Goal: Task Accomplishment & Management: Complete application form

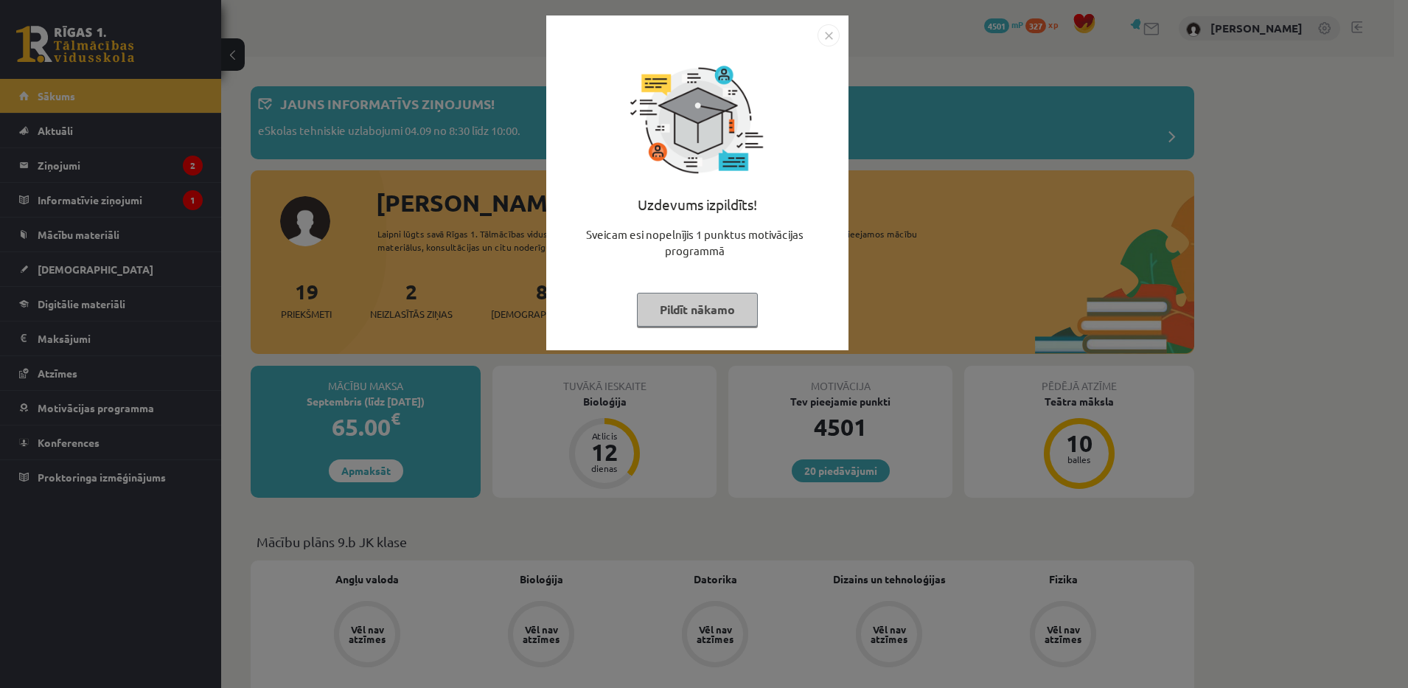
click at [648, 317] on button "Pildīt nākamo" at bounding box center [697, 310] width 121 height 34
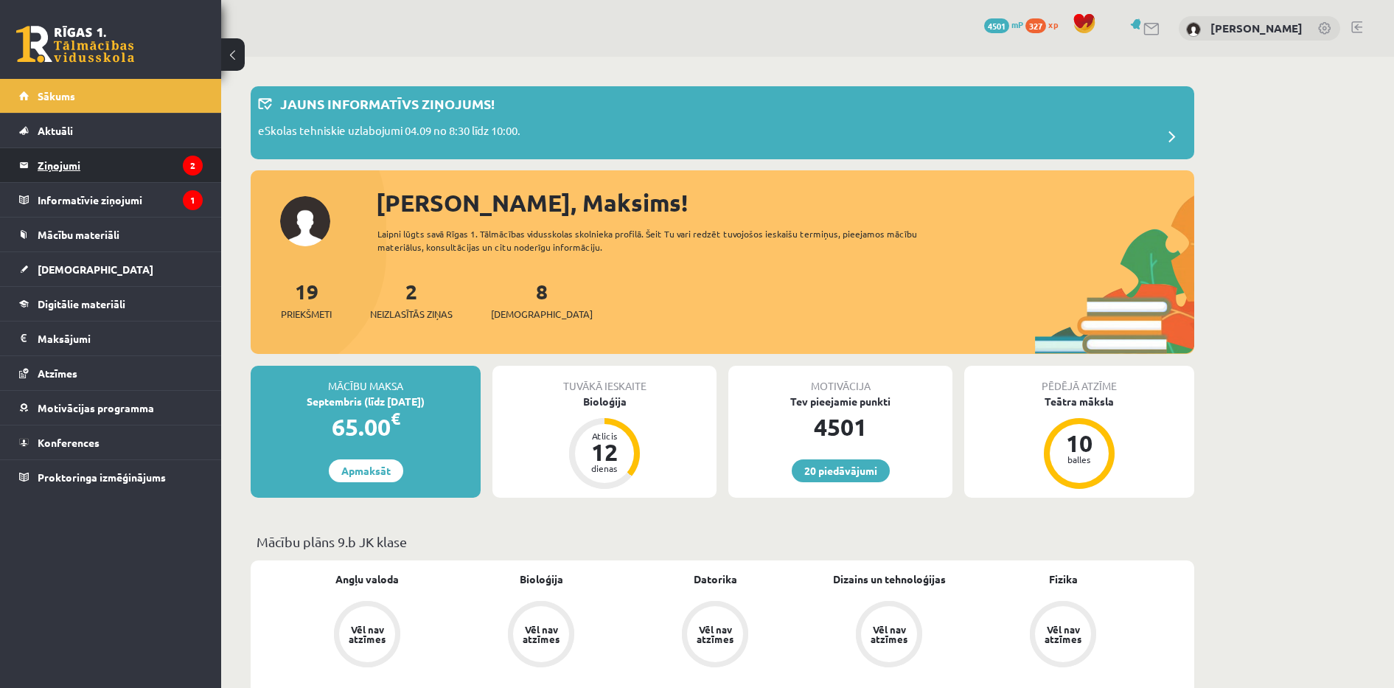
click at [125, 170] on legend "Ziņojumi 2" at bounding box center [120, 165] width 165 height 34
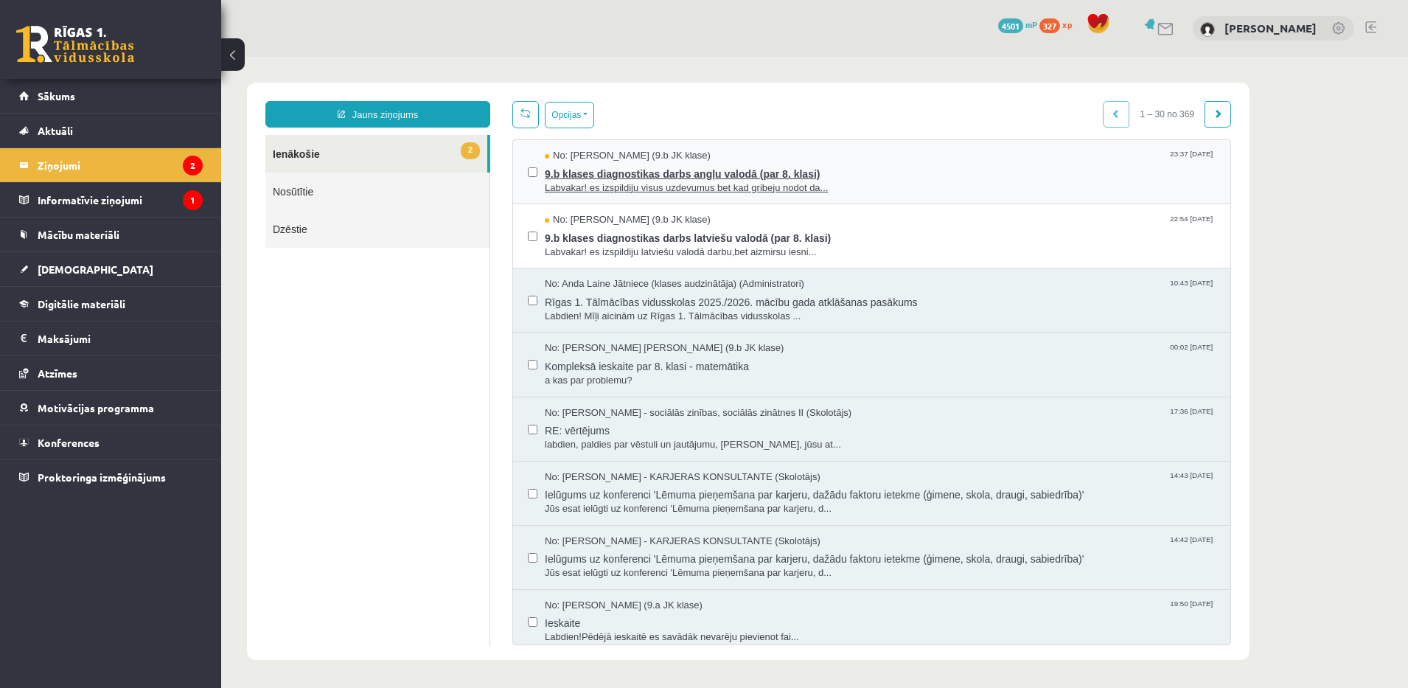
click at [649, 173] on span "9.b klases diagnostikas darbs angļu valodā (par 8. klasi)" at bounding box center [880, 172] width 671 height 18
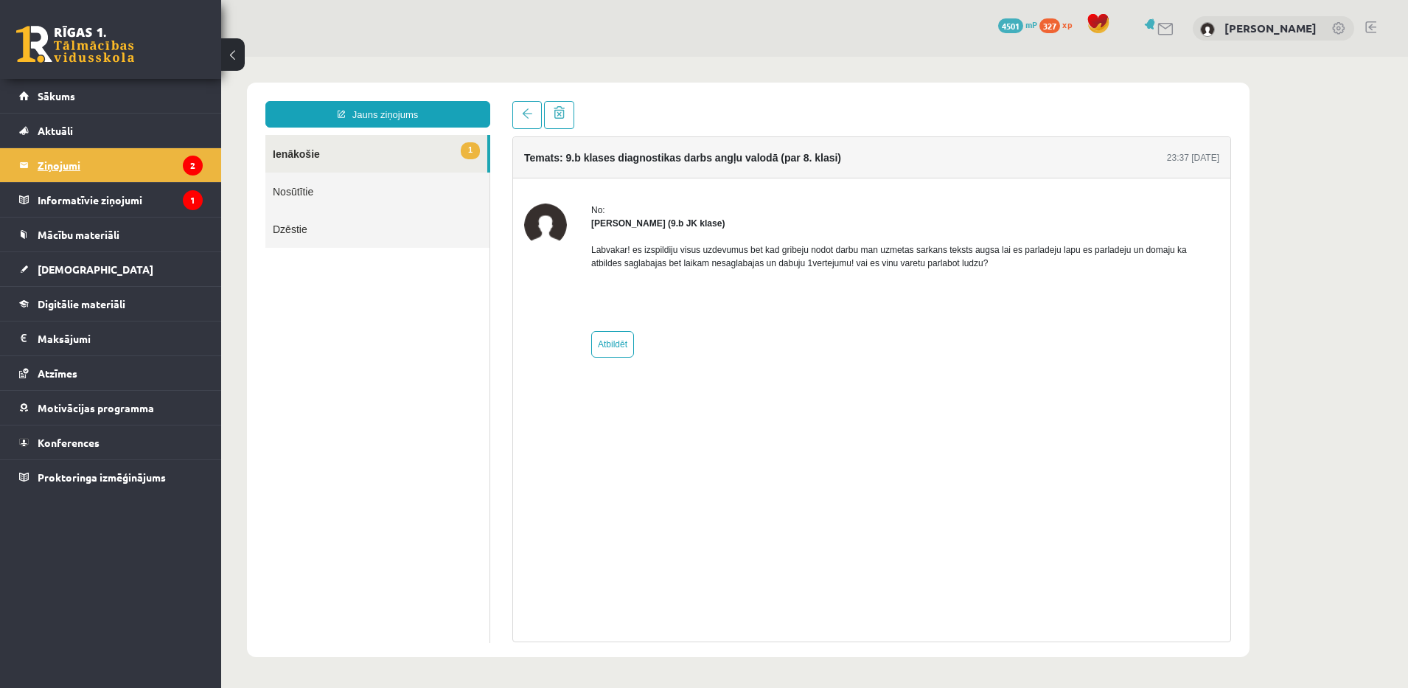
click at [146, 172] on legend "Ziņojumi 2" at bounding box center [120, 165] width 165 height 34
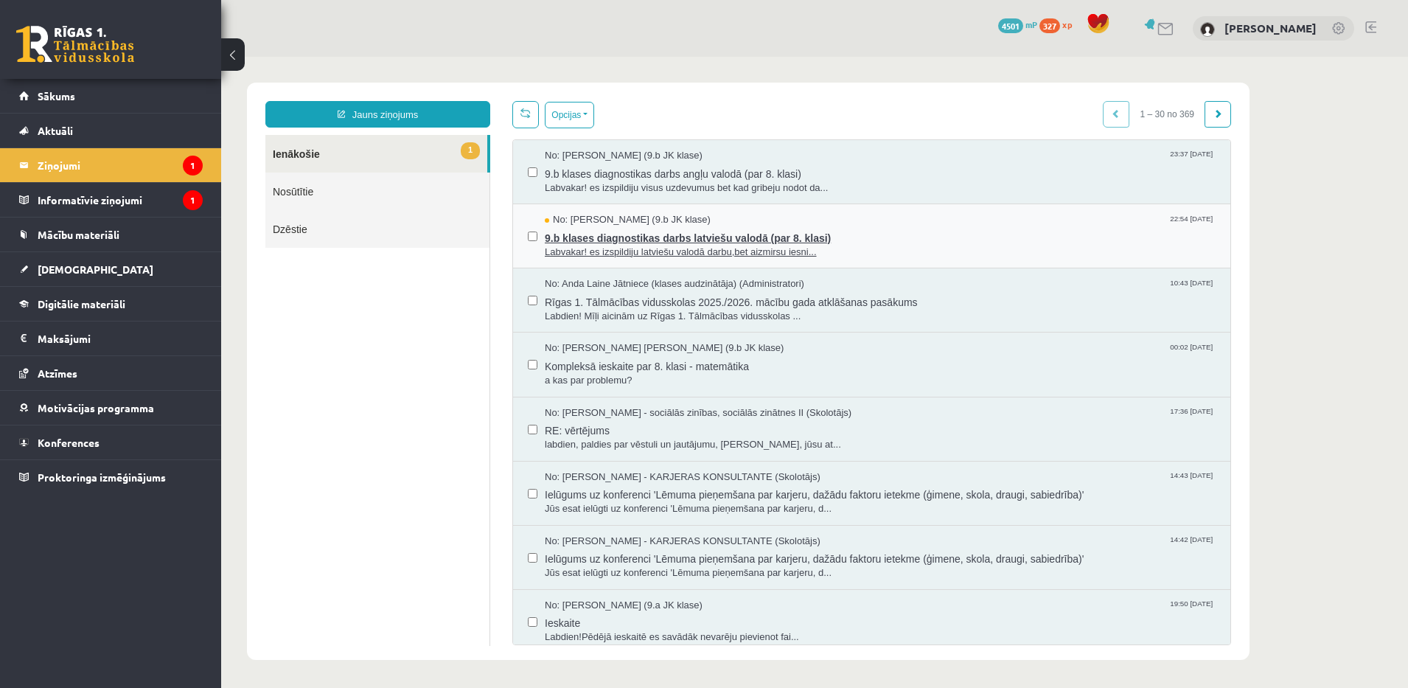
click at [687, 234] on span "9.b klases diagnostikas darbs latviešu valodā (par 8. klasi)" at bounding box center [880, 236] width 671 height 18
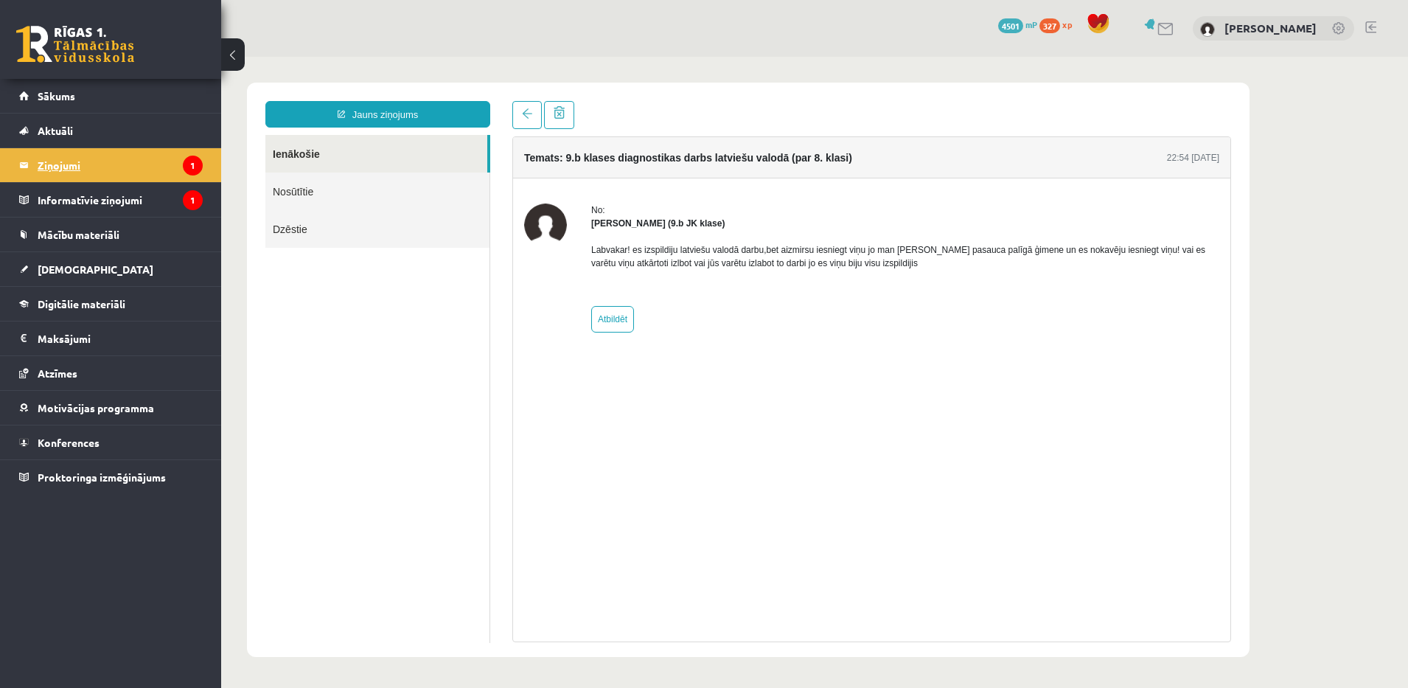
click at [89, 157] on legend "Ziņojumi 1" at bounding box center [120, 165] width 165 height 34
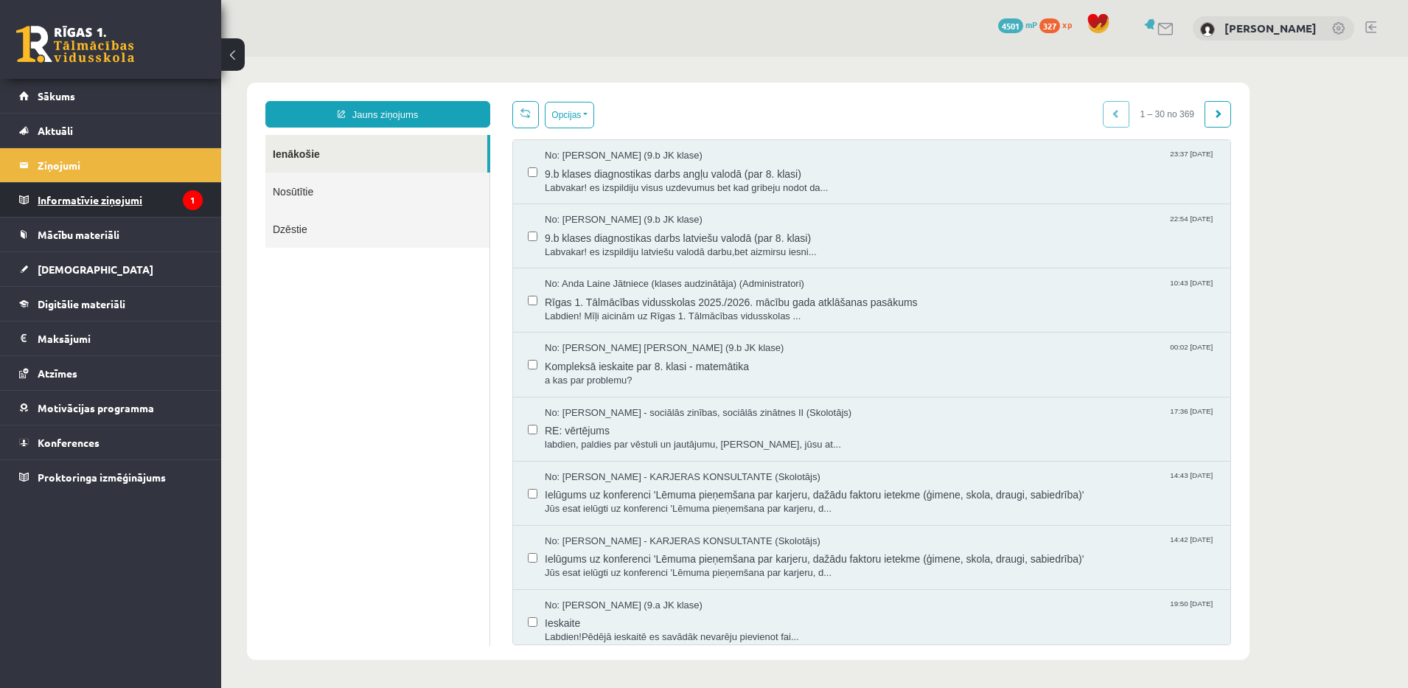
click at [92, 187] on legend "Informatīvie ziņojumi 1" at bounding box center [120, 200] width 165 height 34
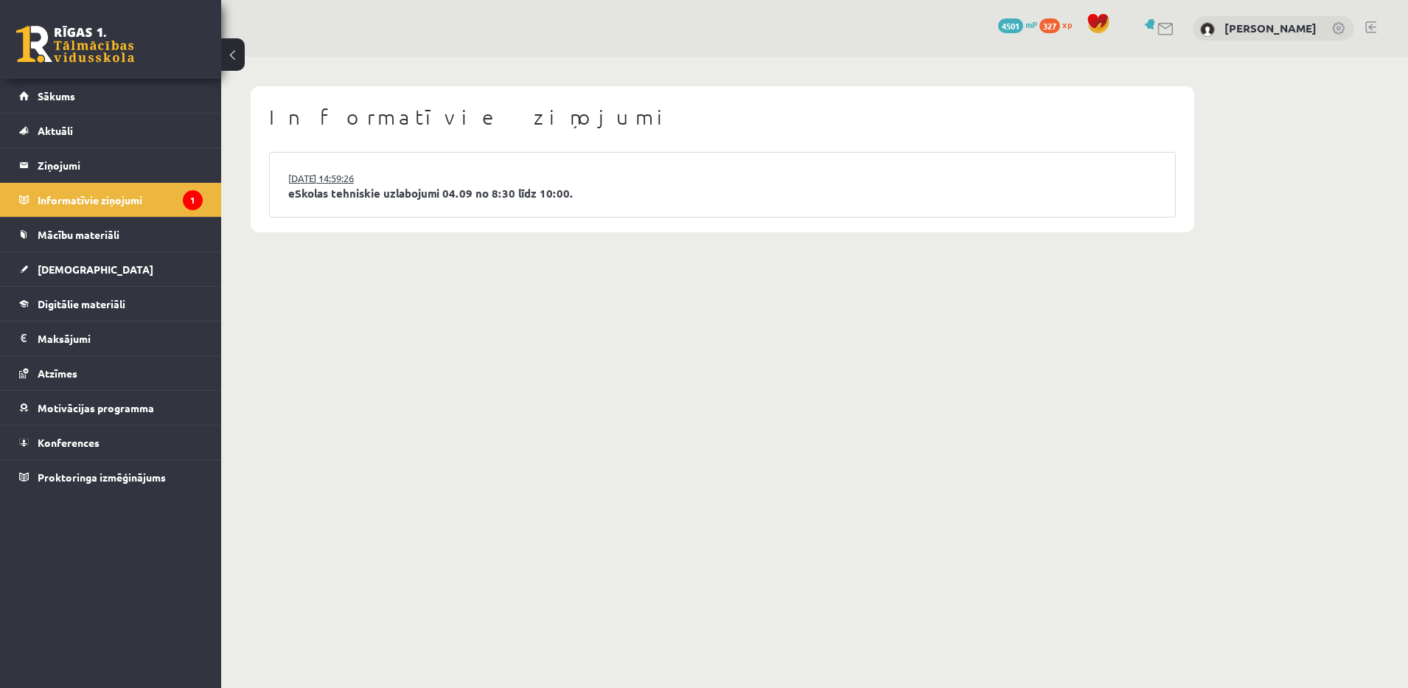
click at [319, 172] on link "03.09.2025 14:59:26" at bounding box center [343, 178] width 111 height 15
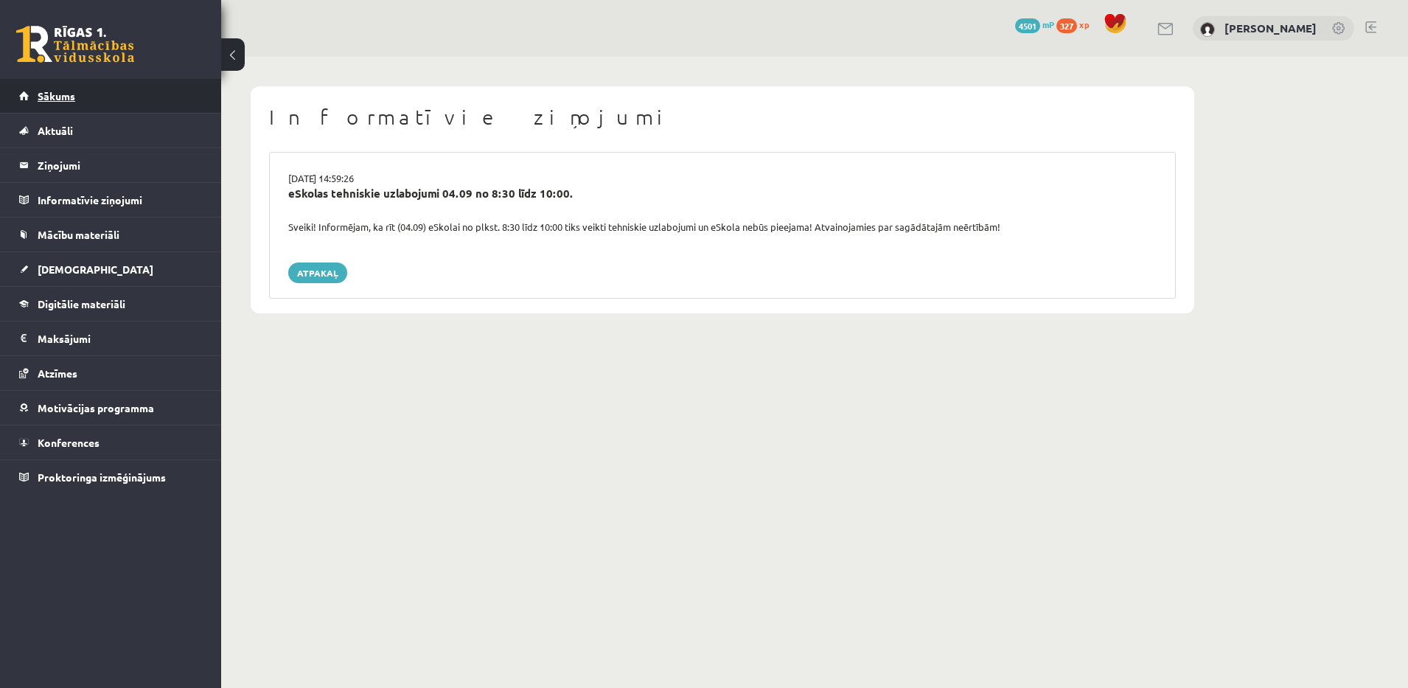
click at [108, 107] on link "Sākums" at bounding box center [111, 96] width 184 height 34
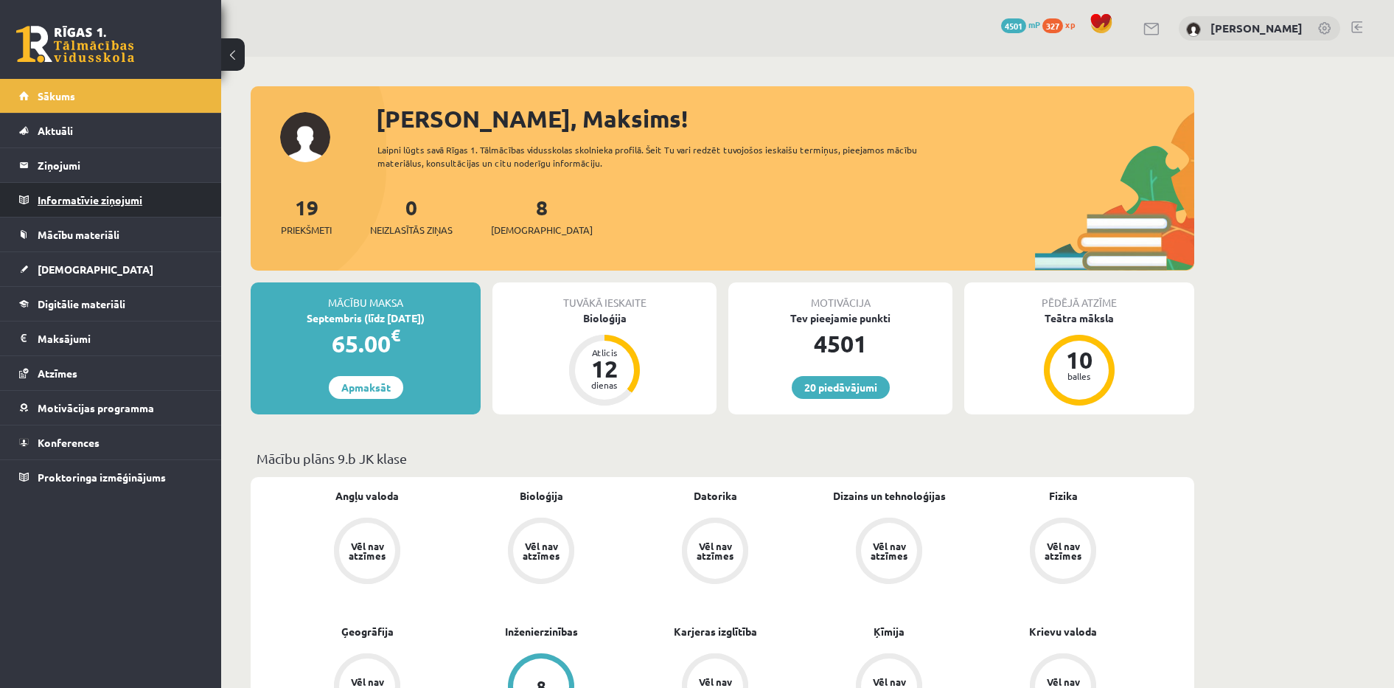
click at [92, 216] on legend "Informatīvie ziņojumi 0" at bounding box center [120, 200] width 165 height 34
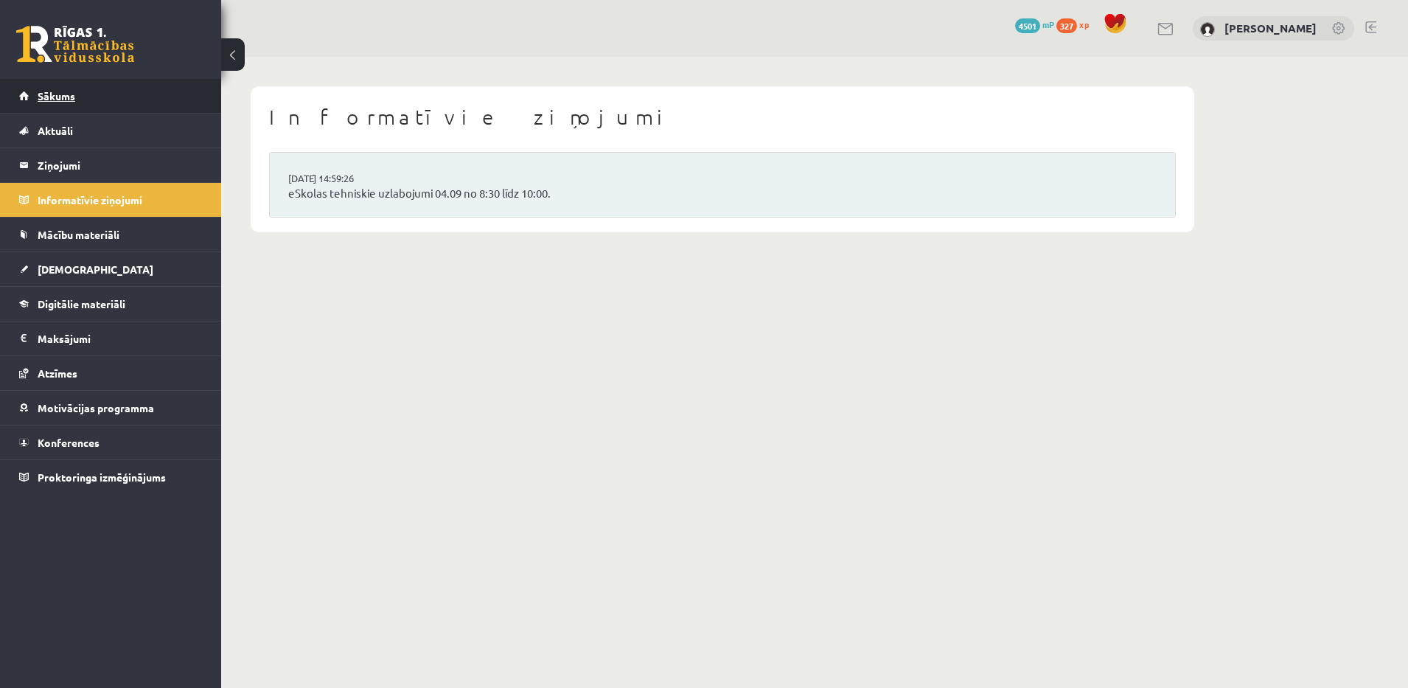
click at [61, 91] on span "Sākums" at bounding box center [57, 95] width 38 height 13
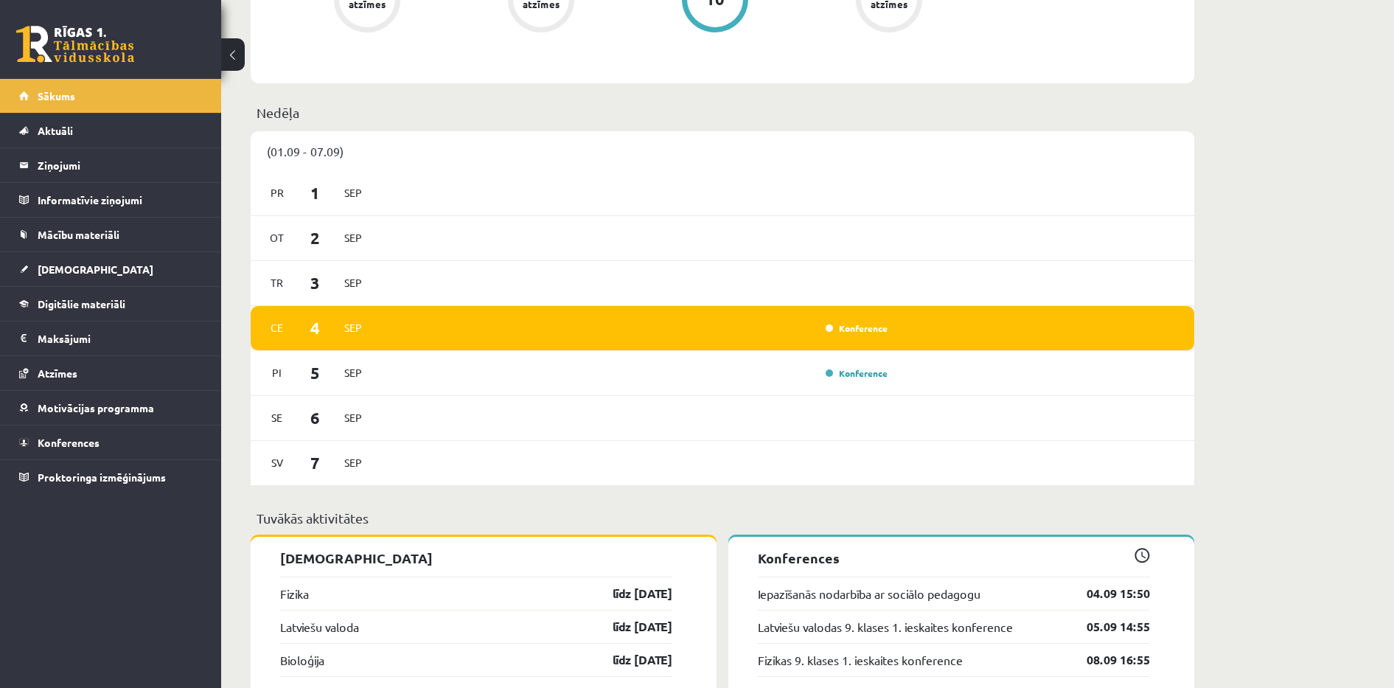
click at [675, 243] on div "[DATE] [DATE] [DATE] Sep Konference Pi [DATE] Konference [DATE] [DATE]" at bounding box center [722, 328] width 943 height 315
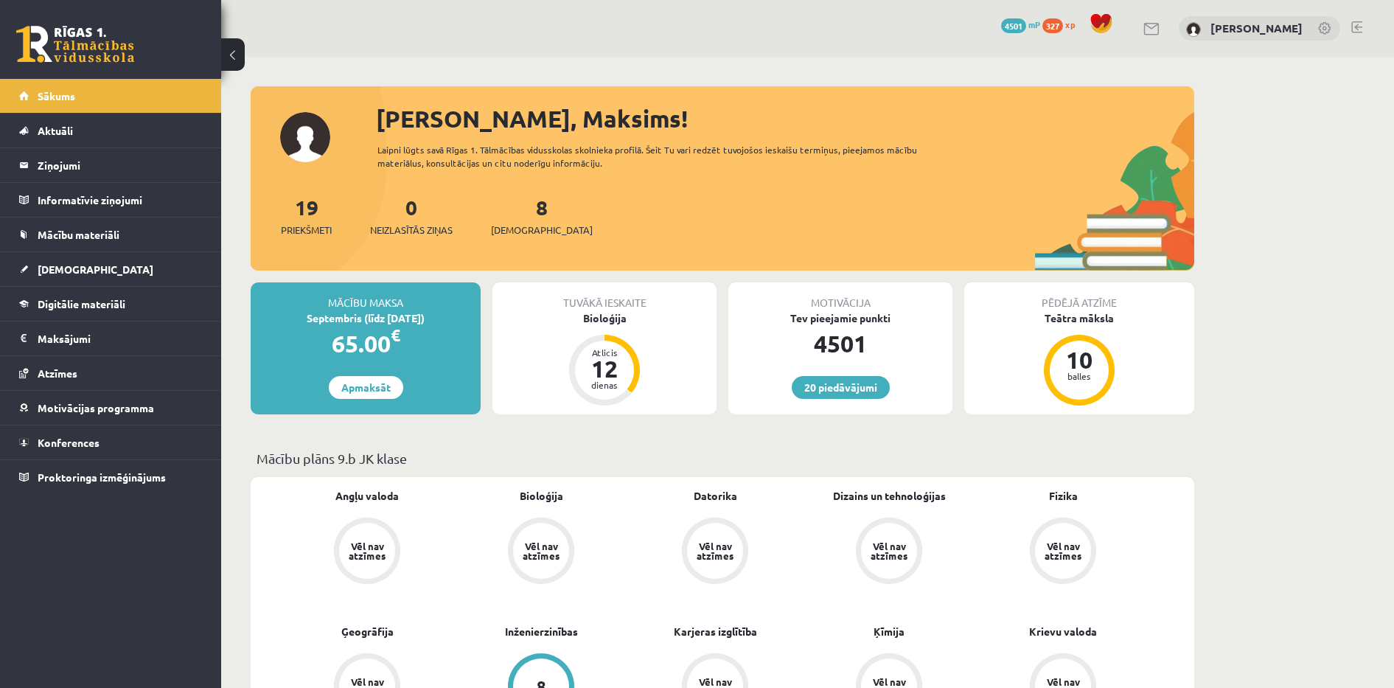
click at [675, 243] on div "19 Priekšmeti 0 Neizlasītās ziņas 8 [DEMOGRAPHIC_DATA]" at bounding box center [722, 231] width 943 height 79
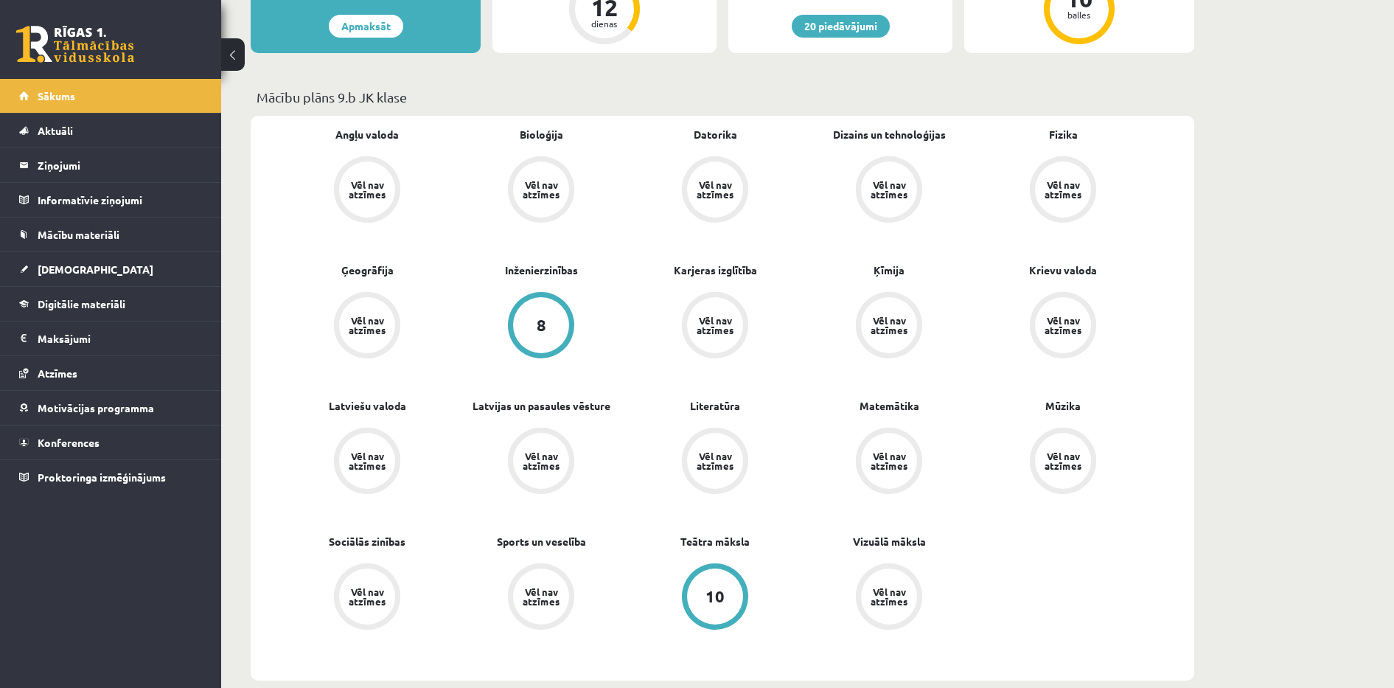
scroll to position [368, 0]
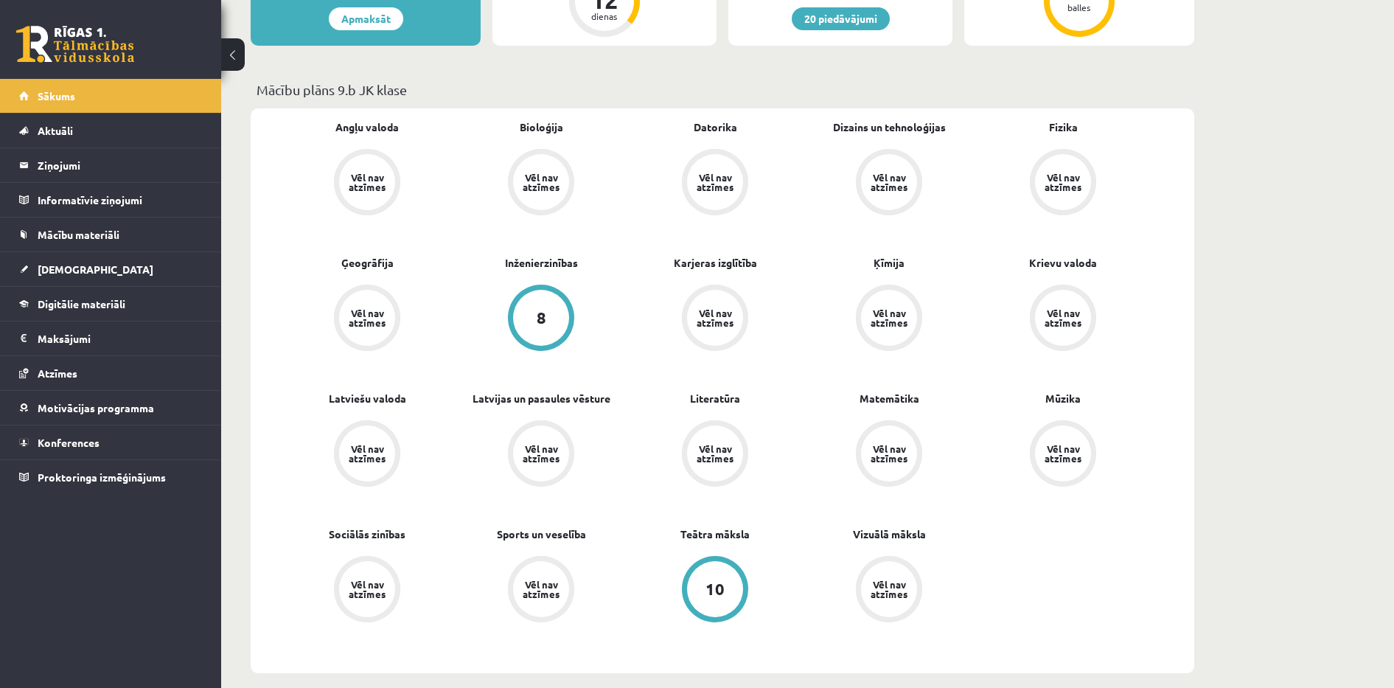
click at [408, 398] on div "Latviešu valoda Vēl nav atzīmes" at bounding box center [367, 440] width 174 height 99
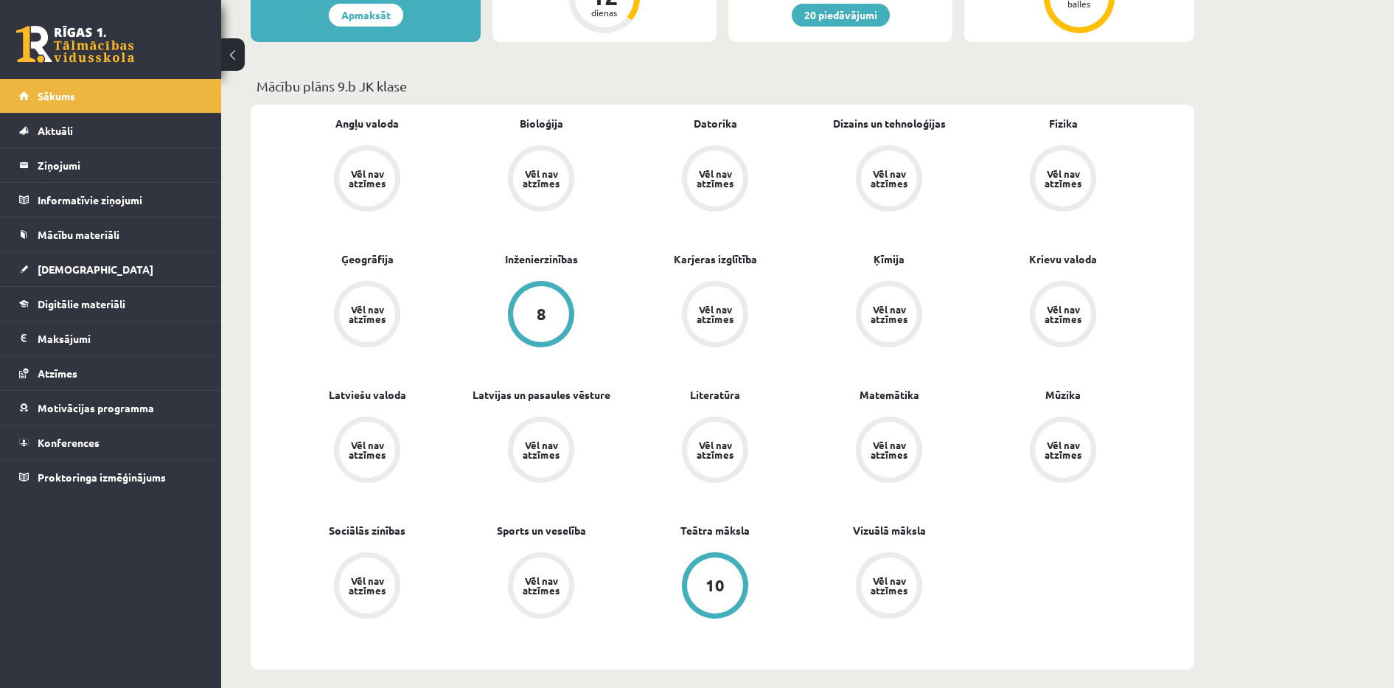
click at [408, 398] on div "Latviešu valoda Vēl nav atzīmes" at bounding box center [367, 436] width 174 height 99
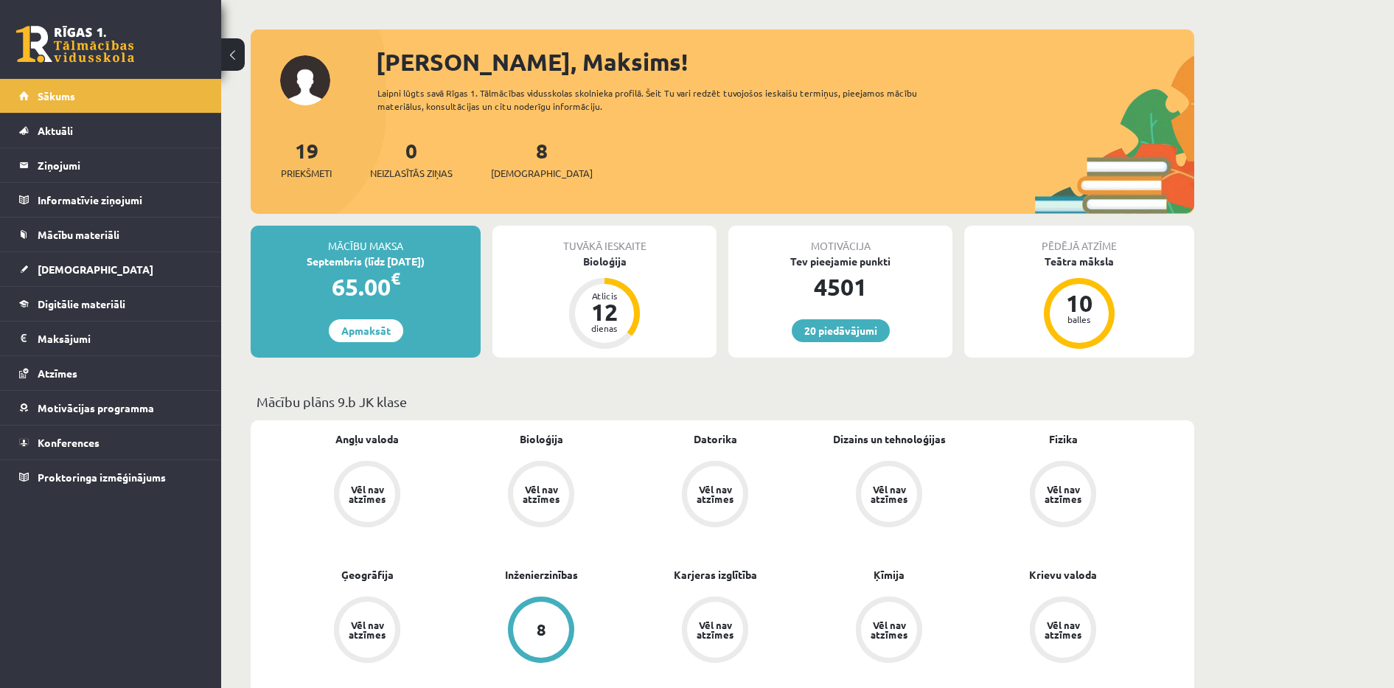
scroll to position [0, 0]
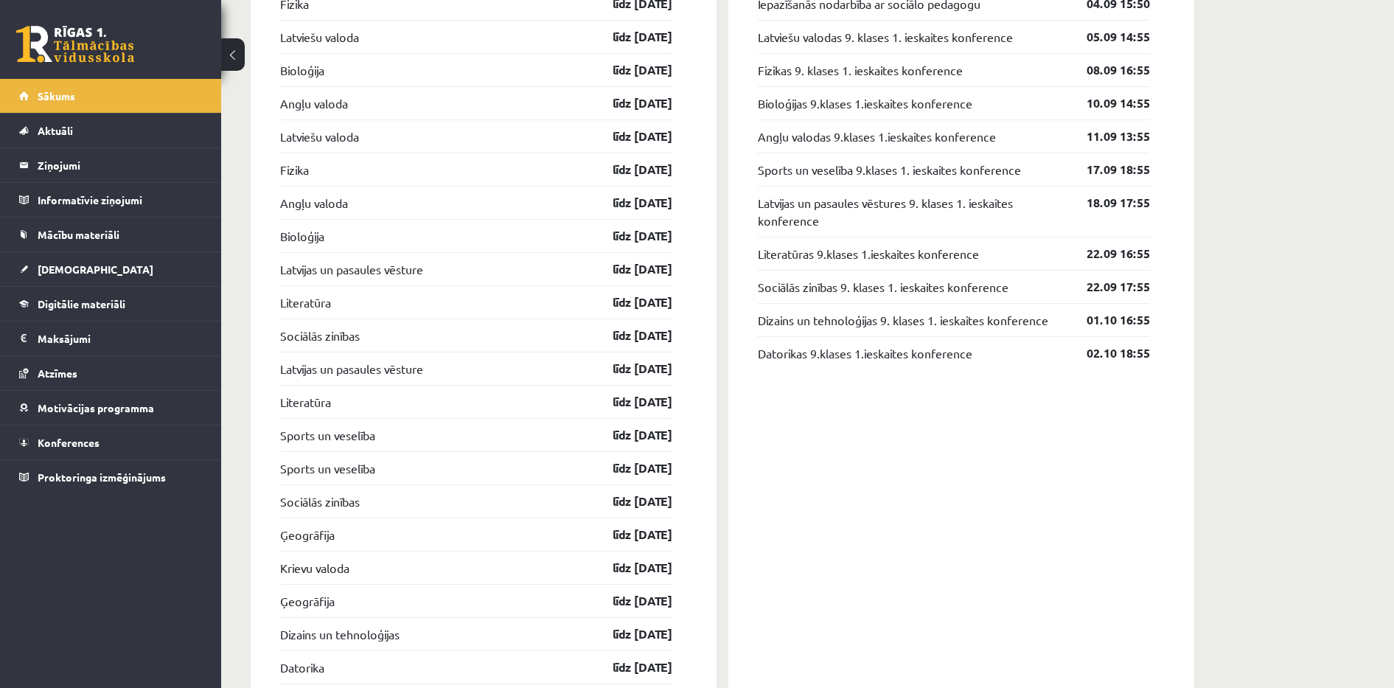
click at [408, 398] on div "Literatūra līdz 30.09.25" at bounding box center [476, 401] width 392 height 33
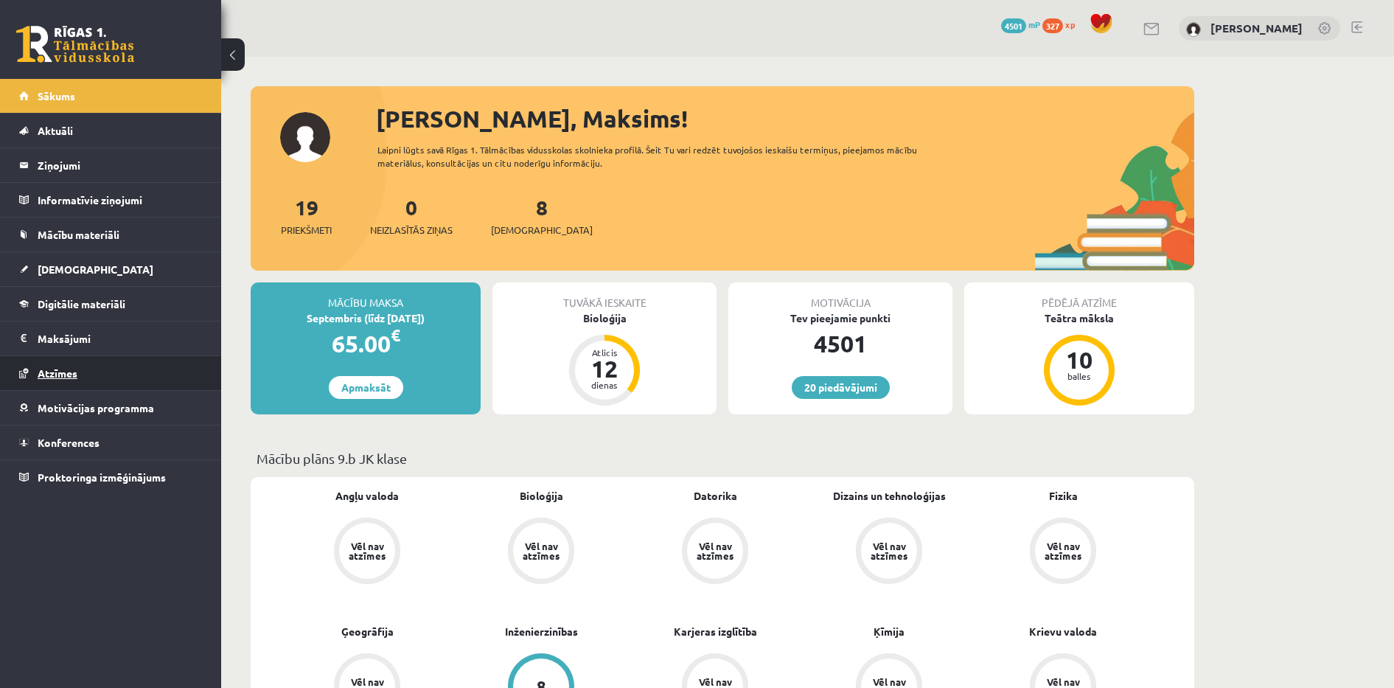
click at [60, 384] on link "Atzīmes" at bounding box center [111, 373] width 184 height 34
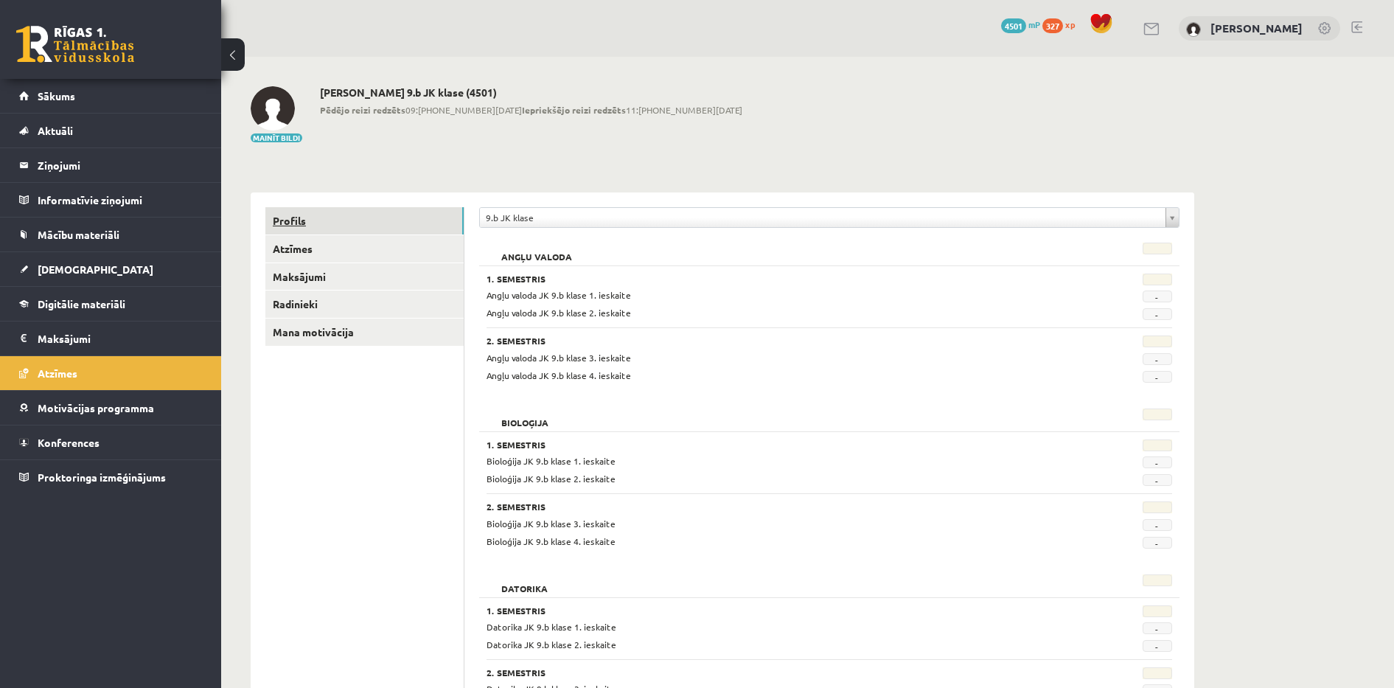
click at [301, 229] on link "Profils" at bounding box center [364, 220] width 198 height 27
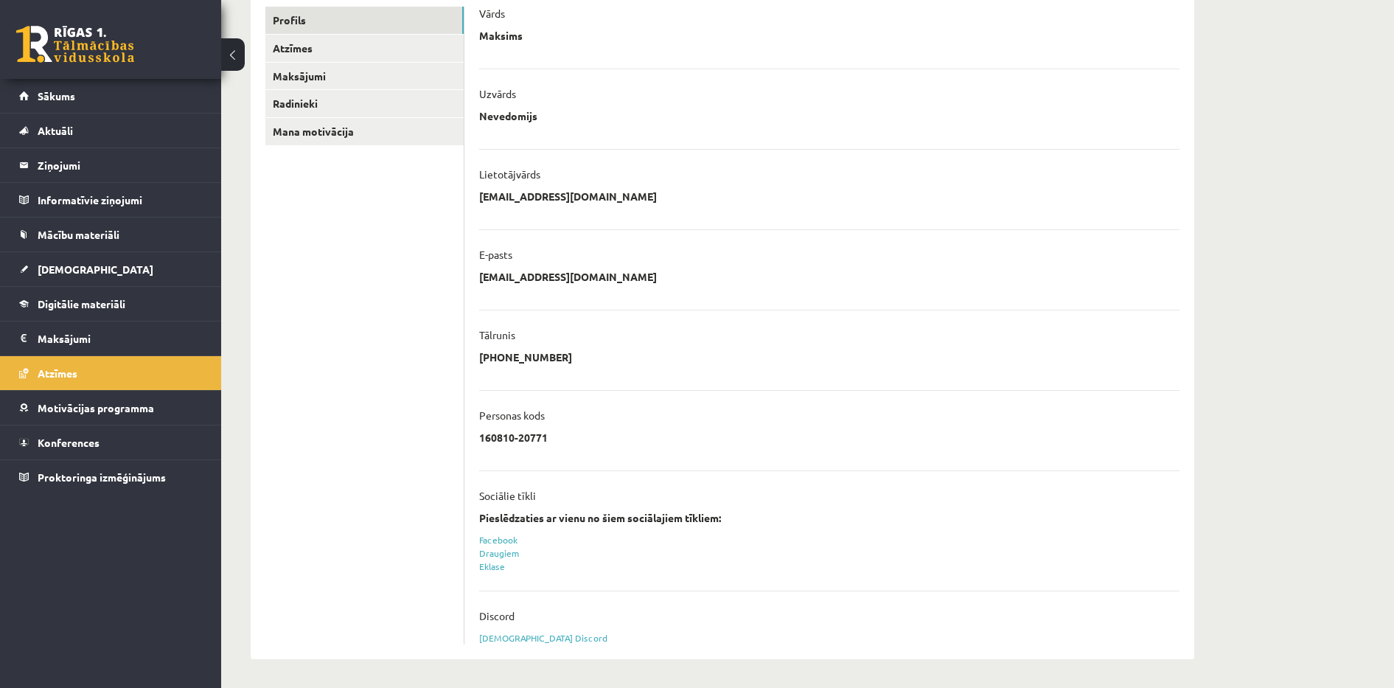
scroll to position [201, 0]
click at [79, 104] on link "Sākums" at bounding box center [111, 96] width 184 height 34
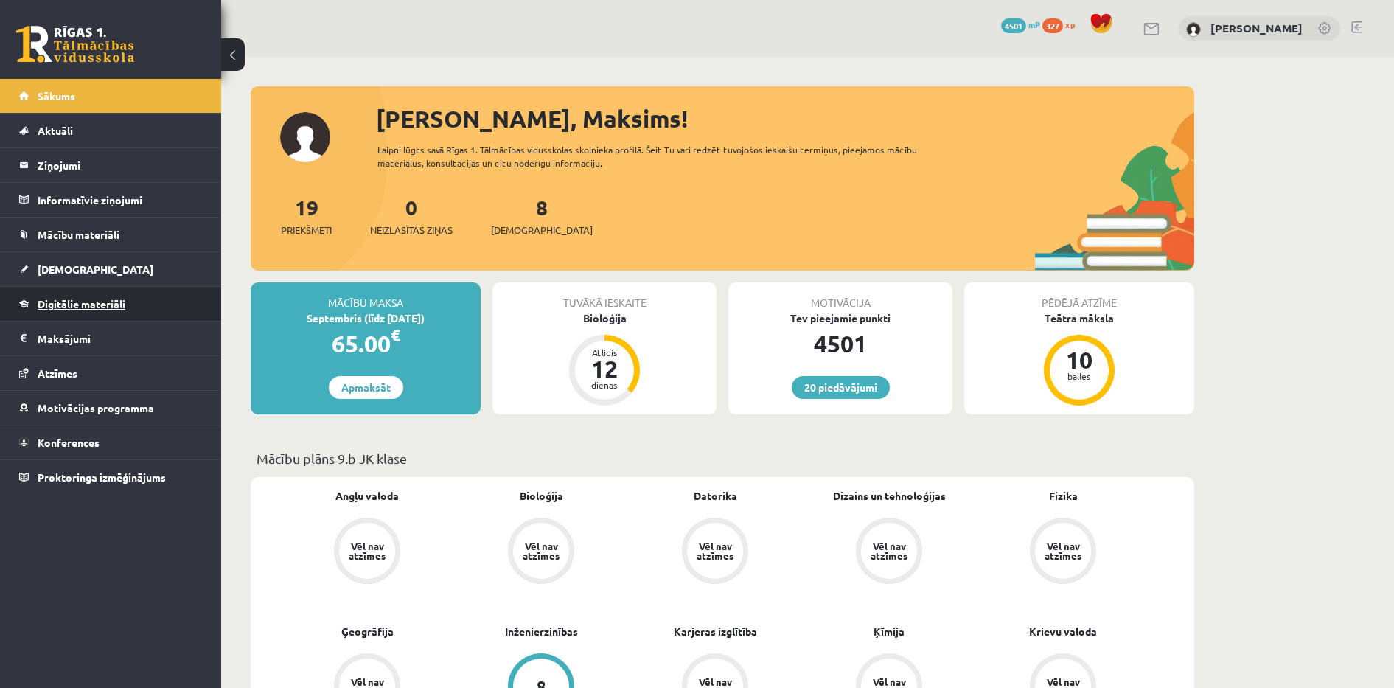
click at [52, 293] on link "Digitālie materiāli" at bounding box center [111, 304] width 184 height 34
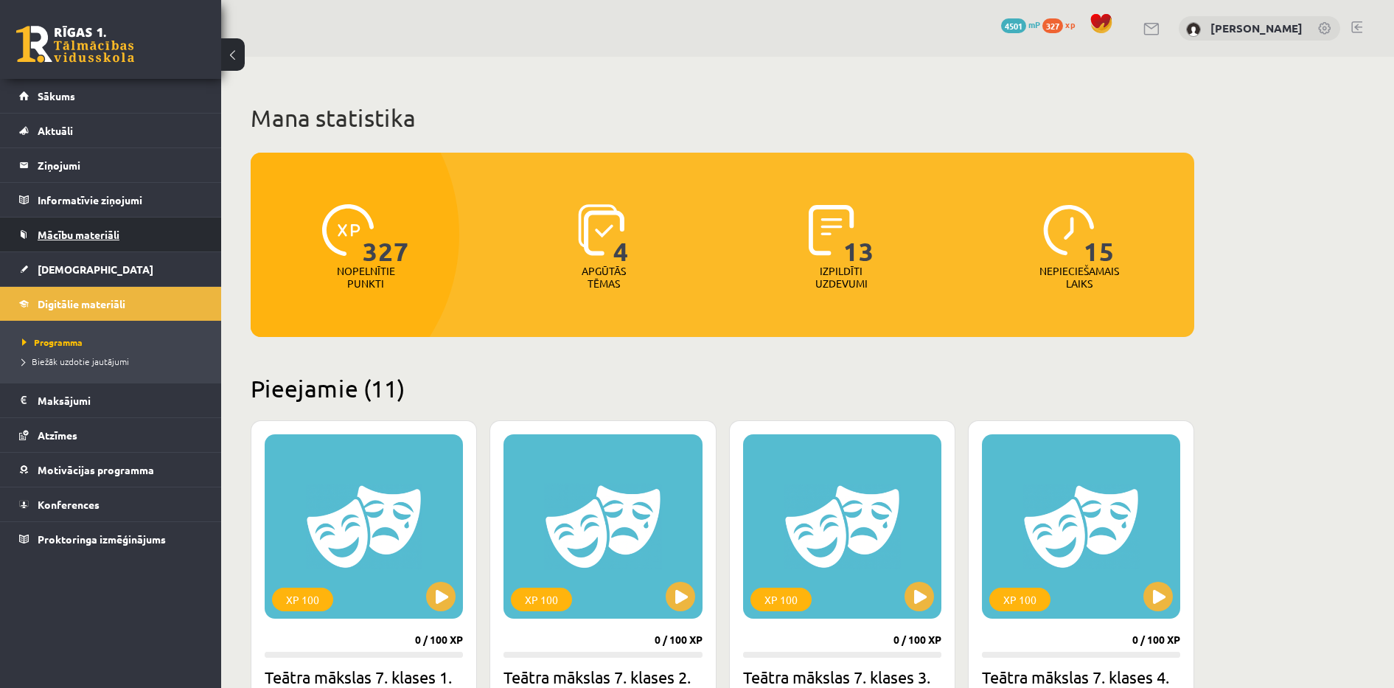
click at [49, 235] on span "Mācību materiāli" at bounding box center [79, 234] width 82 height 13
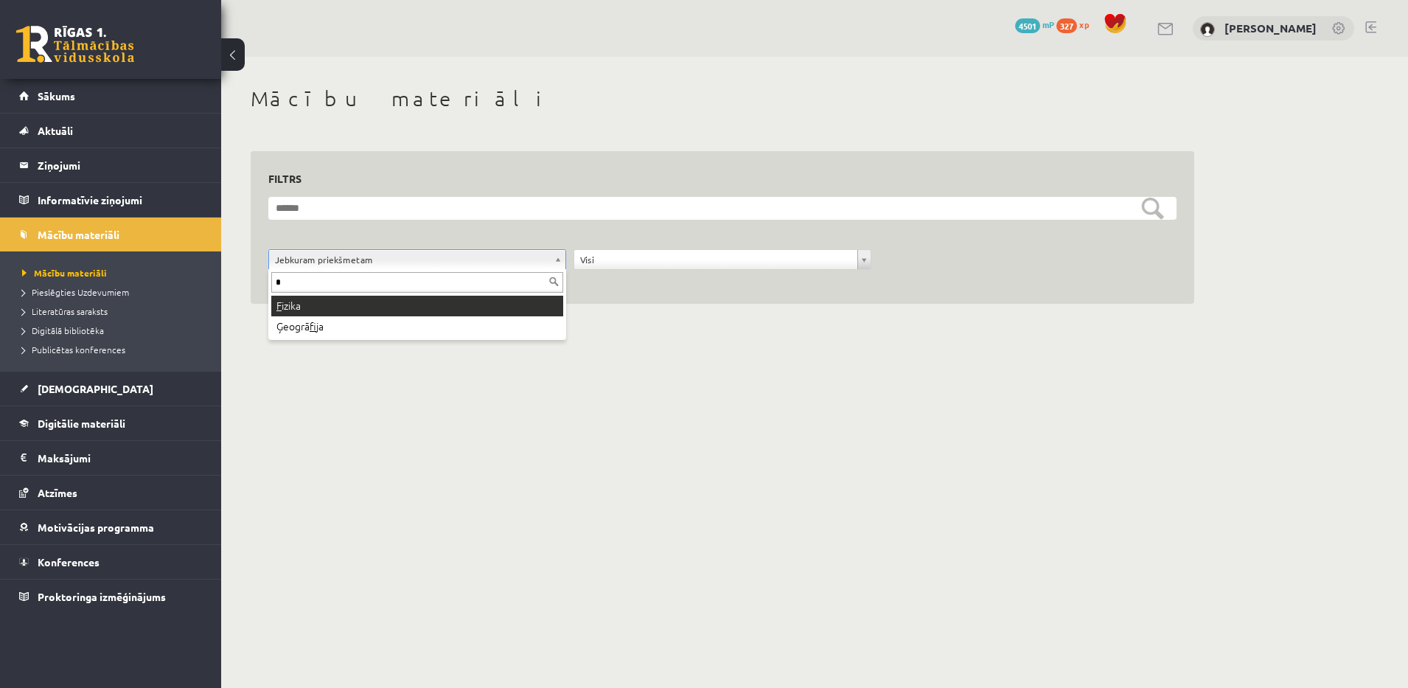
type input "*"
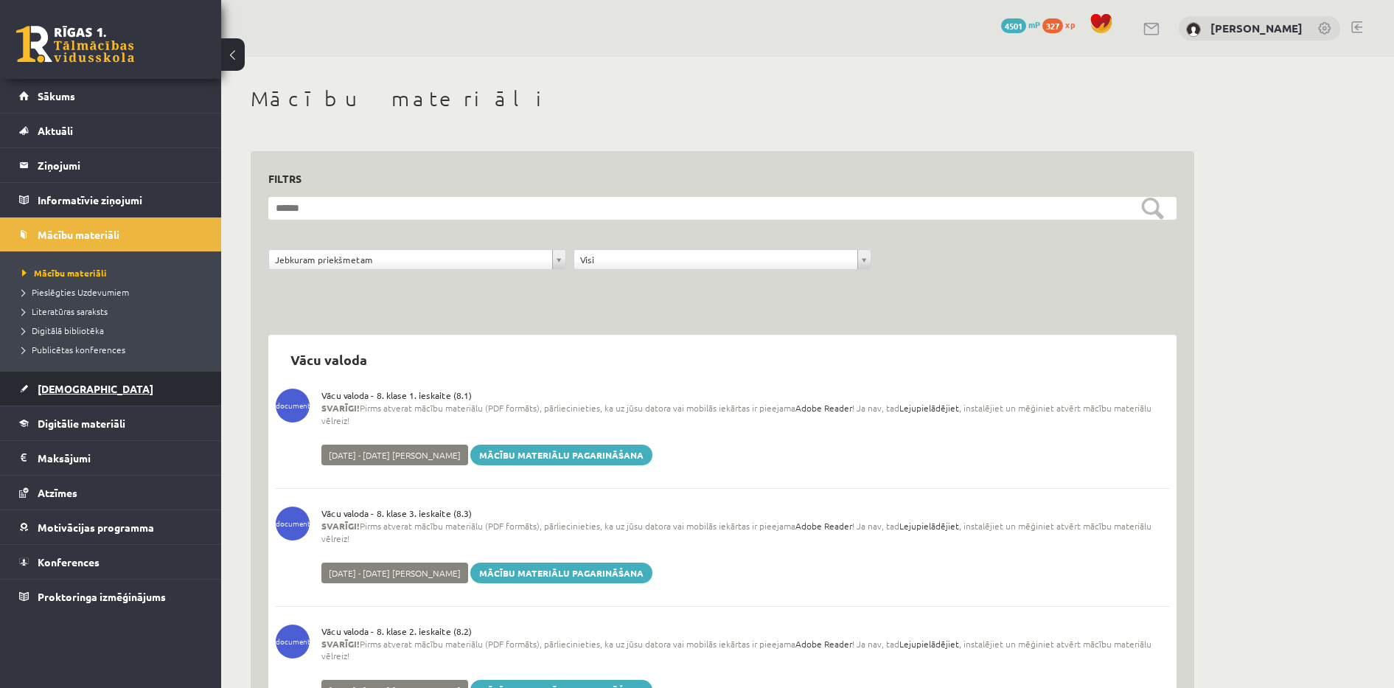
click at [86, 383] on link "[DEMOGRAPHIC_DATA]" at bounding box center [111, 388] width 184 height 34
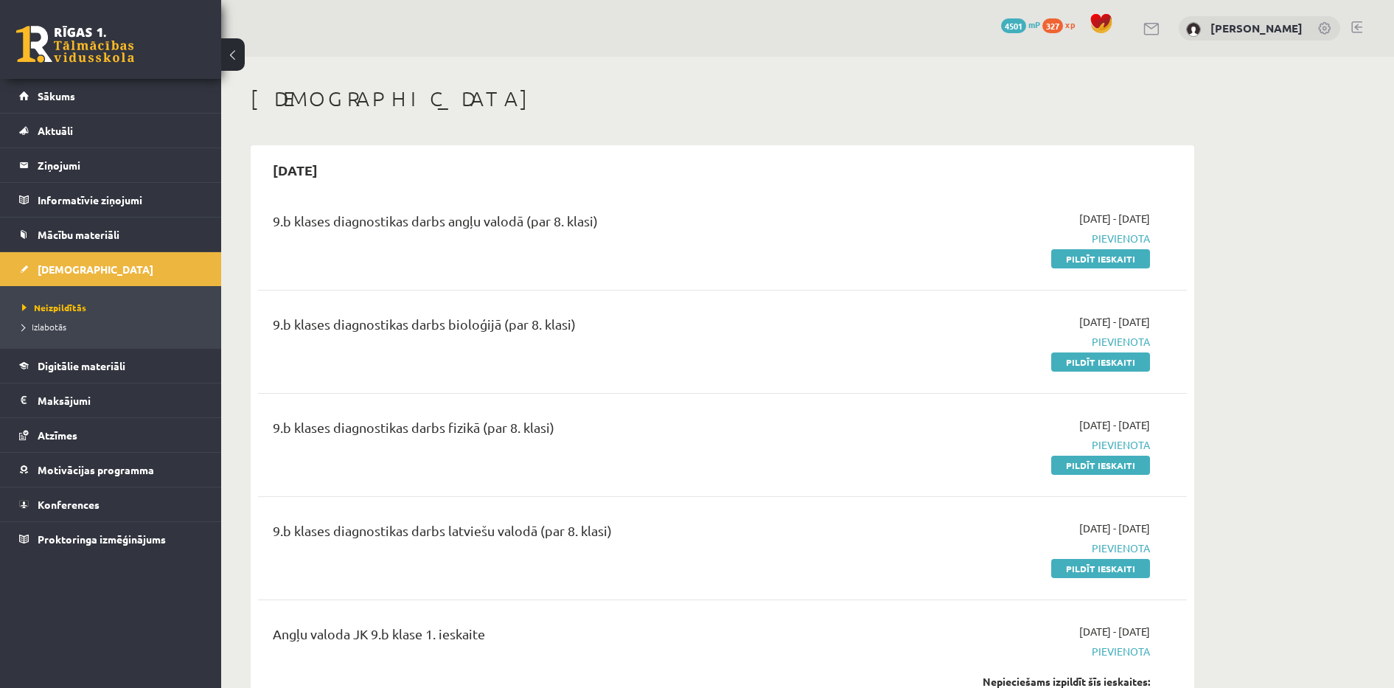
drag, startPoint x: 1393, startPoint y: 35, endPoint x: 1400, endPoint y: 41, distance: 9.4
click at [1393, 41] on html "20 Dāvanas 4501 mP 327 xp Maksims Nevedomijs Sākums Aktuāli Kā mācīties eSKOLĀ …" at bounding box center [697, 344] width 1394 height 688
click at [159, 87] on link "Sākums" at bounding box center [111, 96] width 184 height 34
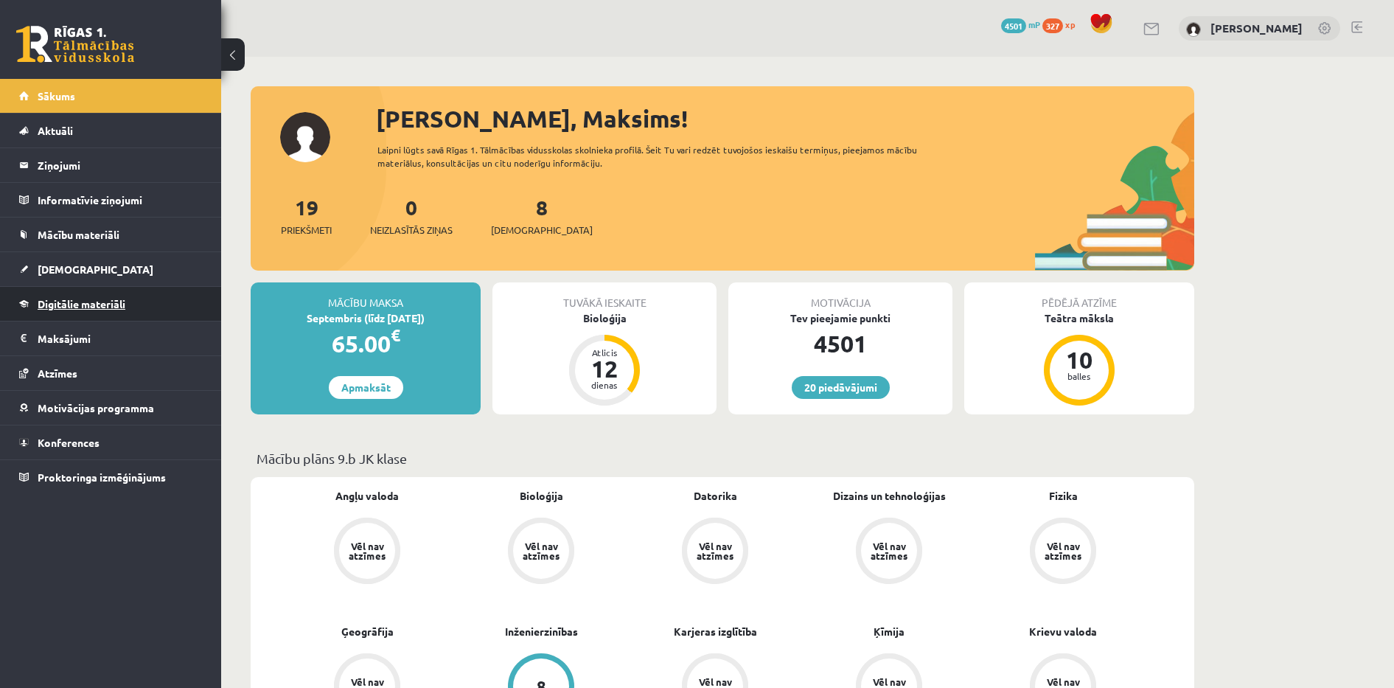
click at [97, 314] on link "Digitālie materiāli" at bounding box center [111, 304] width 184 height 34
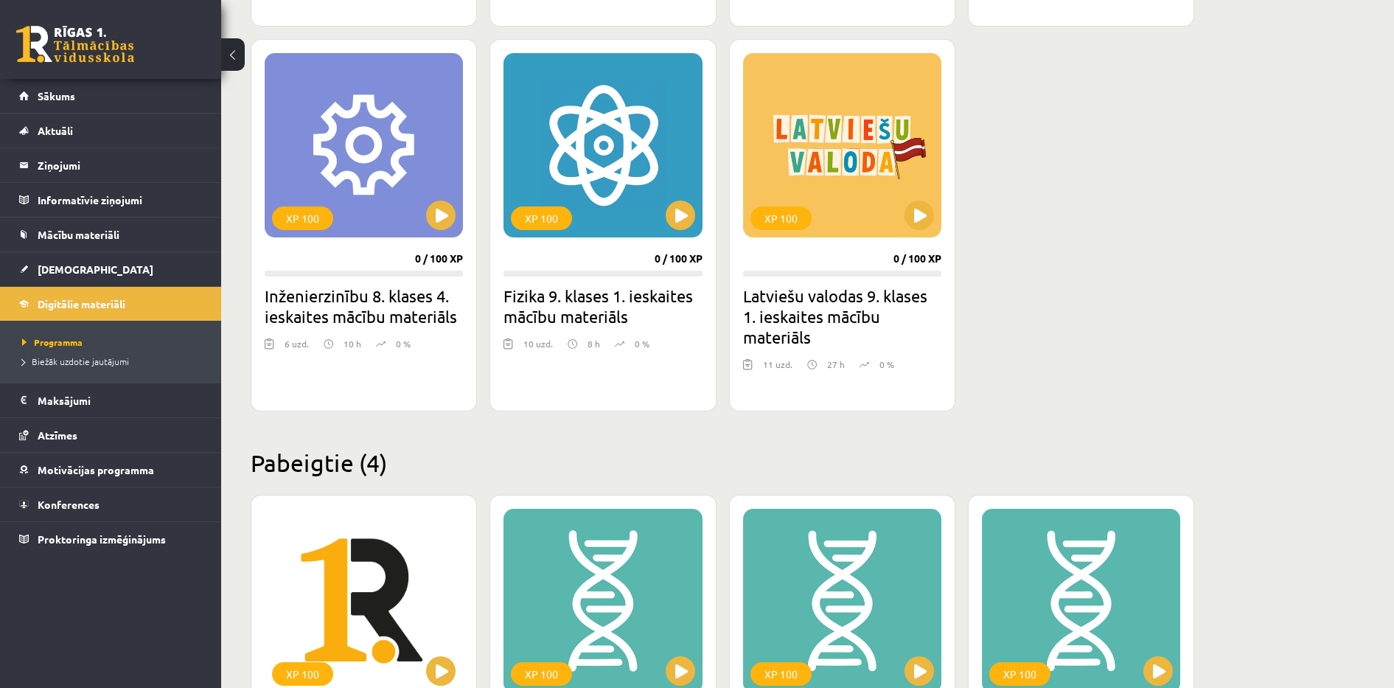
scroll to position [1310, 0]
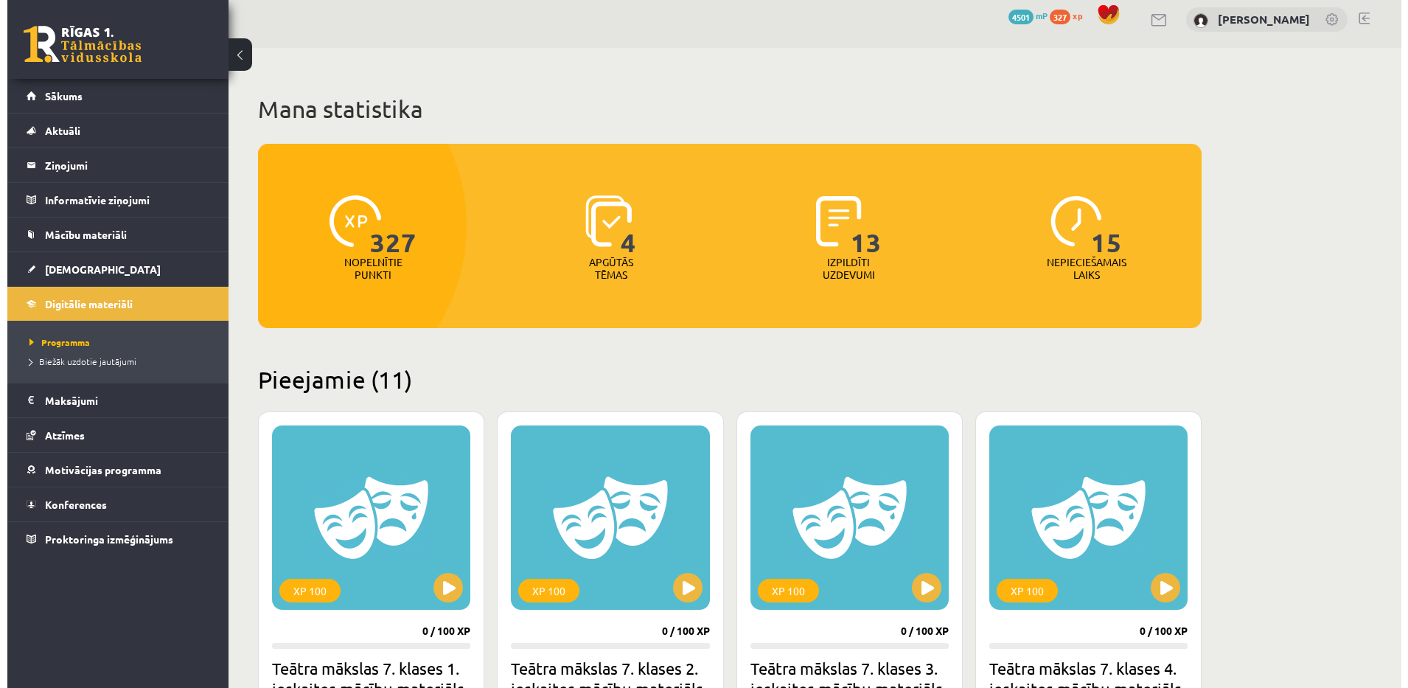
scroll to position [0, 0]
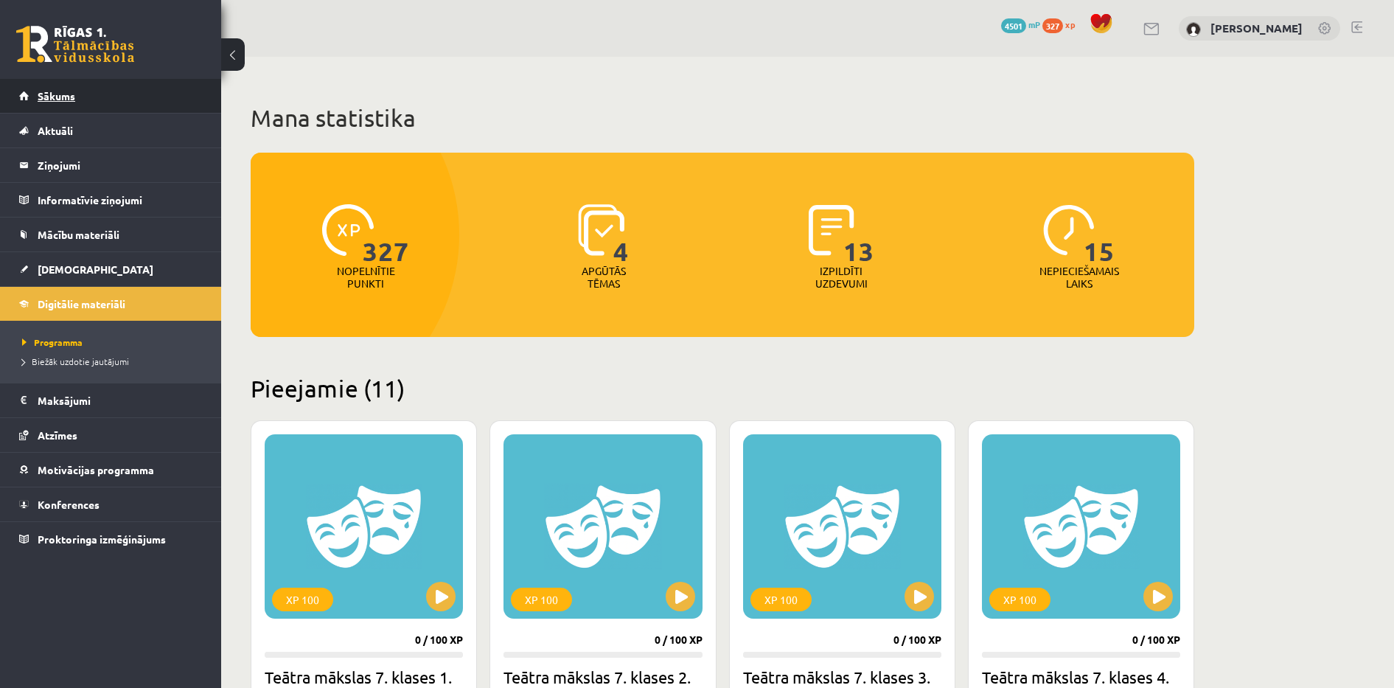
click at [122, 84] on link "Sākums" at bounding box center [111, 96] width 184 height 34
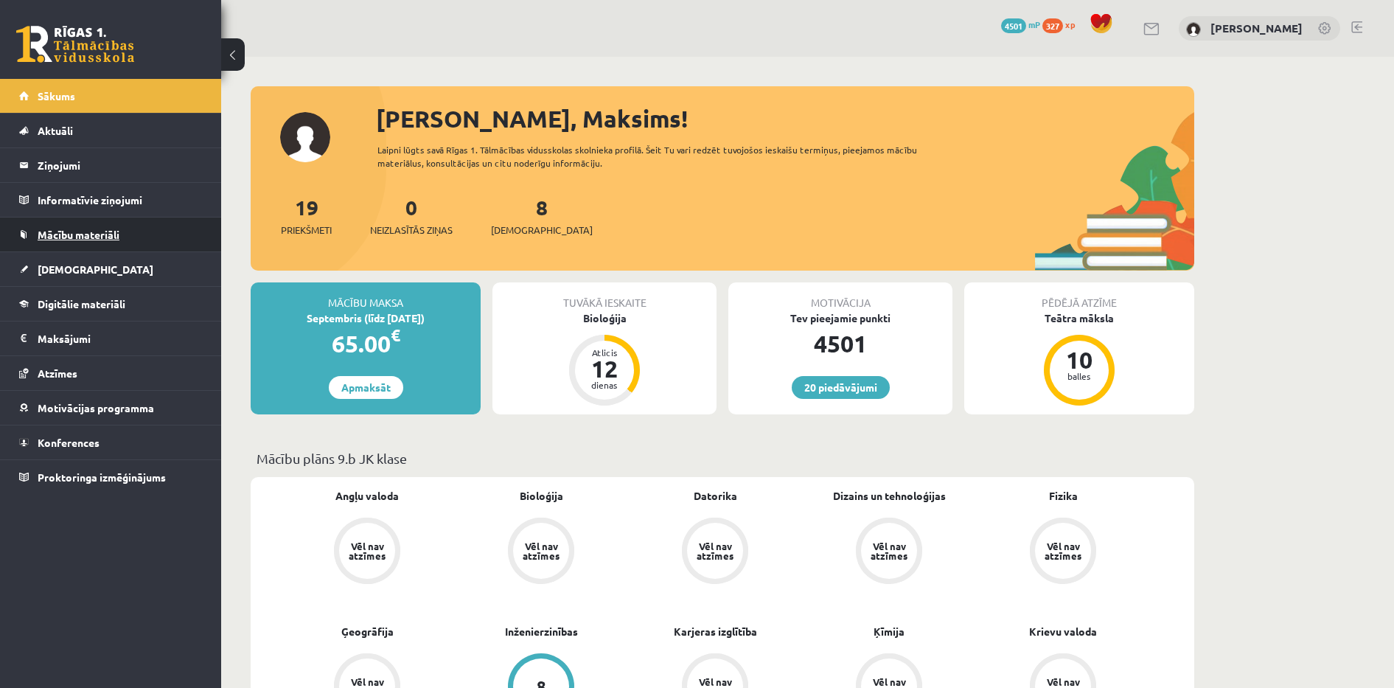
click at [99, 244] on link "Mācību materiāli" at bounding box center [111, 234] width 184 height 34
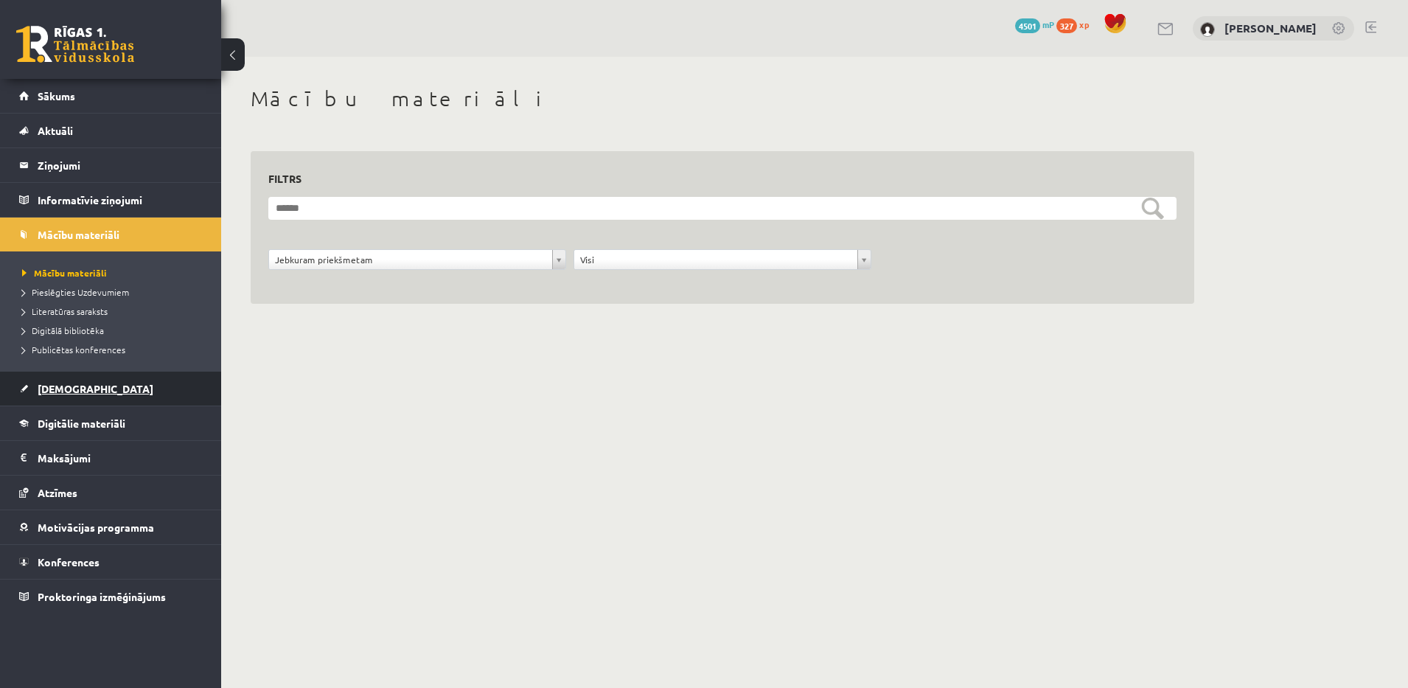
click at [91, 396] on link "[DEMOGRAPHIC_DATA]" at bounding box center [111, 388] width 184 height 34
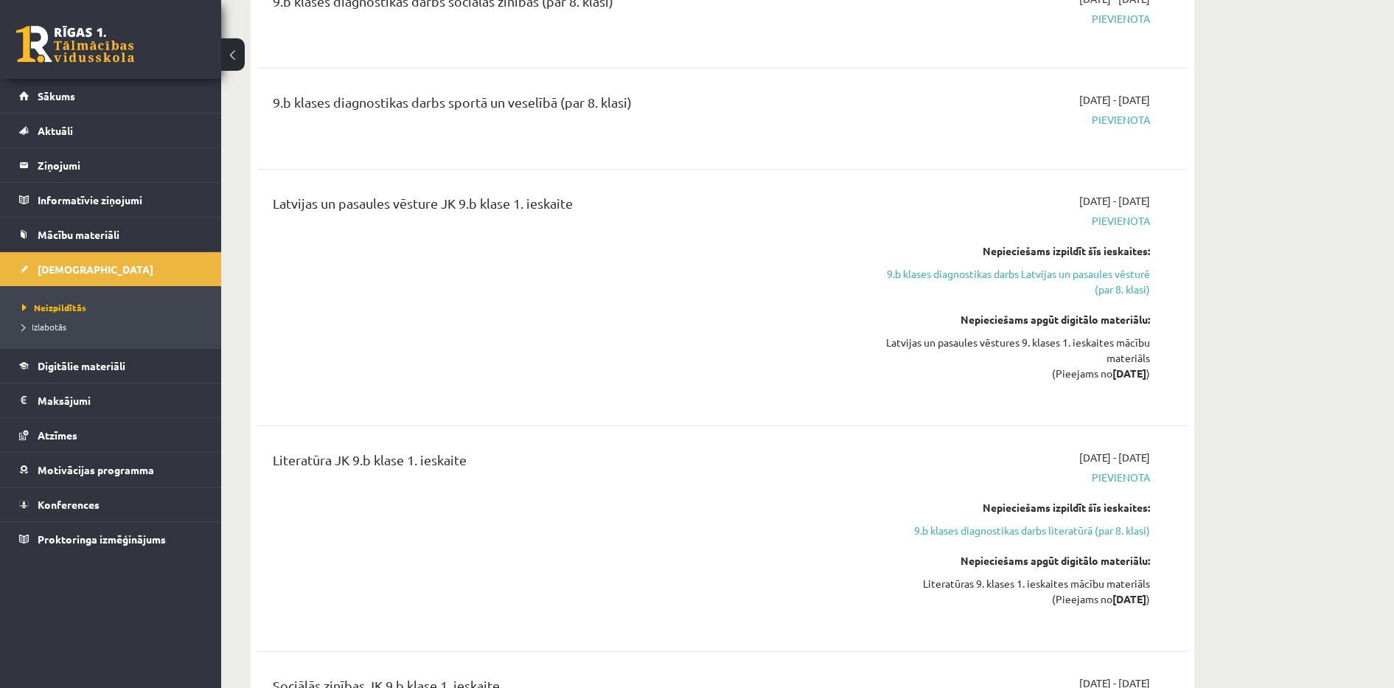
scroll to position [1692, 0]
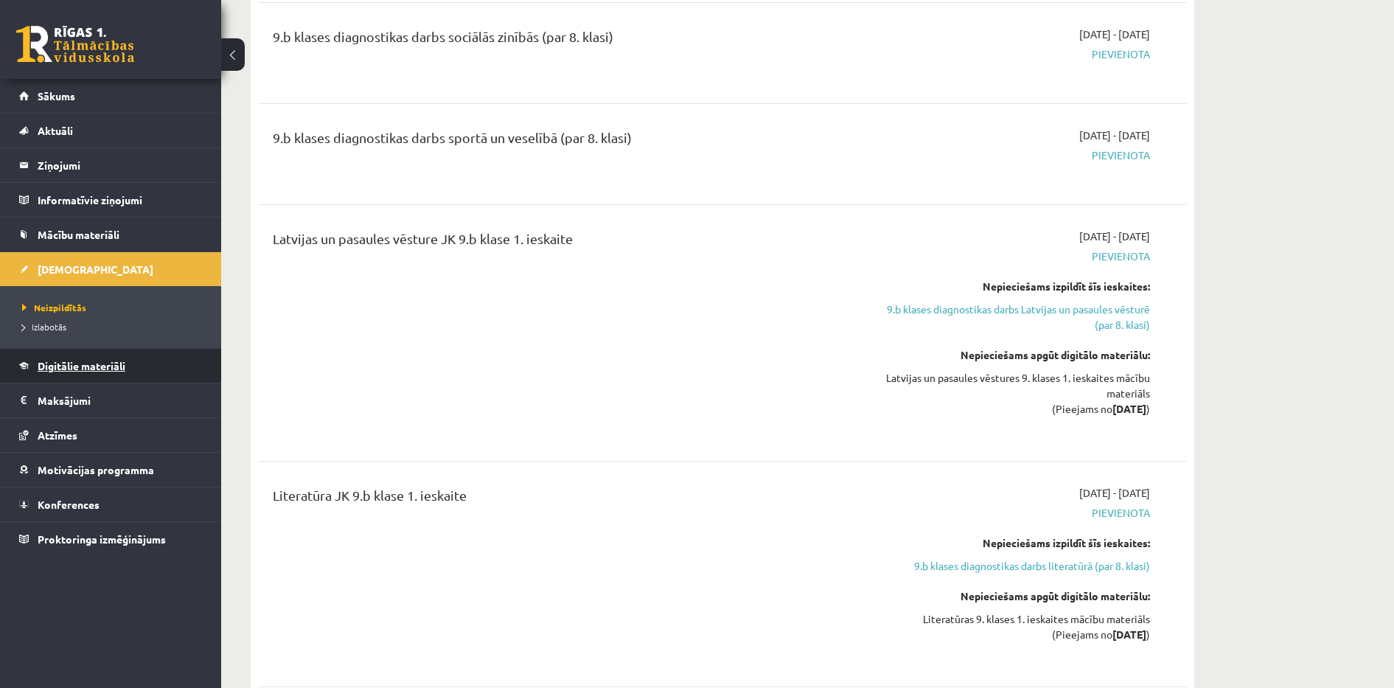
click at [81, 370] on span "Digitālie materiāli" at bounding box center [82, 365] width 88 height 13
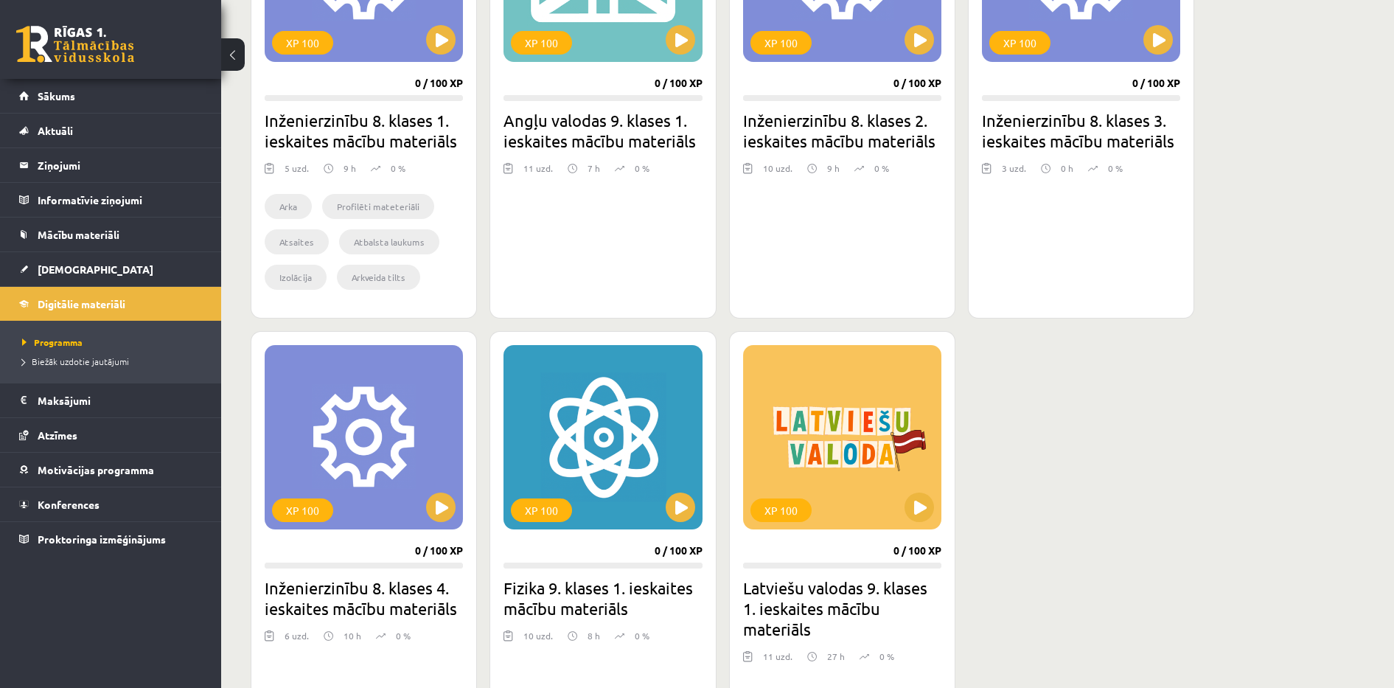
scroll to position [971, 0]
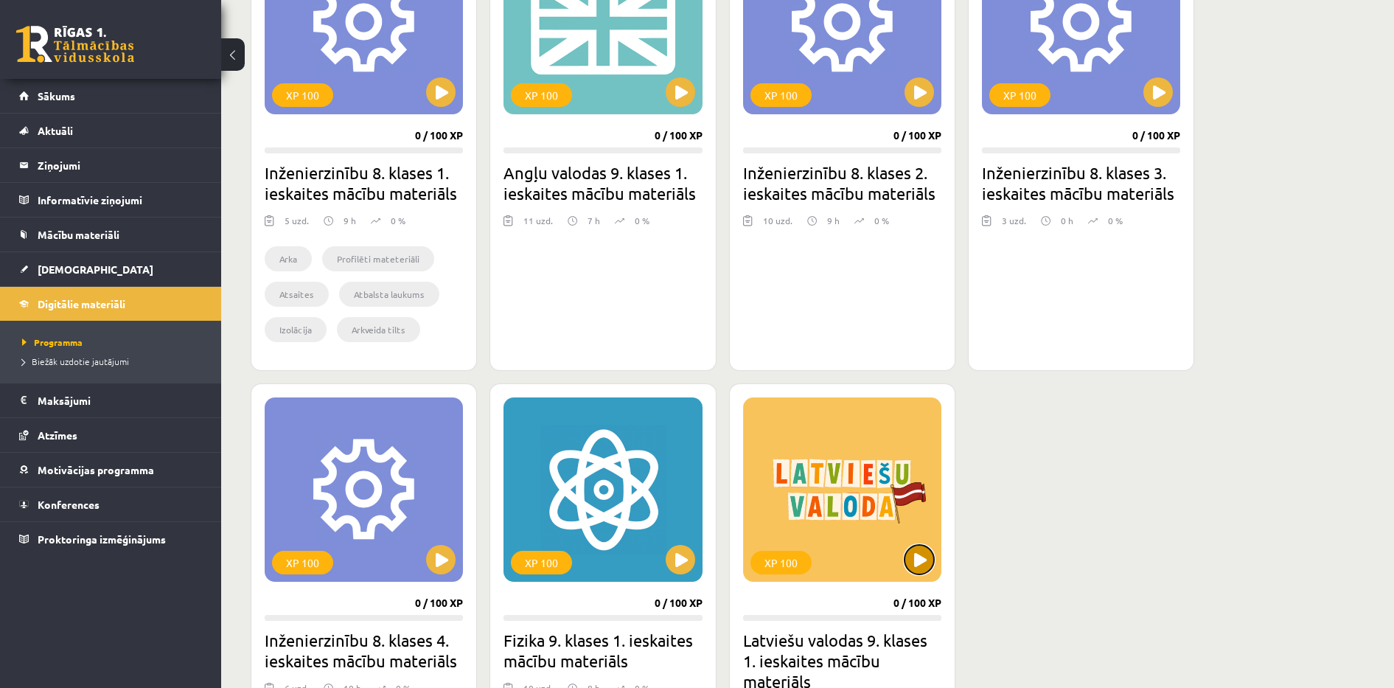
click at [923, 570] on button at bounding box center [918, 559] width 29 height 29
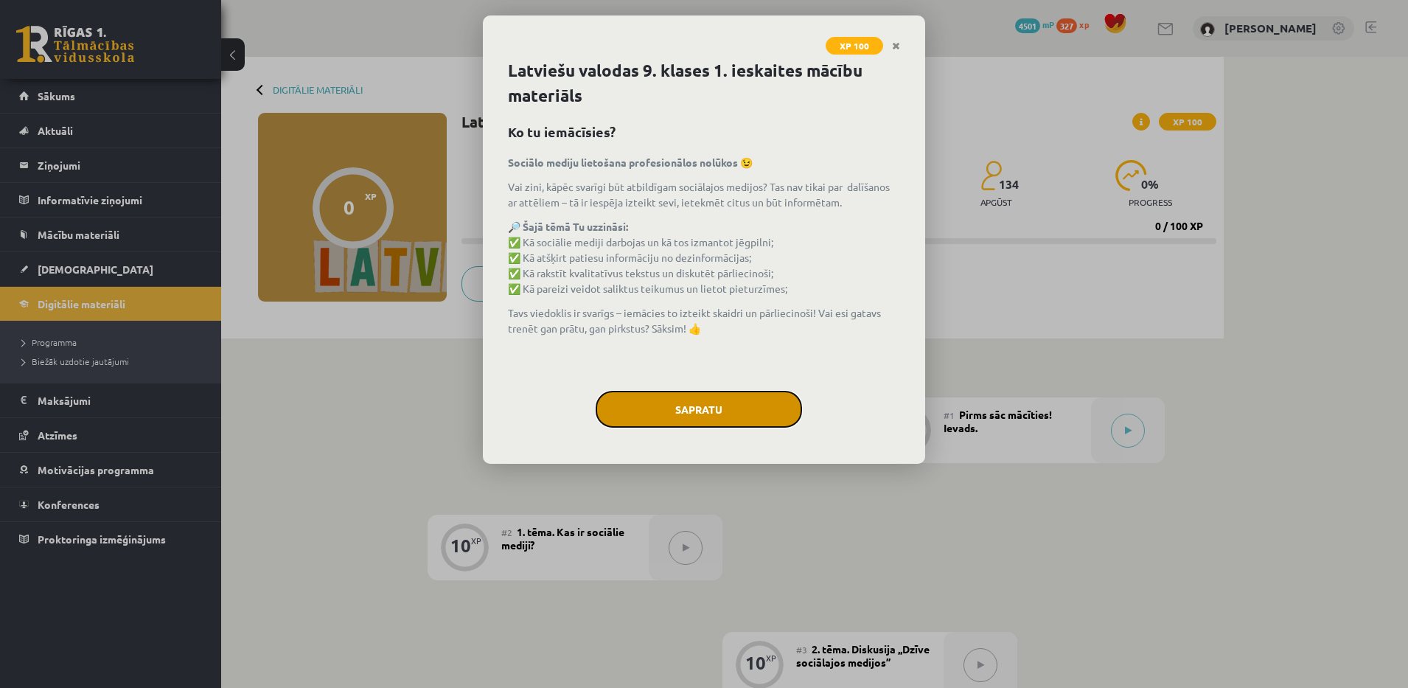
click at [697, 410] on button "Sapratu" at bounding box center [698, 409] width 206 height 37
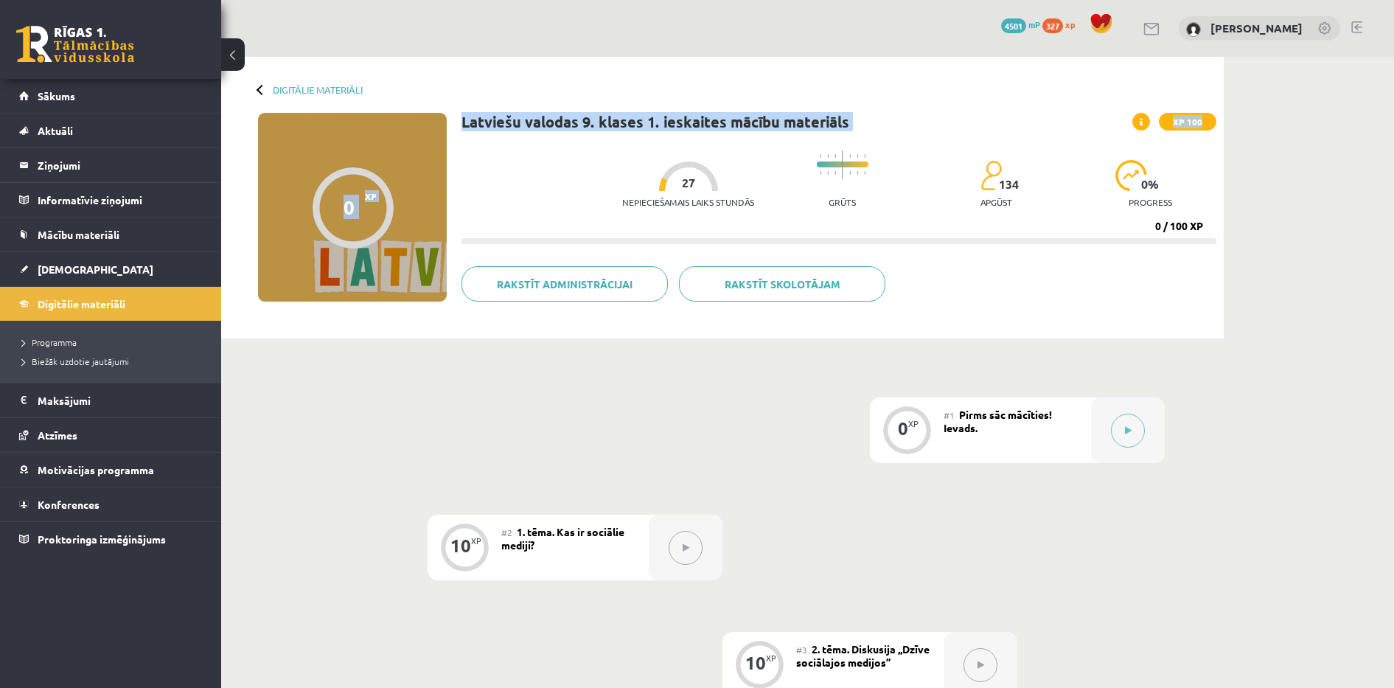
drag, startPoint x: 1341, startPoint y: 86, endPoint x: 1411, endPoint y: 122, distance: 78.4
click at [1394, 122] on html "0 Dāvanas 4501 mP 327 xp [PERSON_NAME] Sākums Aktuāli Kā mācīties eSKOLĀ Kontak…" at bounding box center [697, 344] width 1394 height 688
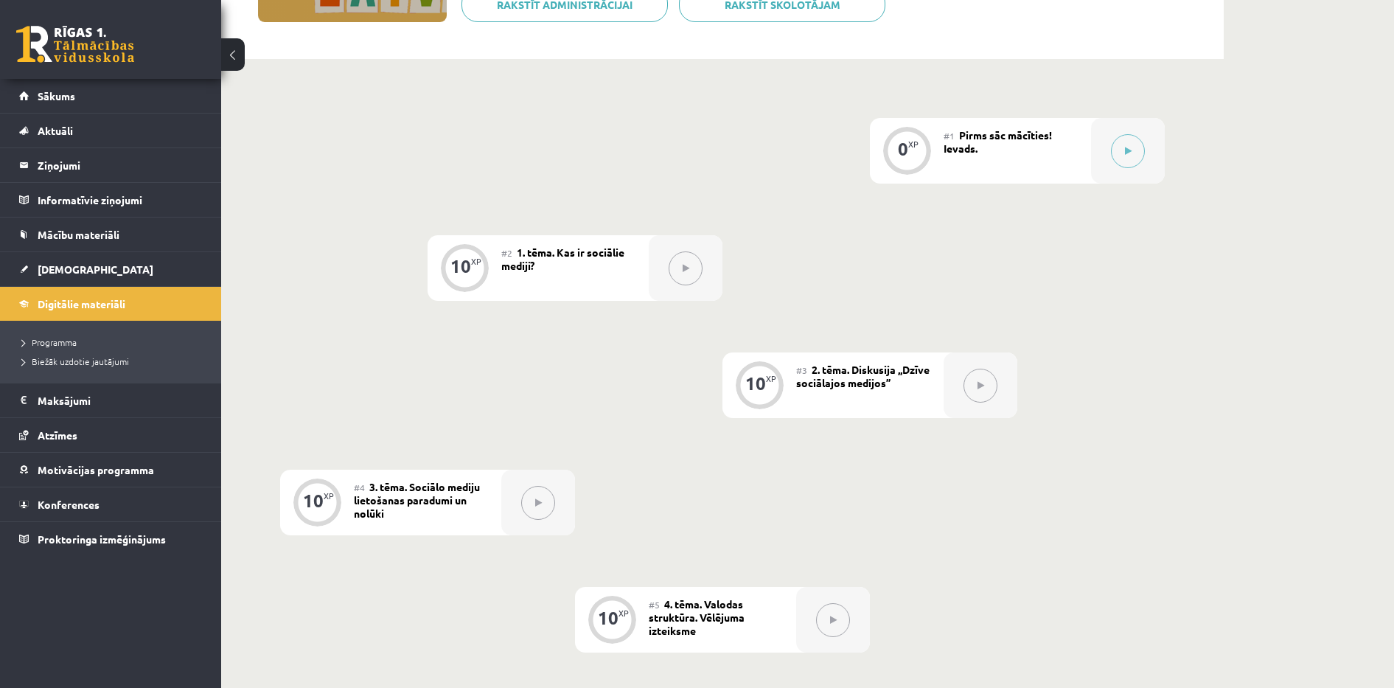
click at [1252, 255] on div "Digitālie materiāli 0 XP XP 100 0 / 100 XP Latviešu valodas 9. klases 1. ieskai…" at bounding box center [807, 621] width 1173 height 1688
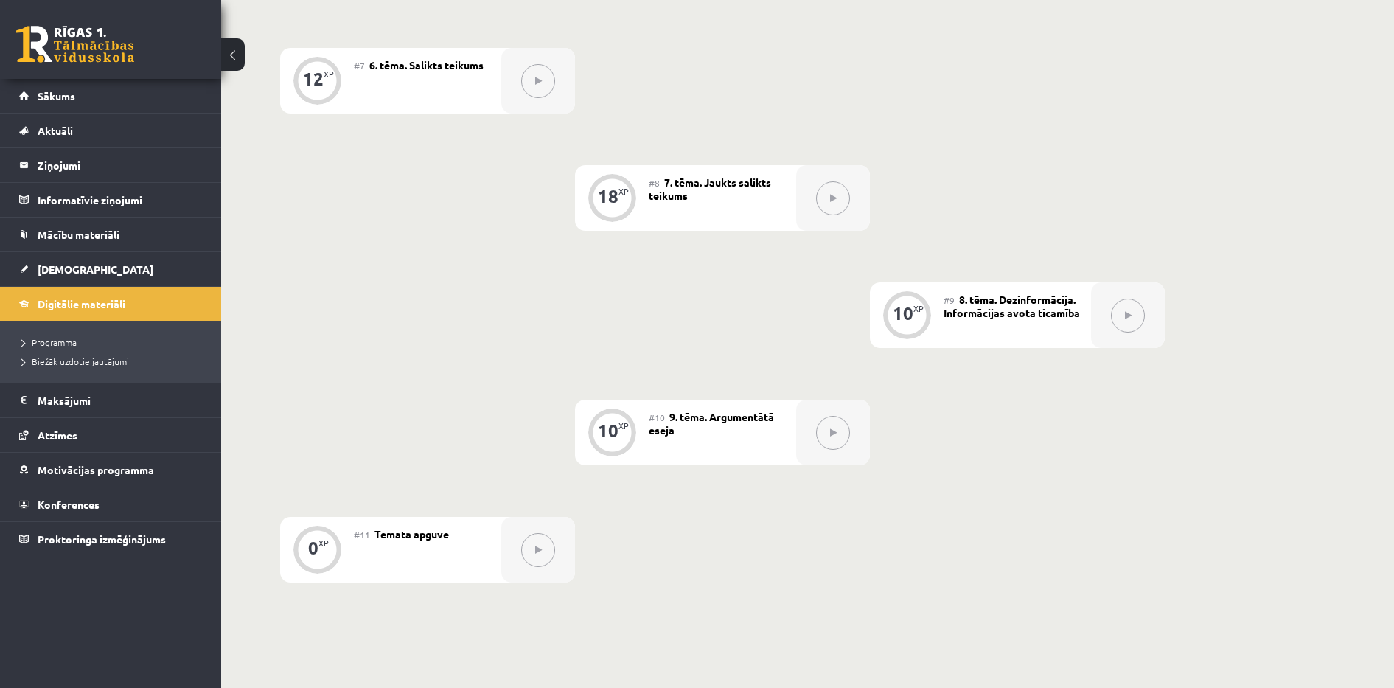
scroll to position [1041, 0]
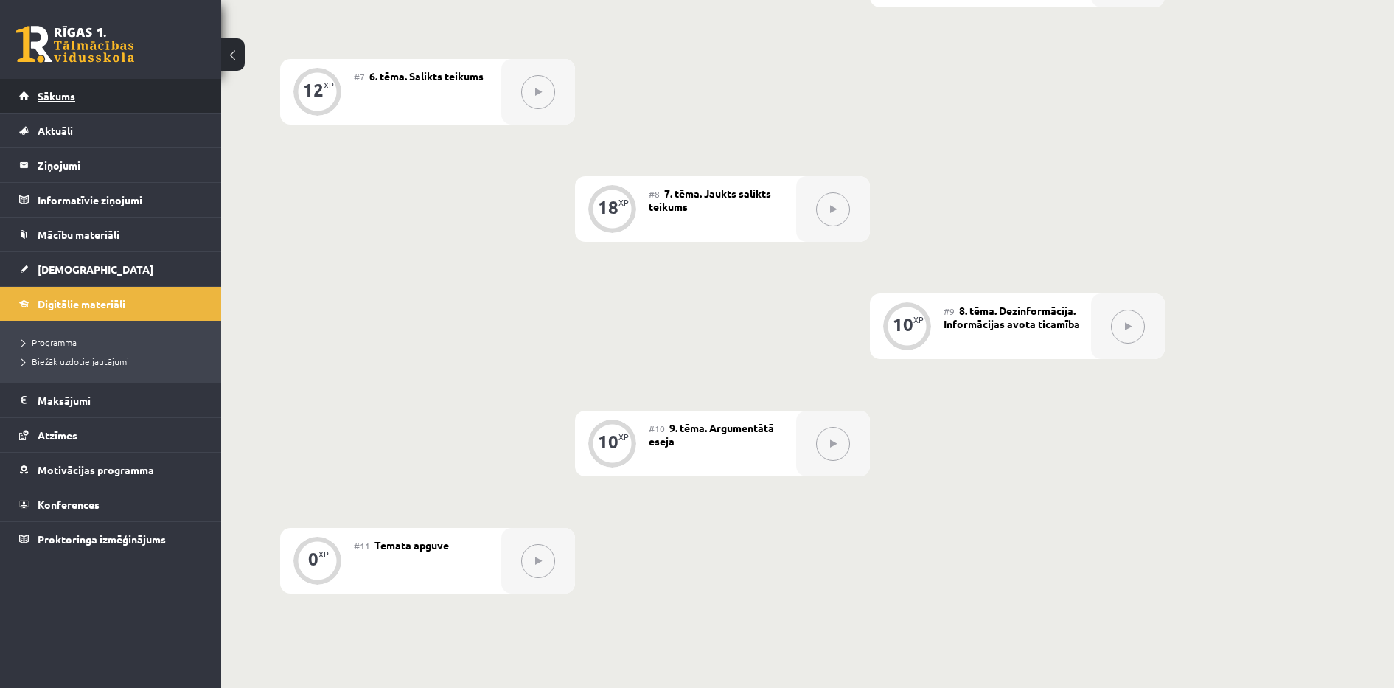
click at [47, 107] on link "Sākums" at bounding box center [111, 96] width 184 height 34
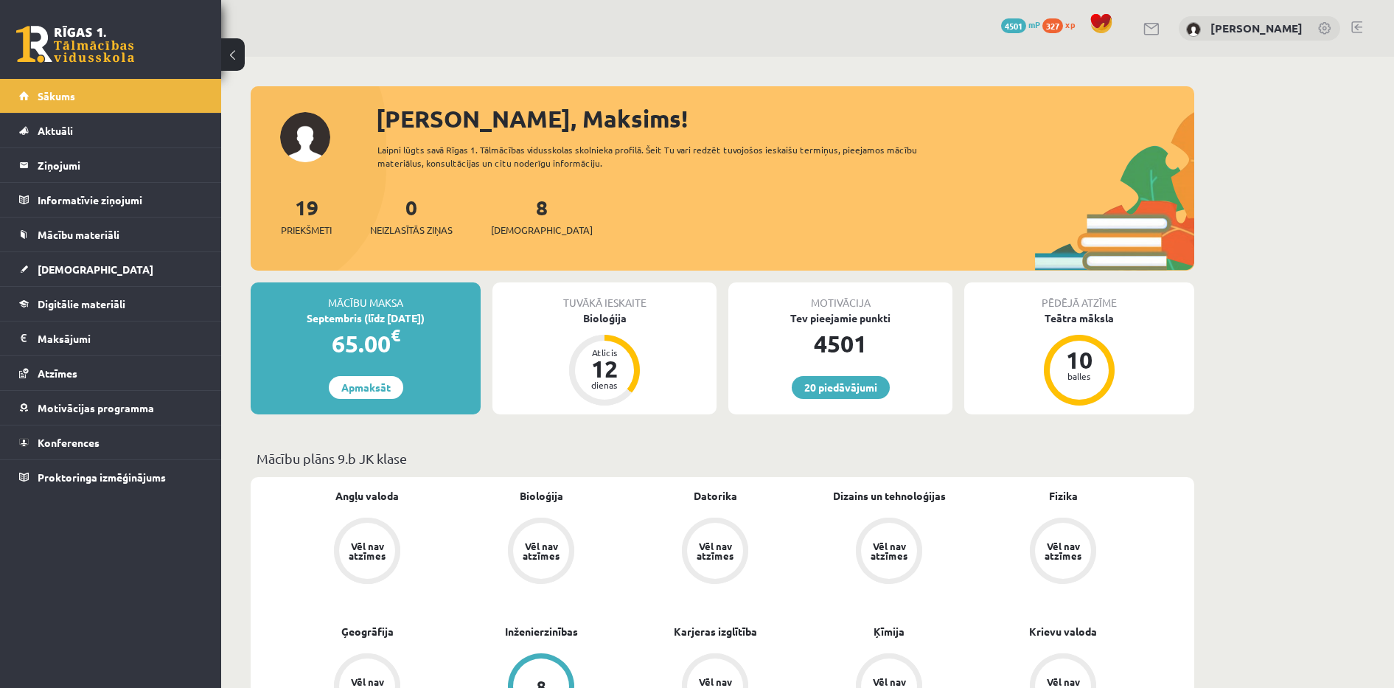
click at [85, 262] on link "[DEMOGRAPHIC_DATA]" at bounding box center [111, 269] width 184 height 34
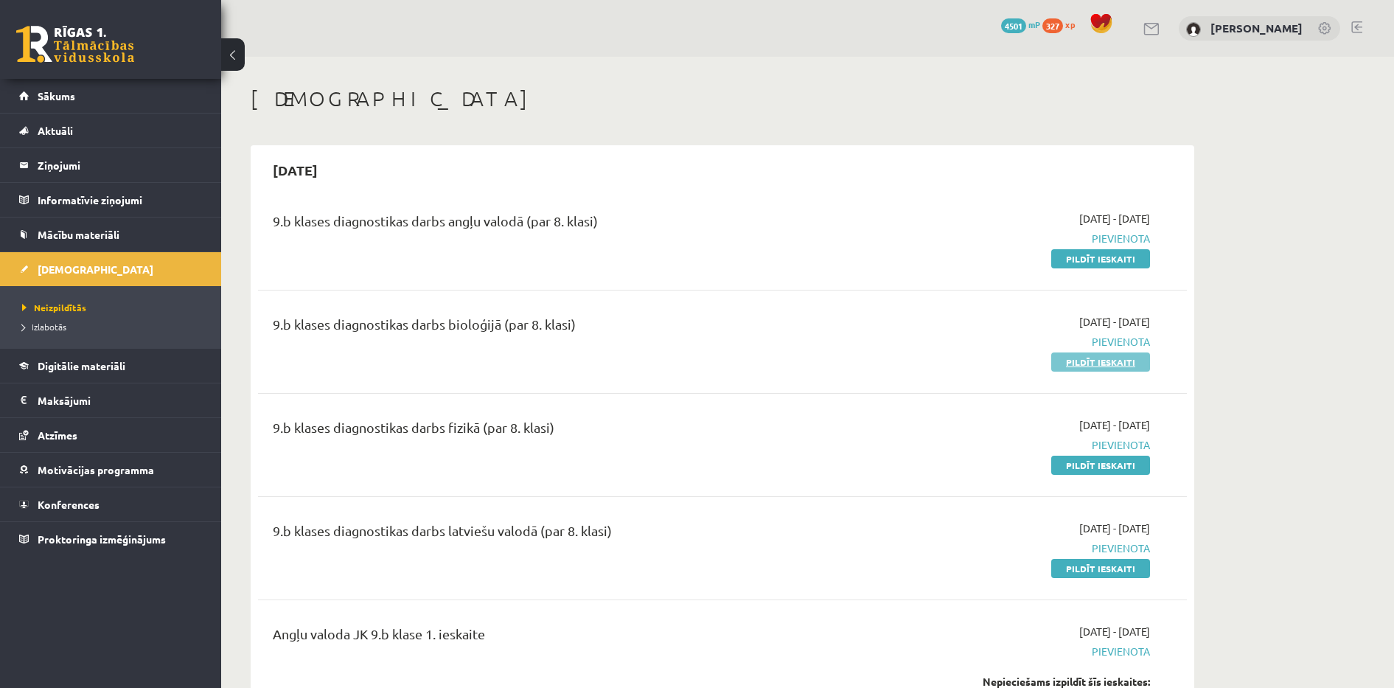
click at [1122, 363] on link "Pildīt ieskaiti" at bounding box center [1100, 361] width 99 height 19
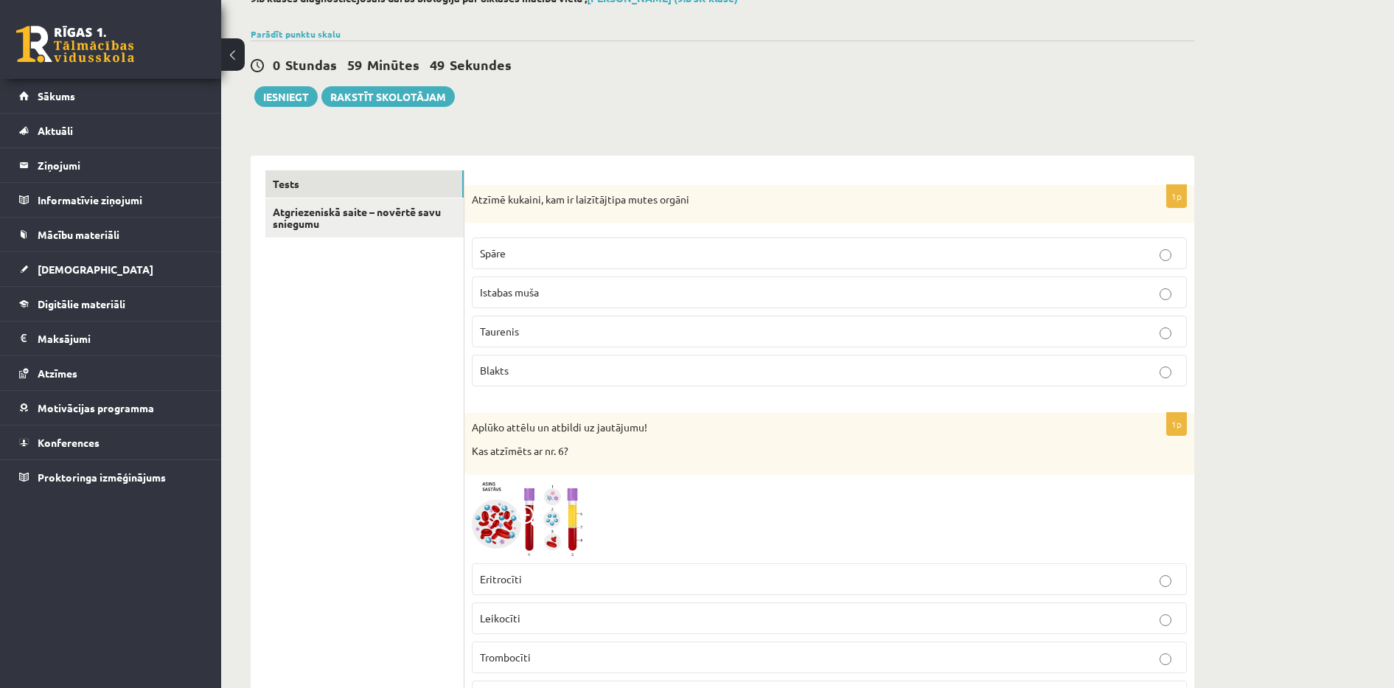
scroll to position [111, 0]
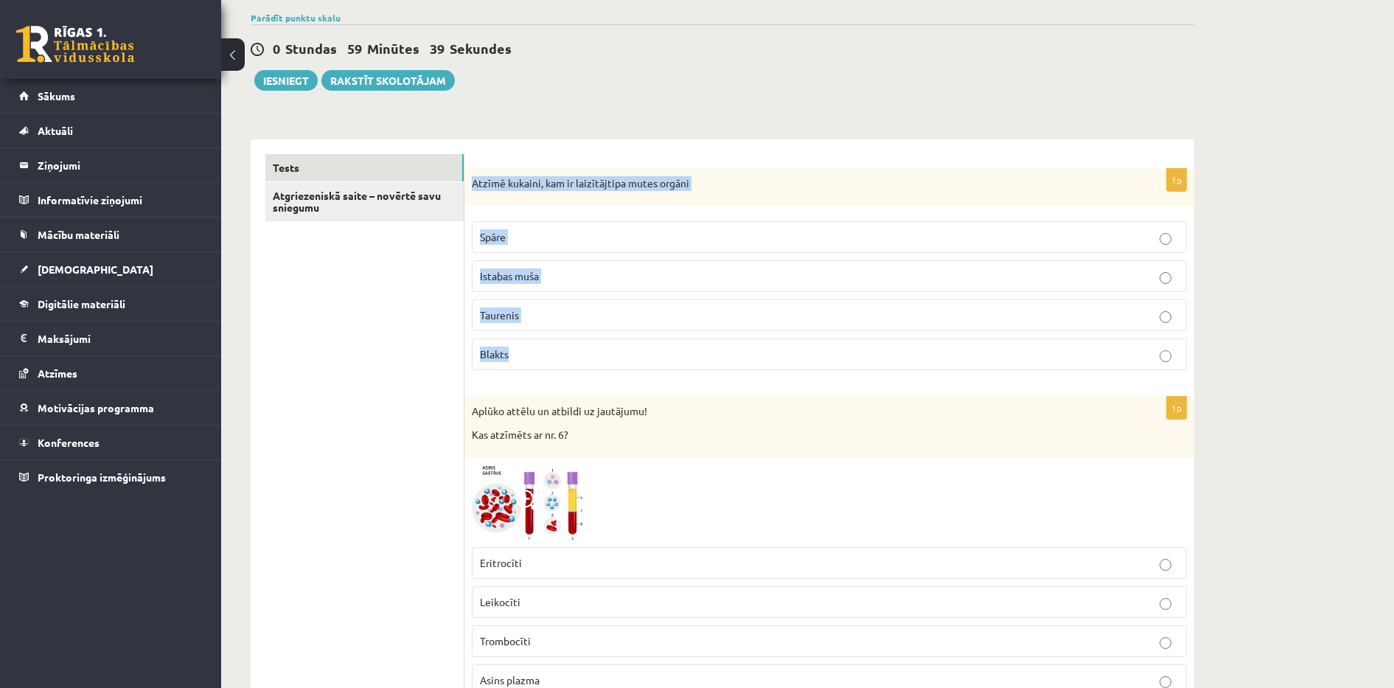
drag, startPoint x: 471, startPoint y: 184, endPoint x: 604, endPoint y: 349, distance: 211.8
click at [604, 349] on div "1p Atzīmē kukaini, kam ir laizītājtipa mutes orgāni Spāre Istabas muša Taurenis…" at bounding box center [829, 276] width 730 height 214
copy div "Atzīmē kukaini, kam ir laizītājtipa mutes orgāni Spāre Istabas muša Taurenis Bl…"
click at [544, 308] on p "Taurenis" at bounding box center [829, 314] width 699 height 15
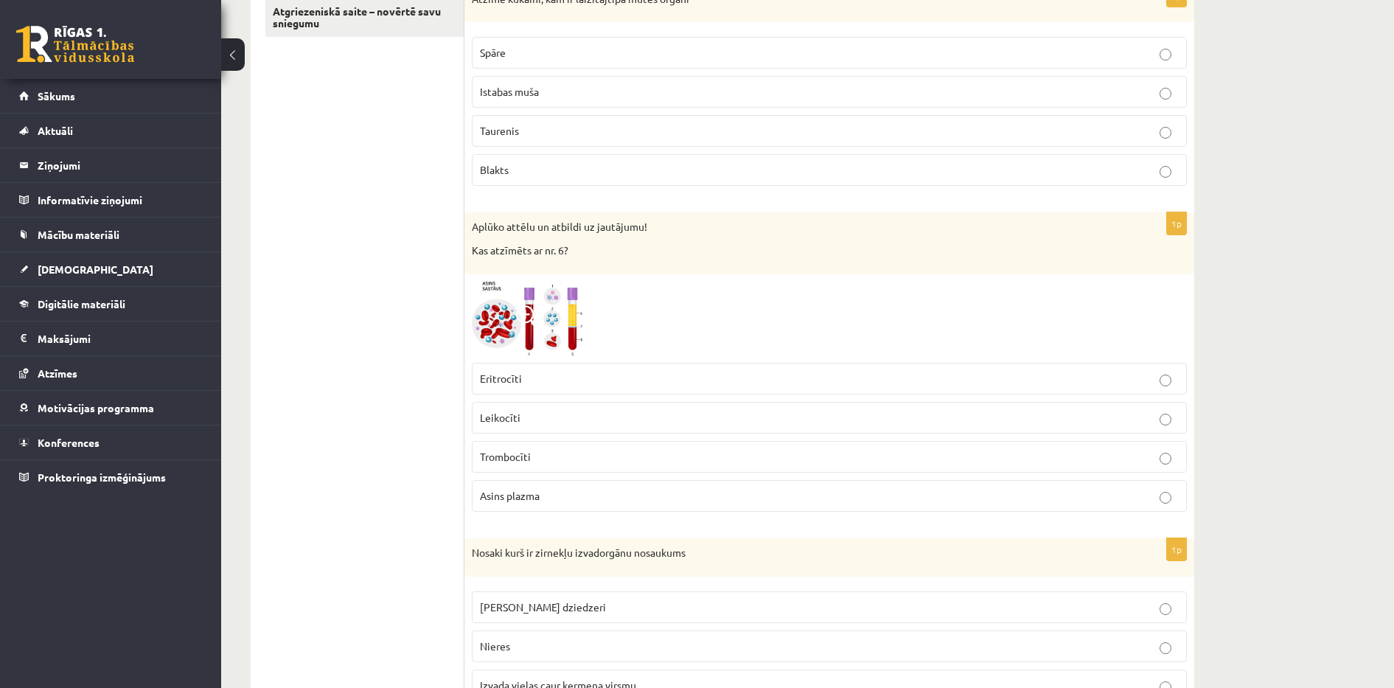
scroll to position [332, 0]
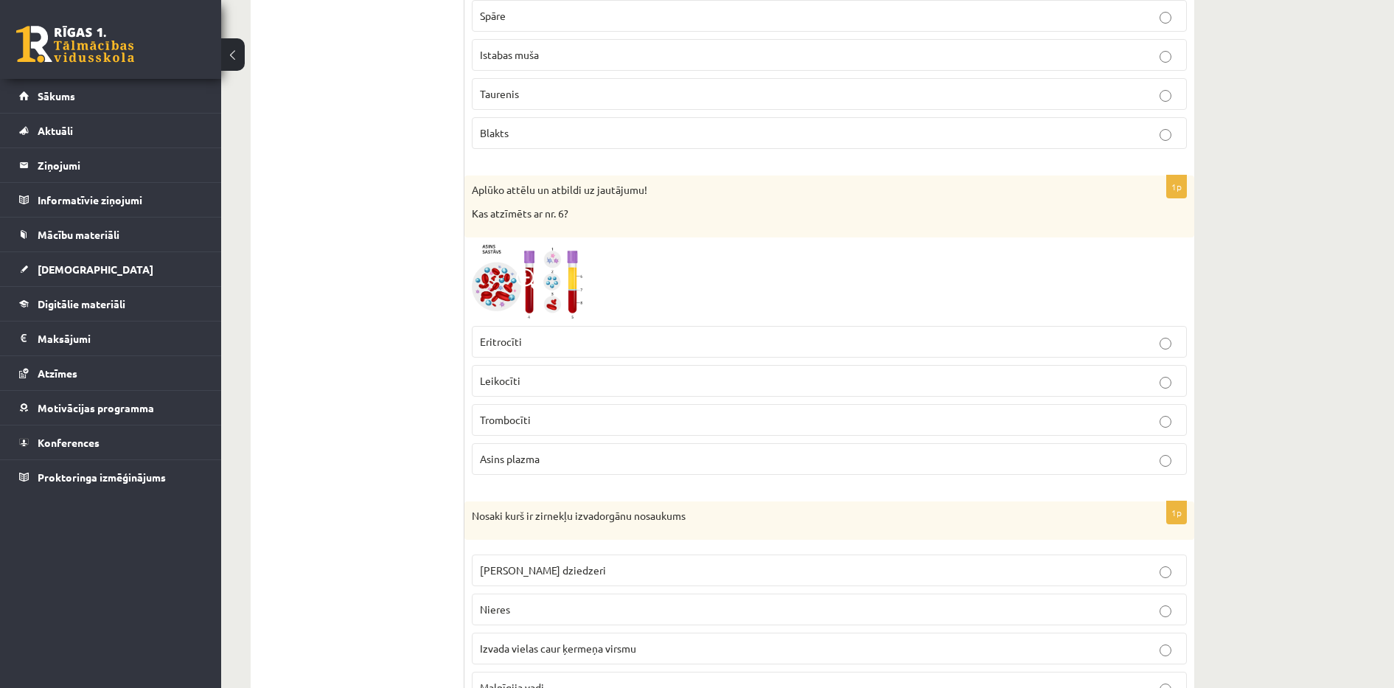
click at [551, 298] on img at bounding box center [527, 282] width 111 height 74
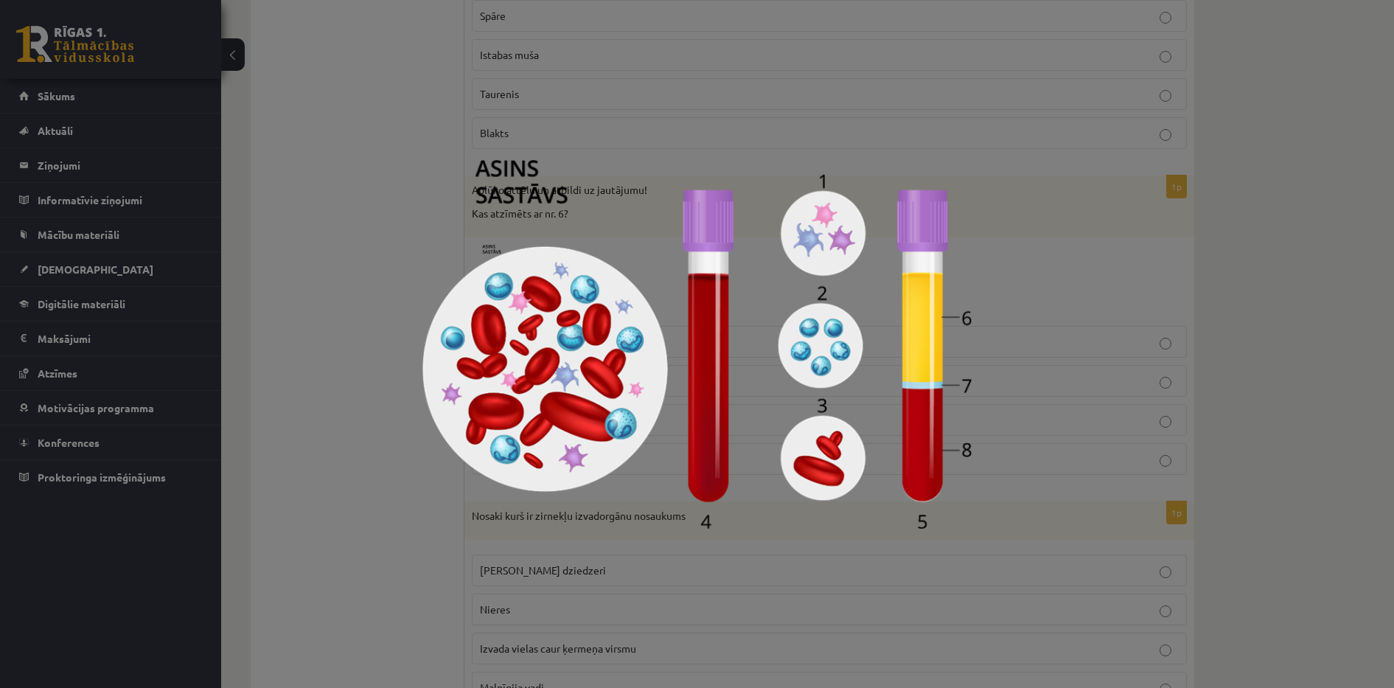
click at [1248, 312] on div at bounding box center [697, 344] width 1394 height 688
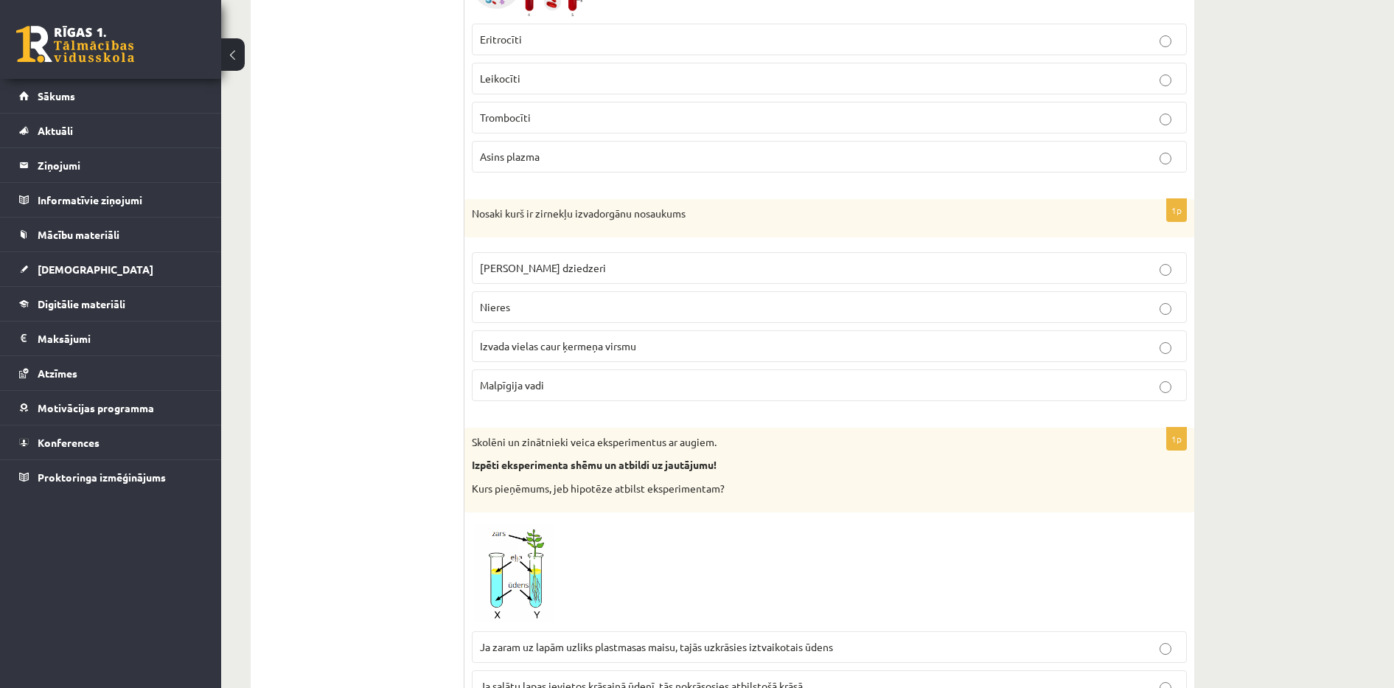
scroll to position [651, 0]
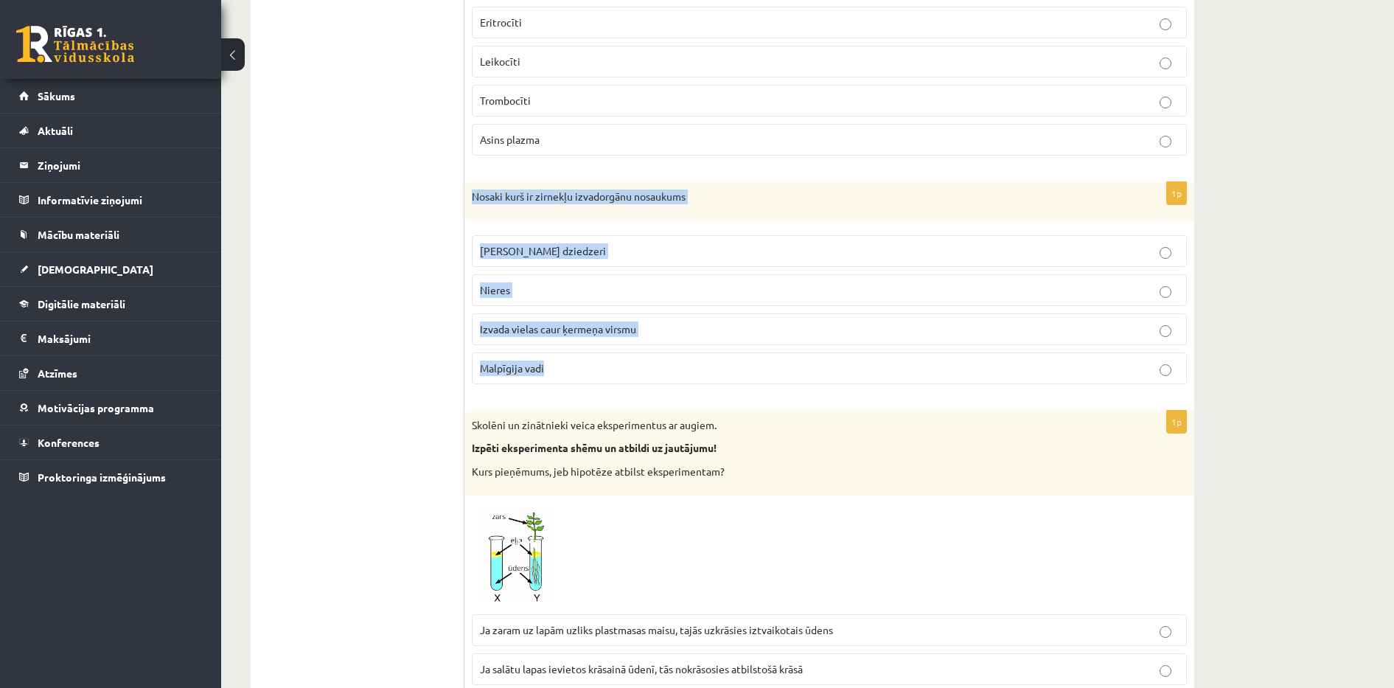
drag, startPoint x: 472, startPoint y: 194, endPoint x: 640, endPoint y: 354, distance: 232.0
click at [640, 354] on div "1p Nosaki kurš ir zirnekļu izvadorgānu nosaukums Zaļie dziedzeri Nieres Izvada …" at bounding box center [829, 289] width 730 height 214
copy div "Nosaki kurš ir zirnekļu izvadorgānu nosaukums Zaļie dziedzeri Nieres Izvada vie…"
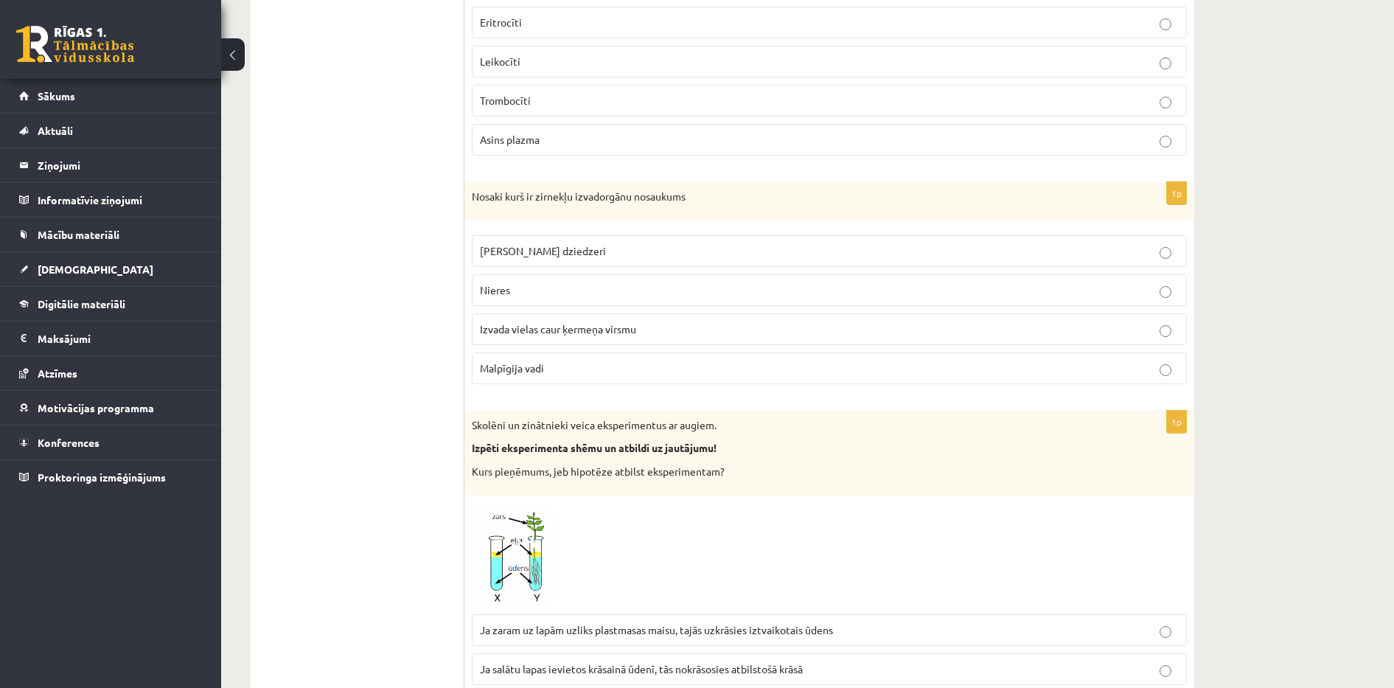
click at [534, 293] on p "Nieres" at bounding box center [829, 289] width 699 height 15
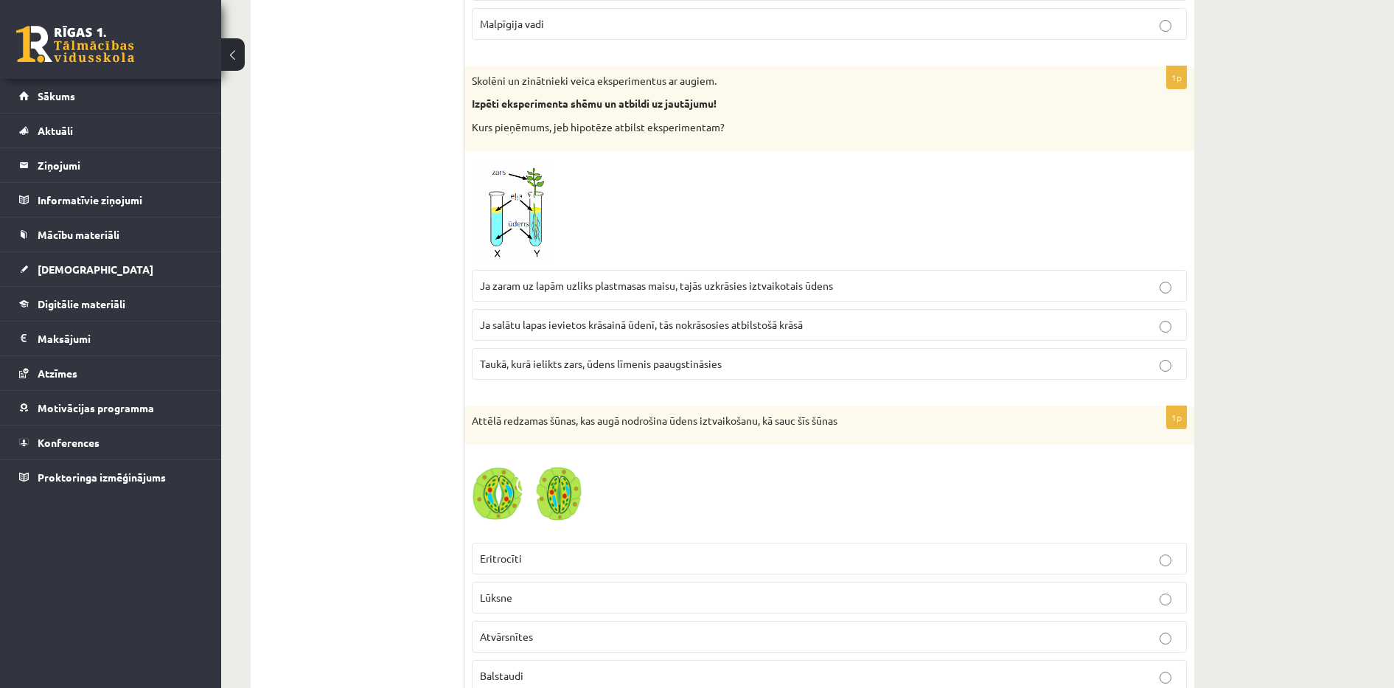
scroll to position [1007, 0]
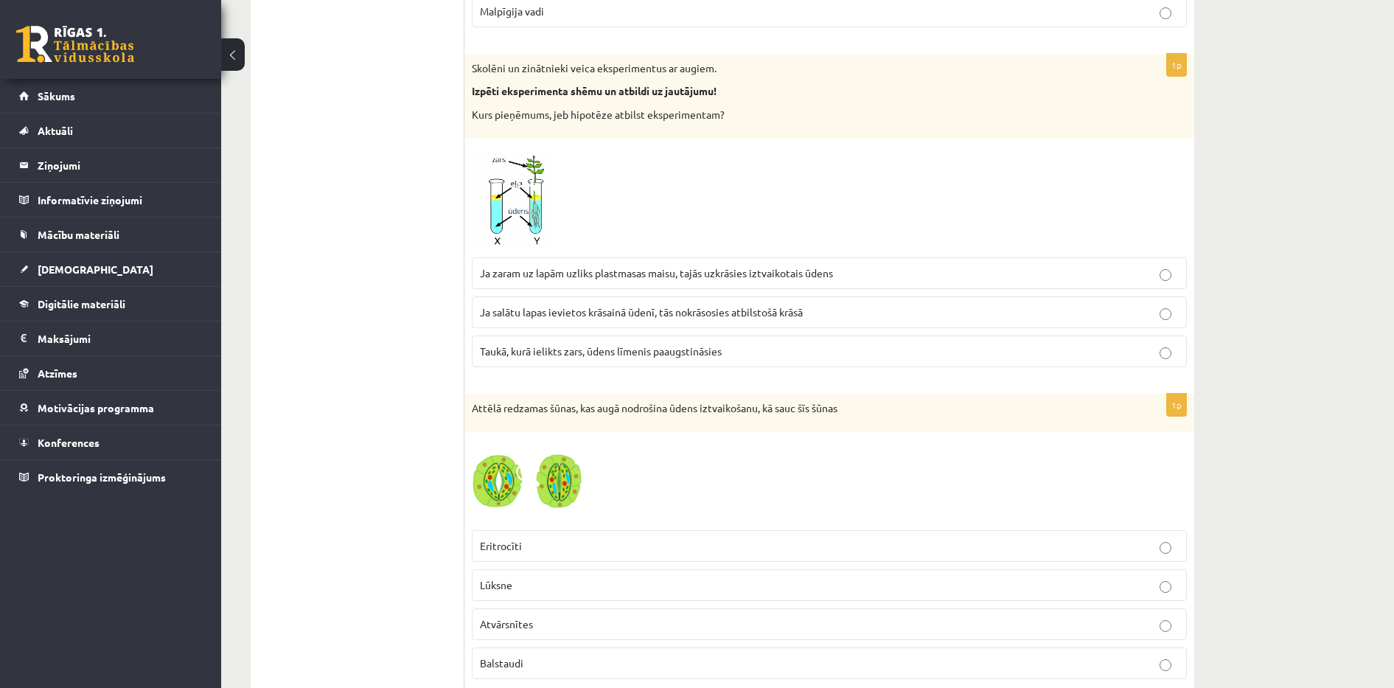
click at [523, 202] on img at bounding box center [527, 198] width 111 height 105
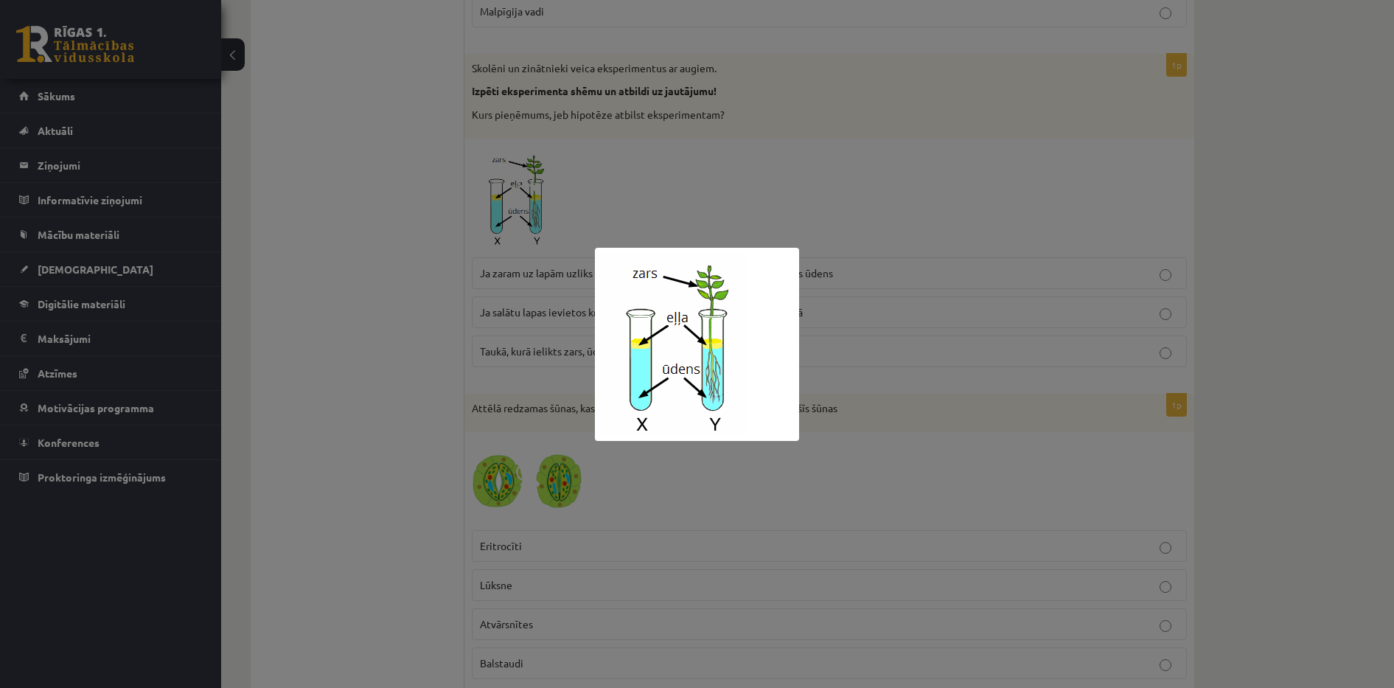
click at [606, 146] on div at bounding box center [697, 344] width 1394 height 688
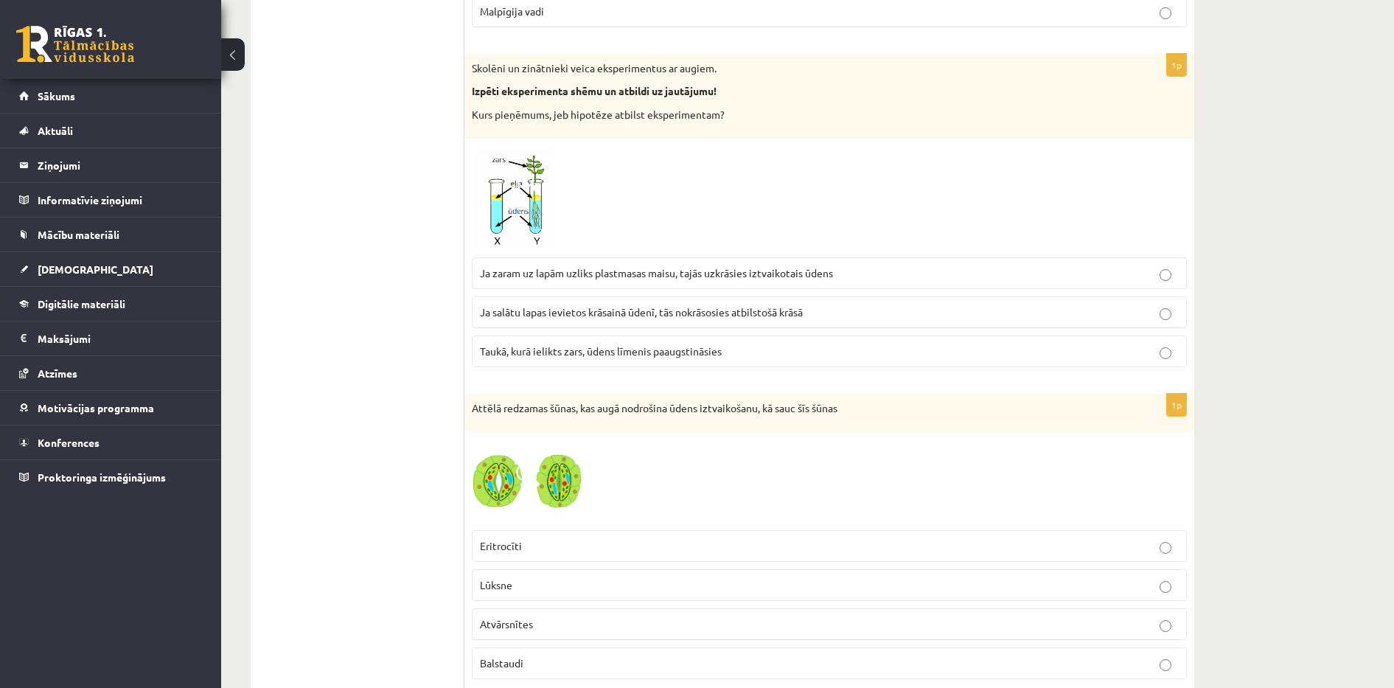
click at [527, 200] on img at bounding box center [527, 198] width 111 height 105
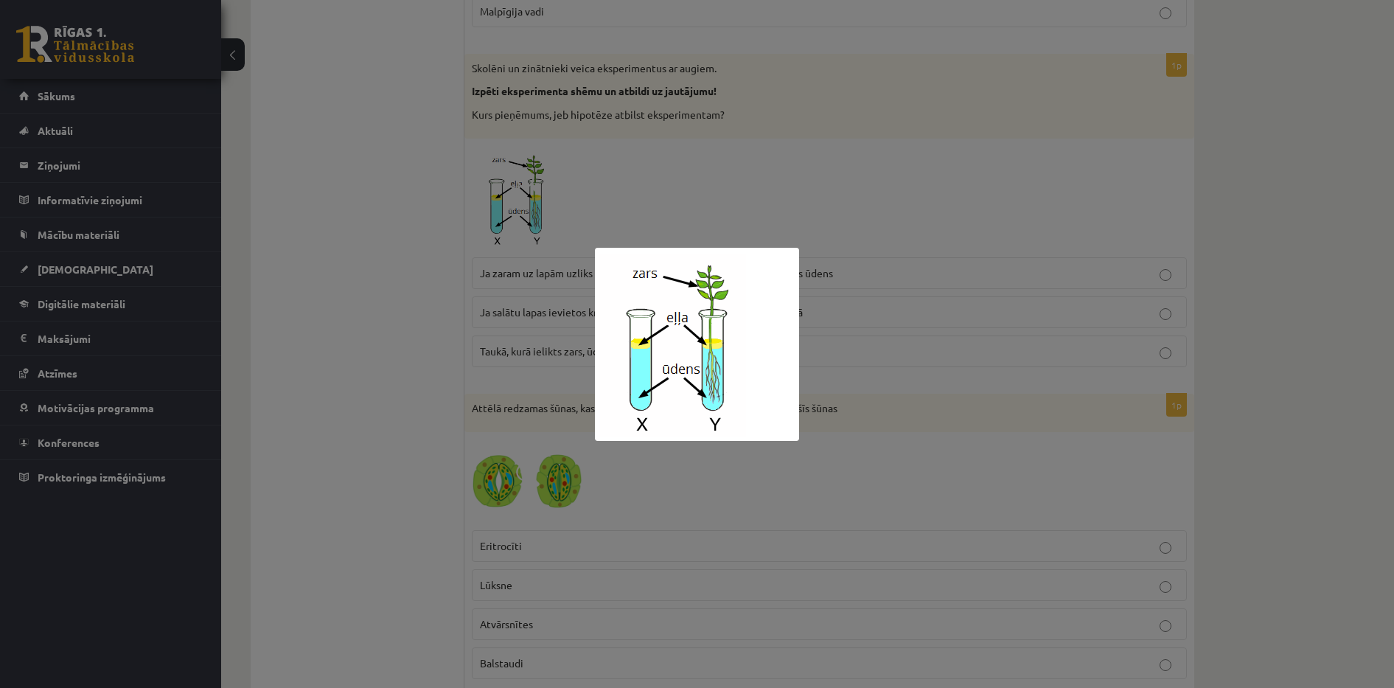
click at [648, 196] on div at bounding box center [697, 344] width 1394 height 688
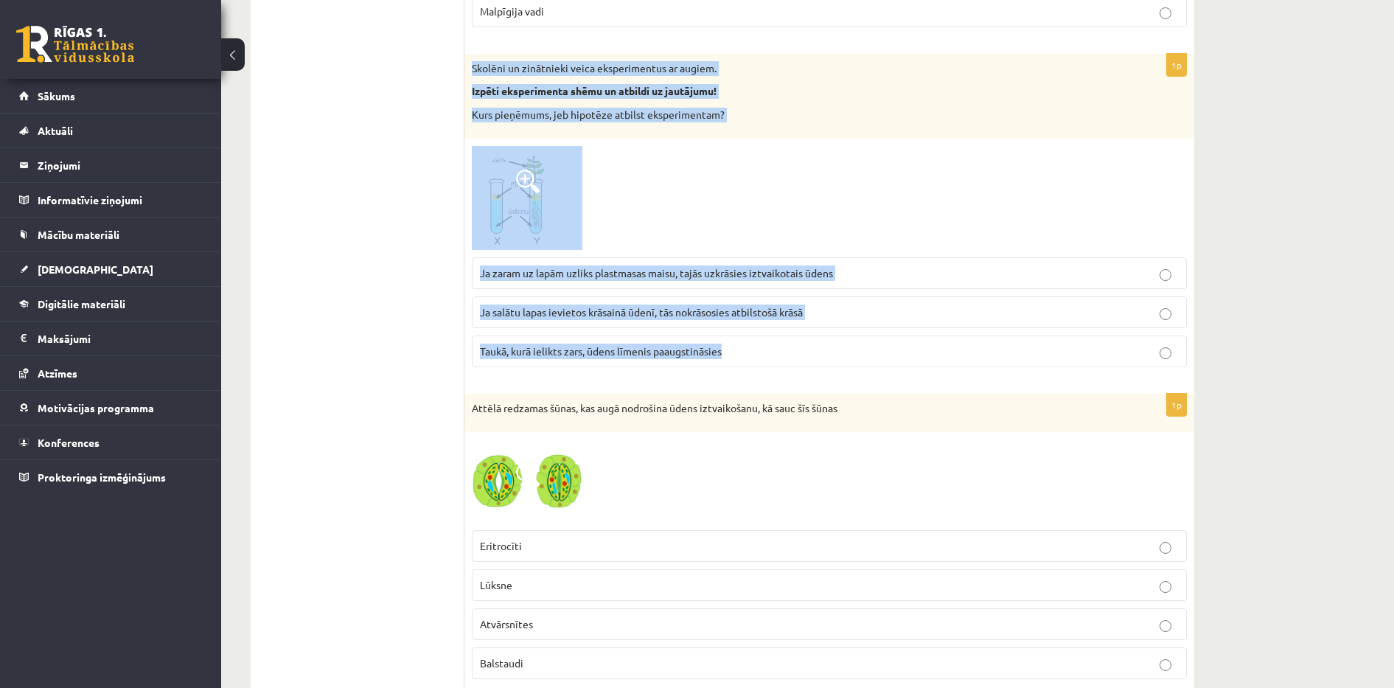
drag, startPoint x: 470, startPoint y: 66, endPoint x: 764, endPoint y: 354, distance: 412.2
click at [764, 354] on div "1p Skolēni un zinātnieki veica eksperimentus ar augiem. Izpēti eksperimenta shē…" at bounding box center [829, 217] width 730 height 326
copy div "Skolēni un zinātnieki veica eksperimentus ar augiem. Izpēti eksperimenta shēmu …"
click at [646, 214] on div at bounding box center [829, 198] width 715 height 105
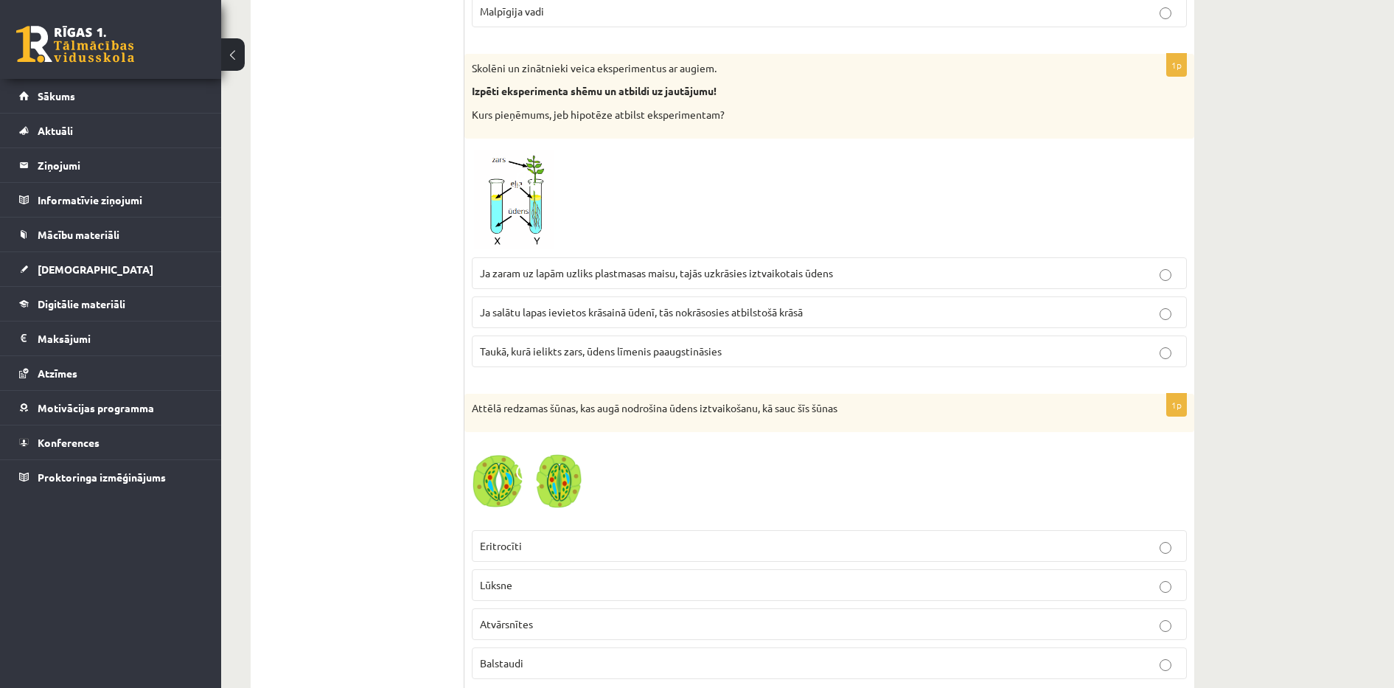
click at [506, 201] on img at bounding box center [527, 198] width 111 height 105
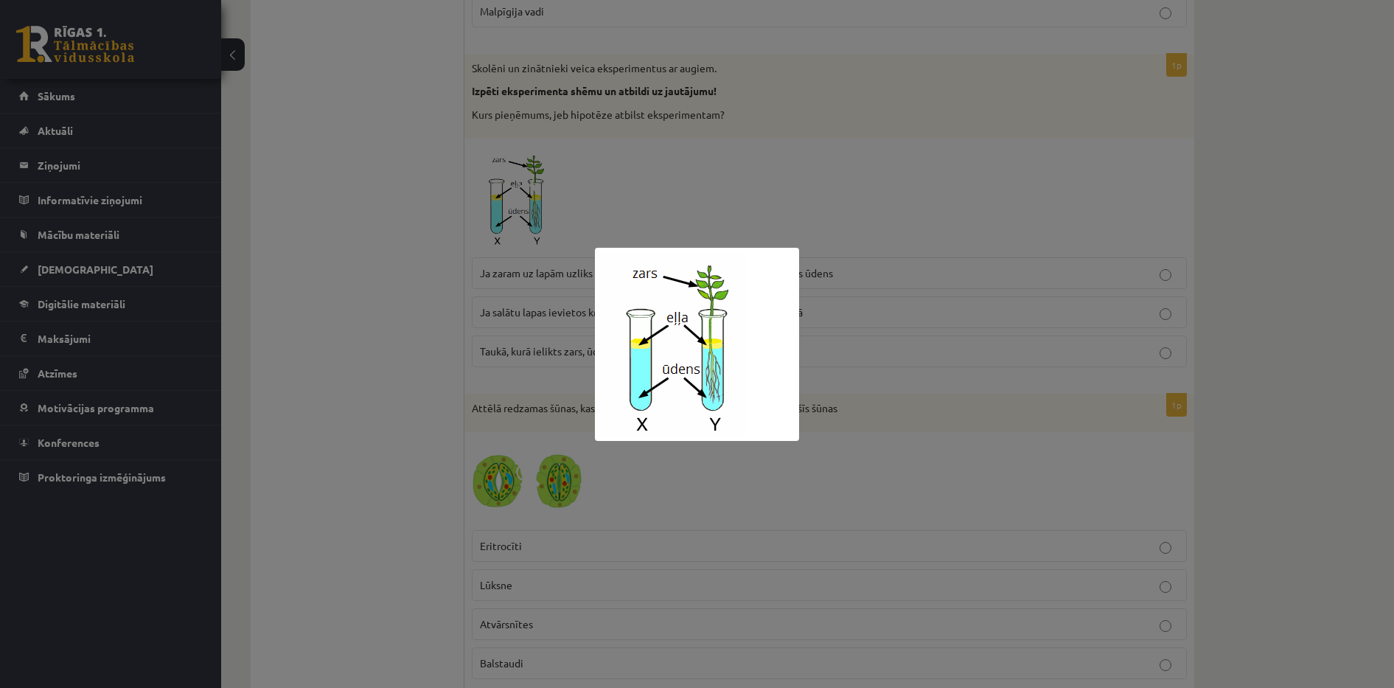
click at [506, 201] on div at bounding box center [697, 344] width 1394 height 688
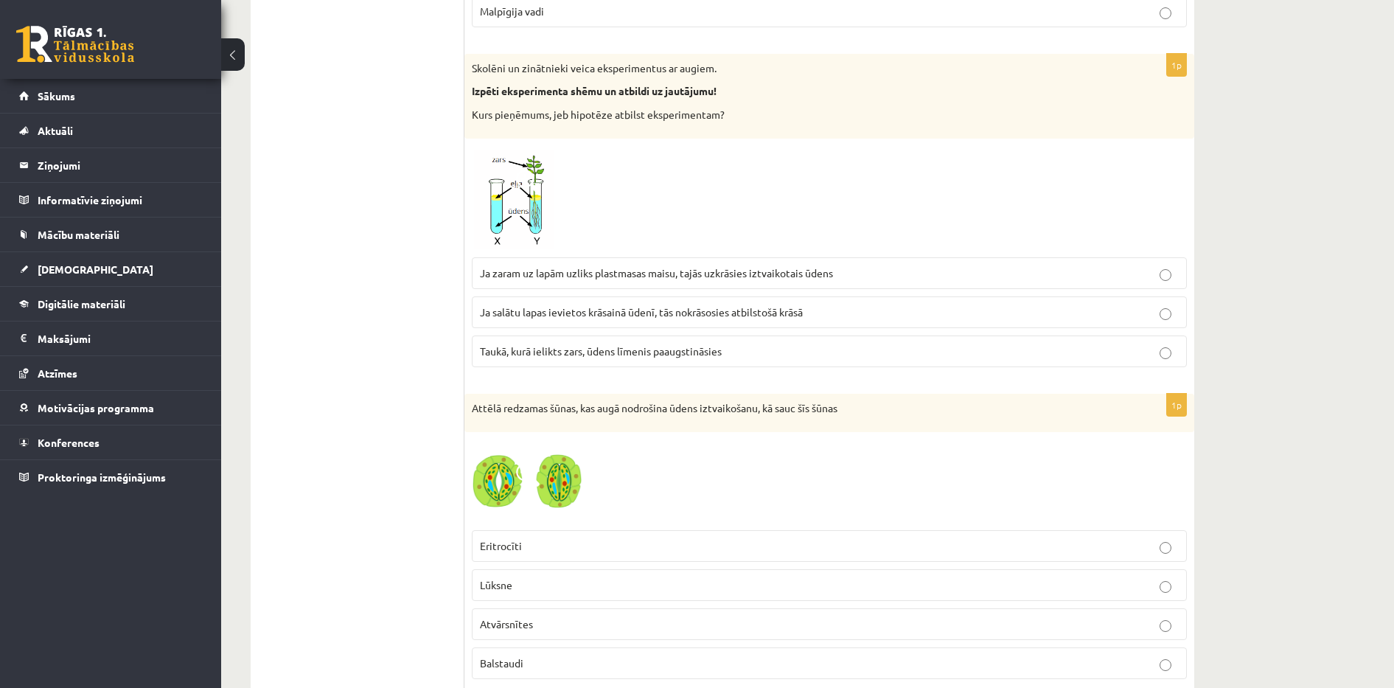
click at [537, 193] on span at bounding box center [528, 182] width 24 height 24
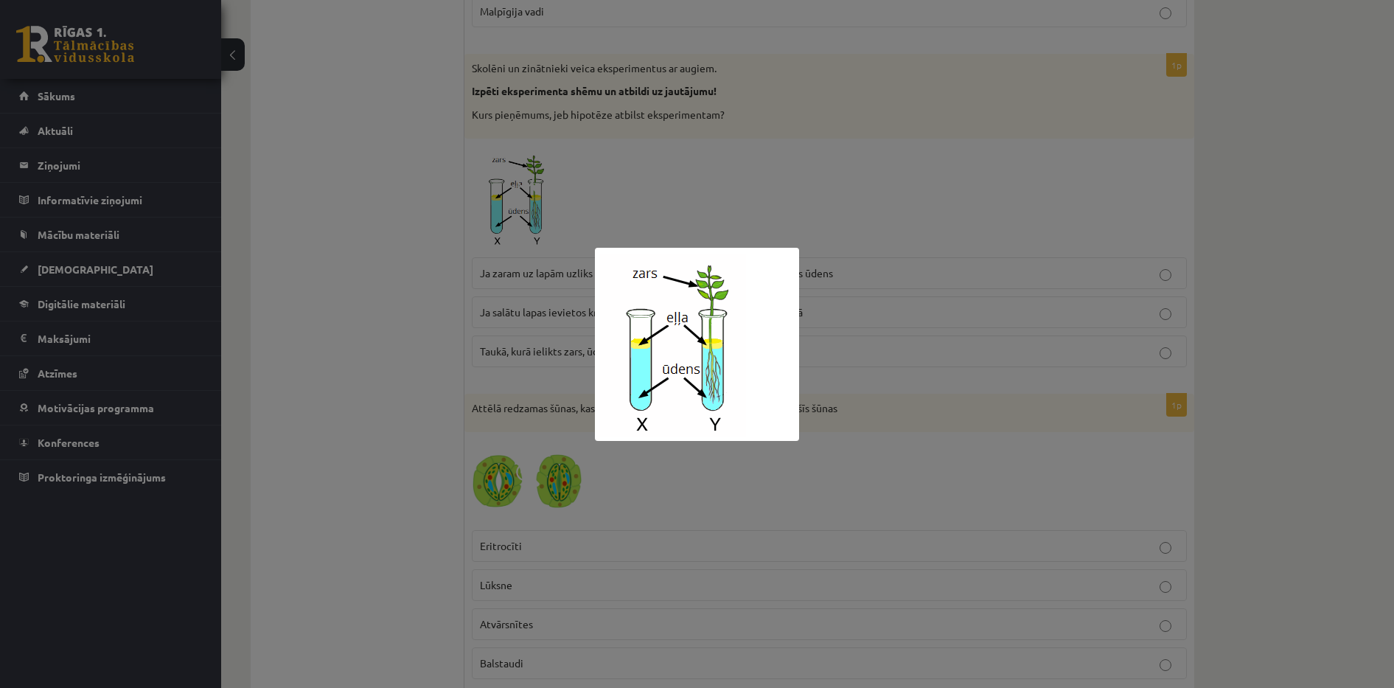
click at [937, 224] on div at bounding box center [697, 344] width 1394 height 688
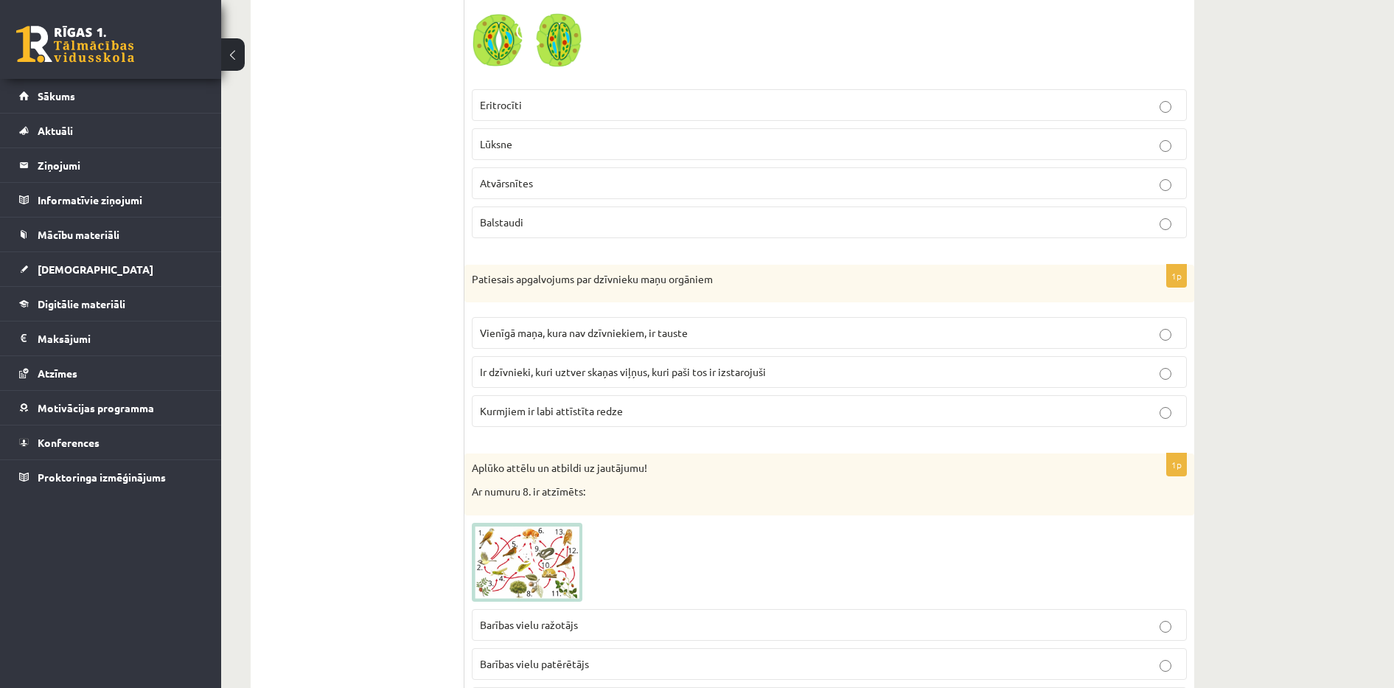
scroll to position [1485, 0]
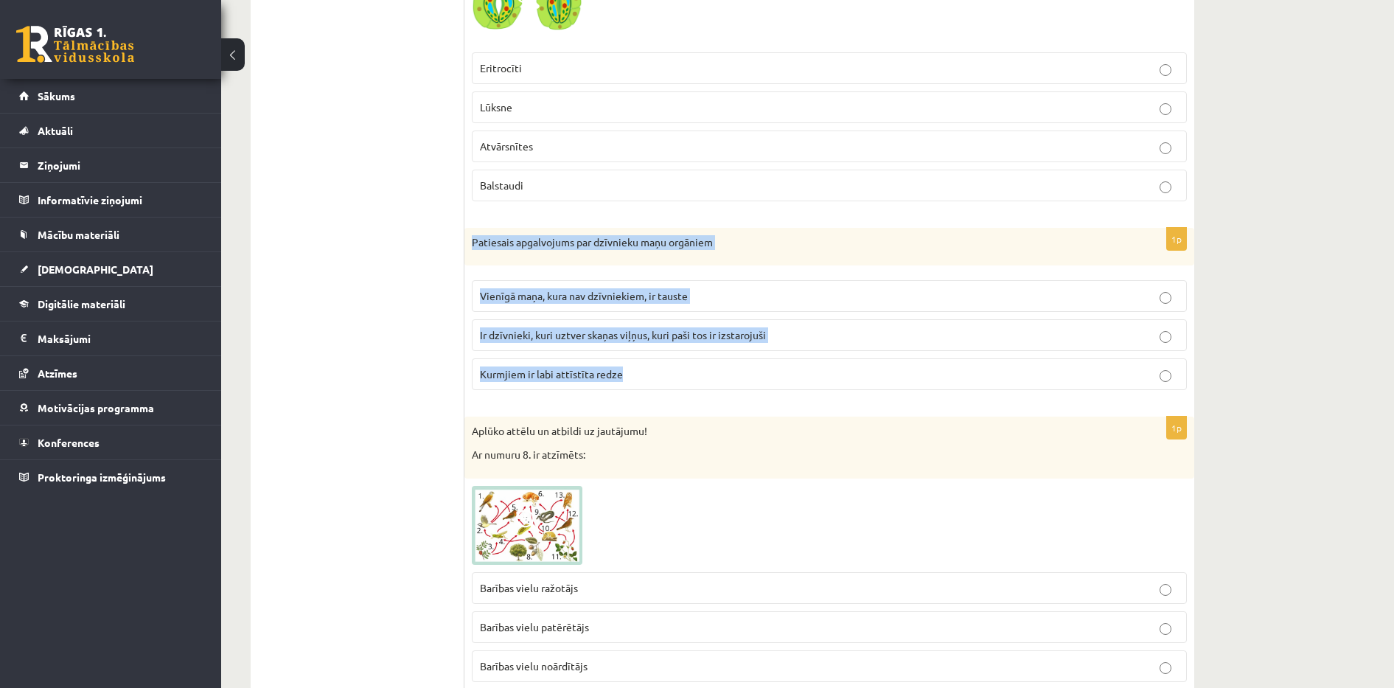
drag, startPoint x: 470, startPoint y: 242, endPoint x: 646, endPoint y: 374, distance: 219.5
click at [646, 374] on div "1p Patiesais apgalvojums par dzīvnieku maņu orgāniem Vienīgā maņa, kura nav dzī…" at bounding box center [829, 315] width 730 height 175
copy div "Patiesais apgalvojums par dzīvnieku maņu orgāniem Vienīgā maņa, kura nav dzīvni…"
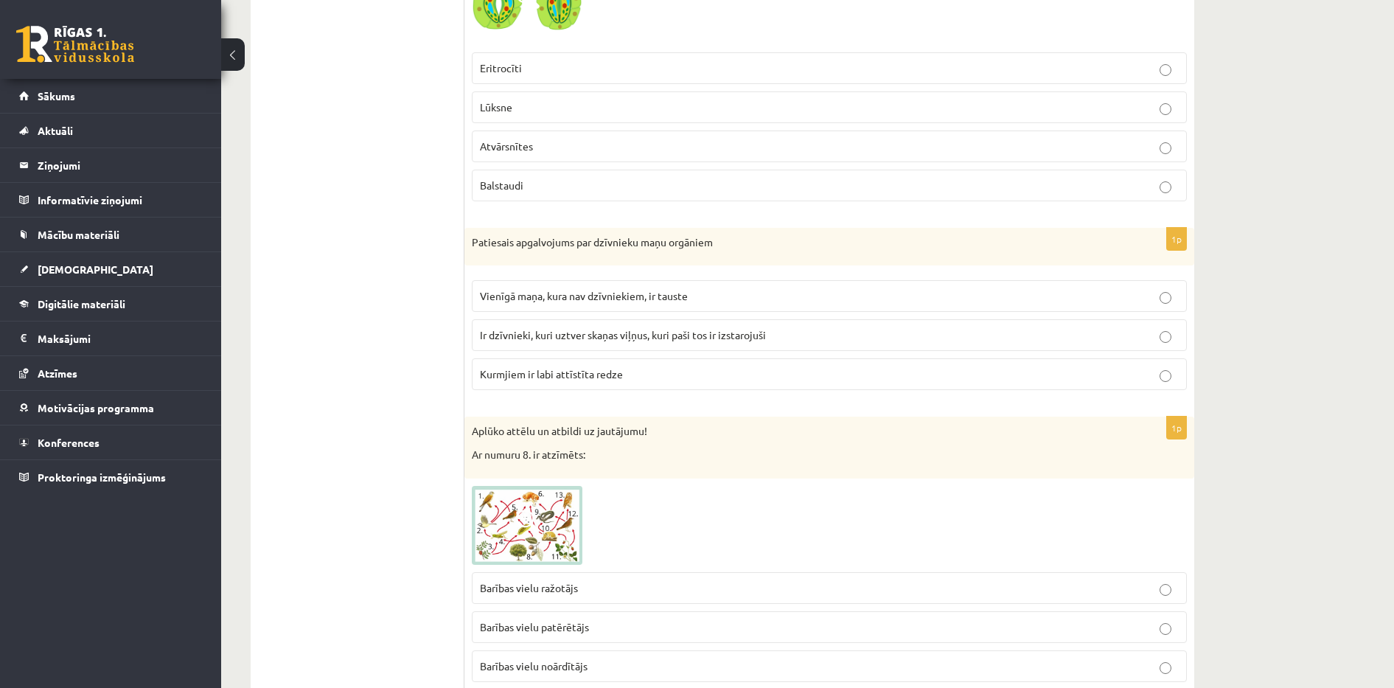
click at [528, 338] on span "Ir dzīvnieki, kuri uztver skaņas viļņus, kuri paši tos ir izstarojuši" at bounding box center [623, 334] width 286 height 13
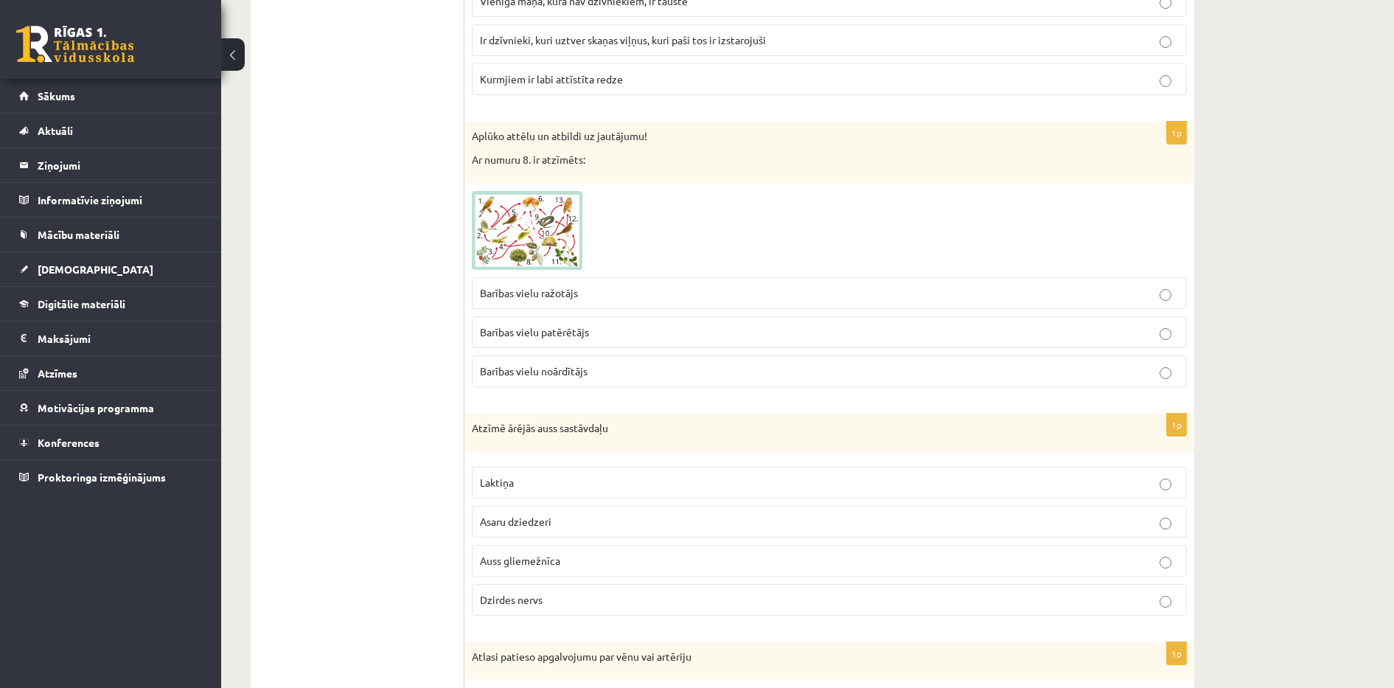
scroll to position [1817, 0]
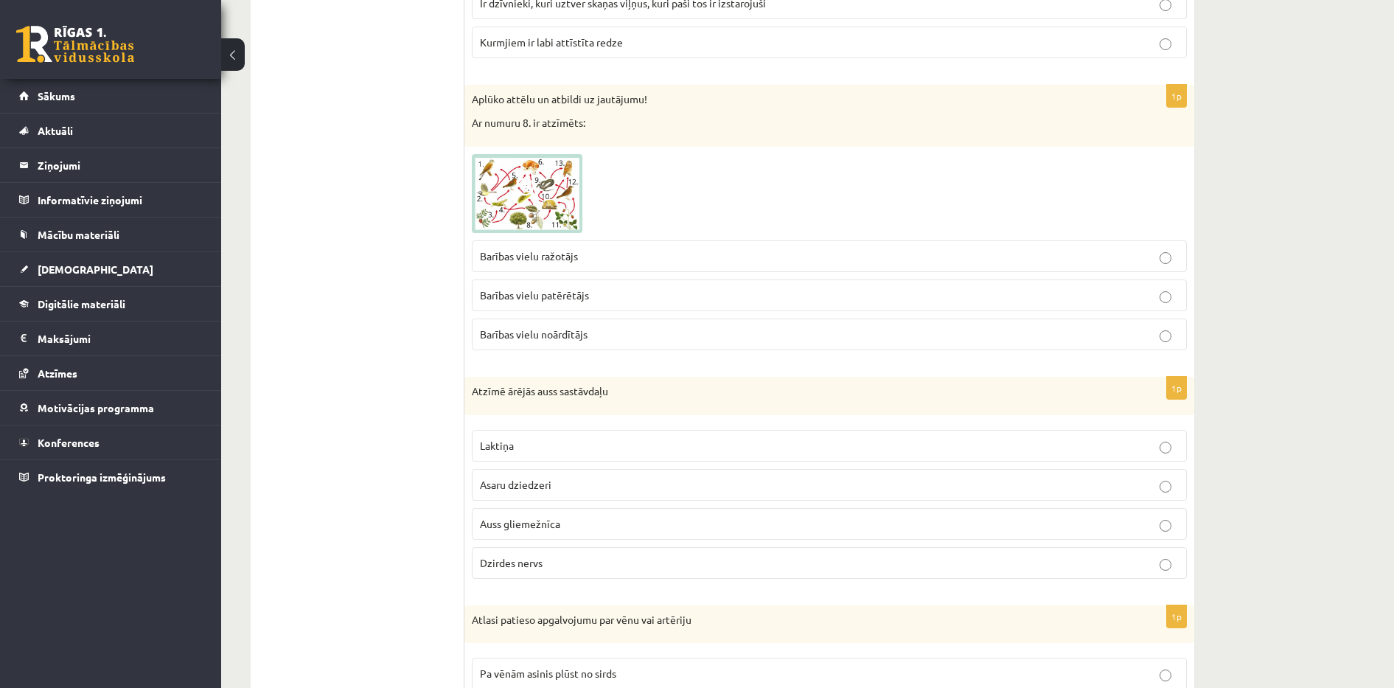
click at [520, 185] on span at bounding box center [528, 190] width 24 height 24
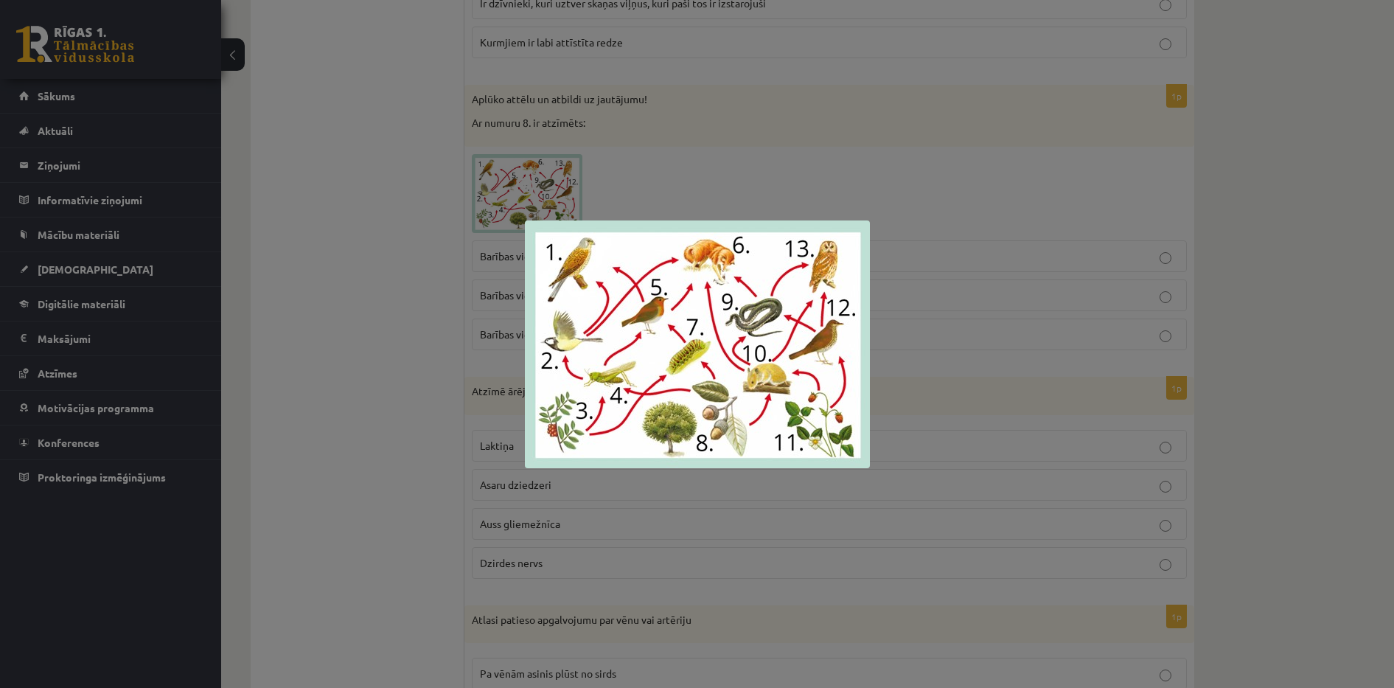
click at [696, 169] on div at bounding box center [697, 344] width 1394 height 688
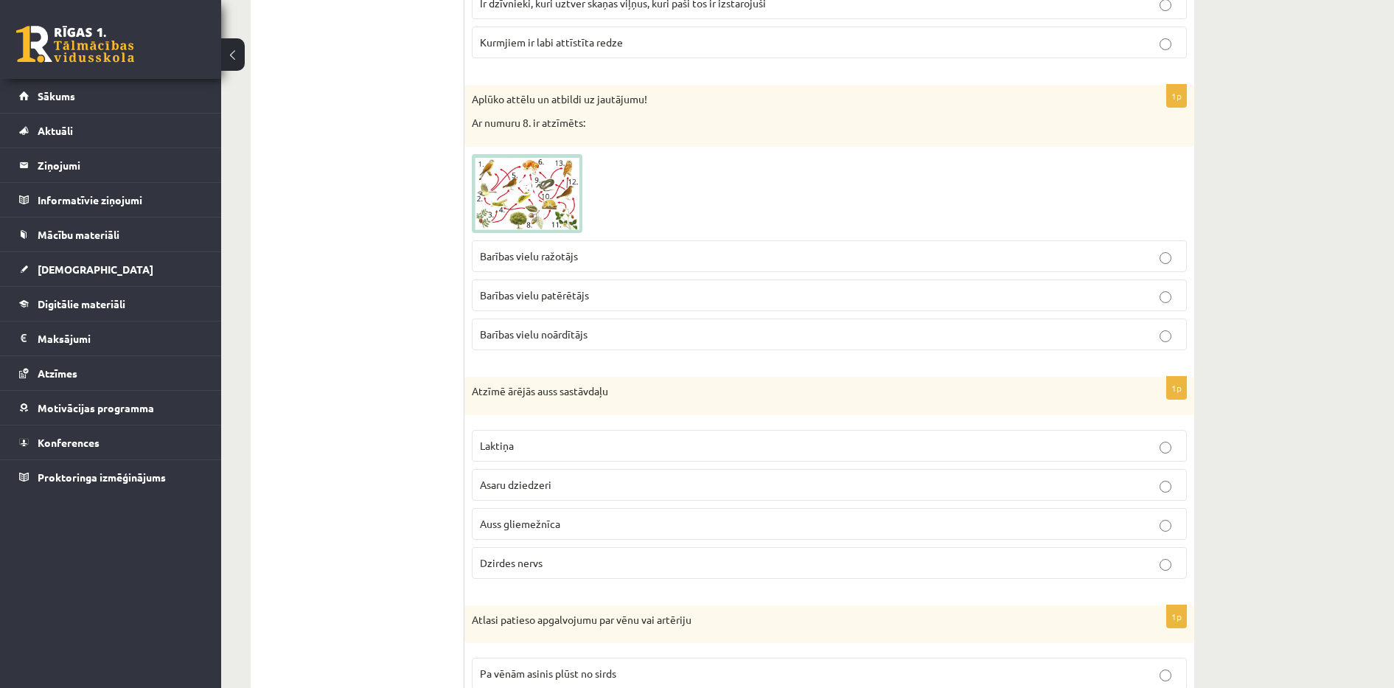
click at [656, 259] on p "Barības vielu ražotājs" at bounding box center [829, 255] width 699 height 15
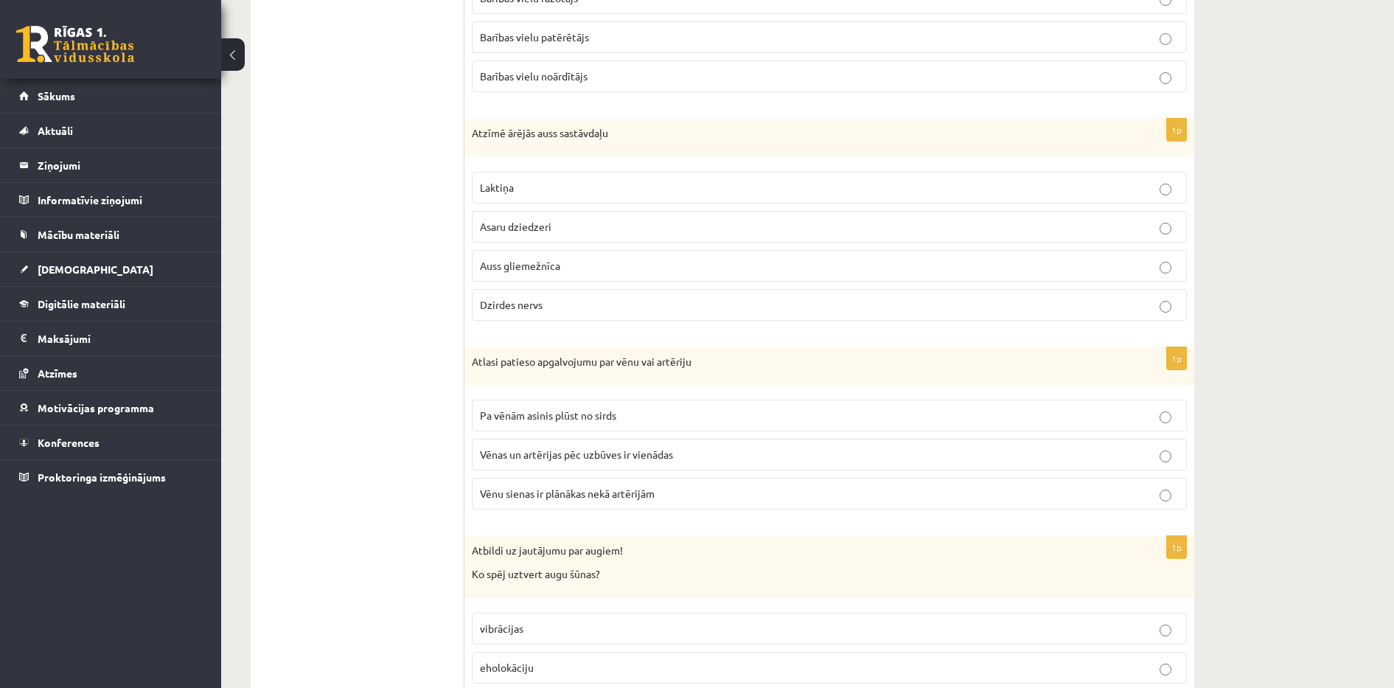
scroll to position [2087, 0]
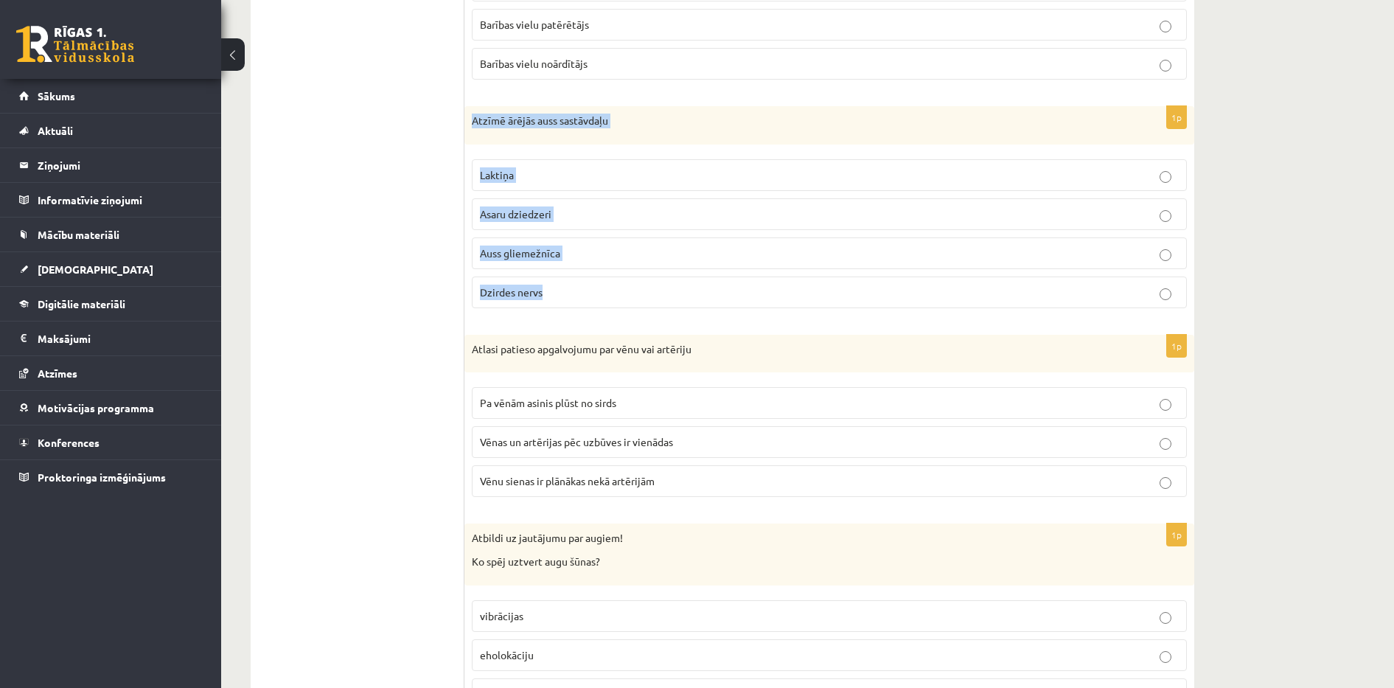
drag, startPoint x: 471, startPoint y: 118, endPoint x: 595, endPoint y: 306, distance: 225.5
click at [595, 306] on div "1p Atzīmē ārējās auss sastāvdaļu Laktiņa Asaru dziedzeri Auss gliemežnīca Dzird…" at bounding box center [829, 213] width 730 height 214
copy div "Atzīmē ārējās auss sastāvdaļu Laktiņa Asaru dziedzeri Auss gliemežnīca Dzirdes …"
click at [567, 254] on p "Auss gliemežnīca" at bounding box center [829, 252] width 699 height 15
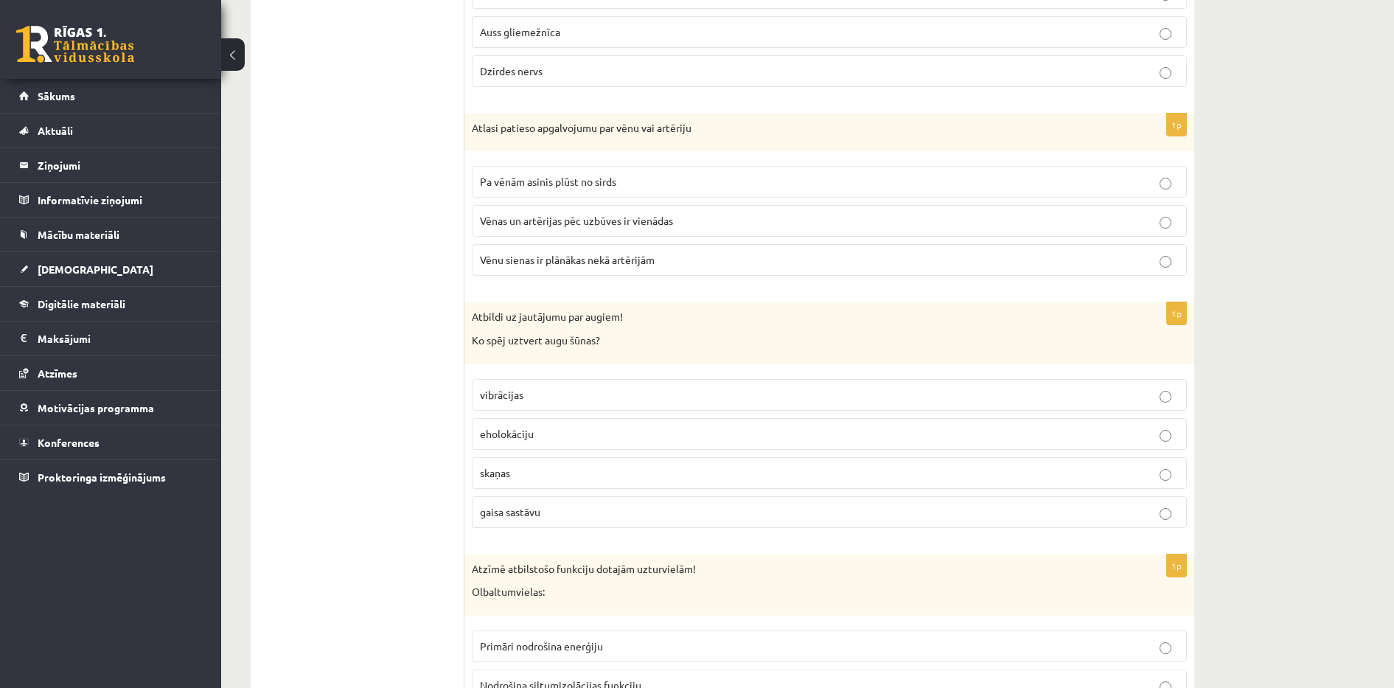
scroll to position [2345, 0]
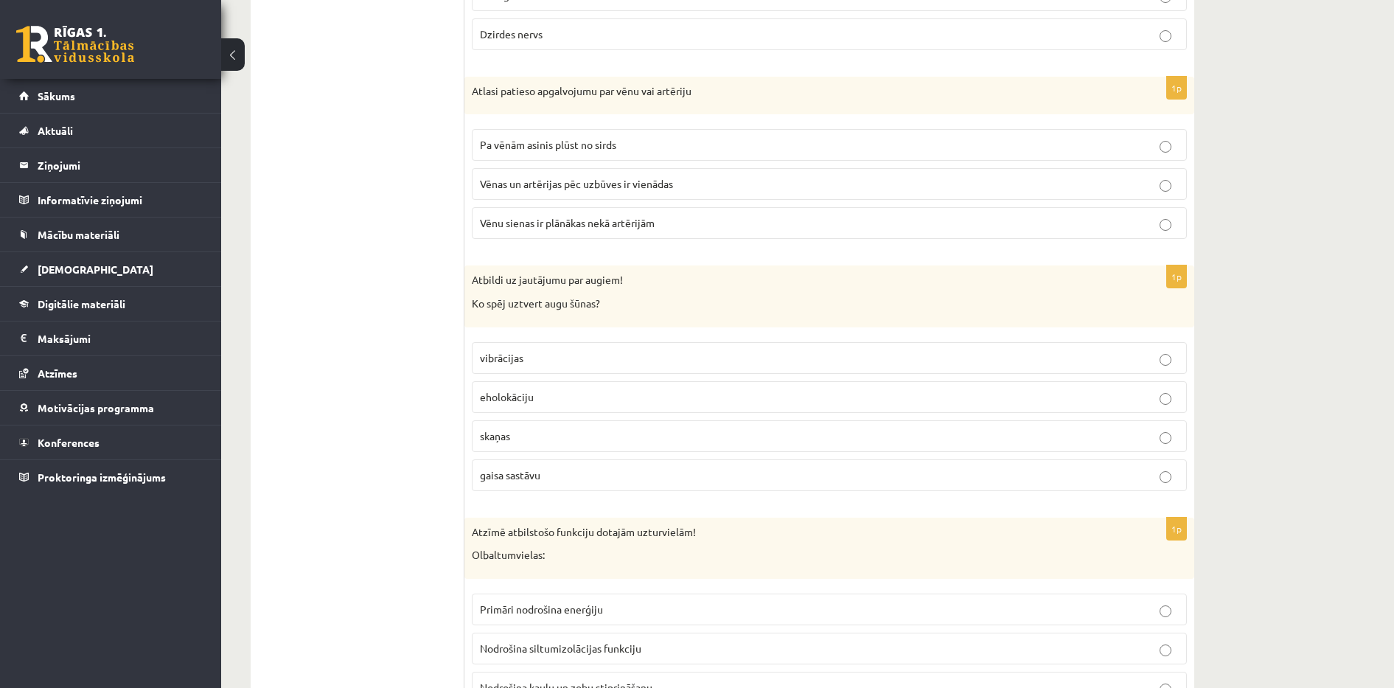
click at [1078, 150] on p "Pa vēnām asinis plūst no sirds" at bounding box center [829, 144] width 699 height 15
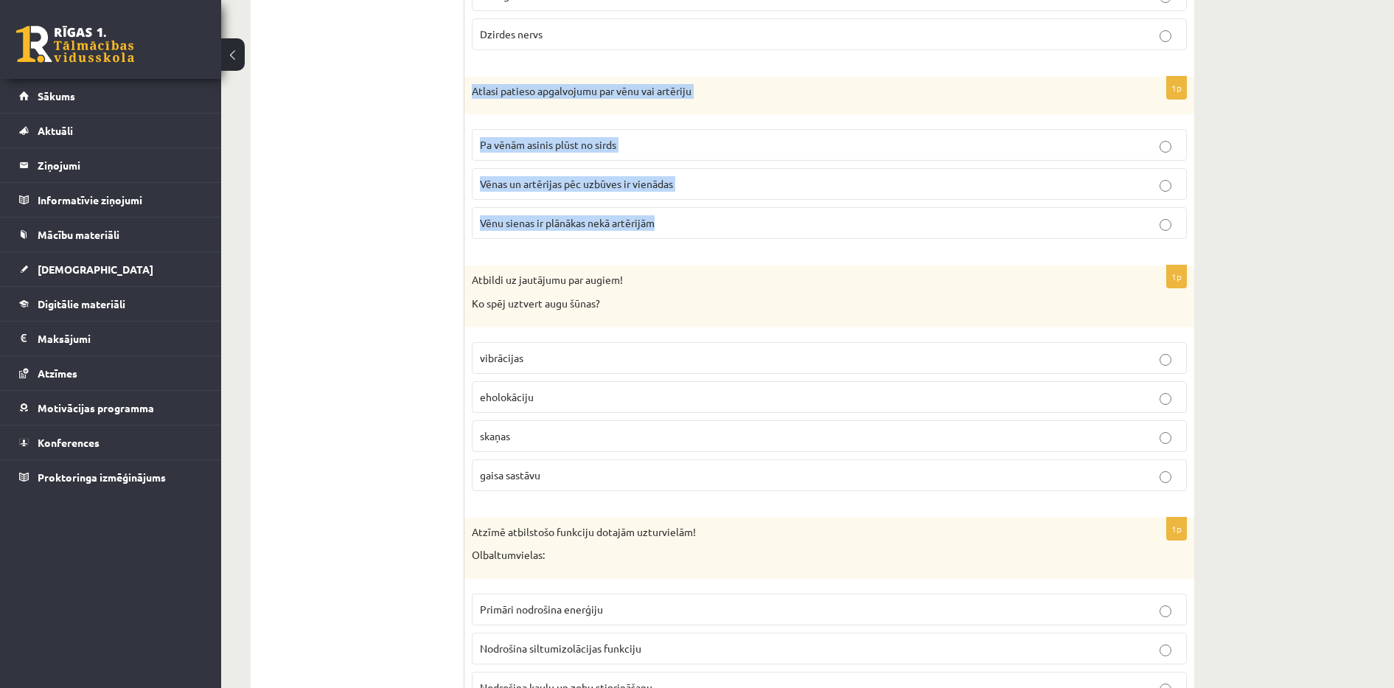
drag, startPoint x: 472, startPoint y: 89, endPoint x: 682, endPoint y: 217, distance: 246.1
click at [682, 217] on div "1p Atlasi patieso apgalvojumu par vēnu vai artēriju Pa vēnām asinis plūst no si…" at bounding box center [829, 164] width 730 height 175
copy div "Atlasi patieso apgalvojumu par vēnu vai artēriju Pa vēnām asinis plūst no sirds…"
click at [519, 222] on span "Vēnu sienas ir plānākas nekā artērijām" at bounding box center [567, 222] width 175 height 13
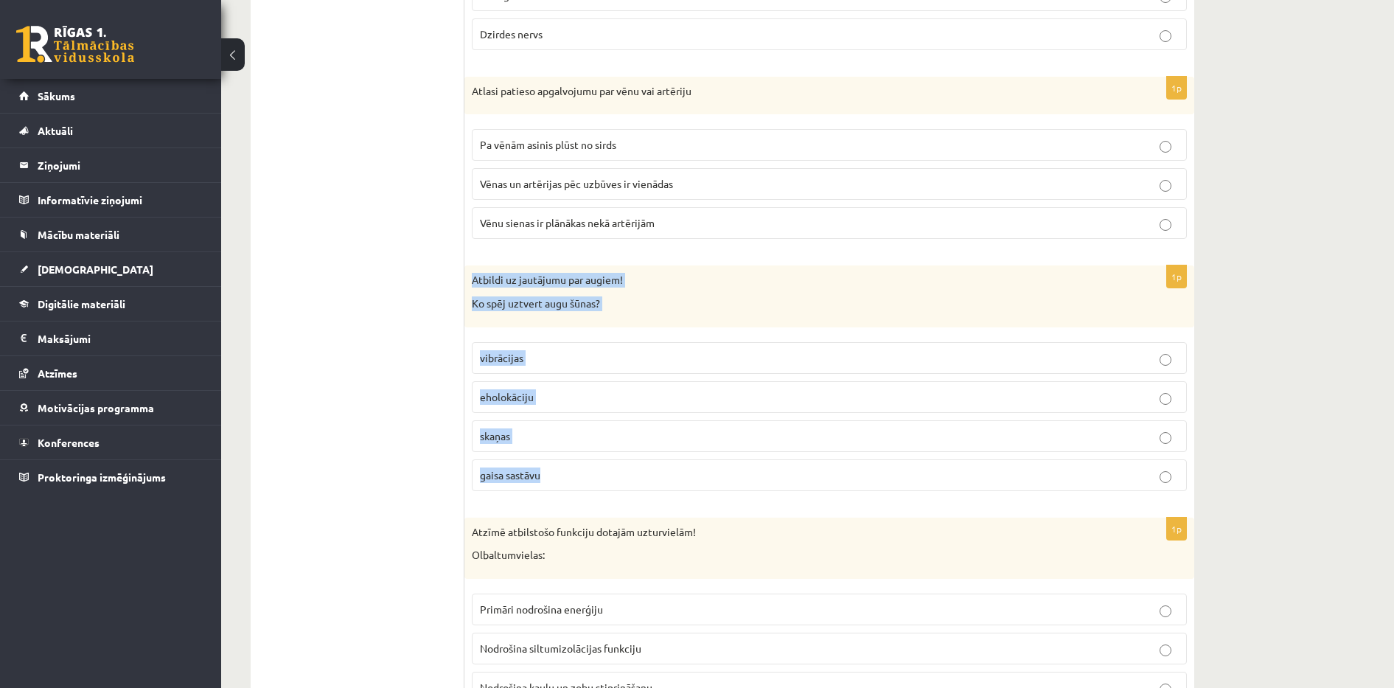
drag, startPoint x: 471, startPoint y: 277, endPoint x: 559, endPoint y: 464, distance: 207.0
click at [559, 464] on div "1p Atbildi uz jautājumu par augiem! Ko spēj uztvert augu šūnas? vibrācijas ehol…" at bounding box center [829, 383] width 730 height 237
copy div "Atbildi uz jautājumu par augiem! Ko spēj uztvert augu šūnas? vibrācijas eholokā…"
click at [555, 474] on p "gaisa sastāvu" at bounding box center [829, 474] width 699 height 15
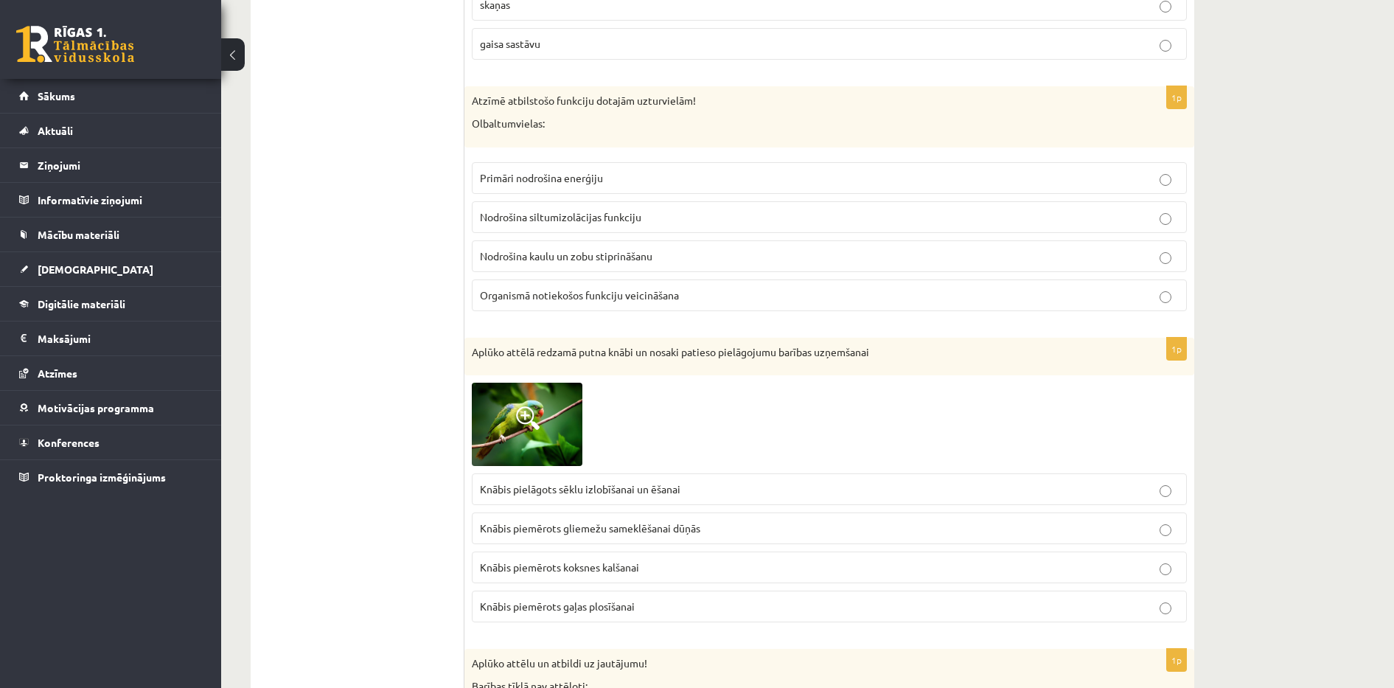
scroll to position [2787, 0]
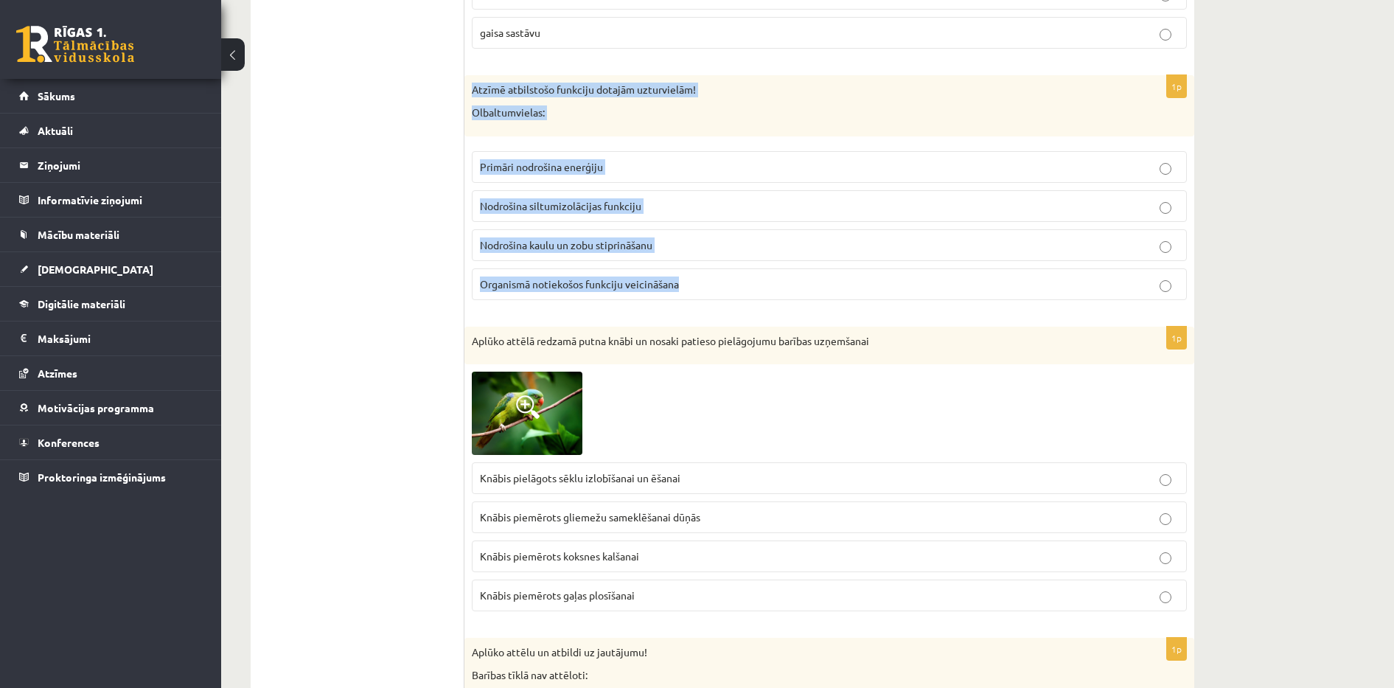
drag, startPoint x: 472, startPoint y: 90, endPoint x: 691, endPoint y: 275, distance: 286.6
click at [691, 275] on div "1p Atzīmē atbilstošo funkciju dotajām uzturvielām! Olbaltumvielas: Primāri nodr…" at bounding box center [829, 193] width 730 height 237
copy div "Atzīmē atbilstošo funkciju dotajām uzturvielām! Olbaltumvielas: Primāri nodroši…"
click at [529, 284] on span "Organismā notiekošos funkciju veicināšana" at bounding box center [579, 283] width 199 height 13
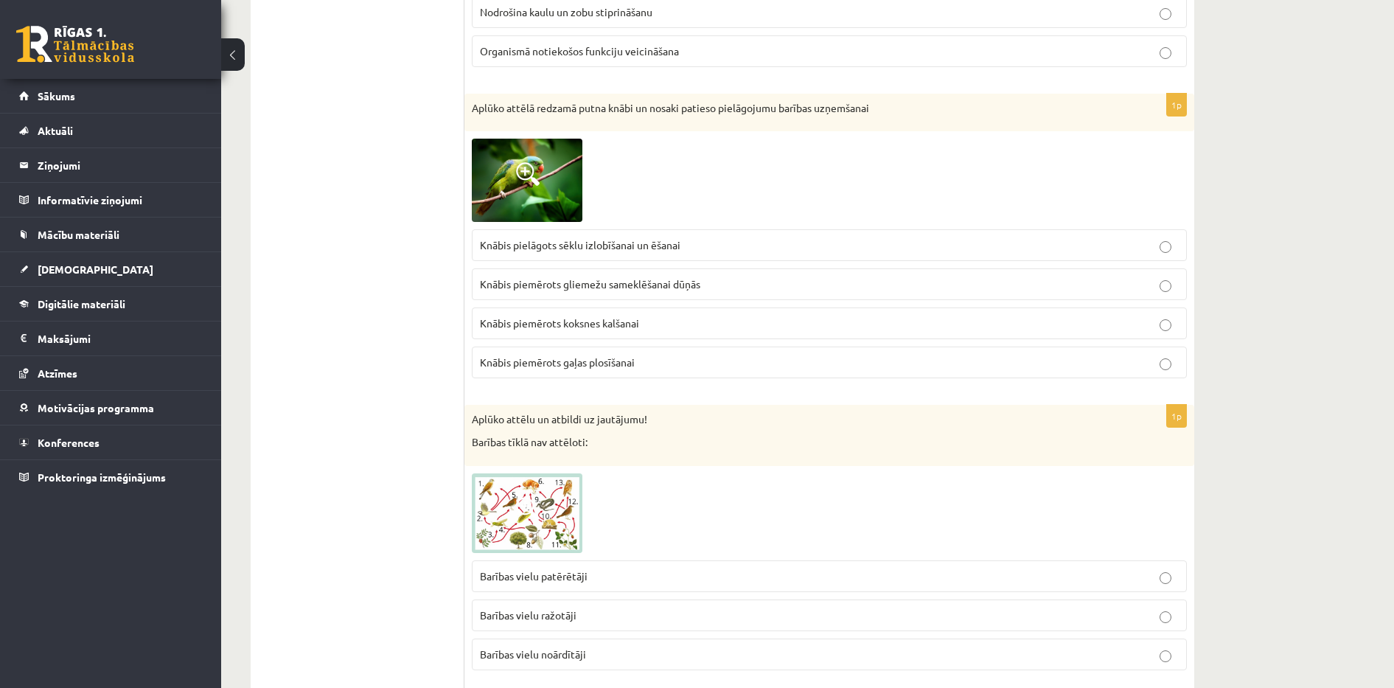
scroll to position [3057, 0]
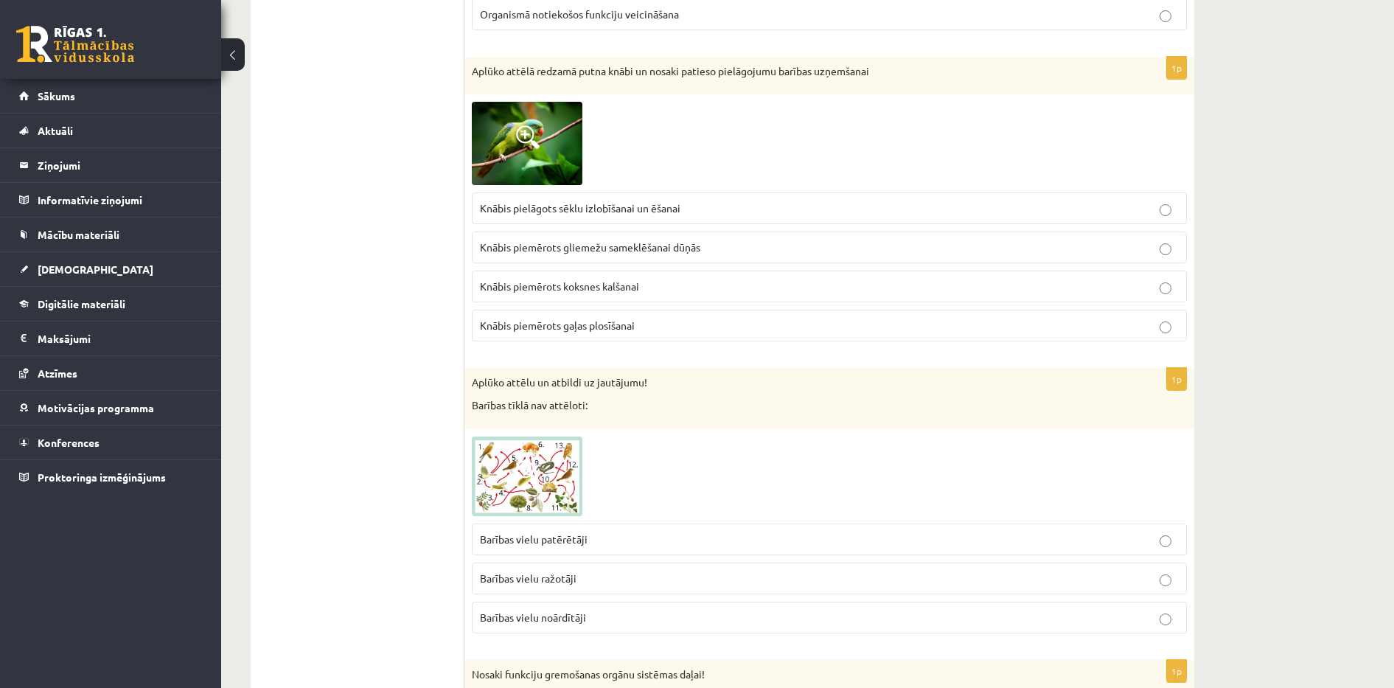
click at [520, 135] on span at bounding box center [528, 137] width 24 height 24
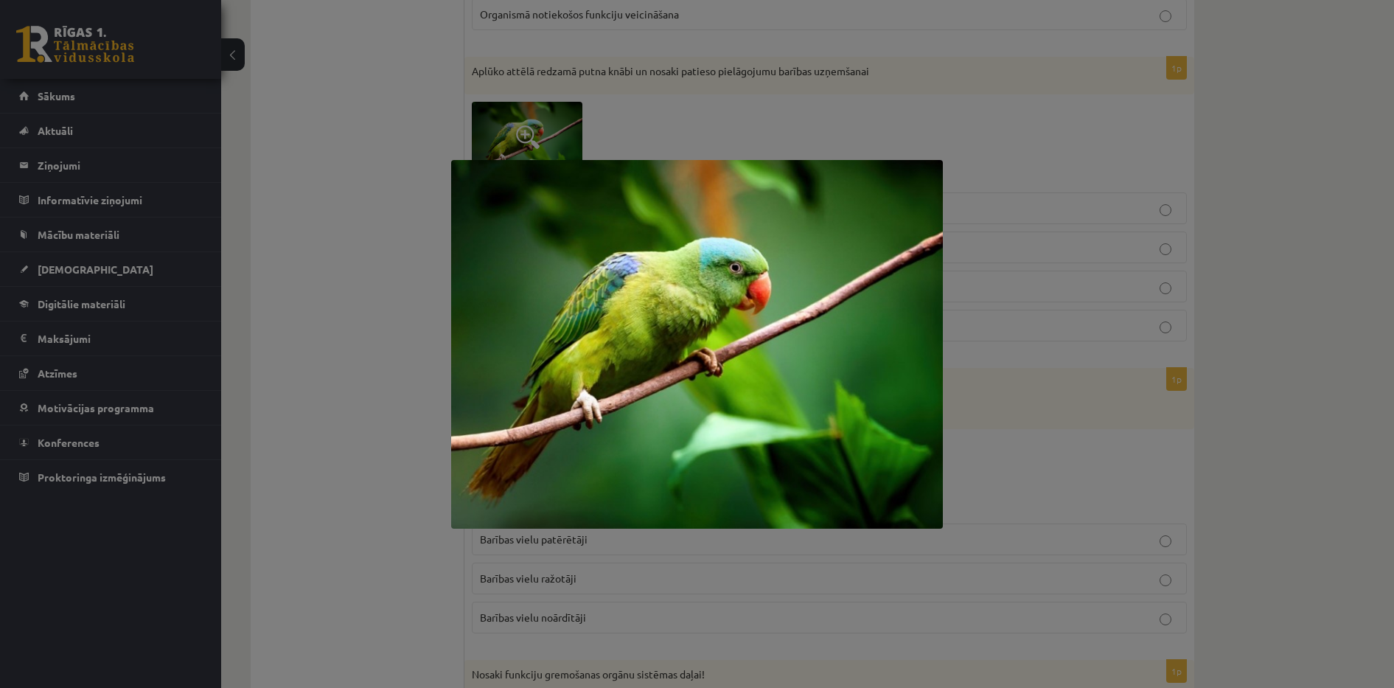
click at [520, 135] on div at bounding box center [697, 344] width 1394 height 688
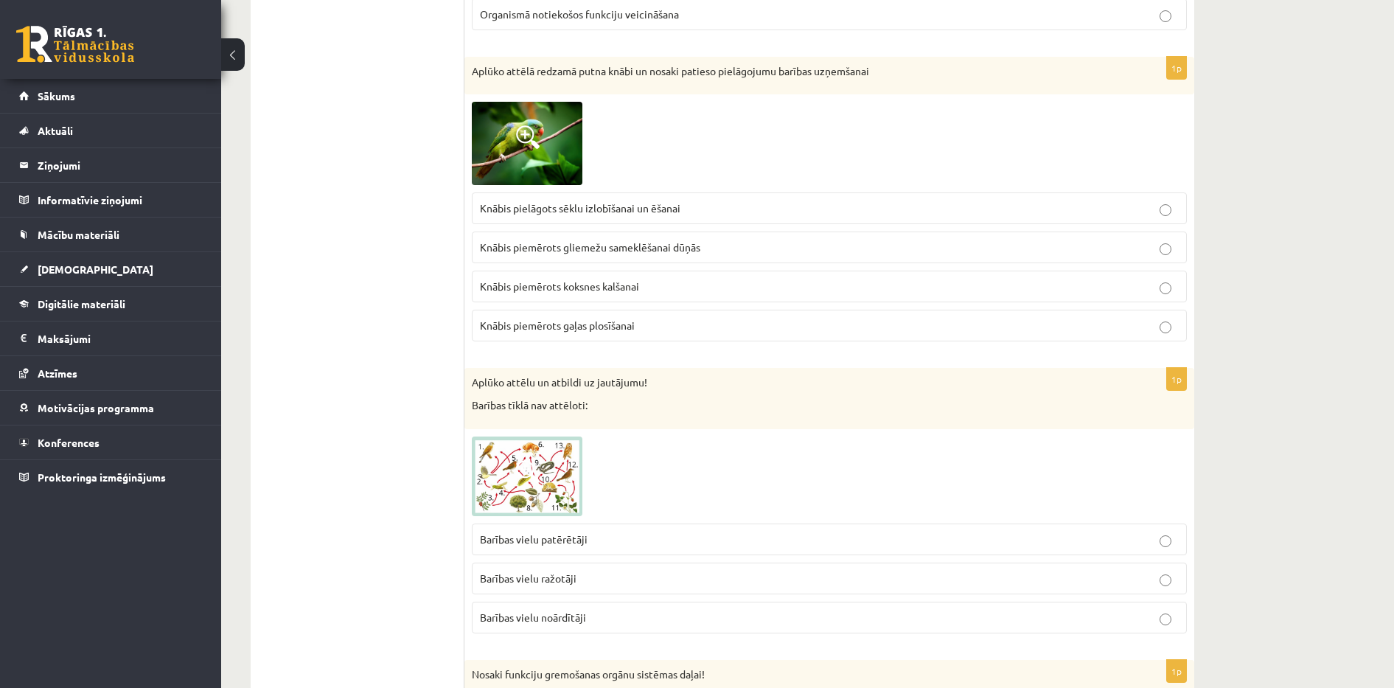
click at [598, 207] on span "Knābis pielāgots sēklu izlobīšanai un ēšanai" at bounding box center [580, 207] width 200 height 13
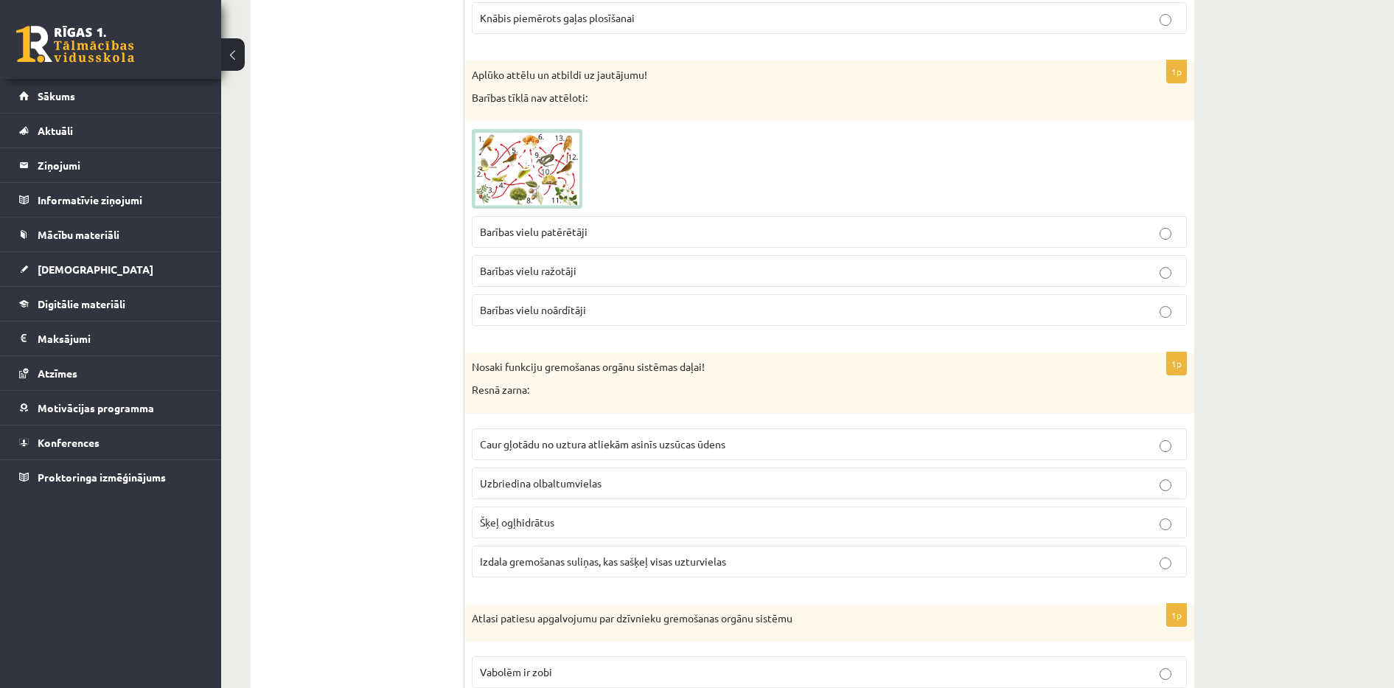
scroll to position [3401, 0]
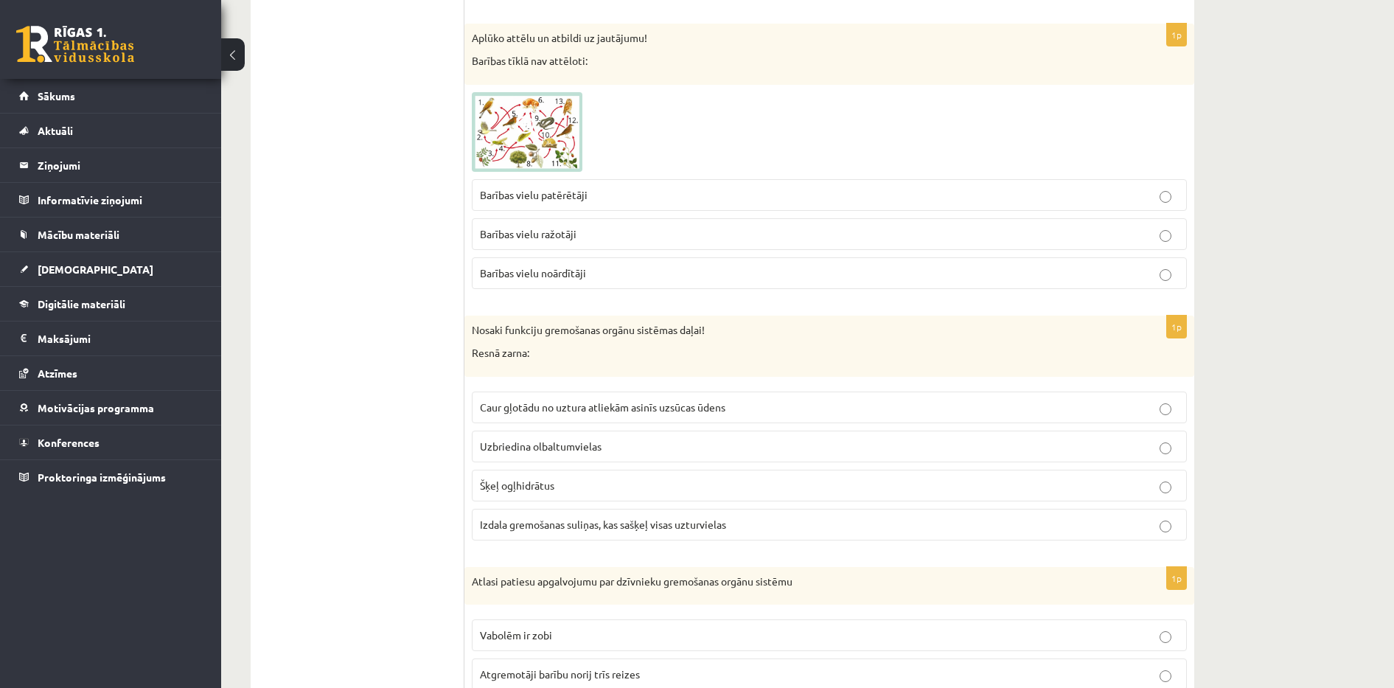
click at [539, 144] on img at bounding box center [527, 132] width 111 height 80
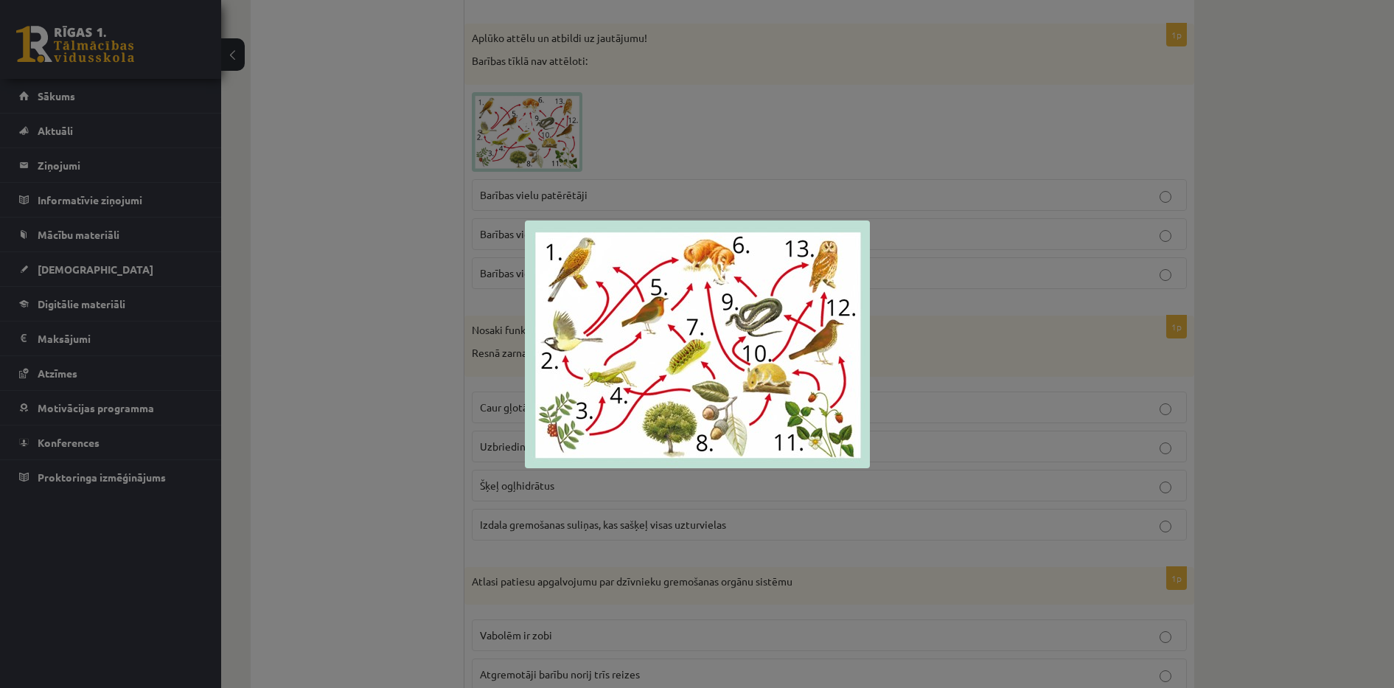
click at [433, 172] on div at bounding box center [697, 344] width 1394 height 688
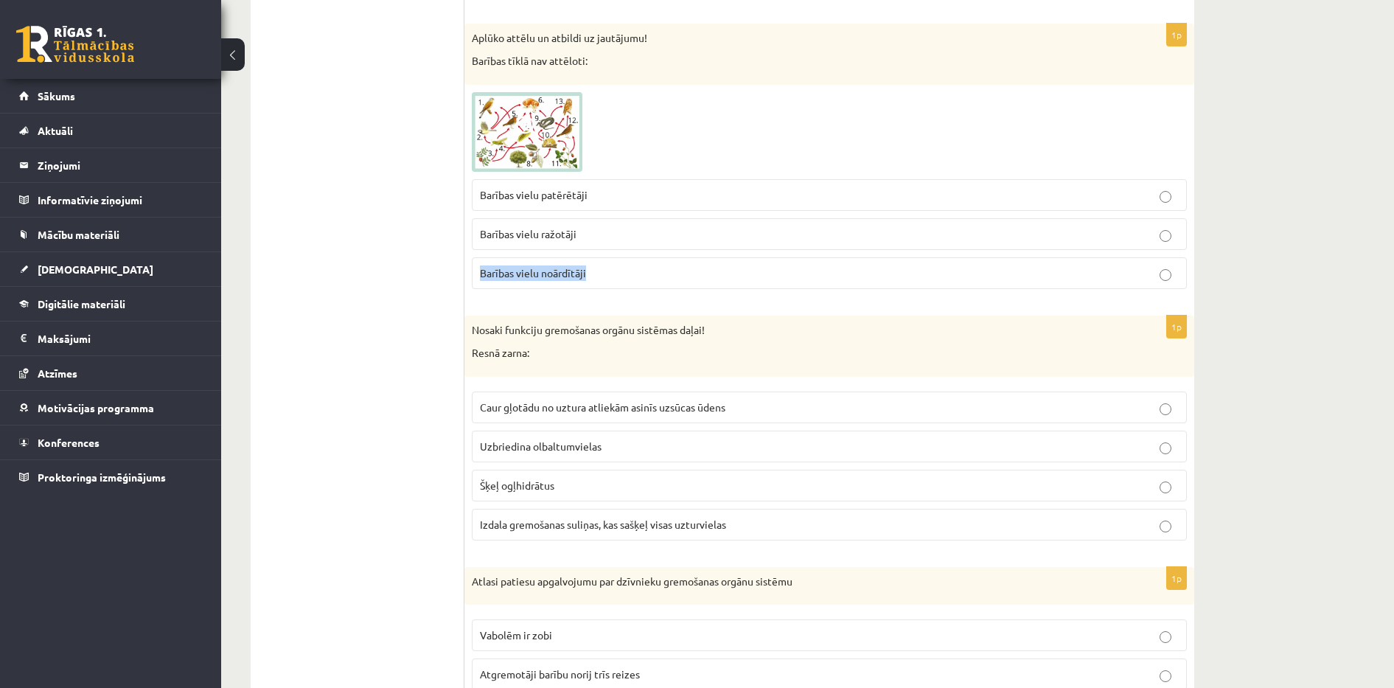
drag, startPoint x: 478, startPoint y: 272, endPoint x: 601, endPoint y: 273, distance: 123.8
click at [601, 273] on label "Barības vielu noārdītāji" at bounding box center [829, 273] width 715 height 32
copy span "Barības vielu noārdītāji"
click at [579, 276] on span "Barības vielu noārdītāji" at bounding box center [533, 272] width 106 height 13
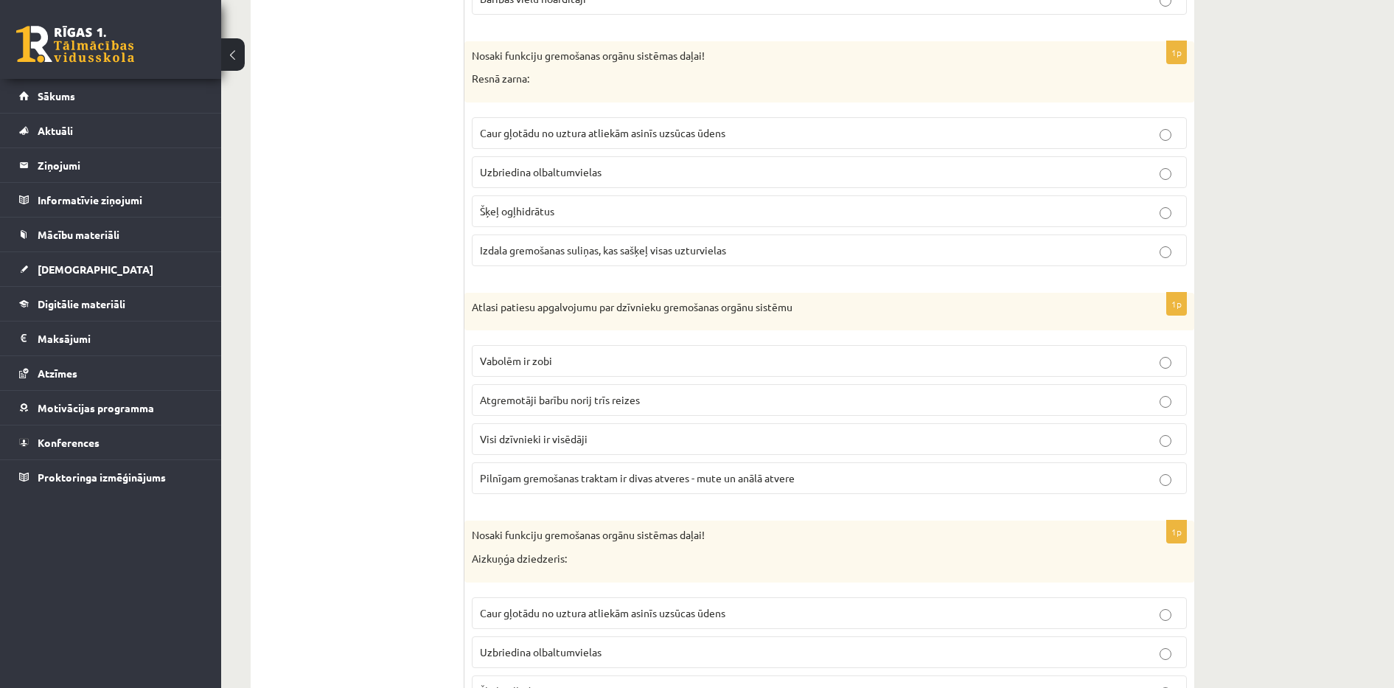
scroll to position [3684, 0]
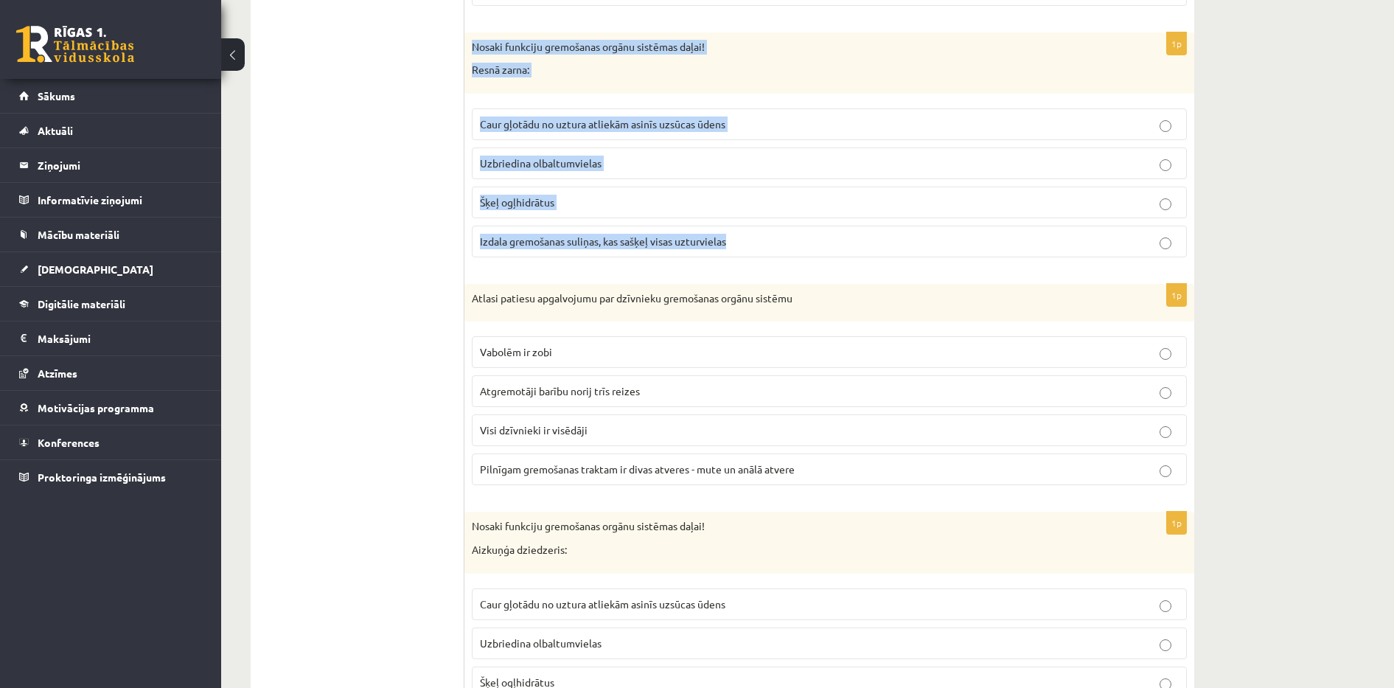
drag, startPoint x: 473, startPoint y: 46, endPoint x: 737, endPoint y: 237, distance: 326.1
click at [737, 237] on div "1p Nosaki funkciju gremošanas orgānu sistēmas daļai! Resnā zarna: Caur gļotādu …" at bounding box center [829, 150] width 730 height 237
copy div "Nosaki funkciju gremošanas orgānu sistēmas daļai! Resnā zarna: Caur gļotādu no …"
click at [525, 123] on span "Caur gļotādu no uztura atliekām asinīs uzsūcas ūdens" at bounding box center [602, 123] width 245 height 13
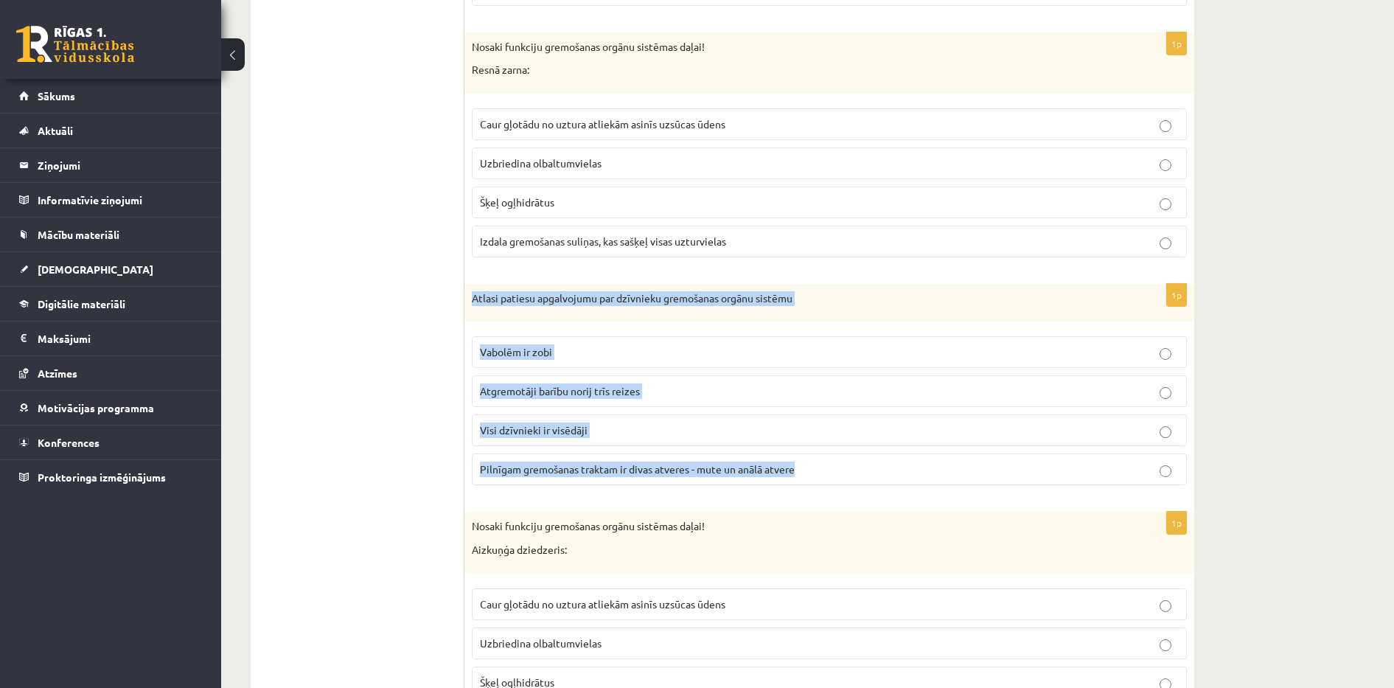
drag, startPoint x: 475, startPoint y: 297, endPoint x: 817, endPoint y: 470, distance: 384.0
click at [817, 470] on div "1p Atlasi patiesu apgalvojumu par dzīvnieku gremošanas orgānu sistēmu Vabolēm i…" at bounding box center [829, 391] width 730 height 214
click at [765, 466] on span "Pilnīgam gremošanas traktam ir divas atveres - mute un anālā atvere" at bounding box center [637, 468] width 315 height 13
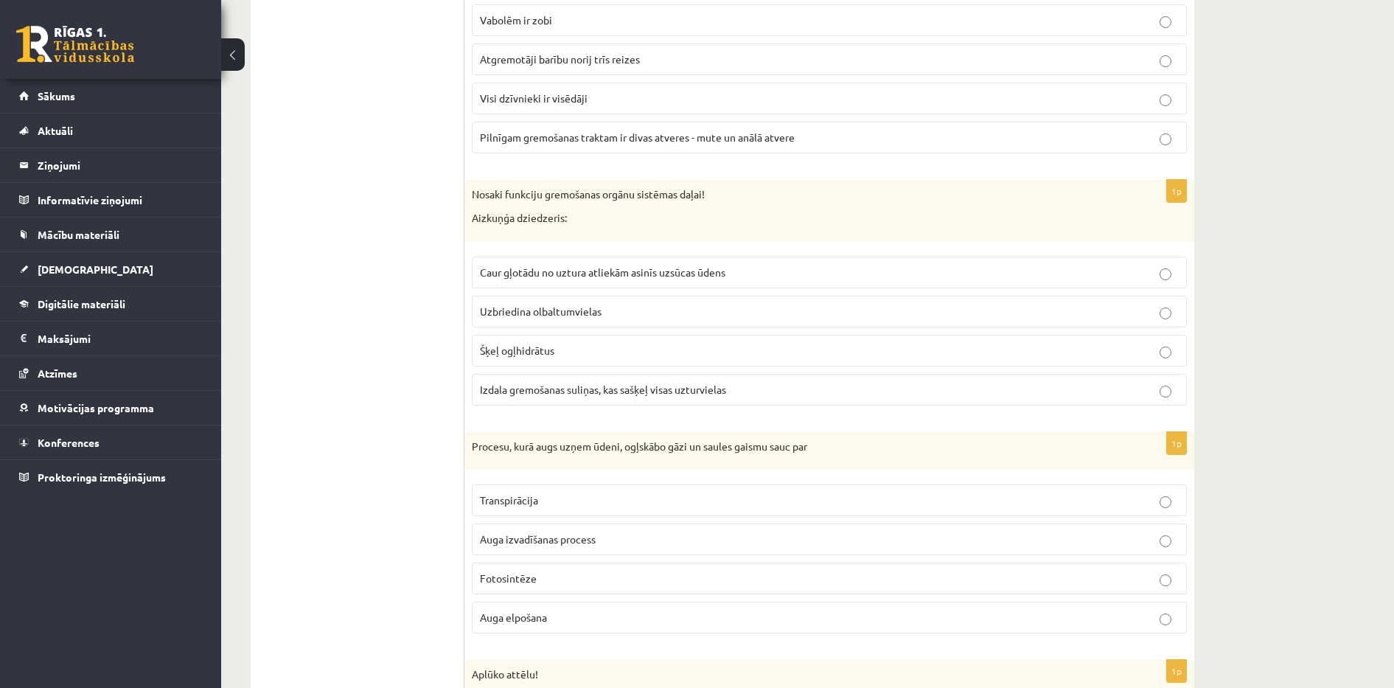
scroll to position [4053, 0]
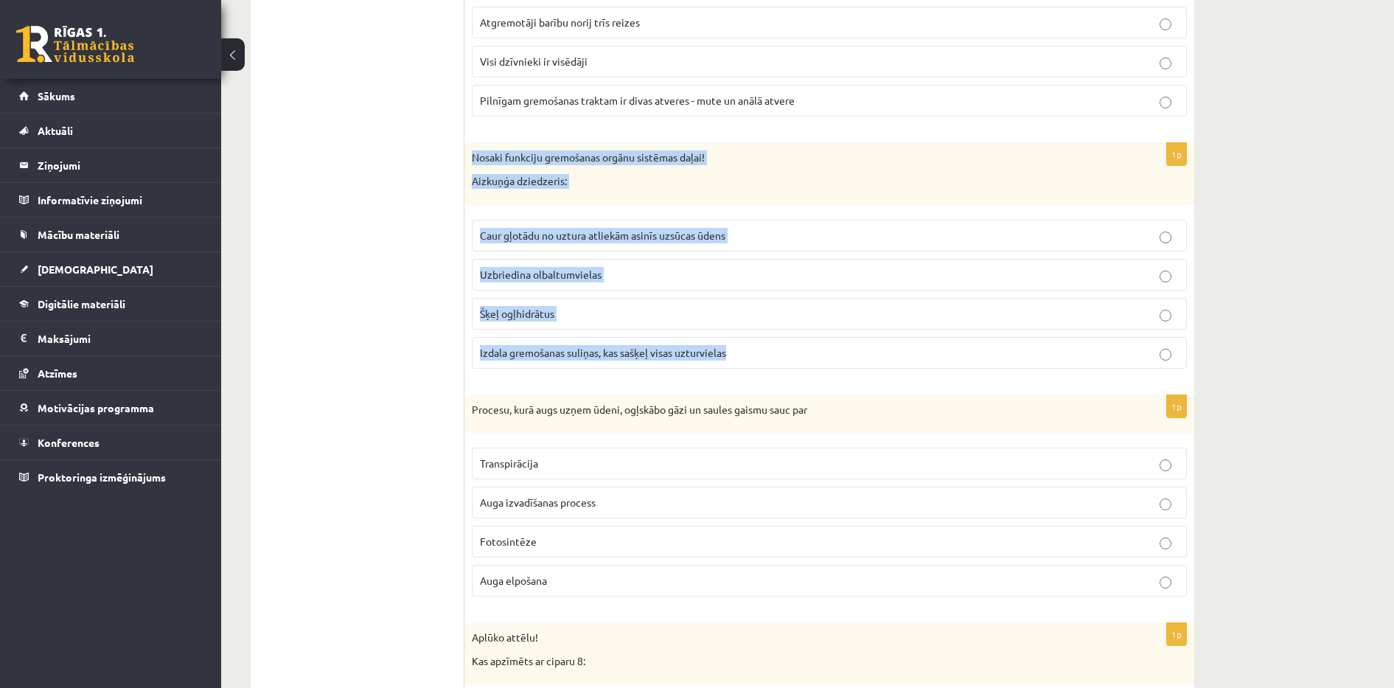
drag, startPoint x: 472, startPoint y: 153, endPoint x: 797, endPoint y: 348, distance: 378.8
click at [797, 348] on div "1p Nosaki funkciju gremošanas orgānu sistēmas daļai! Aizkuņģa dziedzeris: Caur …" at bounding box center [829, 261] width 730 height 237
click at [540, 349] on span "Izdala gremošanas suliņas, kas sašķeļ visas uzturvielas" at bounding box center [603, 352] width 246 height 13
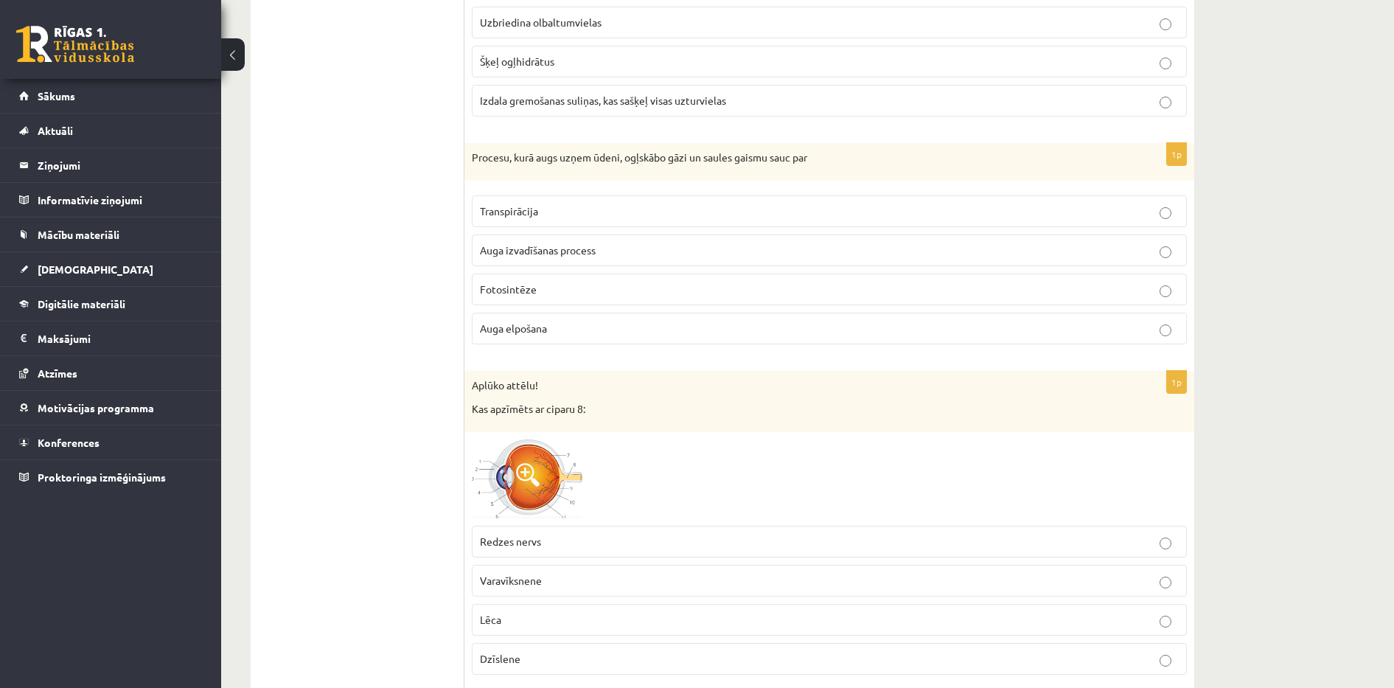
scroll to position [4311, 0]
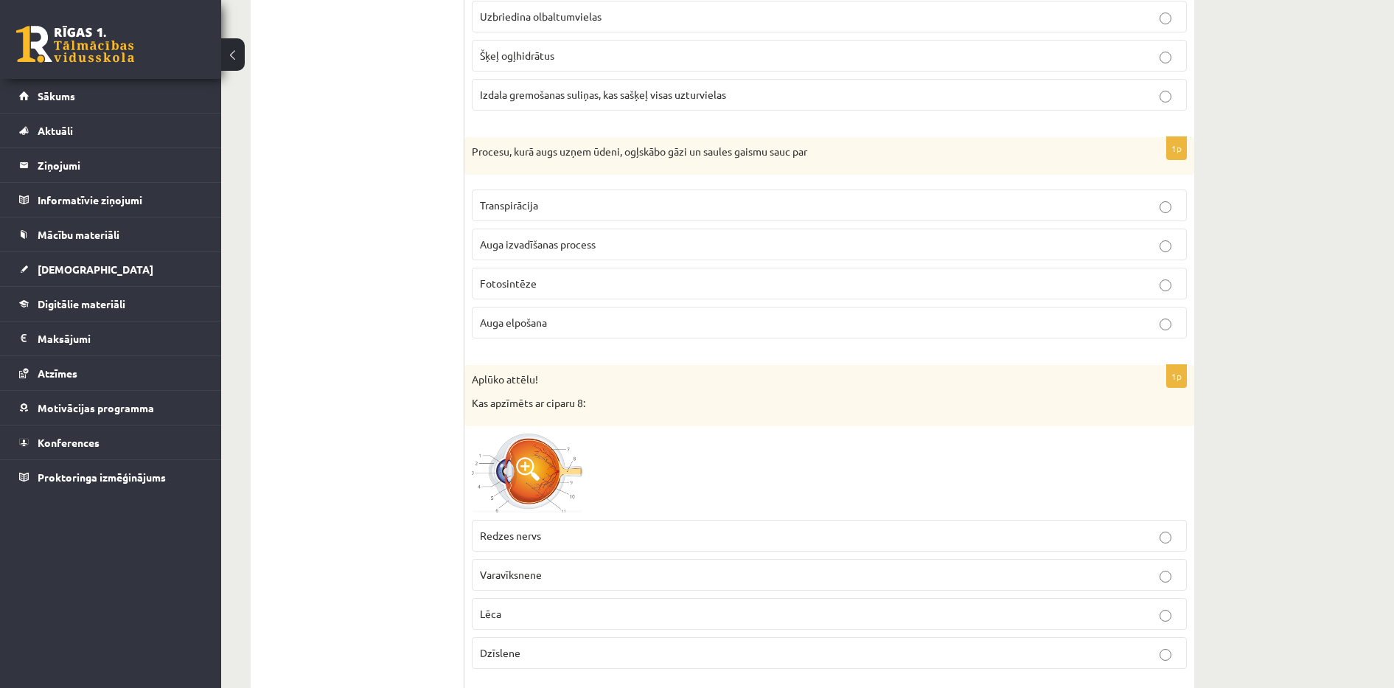
click at [1002, 289] on p "Fotosintēze" at bounding box center [829, 283] width 699 height 15
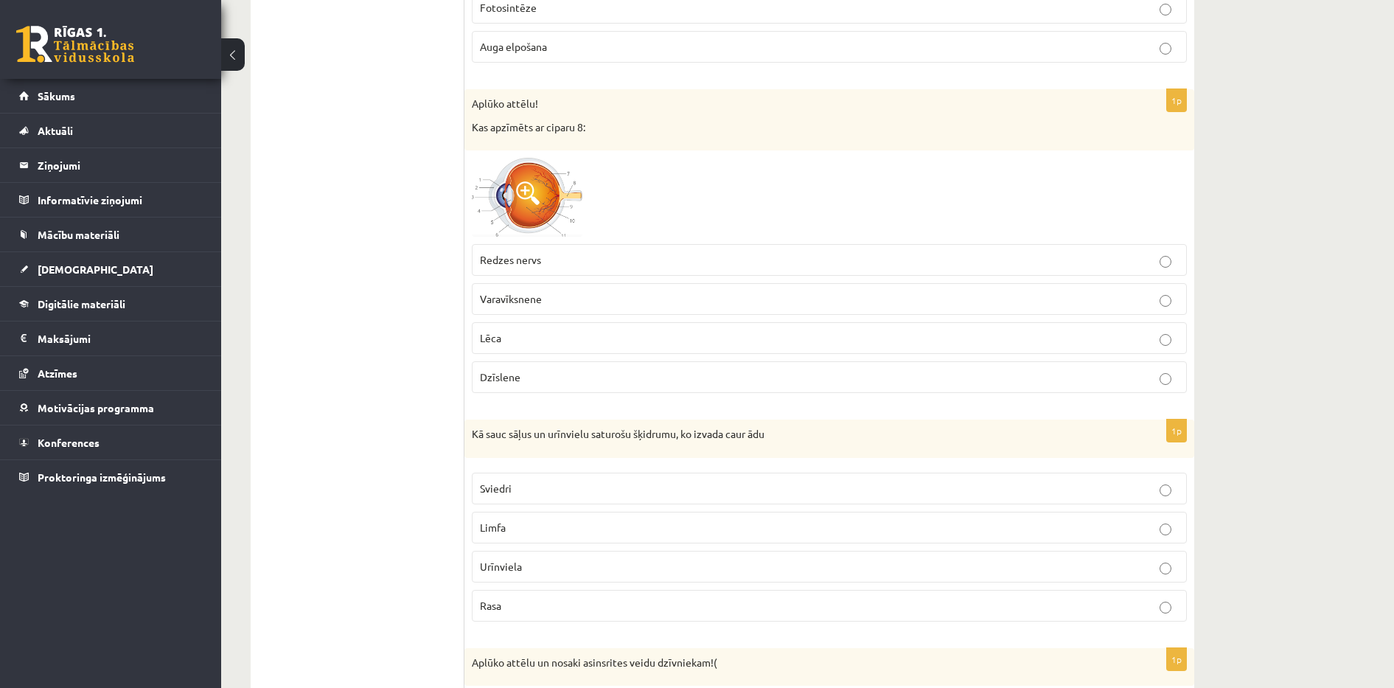
scroll to position [4593, 0]
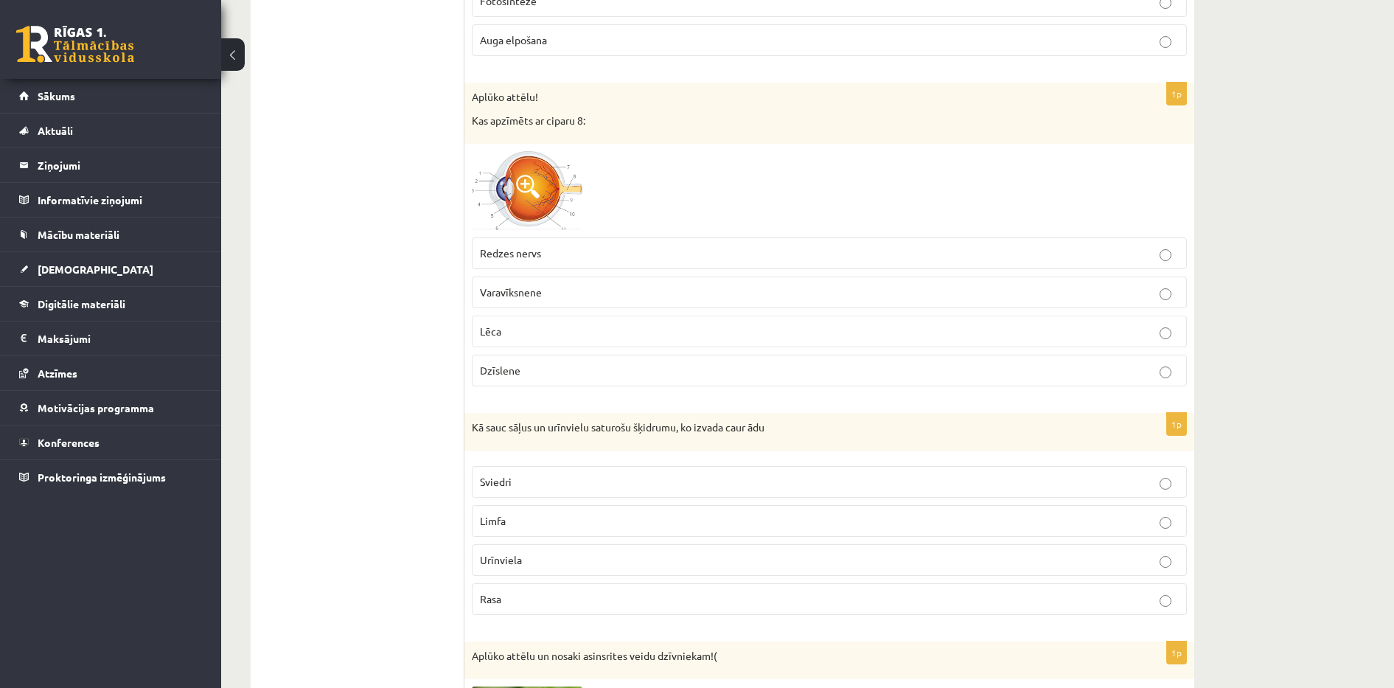
click at [546, 178] on img at bounding box center [527, 190] width 111 height 79
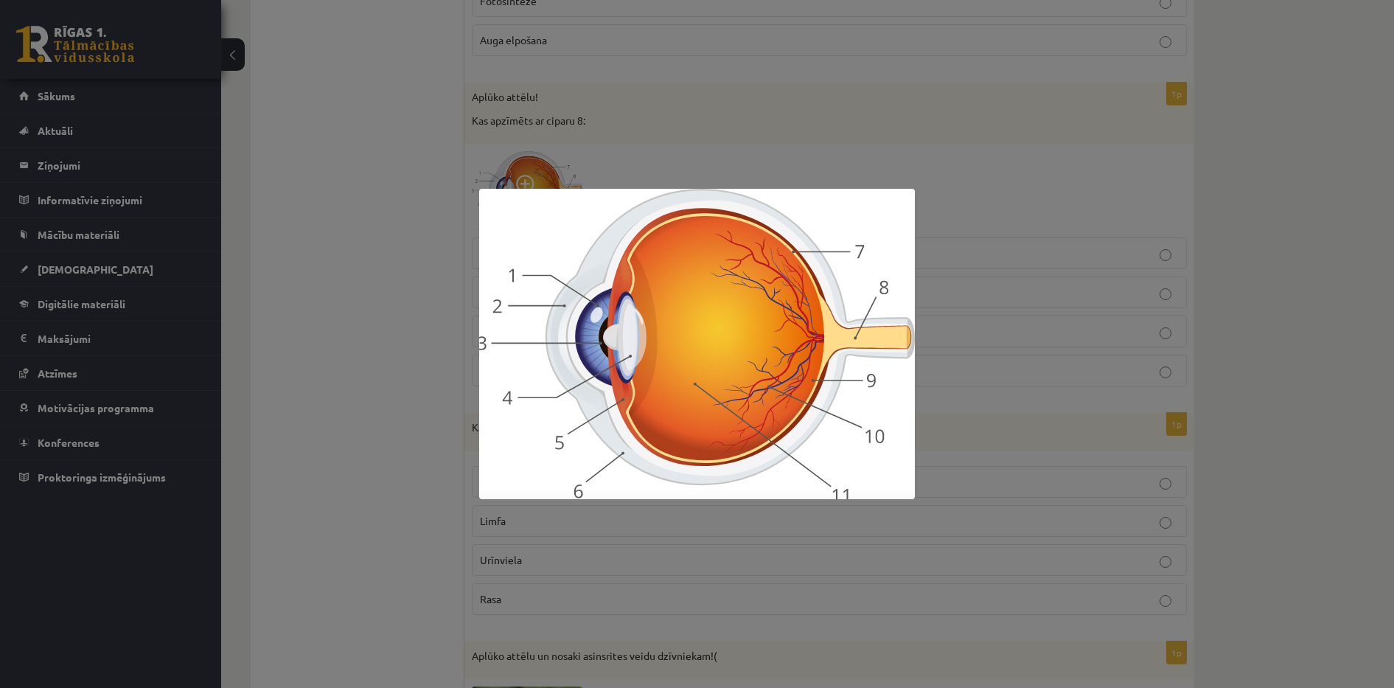
click at [410, 161] on div at bounding box center [697, 344] width 1394 height 688
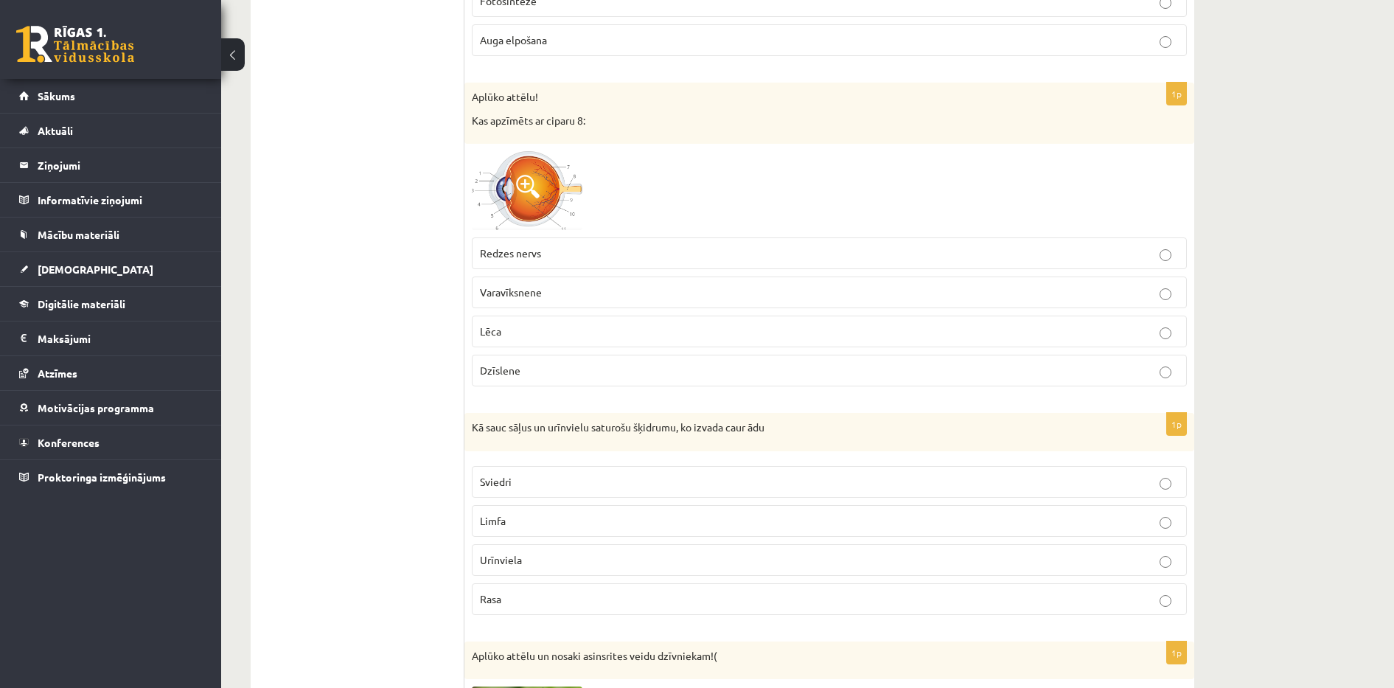
click at [525, 254] on span "Redzes nervs" at bounding box center [510, 252] width 61 height 13
drag, startPoint x: 483, startPoint y: 371, endPoint x: 535, endPoint y: 375, distance: 52.5
click at [535, 375] on p "Dzīslene" at bounding box center [829, 370] width 699 height 15
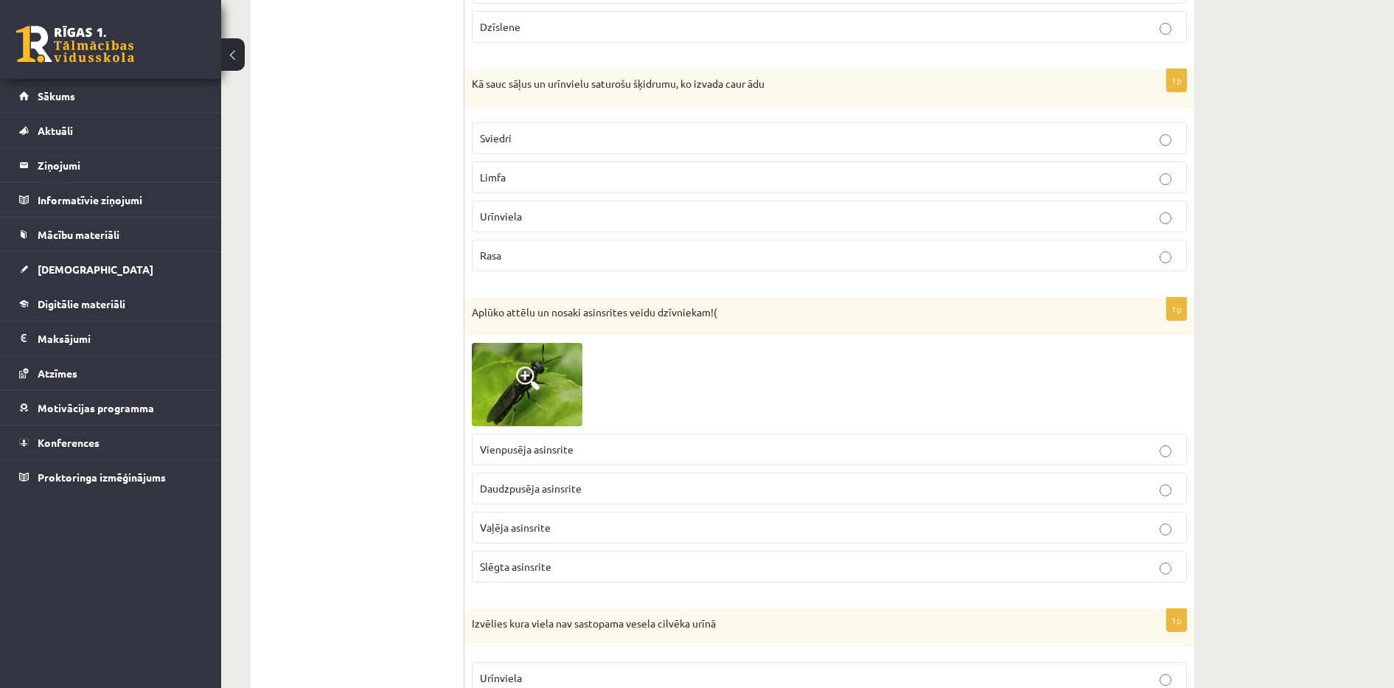
scroll to position [4949, 0]
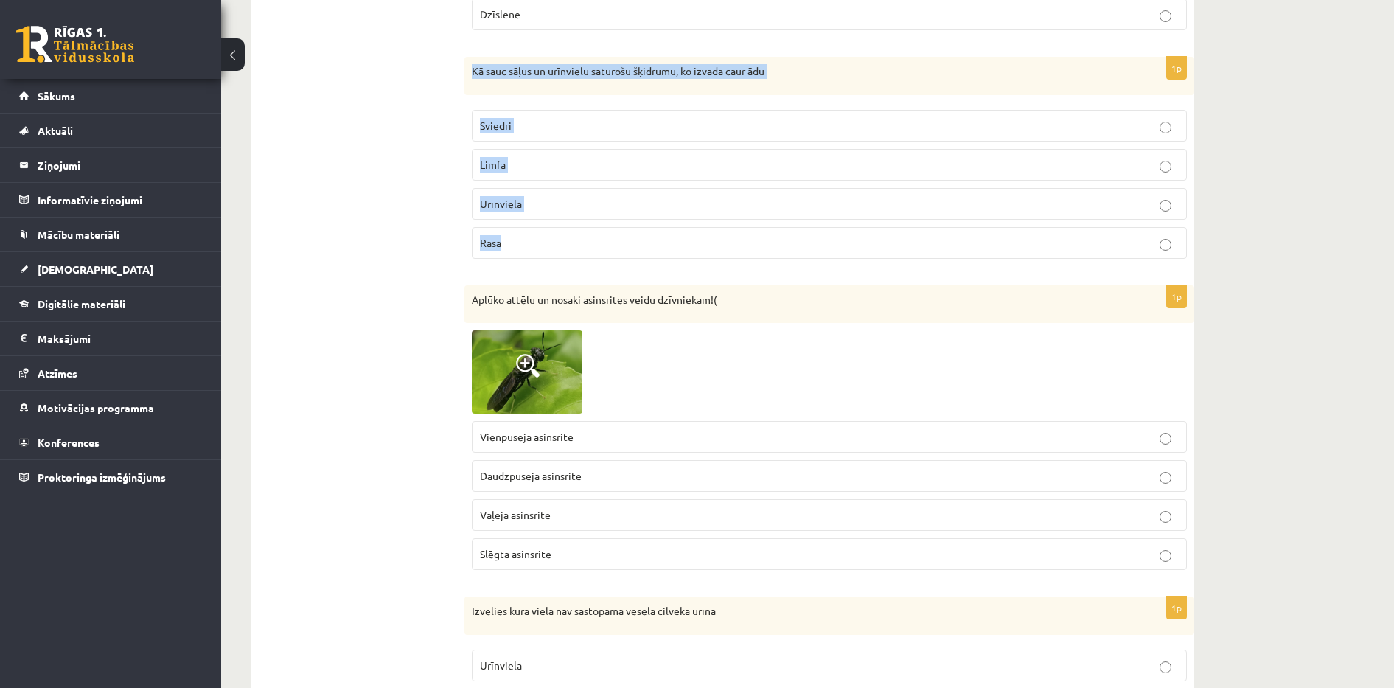
drag, startPoint x: 468, startPoint y: 65, endPoint x: 525, endPoint y: 231, distance: 176.0
click at [525, 231] on div "1p Kā sauc sāļus un urīnvielu saturošu šķidrumu, ko izvada caur ādu Sviedri Lim…" at bounding box center [829, 164] width 730 height 214
click at [547, 123] on p "Sviedri" at bounding box center [829, 125] width 699 height 15
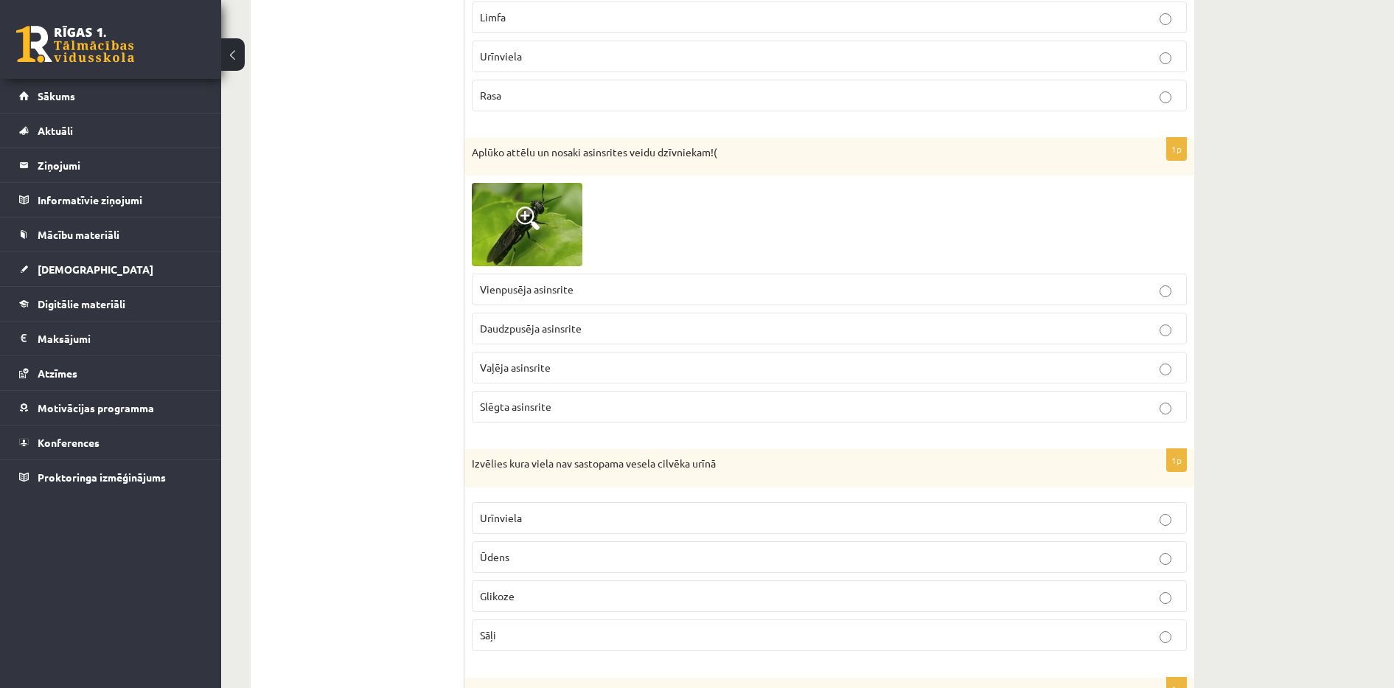
scroll to position [5133, 0]
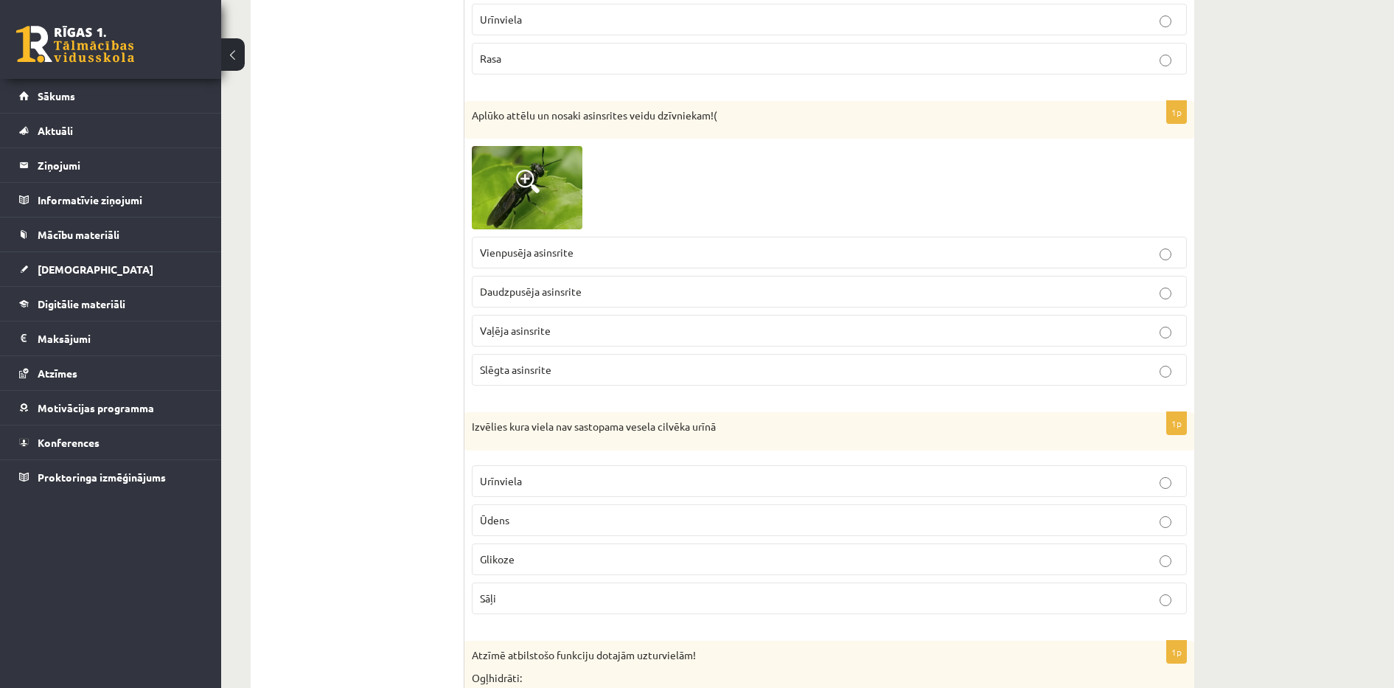
click at [509, 182] on img at bounding box center [527, 187] width 111 height 83
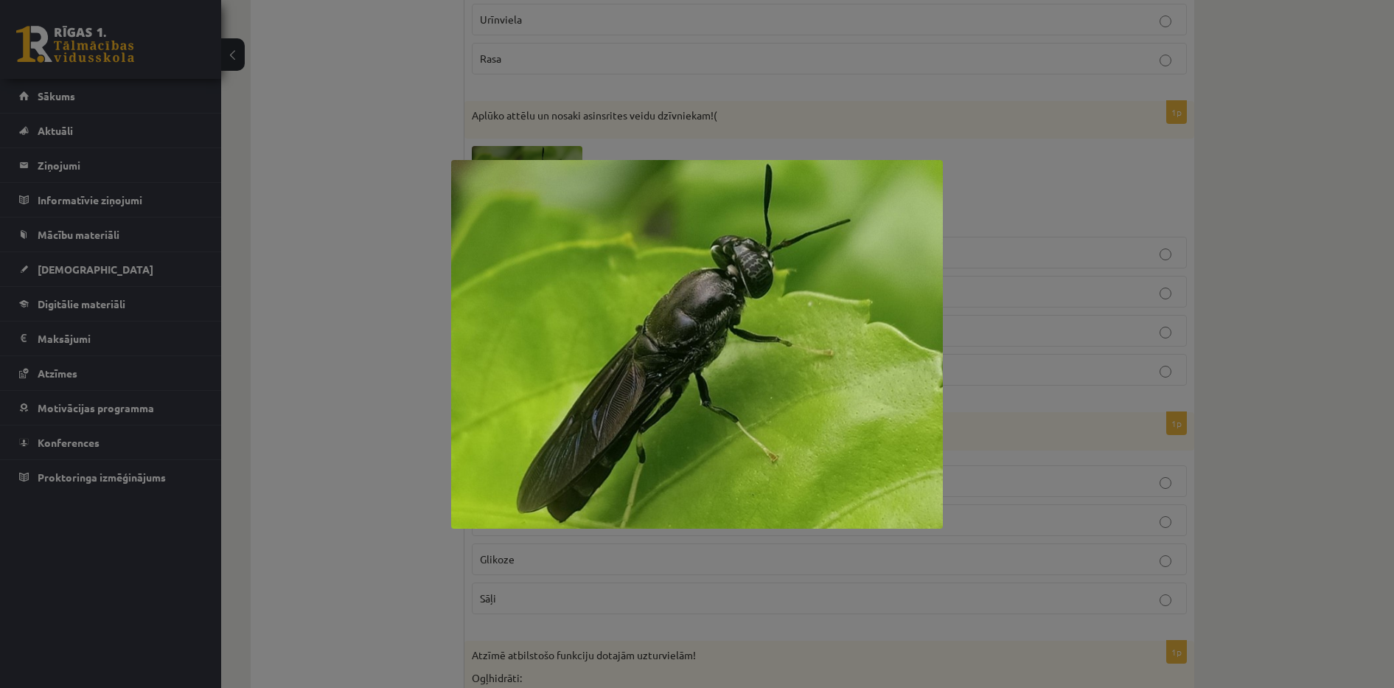
click at [417, 186] on div at bounding box center [697, 344] width 1394 height 688
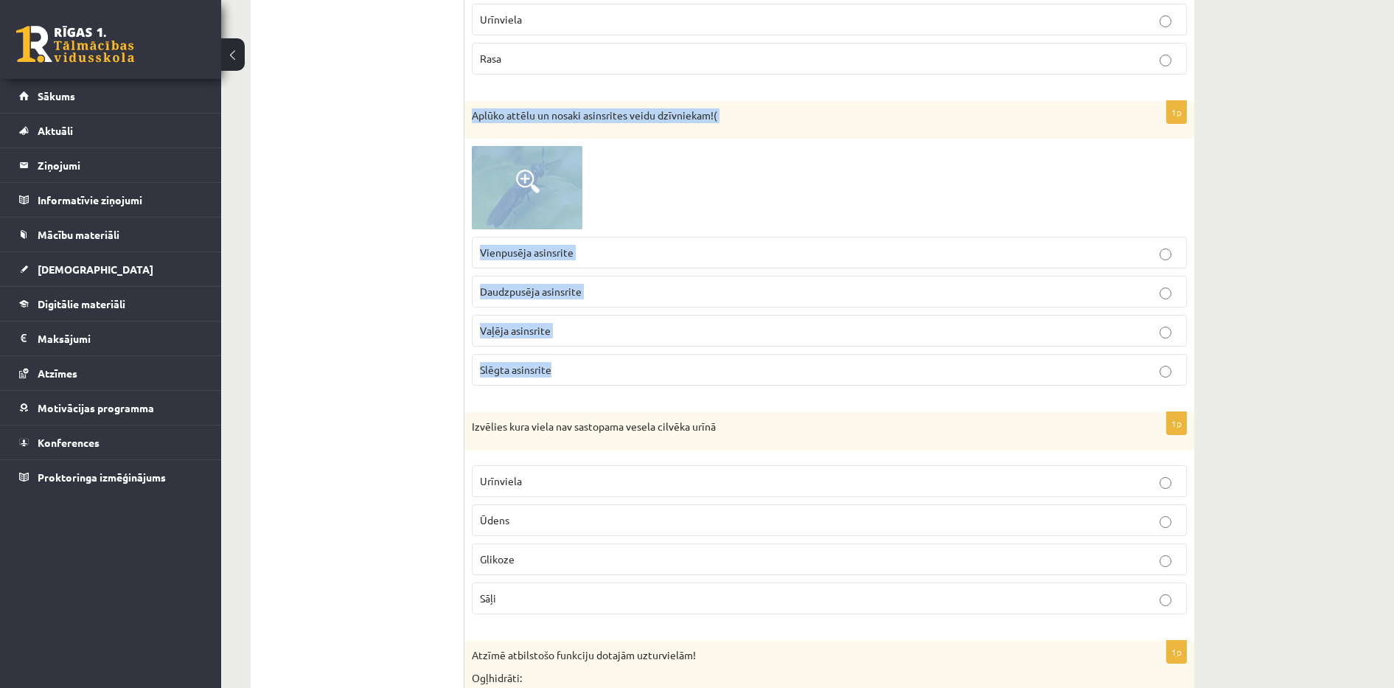
drag, startPoint x: 472, startPoint y: 112, endPoint x: 582, endPoint y: 362, distance: 272.9
click at [582, 362] on div "1p Aplūko attēlu un nosaki asinsrites veidu dzīvniekam!( Vienpusēja asinsrite D…" at bounding box center [829, 249] width 730 height 296
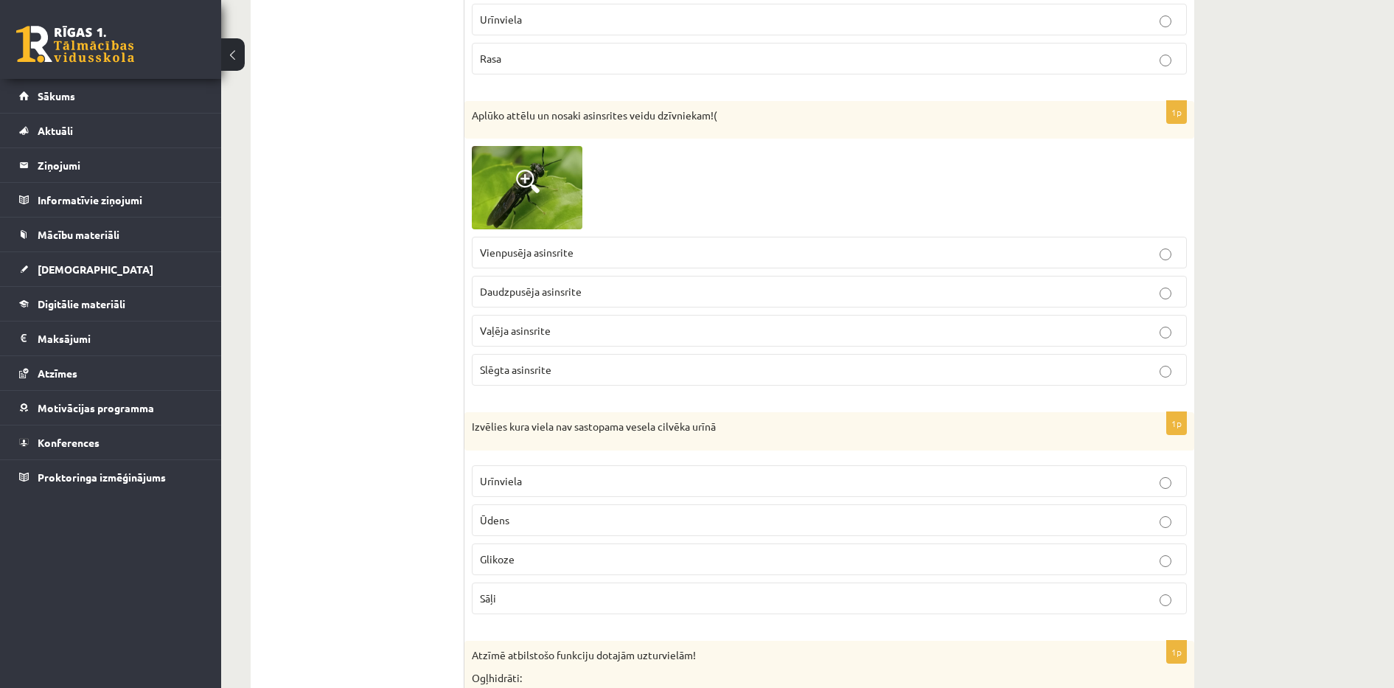
click at [549, 329] on span "Vaļēja asinsrite" at bounding box center [515, 330] width 71 height 13
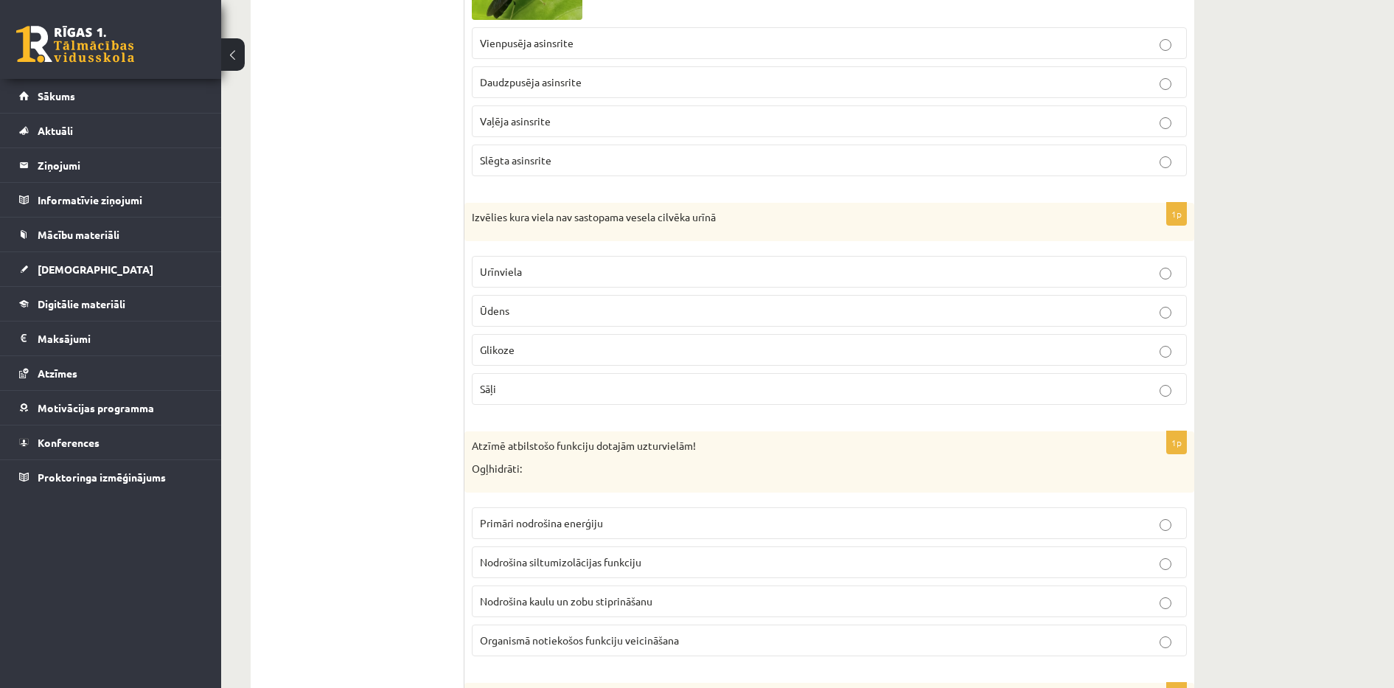
scroll to position [5476, 0]
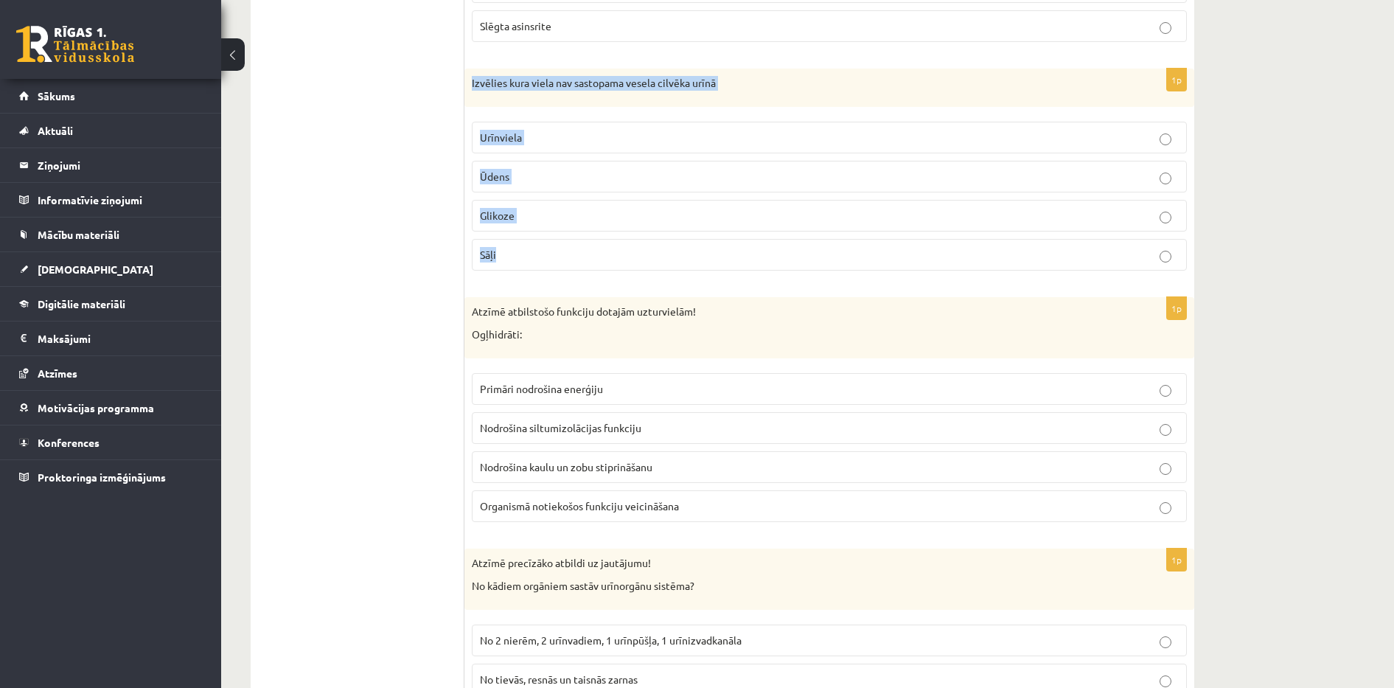
drag, startPoint x: 471, startPoint y: 81, endPoint x: 544, endPoint y: 246, distance: 180.5
click at [544, 246] on div "1p Izvēlies kura viela nav sastopama vesela cilvēka urīnā Urīnviela Ūdens Gliko…" at bounding box center [829, 176] width 730 height 214
click at [522, 209] on p "Glikoze" at bounding box center [829, 215] width 699 height 15
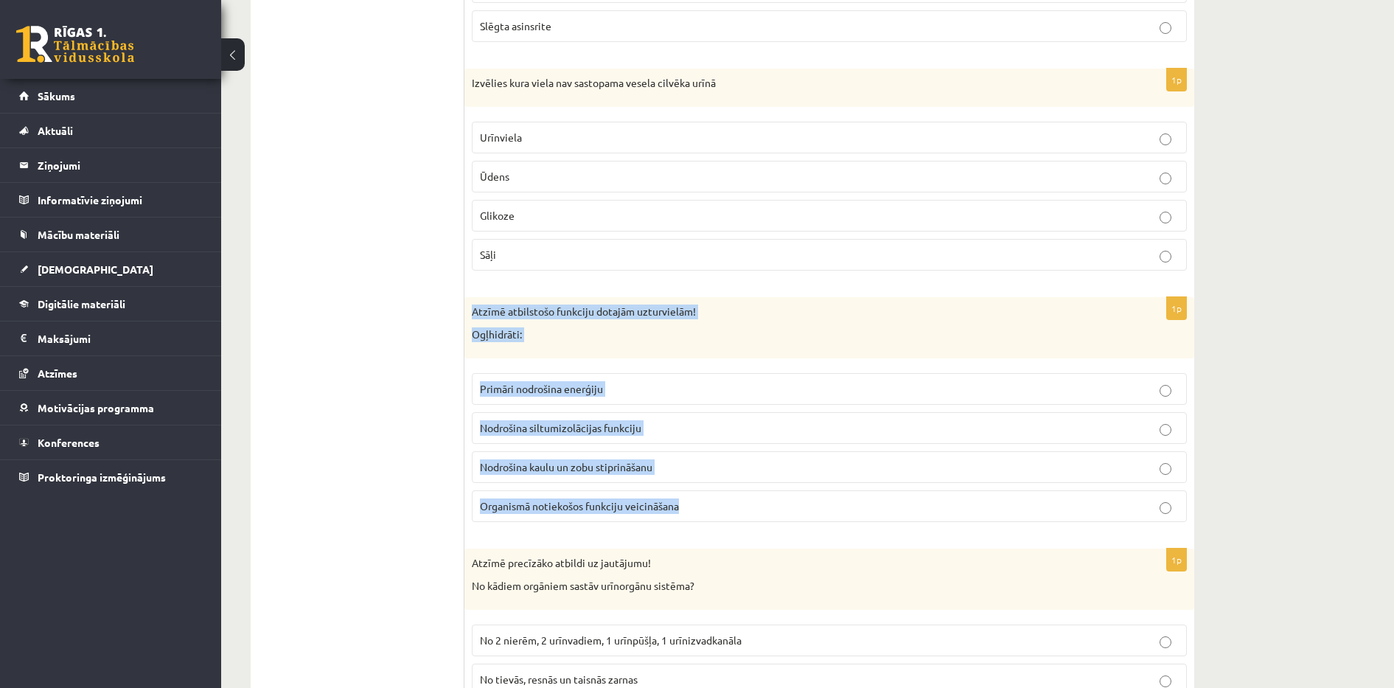
drag, startPoint x: 473, startPoint y: 311, endPoint x: 716, endPoint y: 496, distance: 305.6
click at [716, 496] on div "1p Atzīmē atbilstošo funkciju dotajām uzturvielām! Ogļhidrāti: Primāri nodrošin…" at bounding box center [829, 415] width 730 height 237
click at [553, 390] on span "Primāri nodrošina enerģiju" at bounding box center [541, 388] width 123 height 13
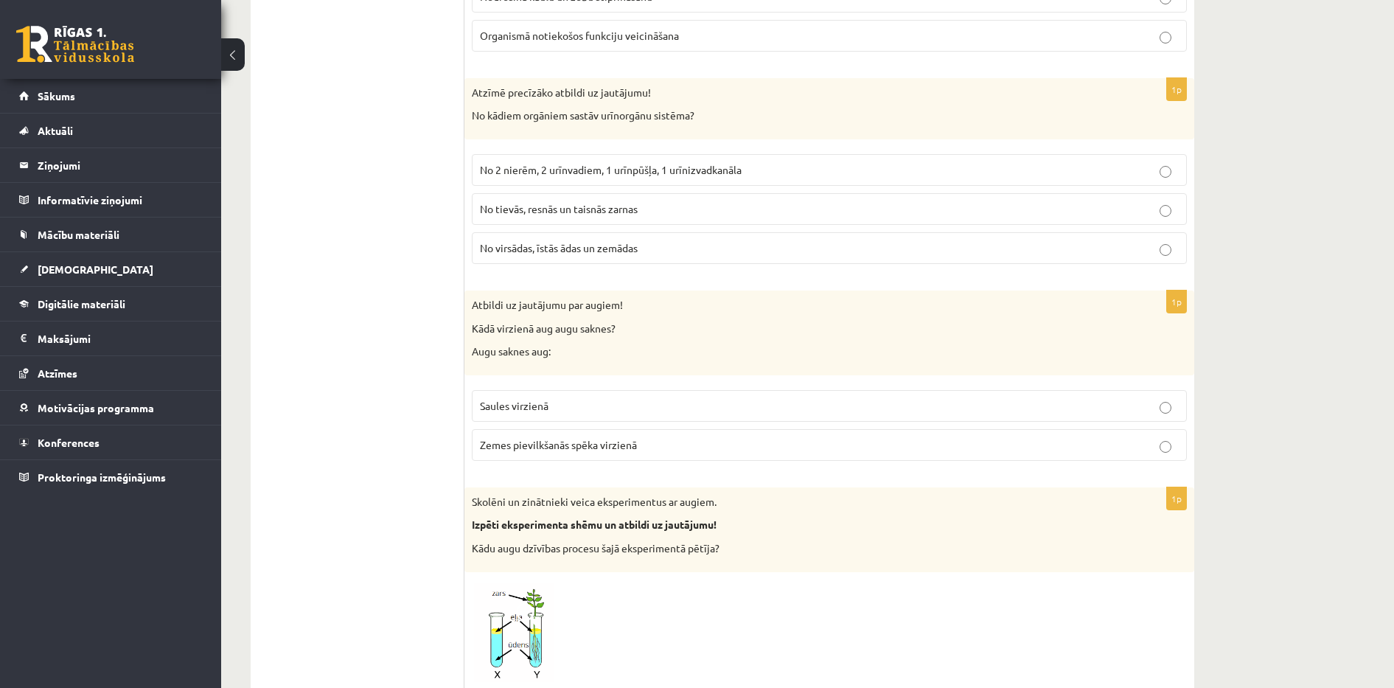
scroll to position [5955, 0]
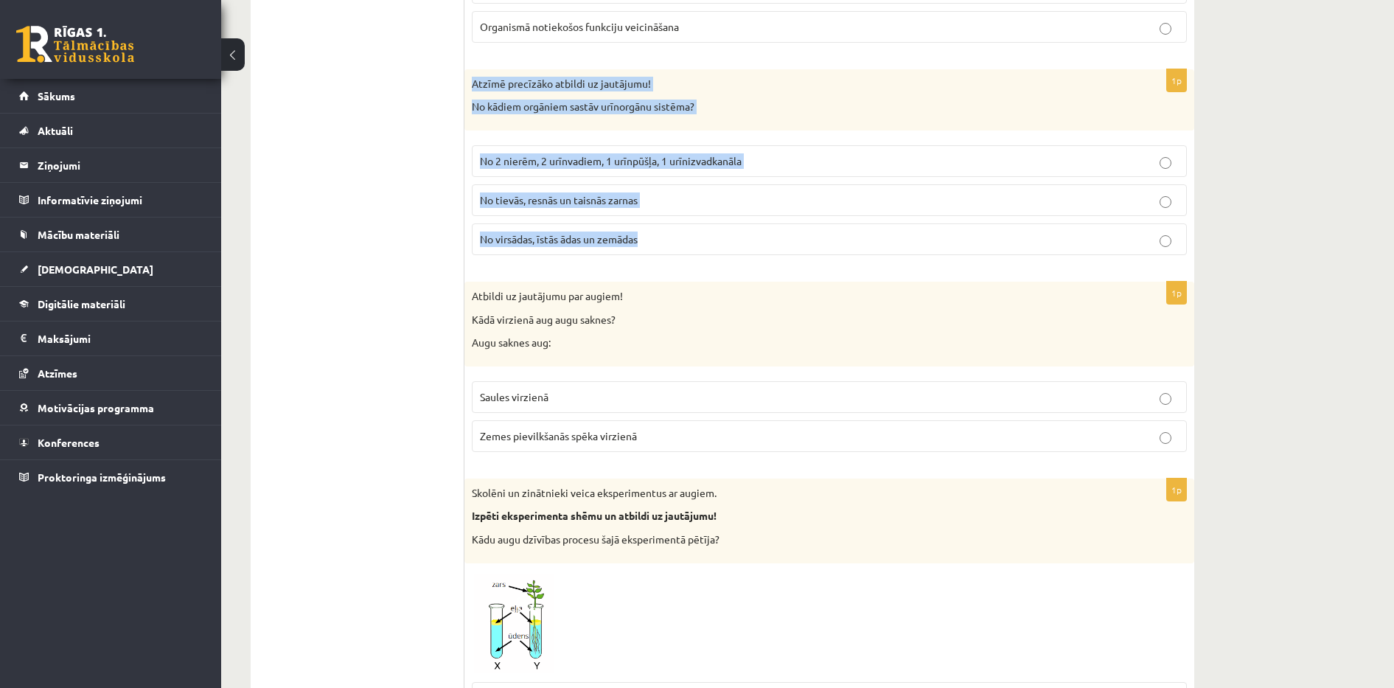
drag, startPoint x: 472, startPoint y: 83, endPoint x: 663, endPoint y: 226, distance: 238.5
click at [663, 226] on div "1p Atzīmē precīzāko atbildi uz jautājumu! No kādiem orgāniem sastāv urīnorgānu …" at bounding box center [829, 168] width 730 height 198
click at [606, 162] on span "No 2 nierēm, 2 urīnvadiem, 1 urīnpūšļa, 1 urīnizvadkanāla" at bounding box center [611, 160] width 262 height 13
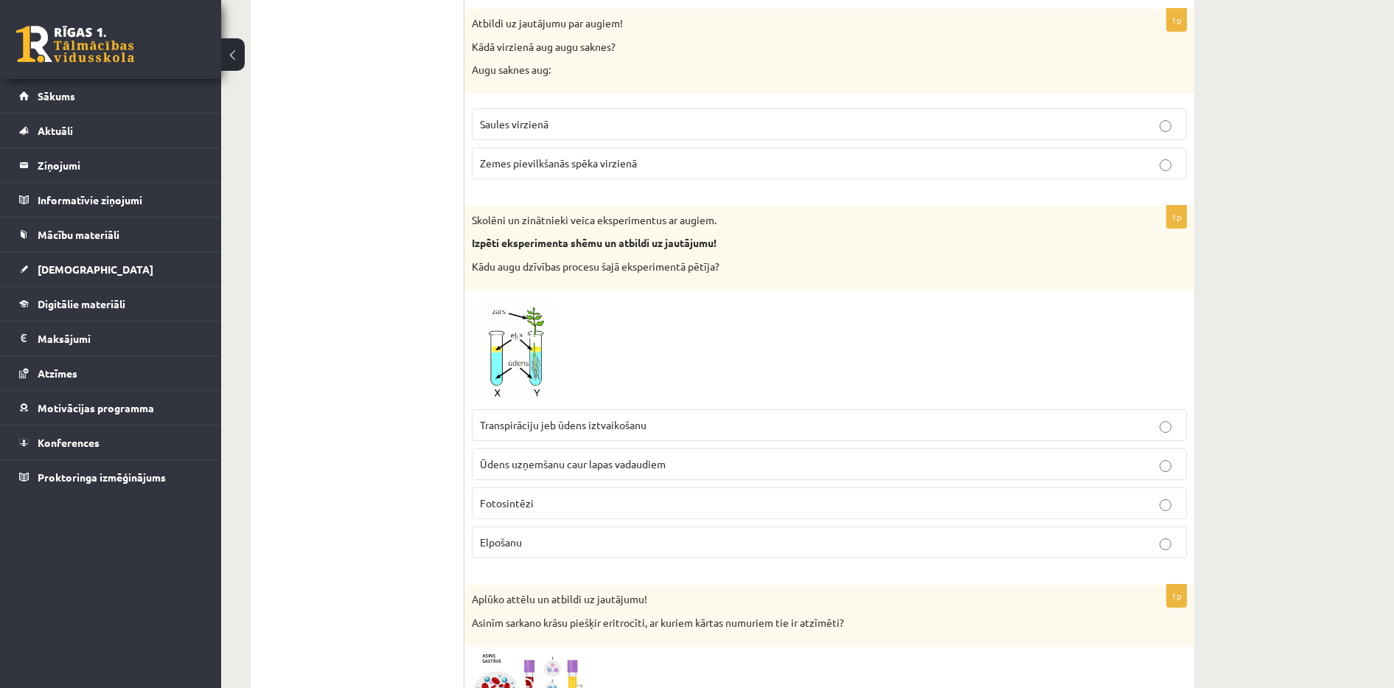
scroll to position [6238, 0]
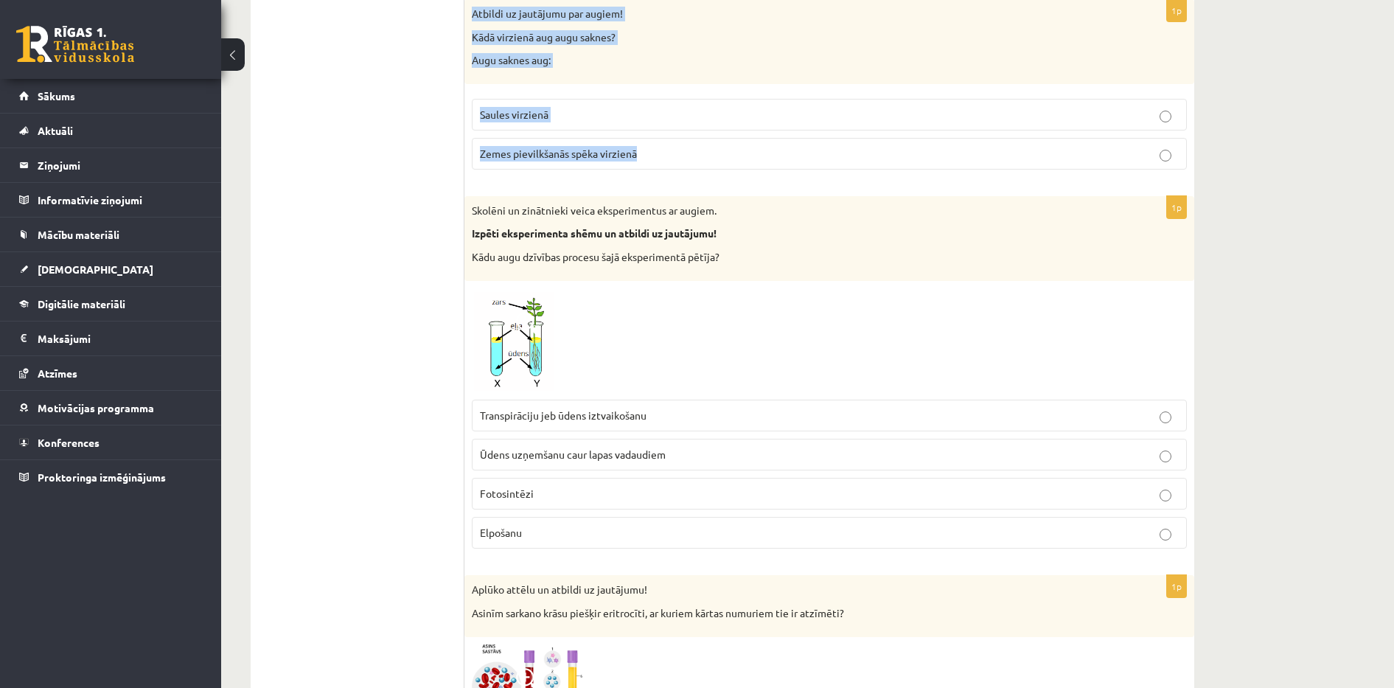
drag, startPoint x: 471, startPoint y: 15, endPoint x: 654, endPoint y: 161, distance: 233.9
click at [654, 161] on div "1p Atbildi uz jautājumu par augiem! Kādā virzienā aug augu saknes? Augu saknes …" at bounding box center [829, 90] width 730 height 182
click at [564, 156] on span "Zemes pievilkšanās spēka virzienā" at bounding box center [558, 153] width 157 height 13
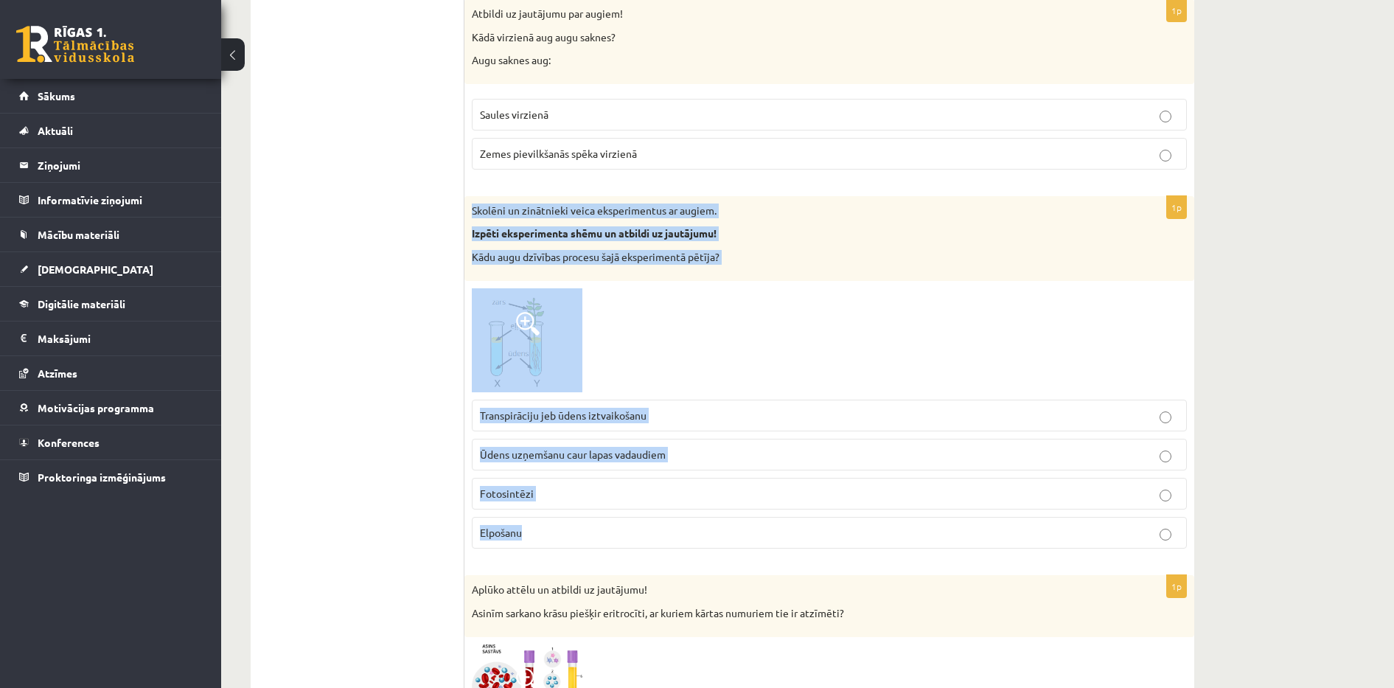
drag, startPoint x: 472, startPoint y: 206, endPoint x: 688, endPoint y: 533, distance: 391.4
click at [688, 533] on div "1p Skolēni un zinātnieki veica eksperimentus ar augiem. Izpēti eksperimenta shē…" at bounding box center [829, 378] width 730 height 365
click at [543, 416] on span "Transpirāciju jeb ūdens iztvaikošanu" at bounding box center [563, 414] width 167 height 13
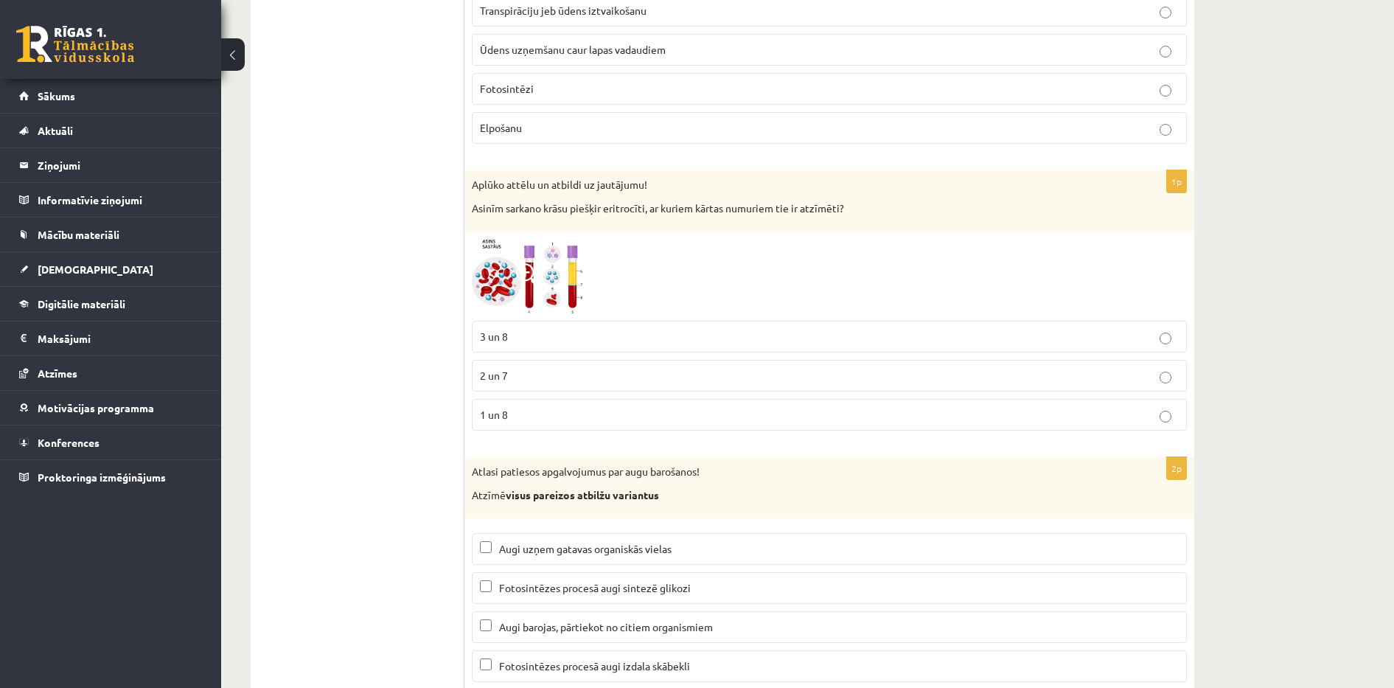
scroll to position [6679, 0]
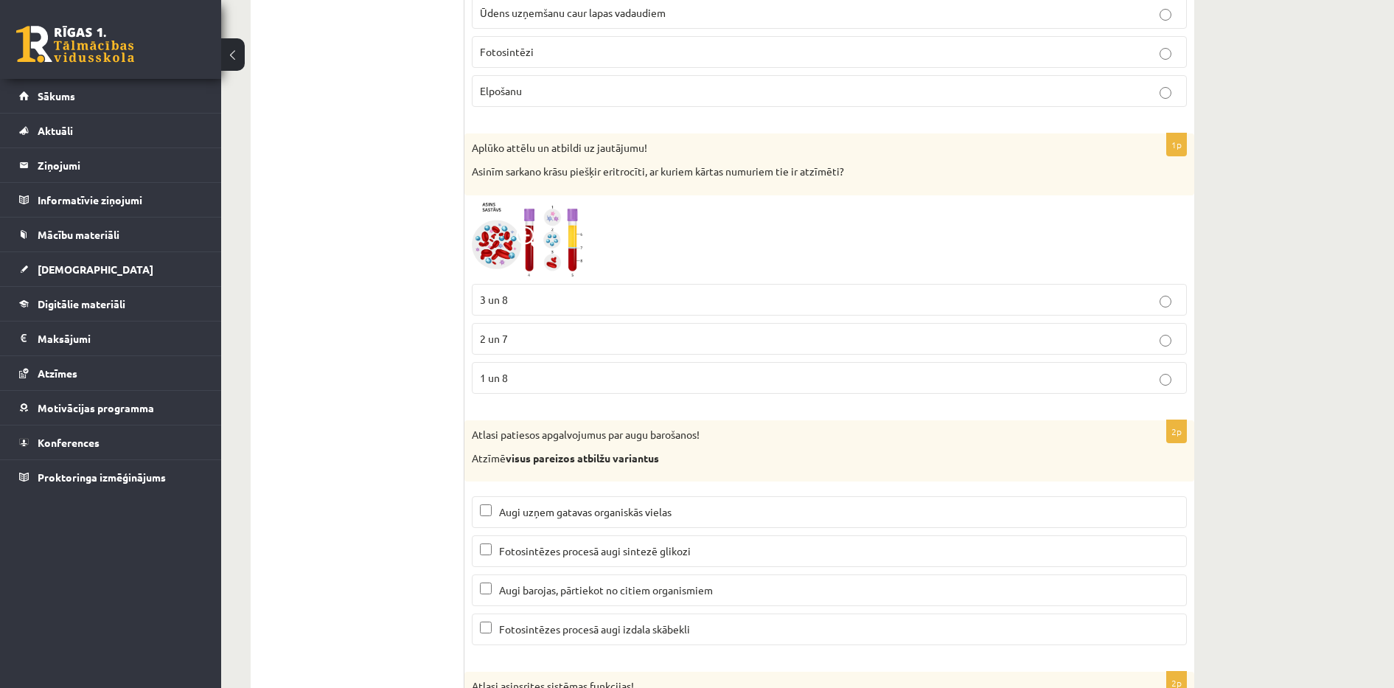
click at [548, 243] on img at bounding box center [527, 240] width 111 height 74
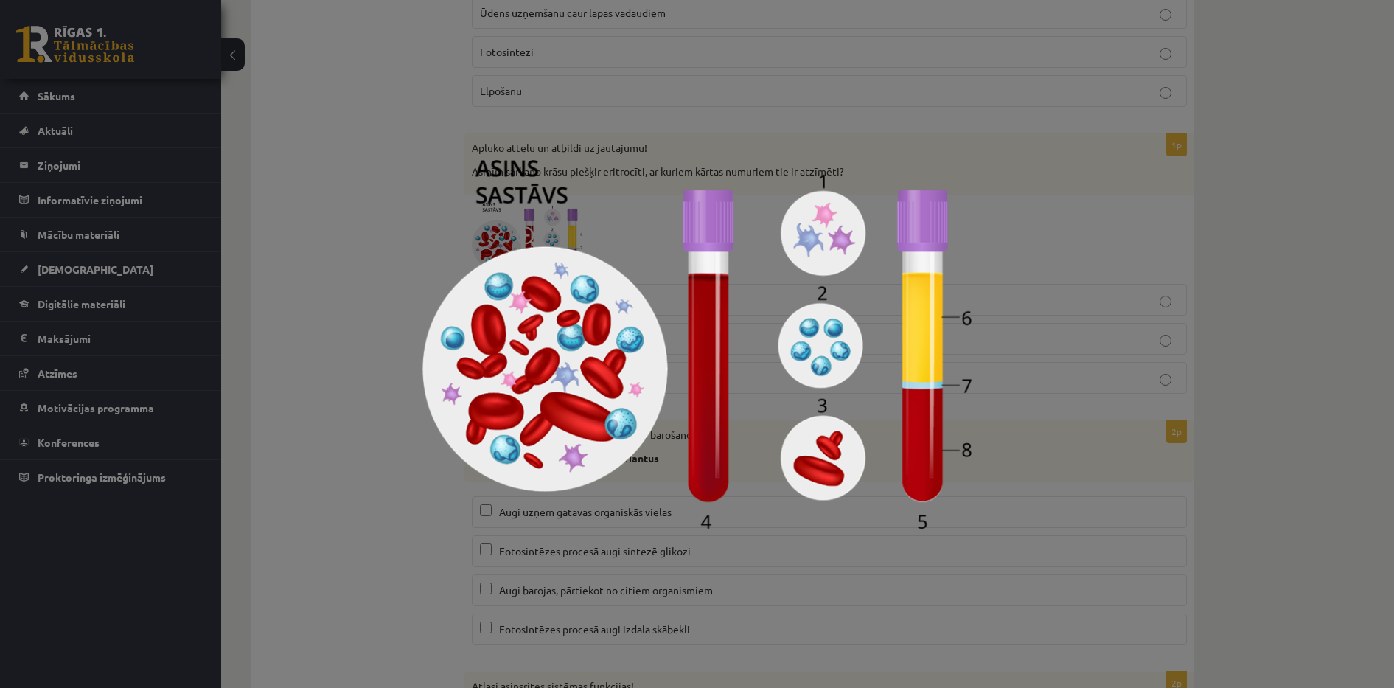
click at [343, 365] on div at bounding box center [697, 344] width 1394 height 688
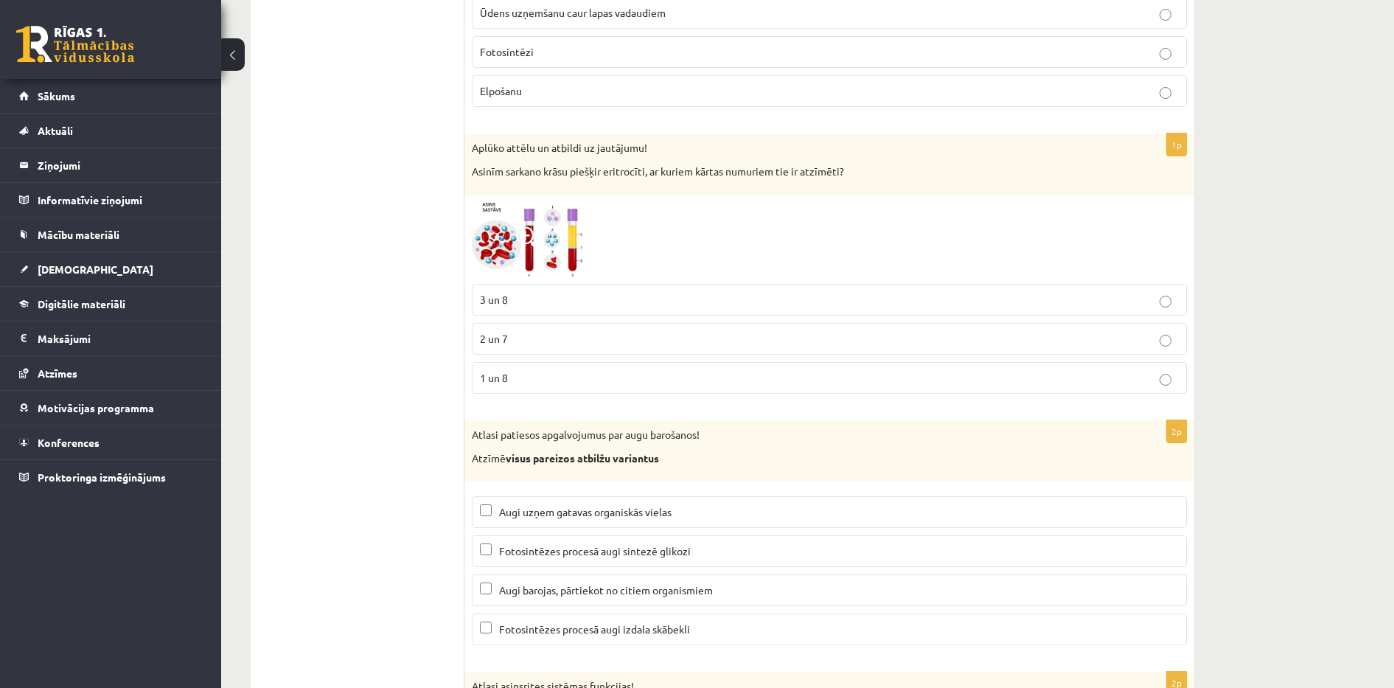
click at [603, 304] on p "3 un 8" at bounding box center [829, 299] width 699 height 15
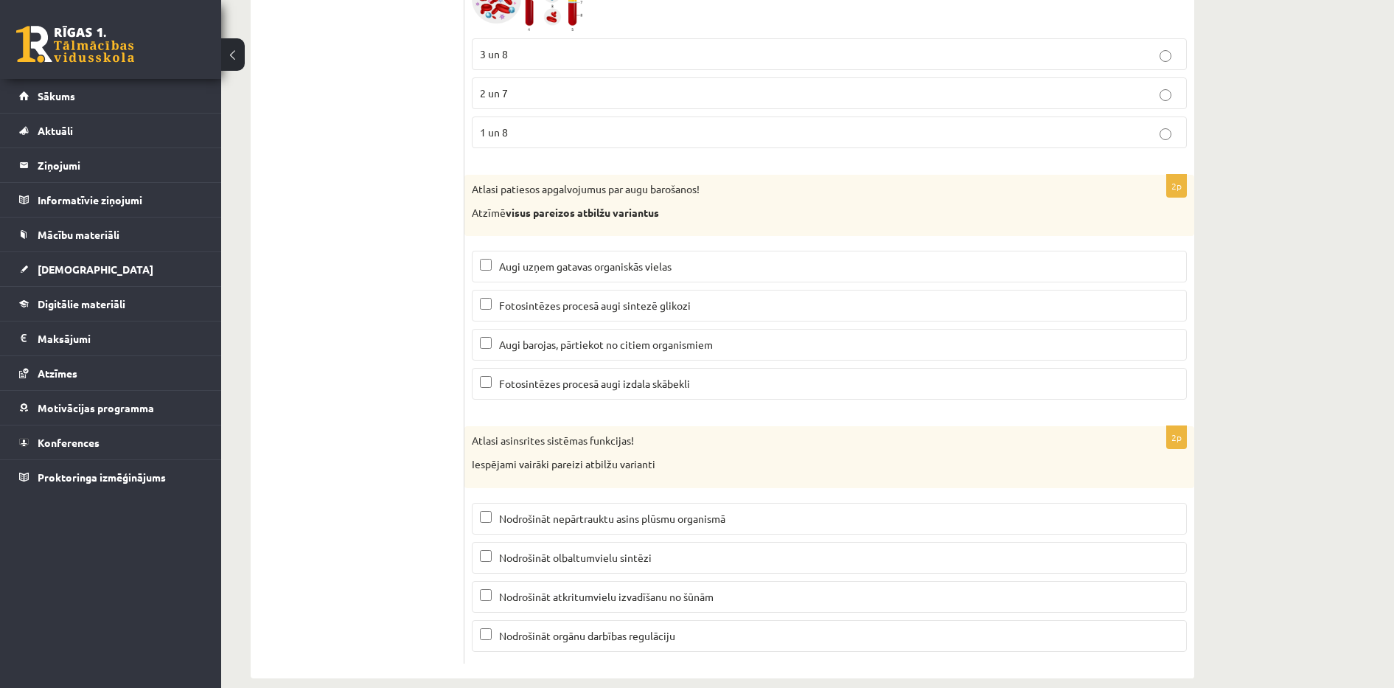
scroll to position [6945, 0]
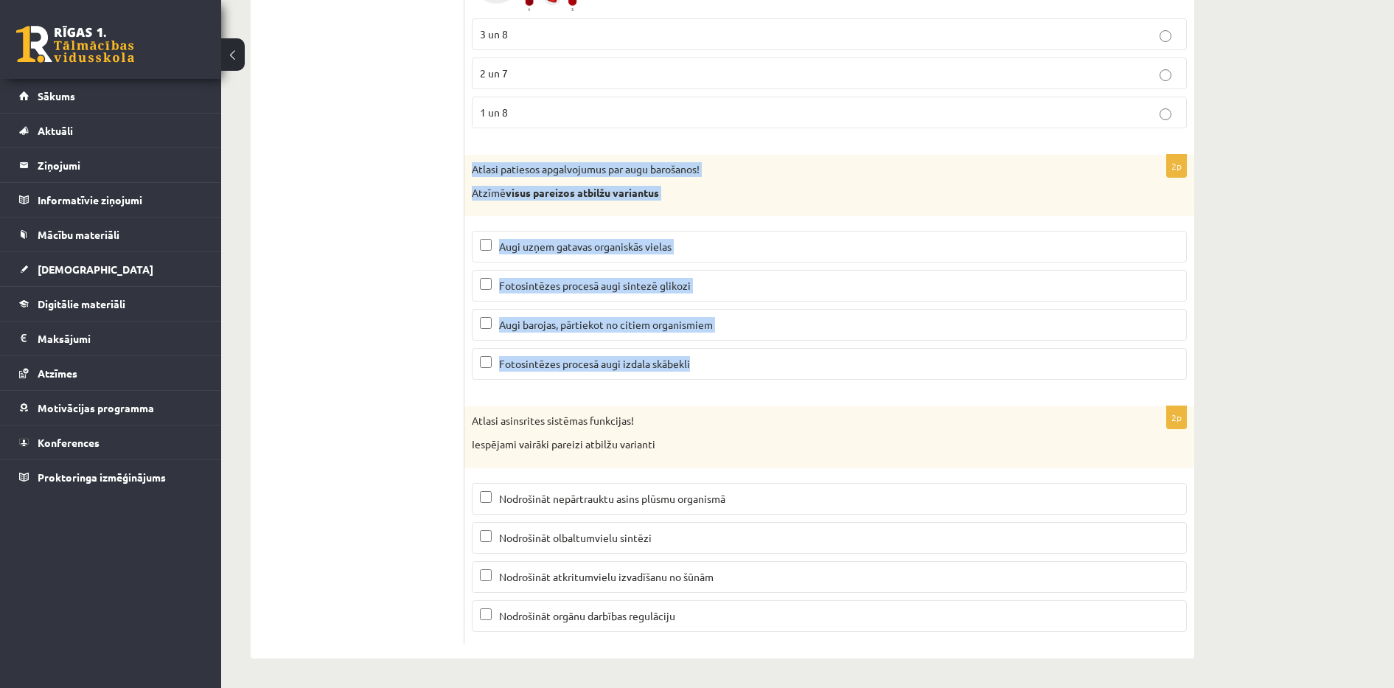
drag, startPoint x: 469, startPoint y: 168, endPoint x: 707, endPoint y: 357, distance: 303.7
click at [707, 357] on div "2p Atlasi patiesos apgalvojumus par augu barošanos! Atzīmē visus pareizos atbil…" at bounding box center [829, 273] width 730 height 237
click at [705, 282] on p "Fotosintēzes procesā augi sintezē glikozi" at bounding box center [829, 285] width 699 height 15
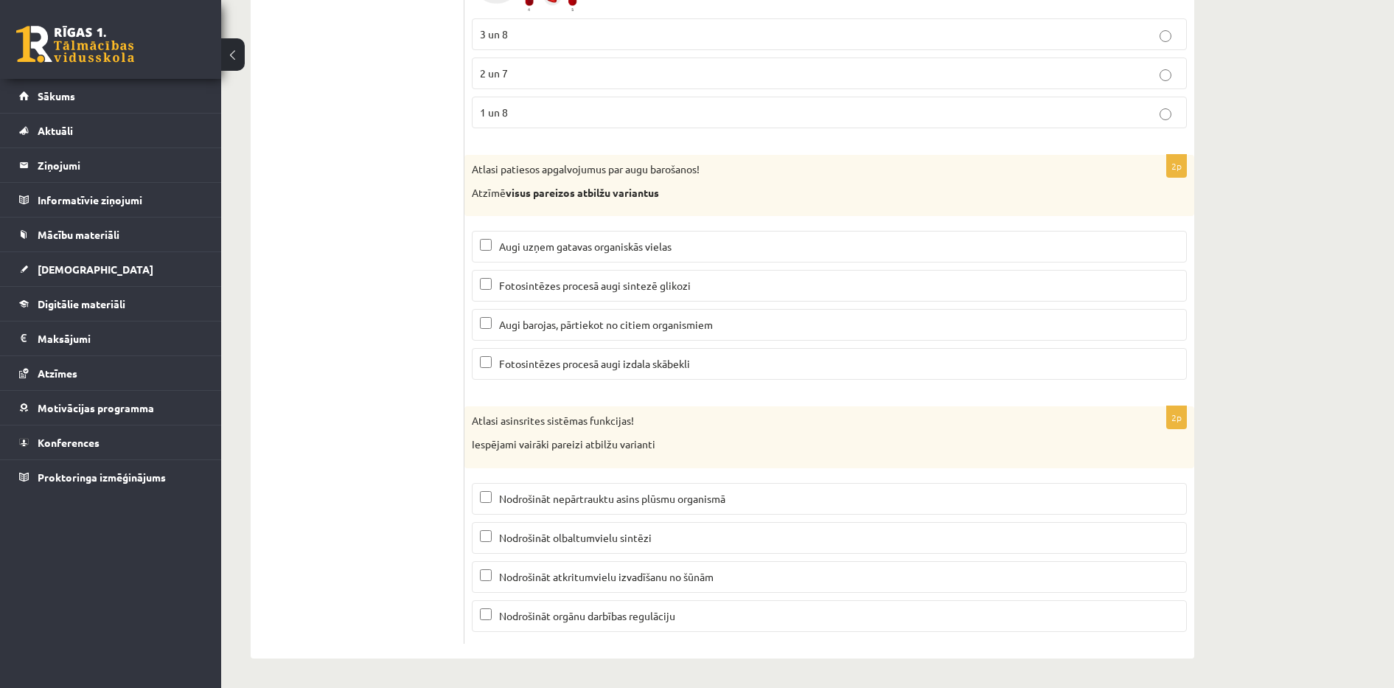
click at [695, 366] on p "Fotosintēzes procesā augi izdala skābekli" at bounding box center [829, 363] width 699 height 15
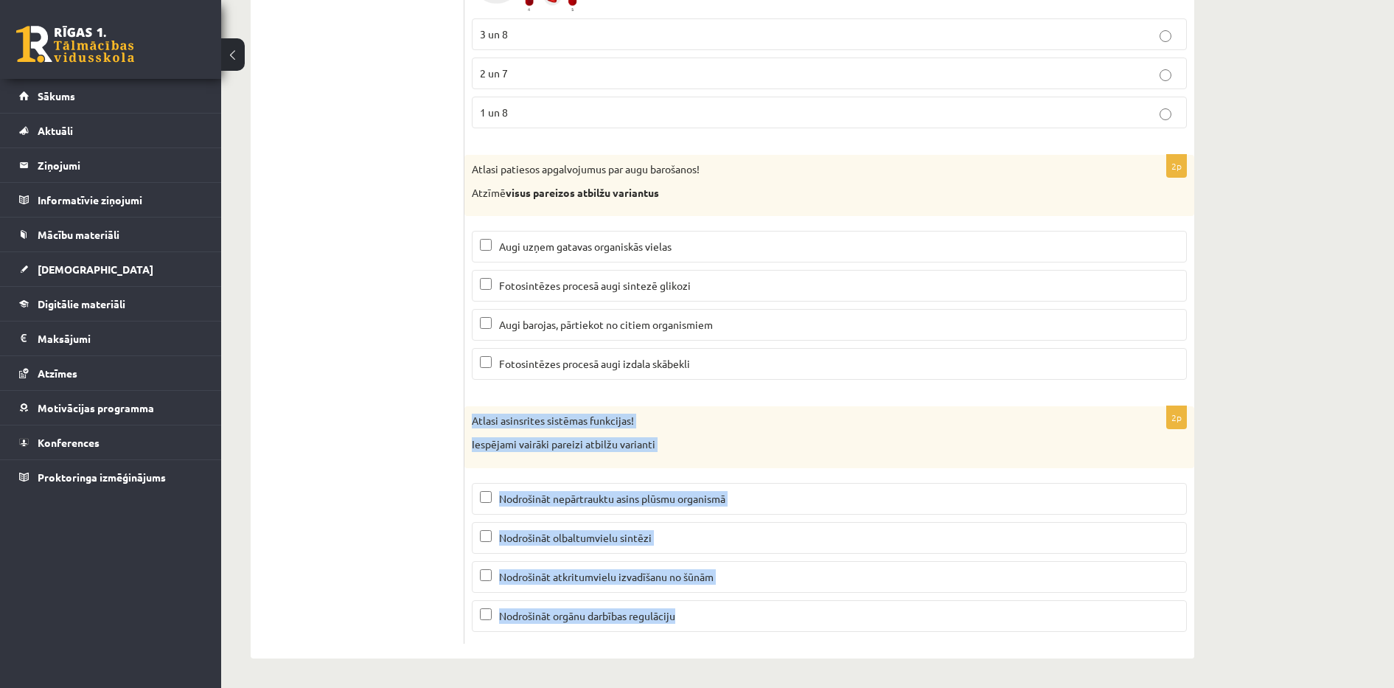
drag, startPoint x: 472, startPoint y: 422, endPoint x: 692, endPoint y: 630, distance: 302.9
click at [692, 630] on div "2p Atlasi asinsrites sistēmas funkcijas! Iespējami vairāki pareizi atbilžu vari…" at bounding box center [829, 524] width 730 height 237
click at [743, 497] on p "Nodrošināt nepārtrauktu asins plūsmu organismā" at bounding box center [829, 498] width 699 height 15
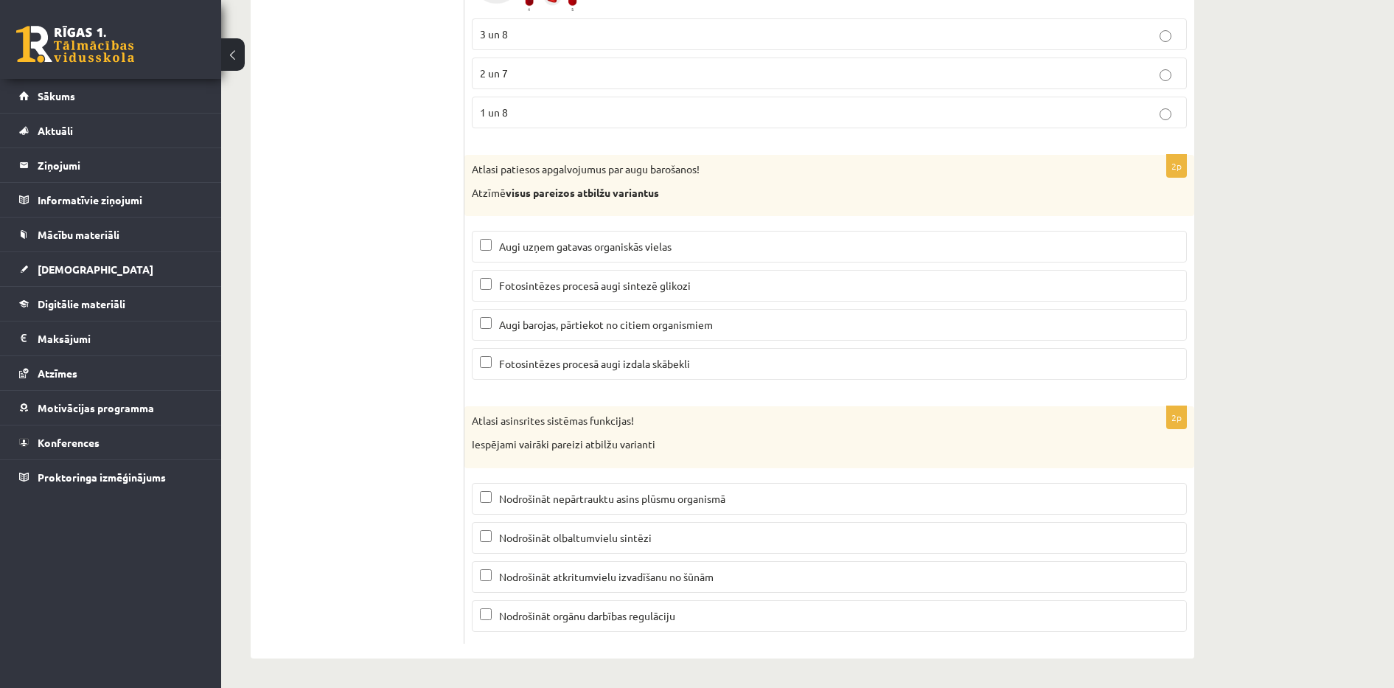
click at [731, 577] on p "Nodrošināt atkritumvielu izvadīšanu no šūnām" at bounding box center [829, 576] width 699 height 15
click at [621, 620] on span "Nodrošināt orgānu darbības regulāciju" at bounding box center [587, 615] width 176 height 13
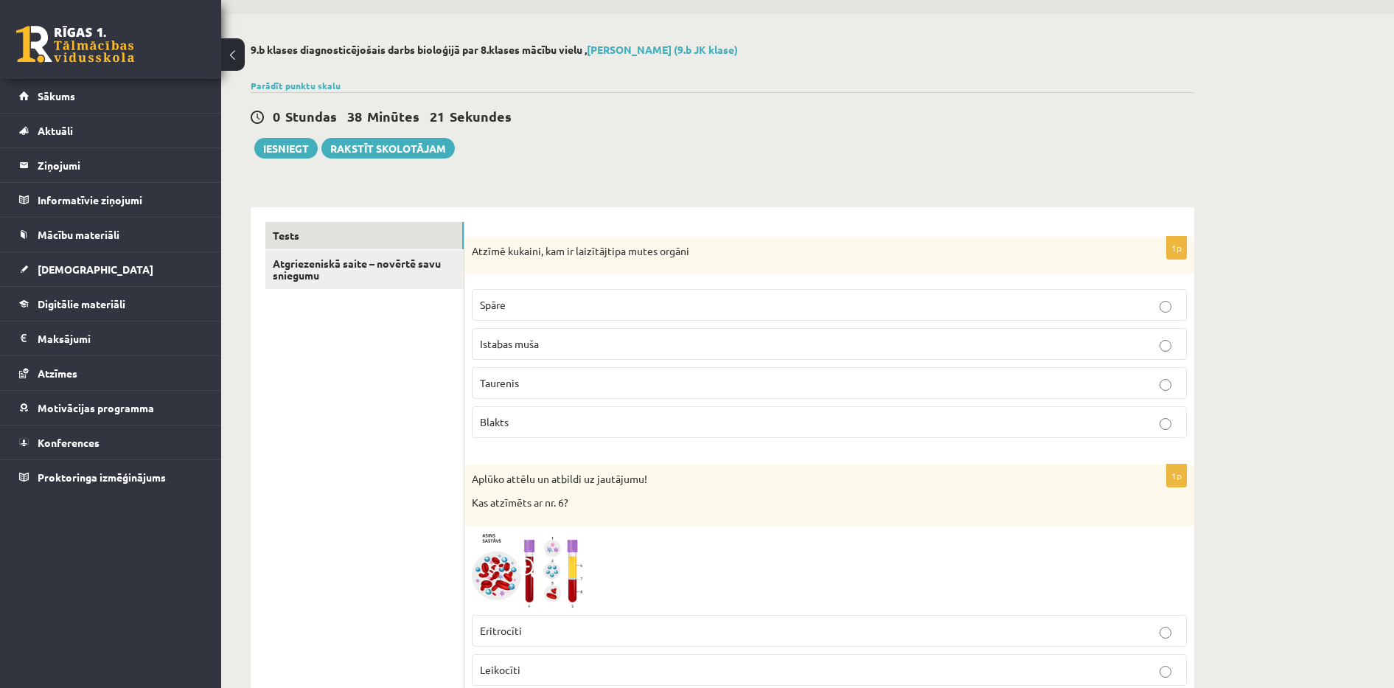
scroll to position [0, 0]
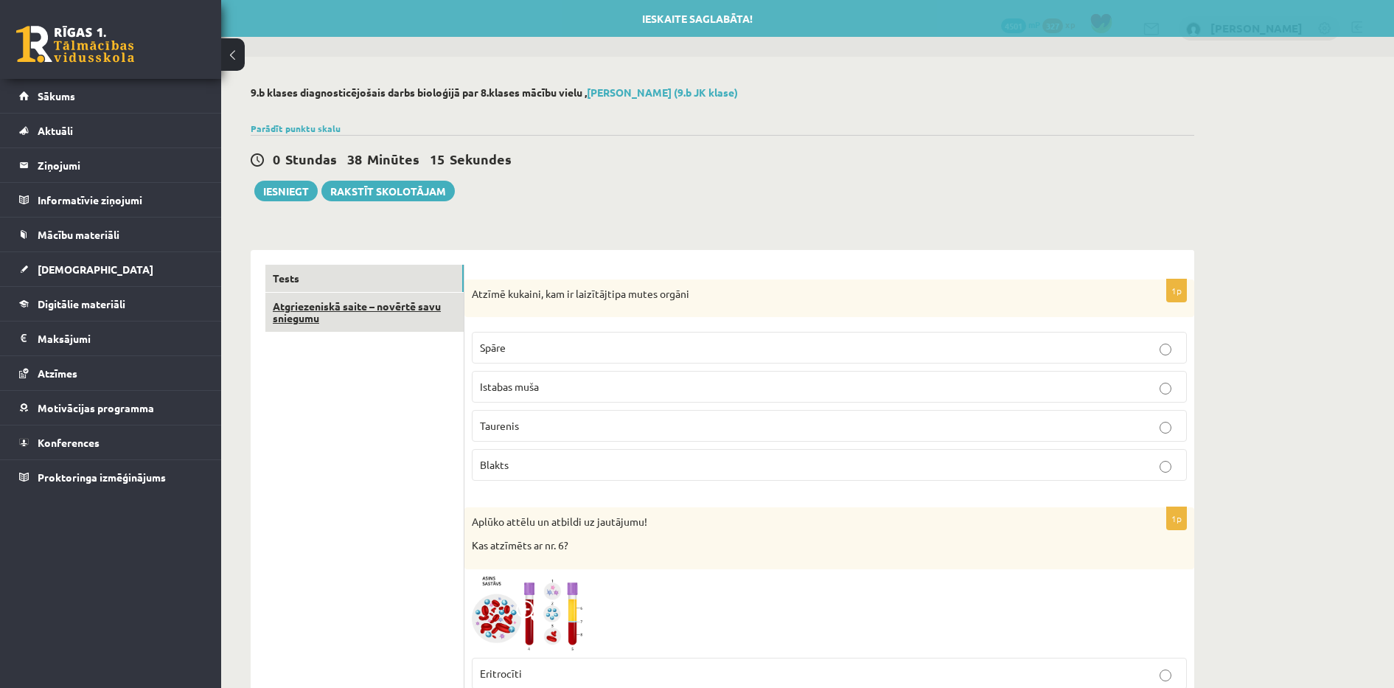
click at [359, 311] on link "Atgriezeniskā saite – novērtē savu sniegumu" at bounding box center [364, 313] width 198 height 40
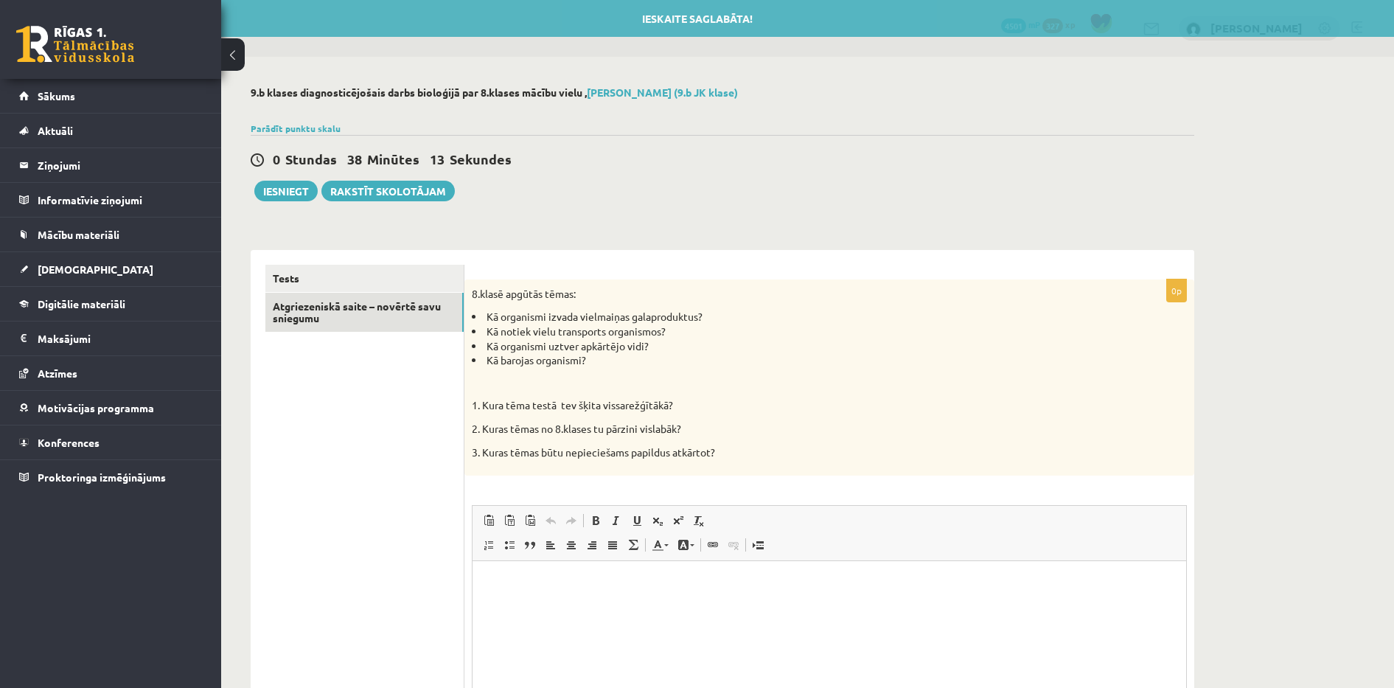
scroll to position [170, 0]
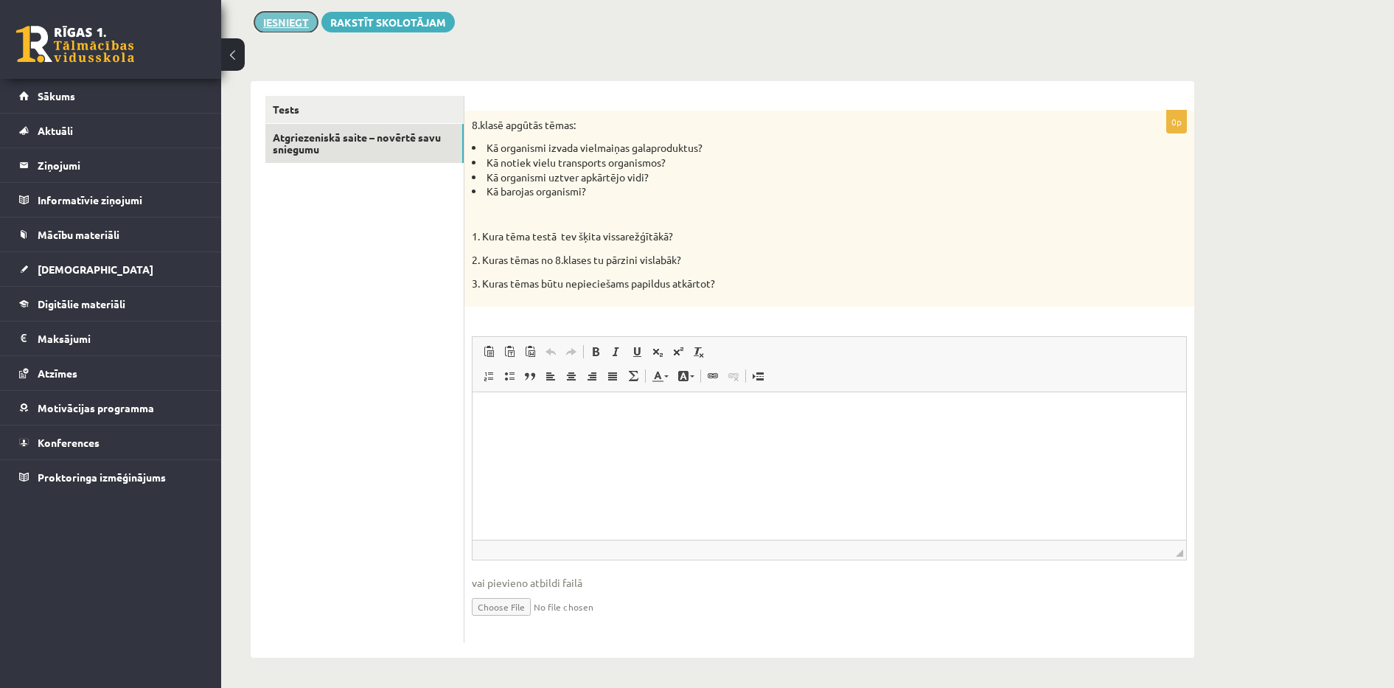
click at [296, 22] on button "Iesniegt" at bounding box center [285, 22] width 63 height 21
click at [350, 111] on link "Tests" at bounding box center [364, 109] width 198 height 27
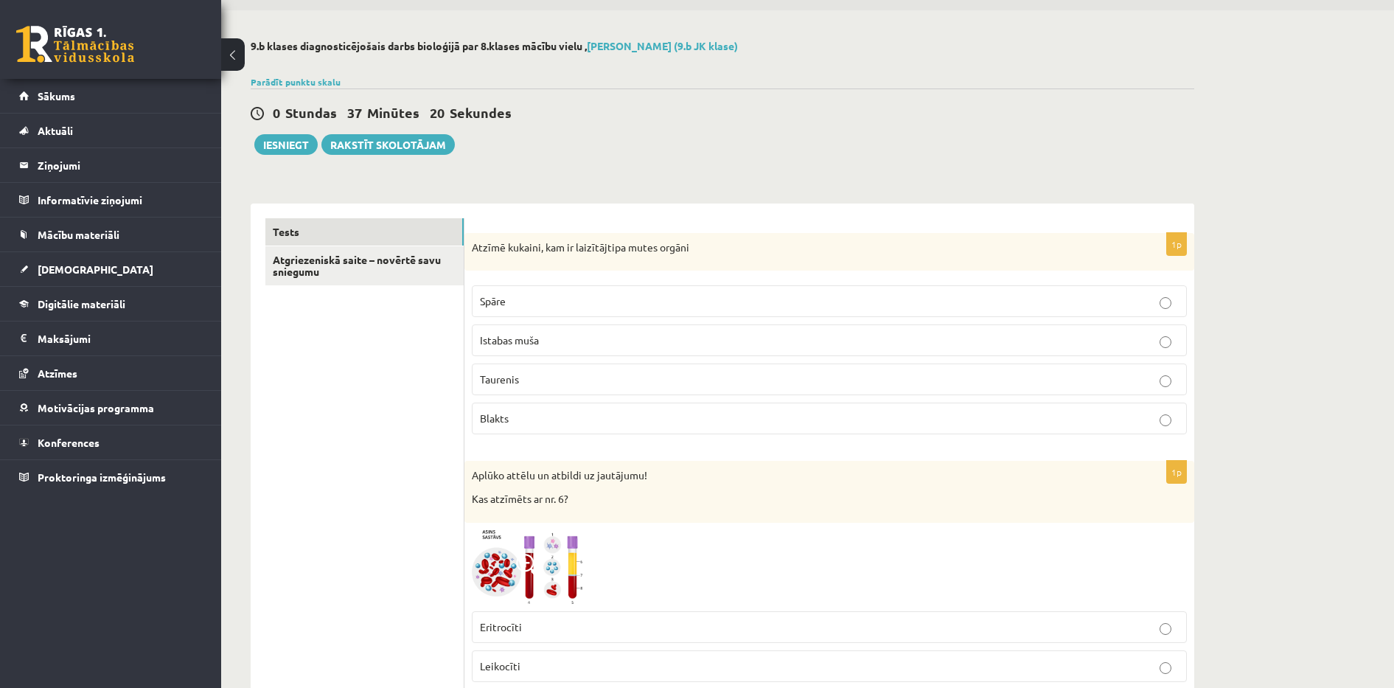
scroll to position [10, 0]
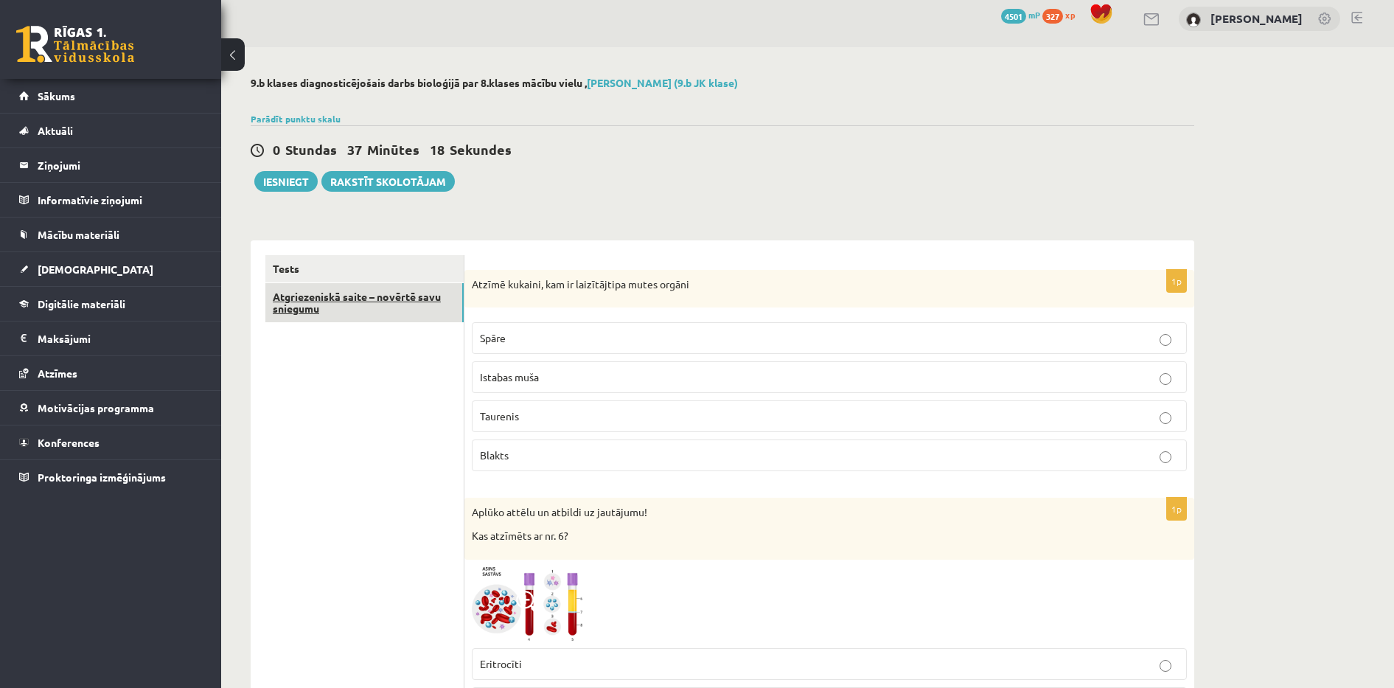
click at [305, 298] on link "Atgriezeniskā saite – novērtē savu sniegumu" at bounding box center [364, 303] width 198 height 40
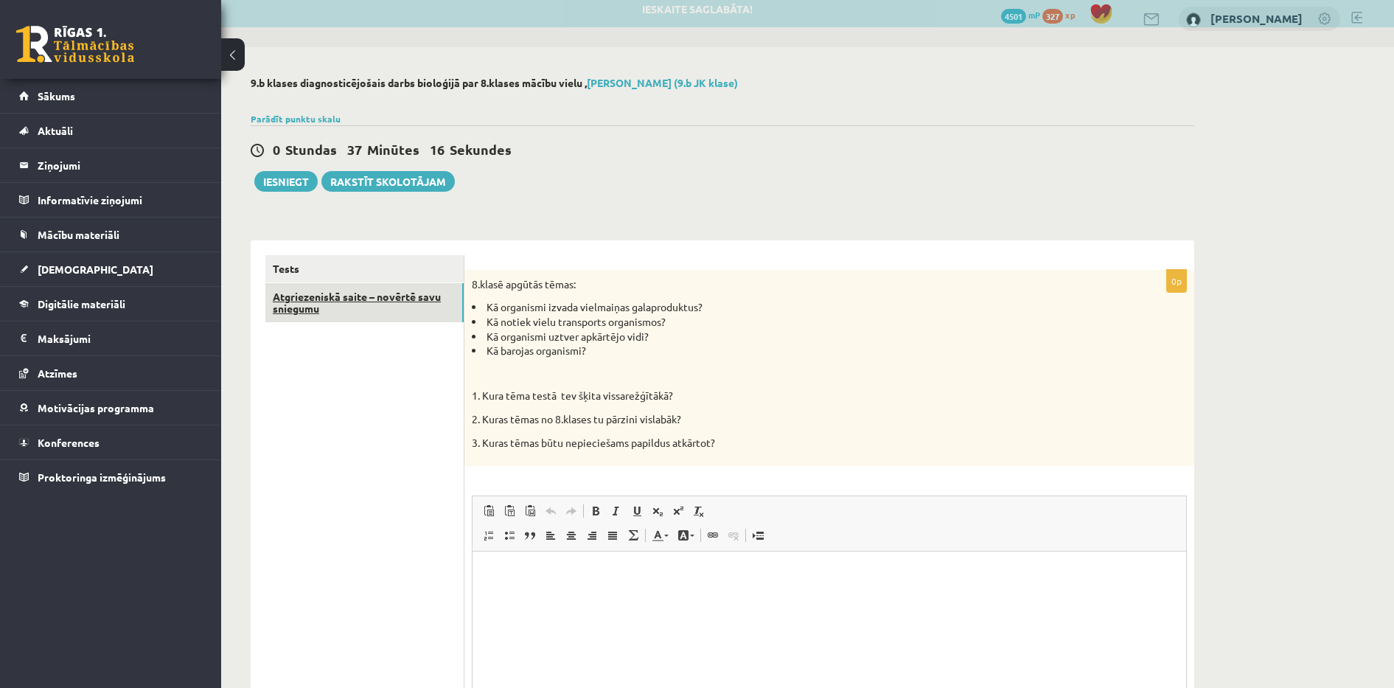
scroll to position [0, 0]
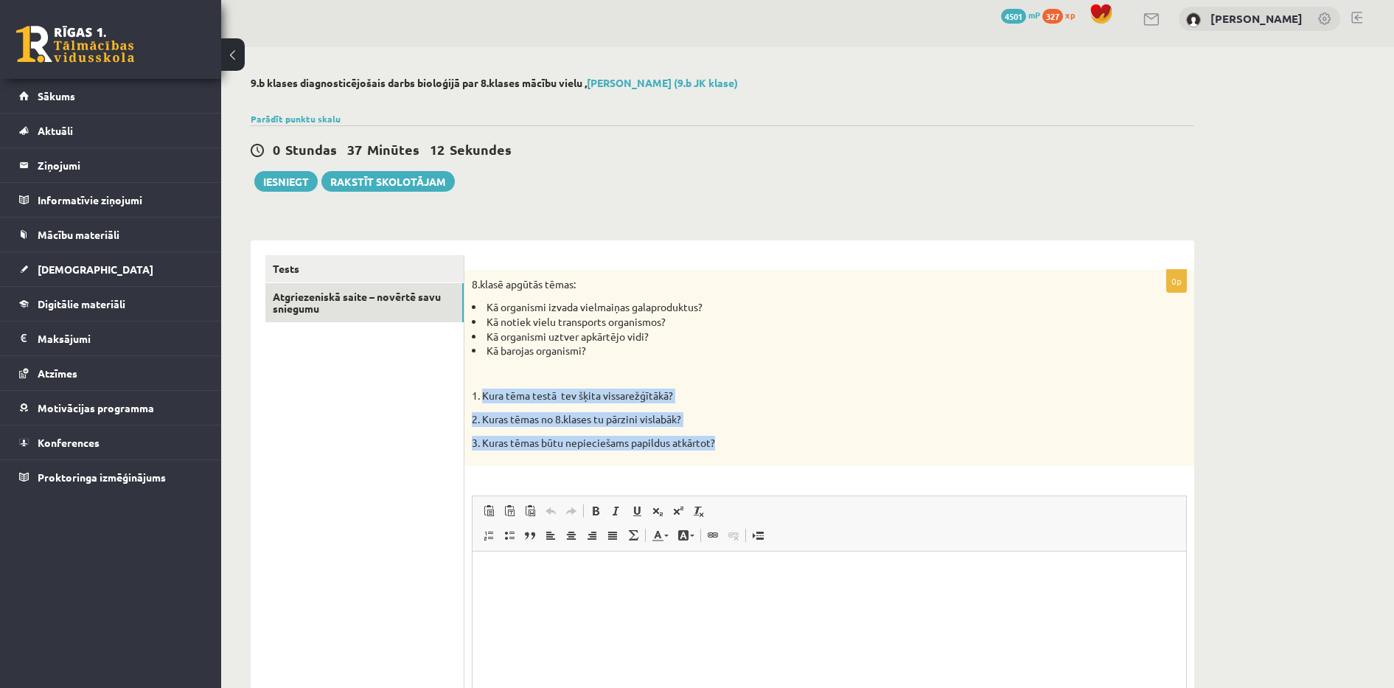
drag, startPoint x: 481, startPoint y: 390, endPoint x: 728, endPoint y: 452, distance: 254.5
click at [728, 452] on div "8.klasē apgūtās tēmas: Kā organismi izvada vielmaiņas galaproduktus? Kā notiek …" at bounding box center [829, 368] width 730 height 196
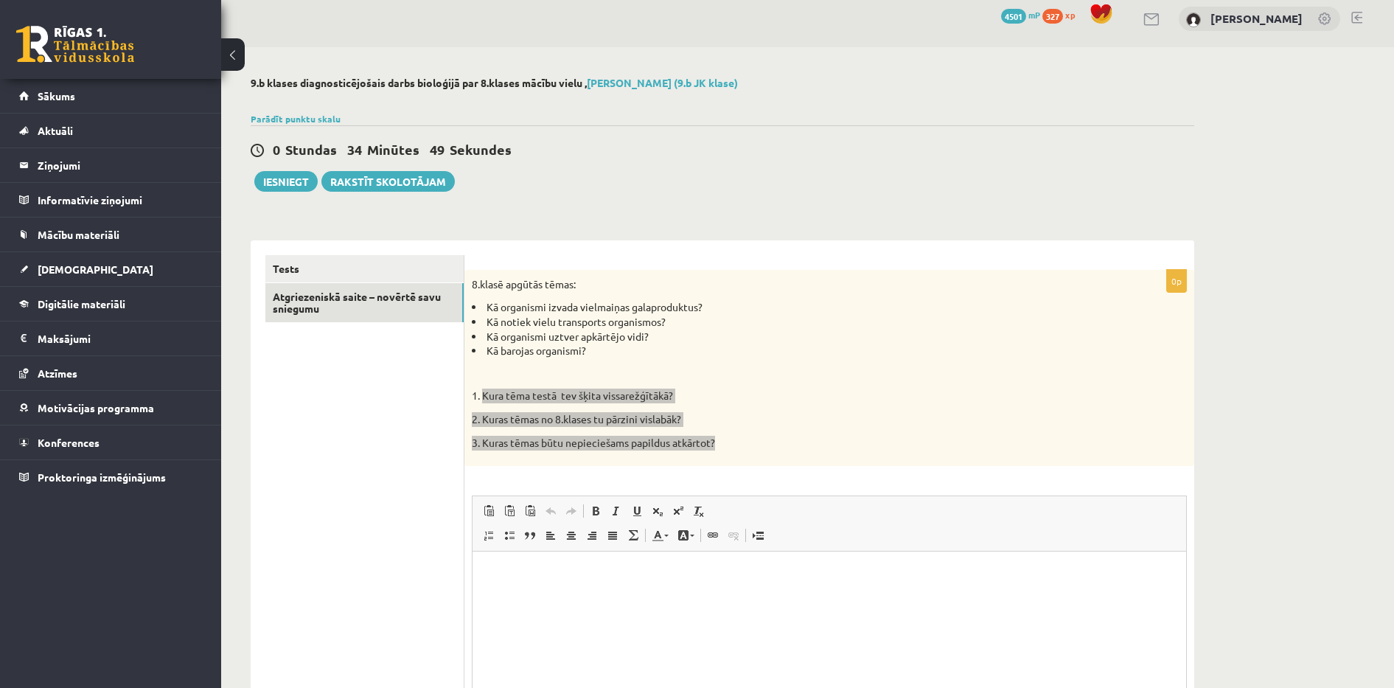
click at [504, 577] on p "Визуальный текстовый редактор, wiswyg-editor-user-answer-47025044846120" at bounding box center [829, 573] width 684 height 15
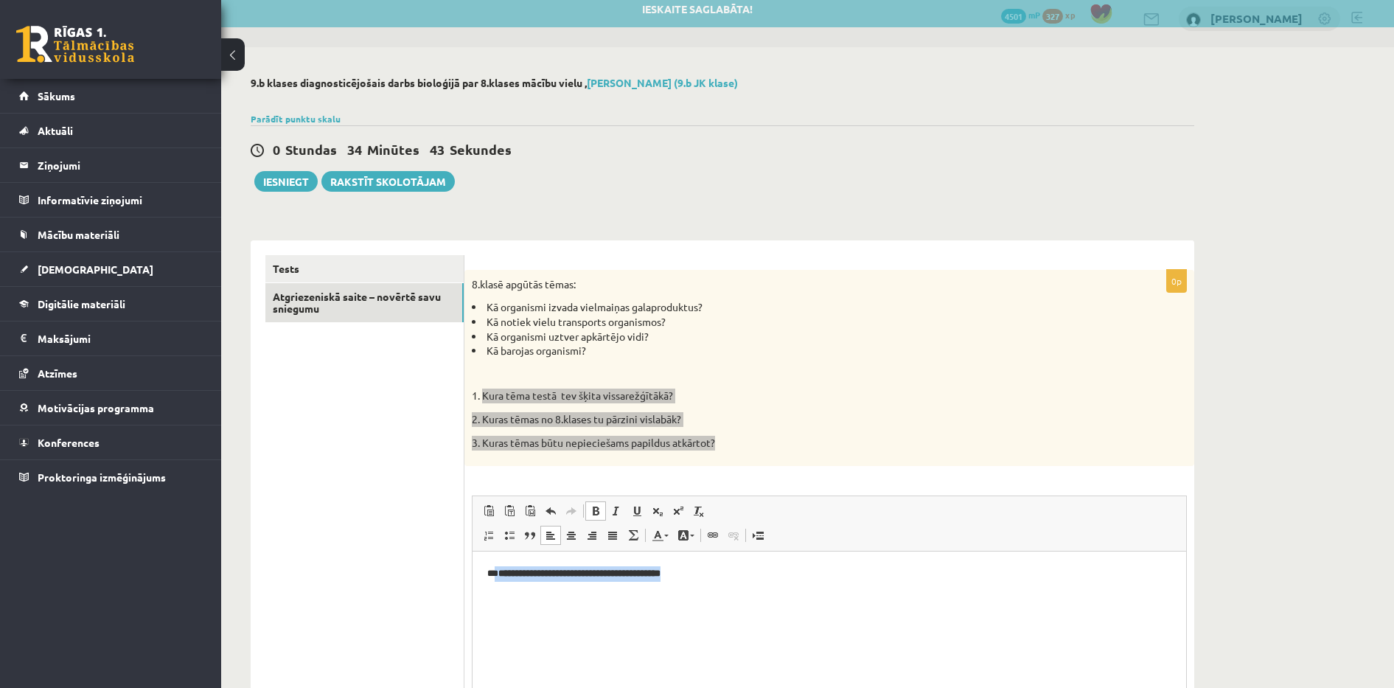
drag, startPoint x: 713, startPoint y: 575, endPoint x: 495, endPoint y: 579, distance: 218.2
click at [495, 579] on p "**********" at bounding box center [829, 573] width 684 height 15
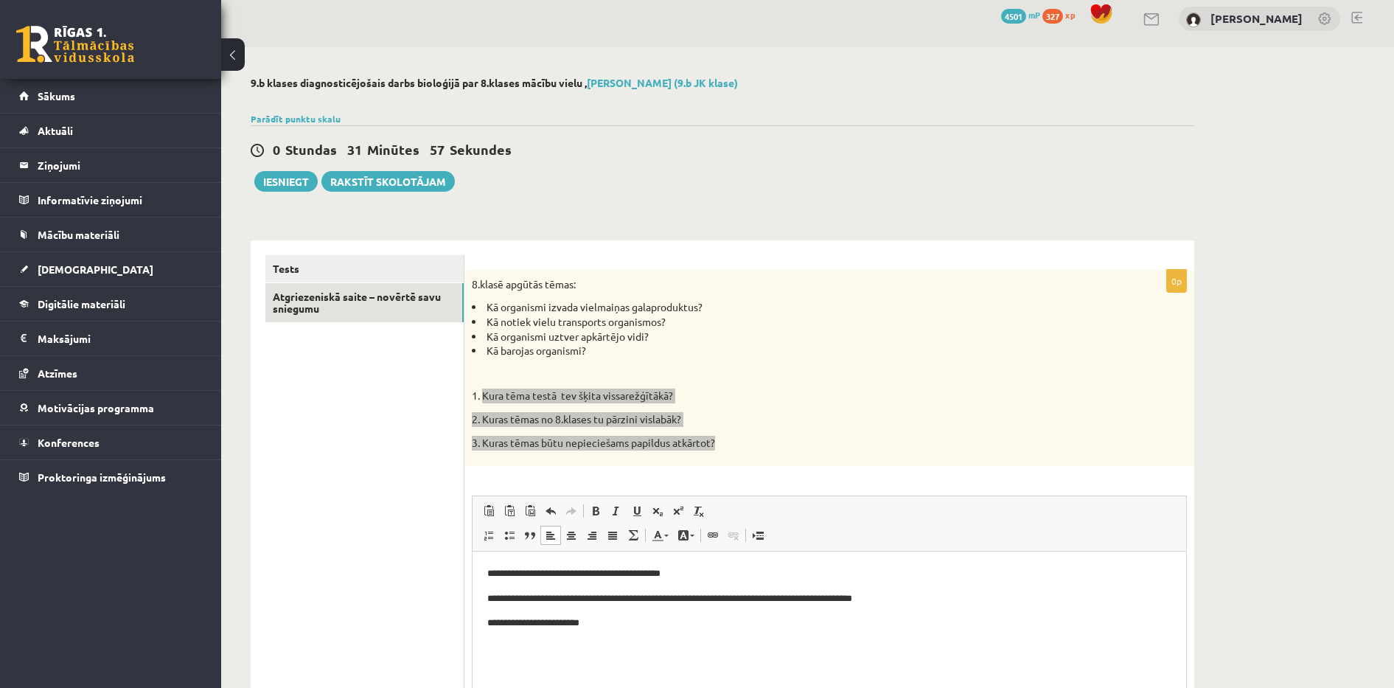
click at [503, 623] on p "**********" at bounding box center [829, 622] width 684 height 15
click at [615, 625] on p "**********" at bounding box center [829, 622] width 684 height 15
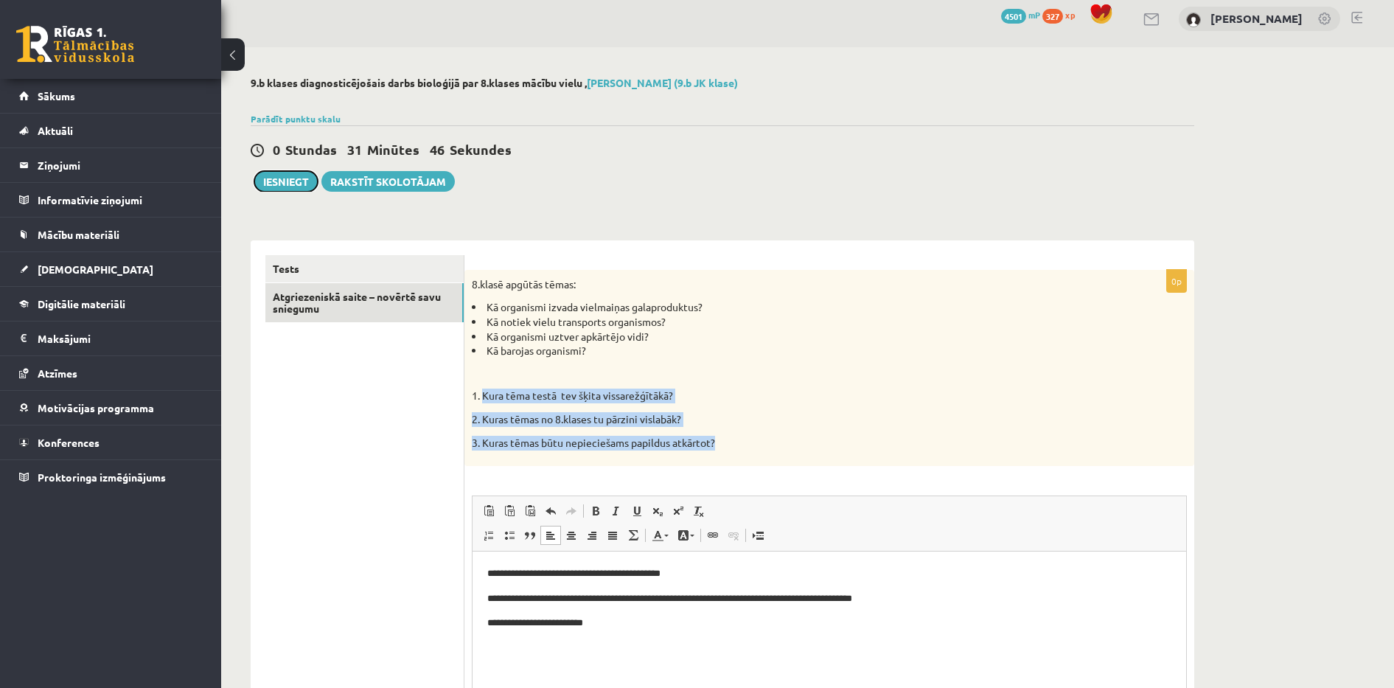
drag, startPoint x: 290, startPoint y: 181, endPoint x: 846, endPoint y: 84, distance: 564.1
click at [290, 181] on button "Iesniegt" at bounding box center [285, 181] width 63 height 21
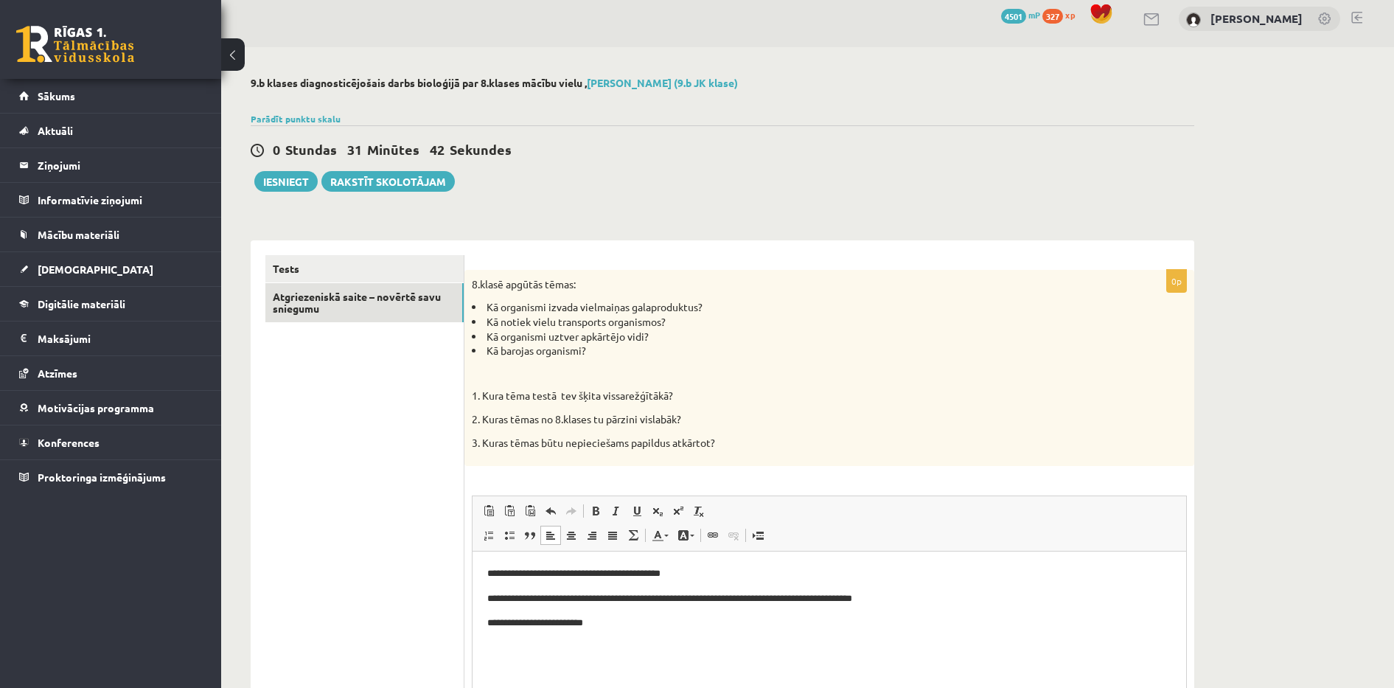
click at [810, 335] on li "Kā organismi uztver apkārtējo vidi?" at bounding box center [792, 336] width 641 height 15
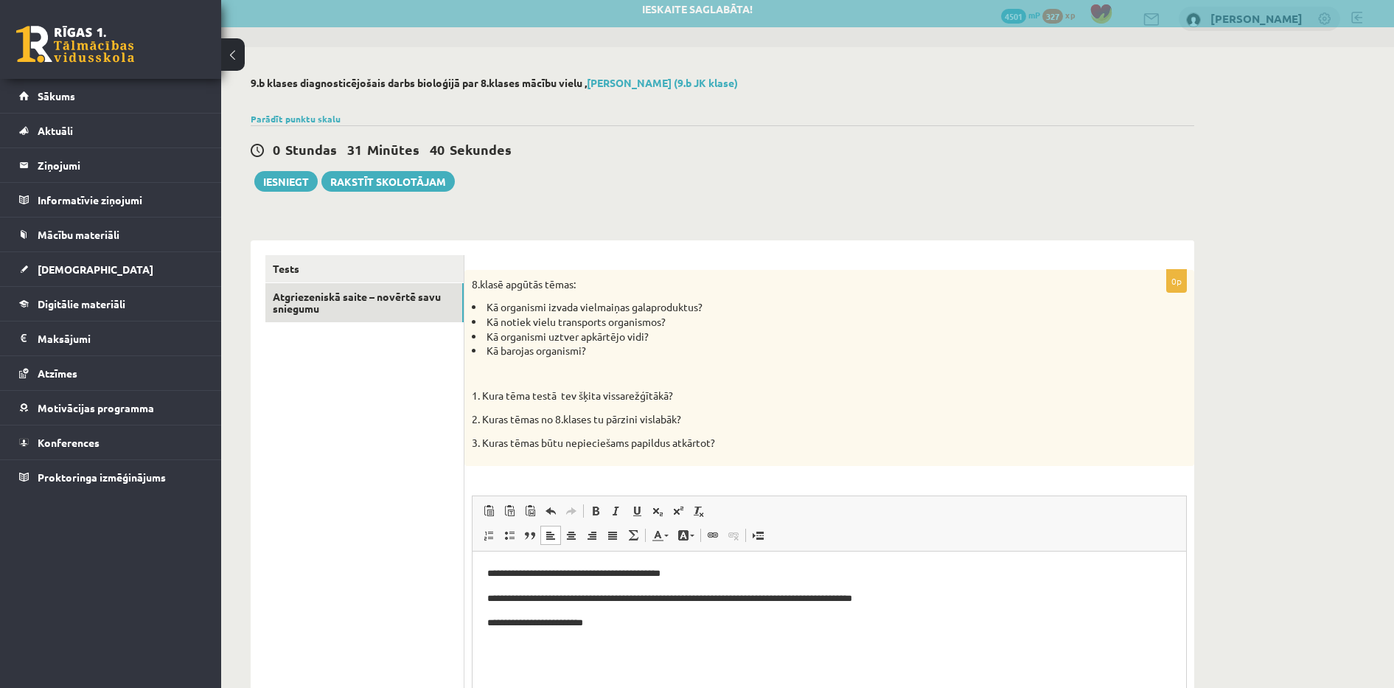
drag, startPoint x: 810, startPoint y: 335, endPoint x: 644, endPoint y: 179, distance: 227.3
click at [644, 179] on div "0 Stundas 31 Minūtes 40 Sekundes Ieskaite saglabāta! Iesniegt Rakstīt skolotājam" at bounding box center [722, 158] width 943 height 66
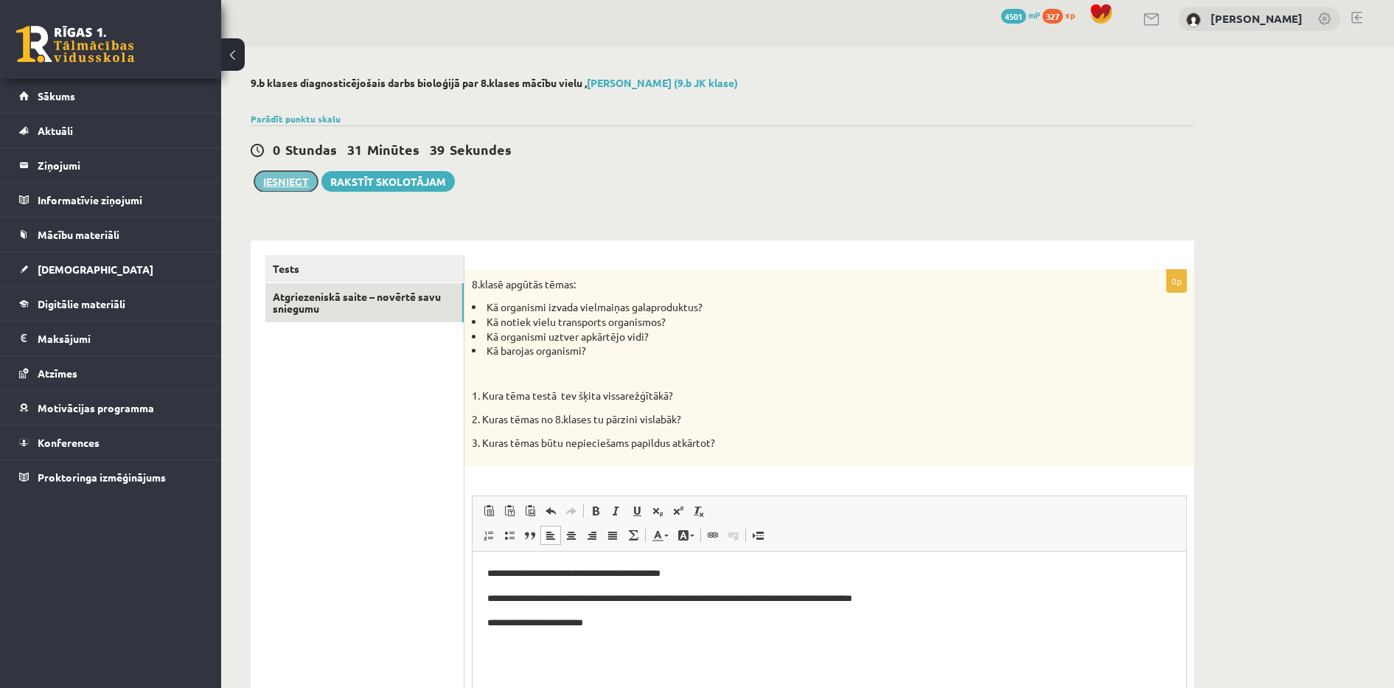
click at [288, 179] on button "Iesniegt" at bounding box center [285, 181] width 63 height 21
click at [327, 268] on link "Tests" at bounding box center [364, 268] width 198 height 27
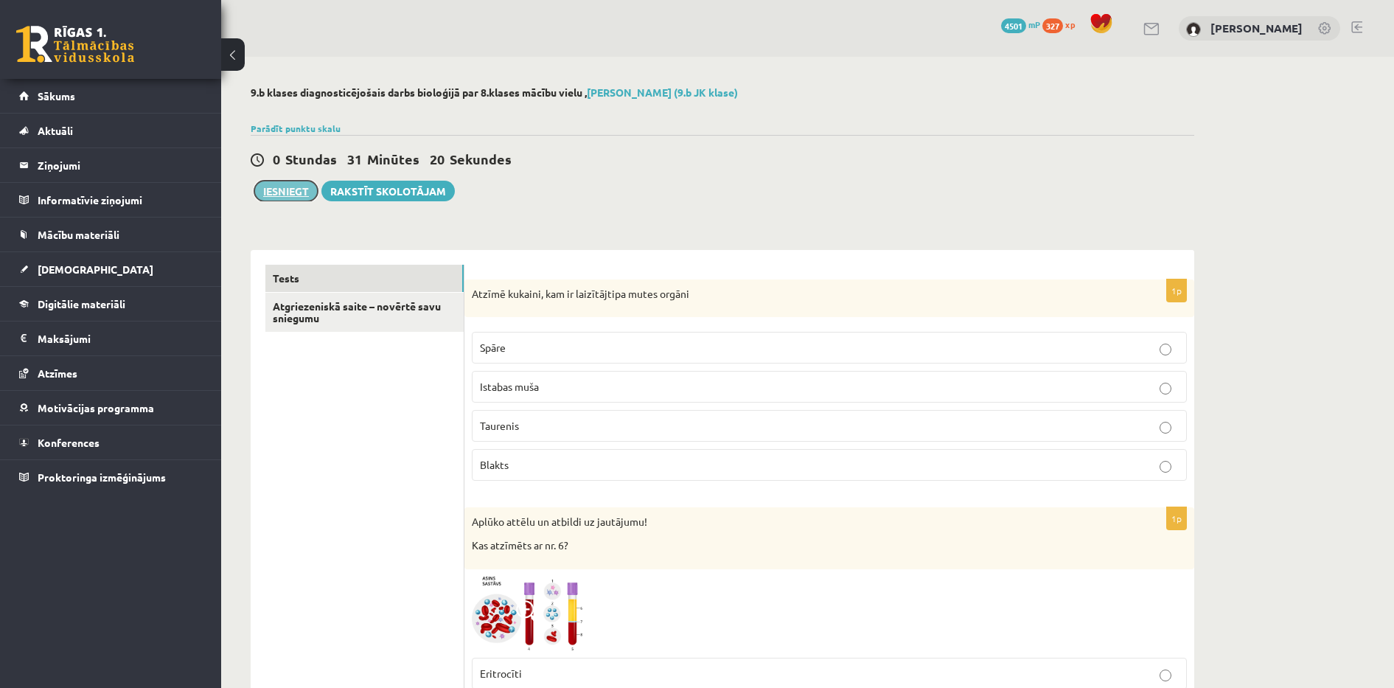
click at [282, 189] on button "Iesniegt" at bounding box center [285, 191] width 63 height 21
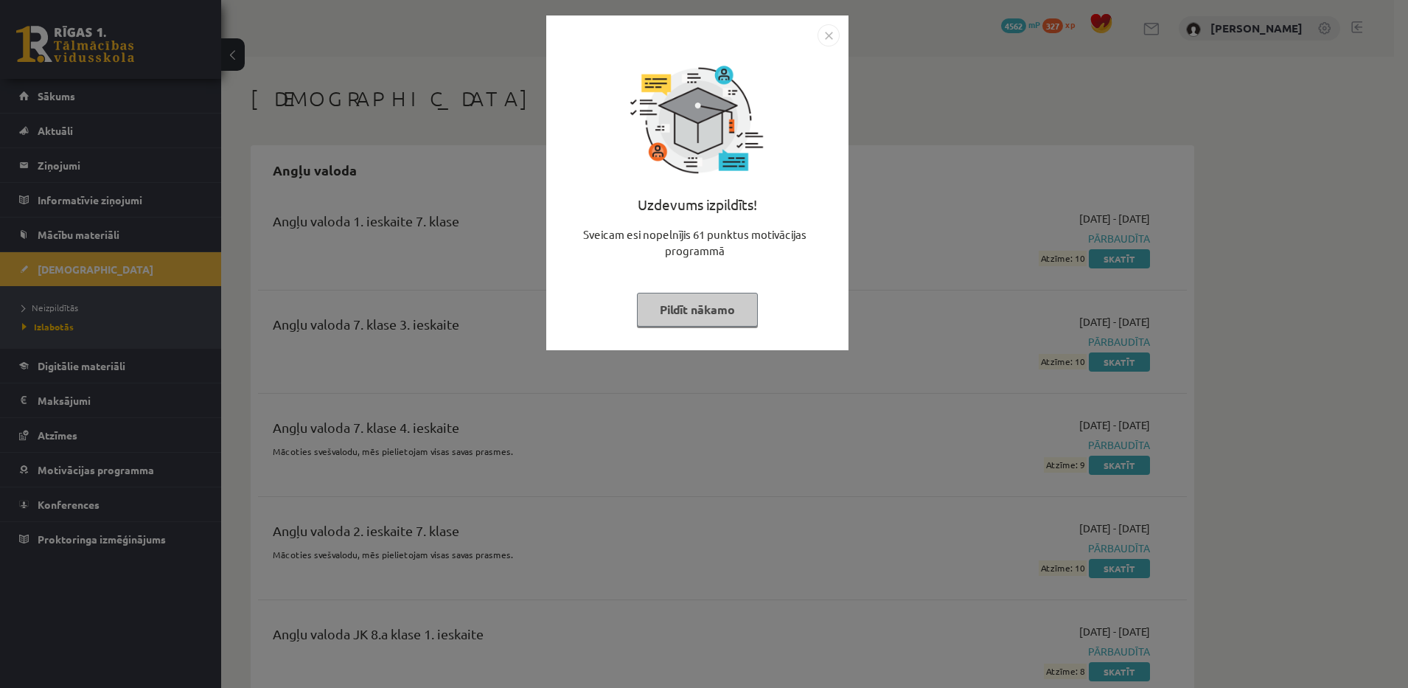
click at [705, 310] on button "Pildīt nākamo" at bounding box center [697, 310] width 121 height 34
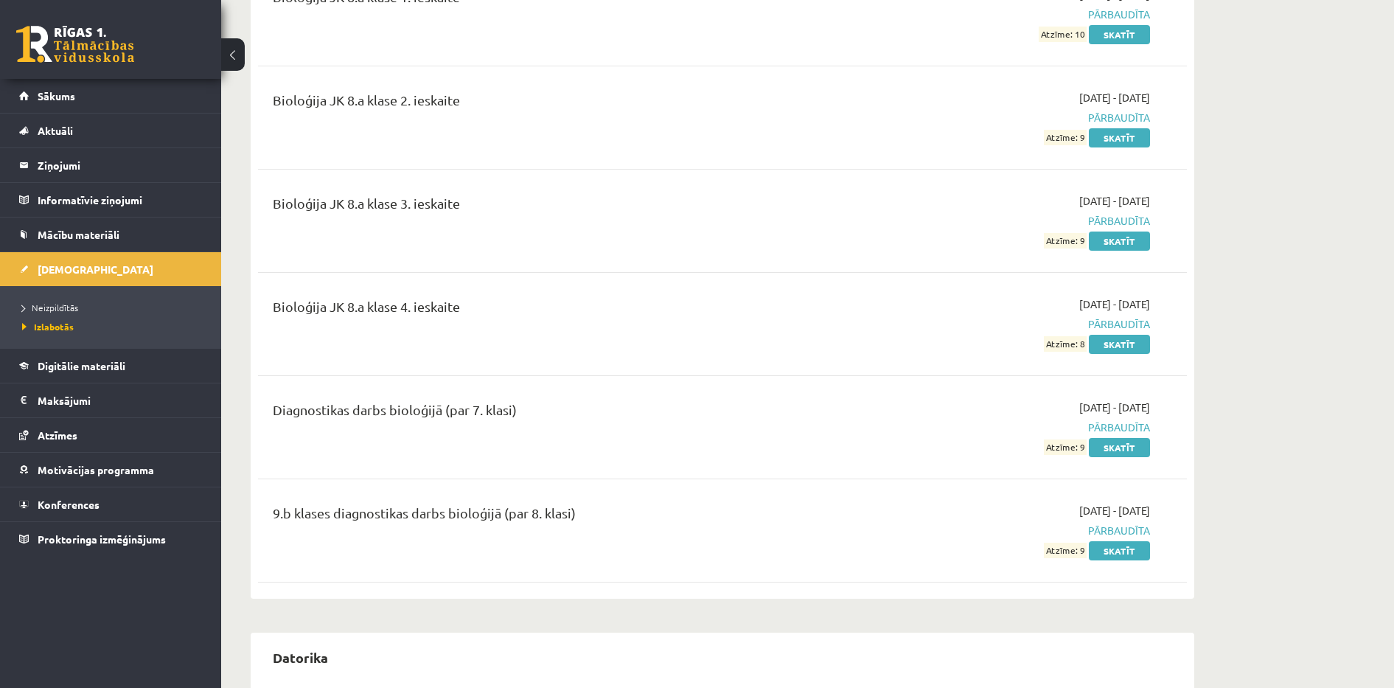
scroll to position [1707, 0]
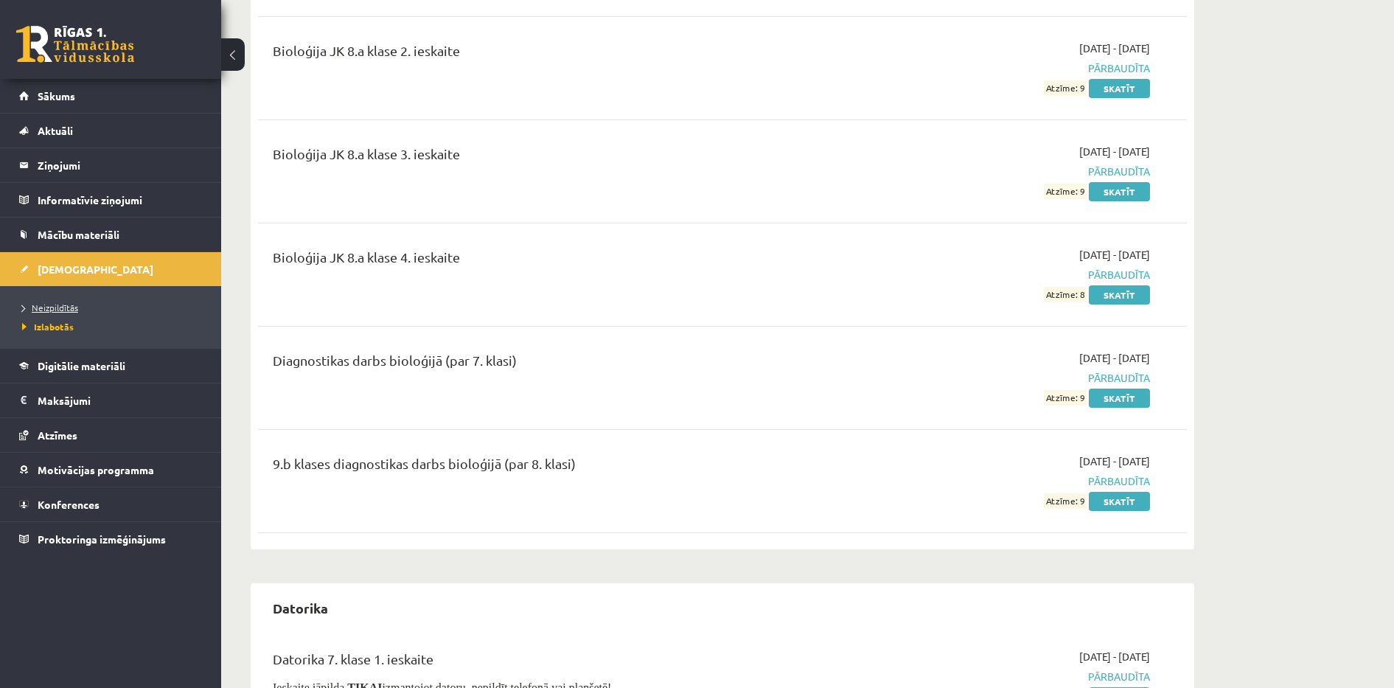
click at [67, 307] on span "Neizpildītās" at bounding box center [50, 307] width 56 height 12
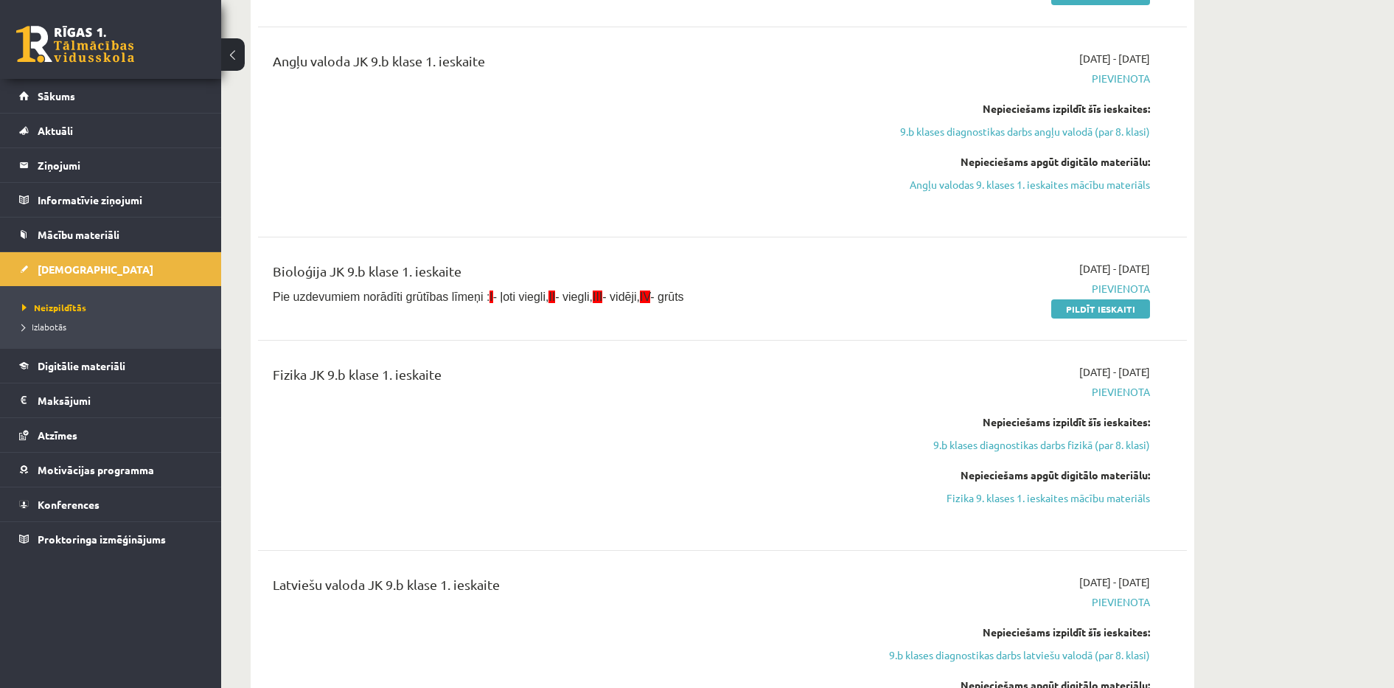
scroll to position [416, 0]
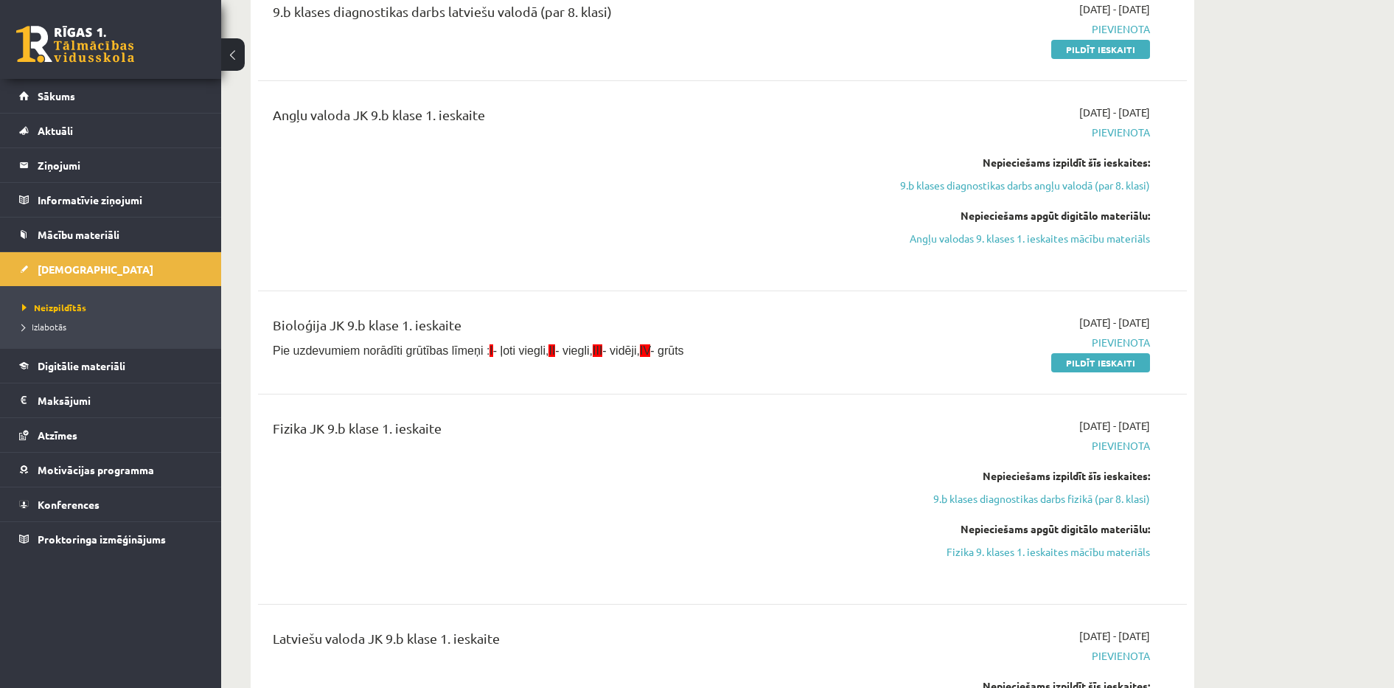
drag, startPoint x: 1107, startPoint y: 361, endPoint x: 783, endPoint y: 83, distance: 426.9
click at [1107, 361] on link "Pildīt ieskaiti" at bounding box center [1100, 362] width 99 height 19
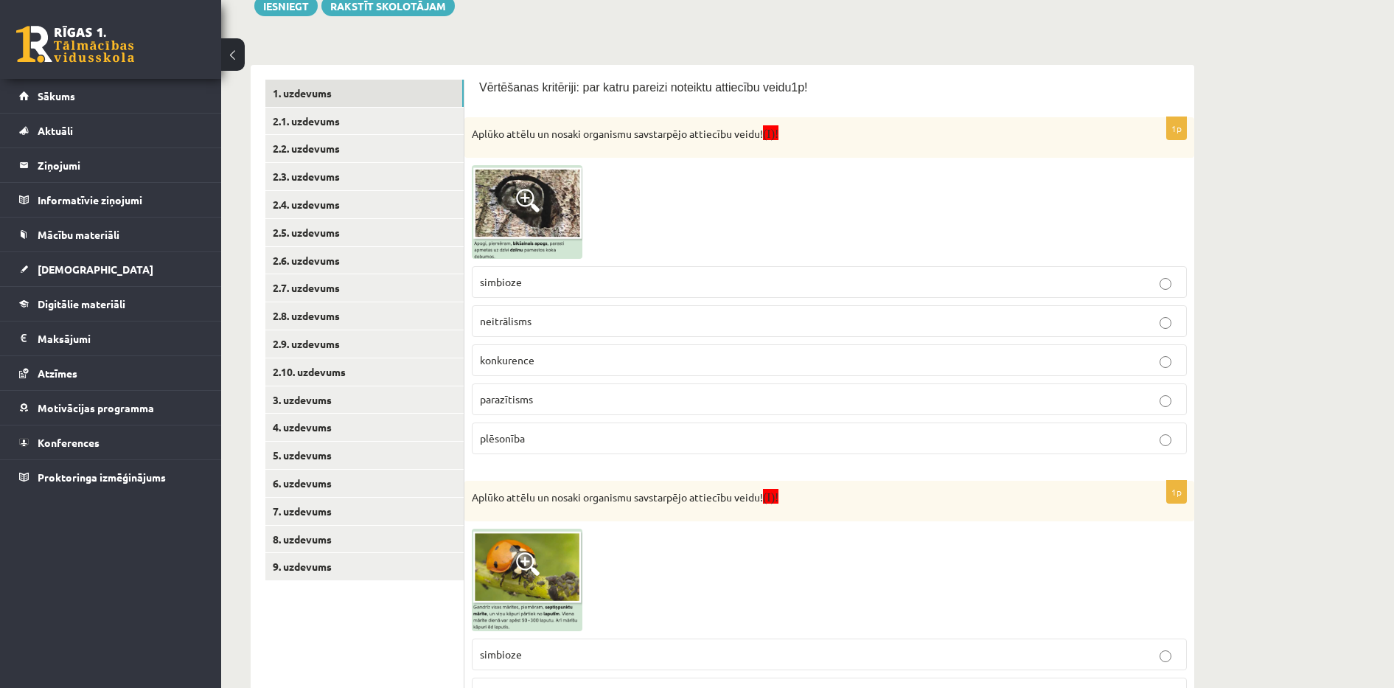
scroll to position [221, 0]
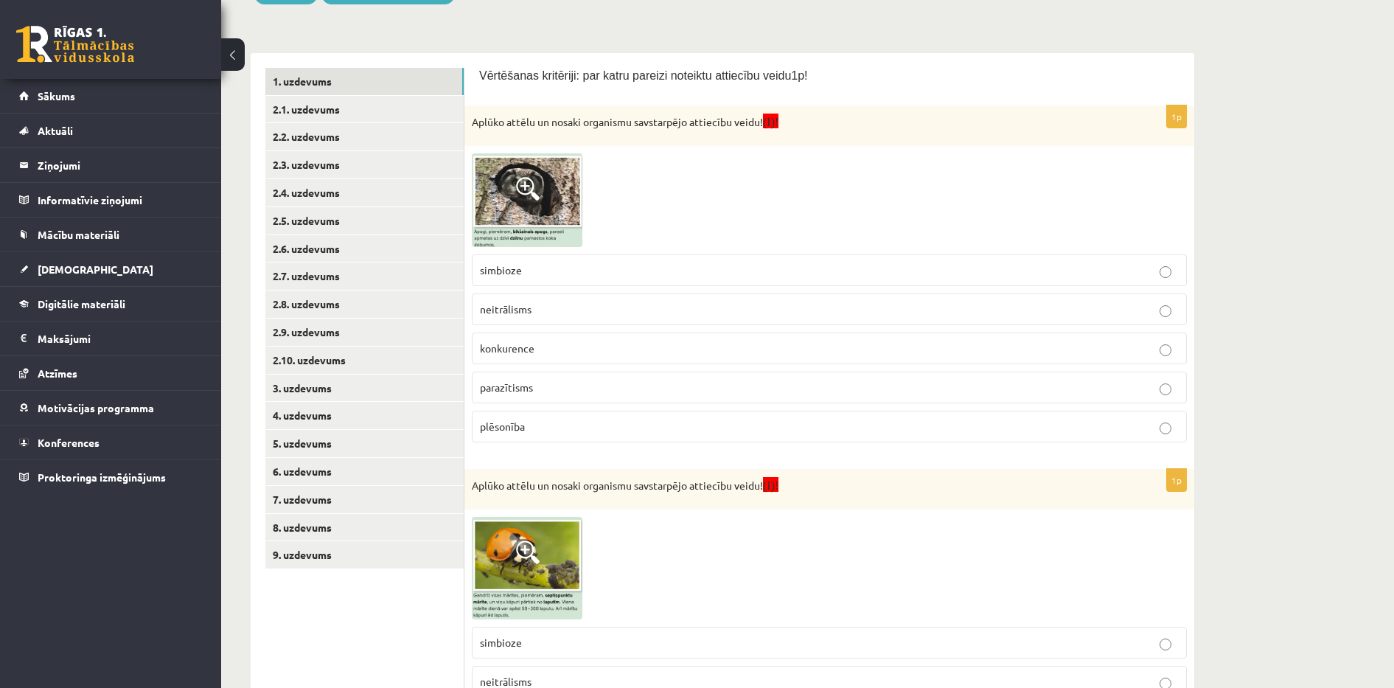
click at [531, 183] on span at bounding box center [528, 189] width 24 height 24
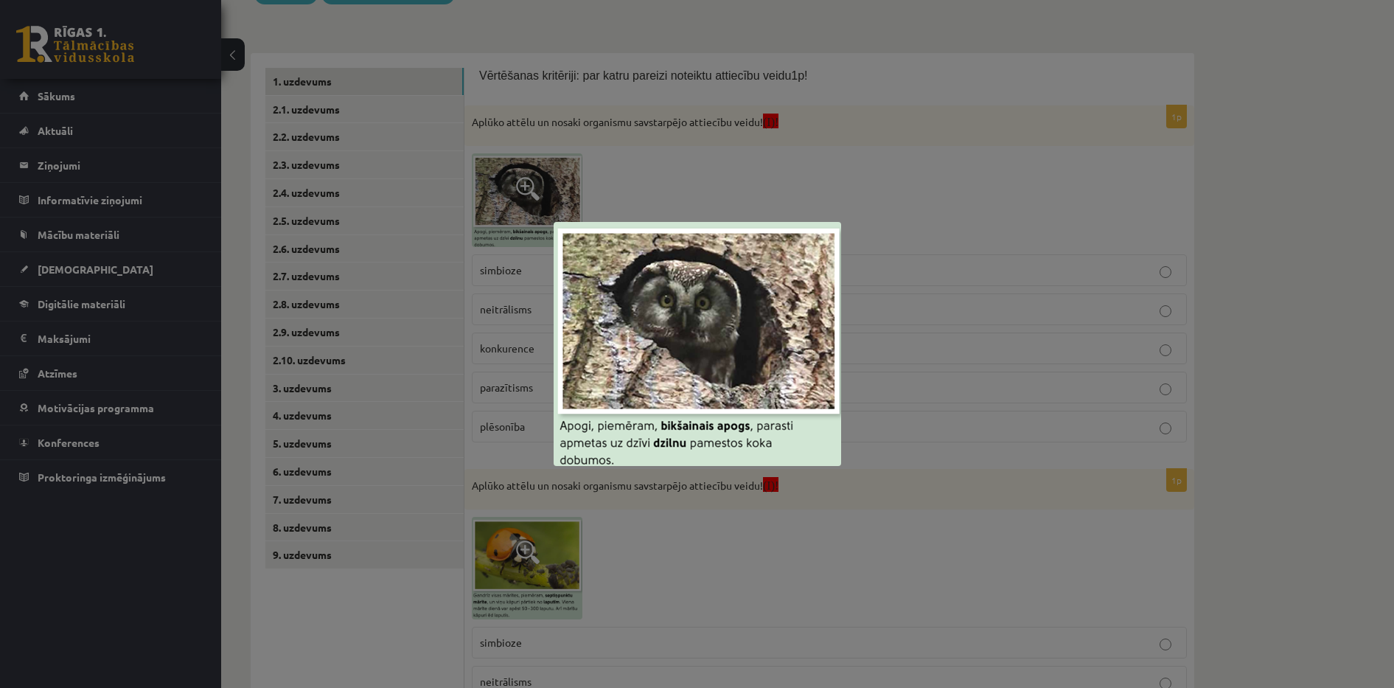
click at [531, 183] on div at bounding box center [697, 344] width 1394 height 688
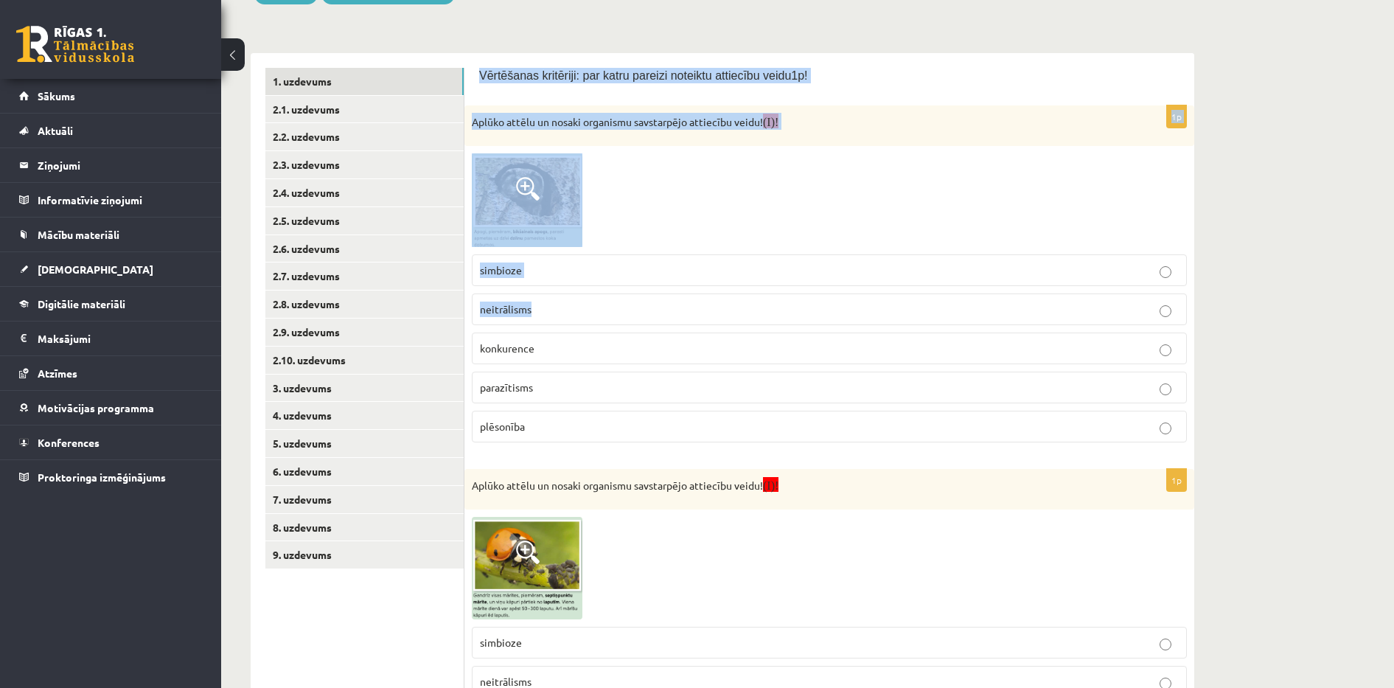
drag, startPoint x: 477, startPoint y: 72, endPoint x: 637, endPoint y: 311, distance: 287.8
click at [637, 311] on div "Vērtēšanas kritēriji: par katru pareizi noteiktu attiecību veidu1p! 1p Aplūko a…" at bounding box center [829, 633] width 730 height 1160
click at [637, 309] on p "neitrālisms" at bounding box center [829, 308] width 699 height 15
click at [649, 213] on div at bounding box center [829, 200] width 715 height 94
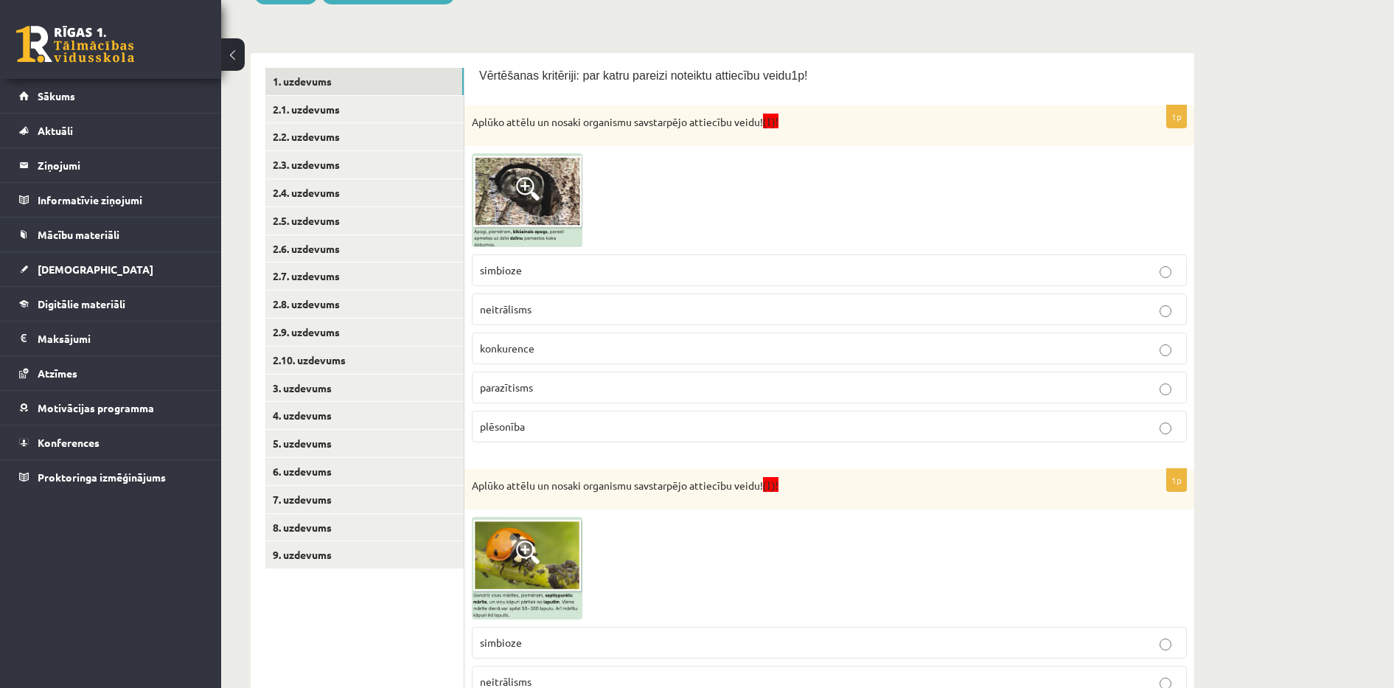
click at [469, 125] on div "Aplūko attēlu un nosaki organismu savstarpējo attiecību veidu! (I)!" at bounding box center [829, 125] width 730 height 41
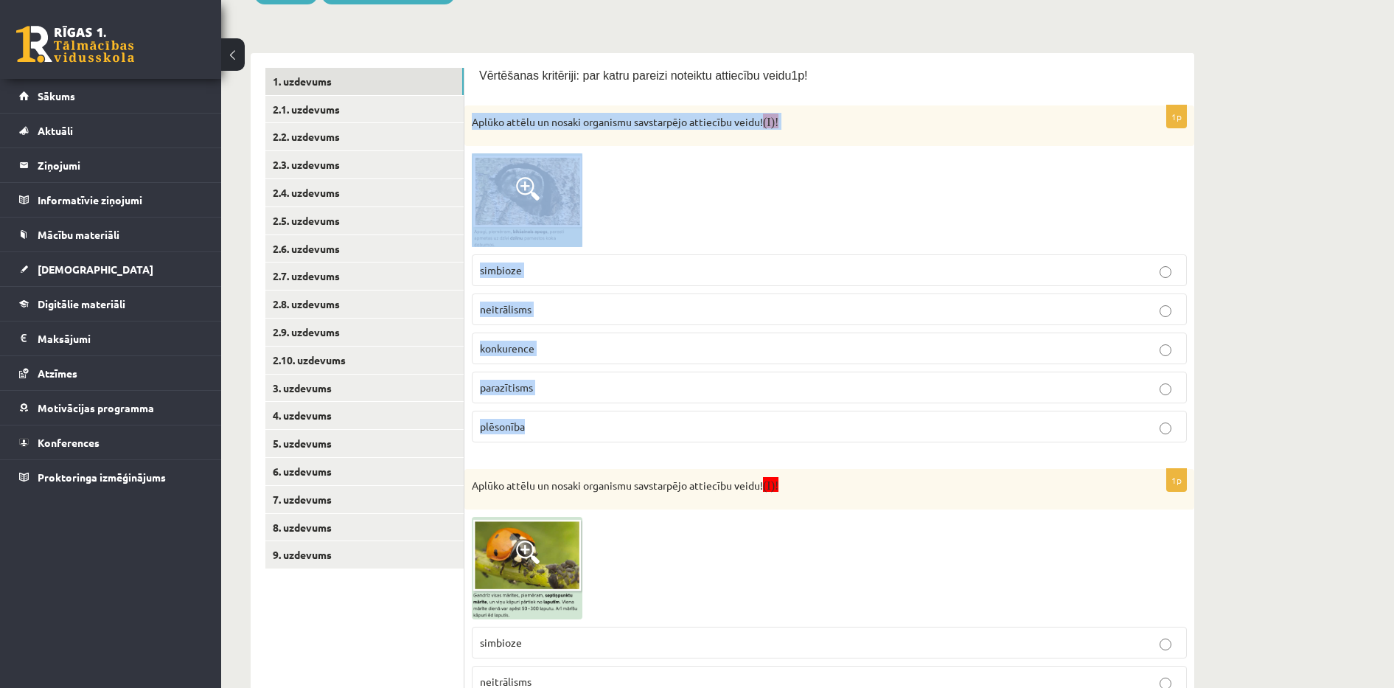
drag, startPoint x: 473, startPoint y: 121, endPoint x: 574, endPoint y: 423, distance: 318.6
click at [574, 423] on div "1p Aplūko attēlu un nosaki organismu savstarpējo attiecību veidu! (I)! simbioze…" at bounding box center [829, 279] width 730 height 349
copy div "Aplūko attēlu un nosaki organismu savstarpējo attiecību veidu! (I)! simbioze ne…"
click at [534, 431] on p "plēsonība" at bounding box center [829, 426] width 699 height 15
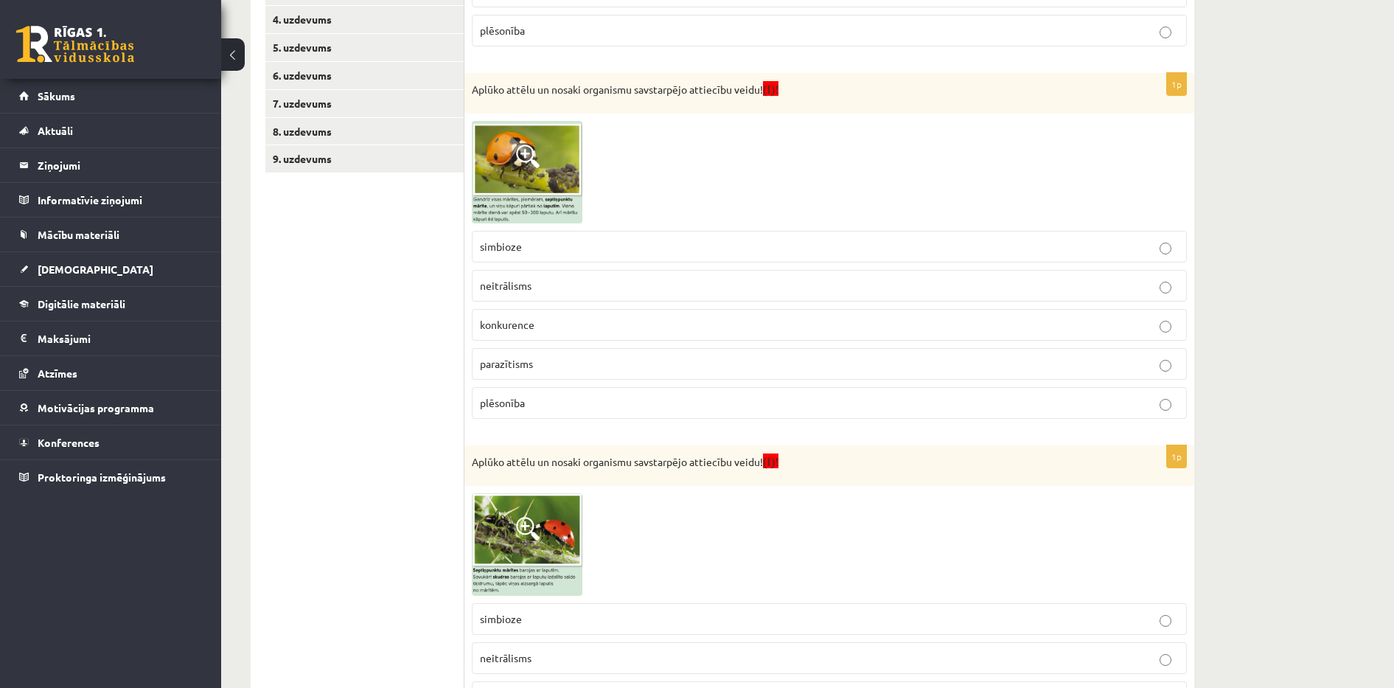
scroll to position [626, 0]
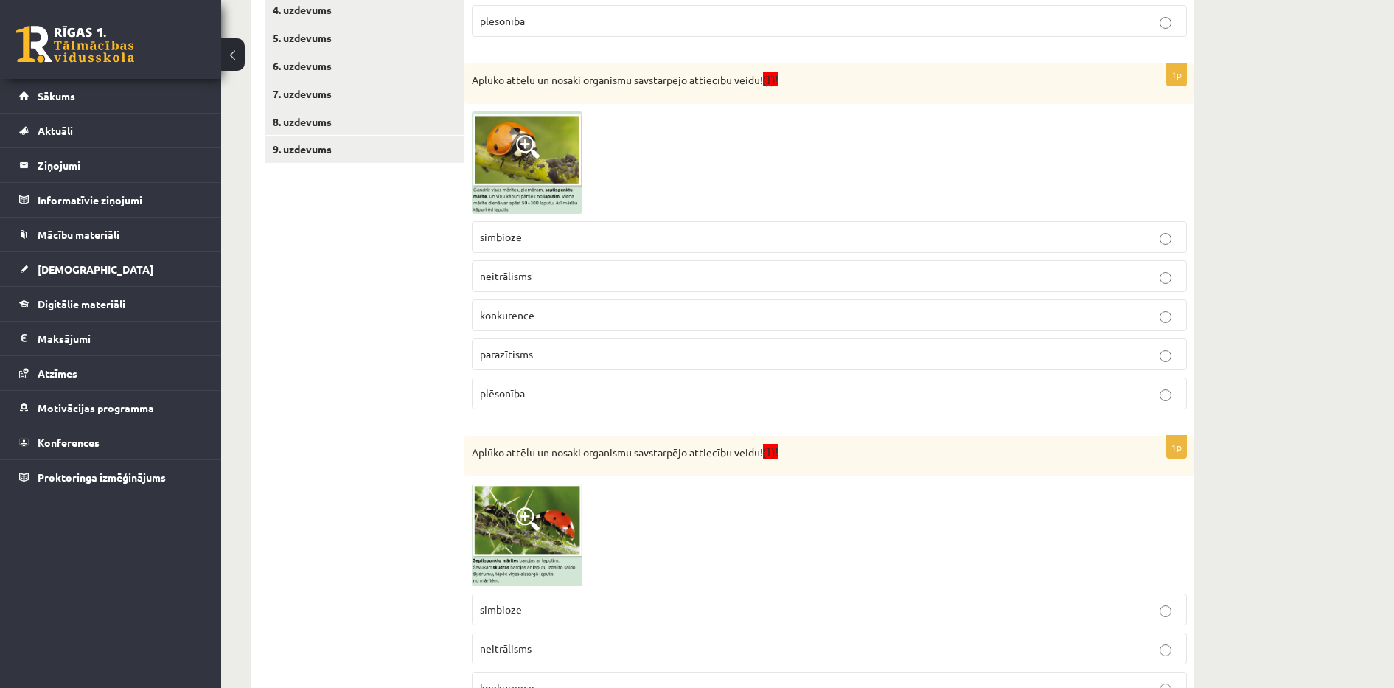
click at [524, 142] on span at bounding box center [528, 147] width 24 height 24
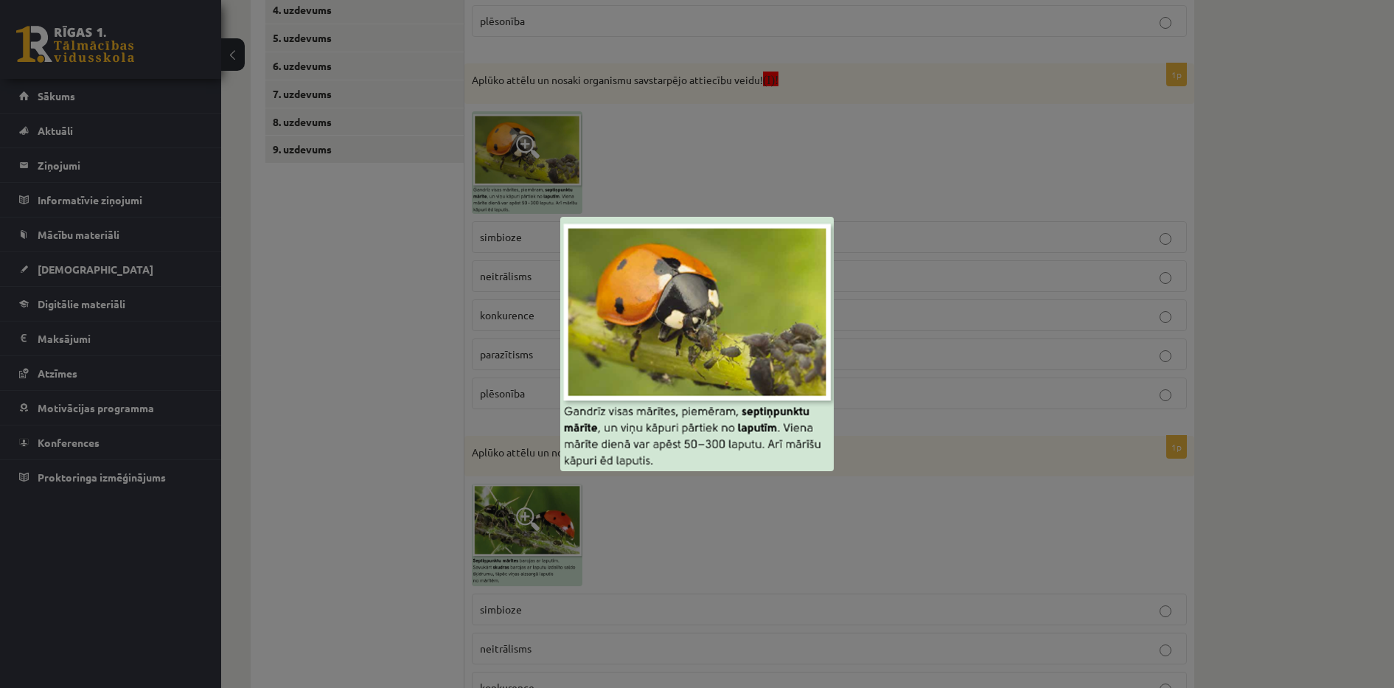
click at [1281, 113] on div at bounding box center [697, 344] width 1394 height 688
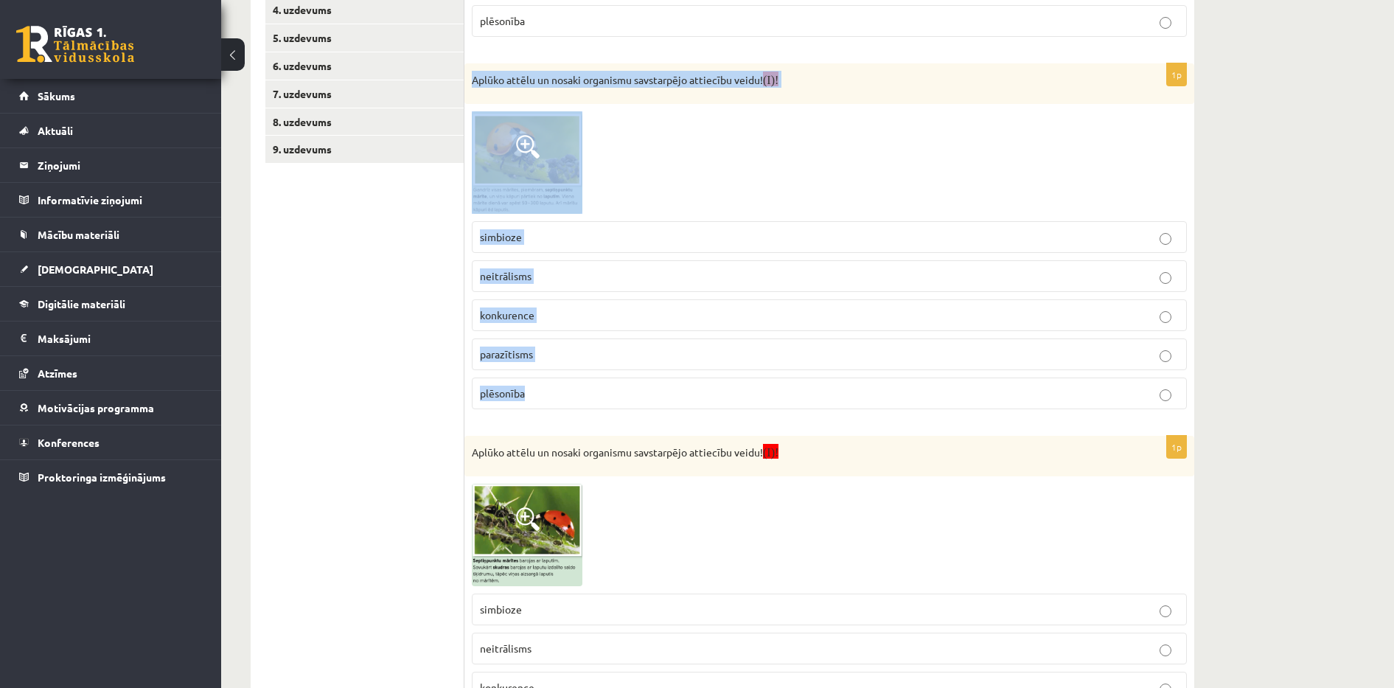
drag, startPoint x: 472, startPoint y: 80, endPoint x: 628, endPoint y: 383, distance: 340.5
click at [628, 383] on div "1p Aplūko attēlu un nosaki organismu savstarpējo attiecību veidu! (I)! simbioze…" at bounding box center [829, 241] width 730 height 357
copy div "Aplūko attēlu un nosaki organismu savstarpējo attiecību veidu! (I)! simbioze ne…"
click at [538, 396] on p "plēsonība" at bounding box center [829, 392] width 699 height 15
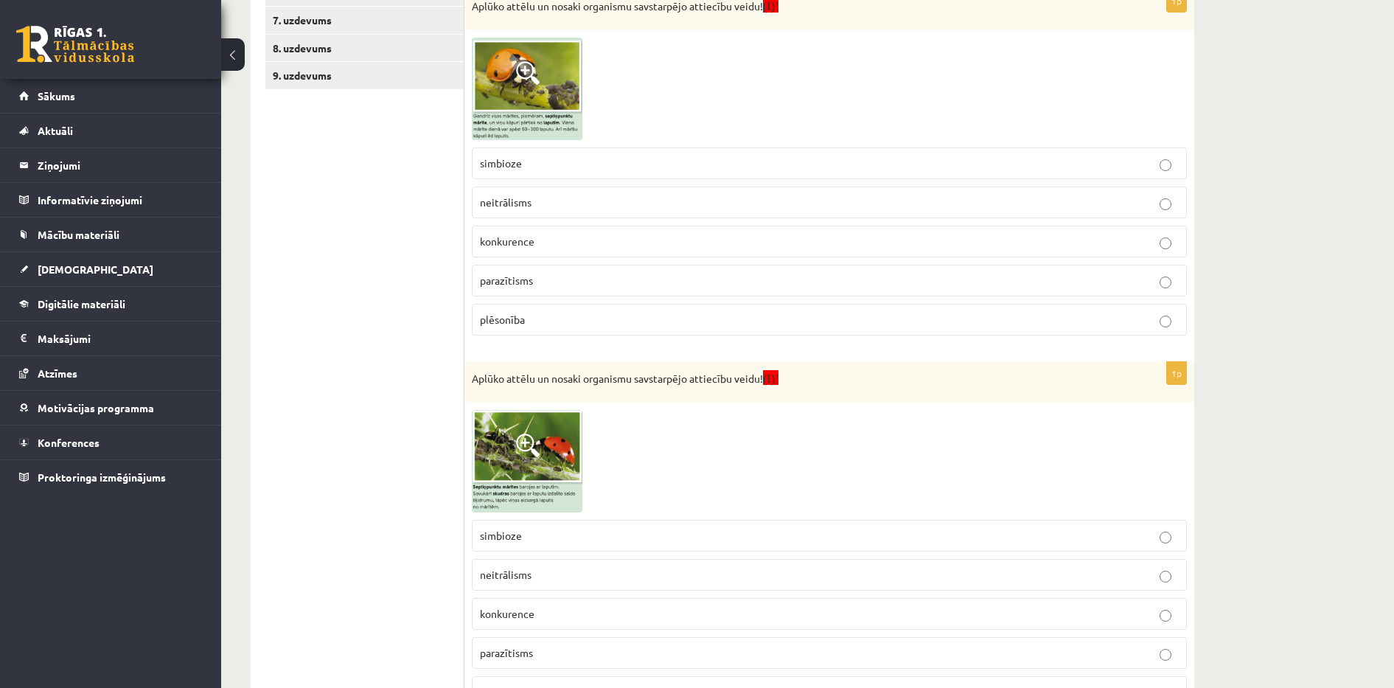
scroll to position [777, 0]
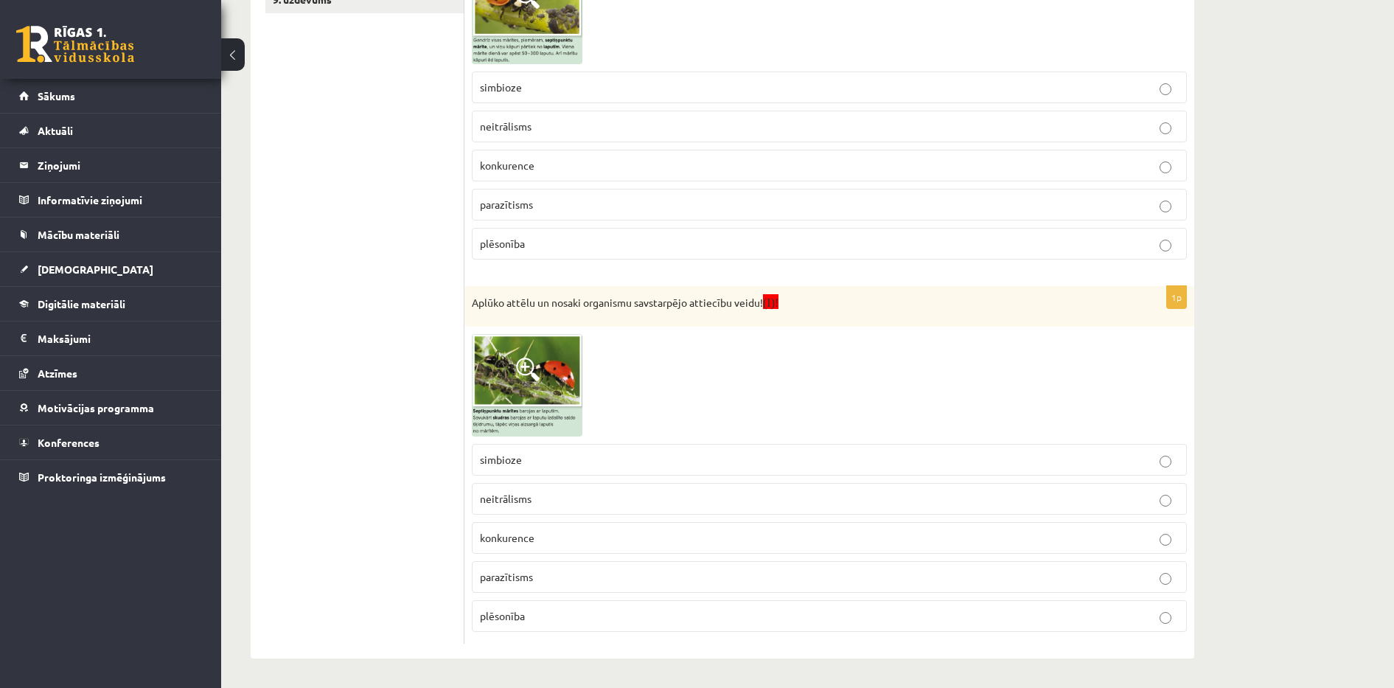
click at [530, 364] on span at bounding box center [528, 369] width 24 height 24
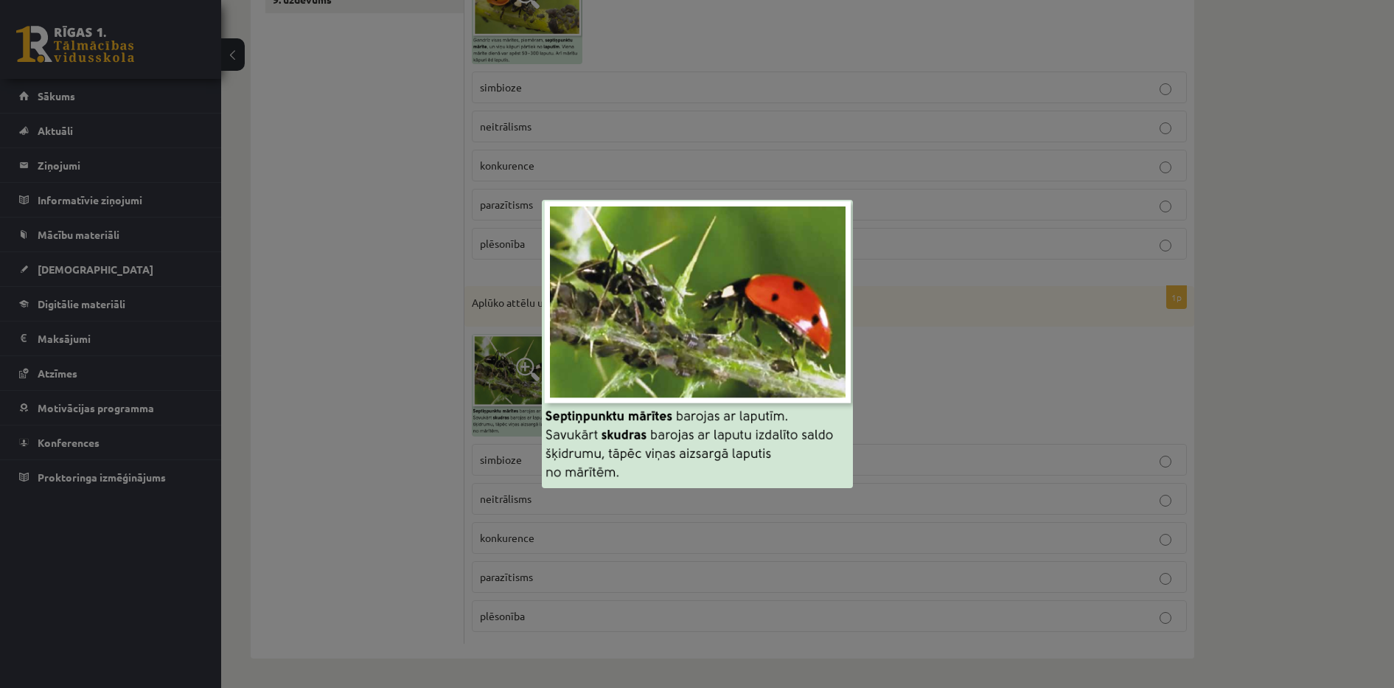
click at [542, 545] on div at bounding box center [697, 344] width 1394 height 688
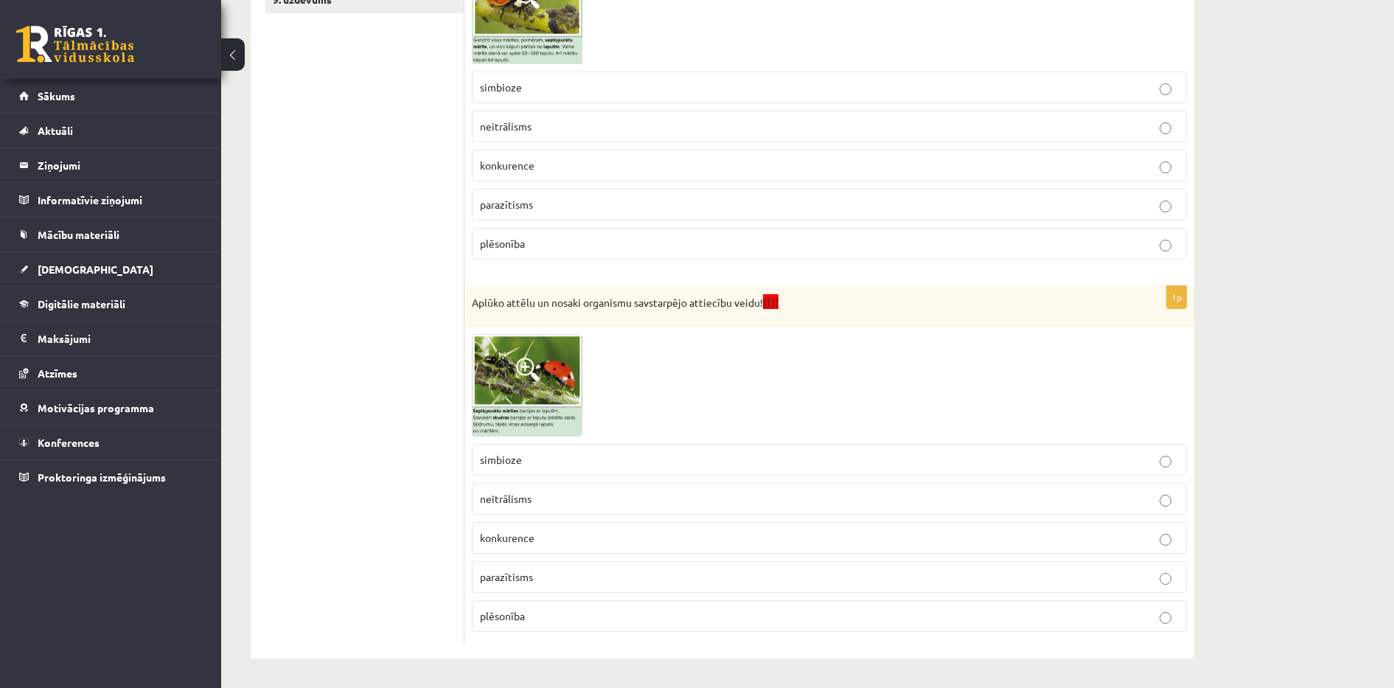
drag, startPoint x: 542, startPoint y: 545, endPoint x: 553, endPoint y: 537, distance: 14.2
click at [553, 537] on label "konkurence" at bounding box center [829, 538] width 715 height 32
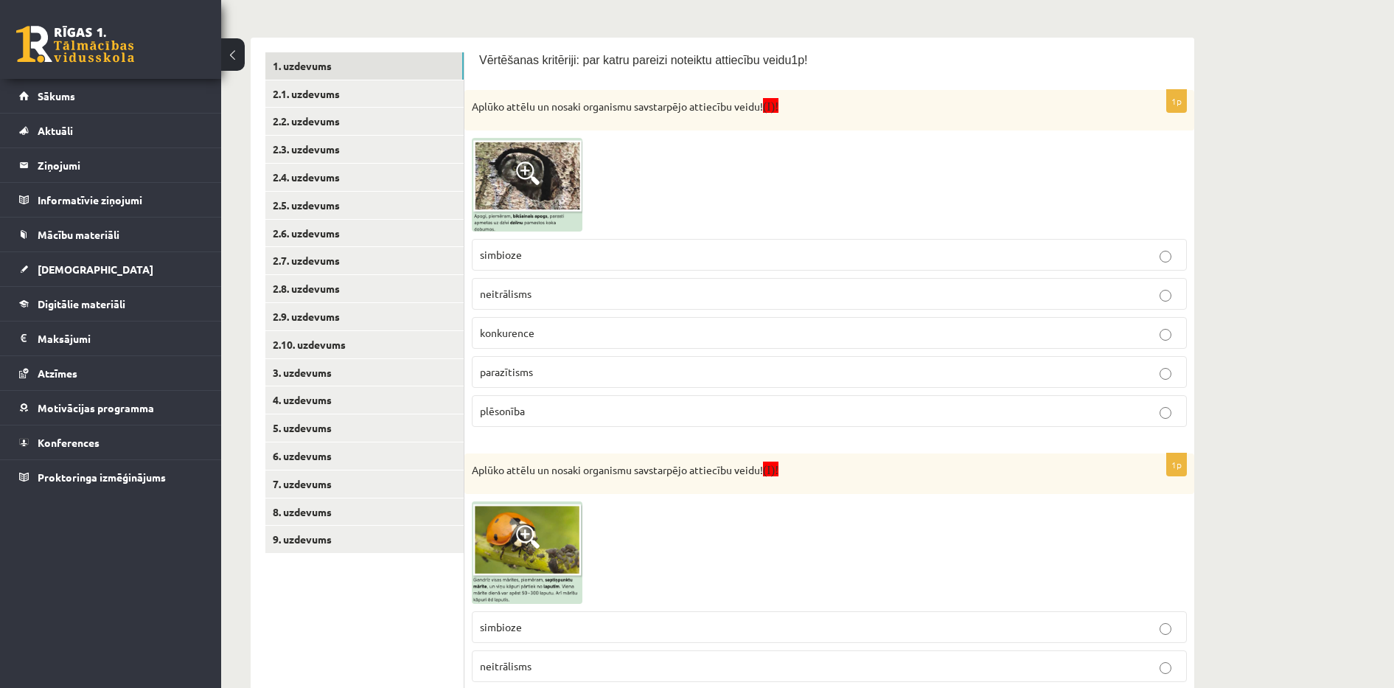
scroll to position [225, 0]
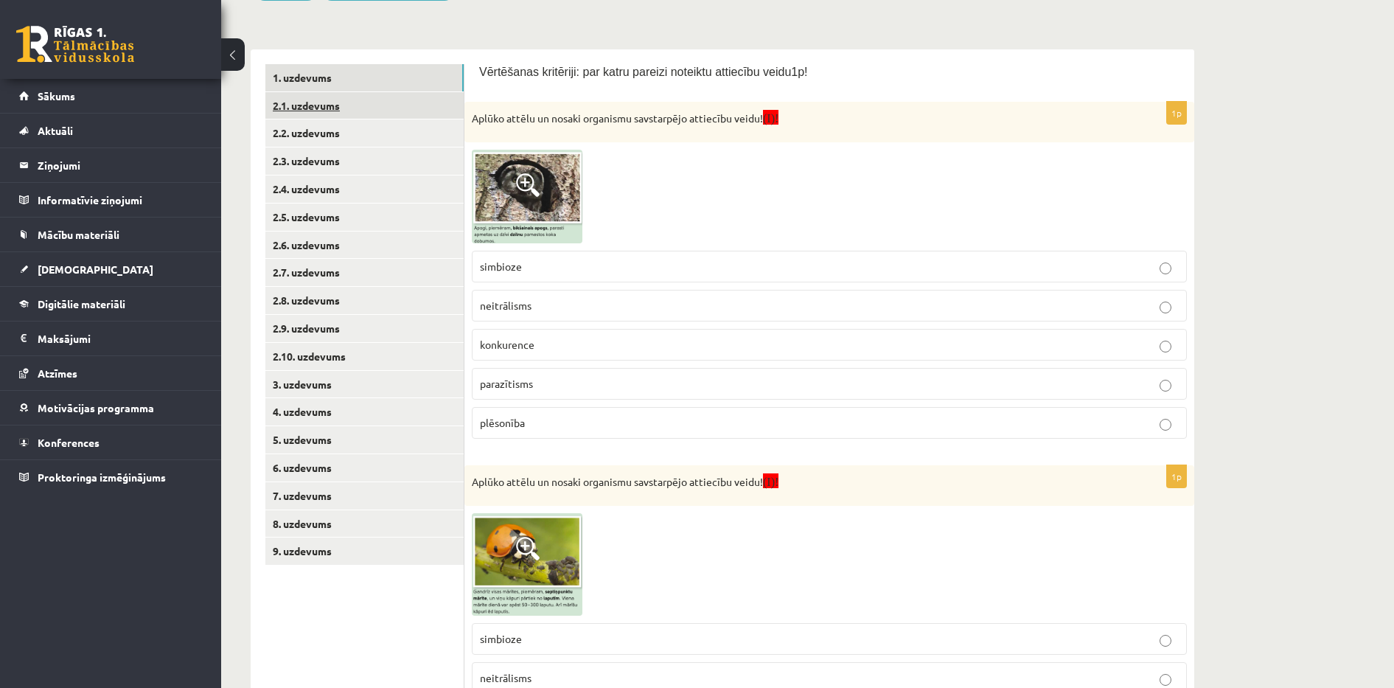
click at [326, 99] on link "2.1. uzdevums" at bounding box center [364, 105] width 198 height 27
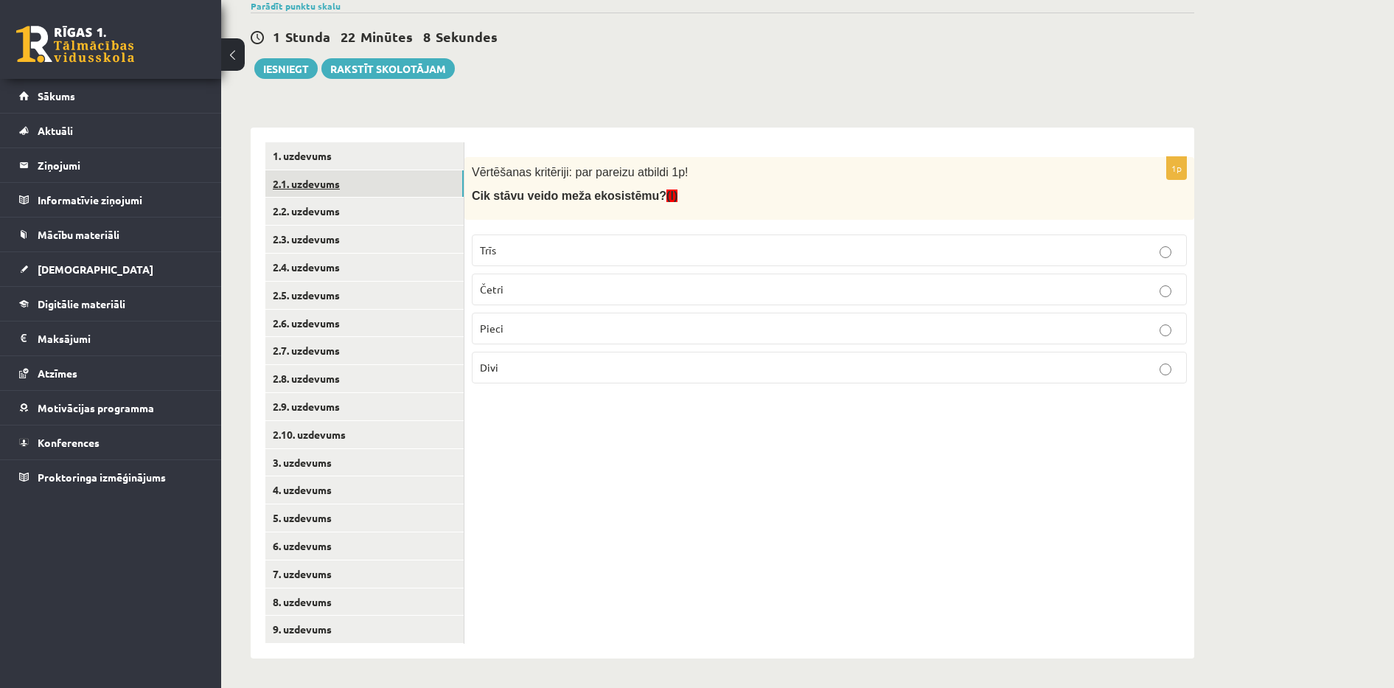
scroll to position [147, 0]
drag, startPoint x: 472, startPoint y: 170, endPoint x: 593, endPoint y: 381, distance: 244.0
click at [593, 381] on div "1p Vērtēšanas kritēriji: par pareizu atbildi 1p! Cik stāvu veido meža ekosistēm…" at bounding box center [829, 276] width 730 height 238
copy div "Vērtēšanas kritēriji: par pareizu atbildi 1p! Cik stāvu veido meža ekosistēmu? …"
click at [502, 250] on p "Trīs" at bounding box center [829, 249] width 699 height 15
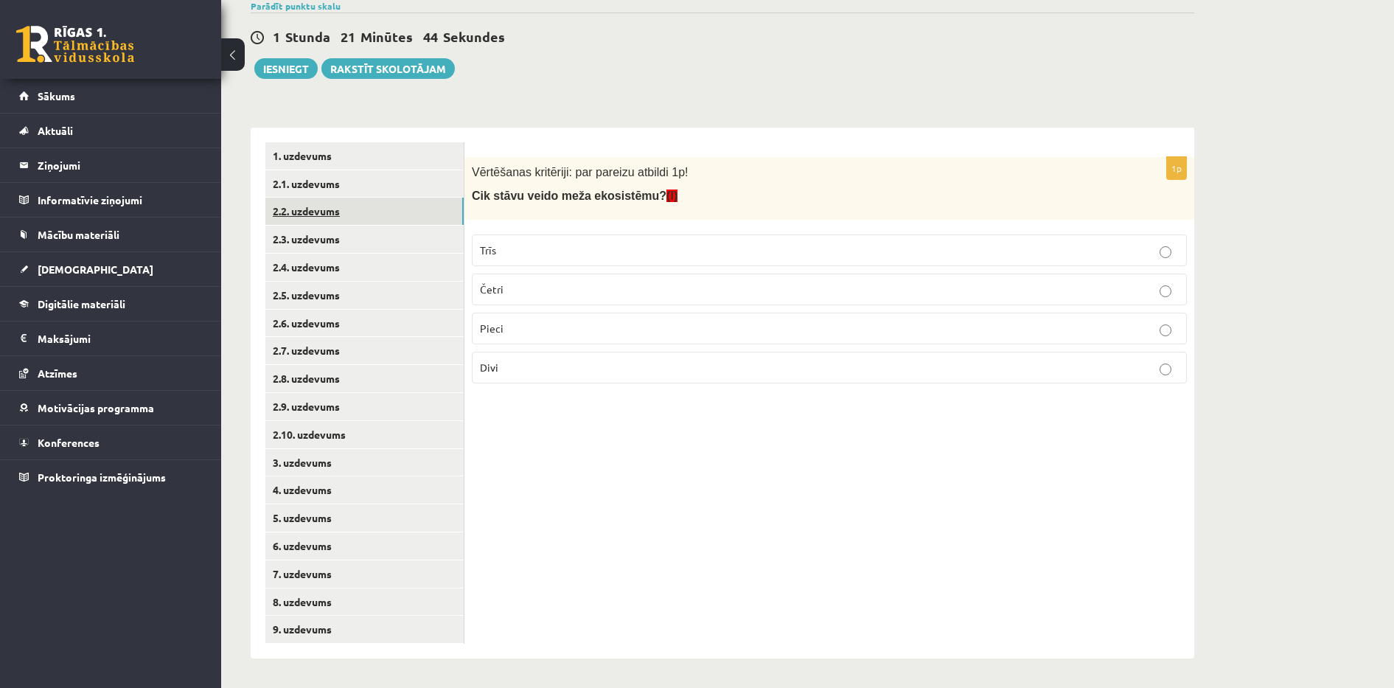
click at [336, 212] on link "2.2. uzdevums" at bounding box center [364, 211] width 198 height 27
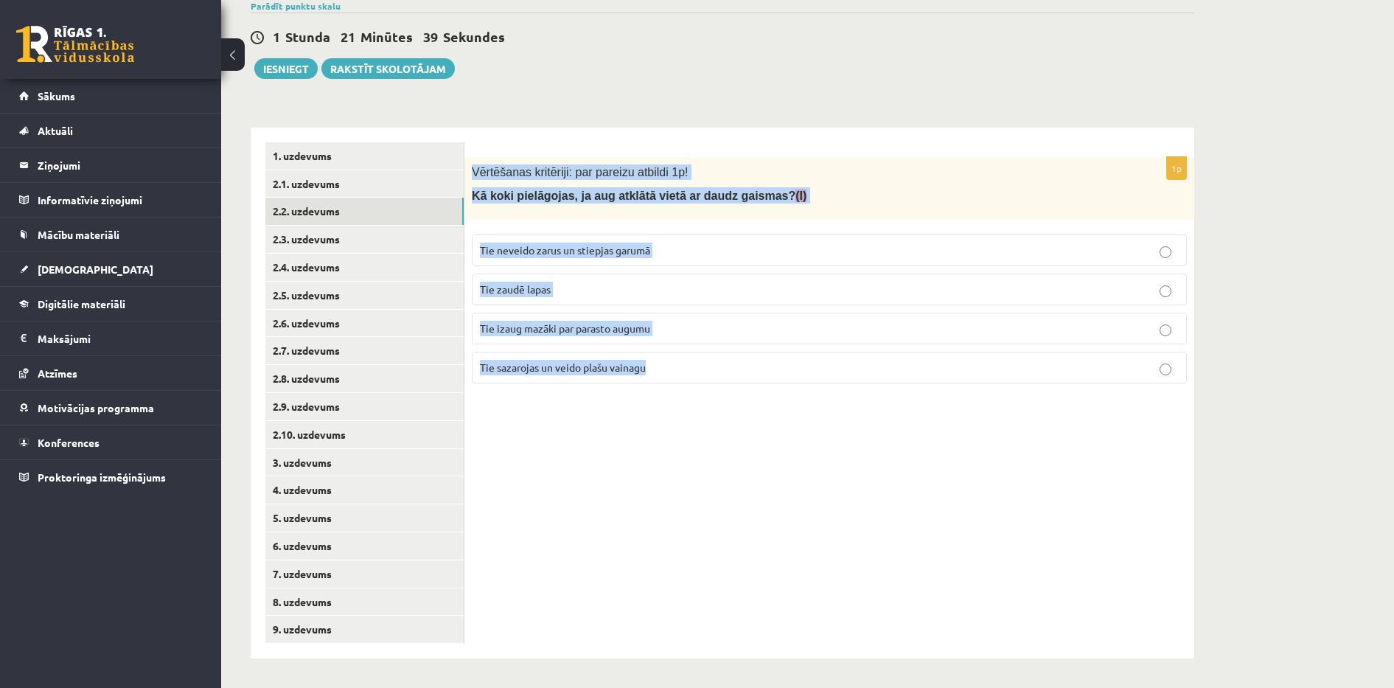
drag, startPoint x: 472, startPoint y: 172, endPoint x: 671, endPoint y: 371, distance: 281.4
click at [671, 371] on div "1p Vērtēšanas kritēriji: par pareizu atbildi 1p! Kā koki pielāgojas, ja aug atk…" at bounding box center [829, 276] width 730 height 238
copy div "Vērtēšanas kritēriji: par pareizu atbildi 1p! Kā koki pielāgojas, ja aug atklāt…"
click at [579, 364] on span "Tie sazarojas un veido plašu vainagu" at bounding box center [563, 366] width 166 height 13
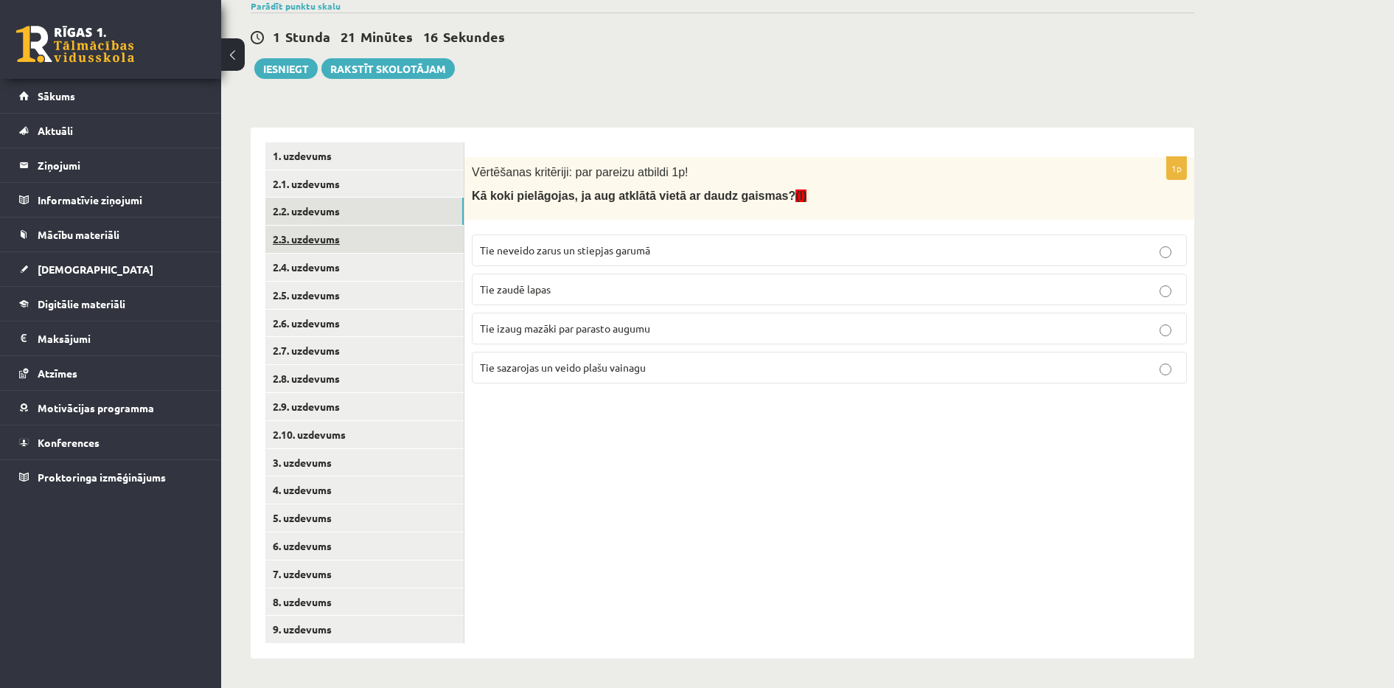
click at [376, 228] on link "2.3. uzdevums" at bounding box center [364, 239] width 198 height 27
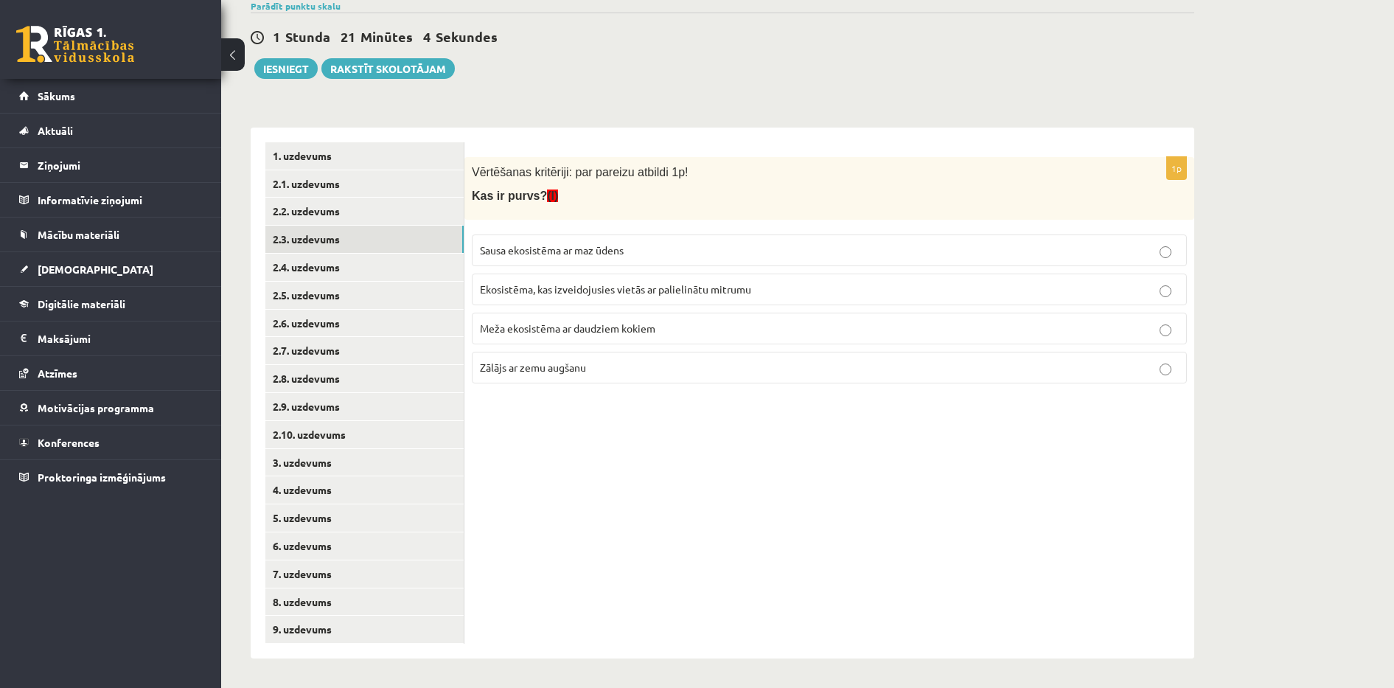
click at [487, 287] on span "Ekosistēma, kas izveidojusies vietās ar palielinātu mitrumu" at bounding box center [615, 288] width 271 height 13
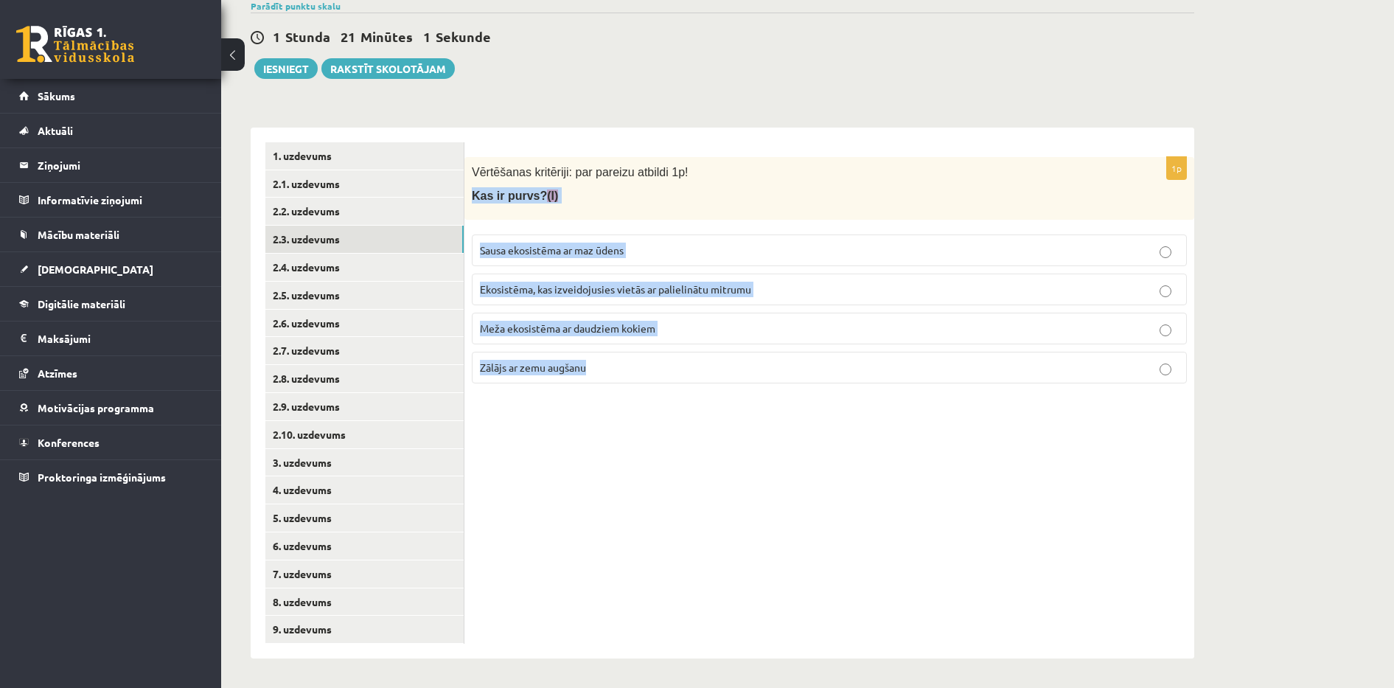
drag, startPoint x: 472, startPoint y: 198, endPoint x: 611, endPoint y: 359, distance: 213.2
click at [611, 359] on div "1p Vērtēšanas kritēriji: par pareizu atbildi 1p! Kas ir purvs? (I) Sausa ekosis…" at bounding box center [829, 276] width 730 height 238
copy div "Kas ir purvs? (I) Sausa ekosistēma ar maz ūdens Ekosistēma, kas izveidojusies v…"
click at [380, 266] on link "2.4. uzdevums" at bounding box center [364, 267] width 198 height 27
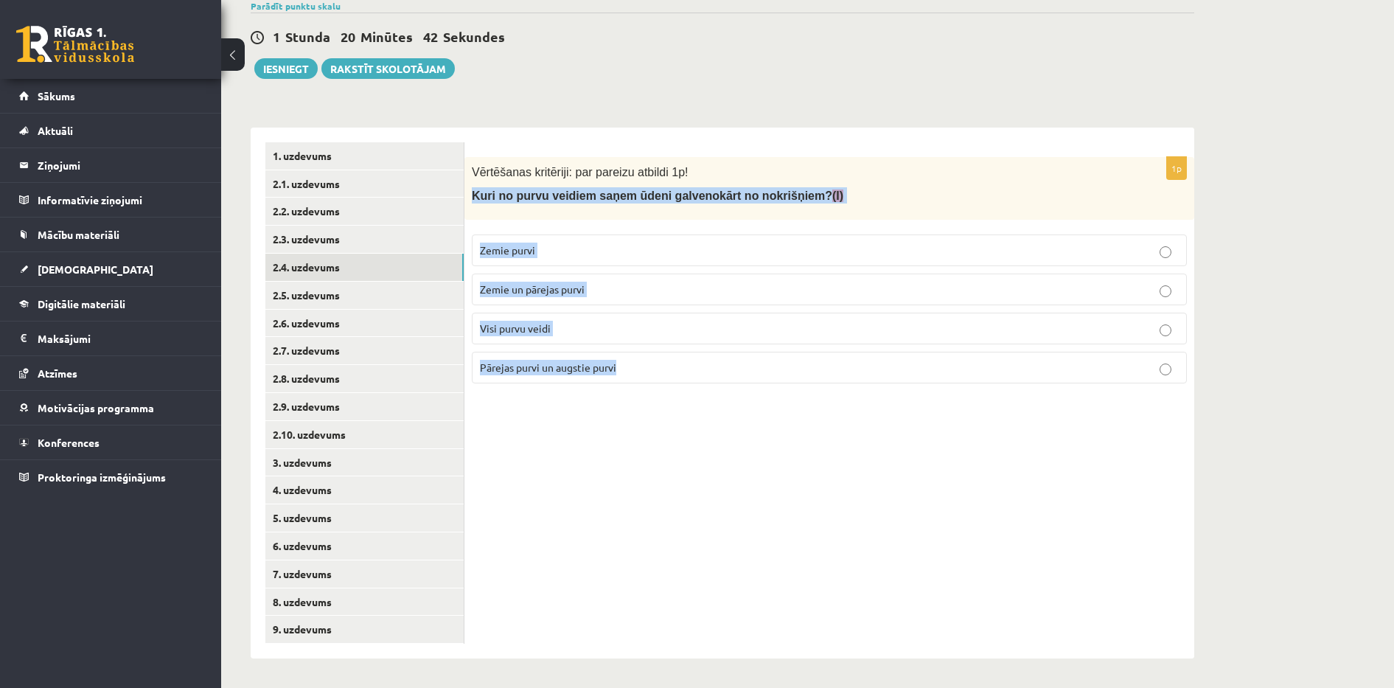
drag, startPoint x: 472, startPoint y: 192, endPoint x: 648, endPoint y: 371, distance: 250.7
click at [648, 371] on div "1p Vērtēšanas kritēriji: par pareizu atbildi 1p! Kuri no purvu veidiem saņem ūd…" at bounding box center [829, 276] width 730 height 238
copy div "Kuri no purvu veidiem saņem ūdeni galvenokārt no nokrišņiem? (I) Zemie purvi Ze…"
click at [635, 417] on div "1p Vērtēšanas kritēriji: par pareizu atbildi 1p! Kuri no purvu veidiem saņem ūd…" at bounding box center [829, 392] width 730 height 531
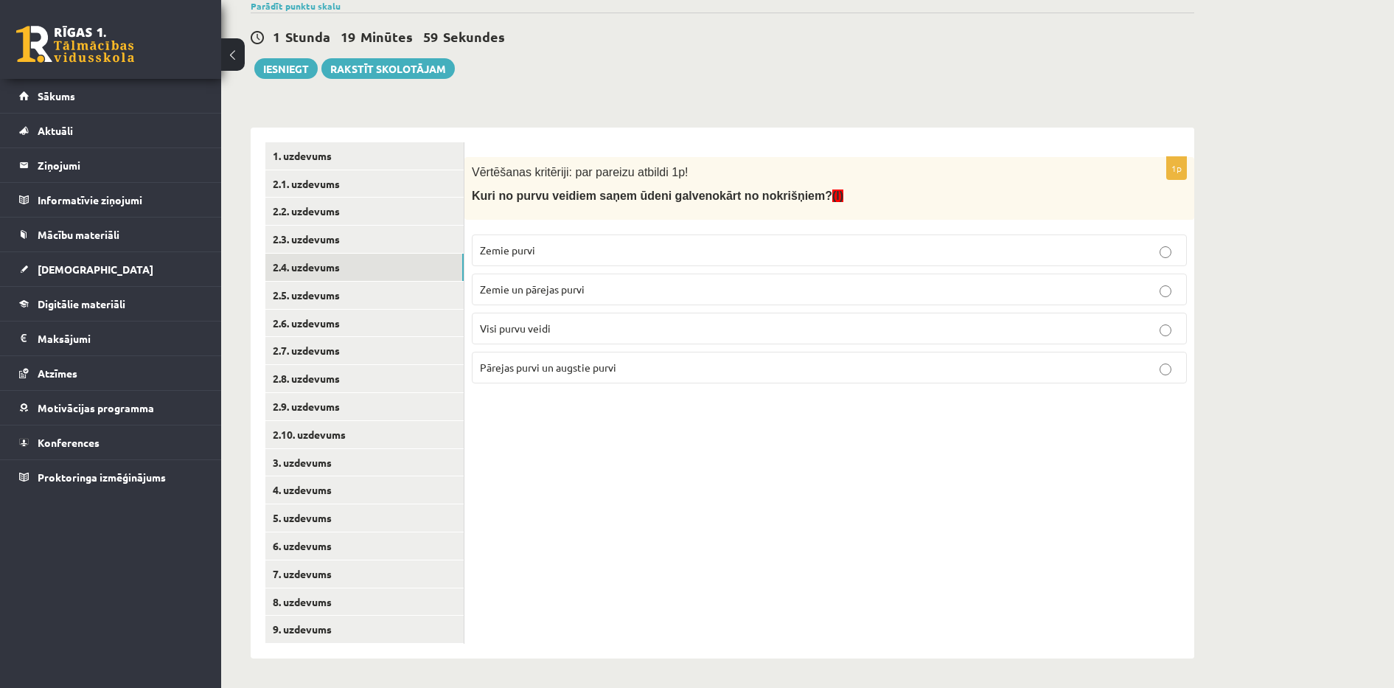
click at [608, 371] on span "Pārejas purvi un augstie purvi" at bounding box center [548, 366] width 136 height 13
click at [400, 293] on link "2.5. uzdevums" at bounding box center [364, 295] width 198 height 27
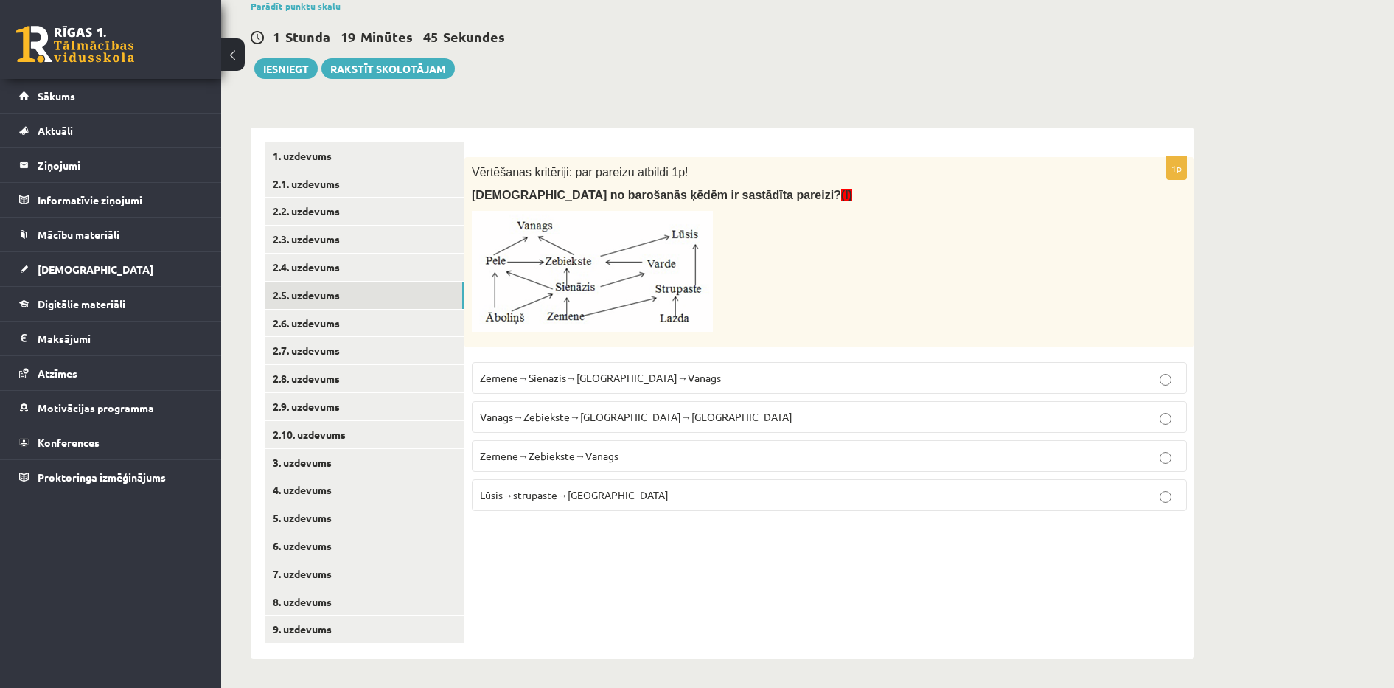
click at [573, 307] on img at bounding box center [592, 271] width 241 height 121
click at [570, 266] on img at bounding box center [592, 271] width 241 height 121
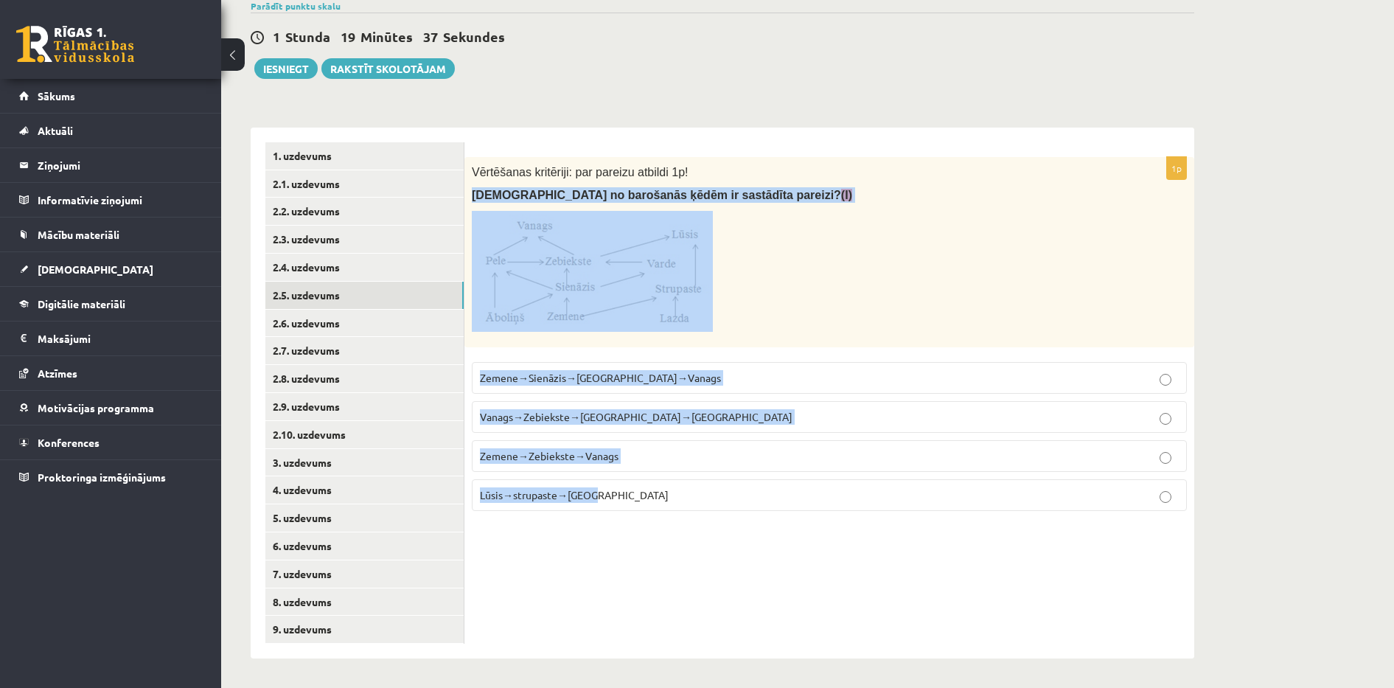
drag, startPoint x: 472, startPoint y: 189, endPoint x: 682, endPoint y: 484, distance: 361.5
click at [682, 484] on div "1p Vērtēšanas kritēriji: par pareizu atbildi 1p! Kura no barošanās ķēdēm ir sas…" at bounding box center [829, 340] width 730 height 366
copy div "Kura no barošanās ķēdēm ir sastādīta pareizi? (I) Zemene→Sienāzis→Zebiekste→Van…"
click at [528, 450] on span "Zemene→Zebiekste→Vanags" at bounding box center [549, 455] width 139 height 13
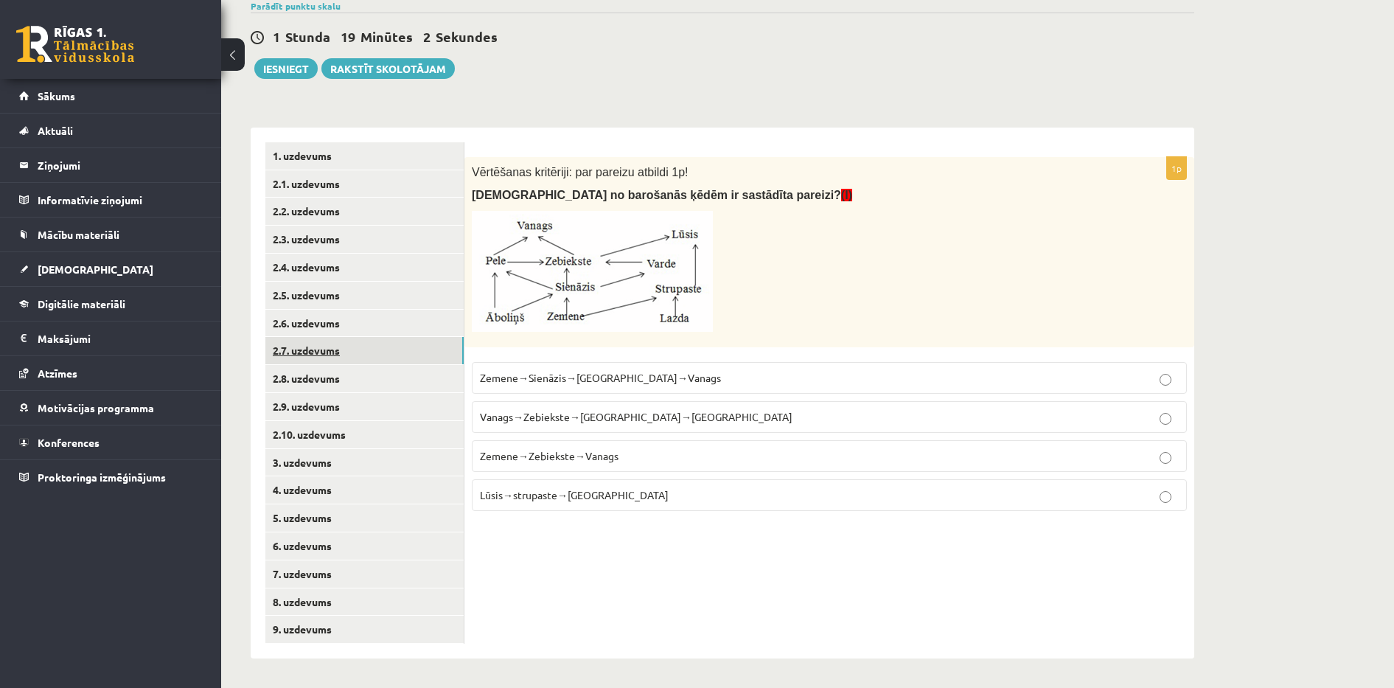
click at [337, 352] on link "2.7. uzdevums" at bounding box center [364, 350] width 198 height 27
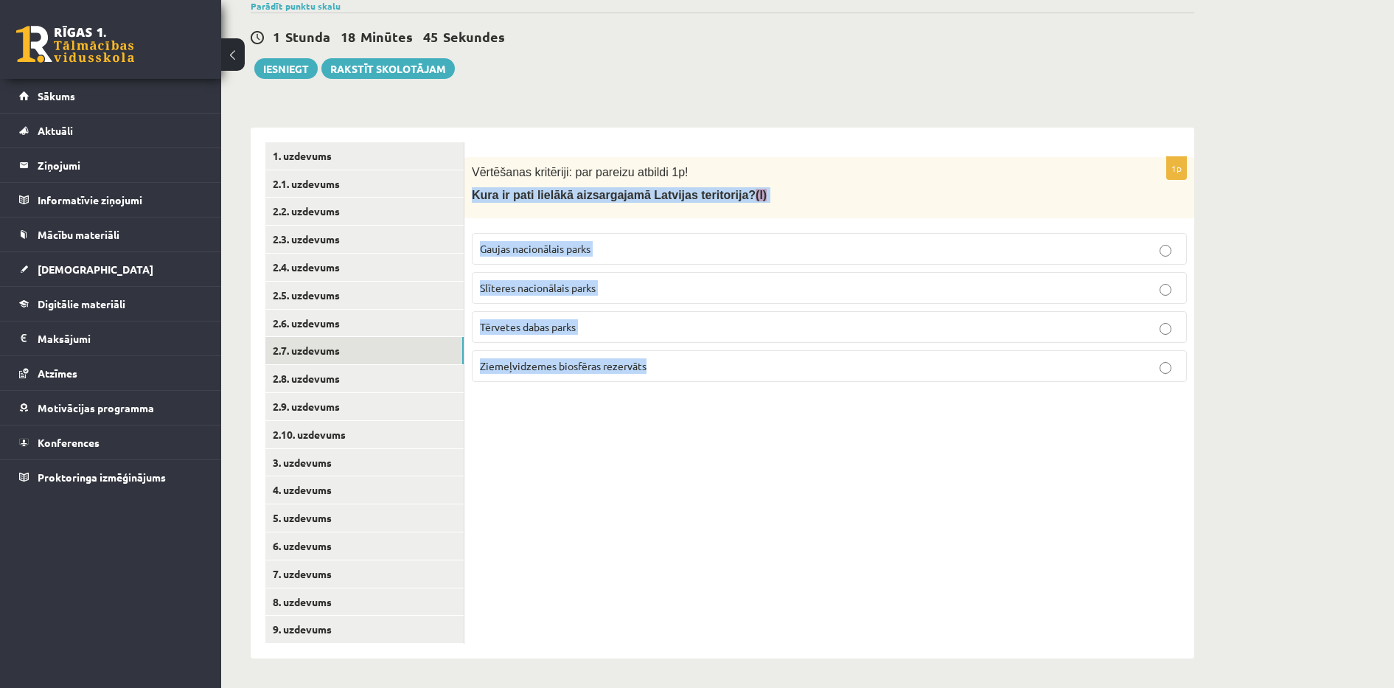
drag, startPoint x: 472, startPoint y: 195, endPoint x: 662, endPoint y: 367, distance: 256.2
click at [662, 367] on div "1p Vērtēšanas kritēriji: par pareizu atbildi 1p! Kura ir pati lielākā aizsargaj…" at bounding box center [829, 275] width 730 height 237
copy div "Kura ir pati lielākā aizsargajamā Latvijas teritorija? (I) Gaujas nacionālais p…"
click at [526, 367] on span "Ziemeļvidzemes biosfēras rezervāts" at bounding box center [563, 365] width 167 height 13
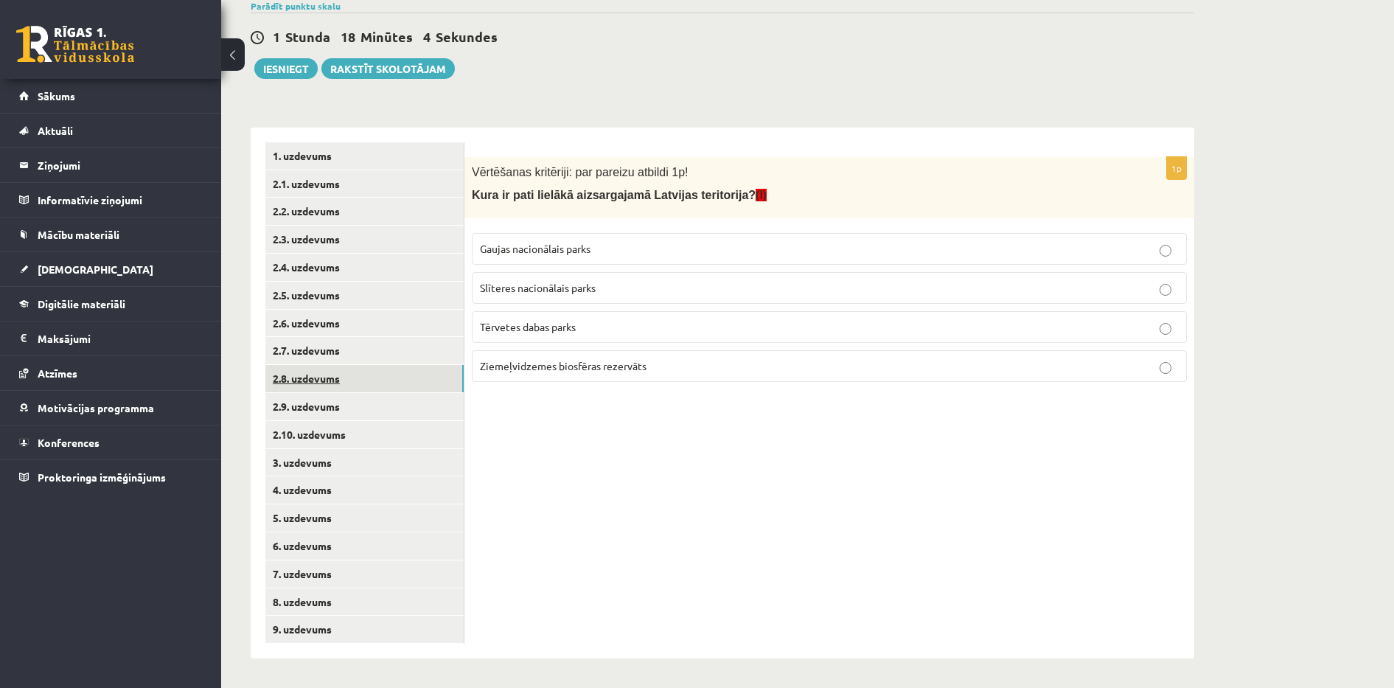
click at [407, 382] on link "2.8. uzdevums" at bounding box center [364, 378] width 198 height 27
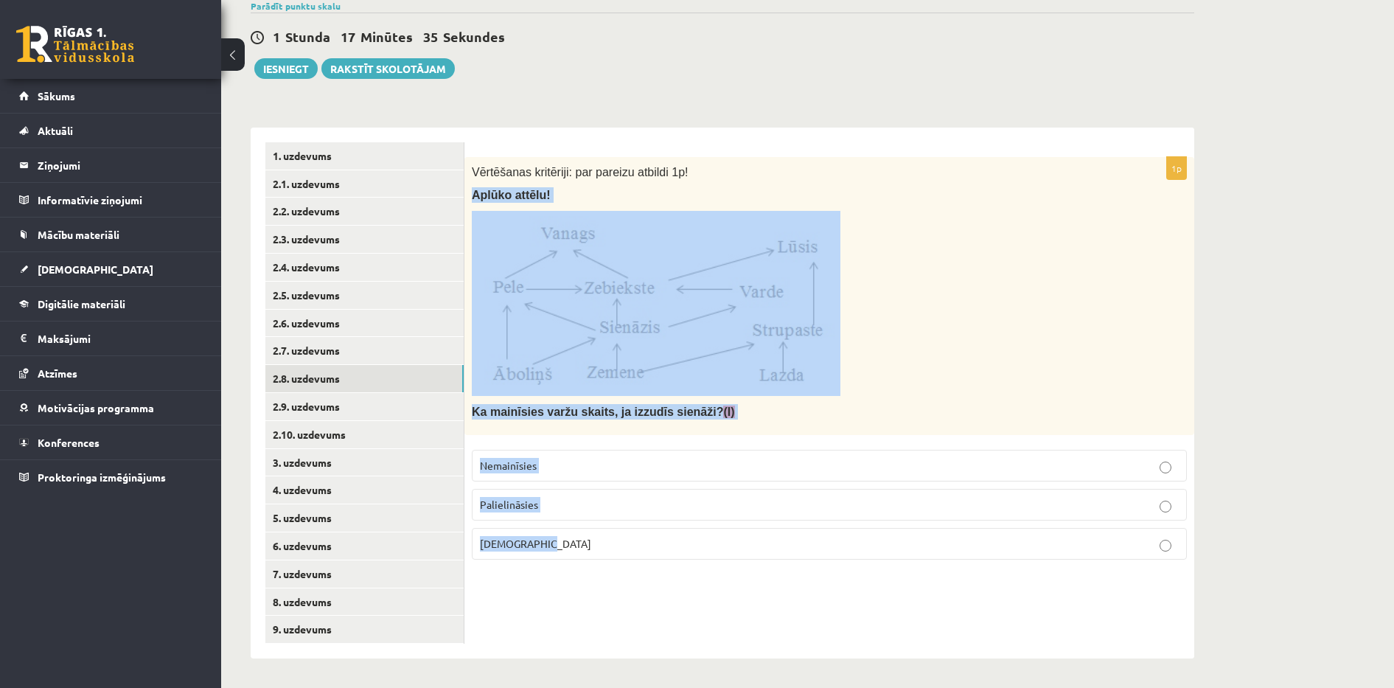
drag, startPoint x: 473, startPoint y: 191, endPoint x: 678, endPoint y: 542, distance: 406.2
click at [678, 542] on div "1p Vērtēšanas kritēriji: par pareizu atbildi 1p! Aplūko attēlu! Ka mainīsies va…" at bounding box center [829, 364] width 730 height 414
copy div "Aplūko attēlu! Ka mainīsies varžu skaits, ja izzudīs sienāži? (I) Nemainīsies P…"
click at [562, 546] on p "Samazināsies" at bounding box center [829, 543] width 699 height 15
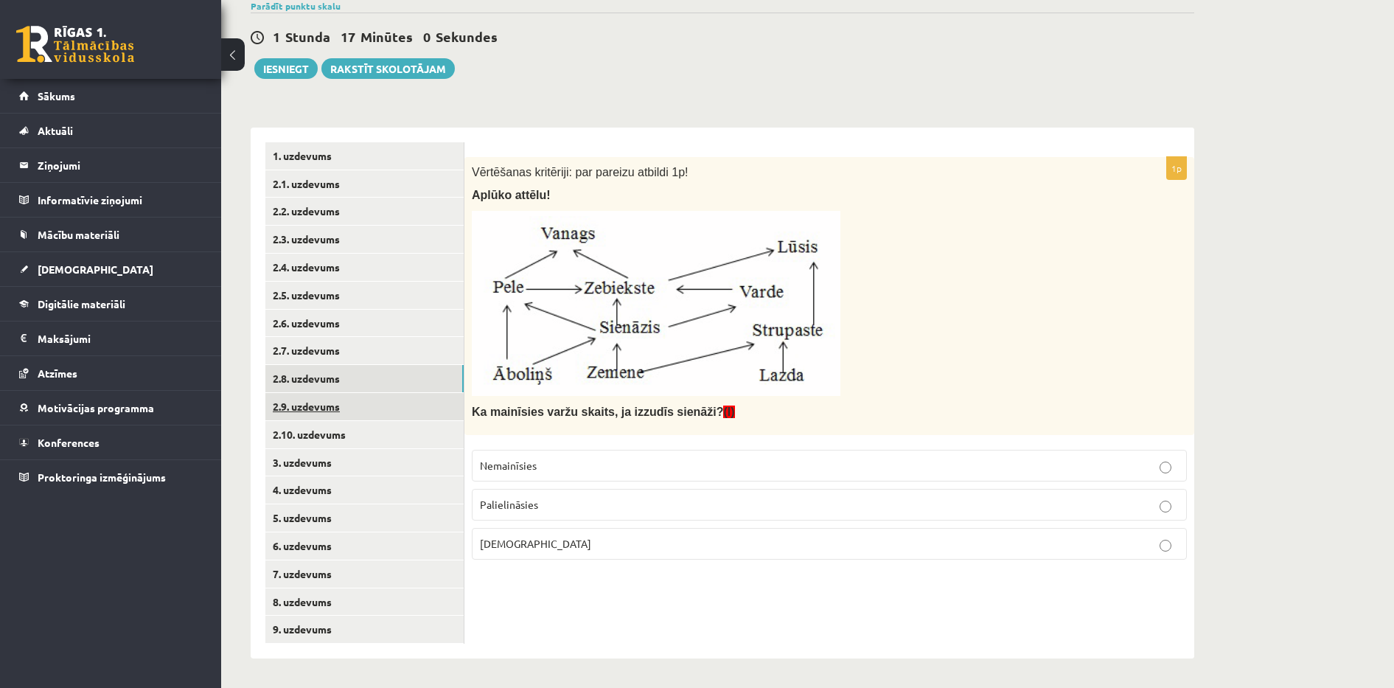
click at [396, 404] on link "2.9. uzdevums" at bounding box center [364, 406] width 198 height 27
drag, startPoint x: 483, startPoint y: 459, endPoint x: 514, endPoint y: 463, distance: 30.4
click at [514, 463] on span "Vanags un lūsis" at bounding box center [515, 464] width 70 height 13
copy span "Vanags"
click at [961, 420] on div "Vērtēšanas kritēriji: par pareizu atbildi 1p! Aplūko attēlu! Kuri organismi bar…" at bounding box center [829, 296] width 730 height 278
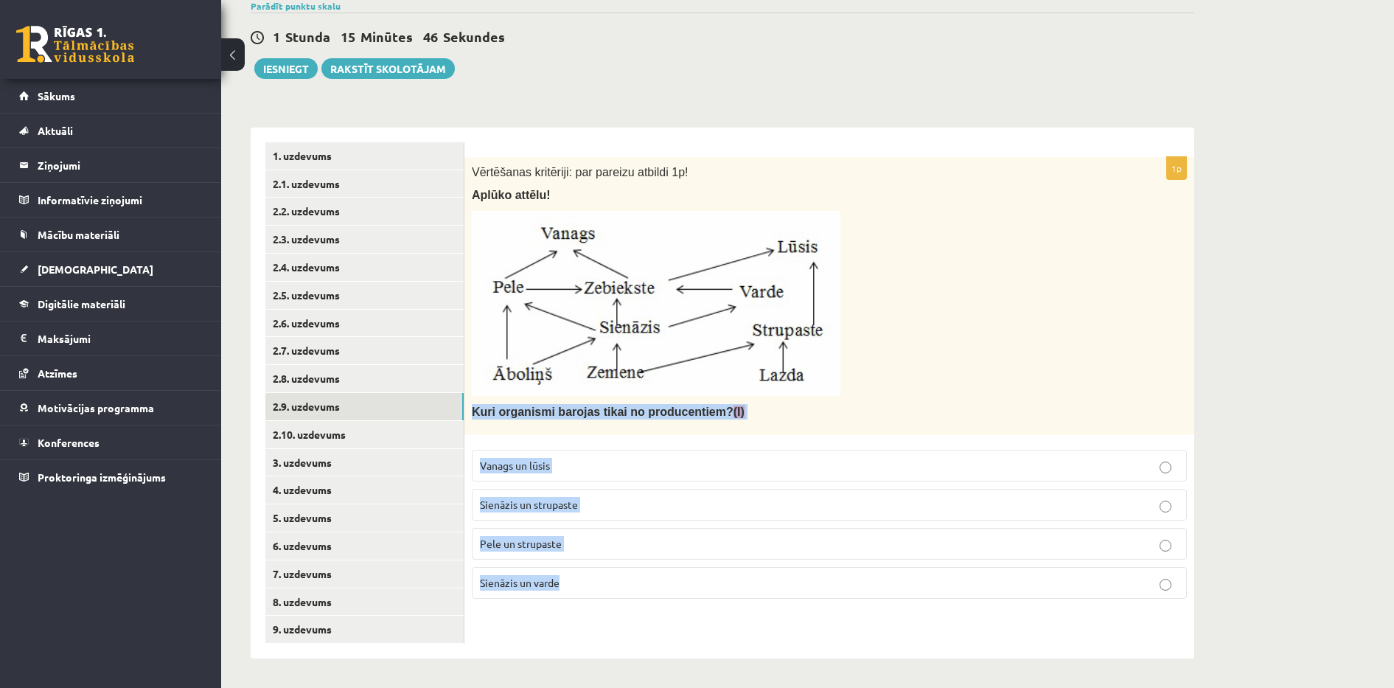
drag, startPoint x: 467, startPoint y: 408, endPoint x: 620, endPoint y: 584, distance: 233.0
click at [620, 584] on div "1p Vērtēšanas kritēriji: par pareizu atbildi 1p! Aplūko attēlu! Kuri organismi …" at bounding box center [829, 383] width 730 height 453
click at [639, 491] on label "Sienāzis un strupaste" at bounding box center [829, 505] width 715 height 32
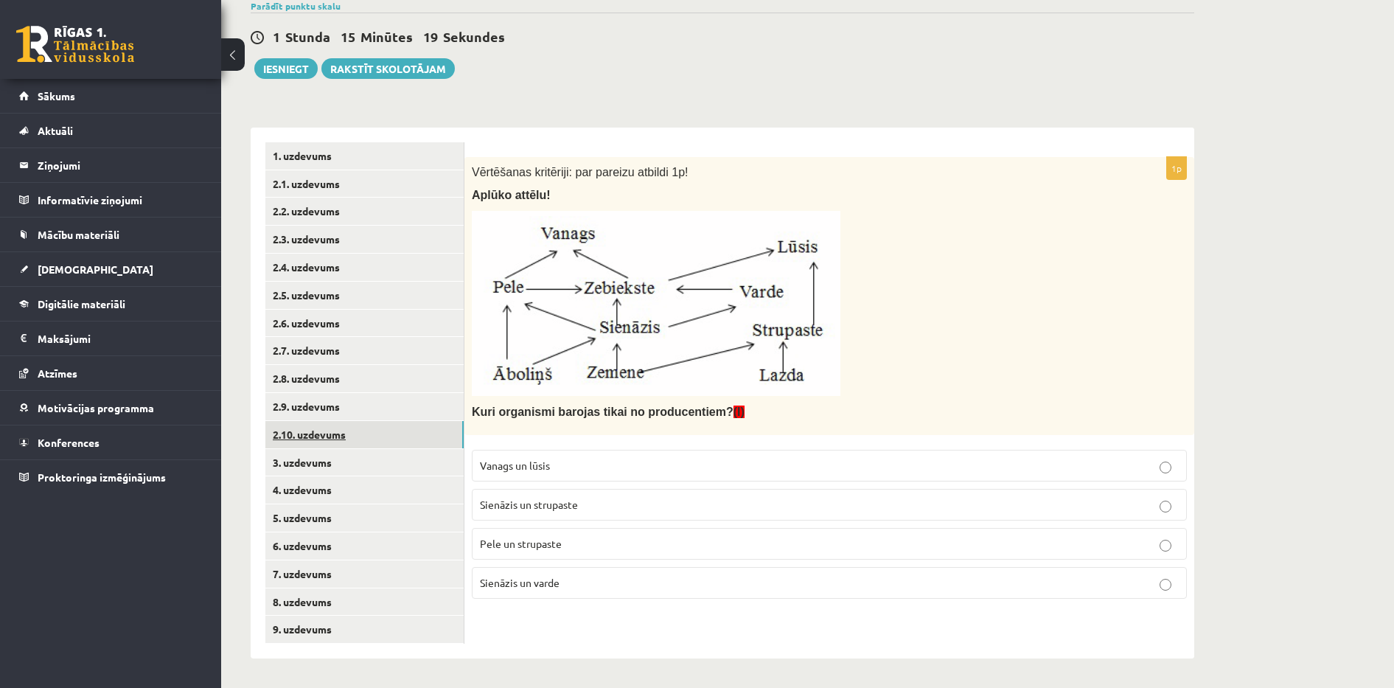
click at [360, 430] on link "2.10. uzdevums" at bounding box center [364, 434] width 198 height 27
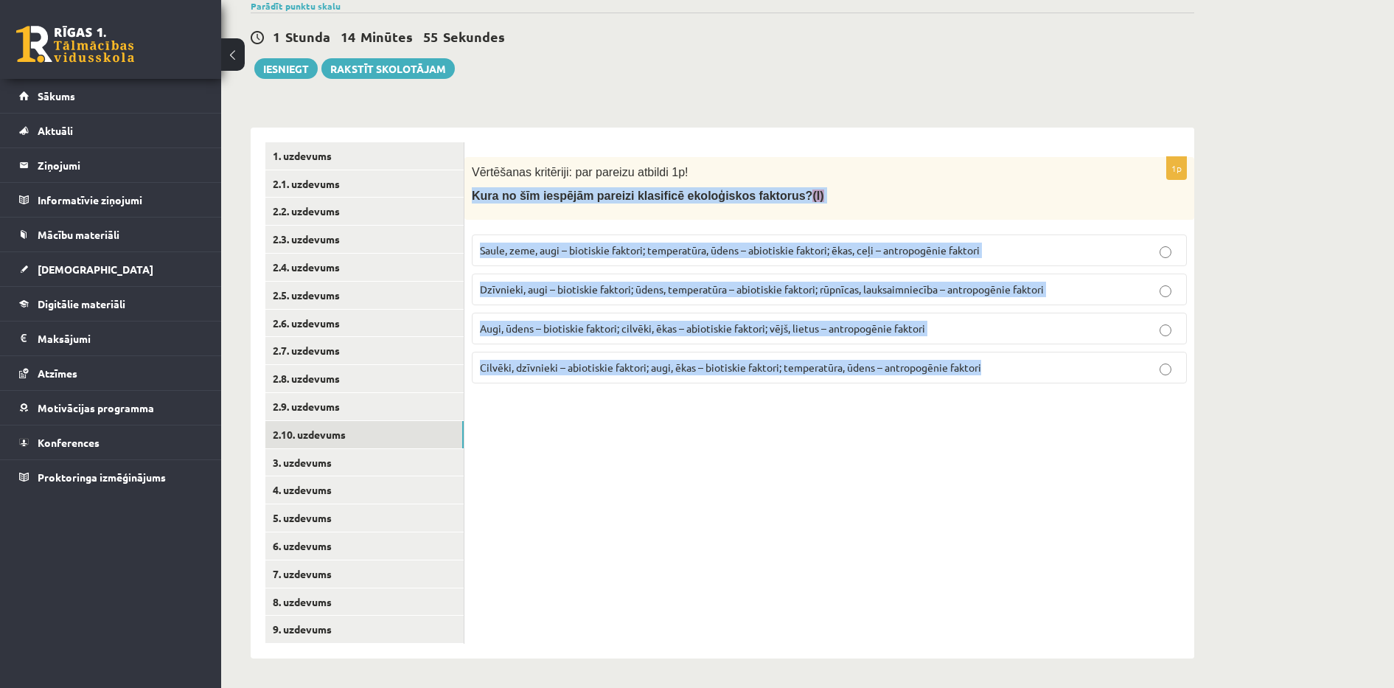
drag, startPoint x: 469, startPoint y: 192, endPoint x: 1014, endPoint y: 358, distance: 569.5
click at [1014, 358] on div "1p Vērtēšanas kritēriji: par pareizu atbildi 1p! Kura no šīm iespējām pareizi k…" at bounding box center [829, 276] width 730 height 238
click at [727, 478] on div "1p Vērtēšanas kritēriji: par pareizu atbildi 1p! Kura no šīm iespējām pareizi k…" at bounding box center [829, 392] width 730 height 531
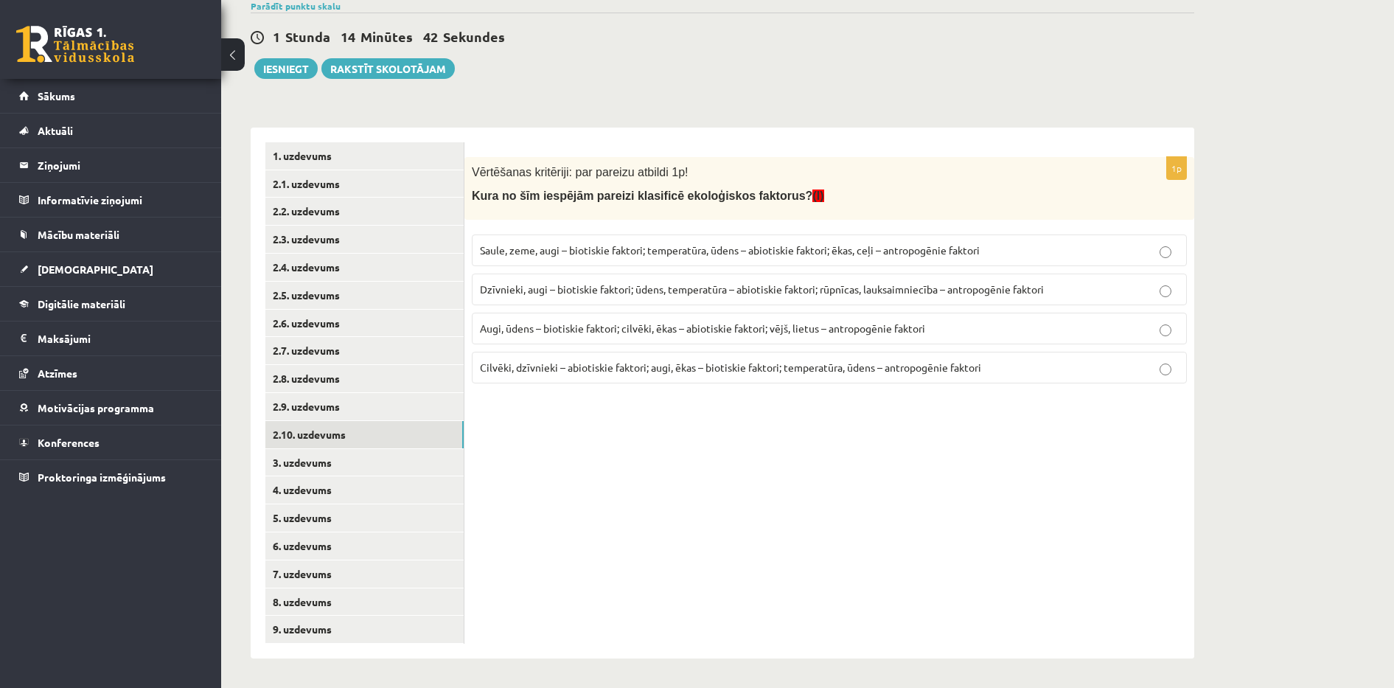
click at [548, 282] on p "Dzīvnieki, augi – biotiskie faktori; ūdens, temperatūra – abiotiskie faktori; r…" at bounding box center [829, 289] width 699 height 15
click at [304, 459] on link "3. uzdevums" at bounding box center [364, 462] width 198 height 27
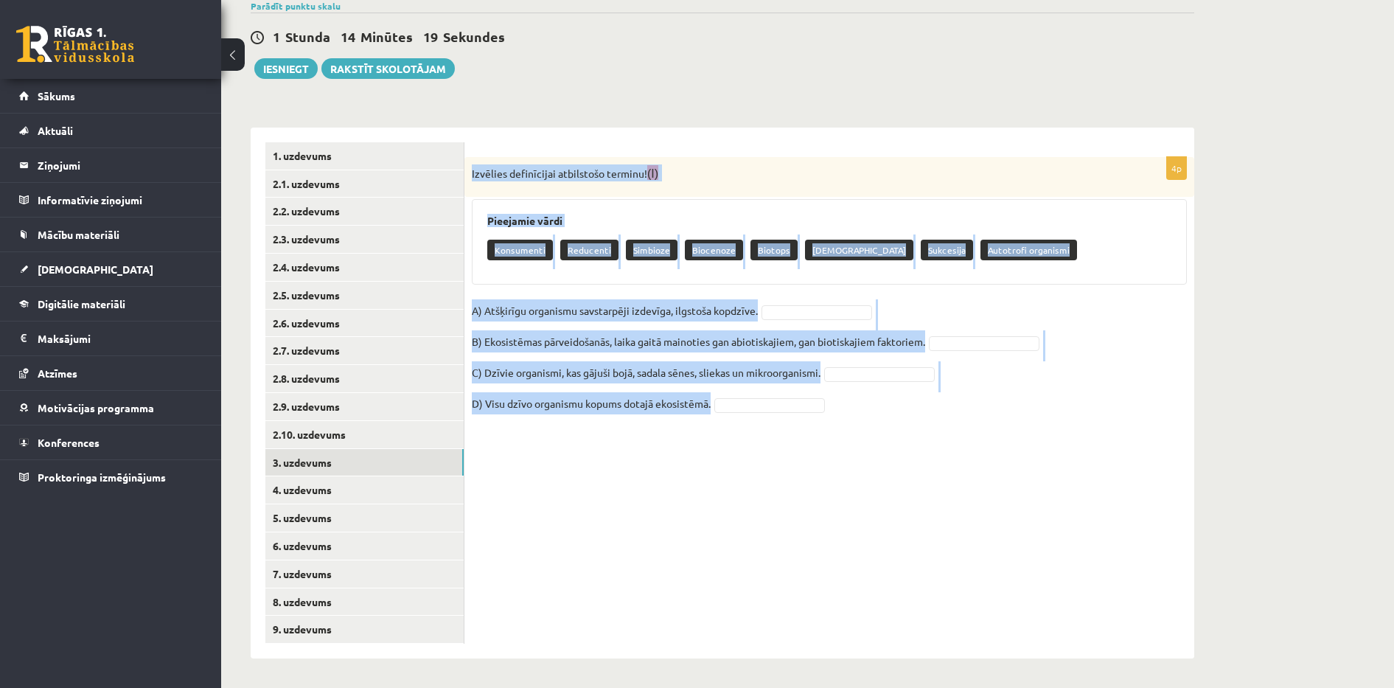
drag, startPoint x: 468, startPoint y: 170, endPoint x: 873, endPoint y: 413, distance: 473.1
click at [873, 413] on div "4p Izvēlies definīcijai atbilstošo terminu! (I) Pieejamie vārdi Konsumenti Redu…" at bounding box center [829, 293] width 730 height 273
click at [668, 485] on div "4p Izvēlies definīcijai atbilstošo terminu! (I) Pieejamie vārdi Konsumenti Redu…" at bounding box center [829, 392] width 730 height 531
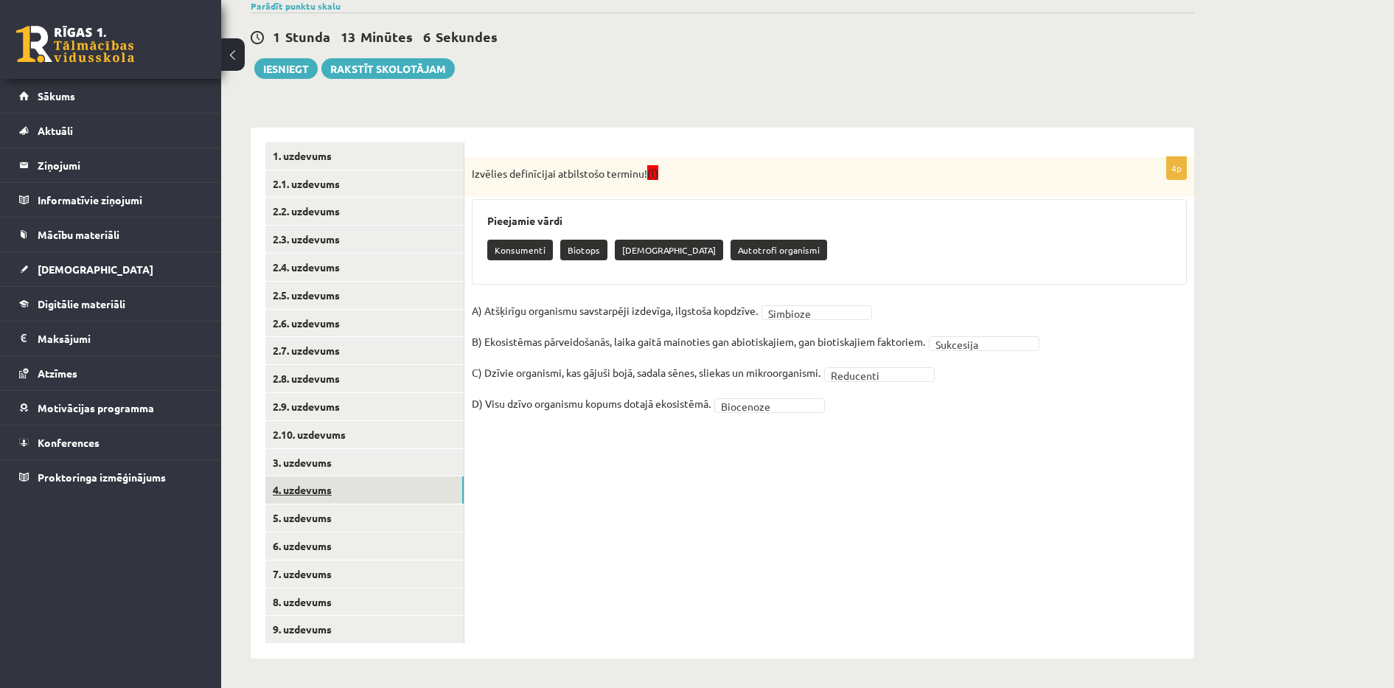
click at [325, 496] on link "4. uzdevums" at bounding box center [364, 489] width 198 height 27
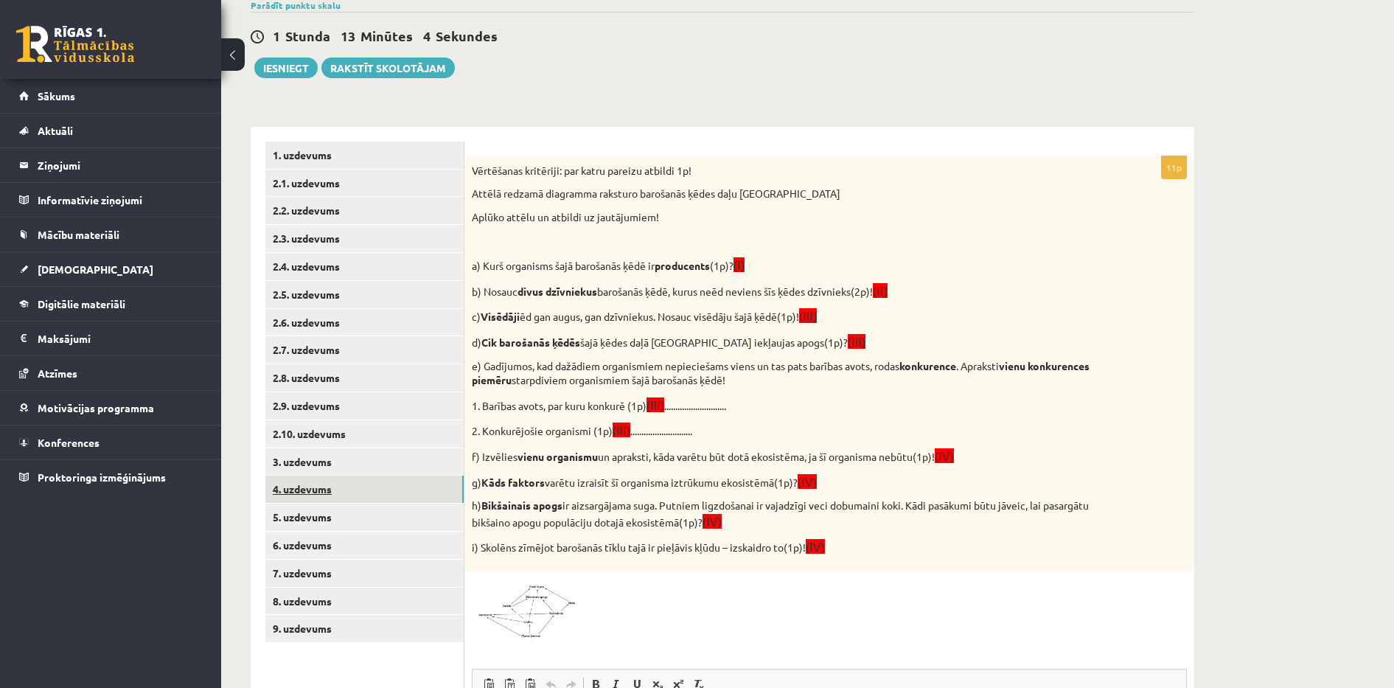
scroll to position [0, 0]
click at [342, 460] on link "3. uzdevums" at bounding box center [364, 461] width 198 height 27
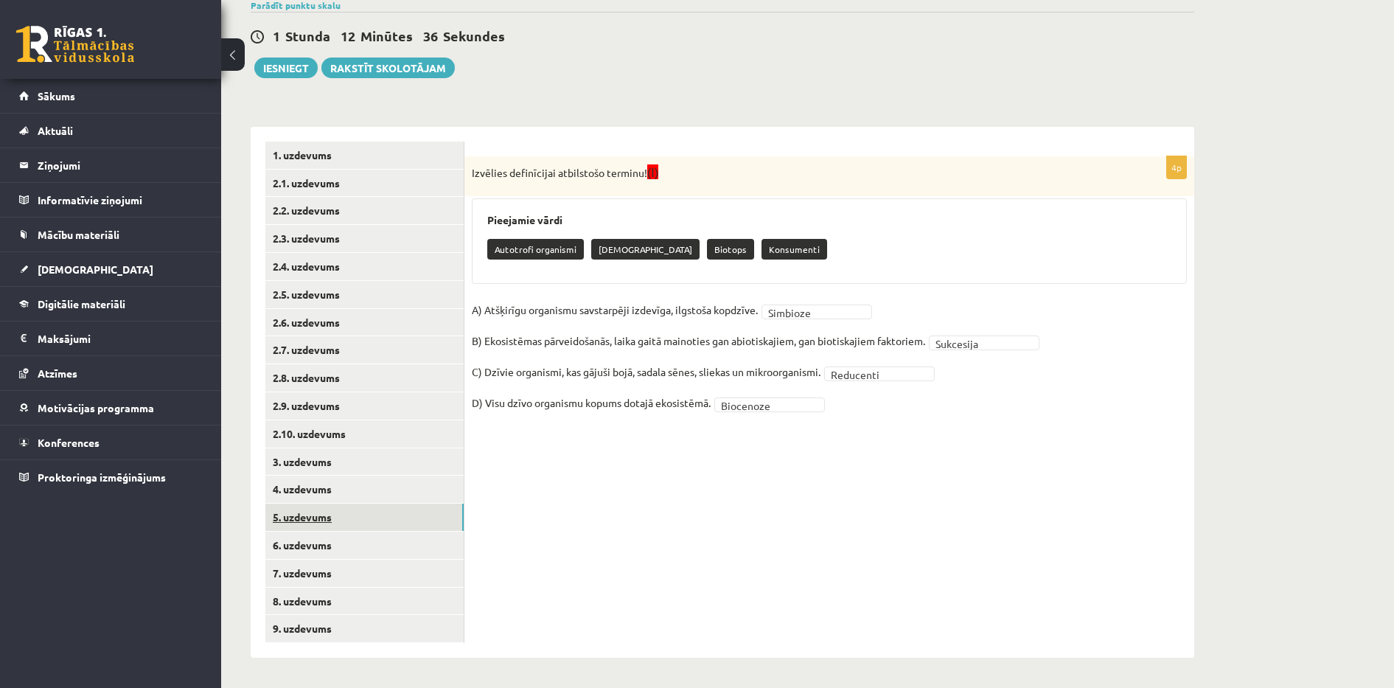
click at [345, 506] on link "5. uzdevums" at bounding box center [364, 516] width 198 height 27
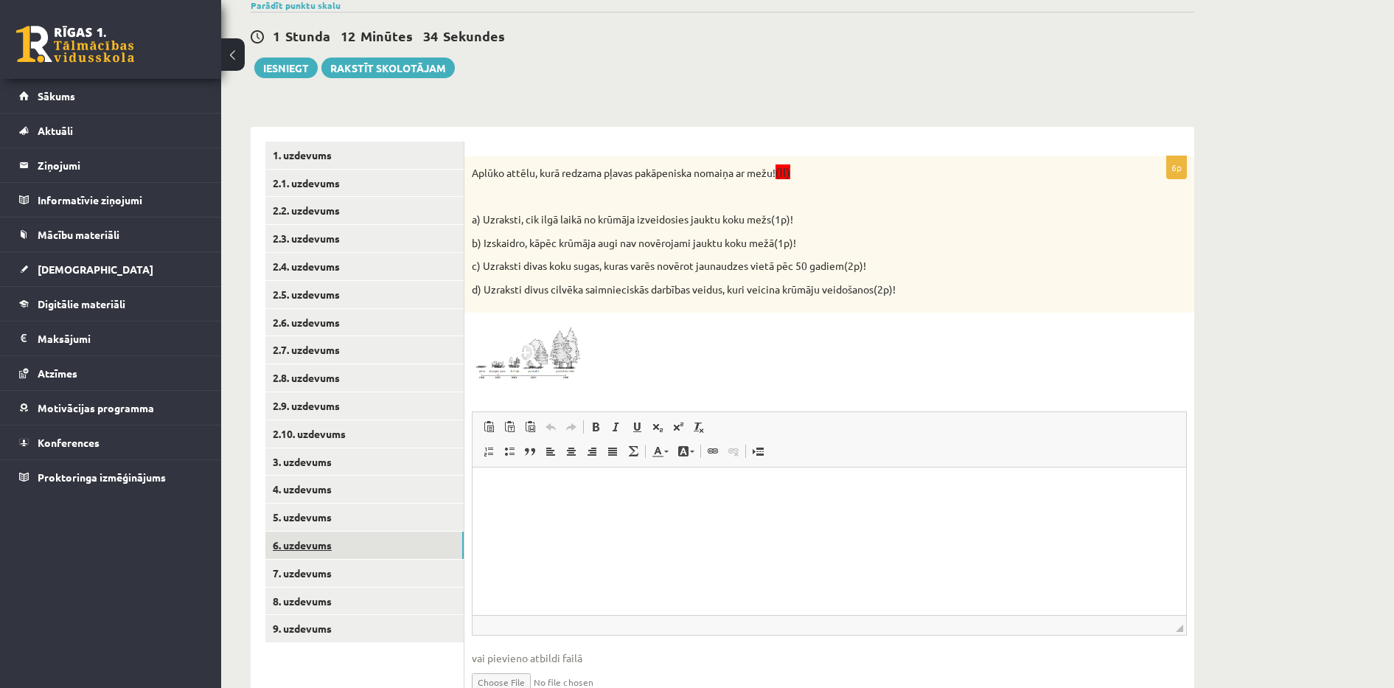
click at [314, 551] on link "6. uzdevums" at bounding box center [364, 544] width 198 height 27
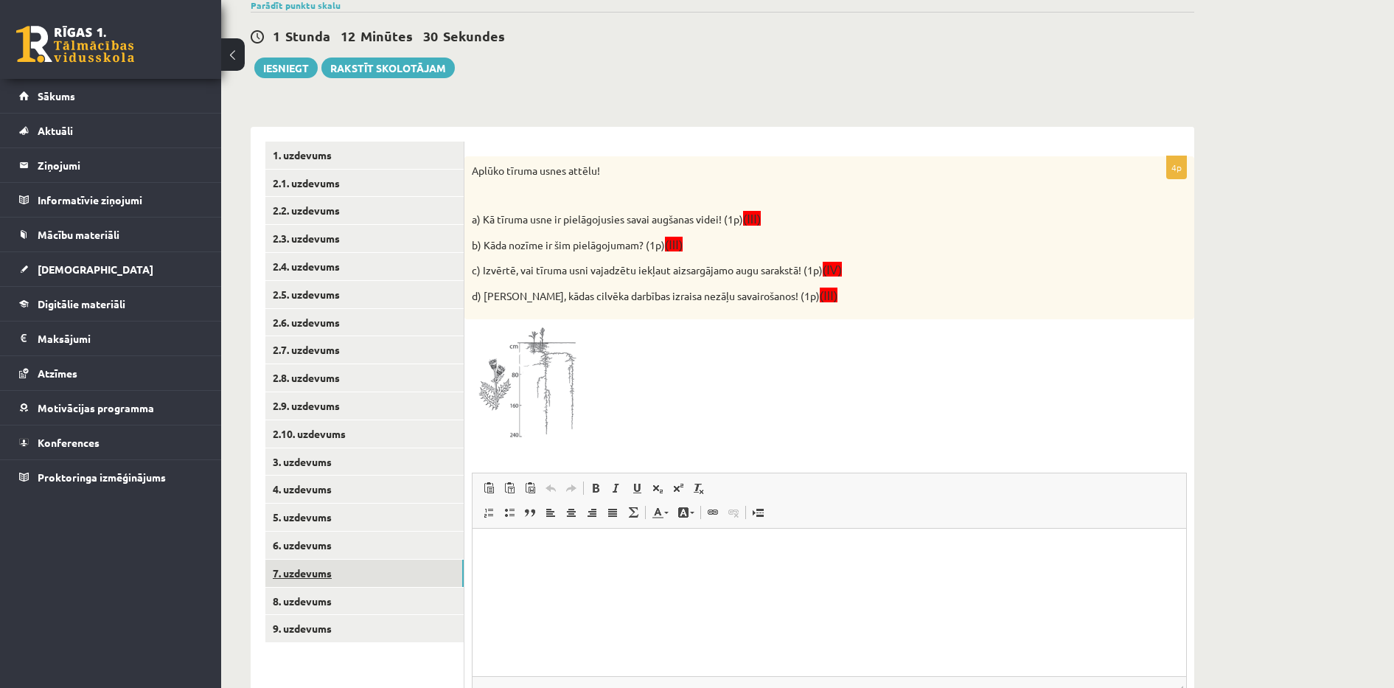
click at [314, 572] on link "7. uzdevums" at bounding box center [364, 572] width 198 height 27
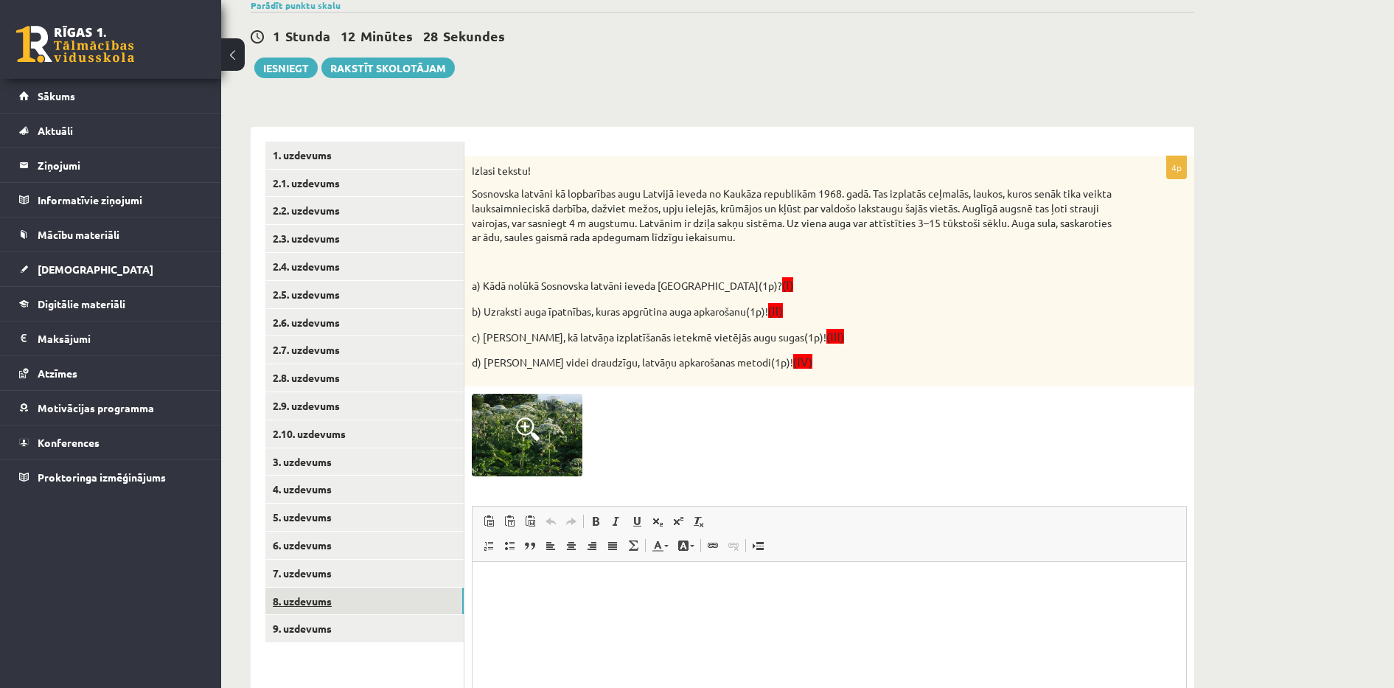
click at [312, 598] on link "8. uzdevums" at bounding box center [364, 600] width 198 height 27
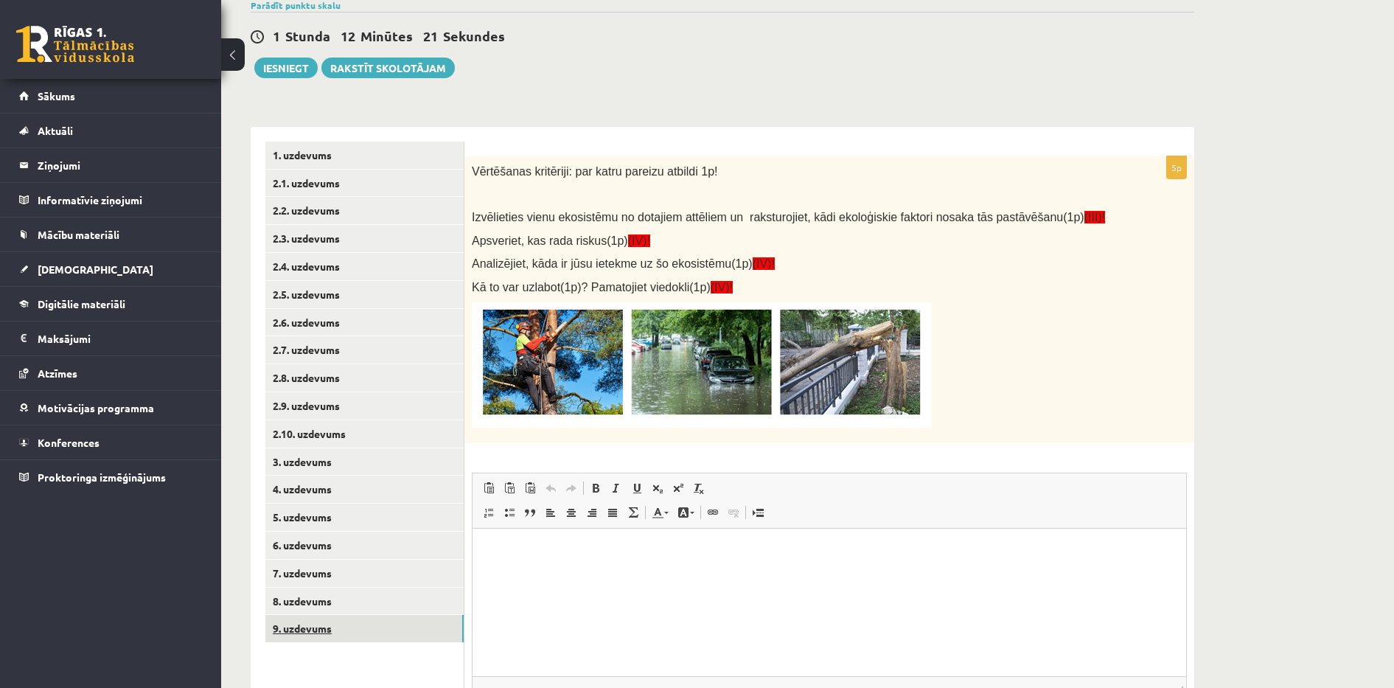
click at [301, 621] on link "9. uzdevums" at bounding box center [364, 628] width 198 height 27
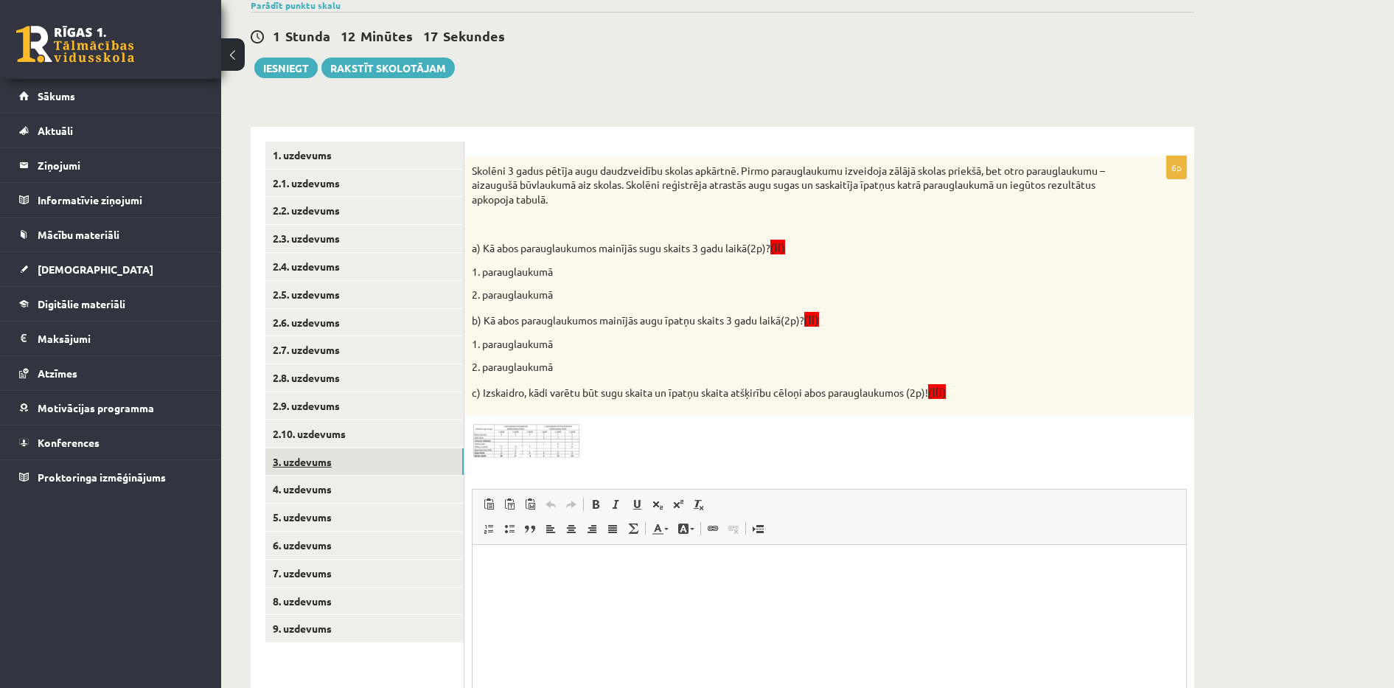
click at [304, 458] on link "3. uzdevums" at bounding box center [364, 461] width 198 height 27
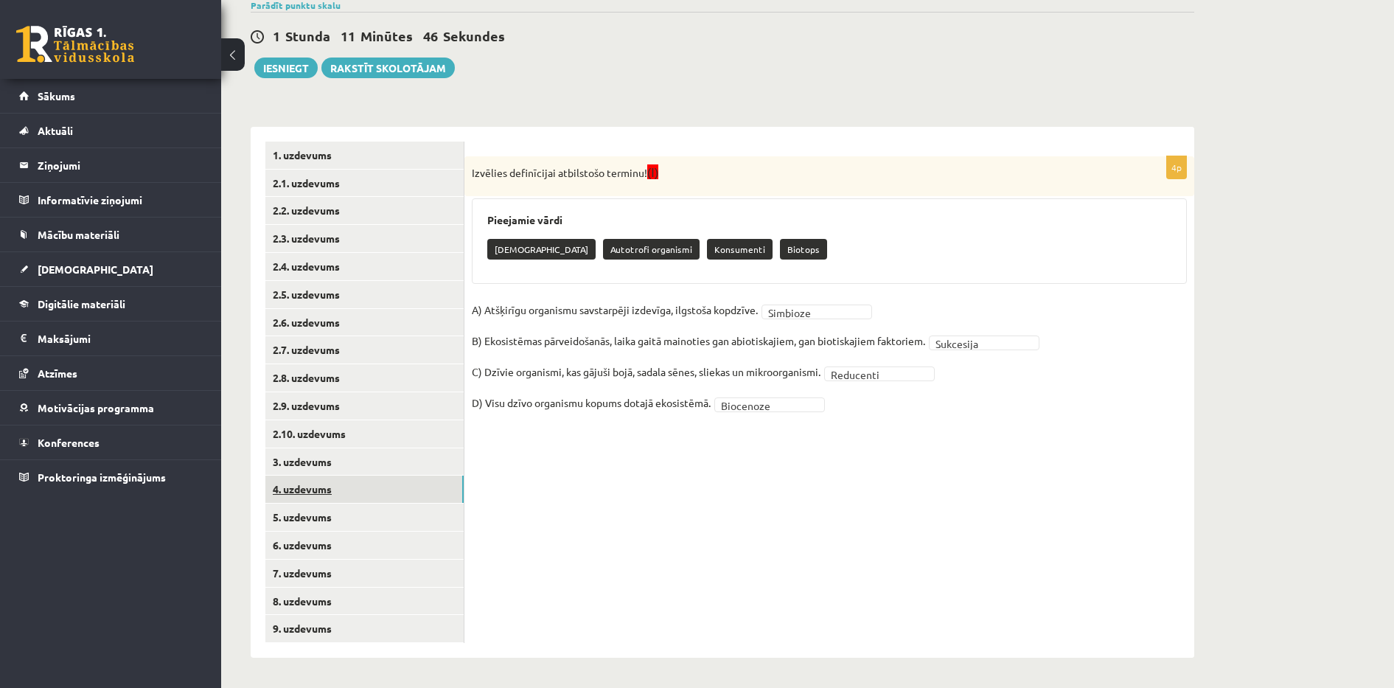
click at [410, 483] on link "4. uzdevums" at bounding box center [364, 488] width 198 height 27
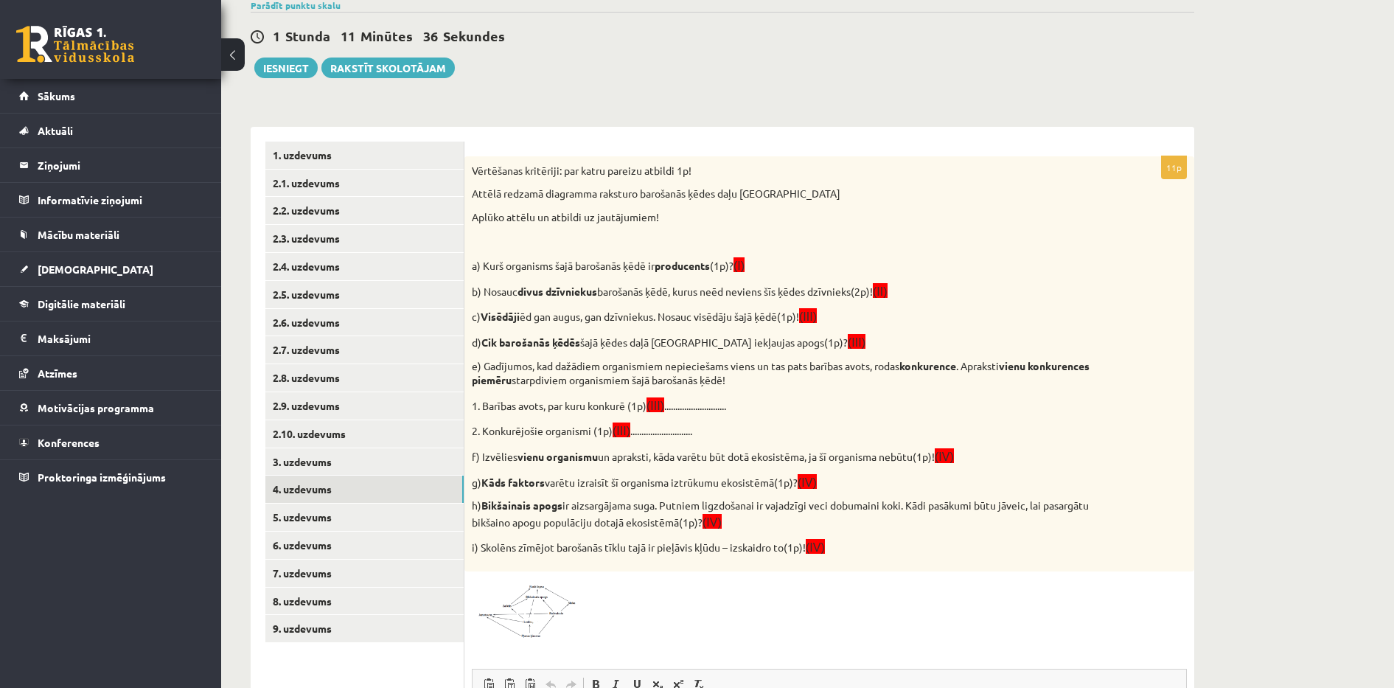
click at [499, 615] on img at bounding box center [527, 609] width 111 height 60
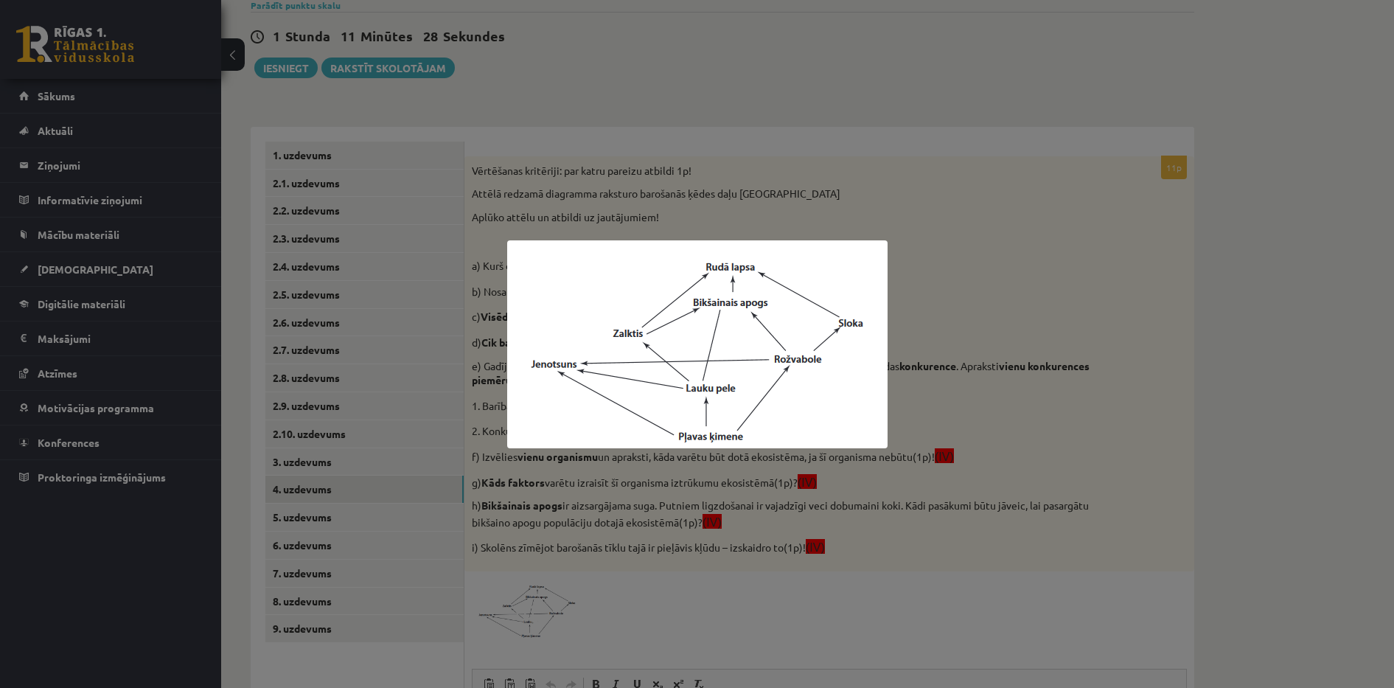
click at [620, 554] on div at bounding box center [697, 344] width 1394 height 688
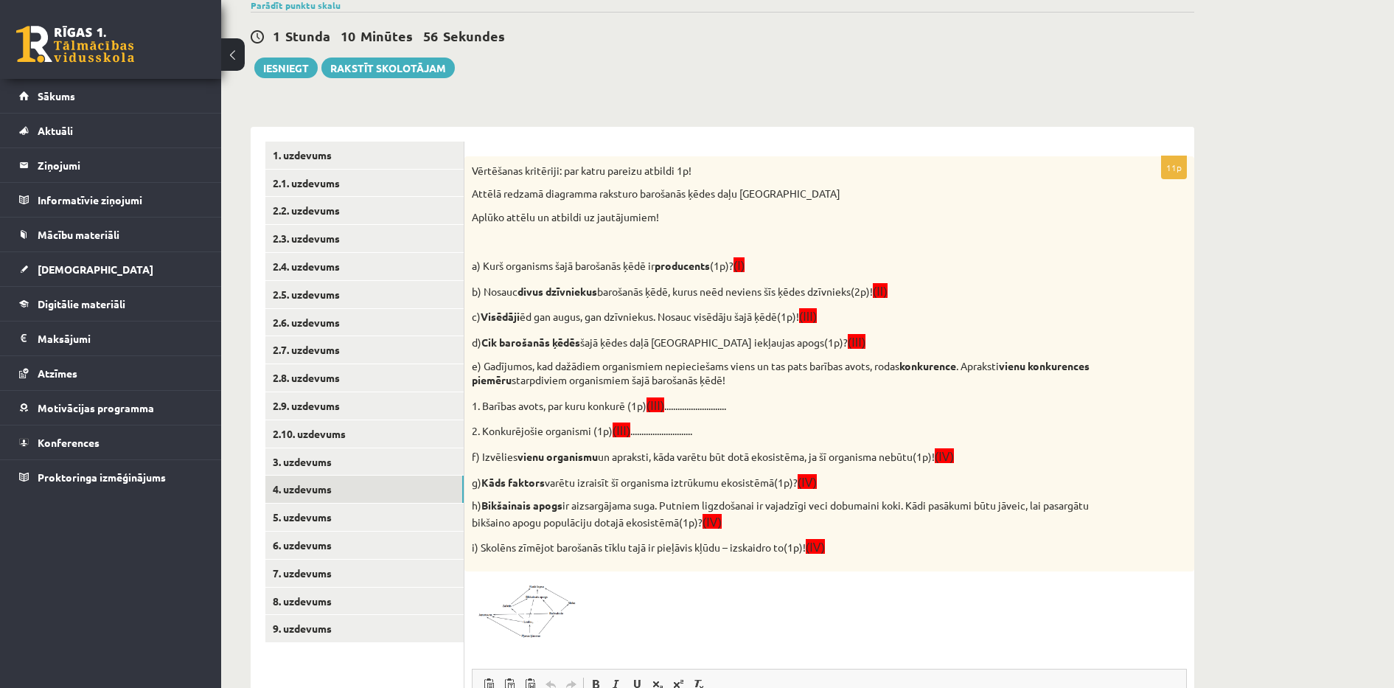
click at [547, 598] on img at bounding box center [527, 609] width 111 height 60
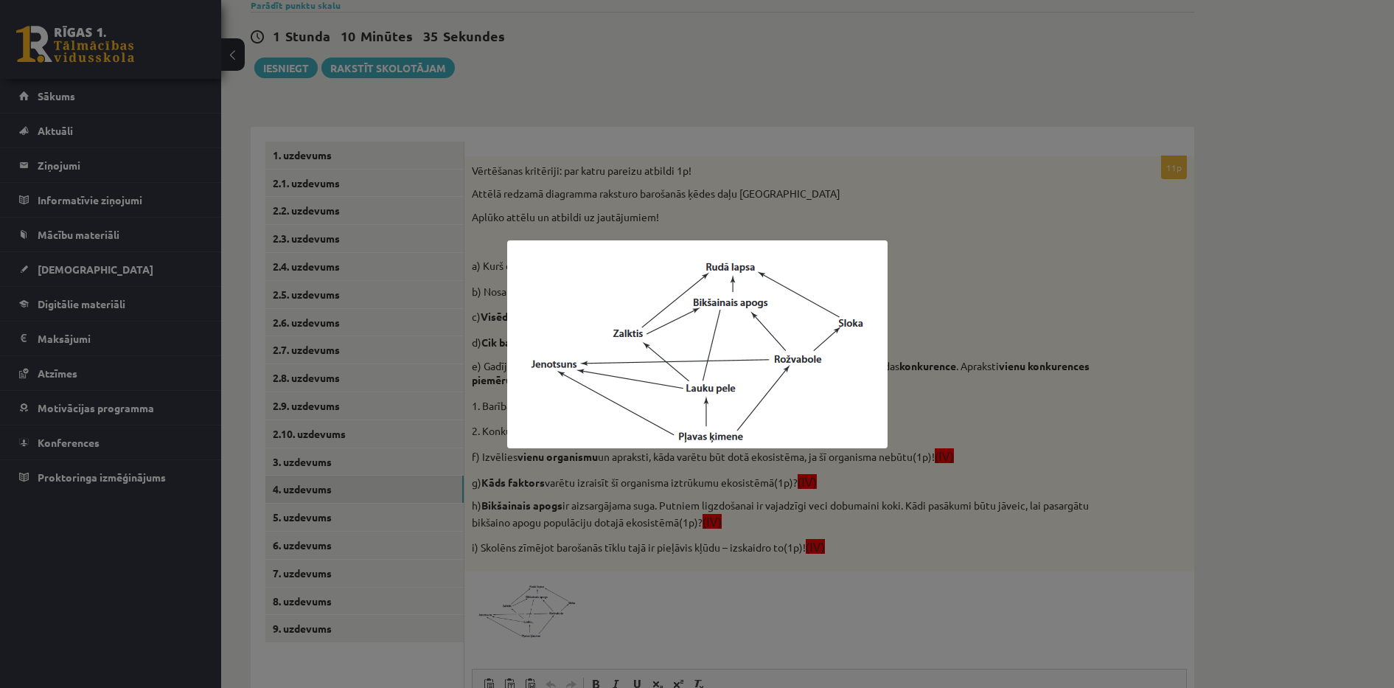
click at [666, 519] on div at bounding box center [697, 344] width 1394 height 688
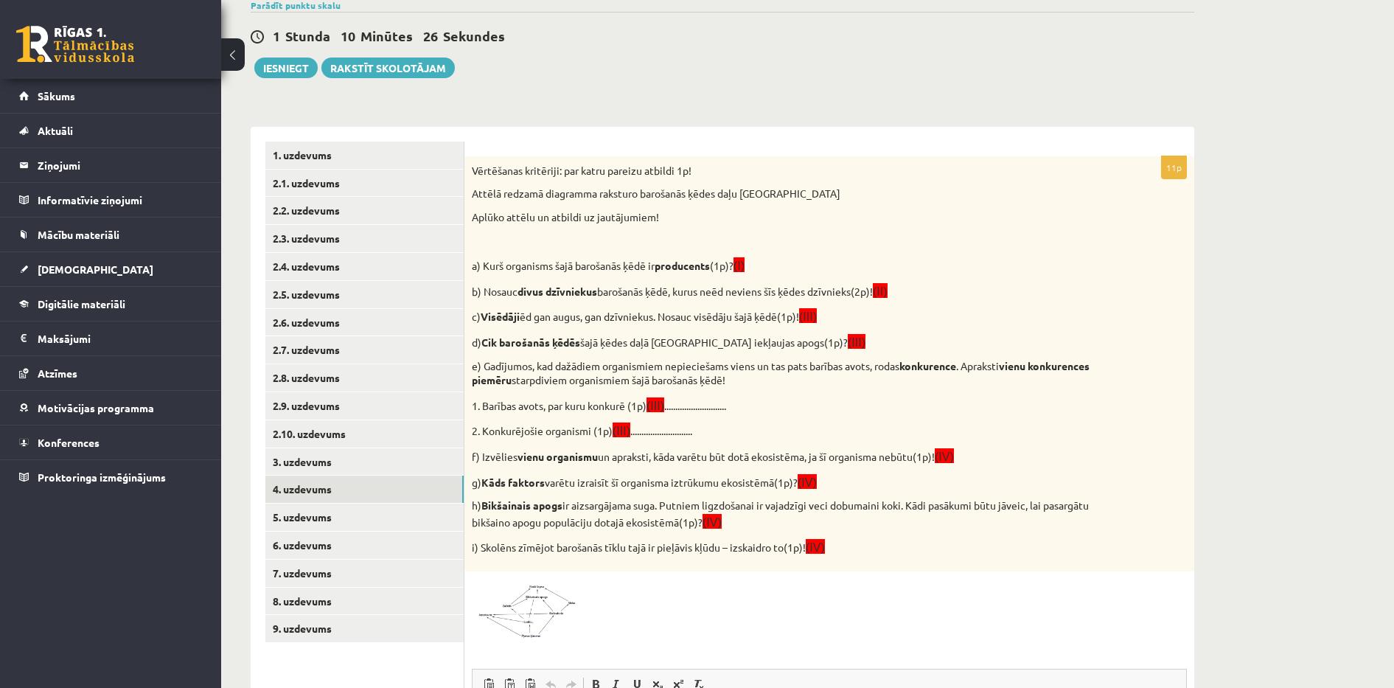
click at [545, 609] on img at bounding box center [527, 609] width 111 height 60
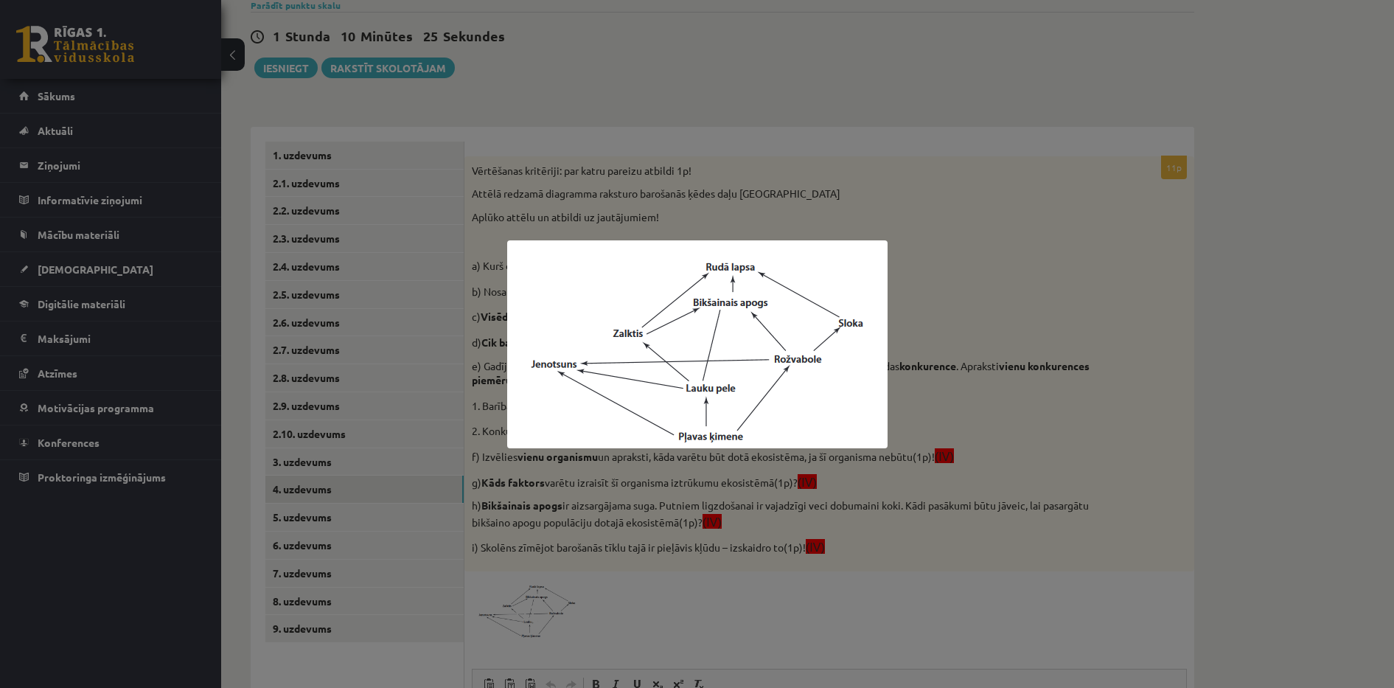
drag, startPoint x: 545, startPoint y: 609, endPoint x: 628, endPoint y: 601, distance: 82.9
click at [628, 601] on div at bounding box center [697, 344] width 1394 height 688
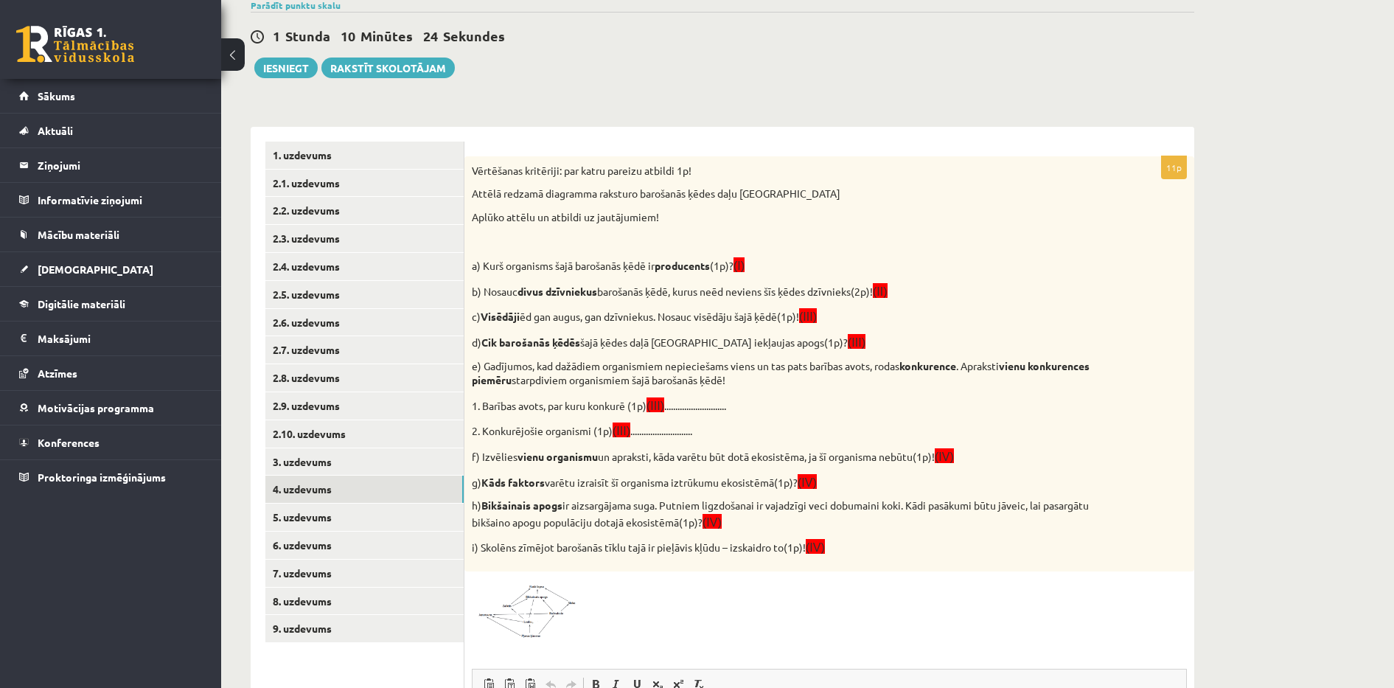
click at [546, 595] on img at bounding box center [527, 609] width 111 height 60
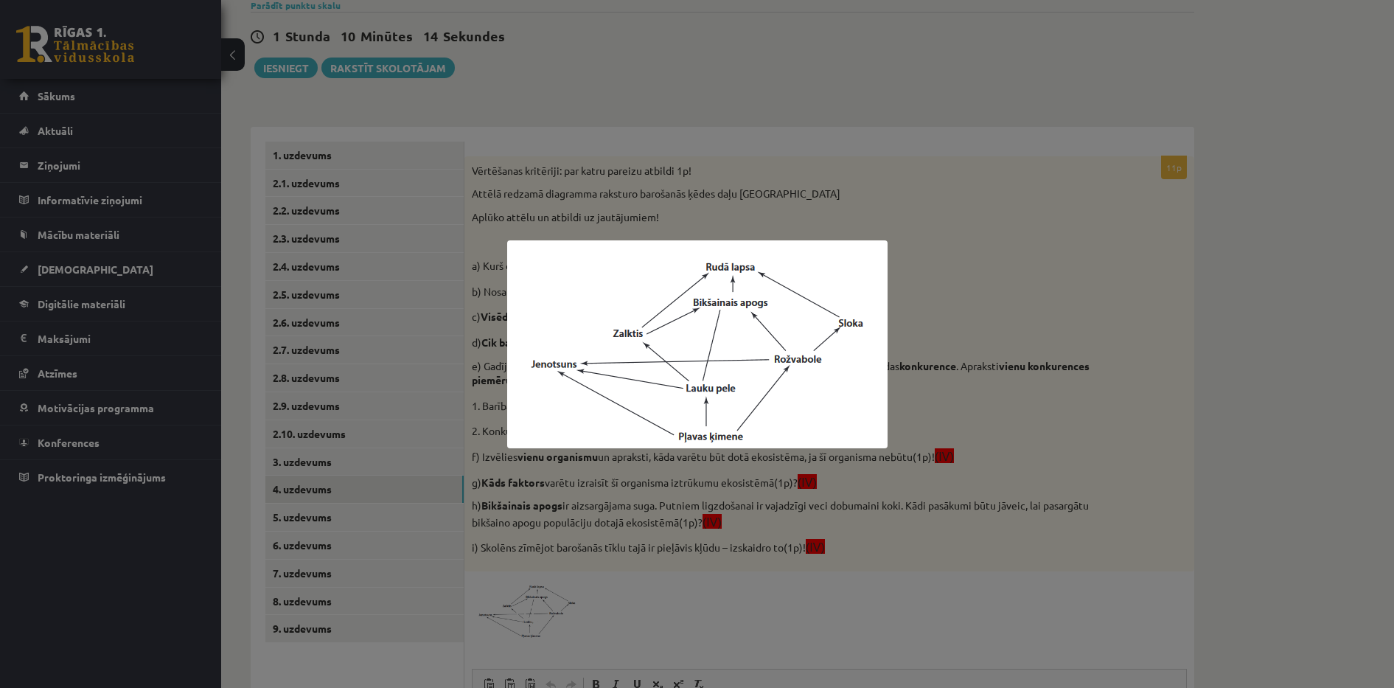
click at [640, 587] on div at bounding box center [697, 344] width 1394 height 688
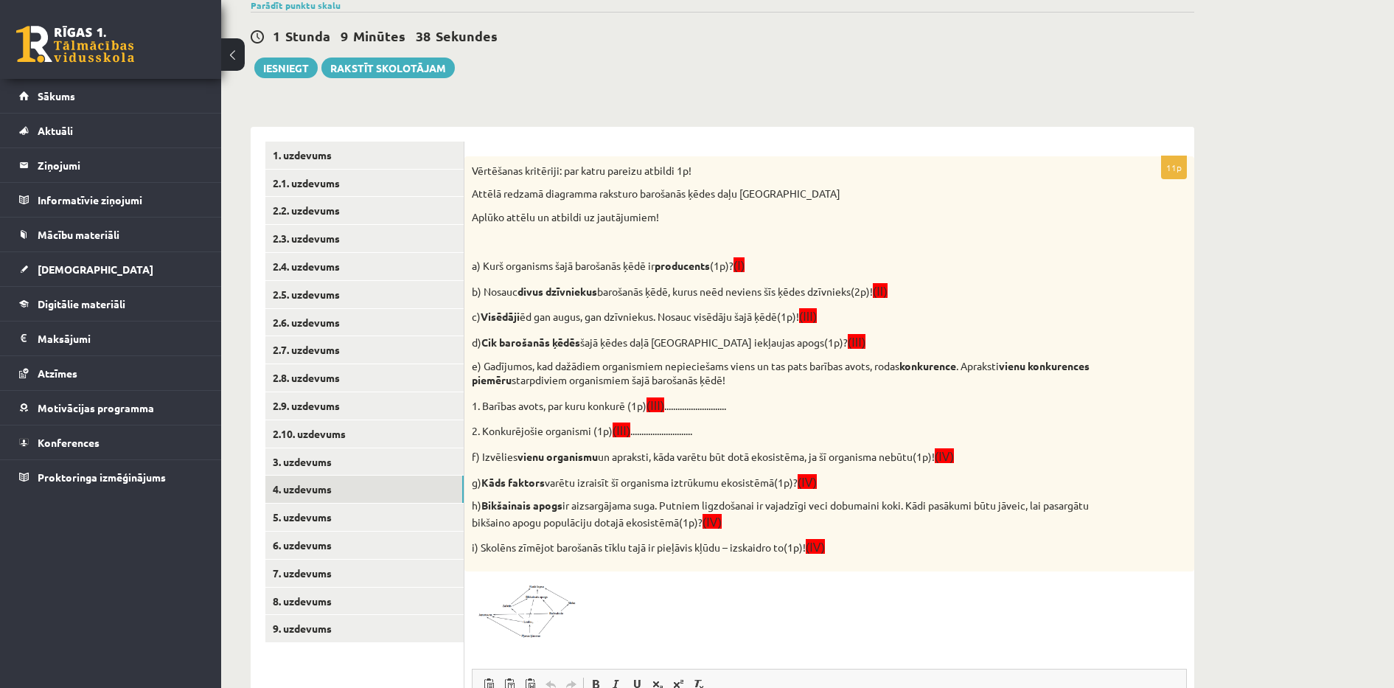
click at [544, 597] on img at bounding box center [527, 609] width 111 height 60
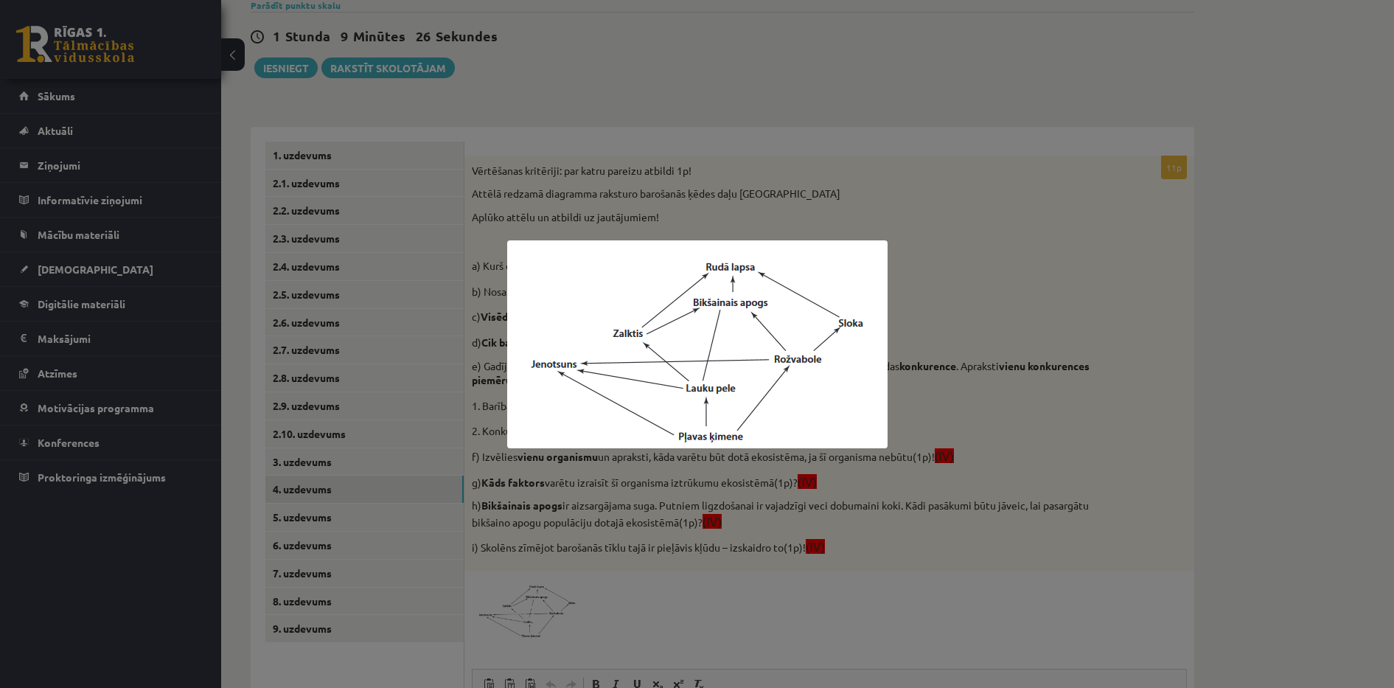
click at [938, 491] on div at bounding box center [697, 344] width 1394 height 688
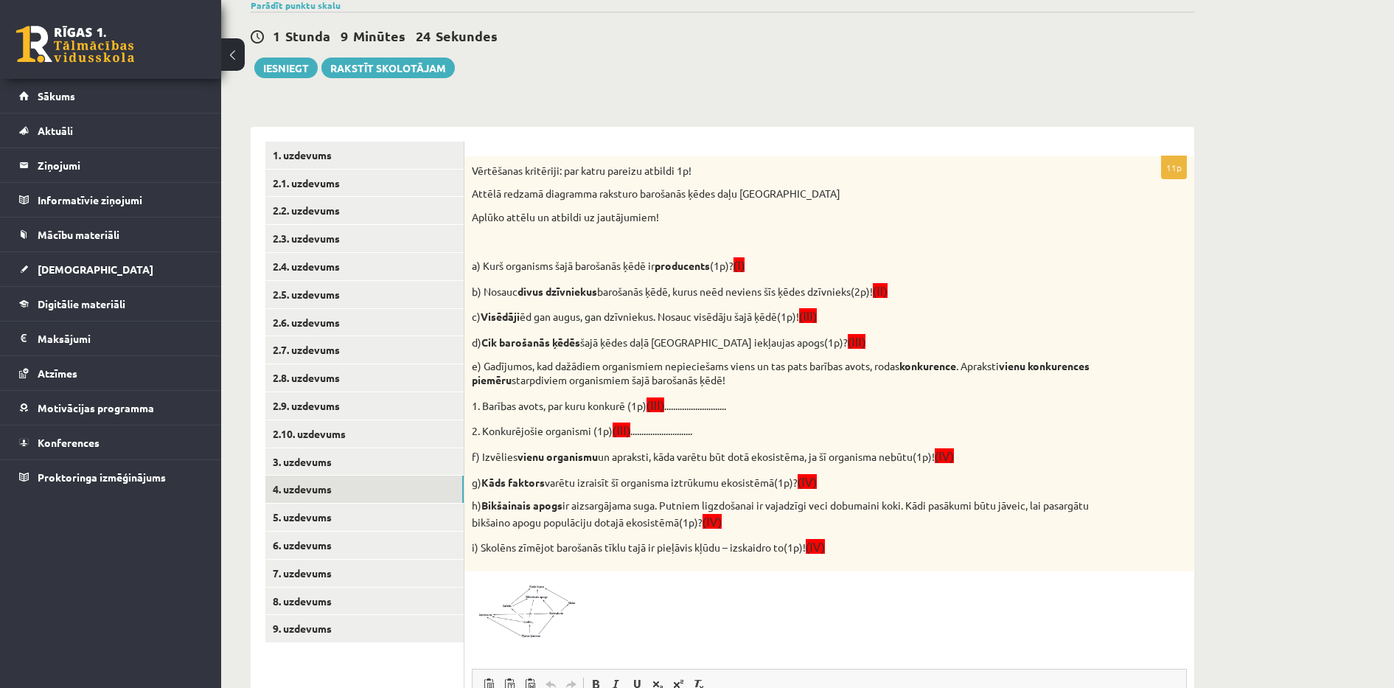
click at [506, 588] on img at bounding box center [527, 609] width 111 height 60
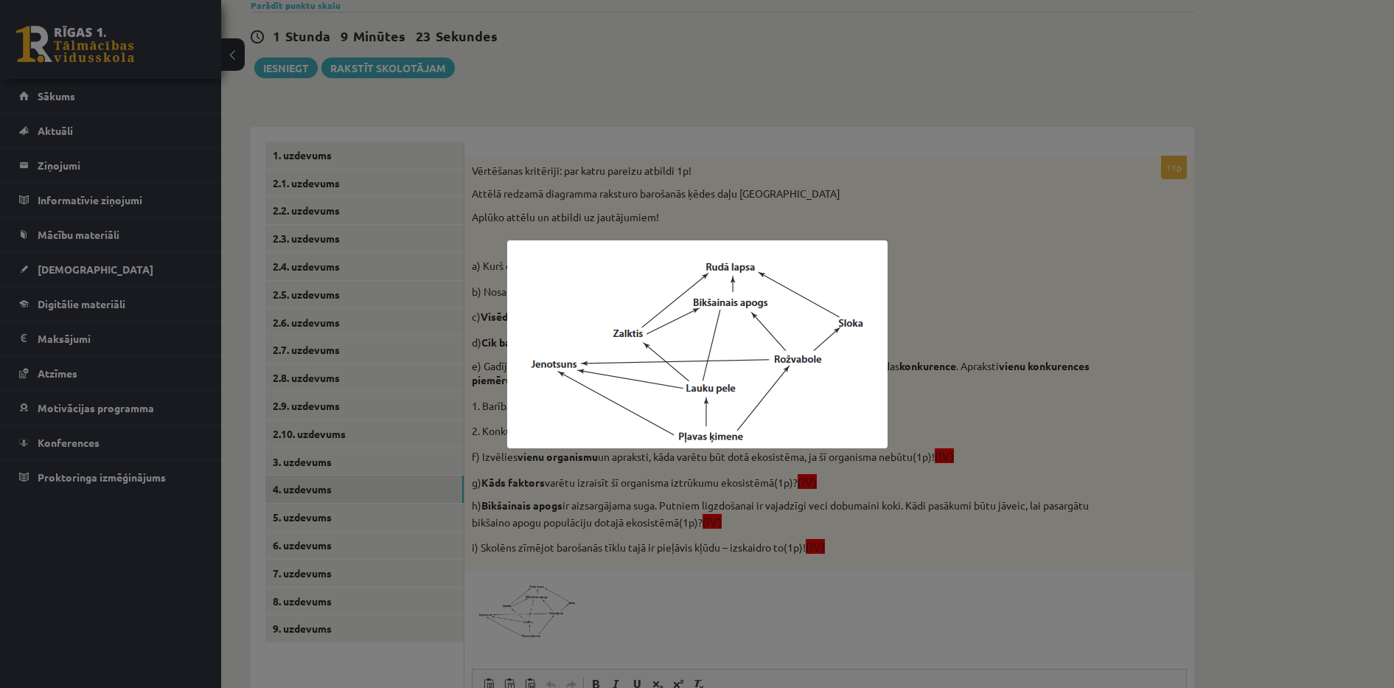
click at [886, 550] on div at bounding box center [697, 344] width 1394 height 688
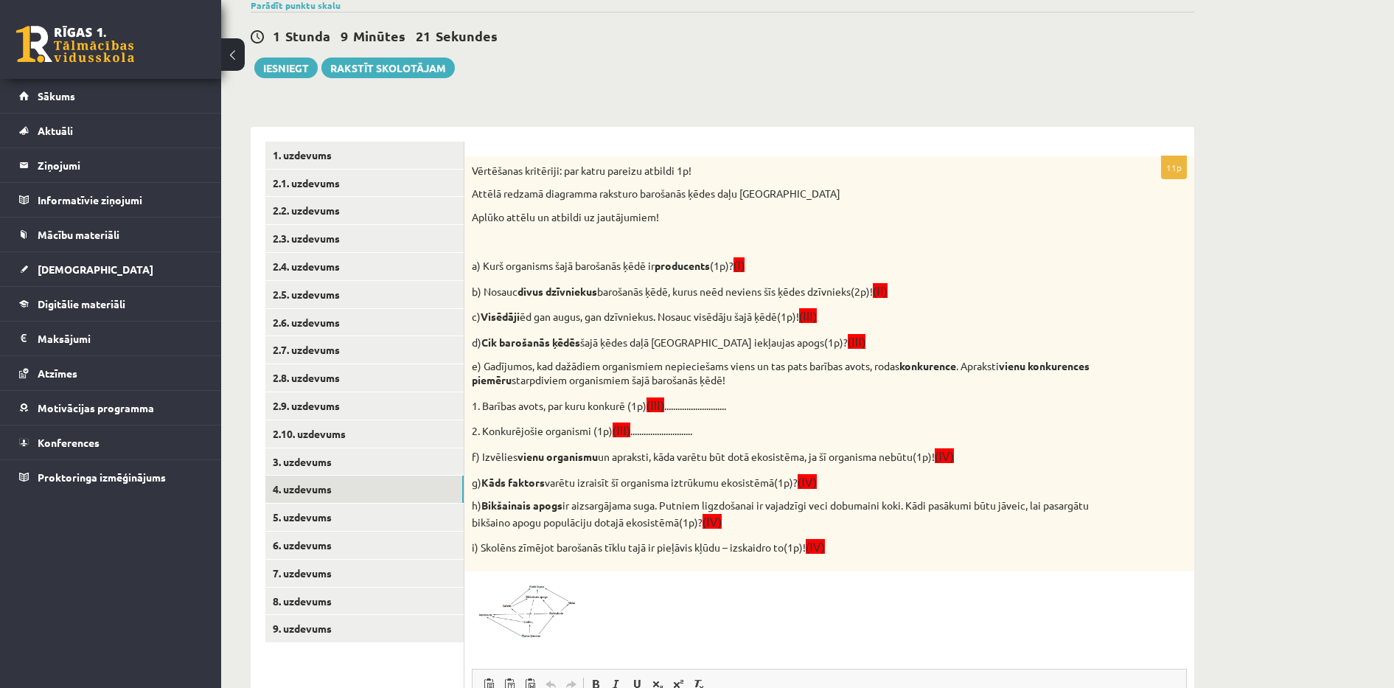
click at [530, 588] on img at bounding box center [527, 609] width 111 height 60
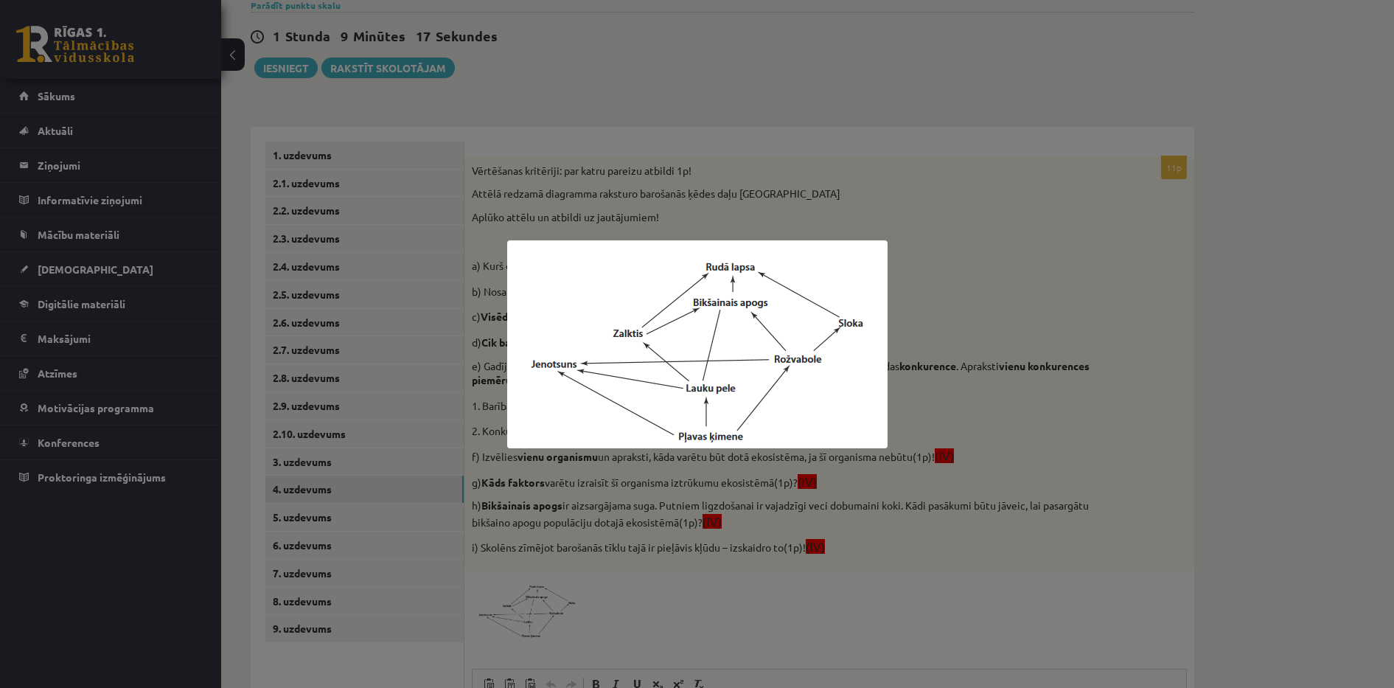
click at [668, 598] on div at bounding box center [697, 344] width 1394 height 688
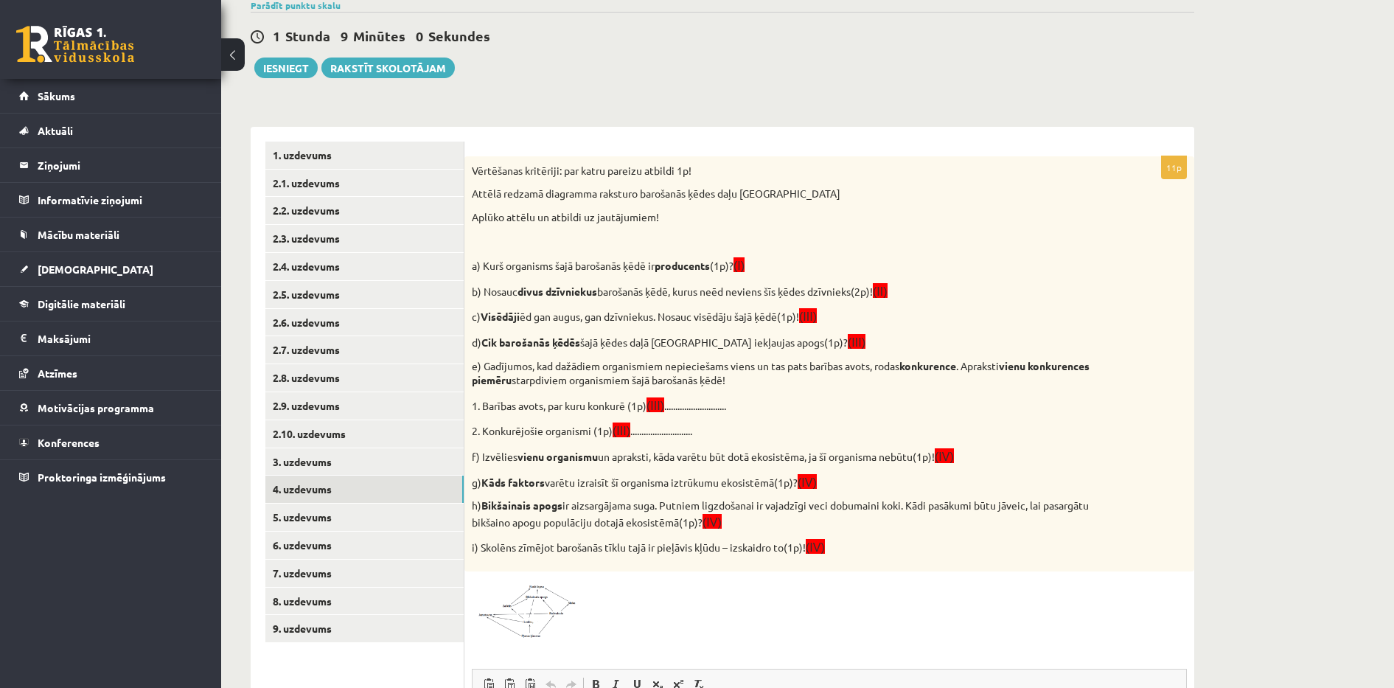
click at [565, 604] on img at bounding box center [527, 609] width 111 height 60
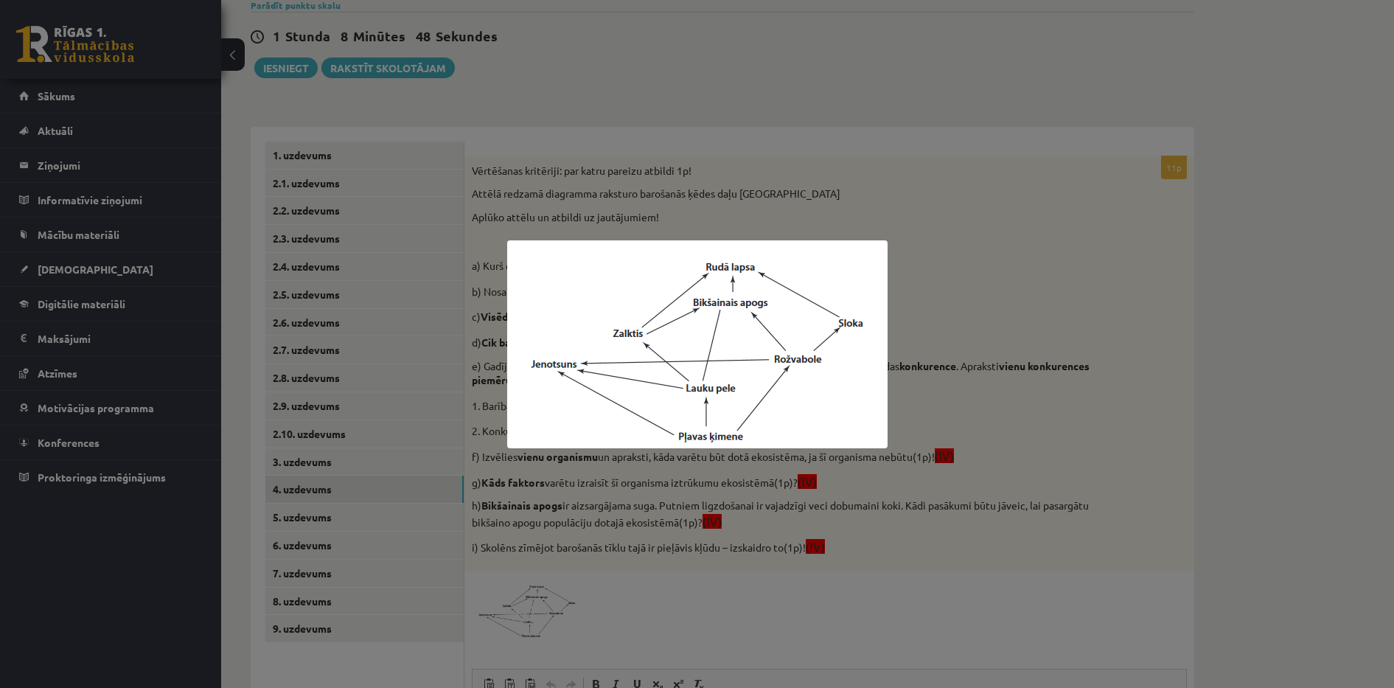
click at [739, 583] on div at bounding box center [697, 344] width 1394 height 688
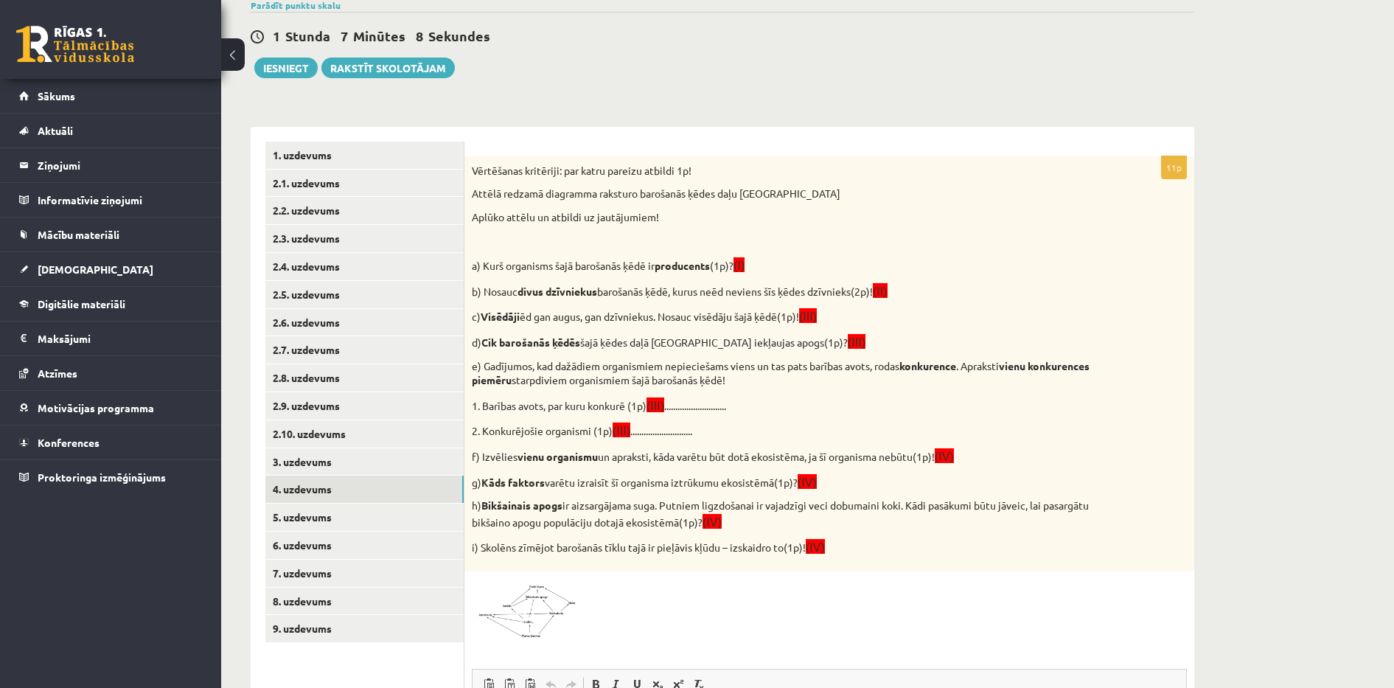
click at [553, 632] on img at bounding box center [527, 609] width 111 height 60
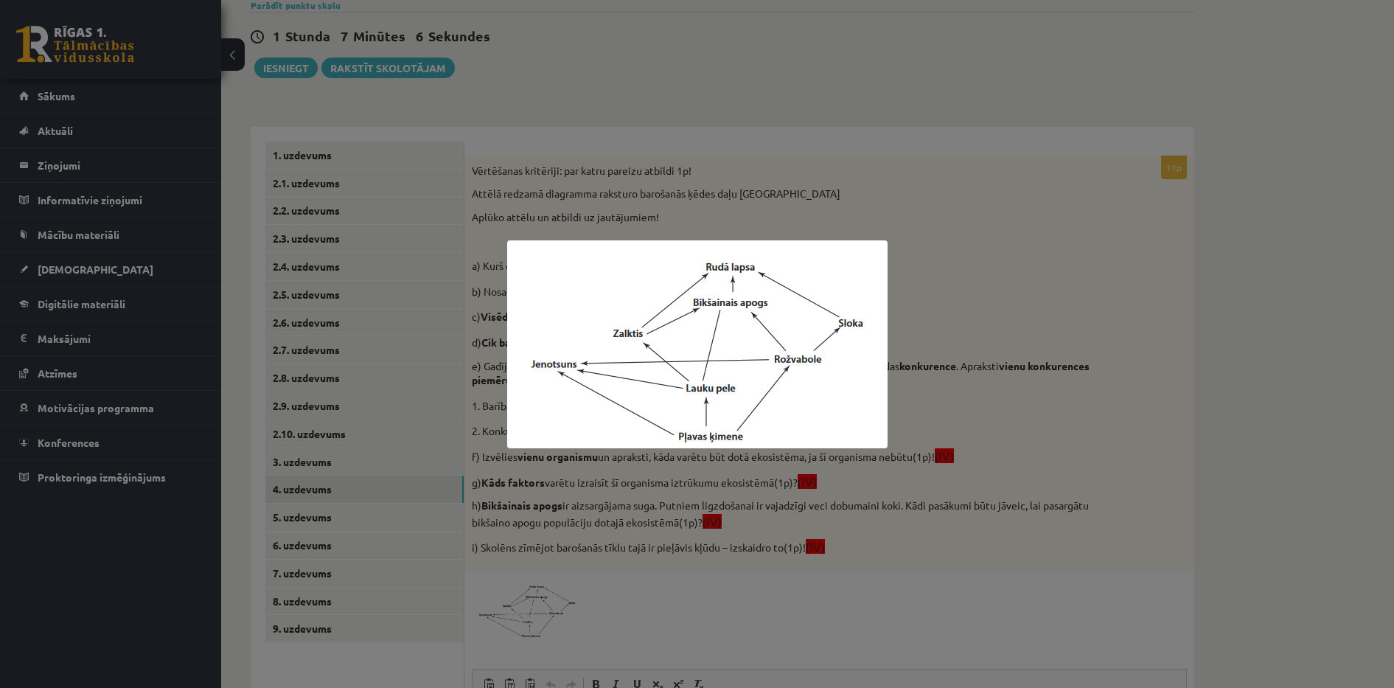
click at [628, 657] on div at bounding box center [697, 344] width 1394 height 688
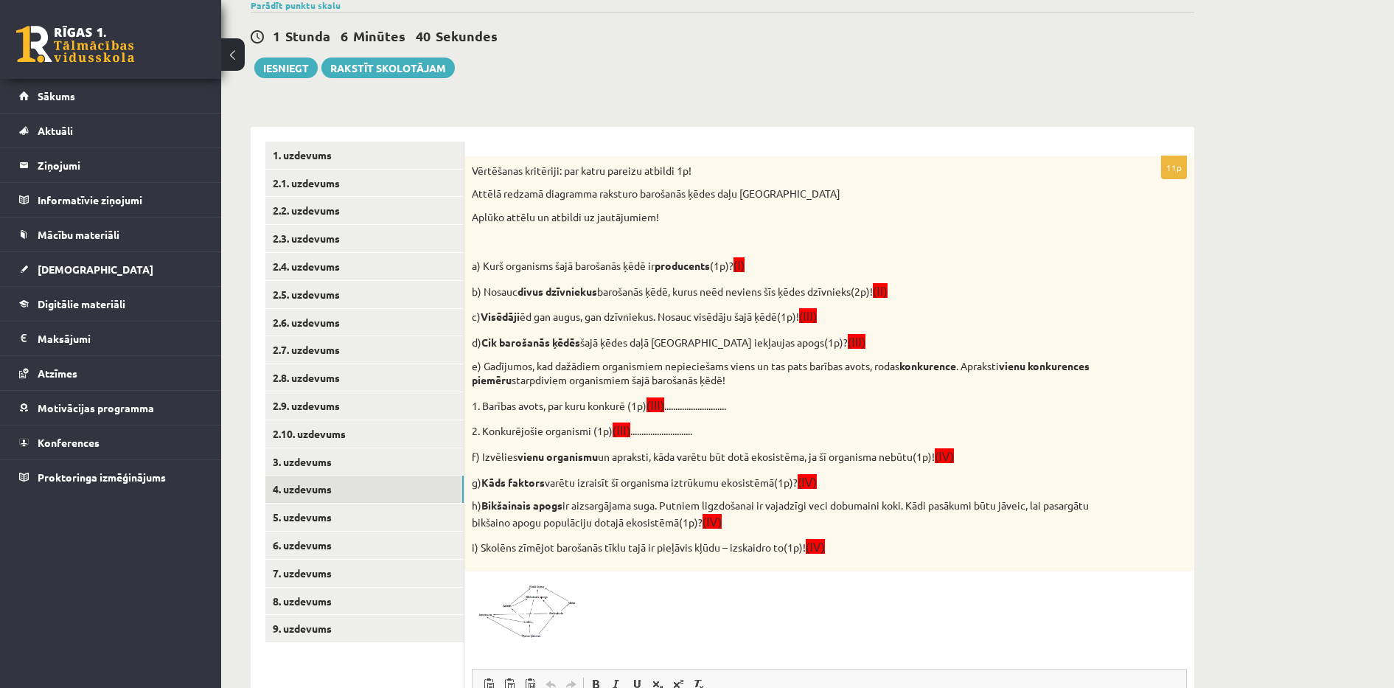
click at [507, 603] on img at bounding box center [527, 609] width 111 height 60
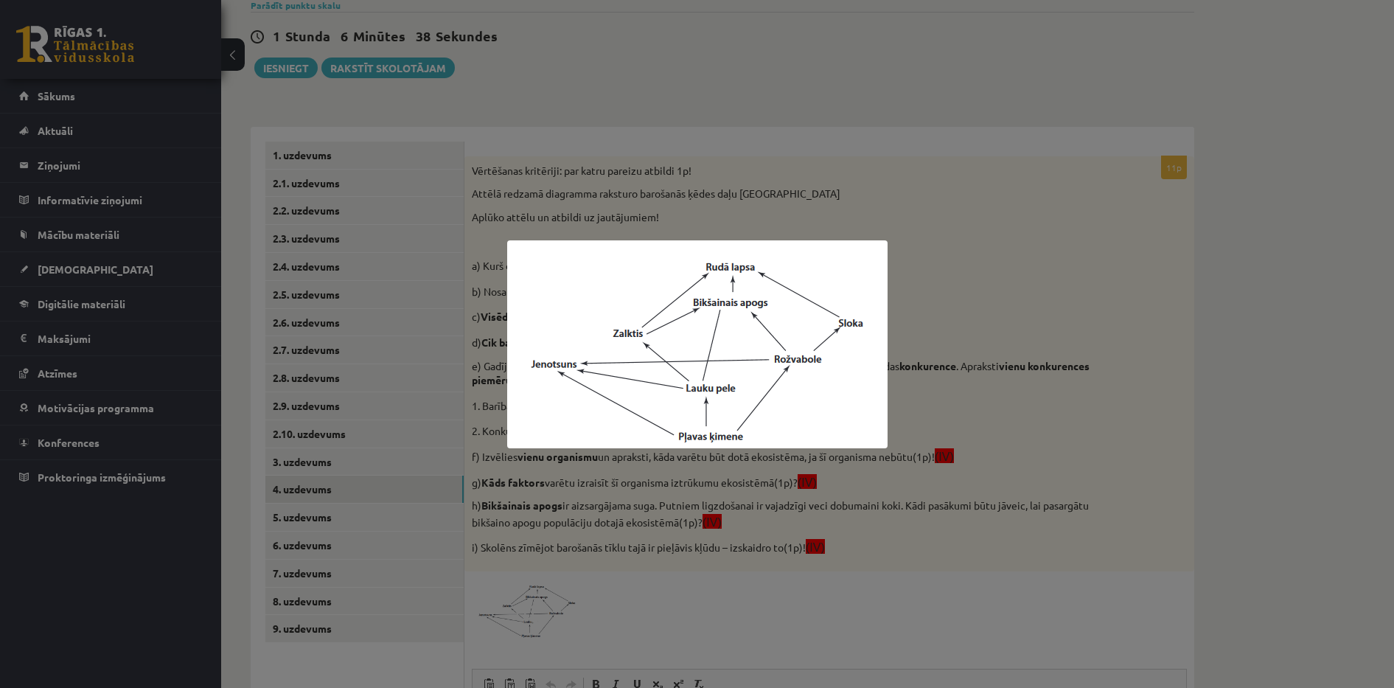
click at [826, 615] on div at bounding box center [697, 344] width 1394 height 688
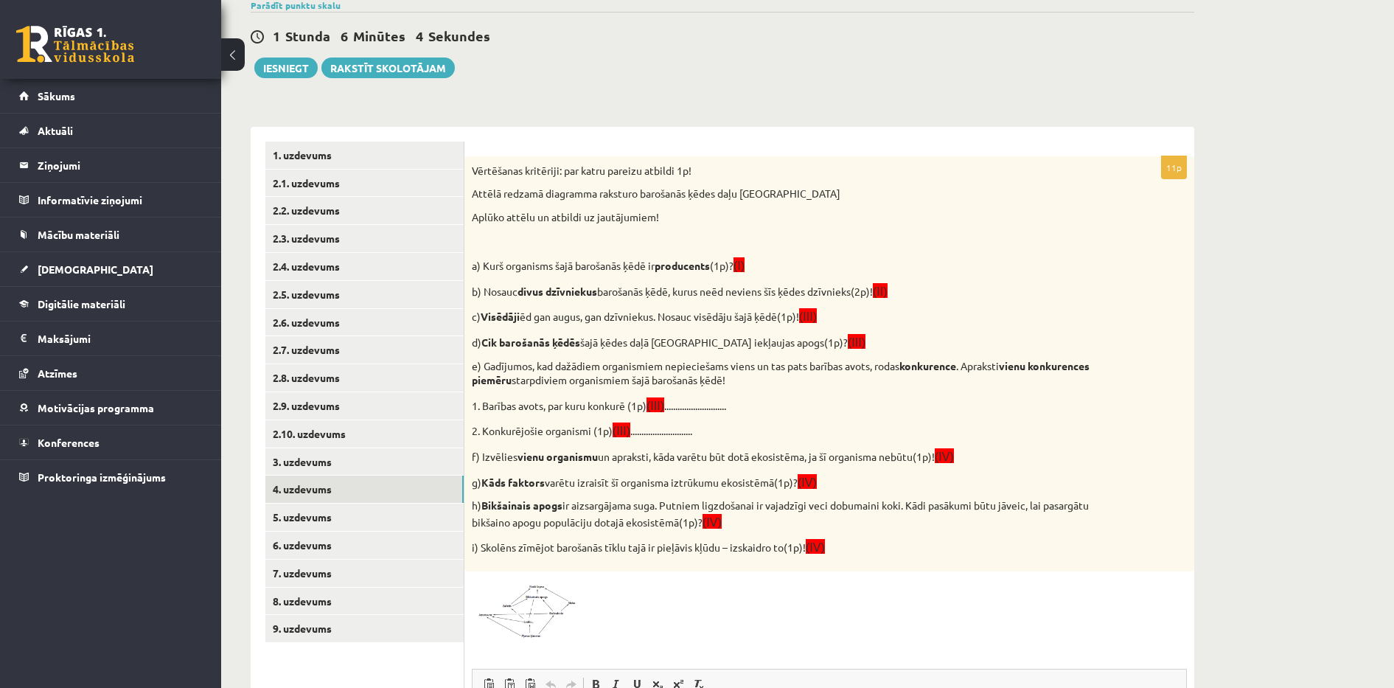
click at [556, 612] on img at bounding box center [527, 609] width 111 height 60
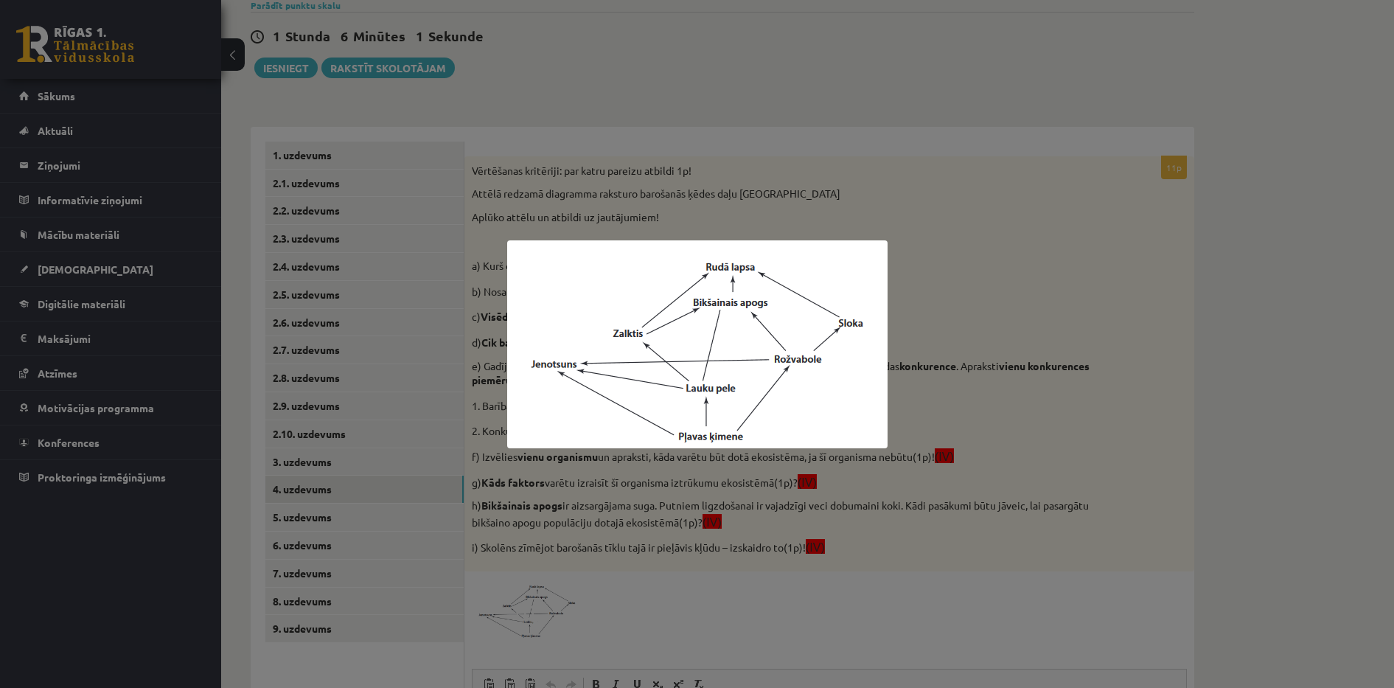
click at [657, 623] on div at bounding box center [697, 344] width 1394 height 688
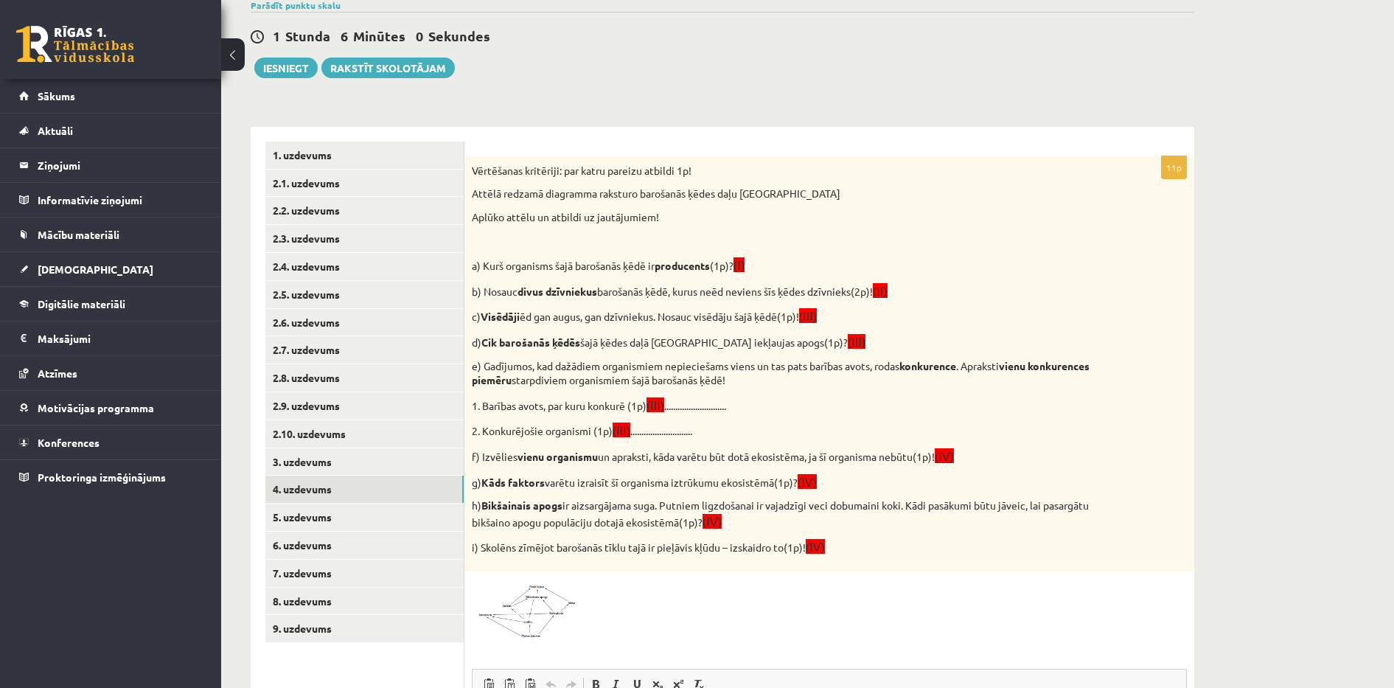
click at [657, 623] on div at bounding box center [829, 609] width 715 height 60
click at [565, 598] on img at bounding box center [527, 609] width 111 height 60
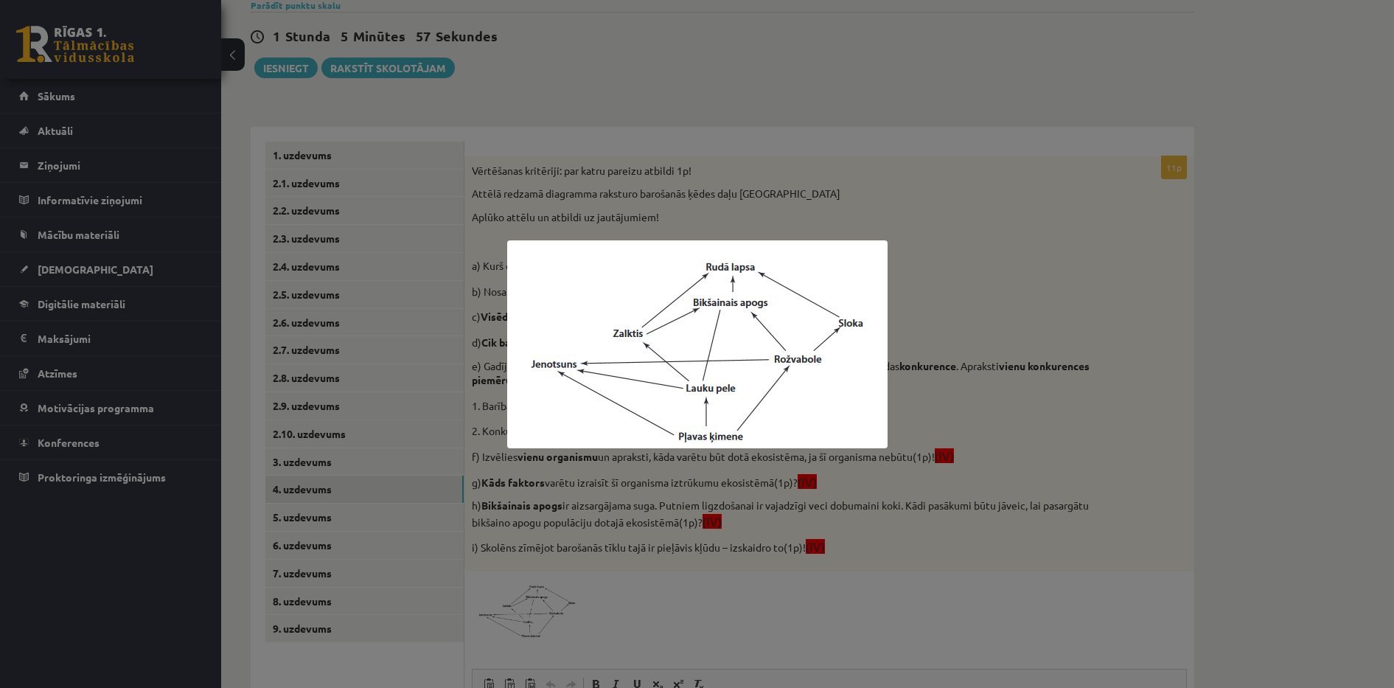
click at [662, 618] on div at bounding box center [697, 344] width 1394 height 688
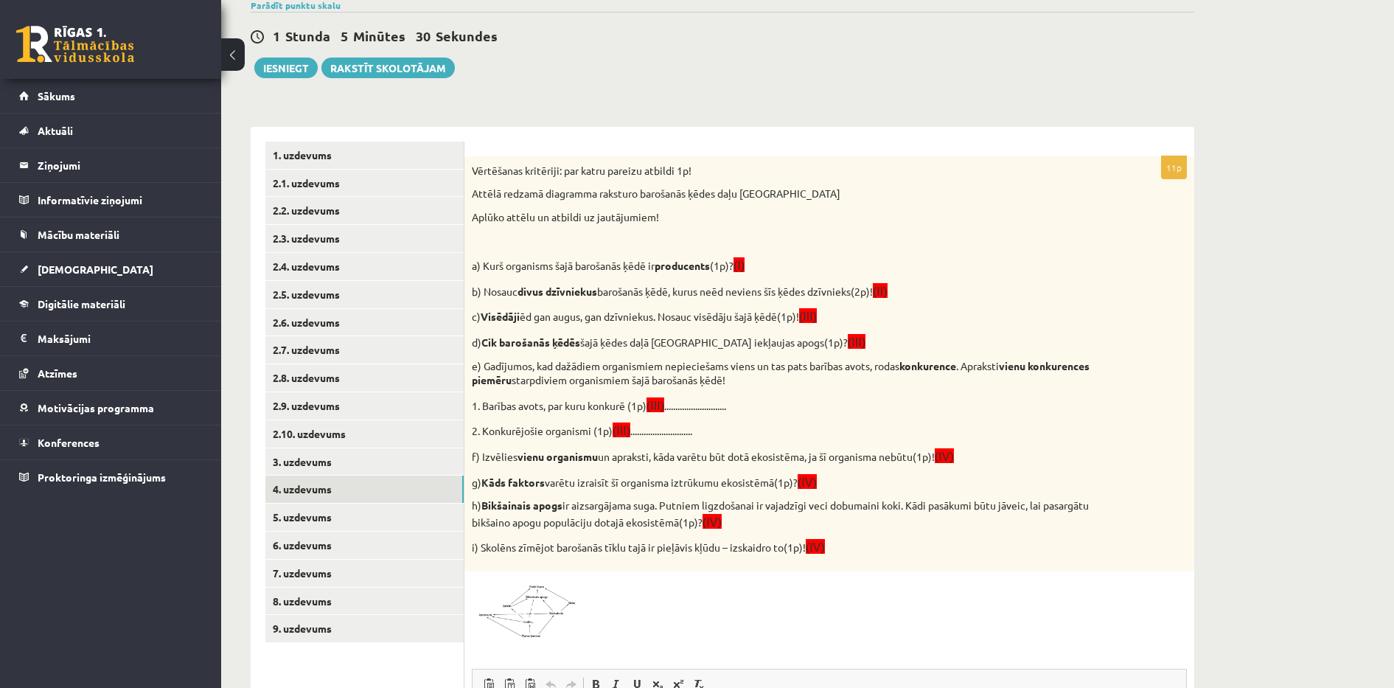
click at [507, 613] on img at bounding box center [527, 609] width 111 height 60
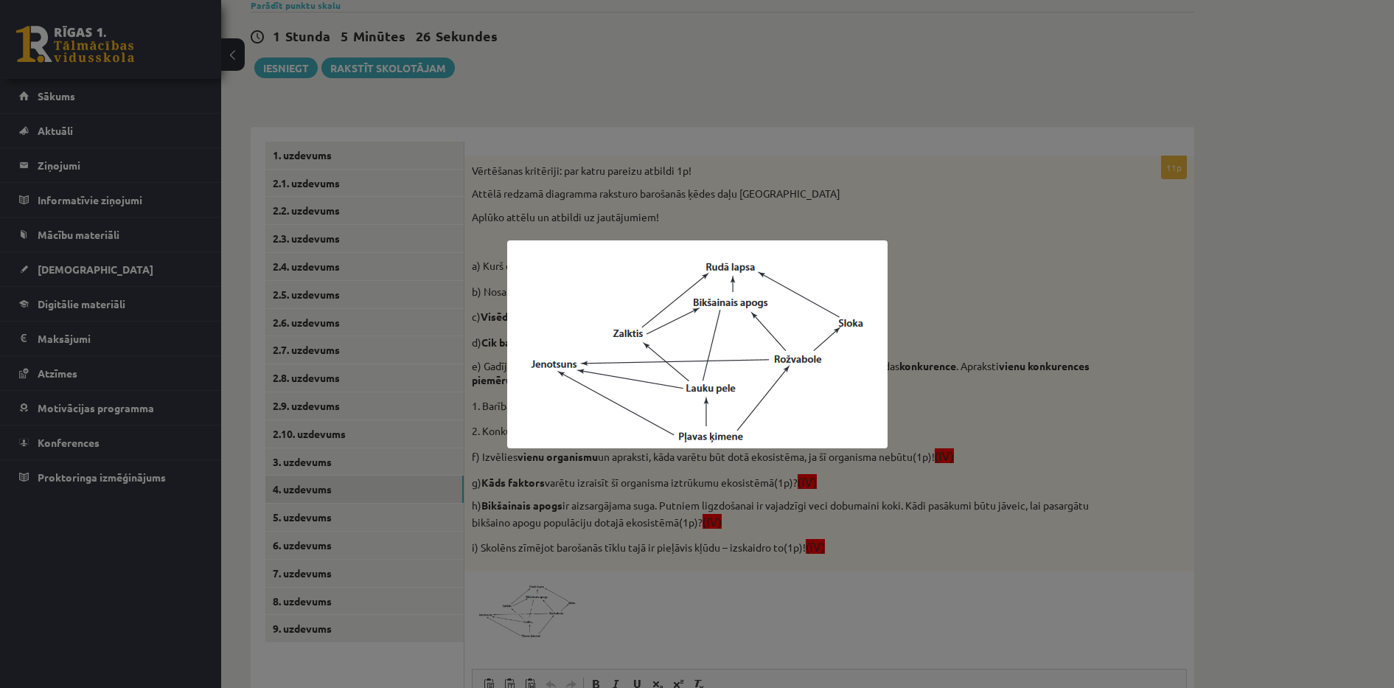
click at [628, 627] on div at bounding box center [697, 344] width 1394 height 688
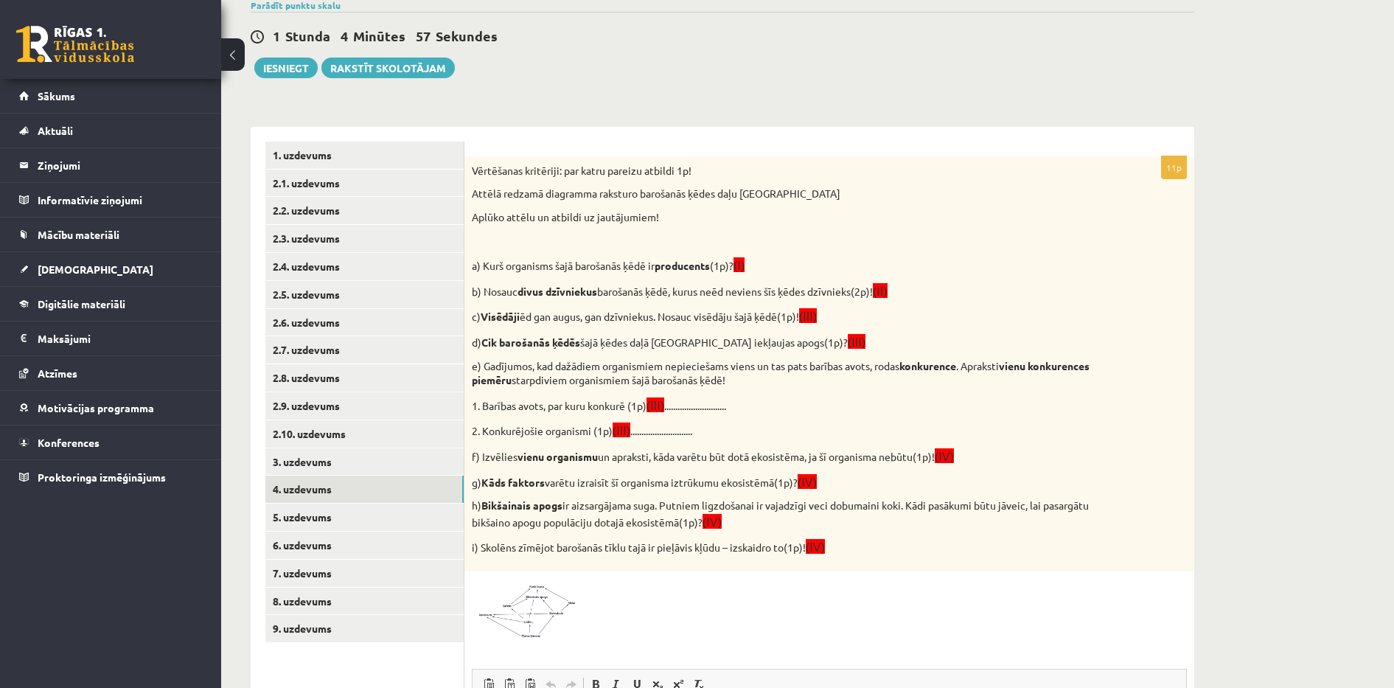
click at [523, 609] on span at bounding box center [528, 614] width 24 height 24
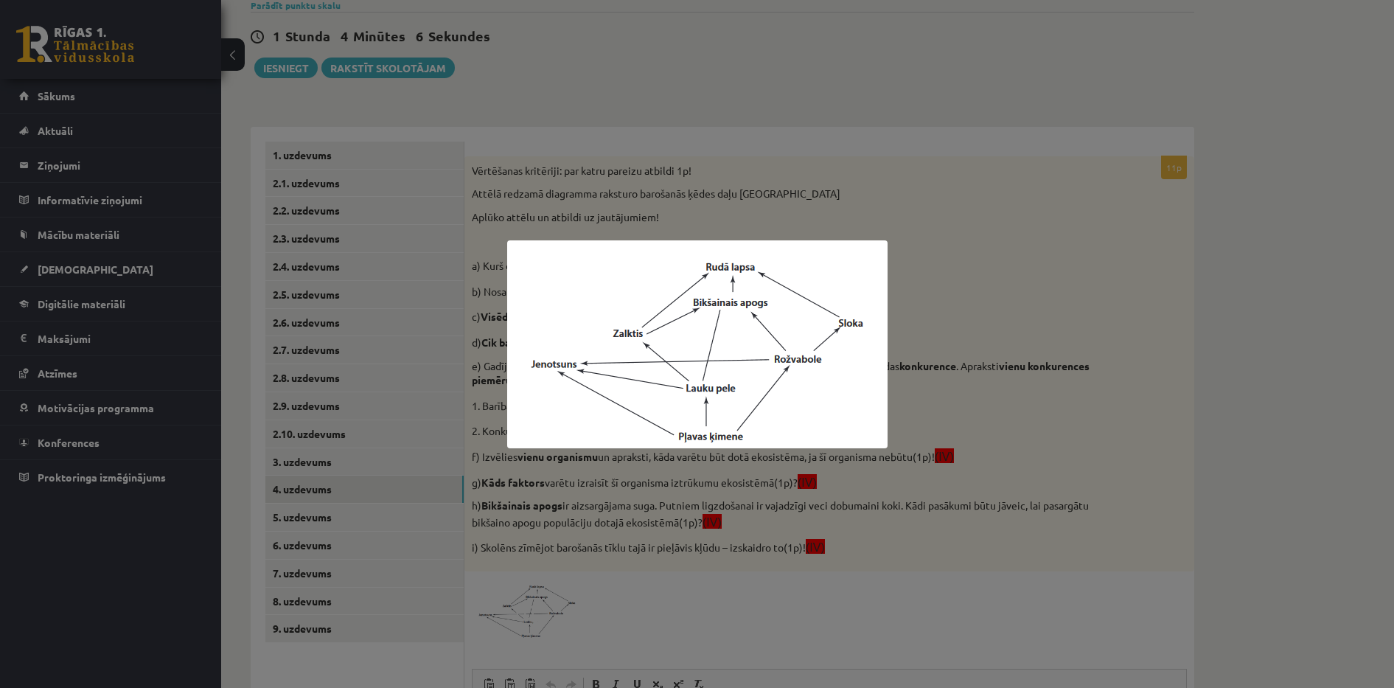
click at [614, 68] on div at bounding box center [697, 344] width 1394 height 688
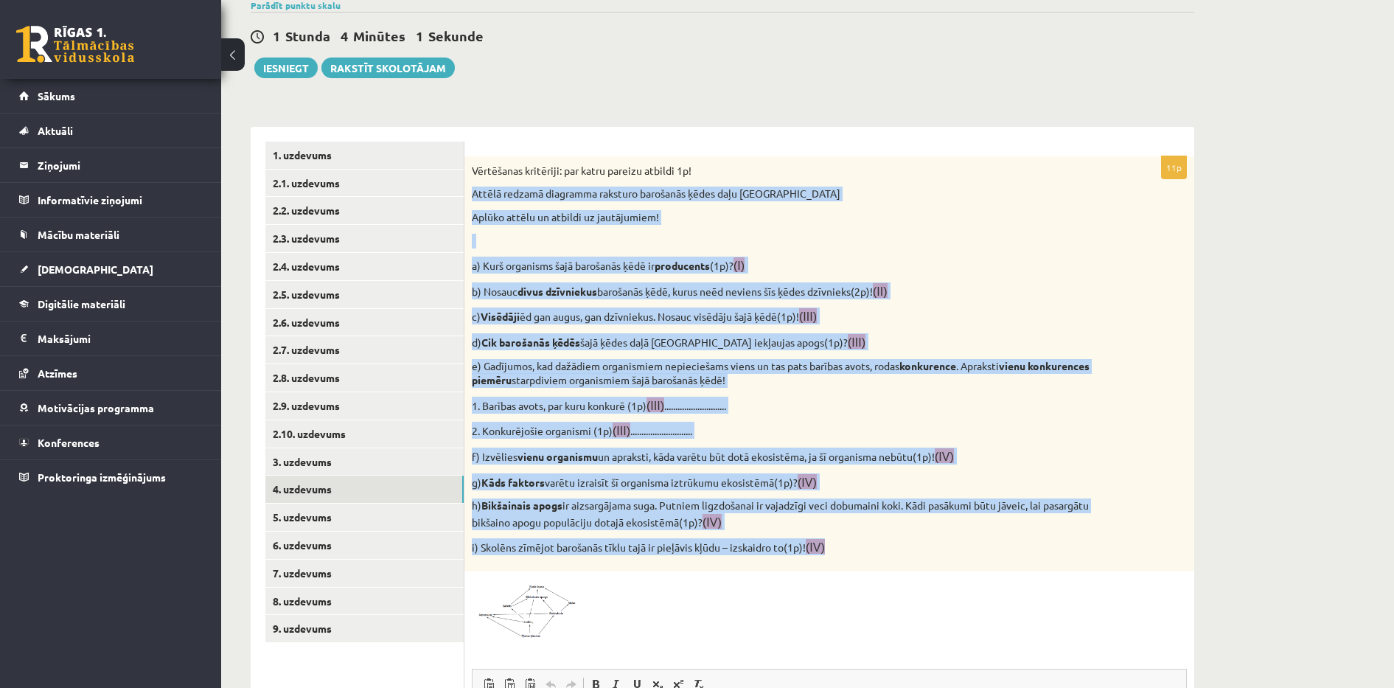
drag, startPoint x: 471, startPoint y: 189, endPoint x: 920, endPoint y: 557, distance: 581.3
click at [920, 557] on div "Vērtēšanas kritēriji: par katru pareizu atbildi 1p! Attēlā redzamā diagramma ra…" at bounding box center [829, 363] width 730 height 415
click at [482, 600] on img at bounding box center [527, 609] width 111 height 60
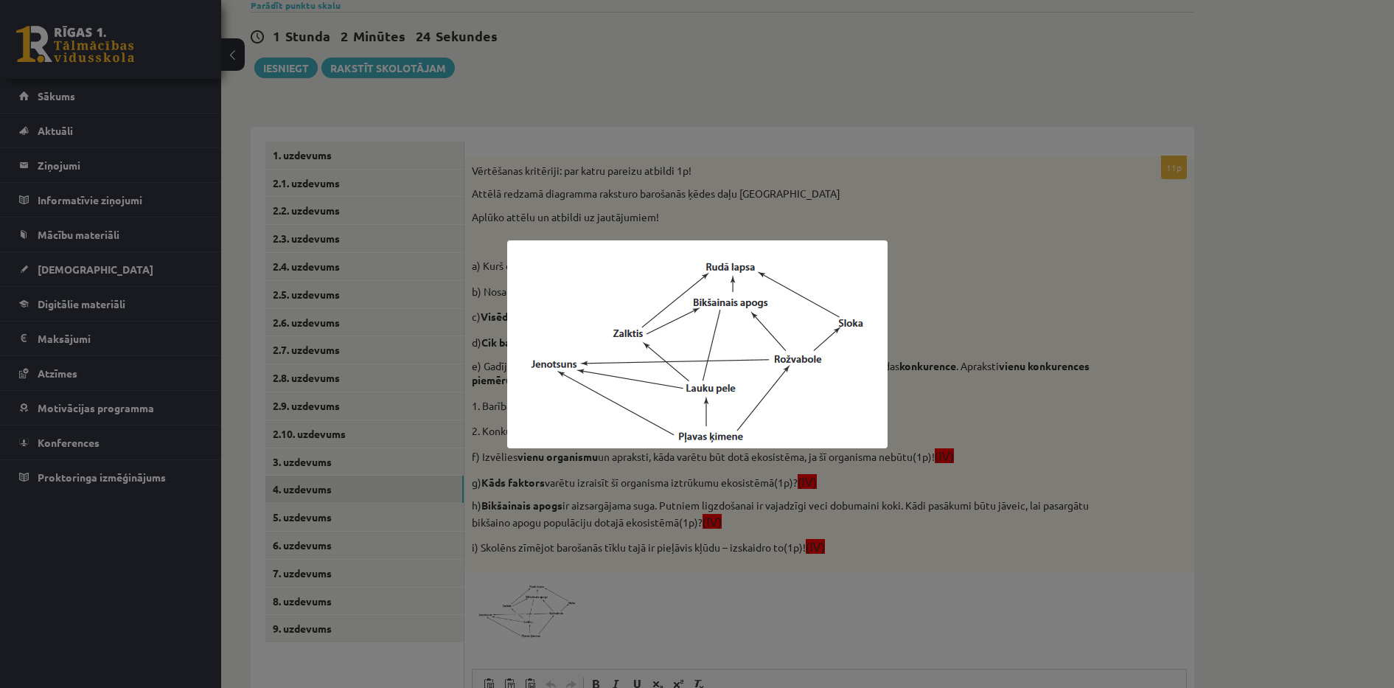
click at [845, 153] on div at bounding box center [697, 344] width 1394 height 688
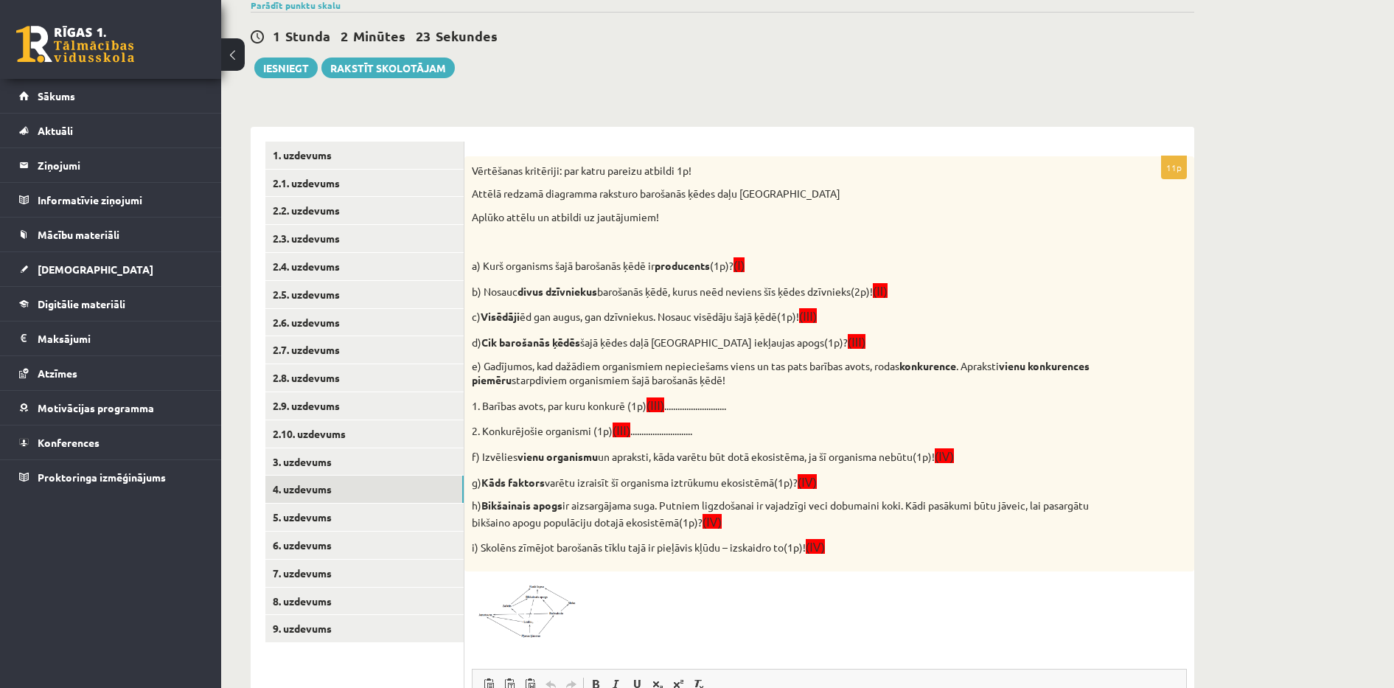
click at [845, 153] on form "11p Vērtēšanas kritēriji: par katru pareizu atbildi 1p! Attēlā redzamā diagramm…" at bounding box center [829, 558] width 700 height 834
click at [514, 622] on img at bounding box center [527, 609] width 111 height 60
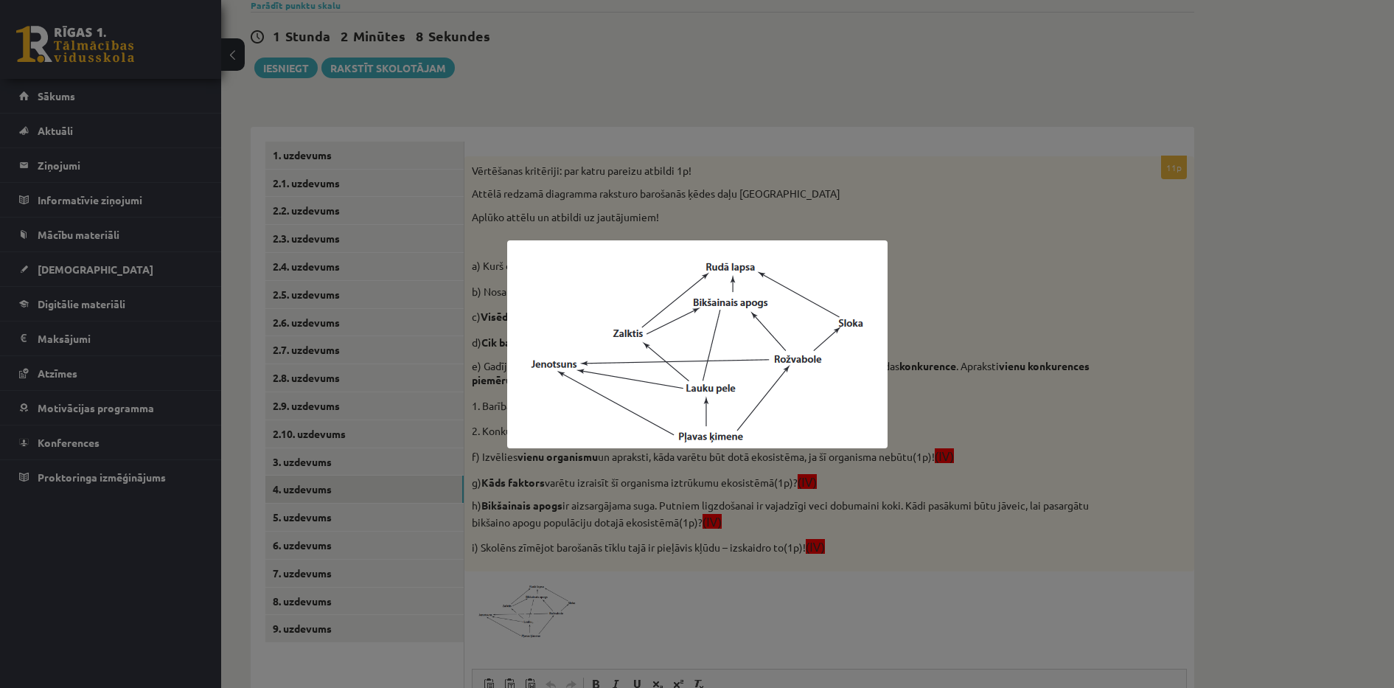
click at [1180, 589] on div at bounding box center [697, 344] width 1394 height 688
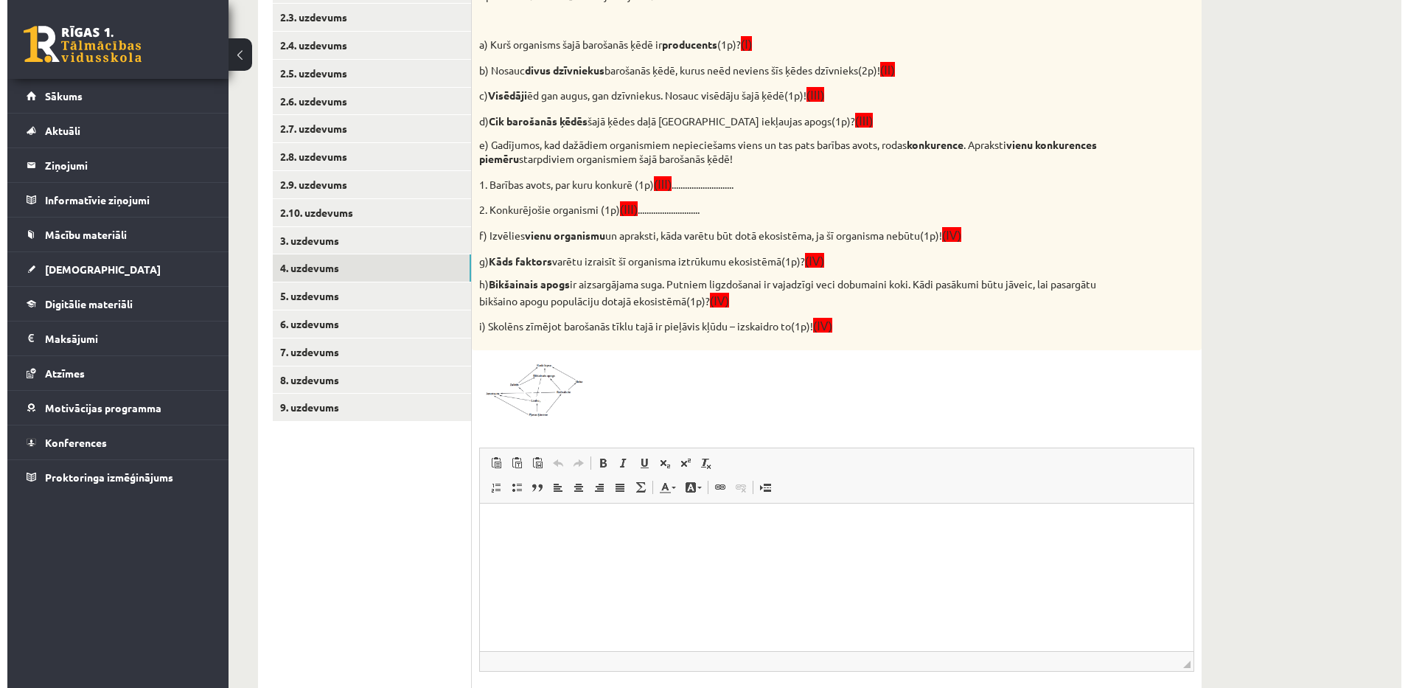
scroll to position [405, 0]
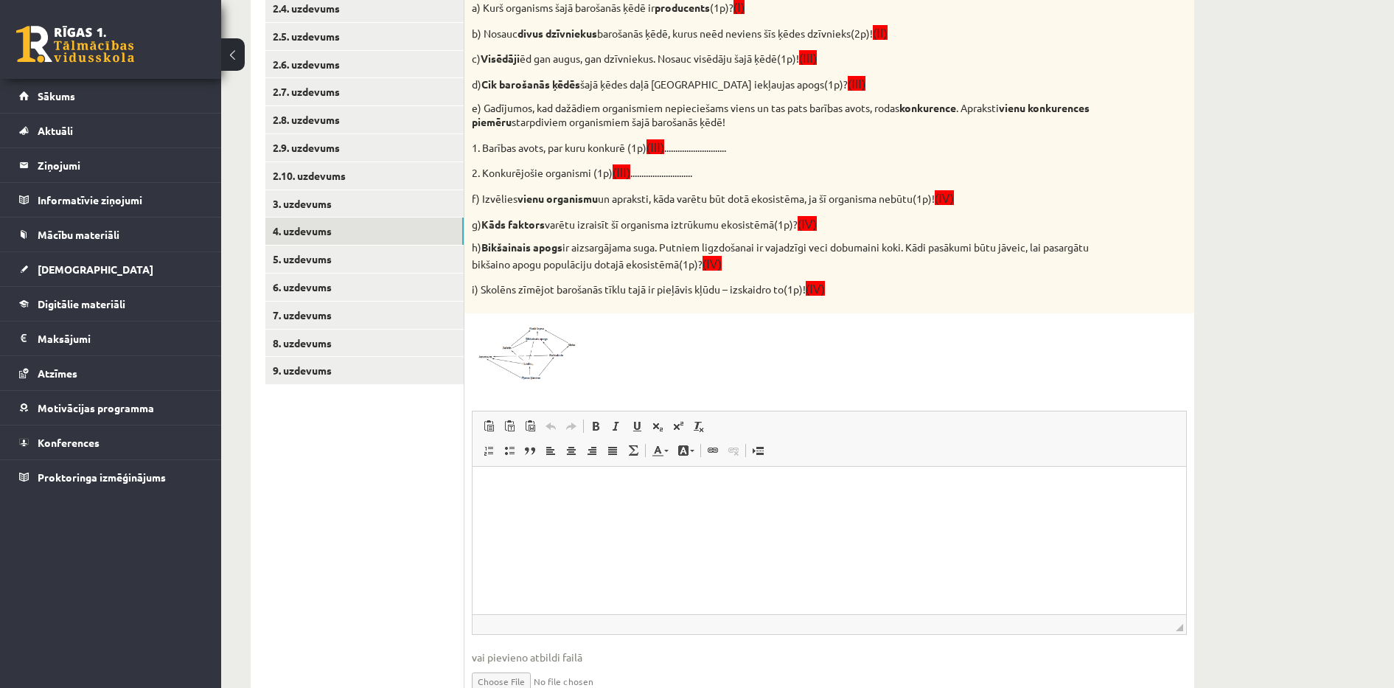
click at [536, 499] on html at bounding box center [828, 488] width 713 height 45
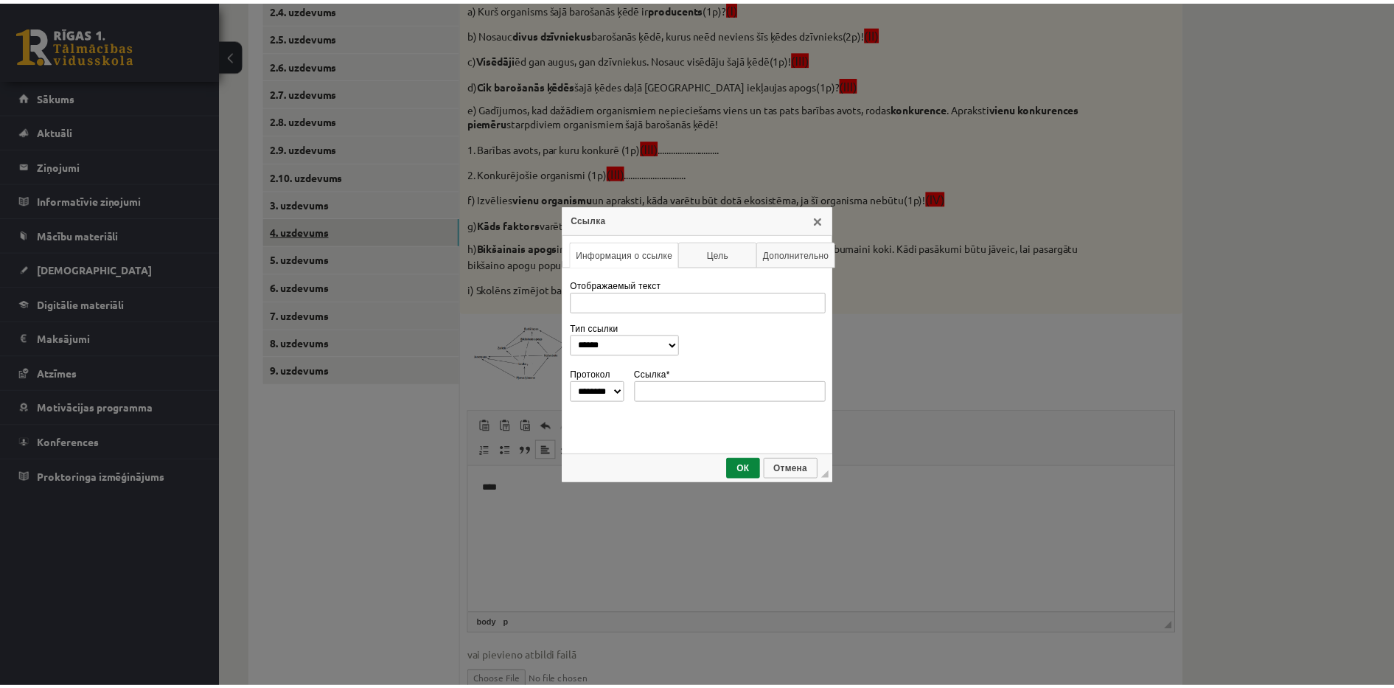
scroll to position [0, 0]
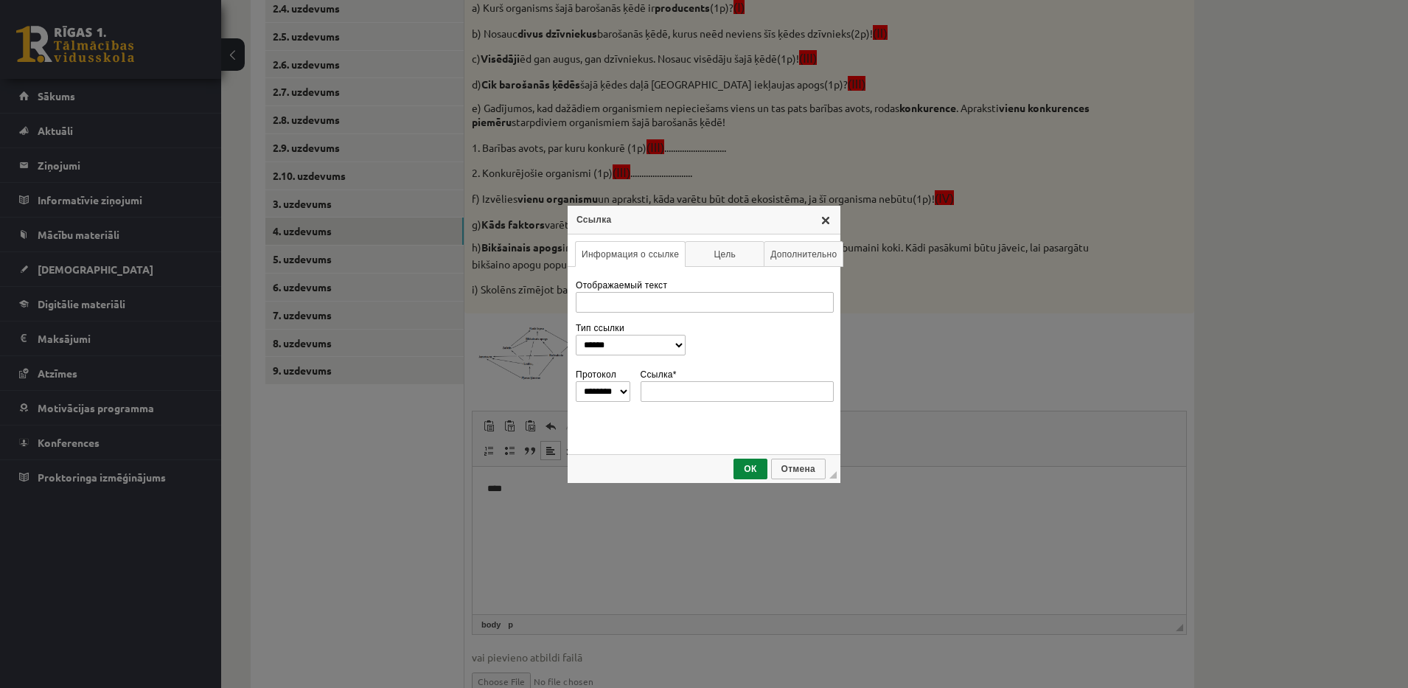
click at [823, 216] on link "X" at bounding box center [826, 220] width 12 height 12
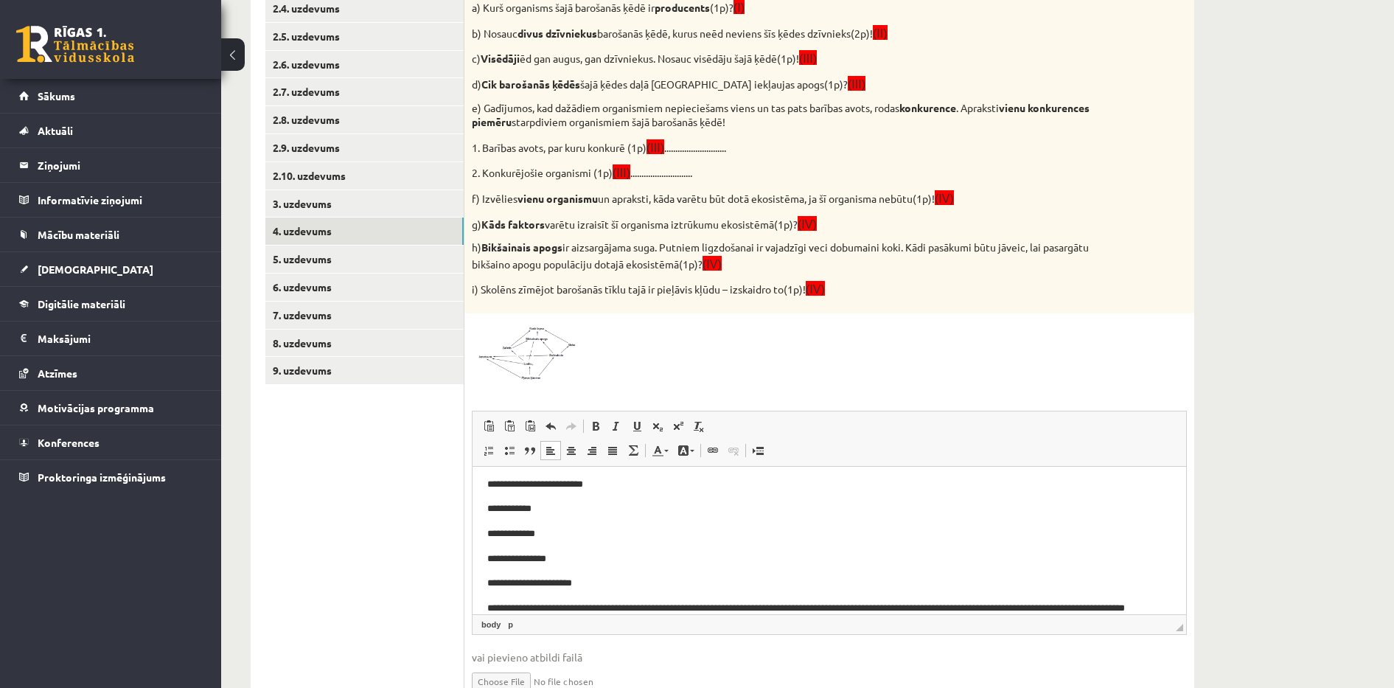
scroll to position [45, 0]
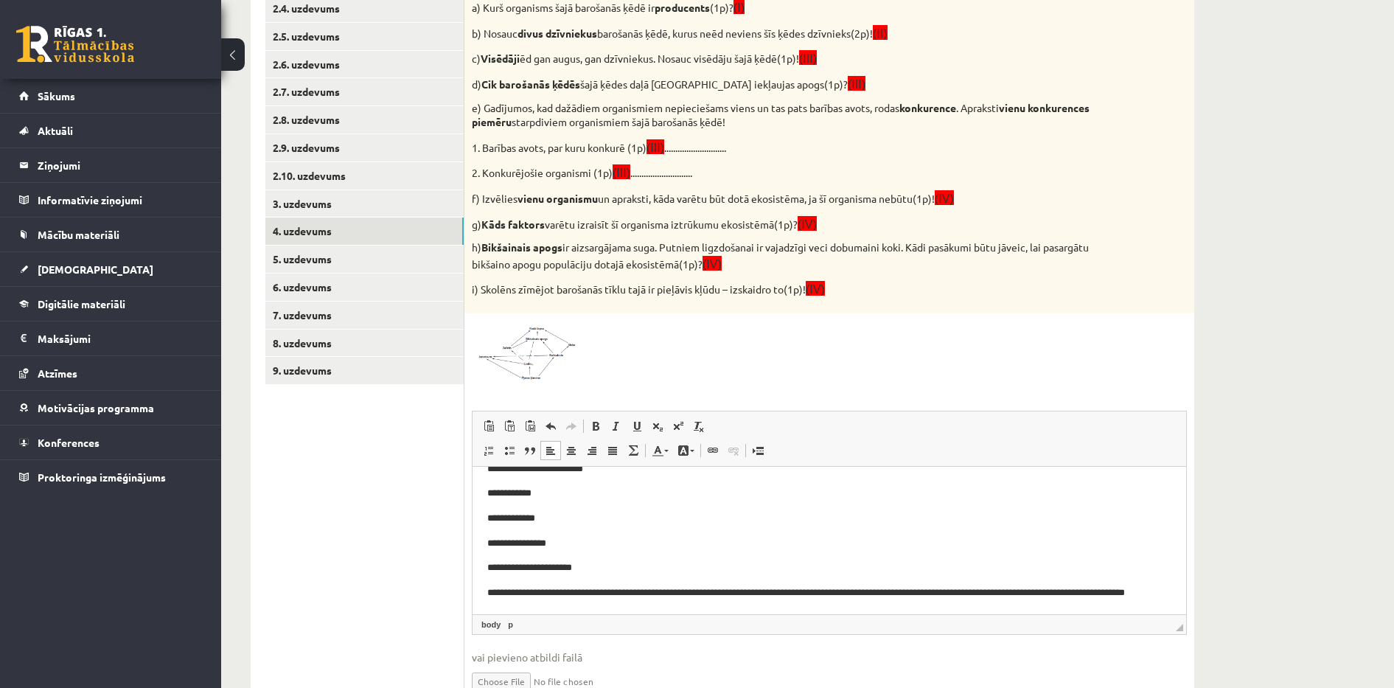
click at [640, 594] on p "**********" at bounding box center [822, 599] width 670 height 31
click at [580, 611] on p "**********" at bounding box center [822, 599] width 670 height 31
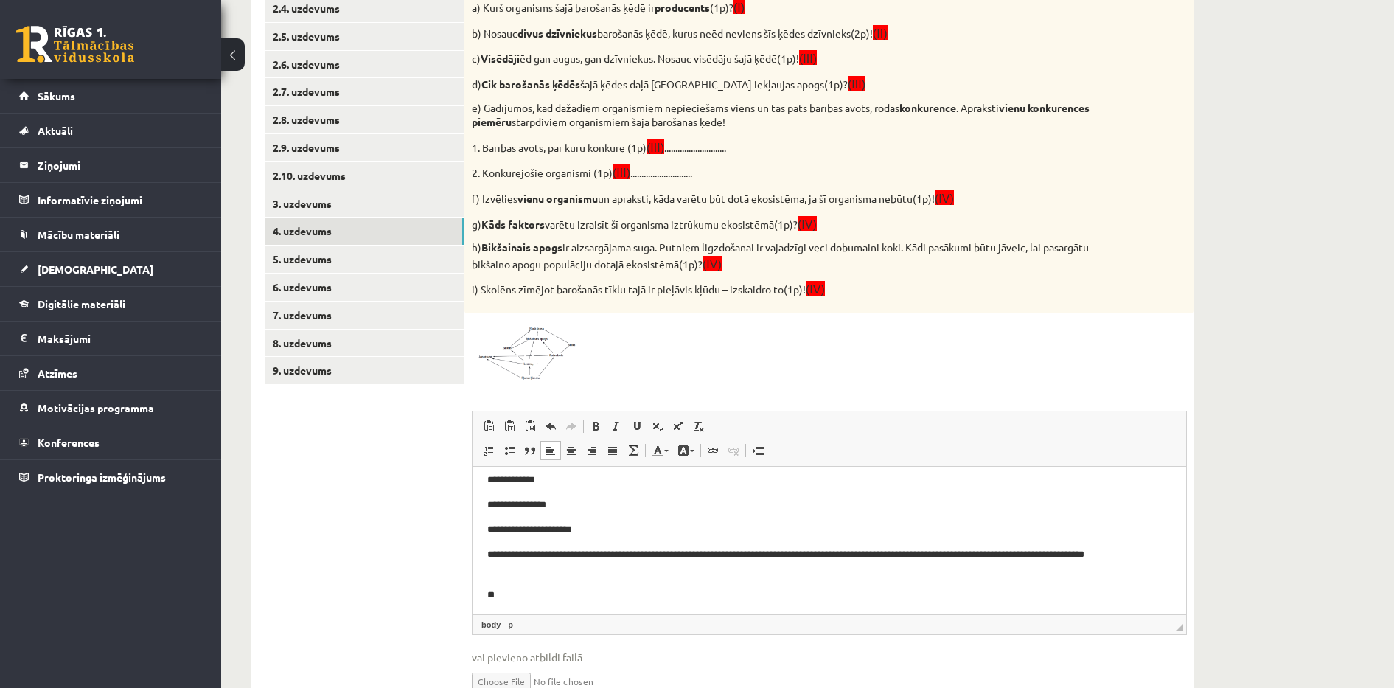
scroll to position [87, 0]
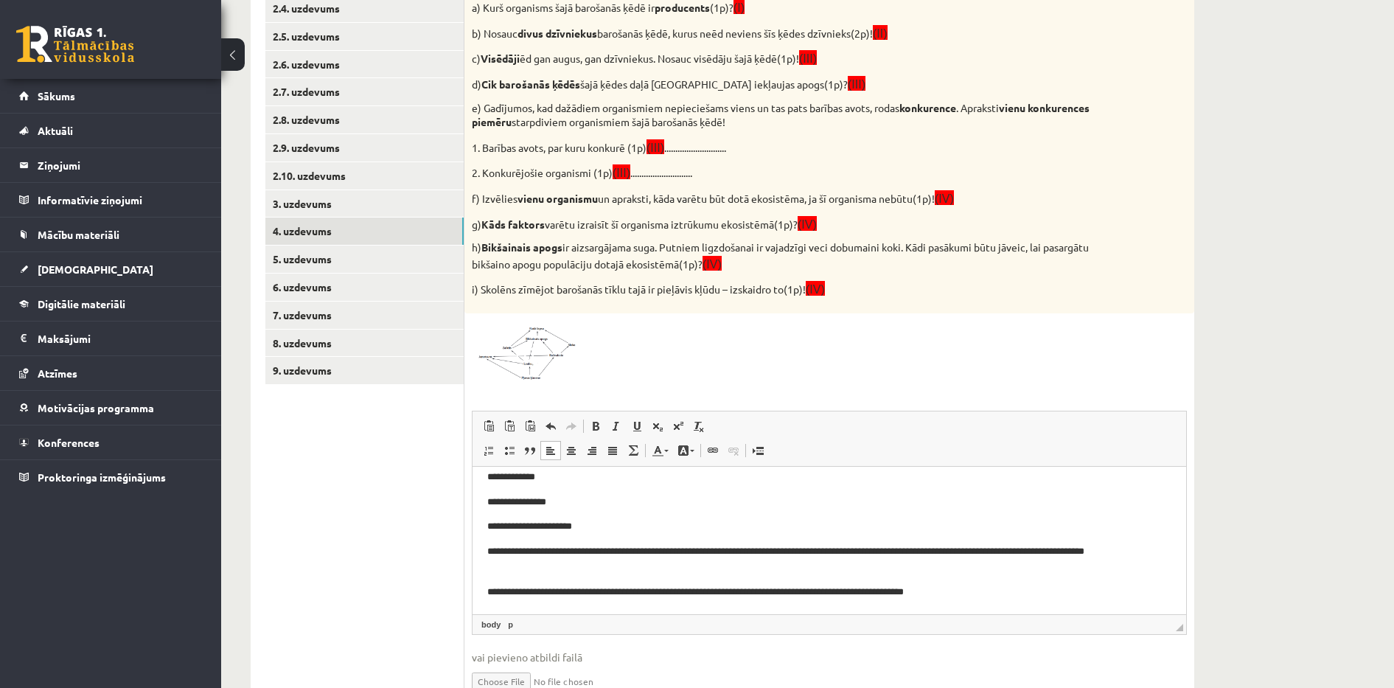
click at [682, 588] on p "**********" at bounding box center [822, 591] width 670 height 15
click at [951, 589] on p "**********" at bounding box center [822, 591] width 670 height 15
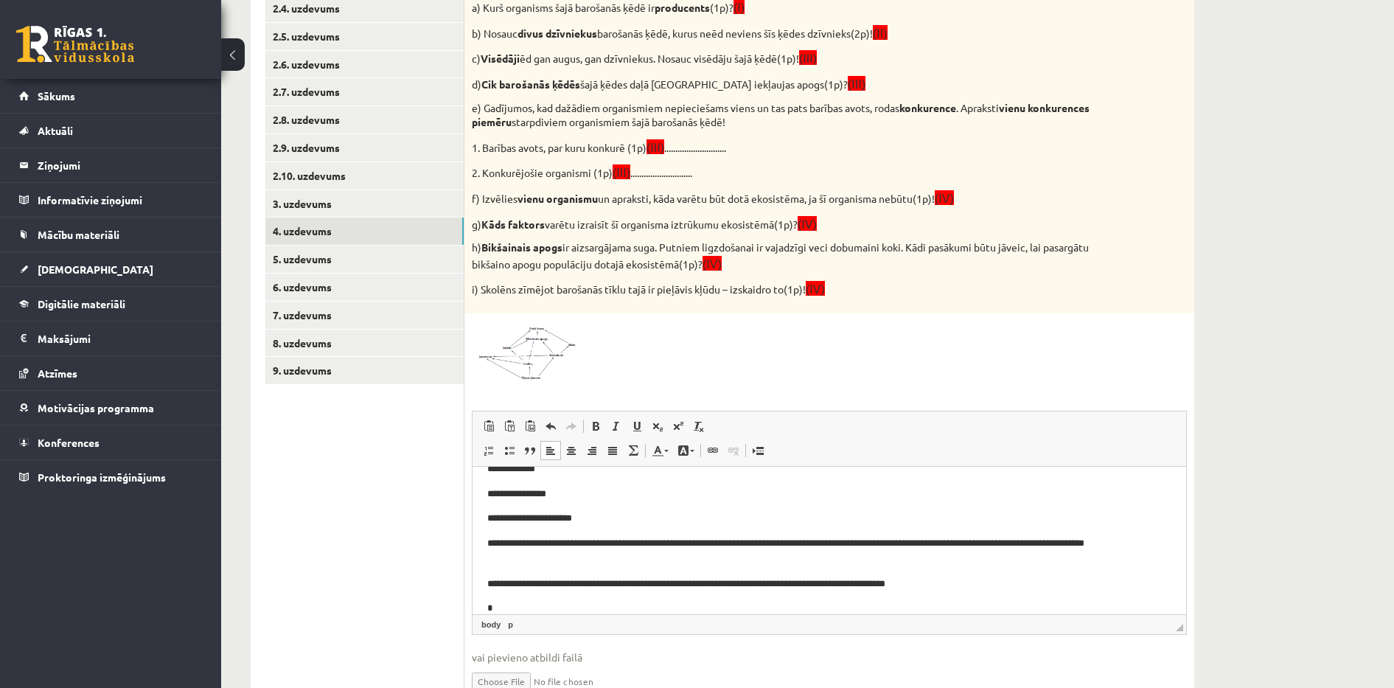
scroll to position [95, 0]
click at [510, 606] on p "**********" at bounding box center [822, 606] width 670 height 15
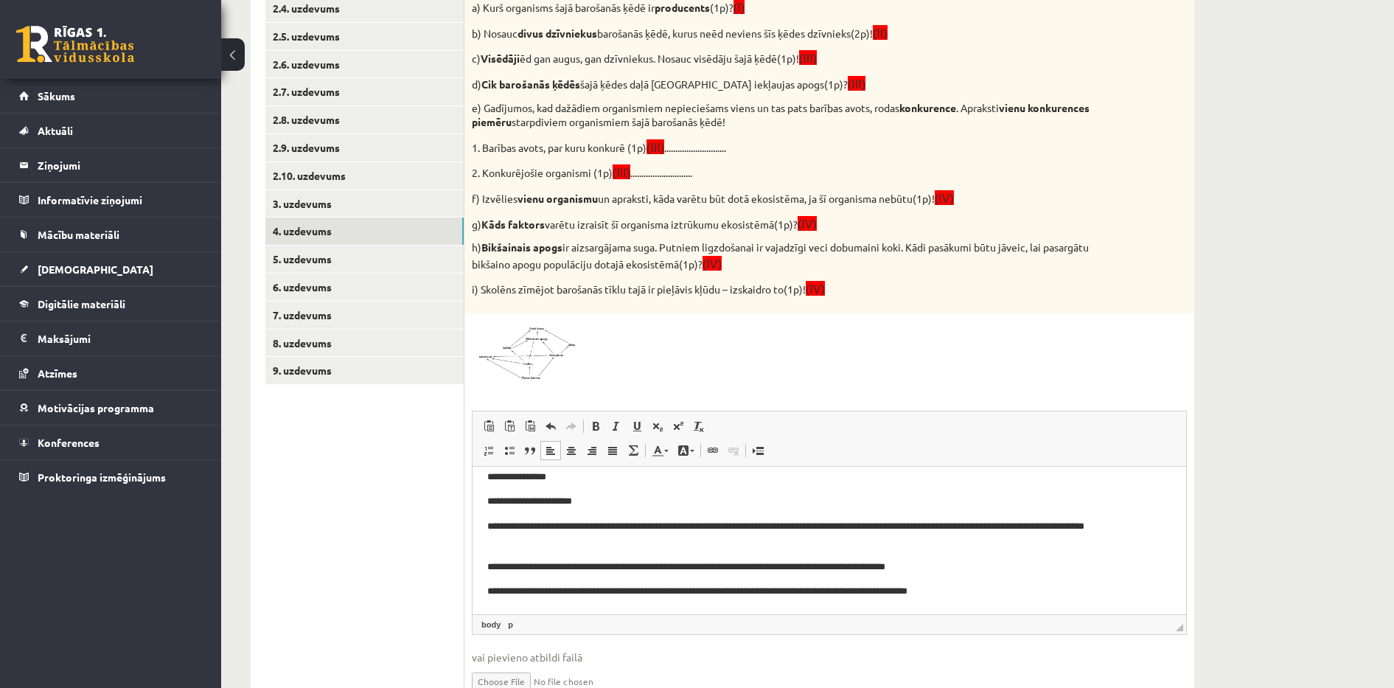
click at [978, 593] on p "**********" at bounding box center [822, 590] width 670 height 15
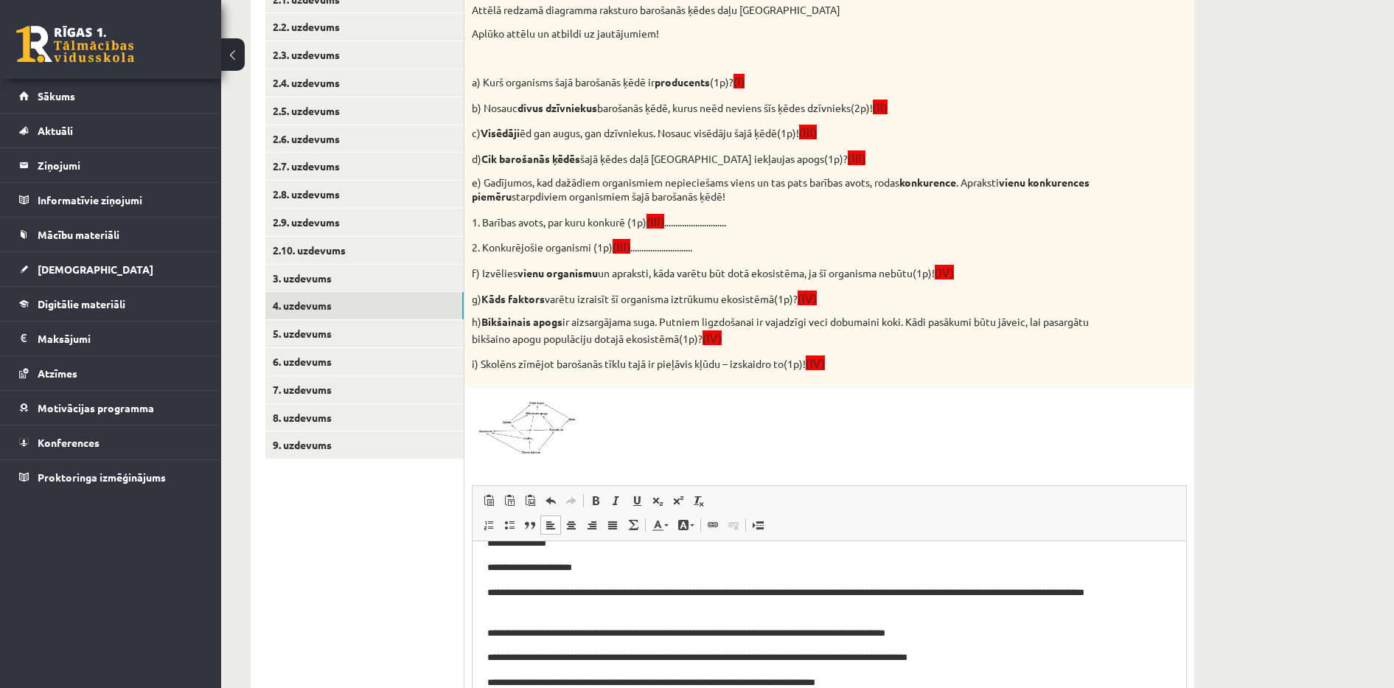
scroll to position [481, 0]
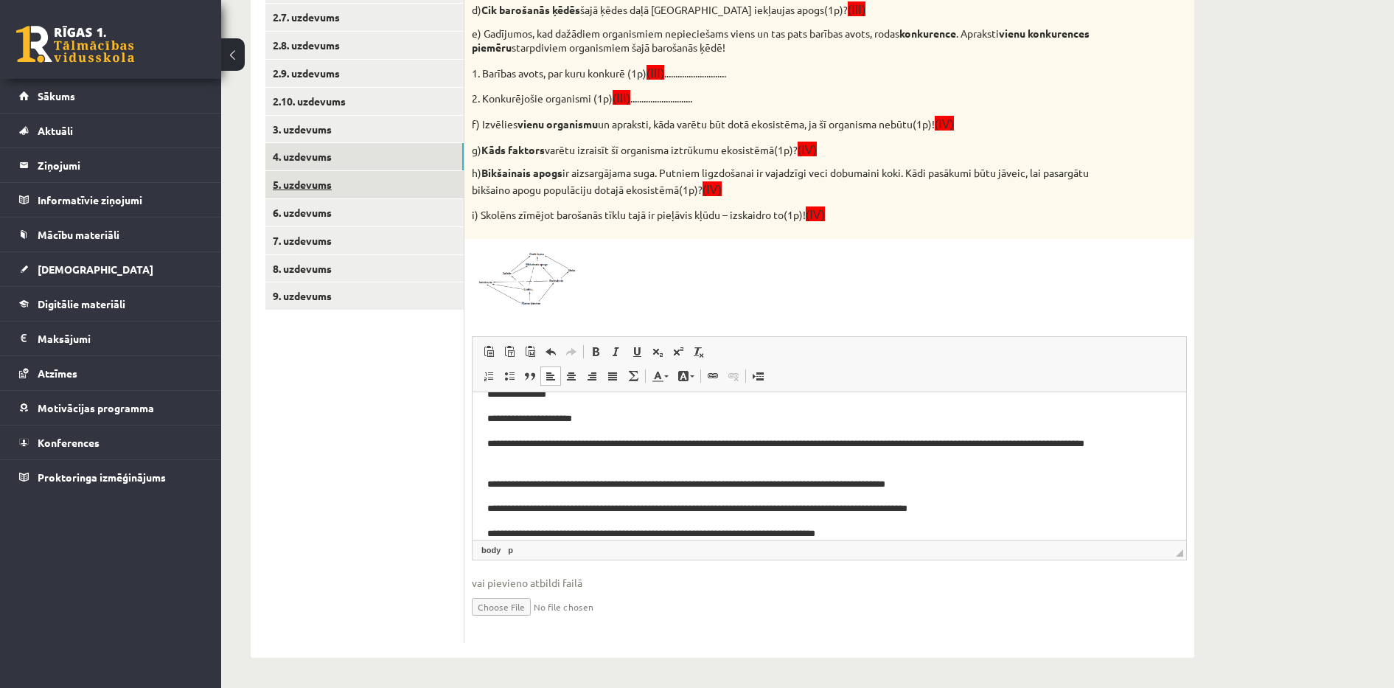
click at [366, 185] on link "5. uzdevums" at bounding box center [364, 184] width 198 height 27
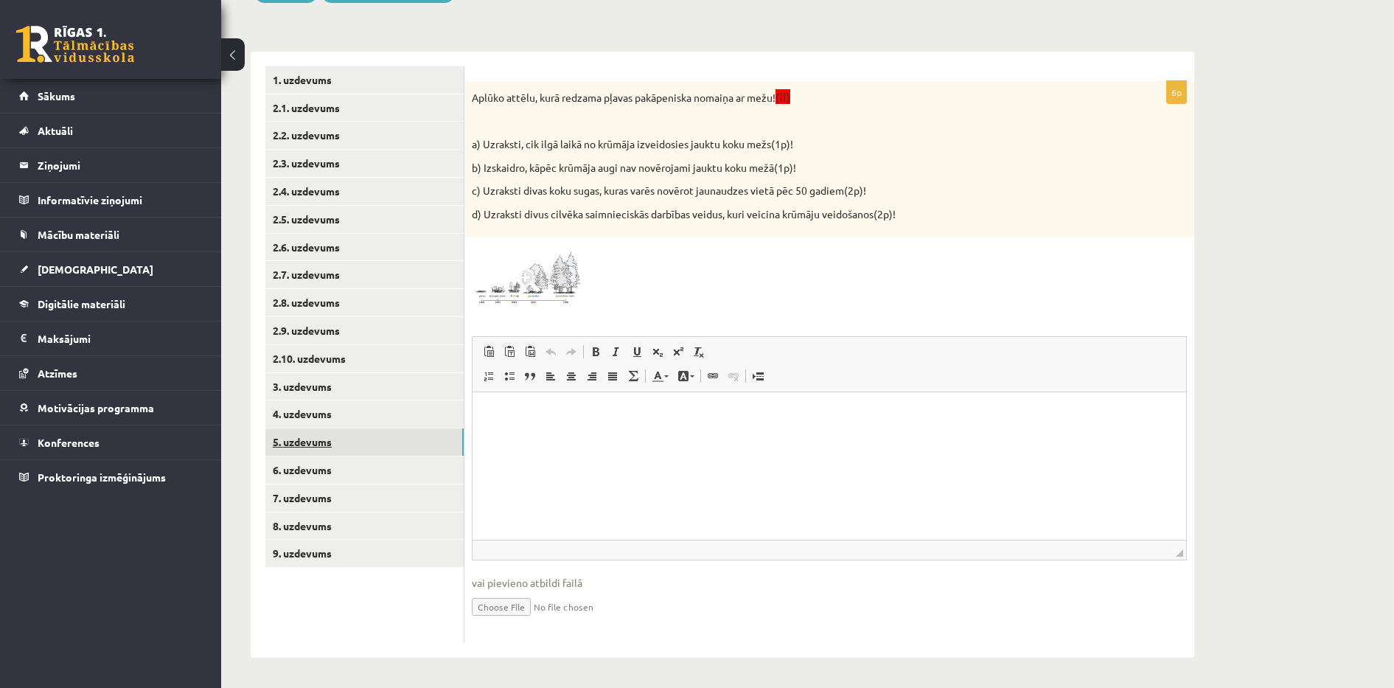
scroll to position [0, 0]
click at [356, 469] on link "6. uzdevums" at bounding box center [364, 469] width 198 height 27
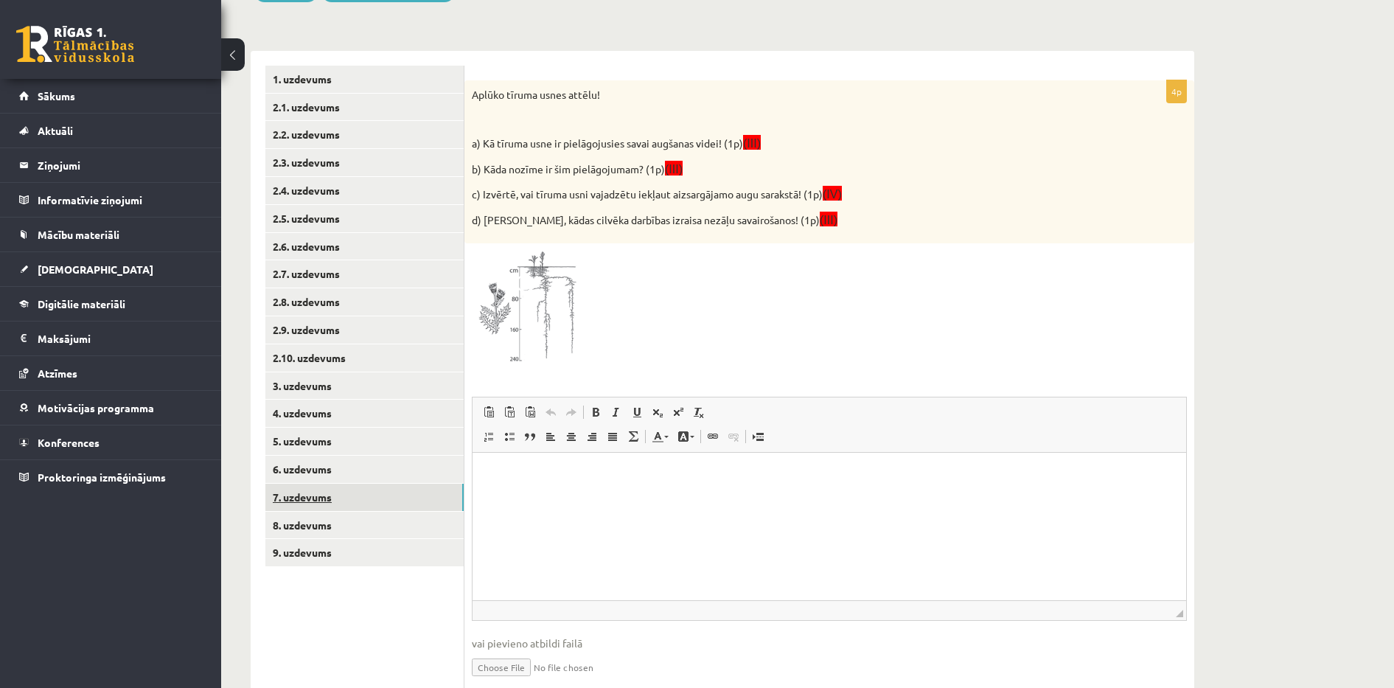
click at [356, 506] on link "7. uzdevums" at bounding box center [364, 496] width 198 height 27
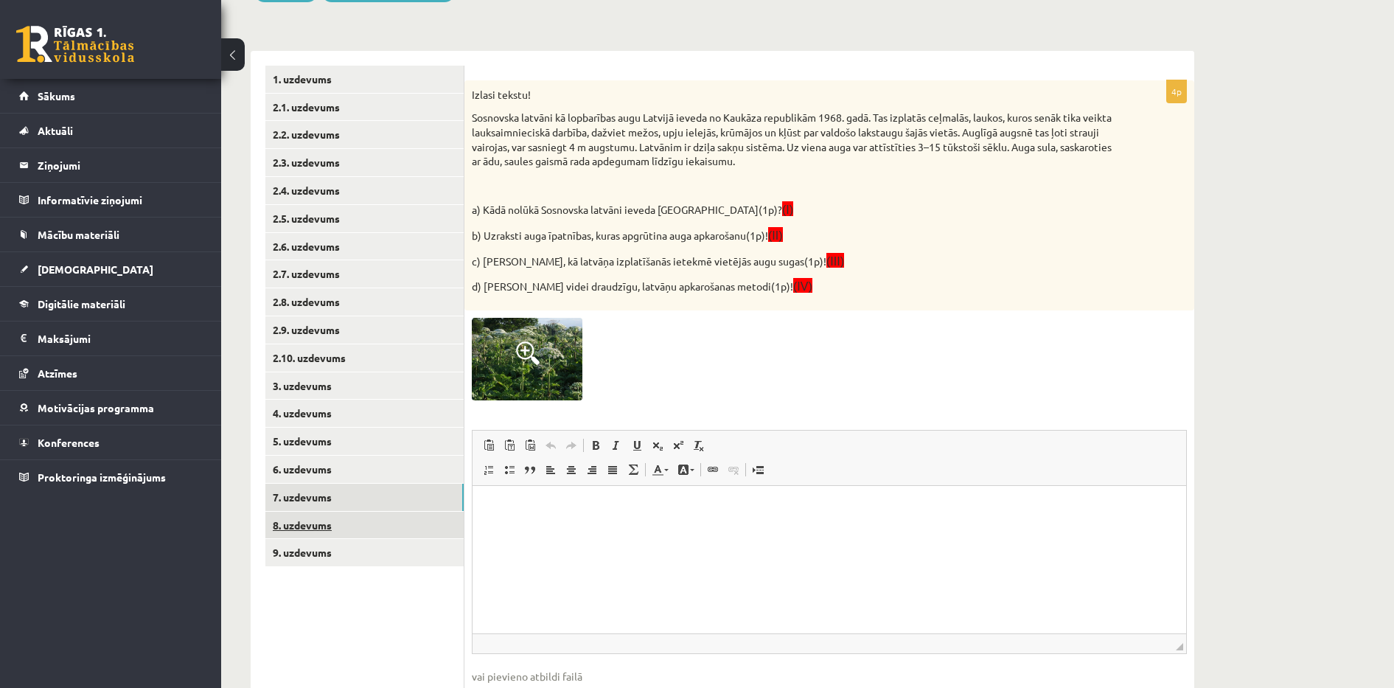
click at [357, 516] on link "8. uzdevums" at bounding box center [364, 524] width 198 height 27
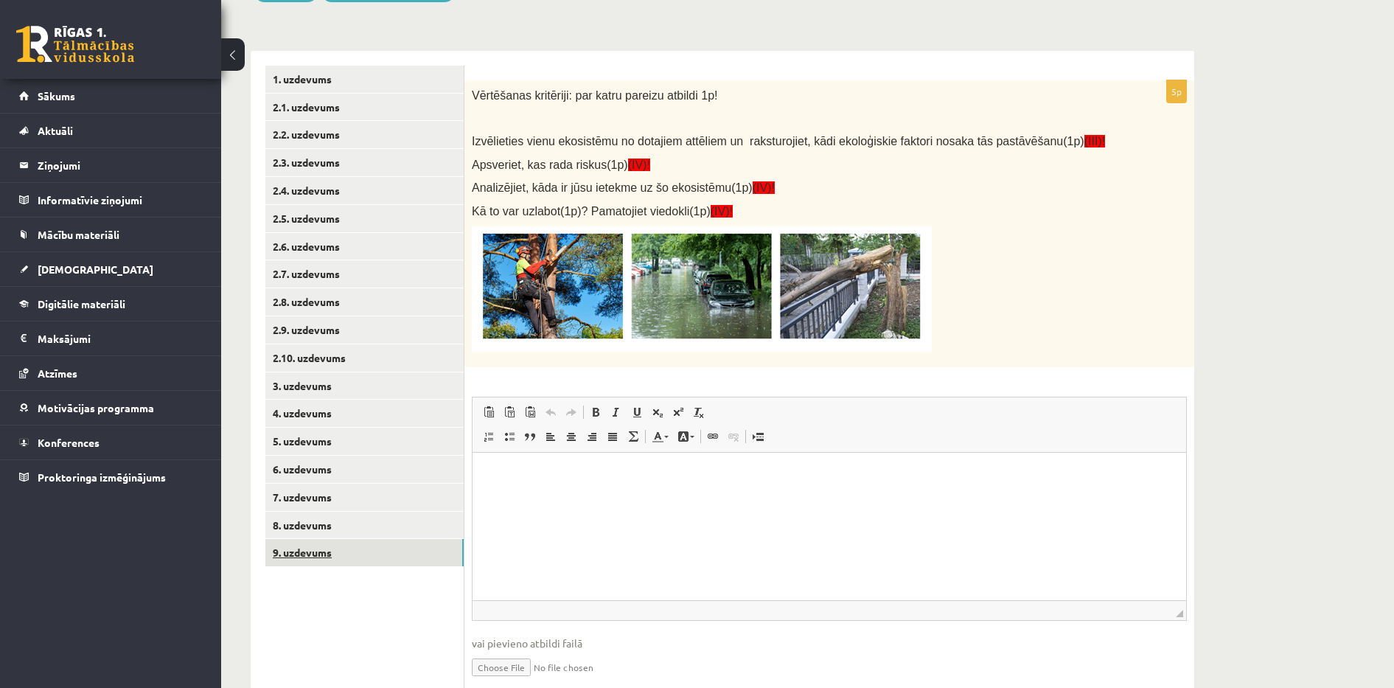
click at [360, 554] on link "9. uzdevums" at bounding box center [364, 552] width 198 height 27
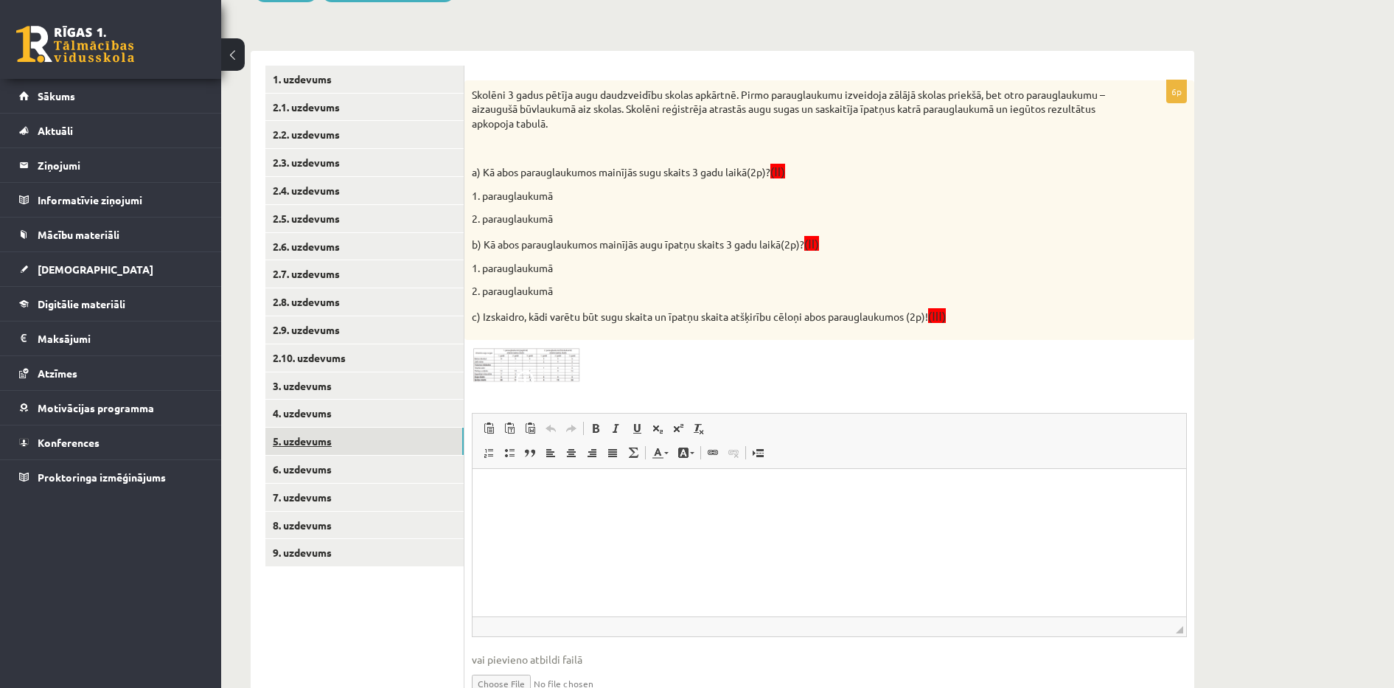
click at [355, 446] on link "5. uzdevums" at bounding box center [364, 440] width 198 height 27
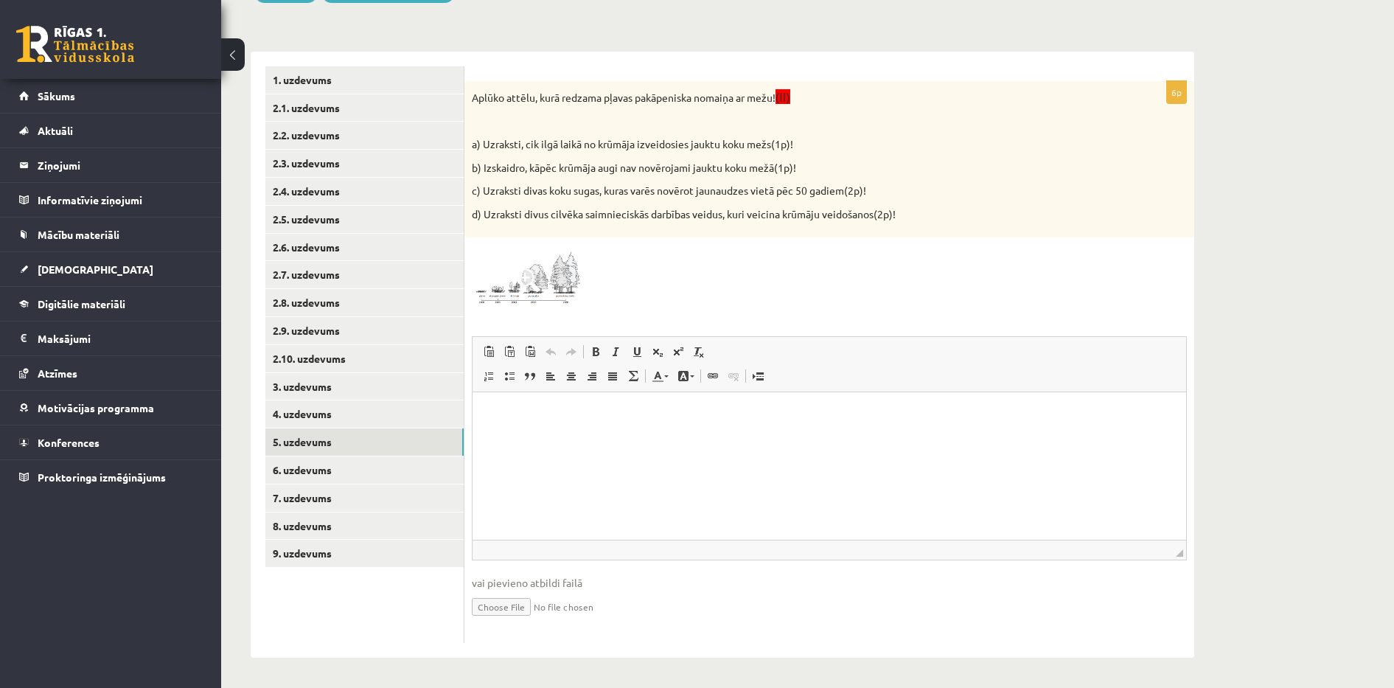
click at [543, 287] on img at bounding box center [527, 276] width 111 height 62
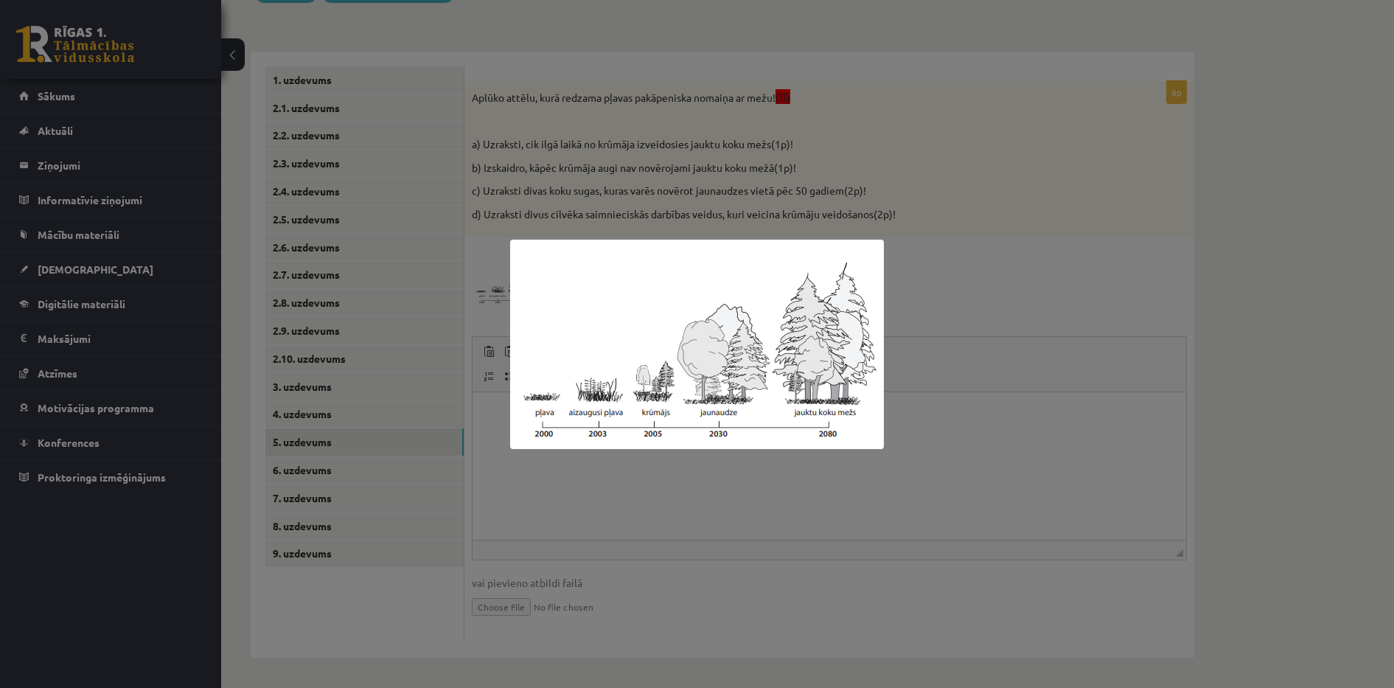
click at [970, 202] on div at bounding box center [697, 344] width 1394 height 688
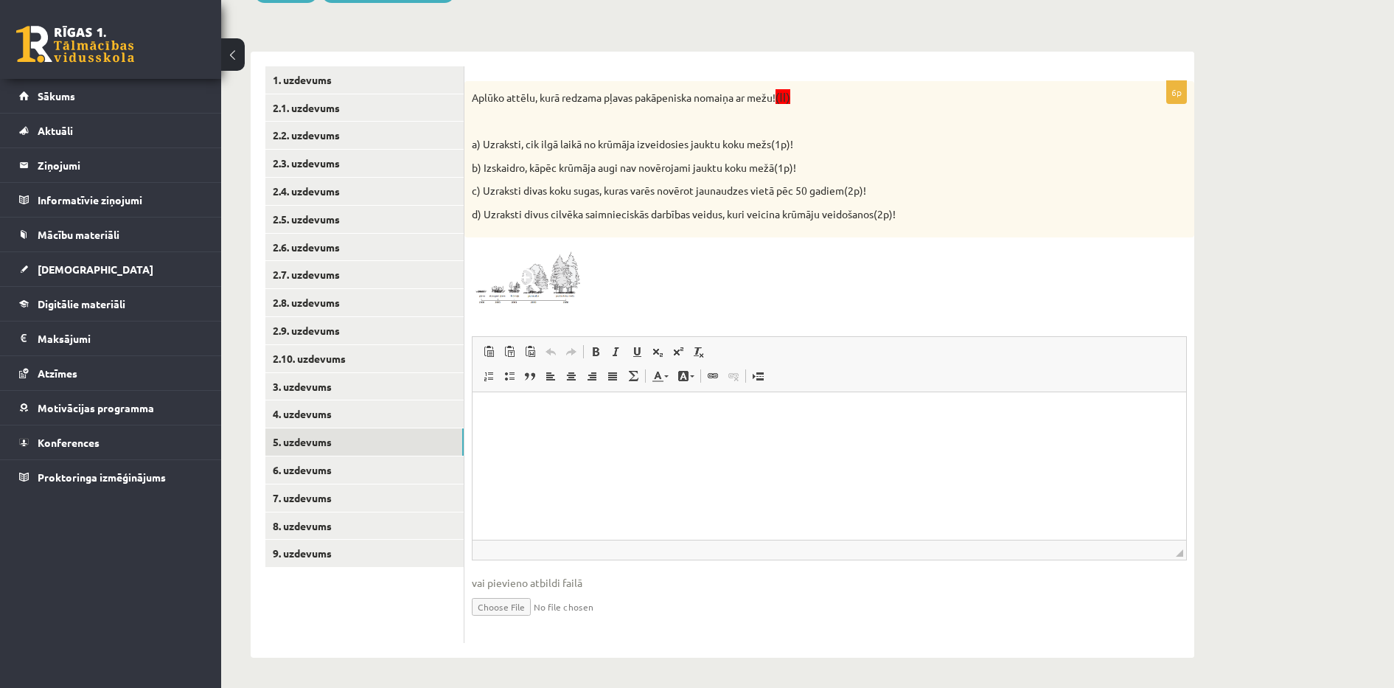
click at [549, 281] on img at bounding box center [527, 276] width 111 height 62
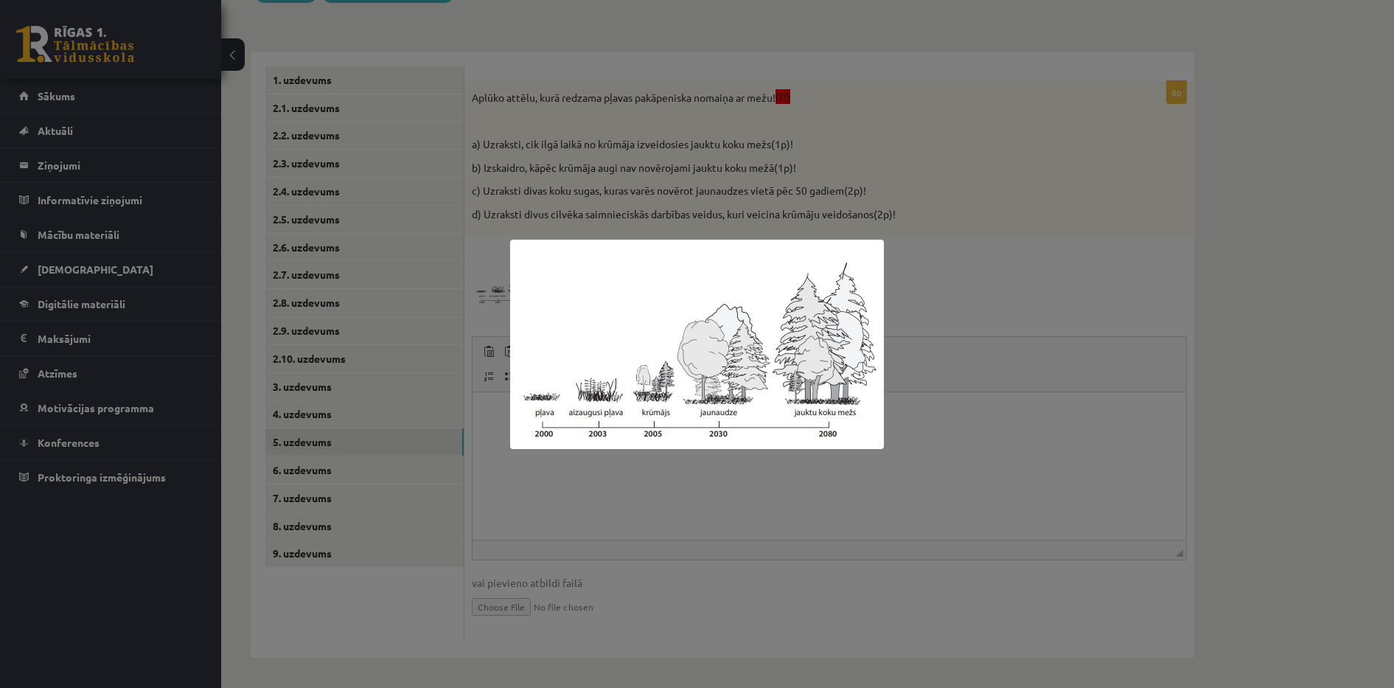
click at [971, 234] on div at bounding box center [697, 344] width 1394 height 688
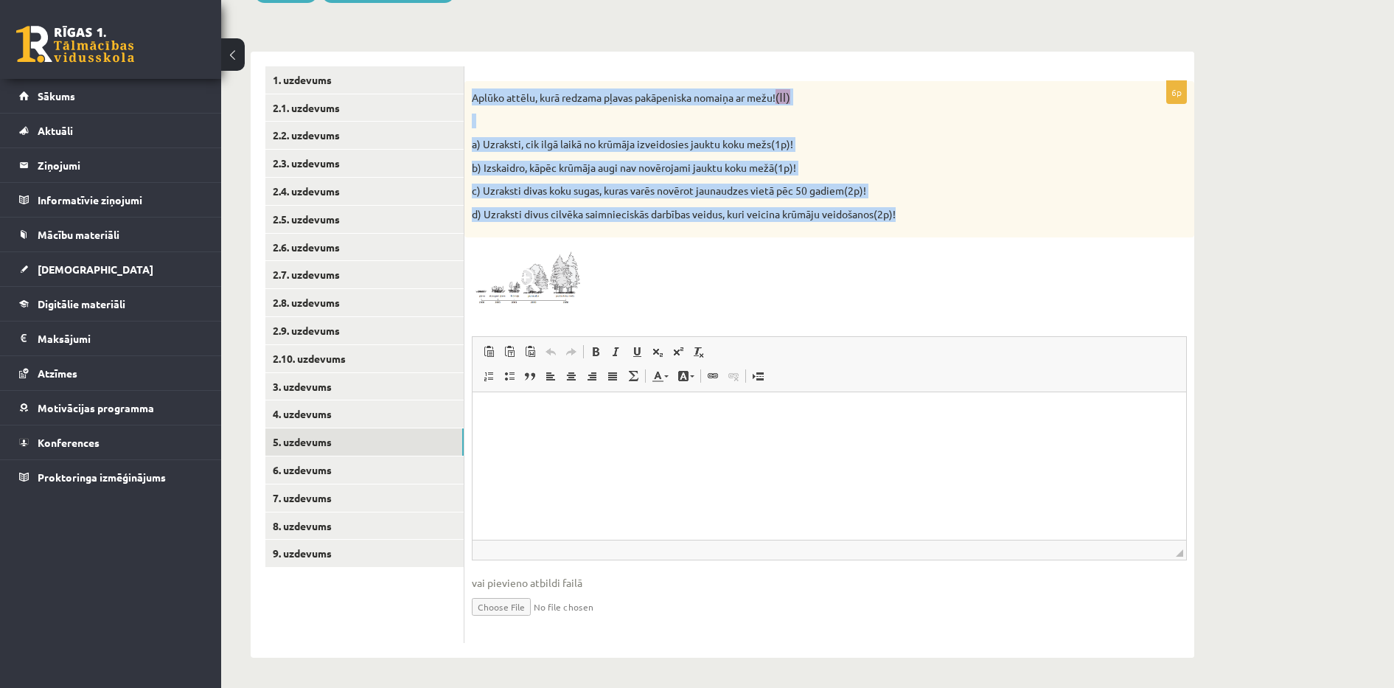
drag, startPoint x: 472, startPoint y: 98, endPoint x: 917, endPoint y: 215, distance: 459.6
click at [917, 215] on div "Aplūko attēlu, kurā redzama pļavas pakāpeniska nomaiņa ar mežu! (II) a) Uzrakst…" at bounding box center [829, 159] width 730 height 157
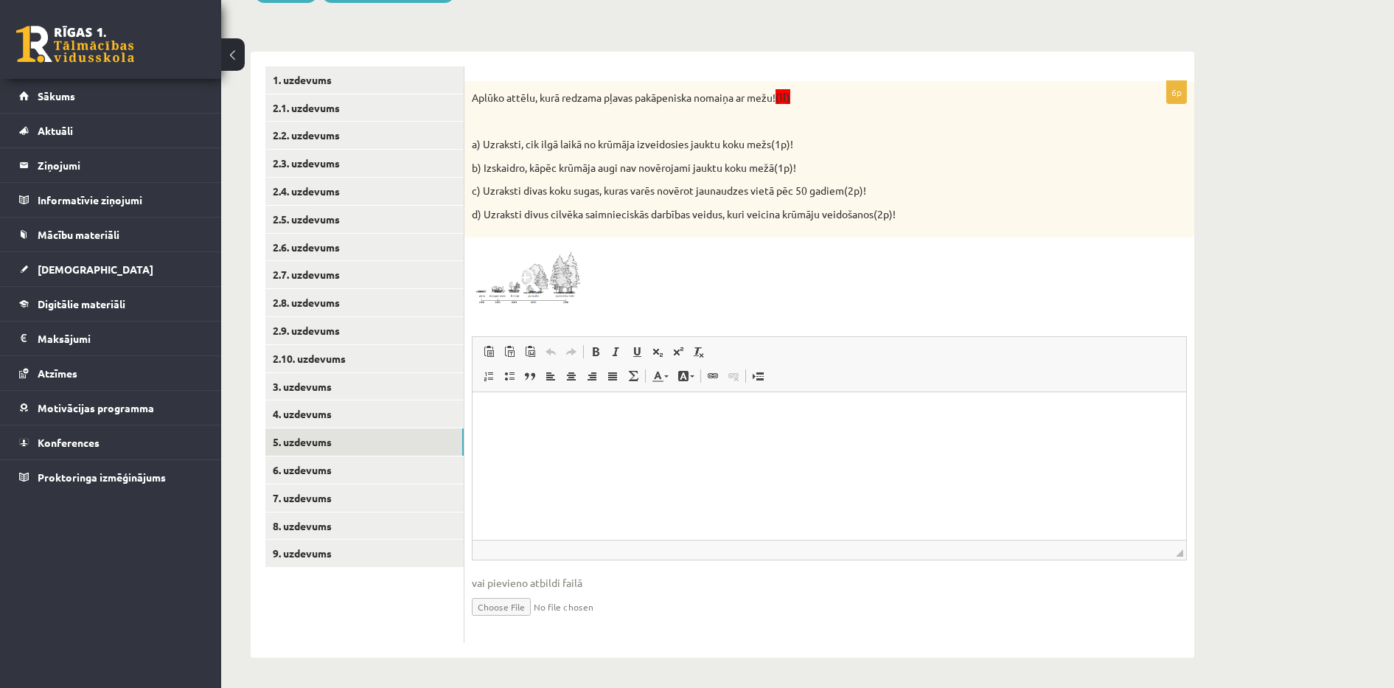
click at [637, 253] on div at bounding box center [829, 276] width 715 height 62
click at [499, 427] on html at bounding box center [828, 414] width 713 height 45
click at [541, 419] on p "**" at bounding box center [829, 414] width 684 height 15
click at [537, 414] on p "**********" at bounding box center [829, 414] width 684 height 15
click at [711, 416] on p "**********" at bounding box center [829, 414] width 684 height 15
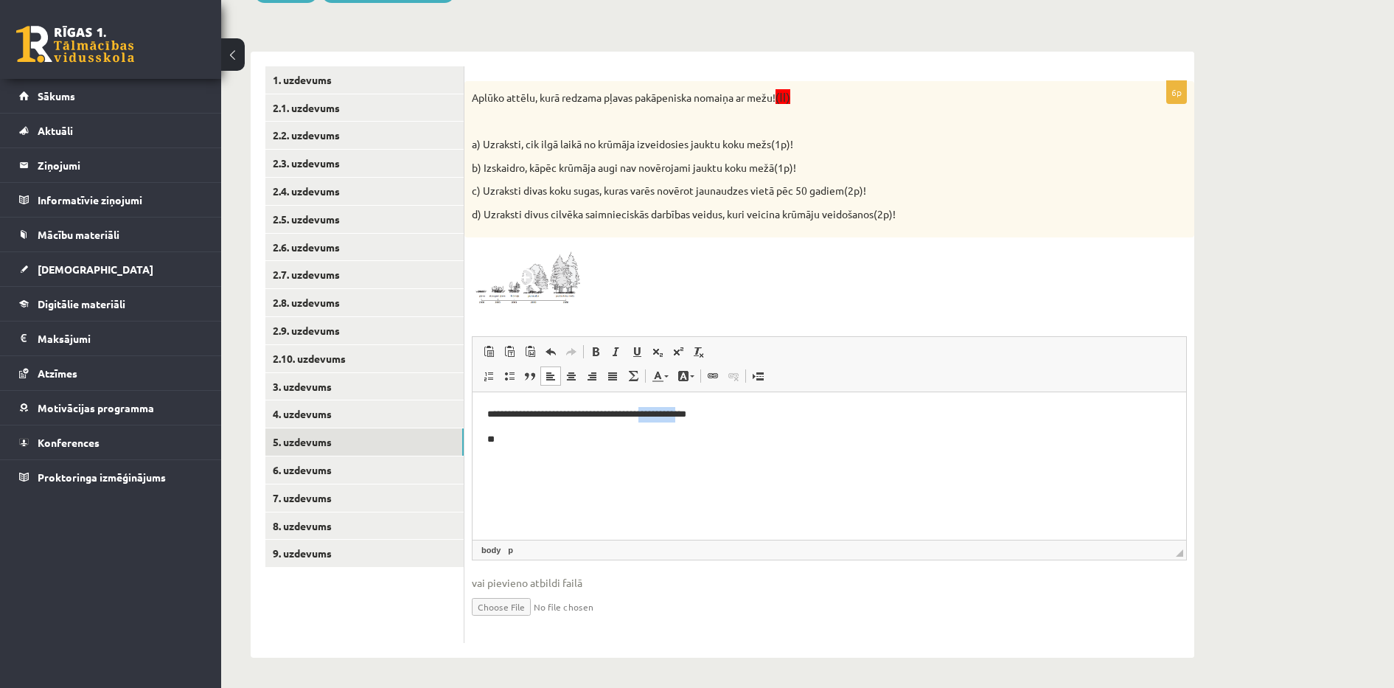
drag, startPoint x: 719, startPoint y: 422, endPoint x: 676, endPoint y: 248, distance: 179.3
click at [676, 392] on html "**********" at bounding box center [828, 426] width 713 height 69
click at [794, 253] on div at bounding box center [829, 276] width 715 height 62
click at [556, 458] on html "**********" at bounding box center [828, 426] width 713 height 69
click at [559, 289] on img at bounding box center [527, 276] width 111 height 62
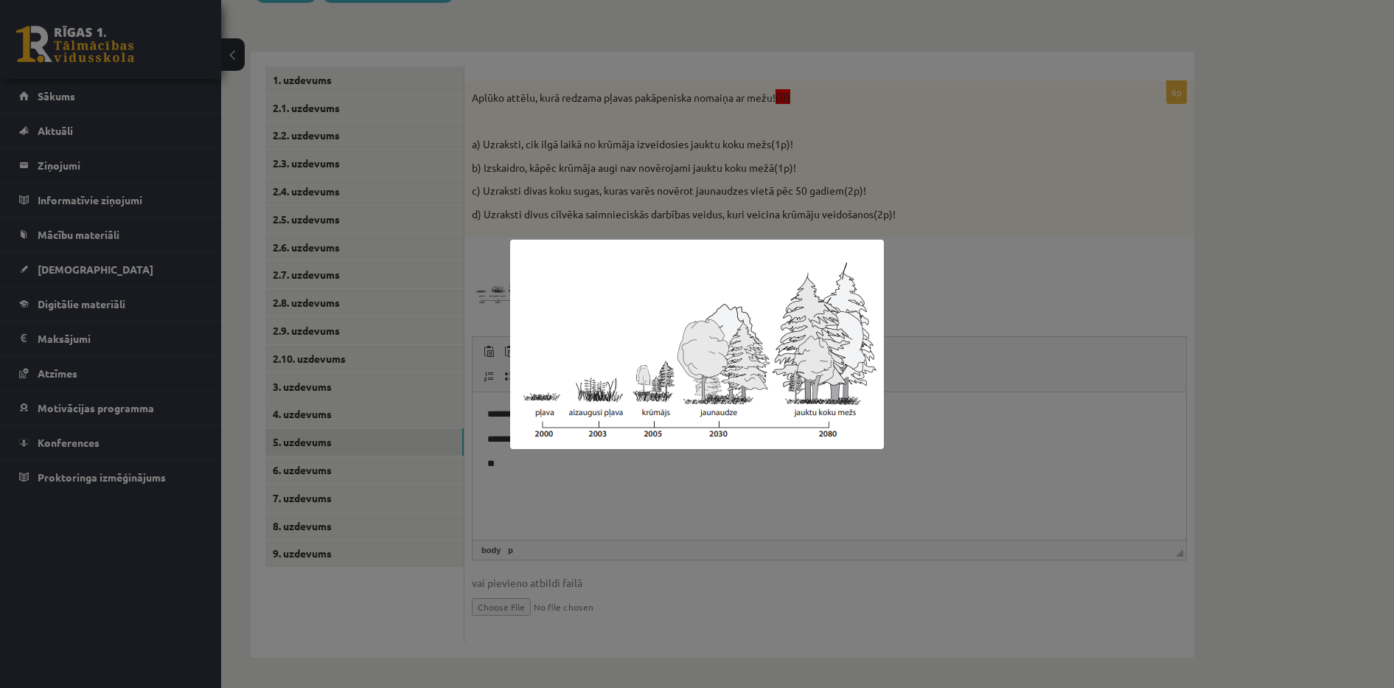
click at [643, 196] on div at bounding box center [697, 344] width 1394 height 688
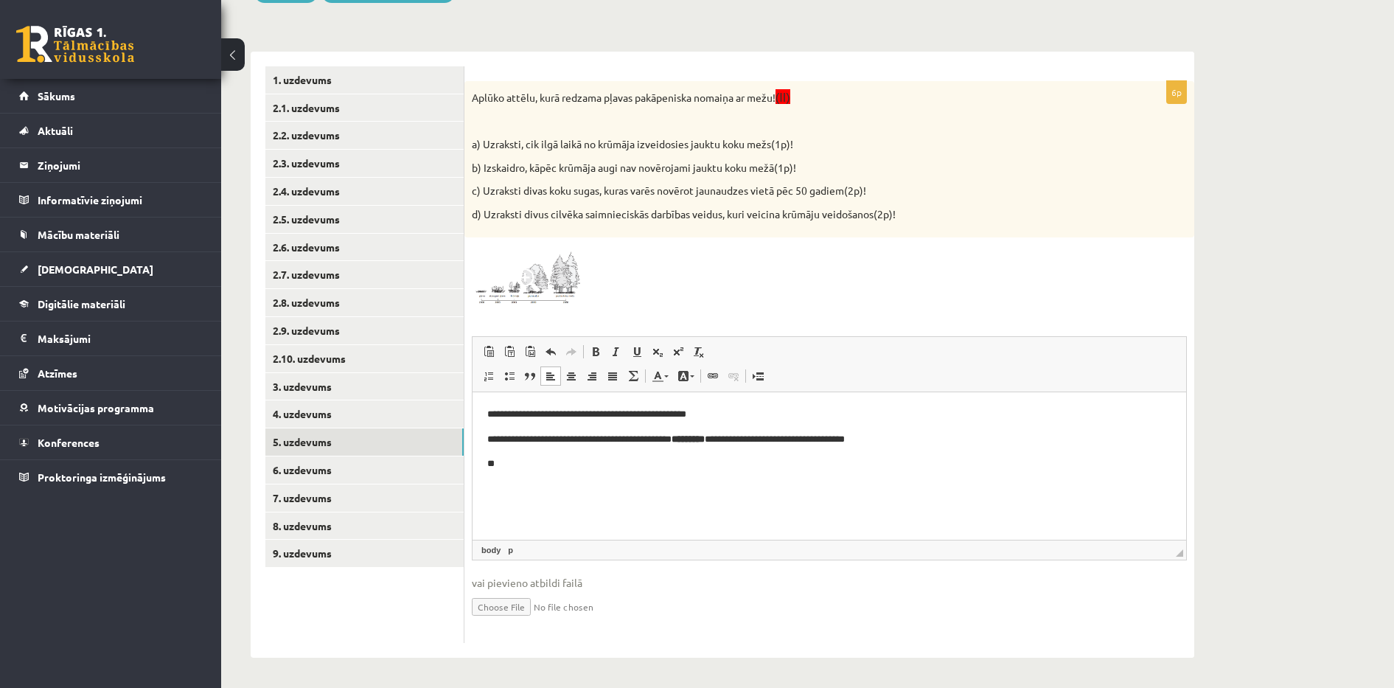
click at [521, 472] on p "**" at bounding box center [829, 463] width 684 height 15
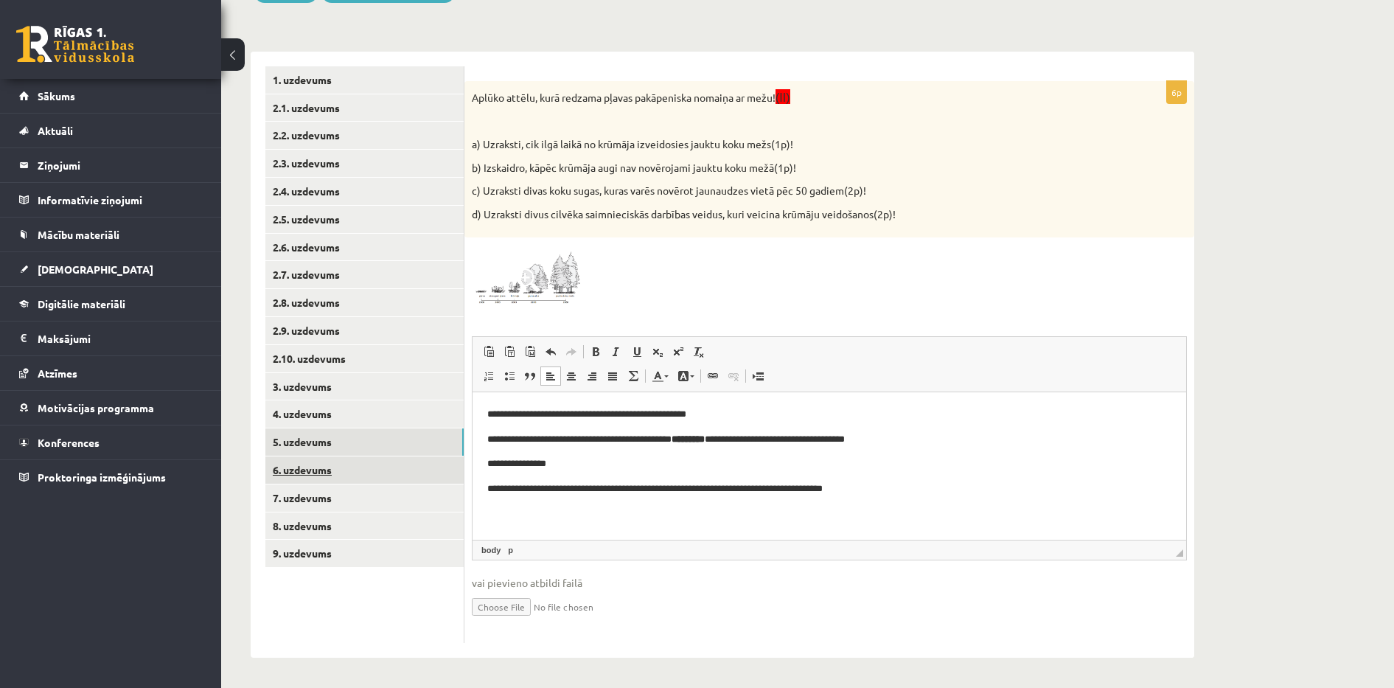
click at [423, 468] on link "6. uzdevums" at bounding box center [364, 469] width 198 height 27
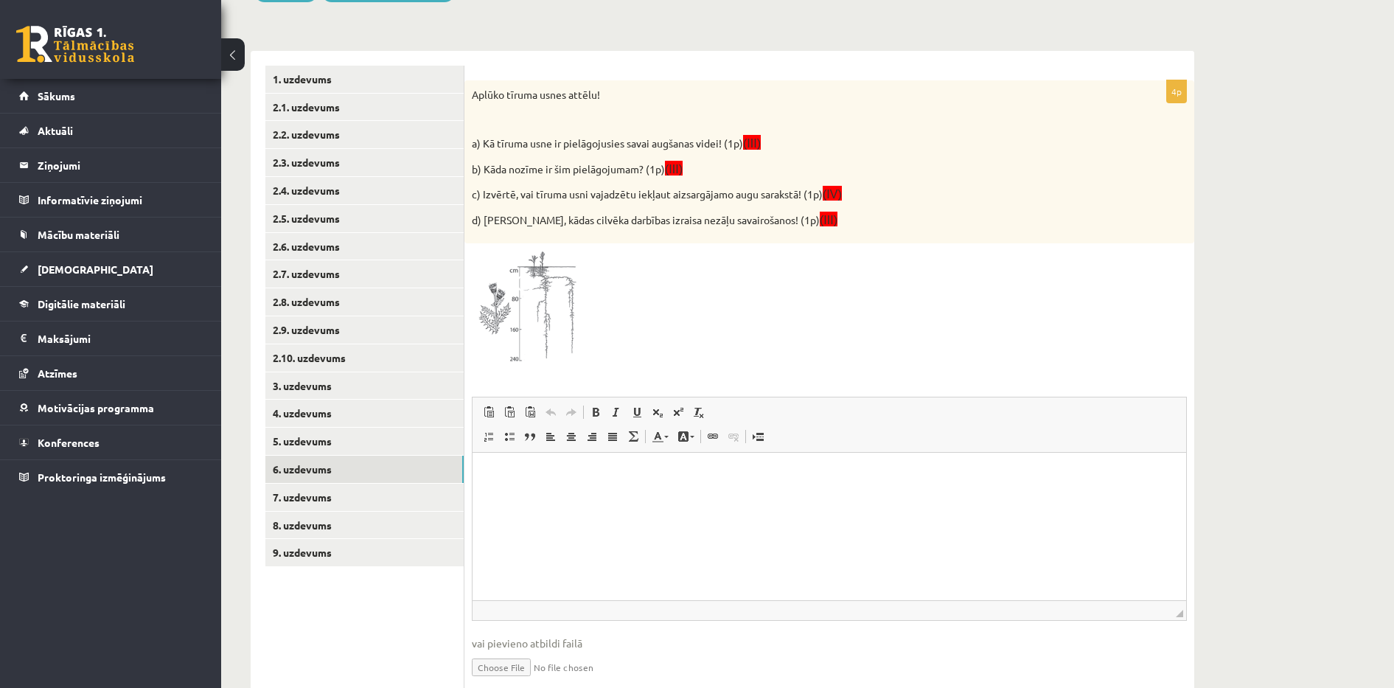
click at [590, 335] on div at bounding box center [829, 309] width 715 height 116
click at [541, 310] on img at bounding box center [527, 309] width 111 height 116
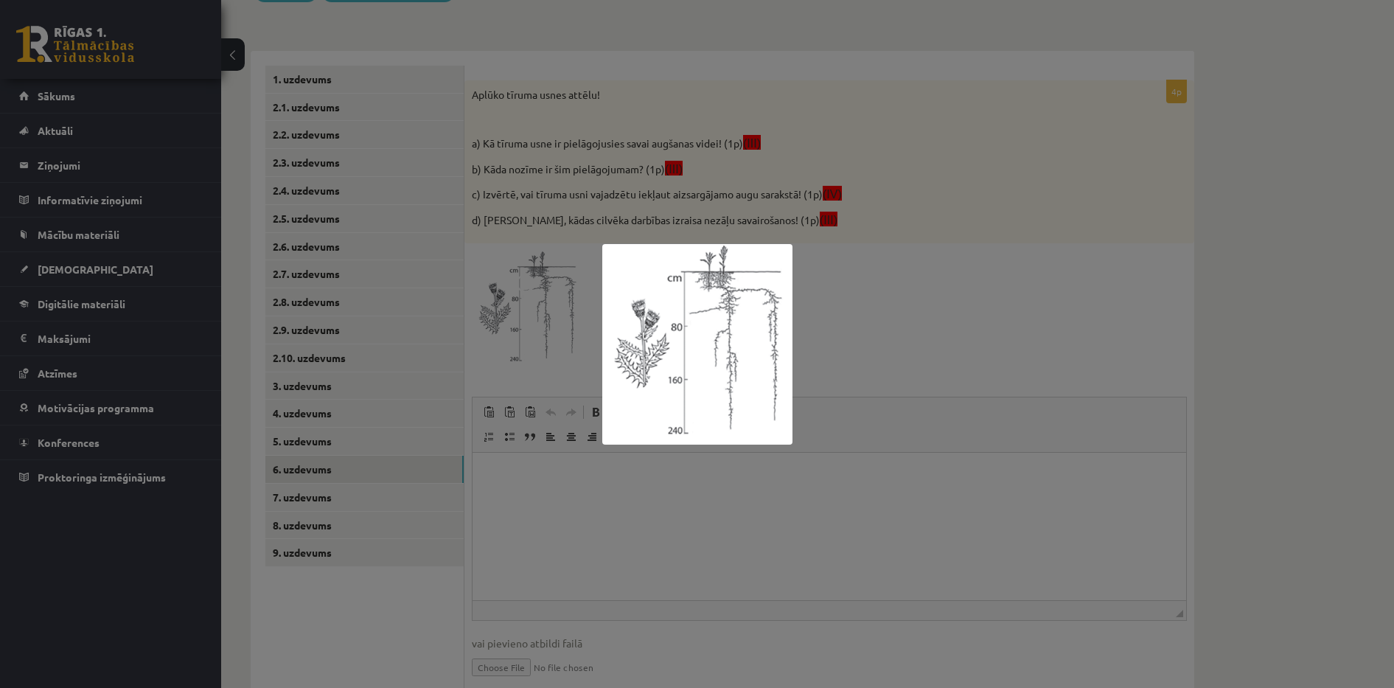
click at [929, 307] on div at bounding box center [697, 344] width 1394 height 688
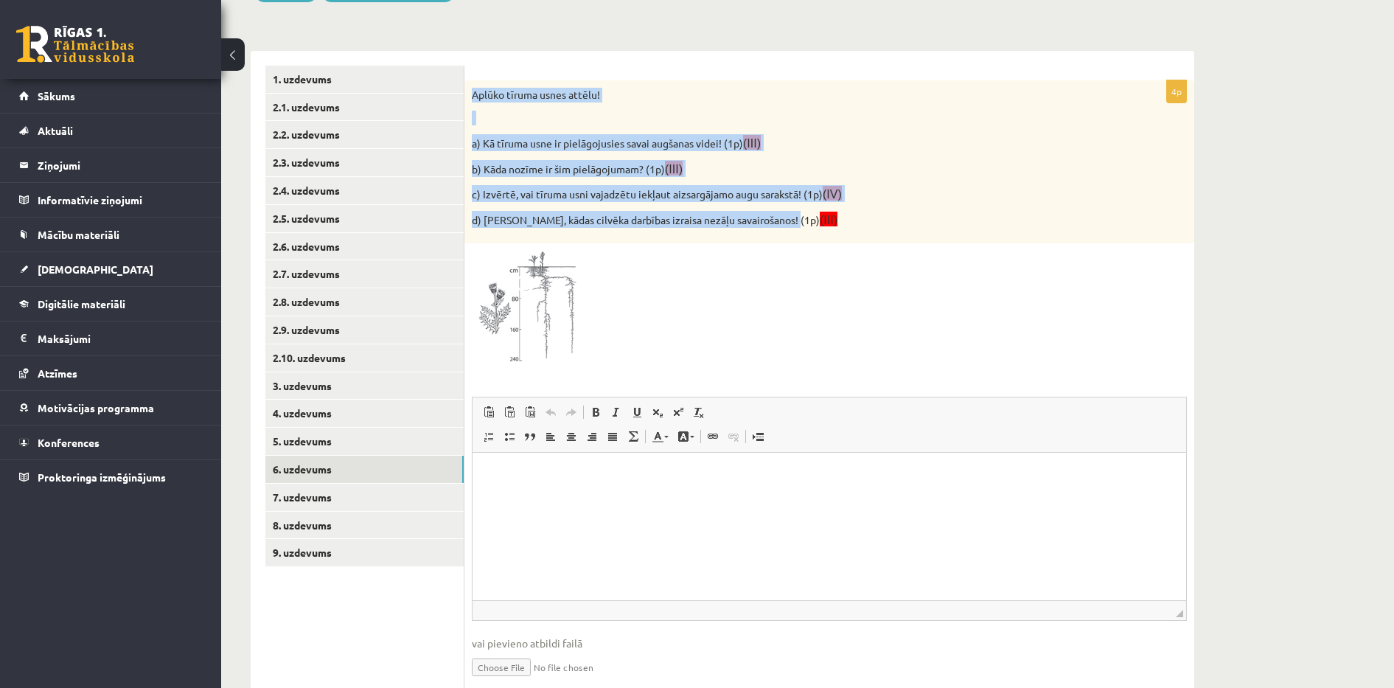
drag, startPoint x: 470, startPoint y: 94, endPoint x: 789, endPoint y: 217, distance: 342.3
click at [789, 217] on div "Aplūko tīruma usnes attēlu! a) Kā tīruma usne ir pielāgojusies savai augšanas v…" at bounding box center [829, 162] width 730 height 164
click at [523, 311] on img at bounding box center [527, 309] width 111 height 116
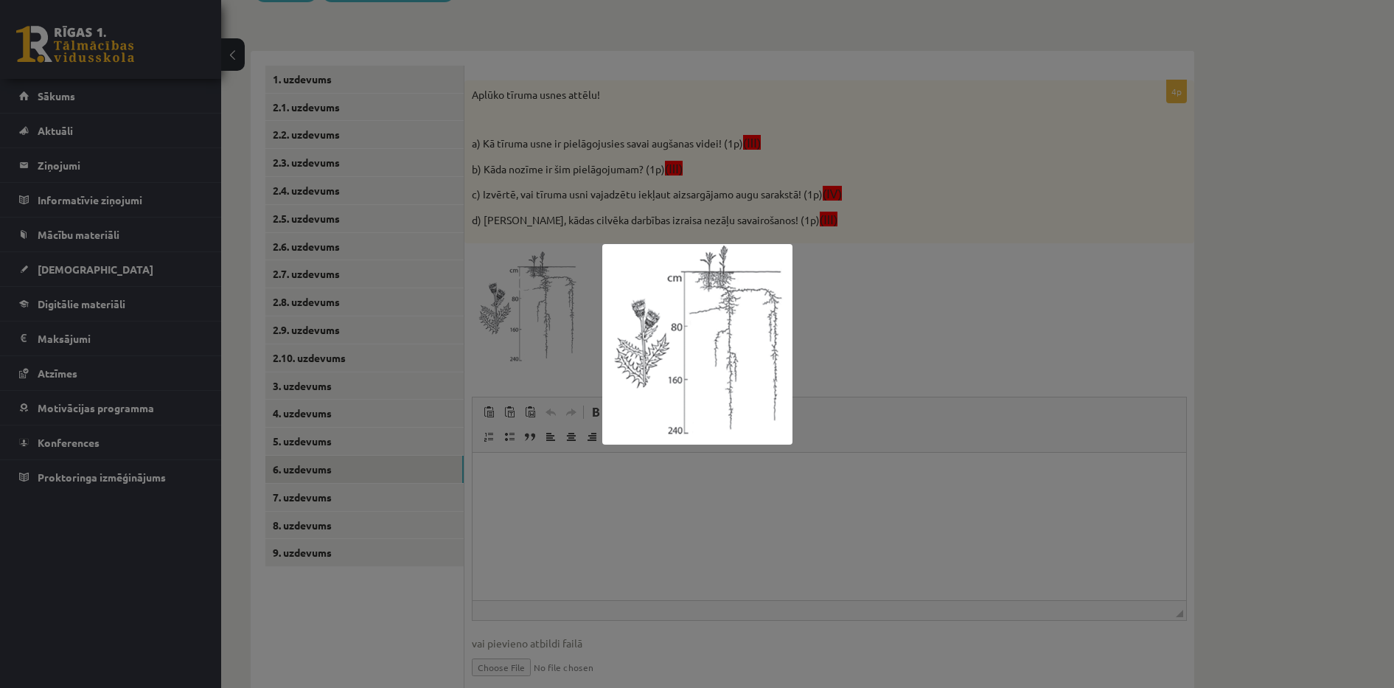
click at [893, 324] on div at bounding box center [697, 344] width 1394 height 688
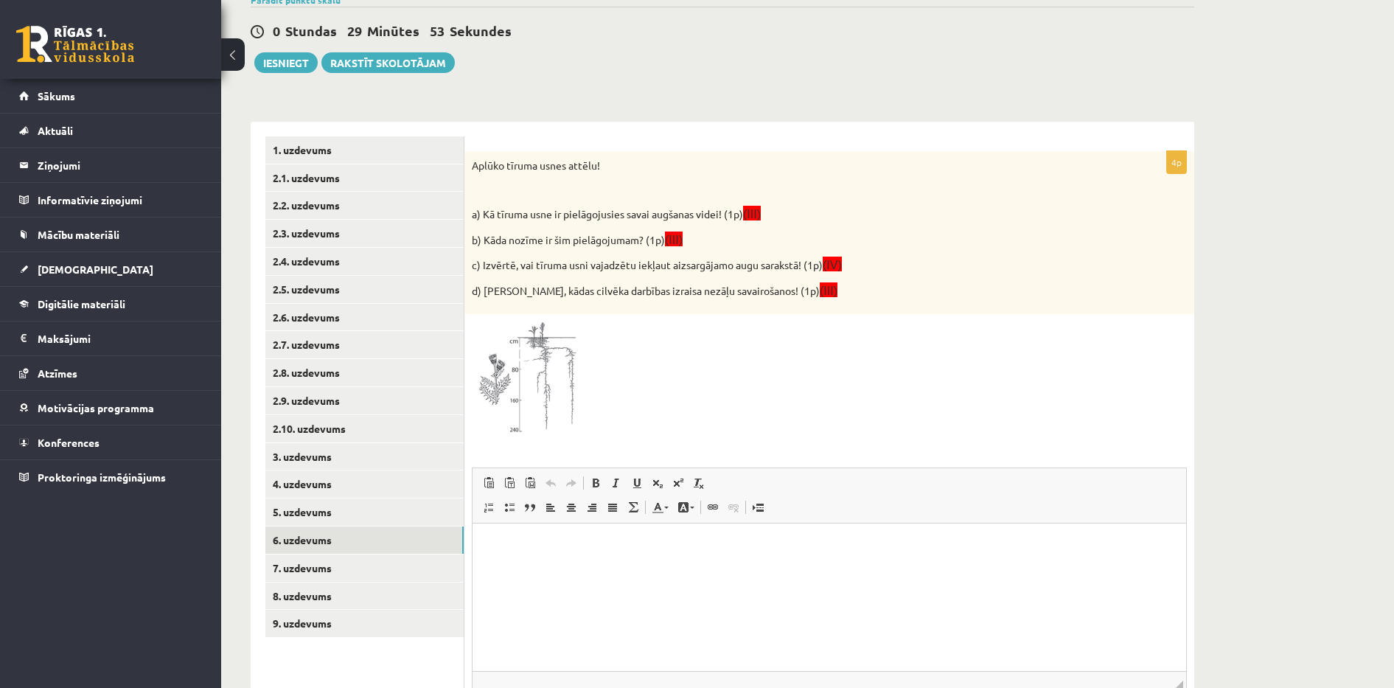
scroll to position [150, 0]
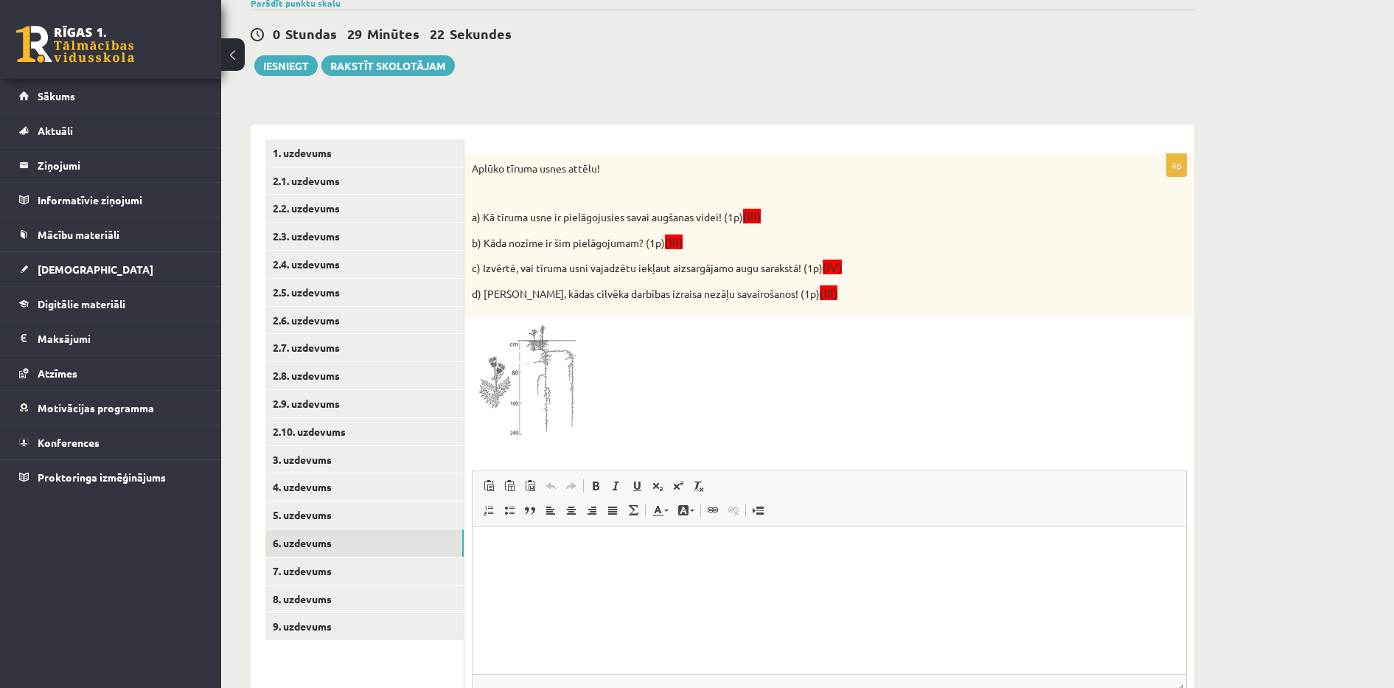
click at [589, 562] on html at bounding box center [828, 548] width 713 height 45
click at [582, 562] on html "**" at bounding box center [828, 548] width 713 height 45
click at [553, 568] on p "**" at bounding box center [829, 573] width 684 height 15
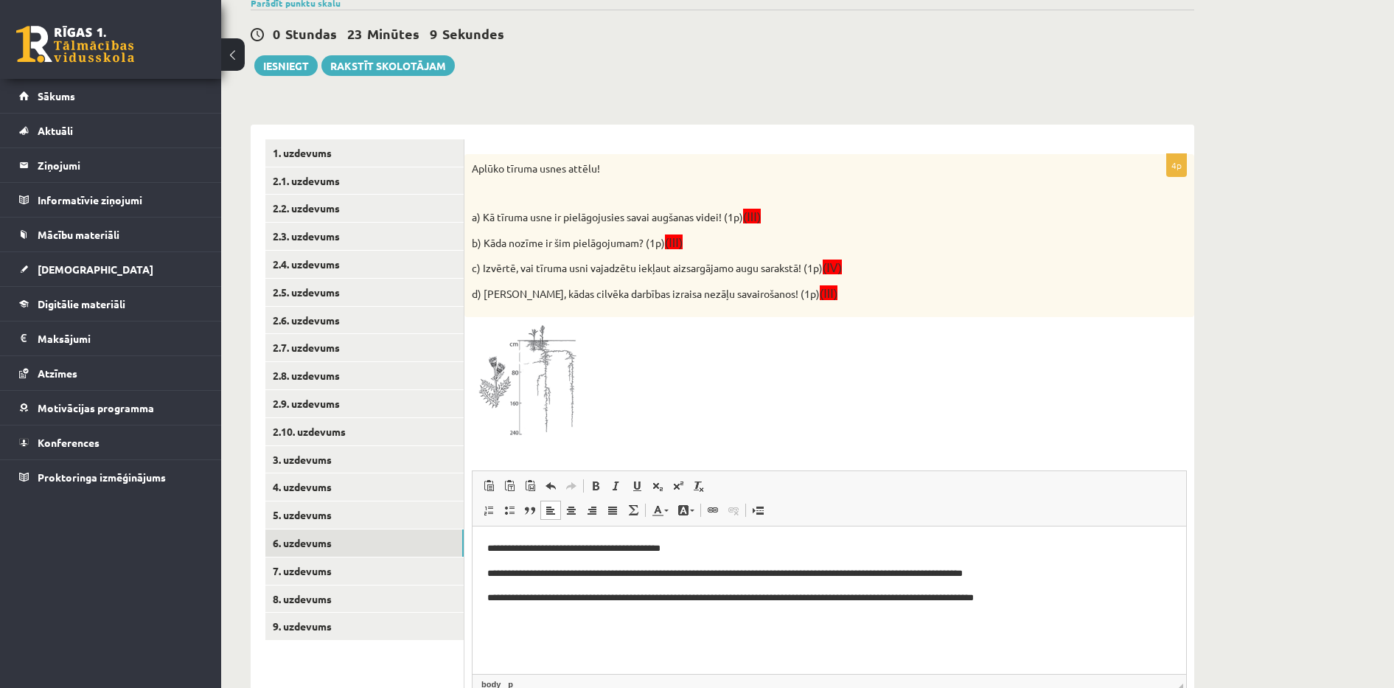
click at [527, 627] on p "Визуальный текстовый редактор, wiswyg-editor-user-answer-47024851043400" at bounding box center [829, 622] width 684 height 15
click at [486, 624] on html "**********" at bounding box center [828, 593] width 713 height 135
click at [607, 622] on p "**********" at bounding box center [829, 630] width 684 height 31
click at [613, 623] on p "**********" at bounding box center [829, 630] width 684 height 31
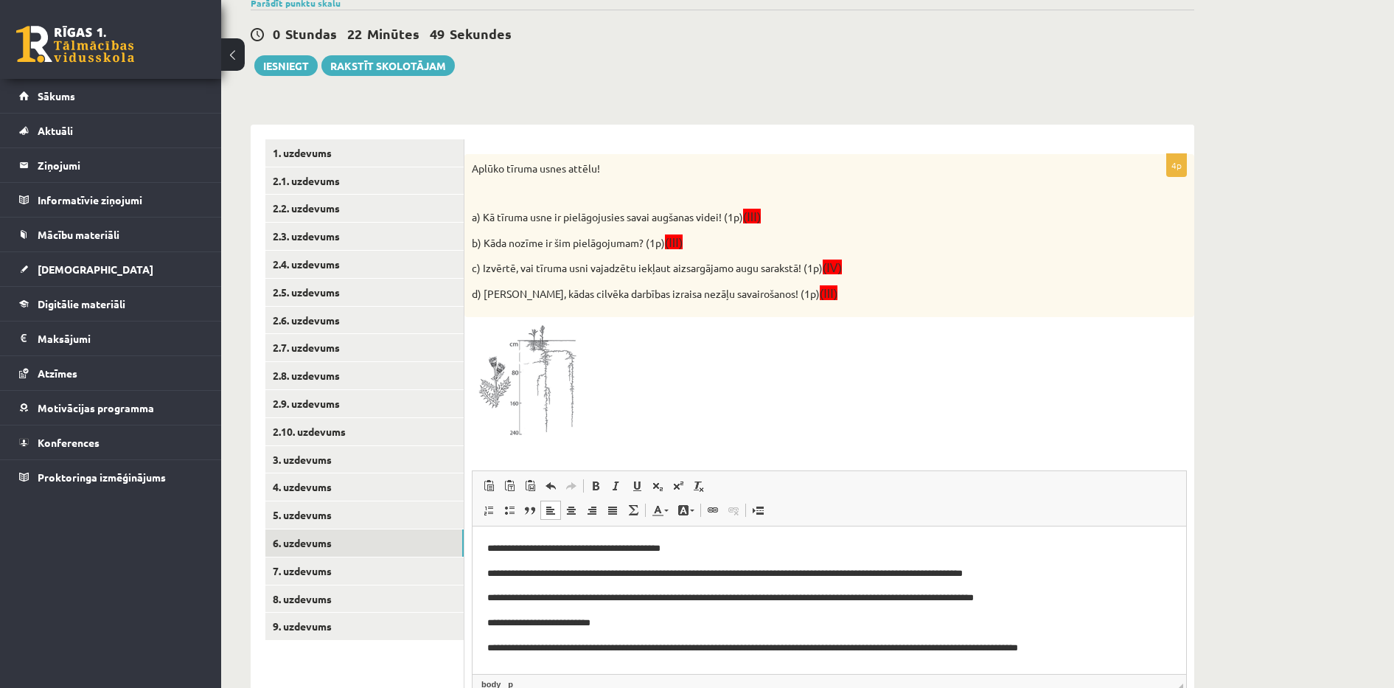
click at [692, 648] on p "**********" at bounding box center [829, 647] width 684 height 15
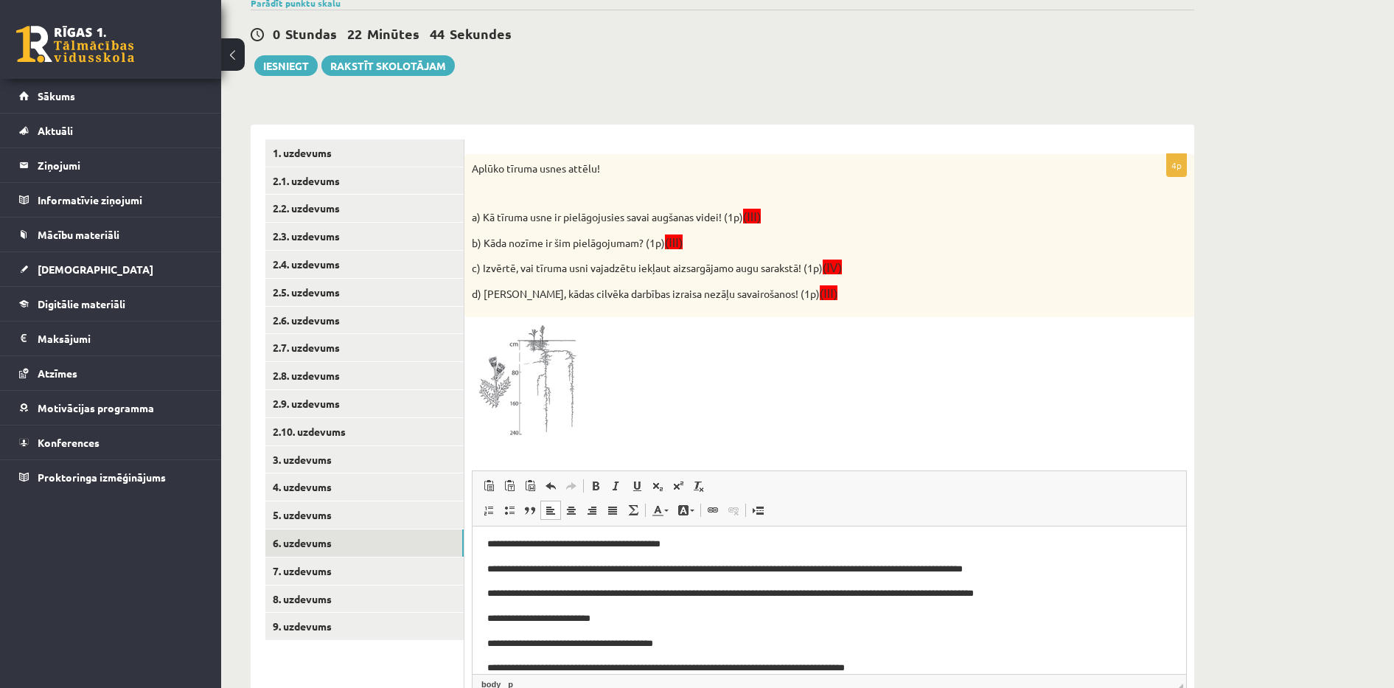
scroll to position [22, 0]
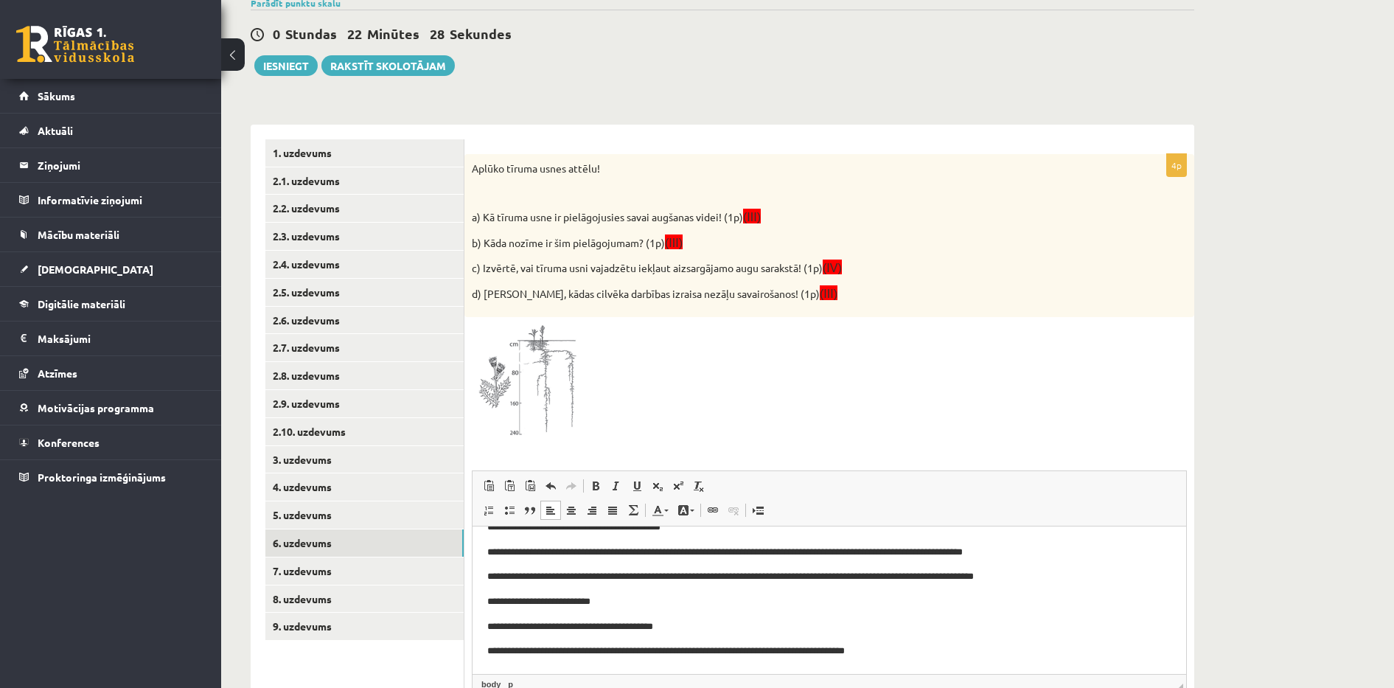
click at [793, 654] on p "**********" at bounding box center [822, 650] width 670 height 15
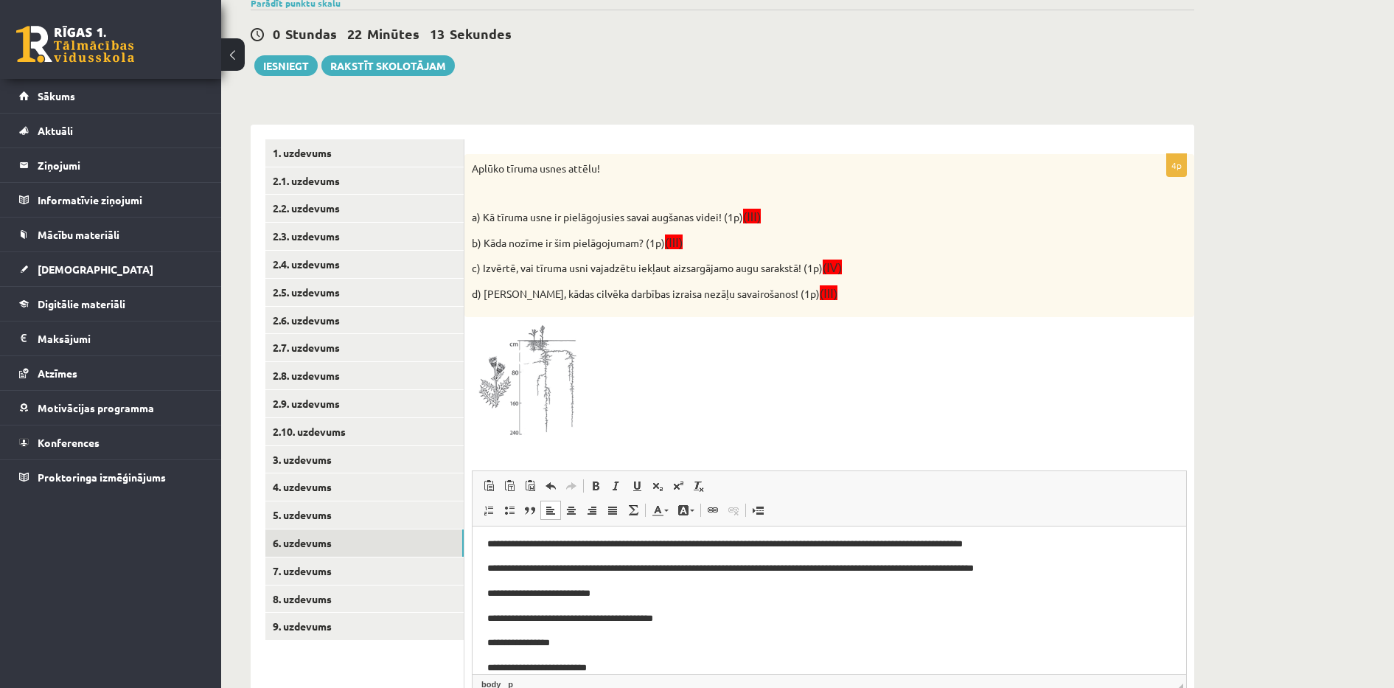
click at [485, 617] on html "**********" at bounding box center [828, 594] width 713 height 194
click at [486, 643] on html "**********" at bounding box center [828, 594] width 713 height 194
click at [485, 663] on html "**********" at bounding box center [828, 594] width 713 height 194
click at [370, 568] on link "7. uzdevums" at bounding box center [364, 570] width 198 height 27
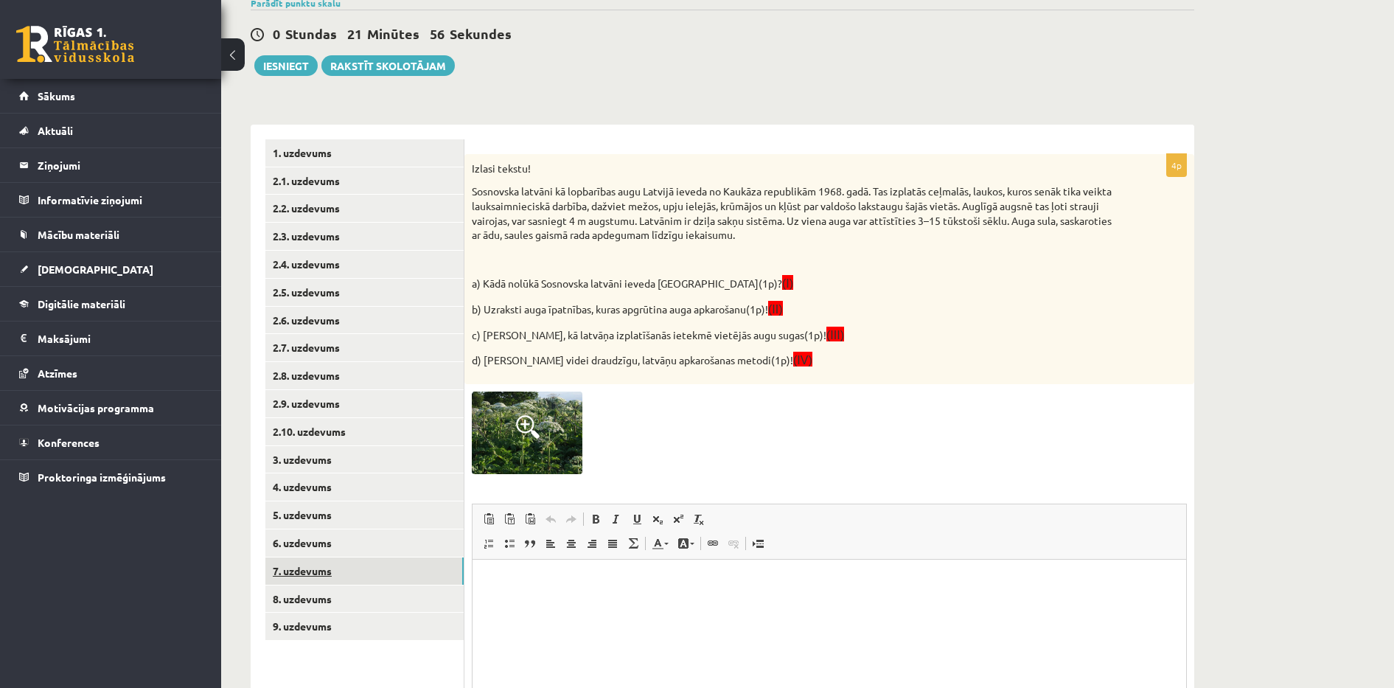
scroll to position [0, 0]
click at [525, 418] on span at bounding box center [528, 427] width 24 height 24
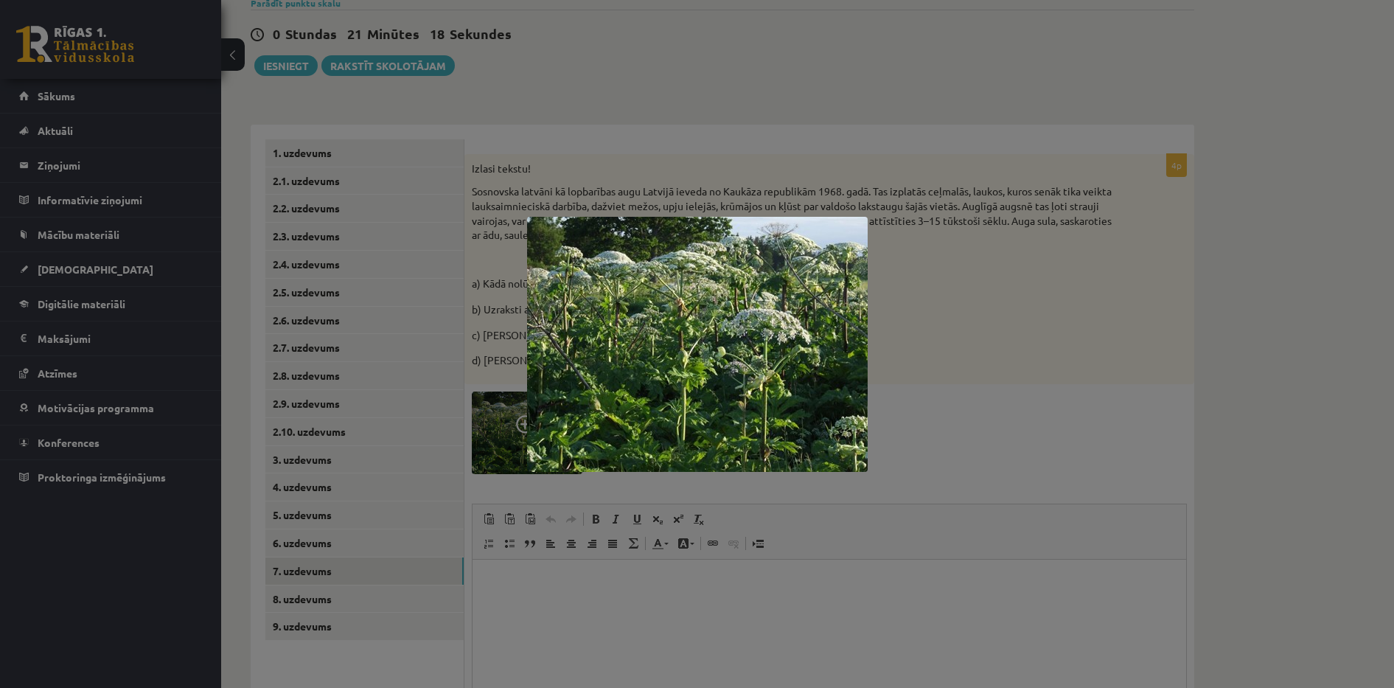
click at [525, 420] on div at bounding box center [697, 344] width 1394 height 688
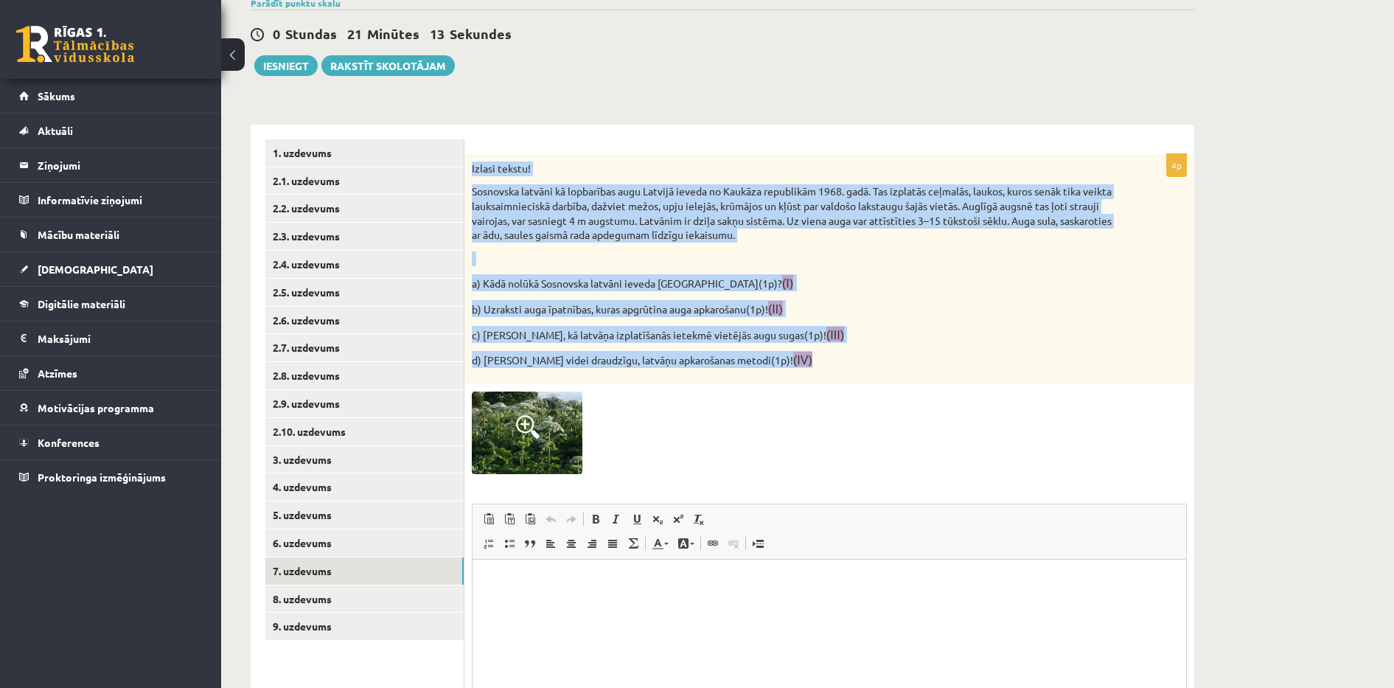
drag, startPoint x: 471, startPoint y: 168, endPoint x: 761, endPoint y: 358, distance: 347.1
click at [761, 358] on div "Izlasi tekstu! Sosnovska latvāni kā lopbarības augu Latvijā ieveda no Kaukāza r…" at bounding box center [829, 269] width 730 height 230
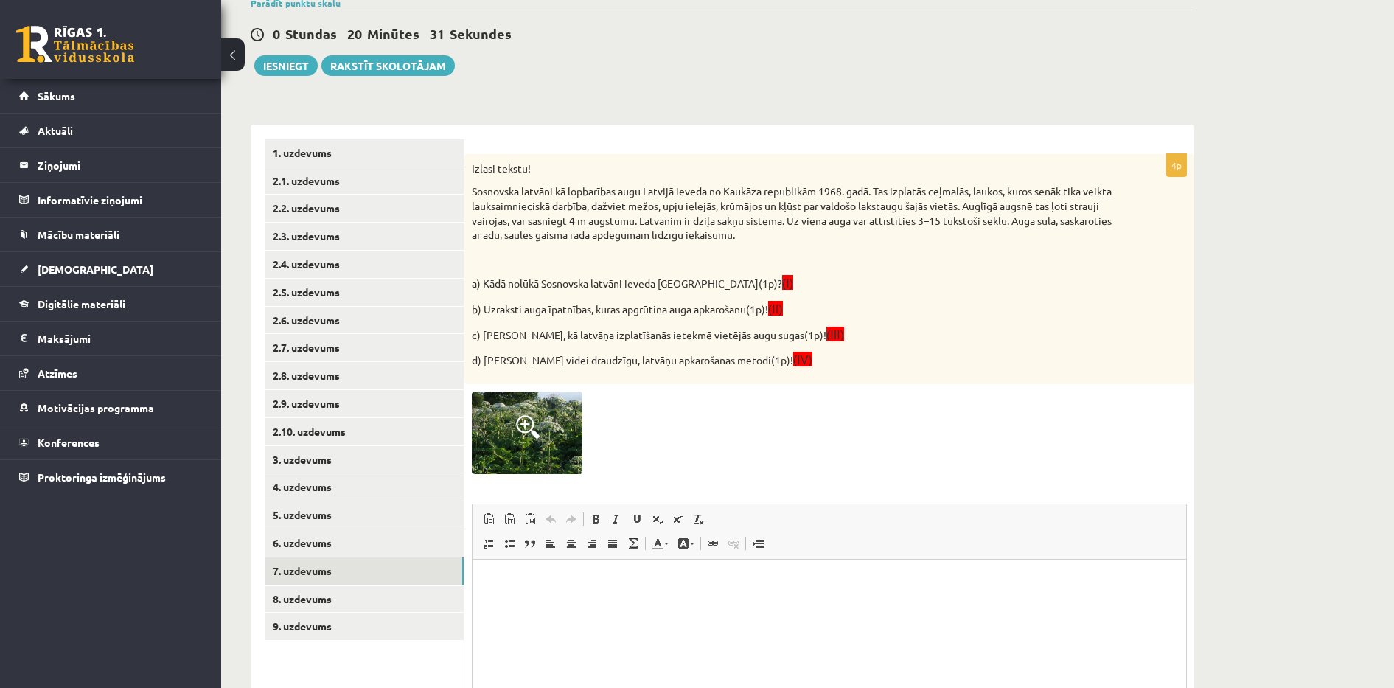
click at [824, 410] on div at bounding box center [829, 432] width 715 height 83
click at [515, 576] on p "Визуальный текстовый редактор, wiswyg-editor-user-answer-47024898225200" at bounding box center [829, 581] width 684 height 15
click at [542, 615] on html "**********" at bounding box center [828, 593] width 713 height 69
click at [485, 631] on html "**********" at bounding box center [828, 631] width 713 height 144
click at [485, 631] on html "**********" at bounding box center [828, 618] width 713 height 119
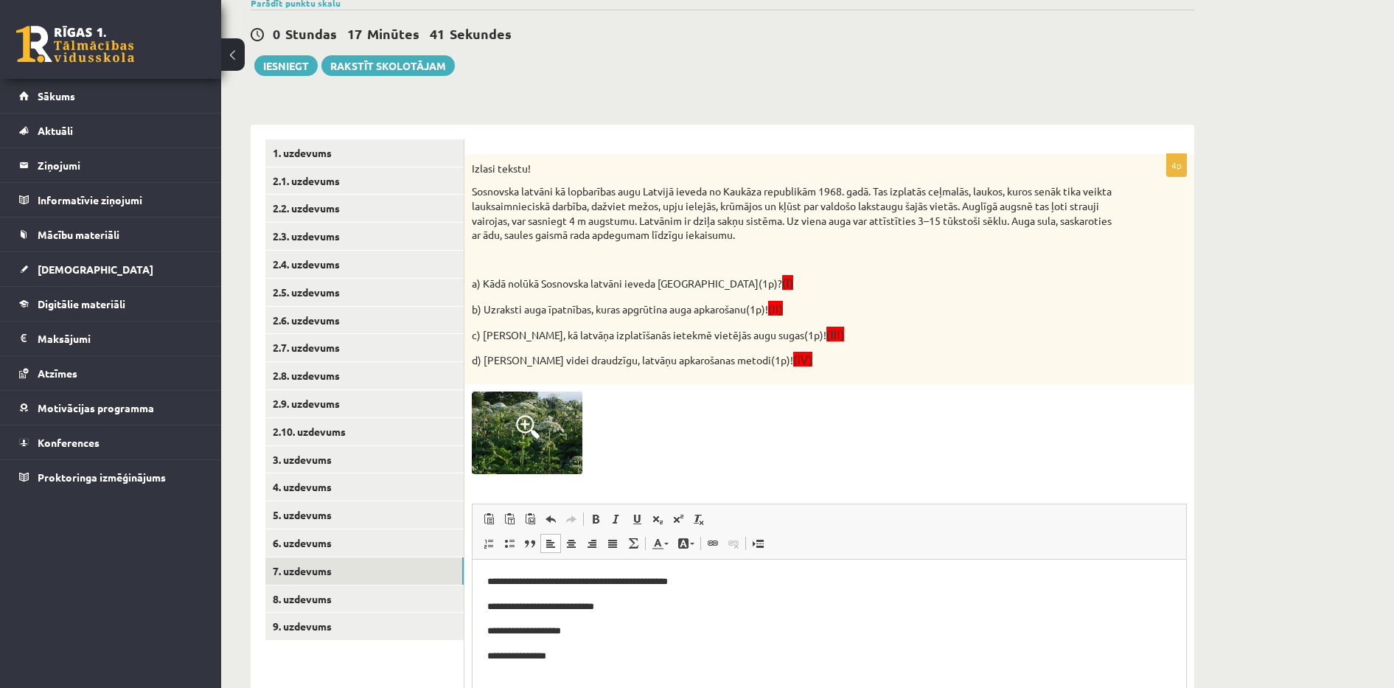
click at [484, 661] on html "**********" at bounding box center [828, 618] width 713 height 119
click at [595, 607] on p "**********" at bounding box center [829, 606] width 684 height 15
click at [593, 642] on body "**********" at bounding box center [829, 619] width 684 height 90
click at [587, 634] on p "**********" at bounding box center [829, 630] width 684 height 15
click at [567, 649] on p "**********" at bounding box center [829, 656] width 684 height 15
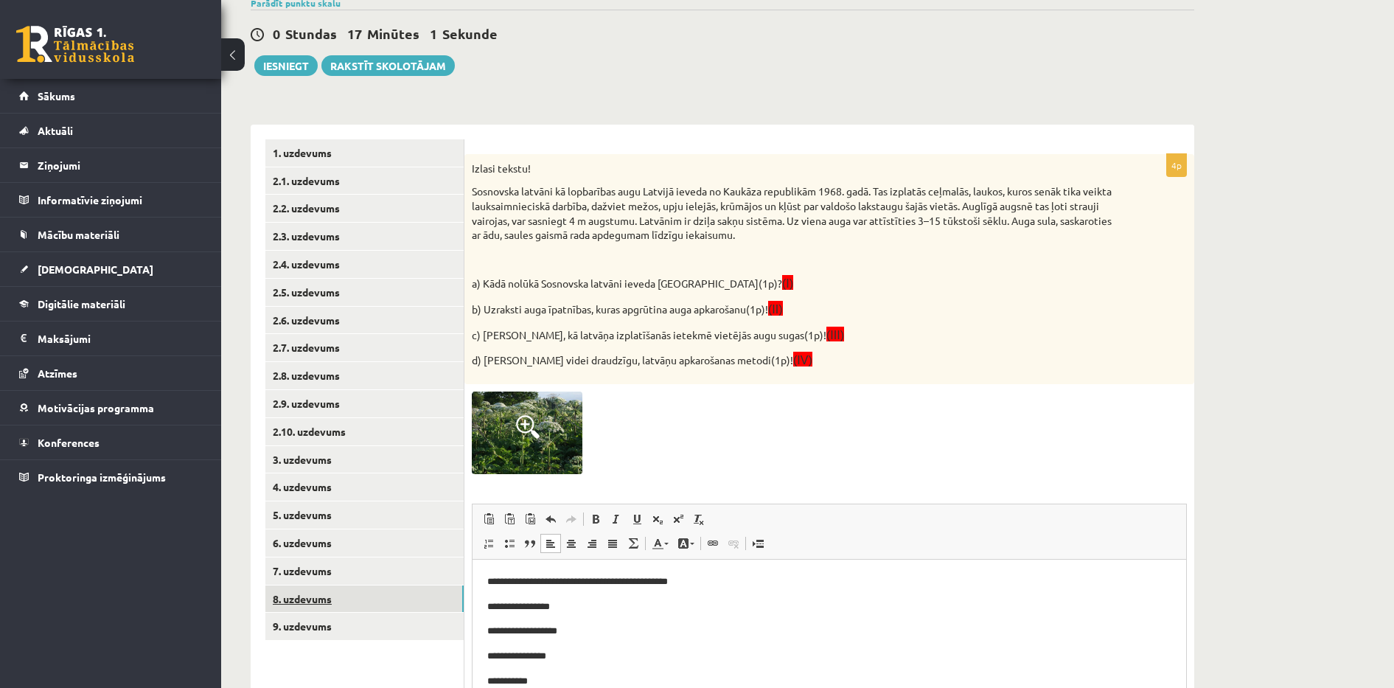
click at [378, 599] on link "8. uzdevums" at bounding box center [364, 598] width 198 height 27
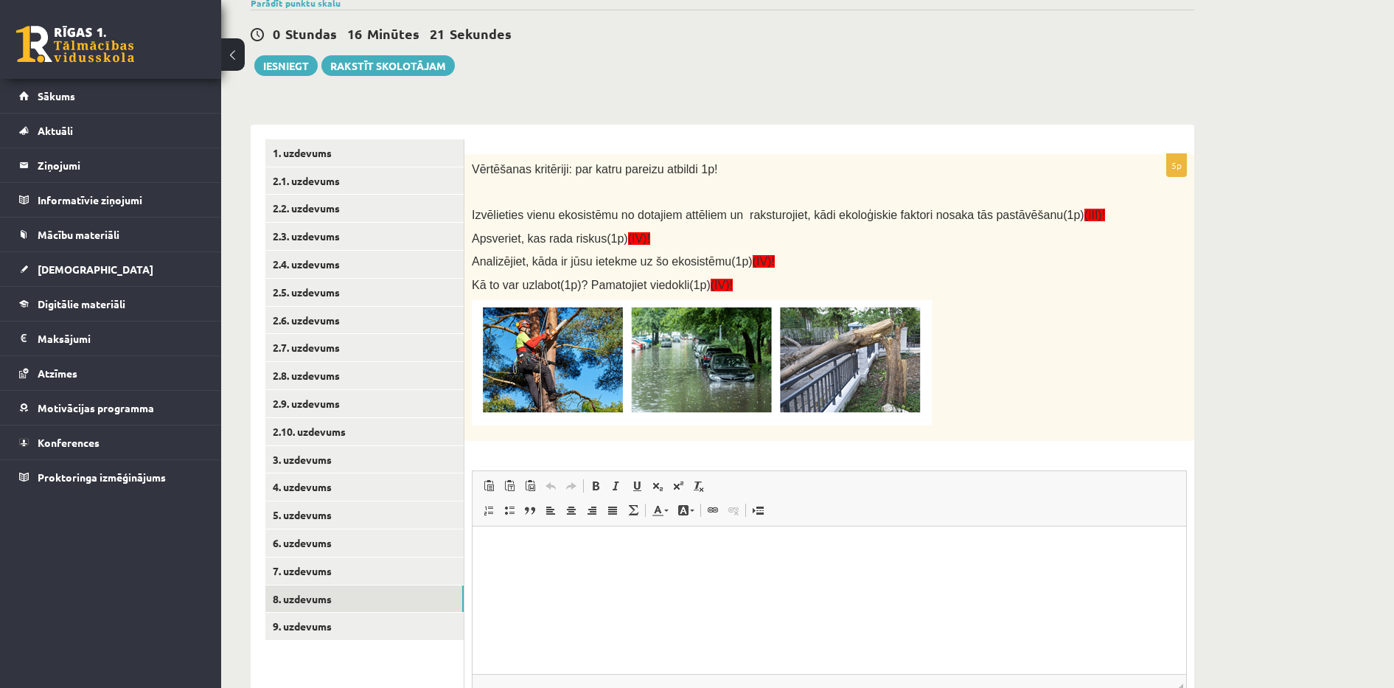
click at [660, 370] on img at bounding box center [702, 362] width 460 height 125
click at [593, 366] on img at bounding box center [702, 362] width 460 height 125
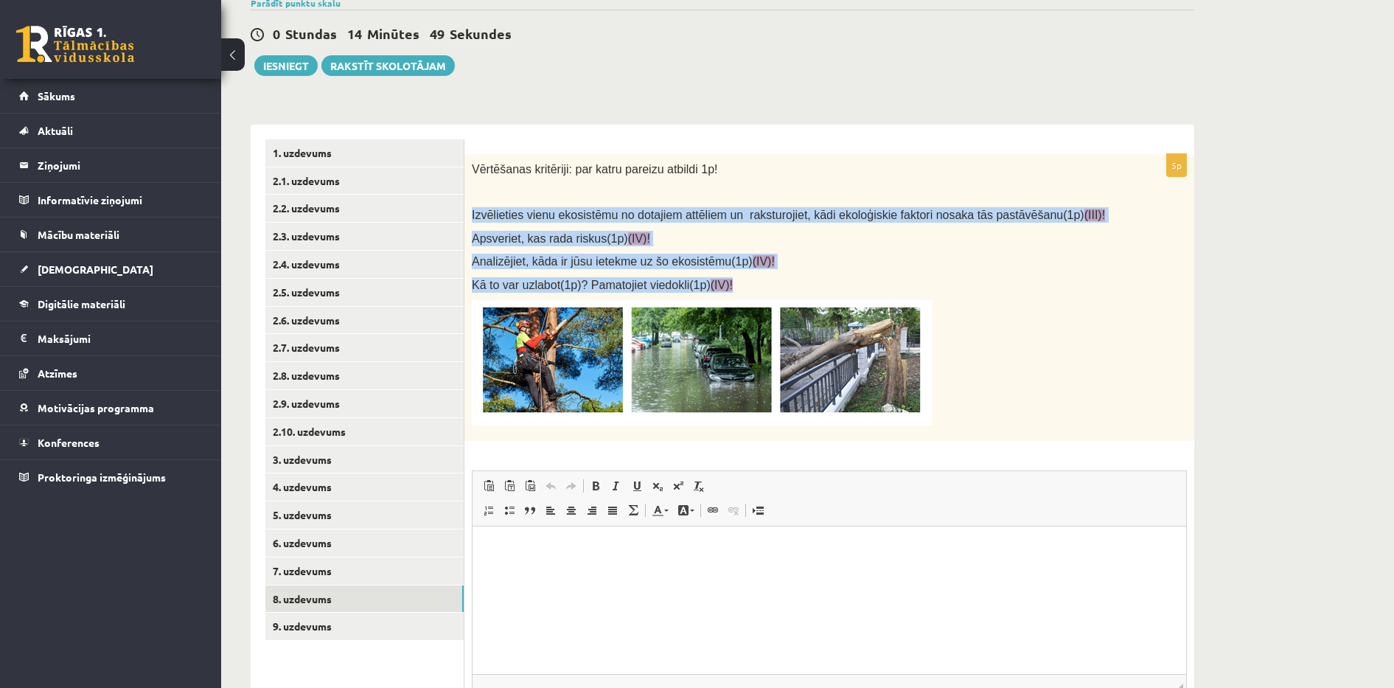
drag, startPoint x: 470, startPoint y: 216, endPoint x: 735, endPoint y: 278, distance: 272.4
click at [735, 278] on div "Vērtēšanas kritēriji: par katru pareizu atbildi 1p! Izvēlieties vienu ekosistēm…" at bounding box center [829, 297] width 730 height 287
click at [733, 401] on img at bounding box center [702, 362] width 460 height 125
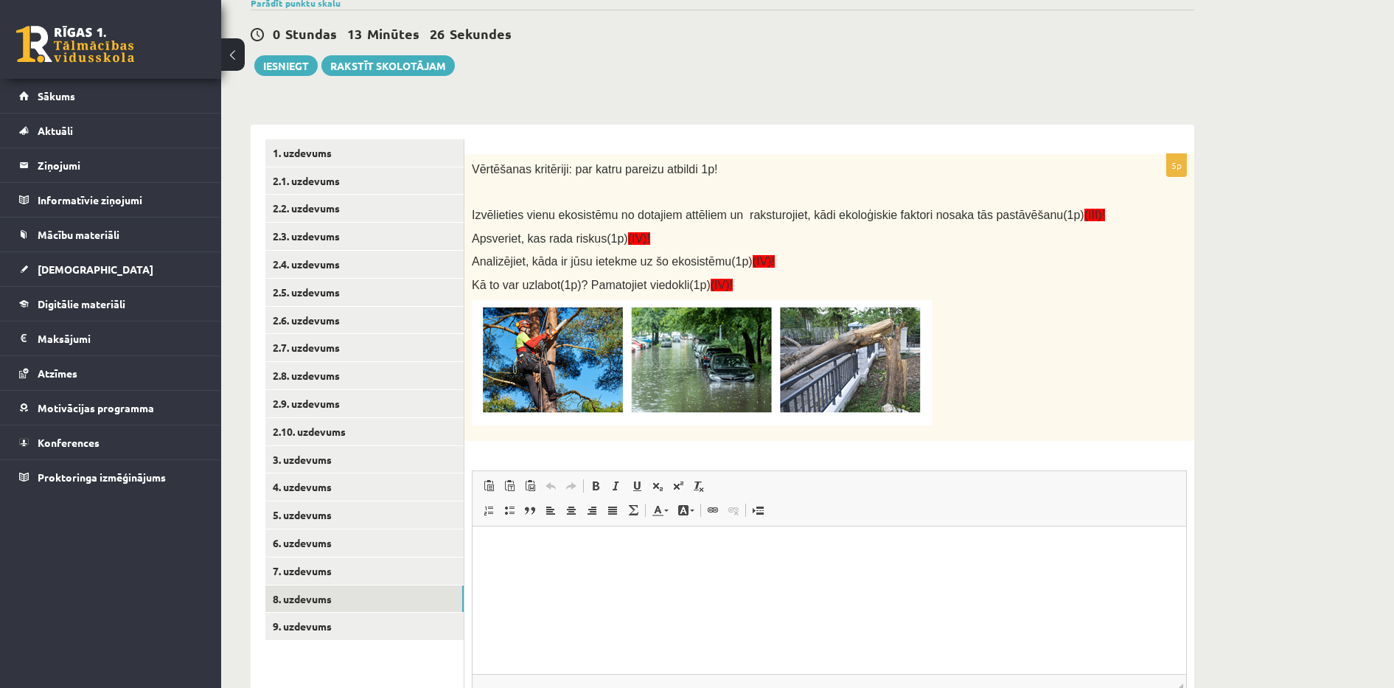
click at [764, 455] on div "5p Vērtēšanas kritēriji: par katru pareizu atbildi 1p! Izvēlieties vienu ekosis…" at bounding box center [829, 465] width 730 height 623
click at [418, 626] on link "9. uzdevums" at bounding box center [364, 625] width 198 height 27
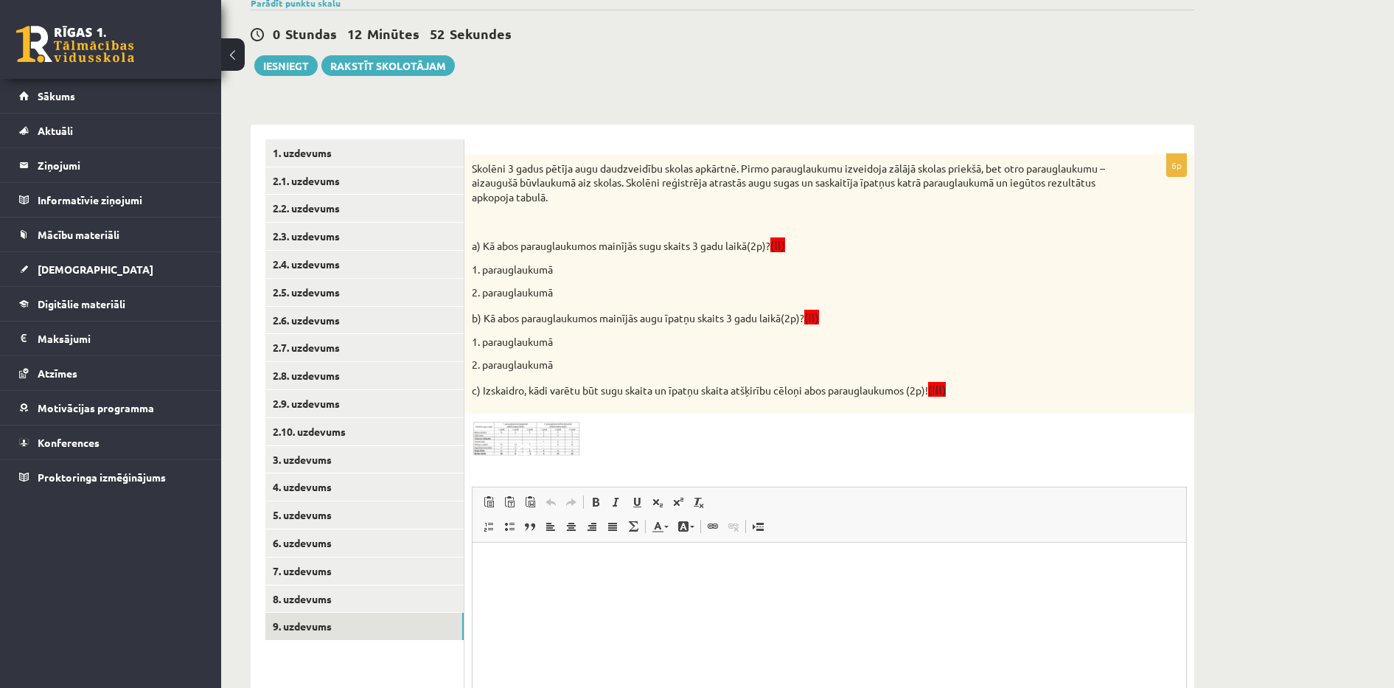
click at [519, 439] on img at bounding box center [527, 439] width 111 height 36
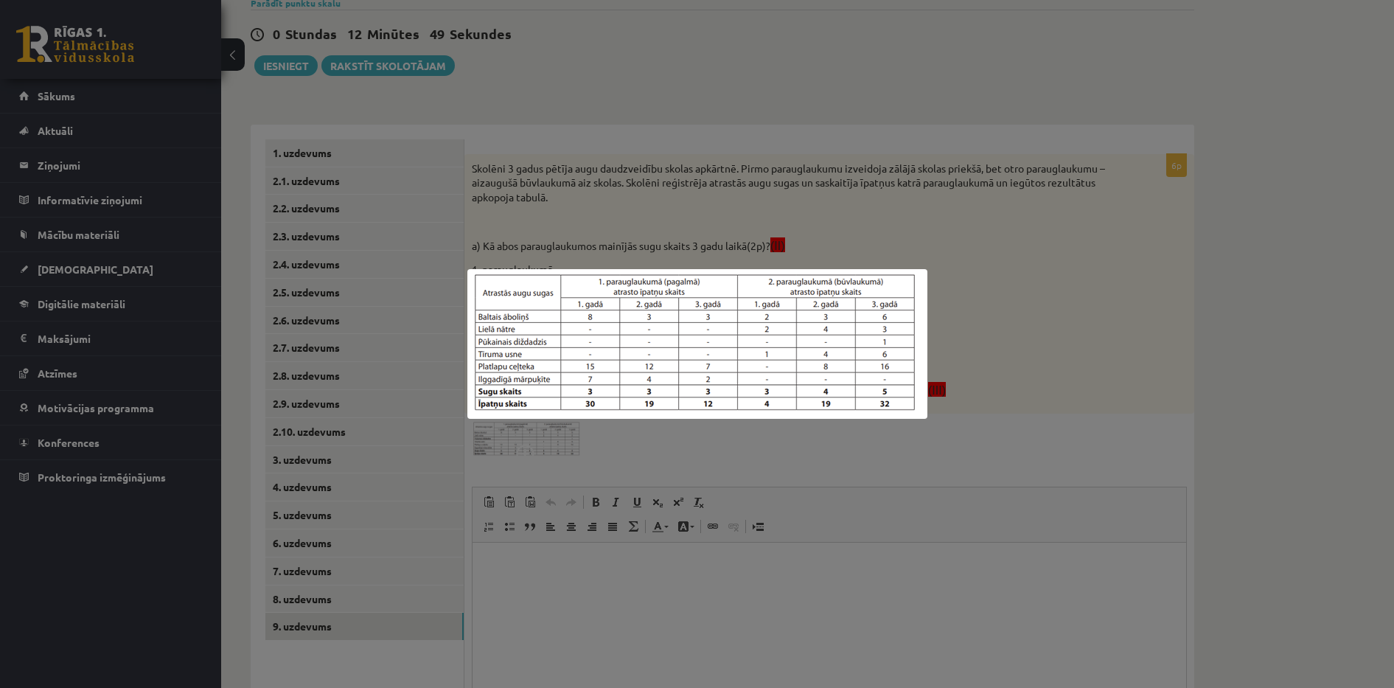
click at [608, 437] on div at bounding box center [697, 344] width 1394 height 688
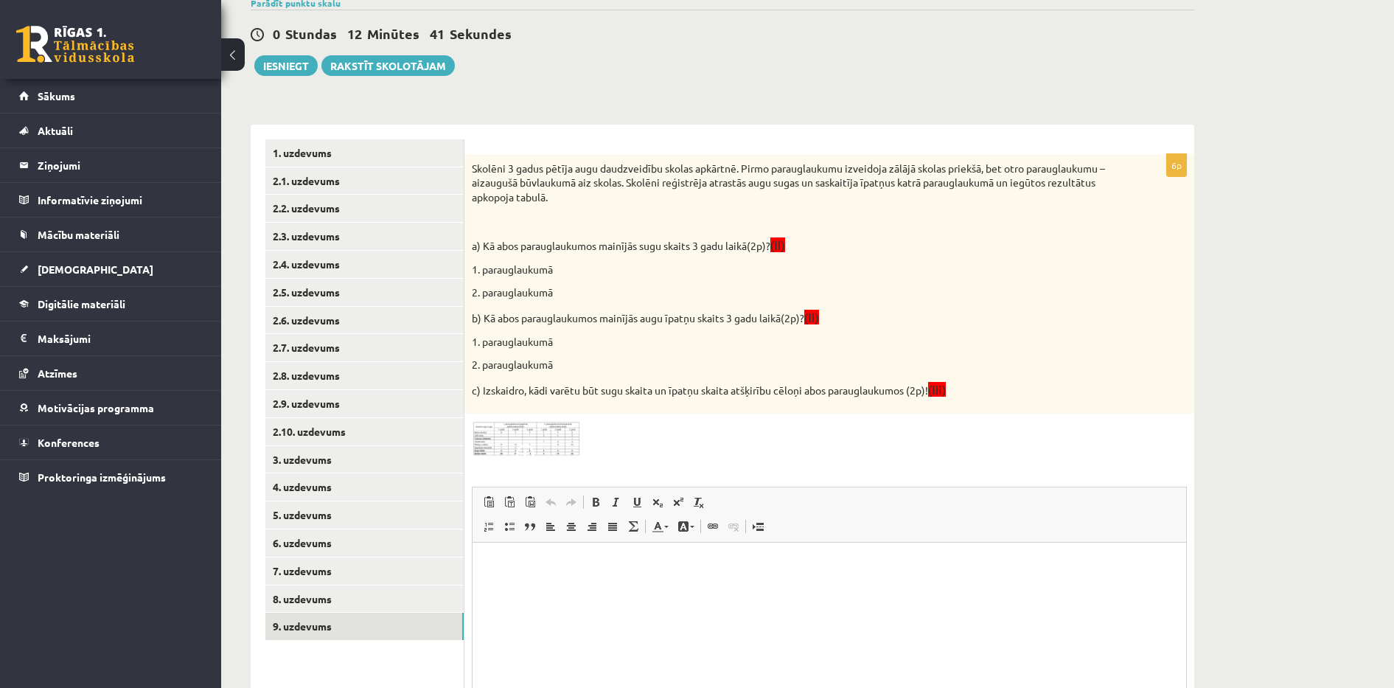
click at [477, 170] on p "Skolēni 3 gadus pētīja augu daudzveidību skolas apkārtnē. Pirmo parauglaukumu i…" at bounding box center [792, 182] width 641 height 43
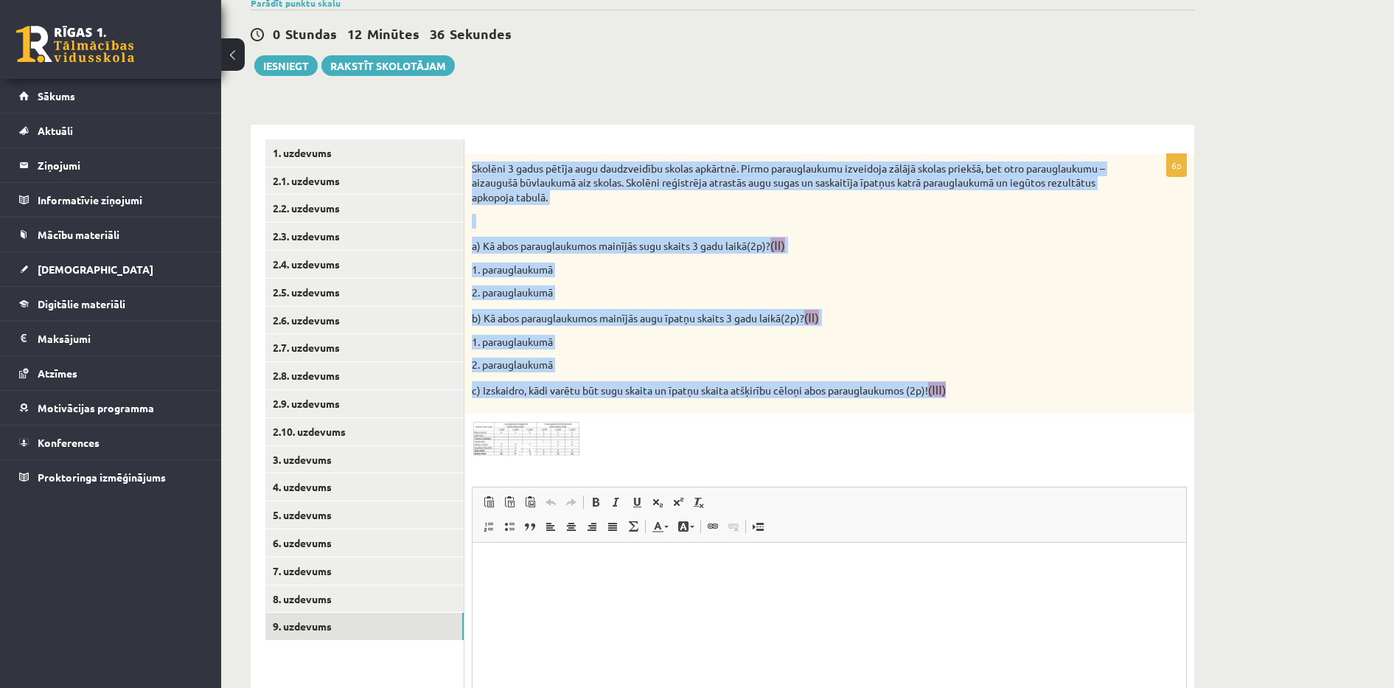
drag, startPoint x: 472, startPoint y: 169, endPoint x: 1002, endPoint y: 404, distance: 579.7
click at [1002, 404] on div "Skolēni 3 gadus pētīja augu daudzveidību skolas apkārtnē. Pirmo parauglaukumu i…" at bounding box center [829, 284] width 730 height 260
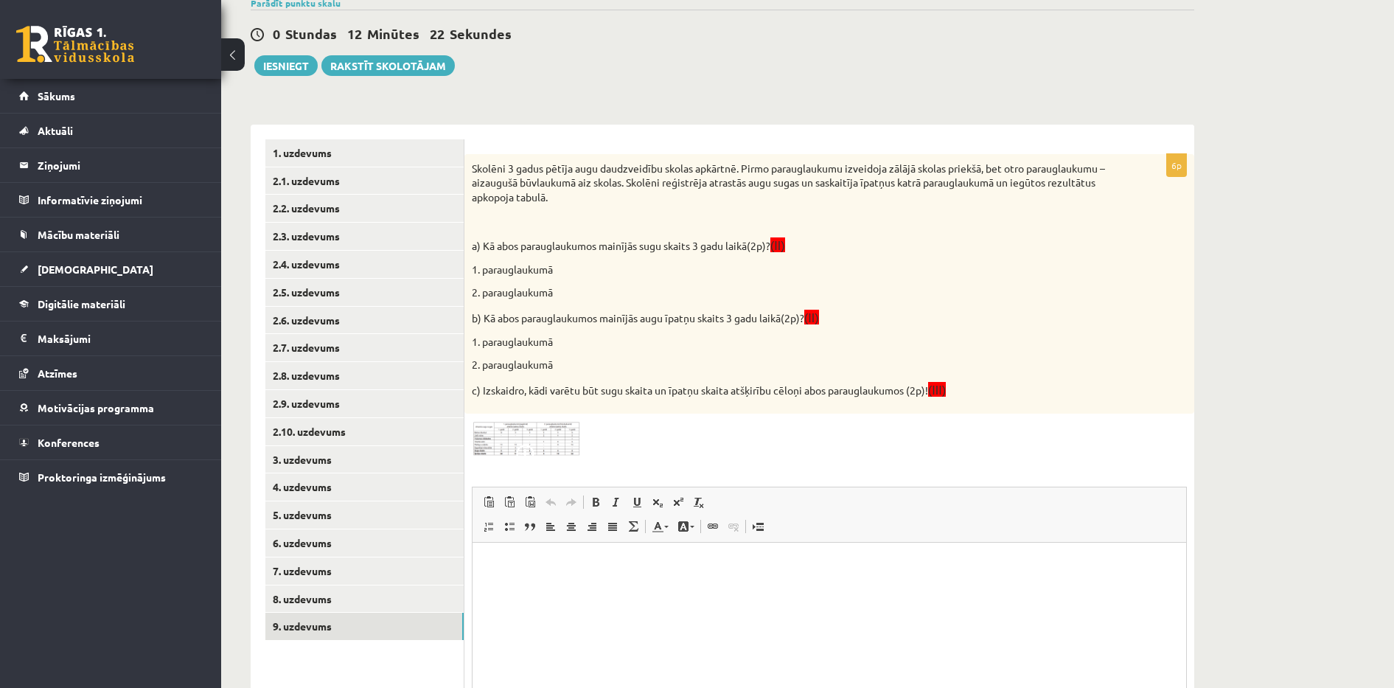
click at [861, 443] on div at bounding box center [829, 439] width 715 height 36
click at [554, 439] on img at bounding box center [527, 439] width 111 height 36
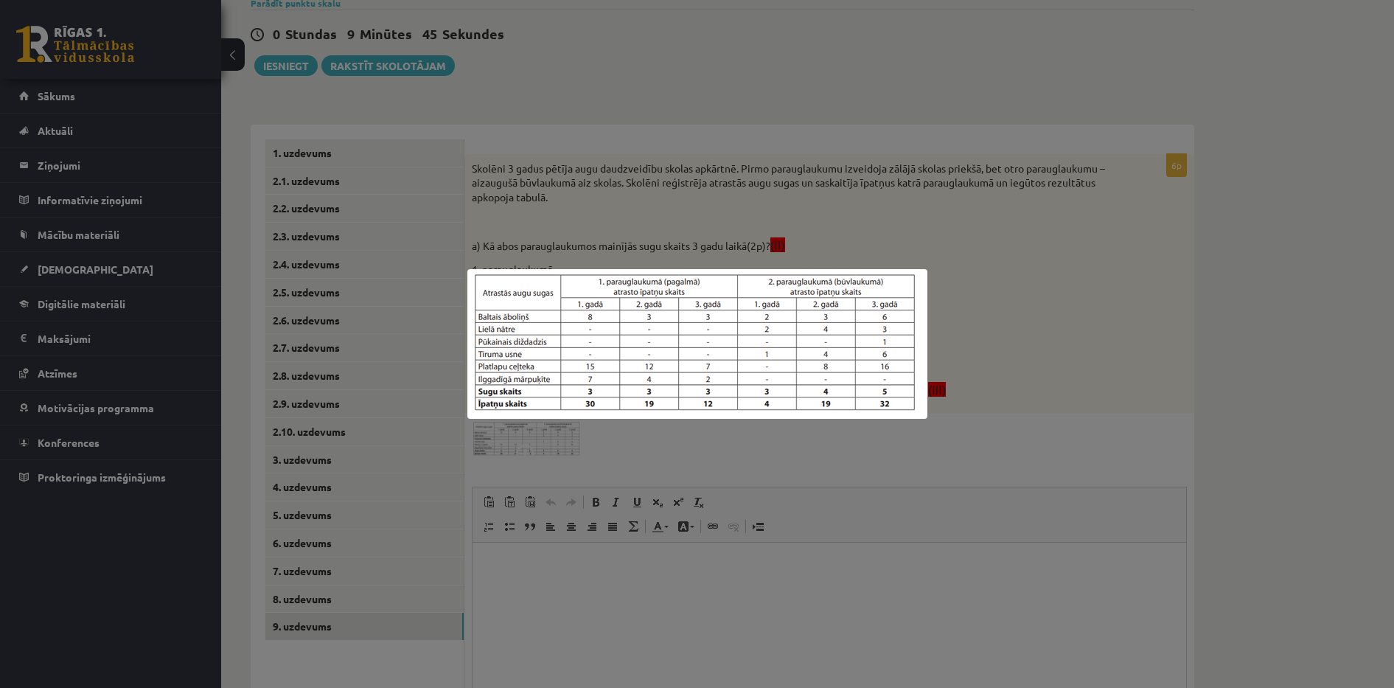
click at [825, 435] on div at bounding box center [697, 344] width 1394 height 688
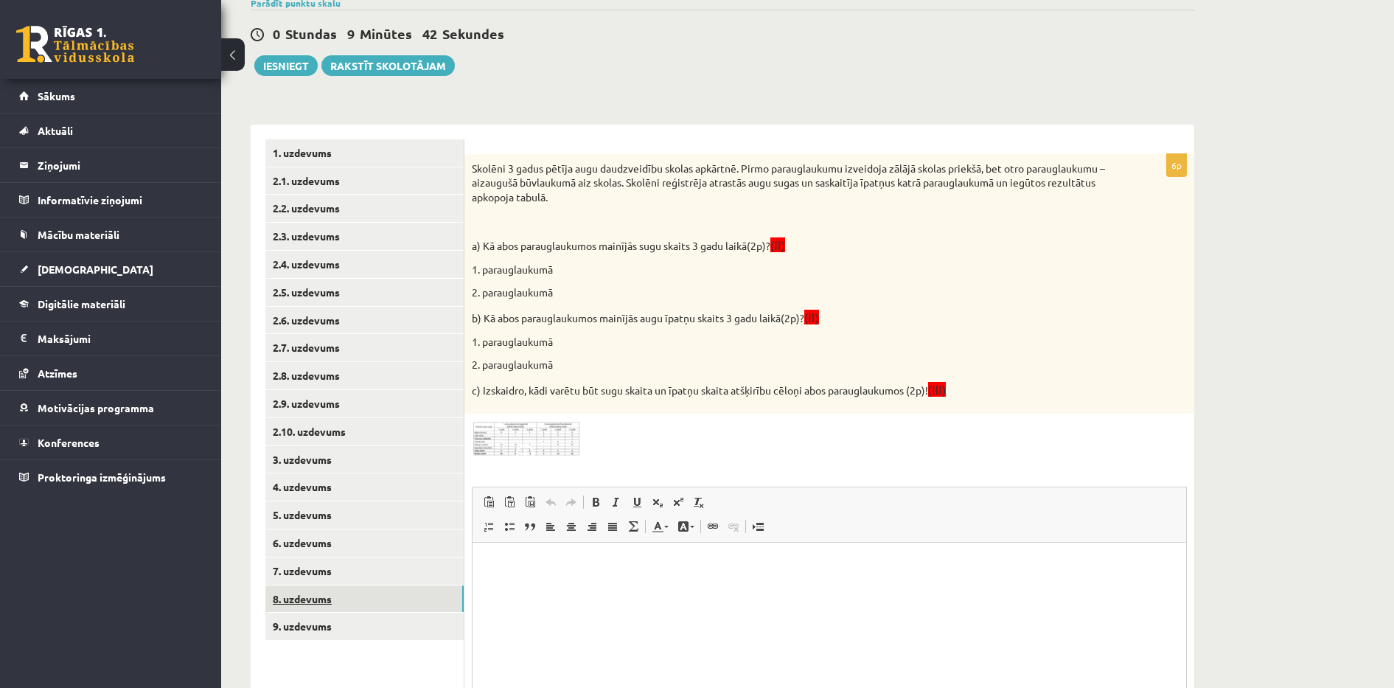
click at [329, 600] on link "8. uzdevums" at bounding box center [364, 598] width 198 height 27
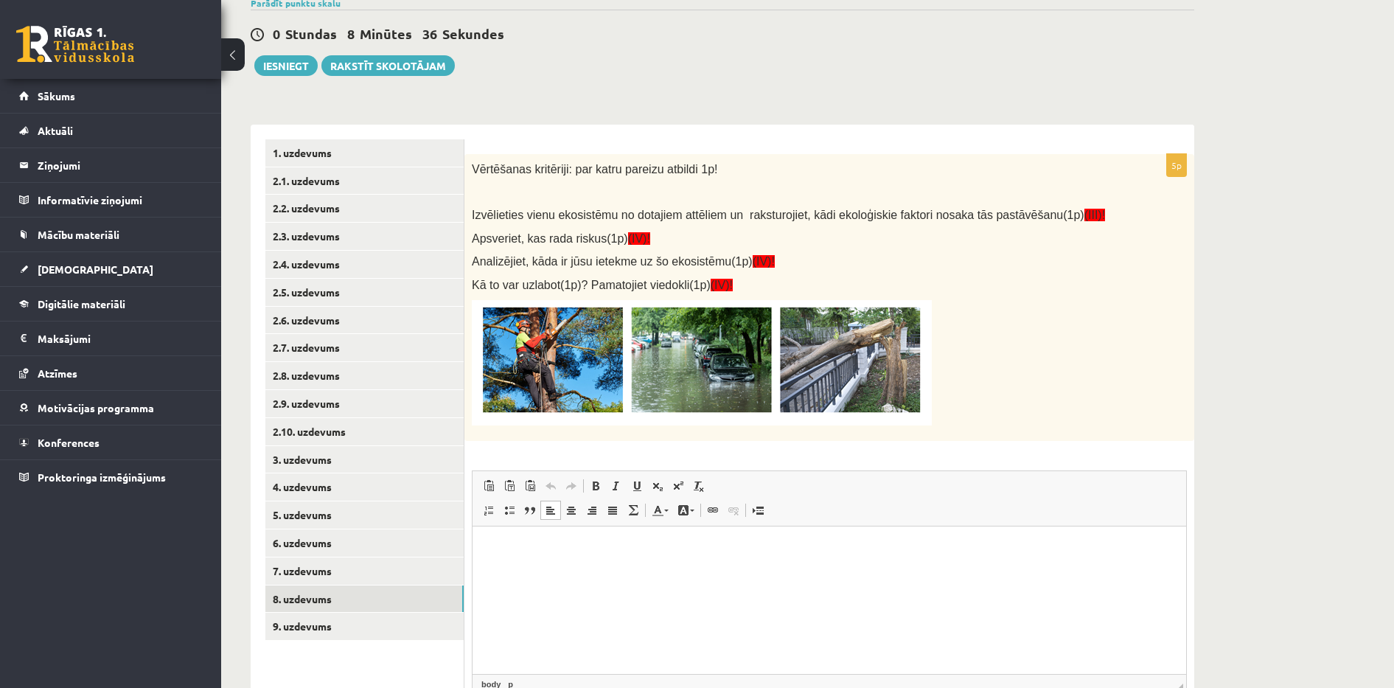
click at [511, 541] on p "Визуальный текстовый редактор, wiswyg-editor-user-answer-47024873806620" at bounding box center [829, 548] width 684 height 15
click at [632, 545] on p "**********" at bounding box center [829, 548] width 684 height 15
click at [630, 573] on p "**********" at bounding box center [829, 573] width 684 height 15
click at [557, 597] on p "**********" at bounding box center [829, 597] width 684 height 15
click at [702, 628] on p "**********" at bounding box center [829, 622] width 684 height 15
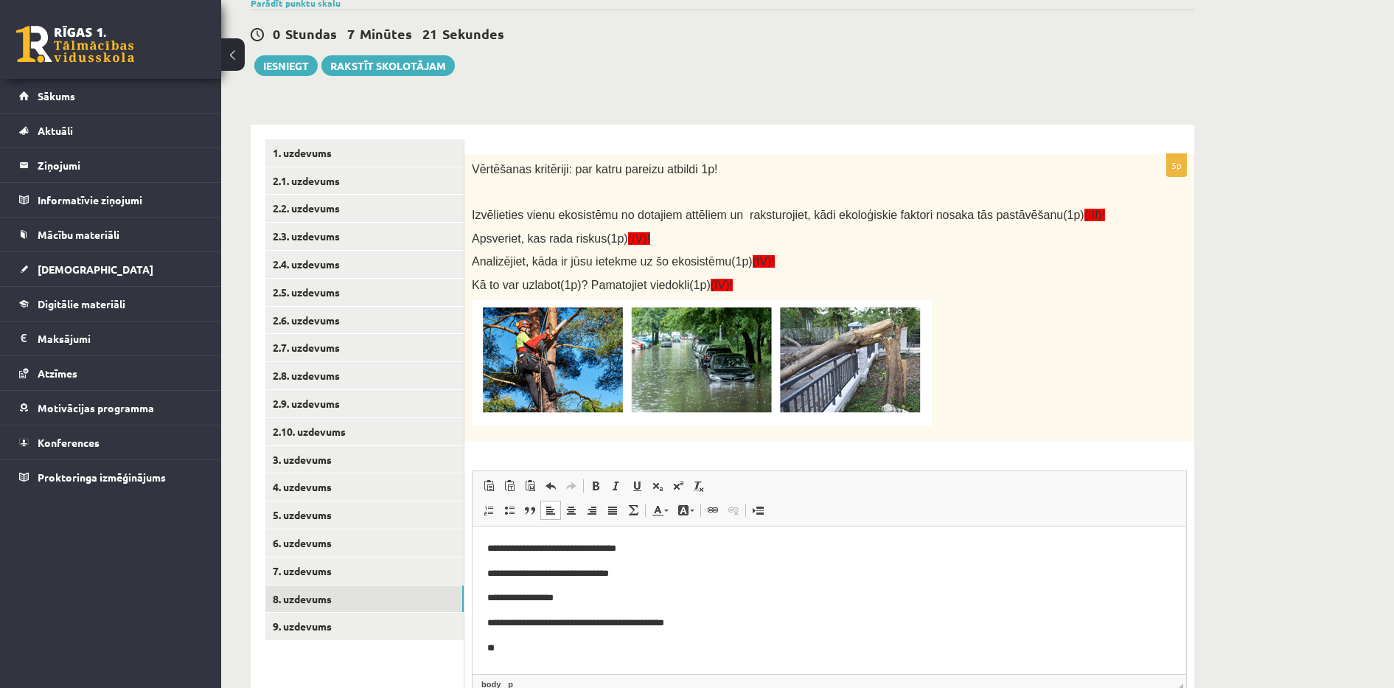
click at [548, 657] on html "**********" at bounding box center [828, 598] width 713 height 144
click at [633, 548] on p "**********" at bounding box center [829, 548] width 684 height 15
click at [633, 574] on p "**********" at bounding box center [829, 573] width 684 height 15
click at [556, 601] on p "**********" at bounding box center [829, 597] width 684 height 15
click at [594, 646] on p "**********" at bounding box center [829, 647] width 684 height 15
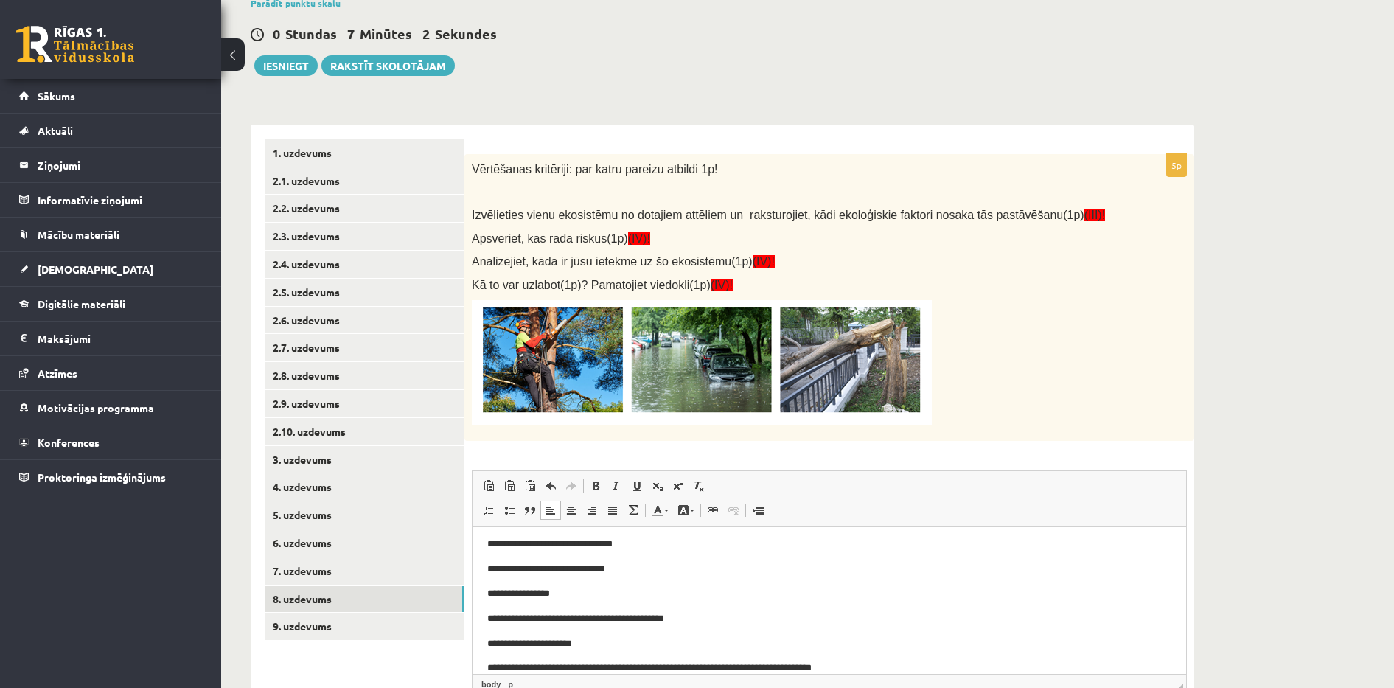
scroll to position [22, 0]
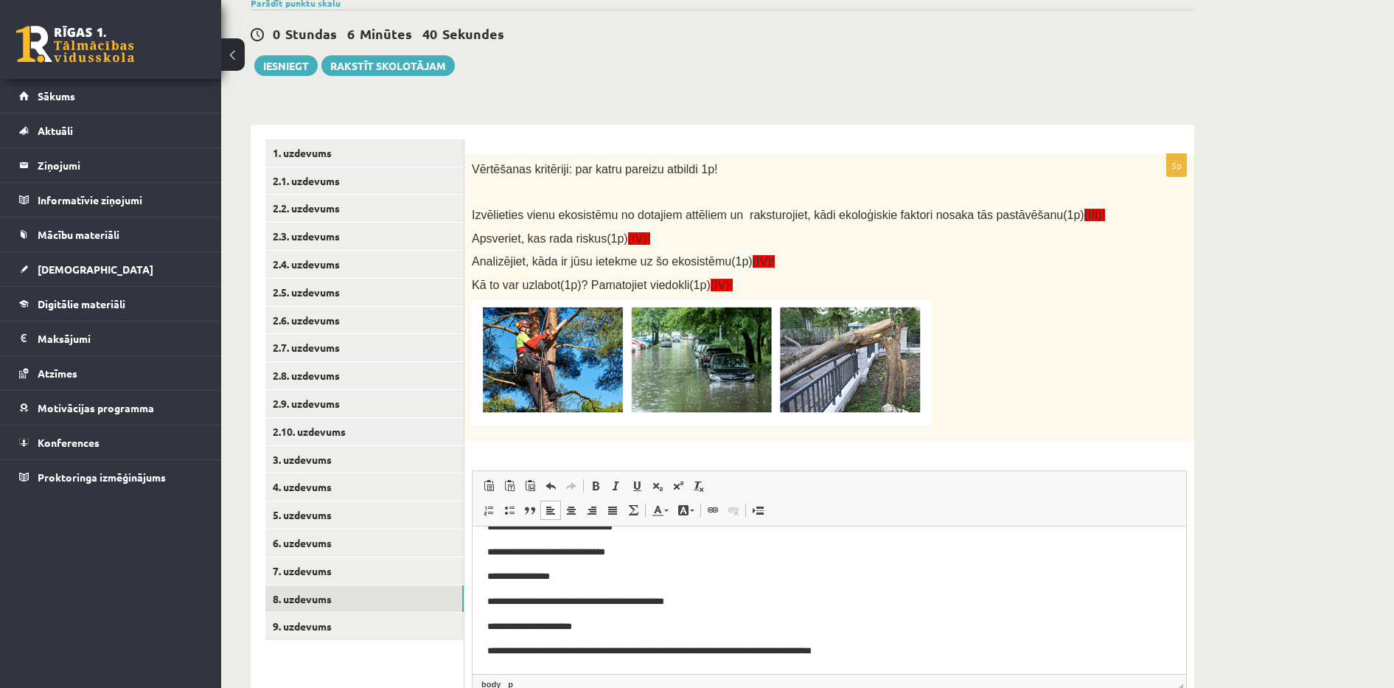
click at [861, 654] on p "**********" at bounding box center [822, 650] width 670 height 15
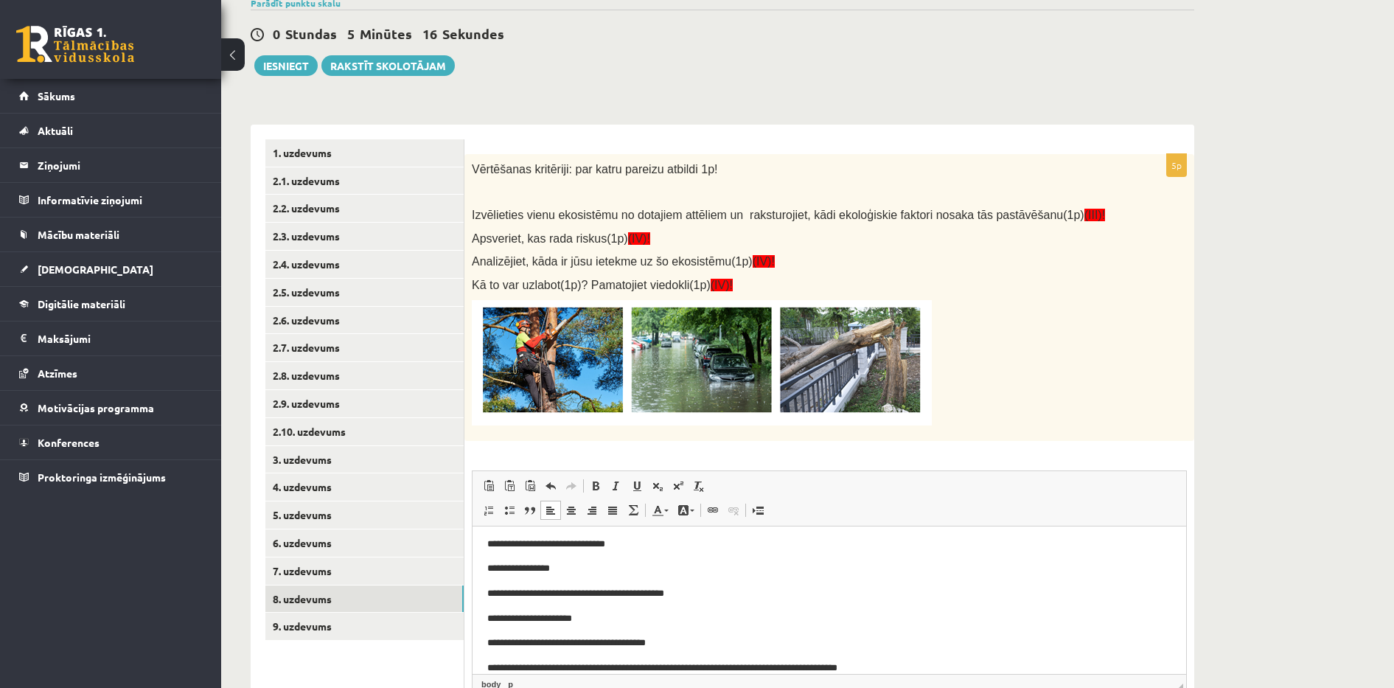
click at [717, 669] on p "**********" at bounding box center [822, 667] width 670 height 15
click at [688, 667] on p "**********" at bounding box center [822, 667] width 670 height 15
click at [579, 665] on p "**" at bounding box center [822, 667] width 670 height 15
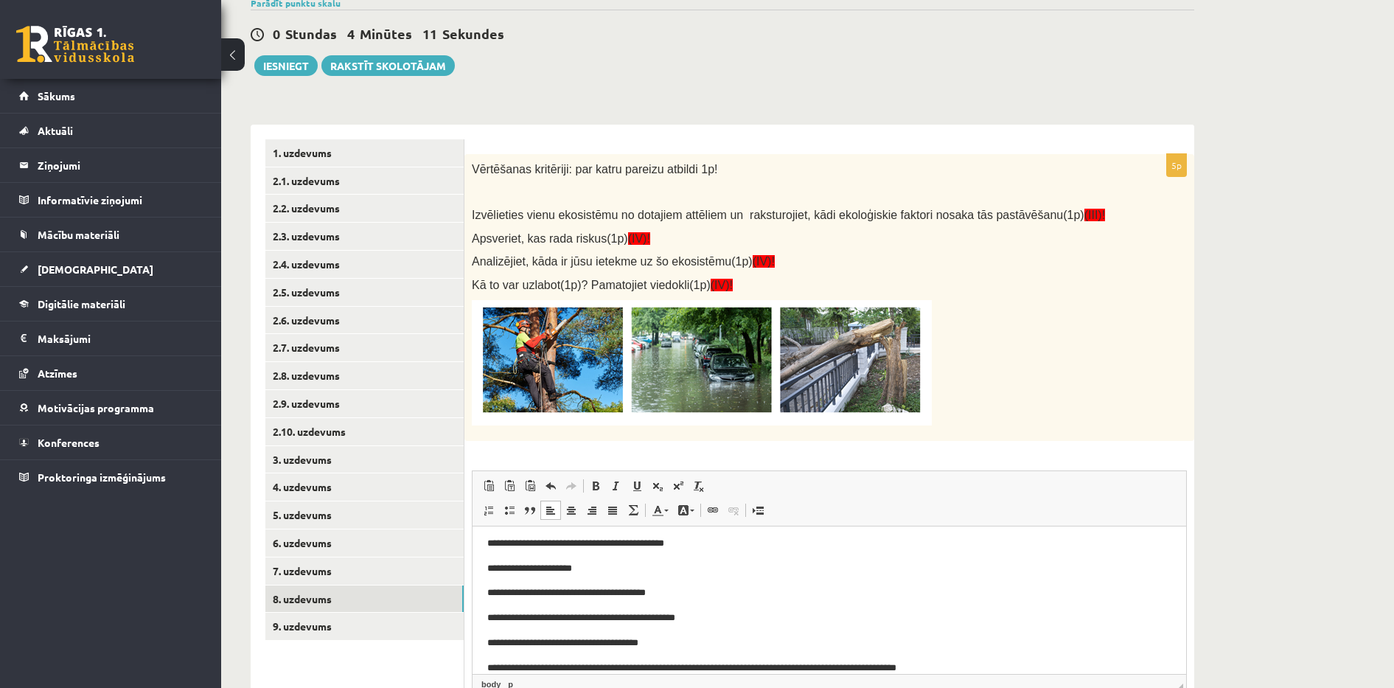
scroll to position [94, 0]
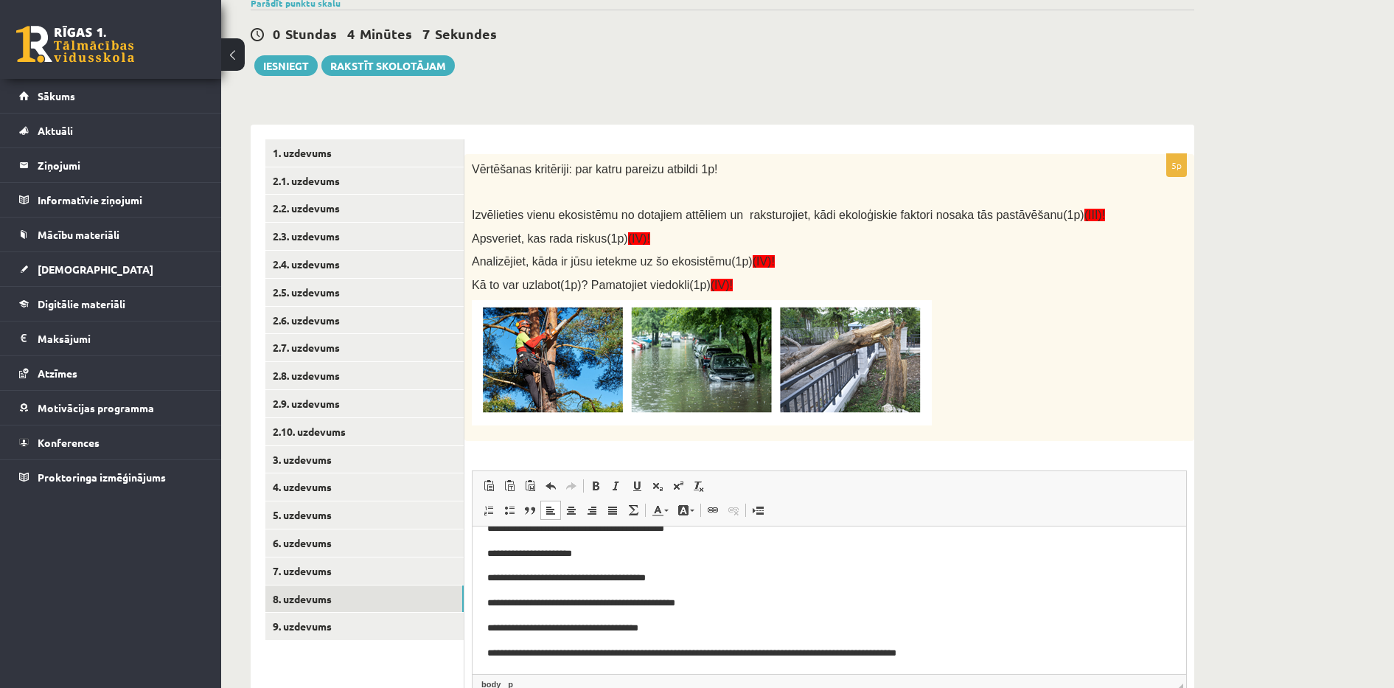
click at [630, 651] on p "**********" at bounding box center [822, 653] width 670 height 15
click at [931, 651] on p "**********" at bounding box center [822, 651] width 670 height 15
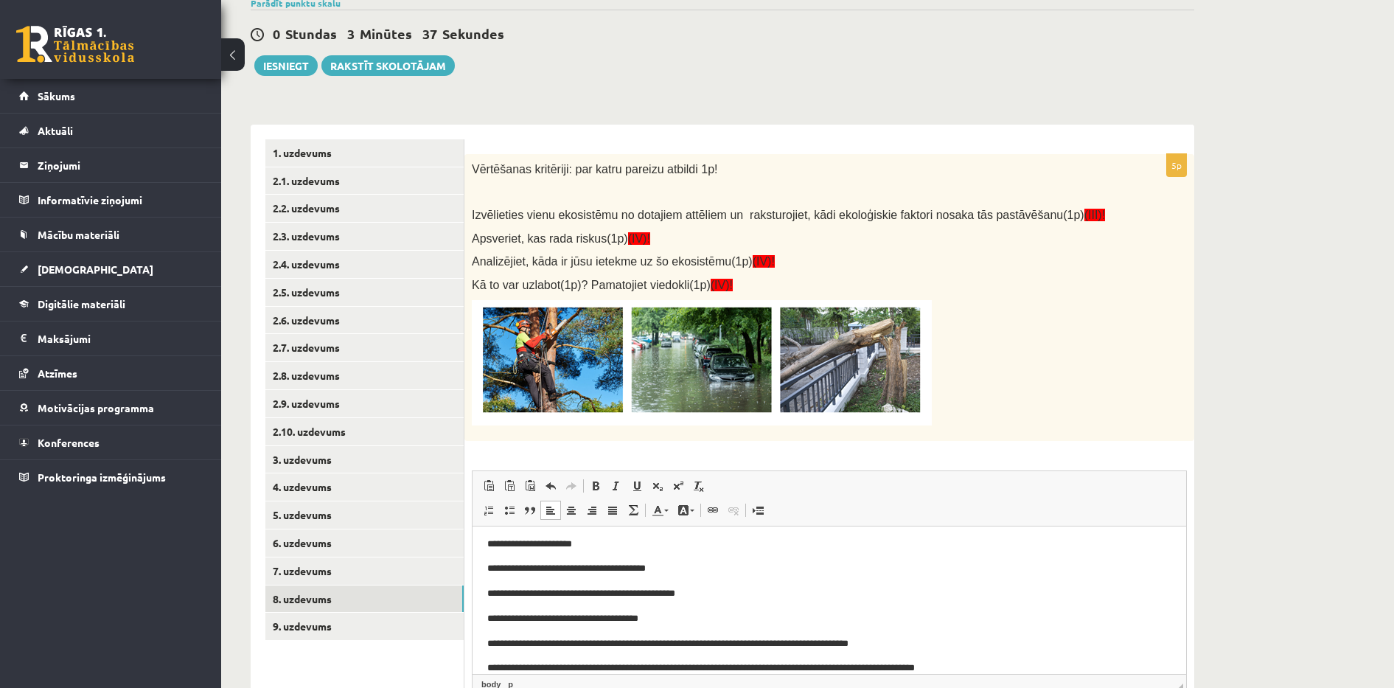
click at [491, 665] on p "**********" at bounding box center [822, 667] width 670 height 15
click at [335, 624] on link "9. uzdevums" at bounding box center [364, 625] width 198 height 27
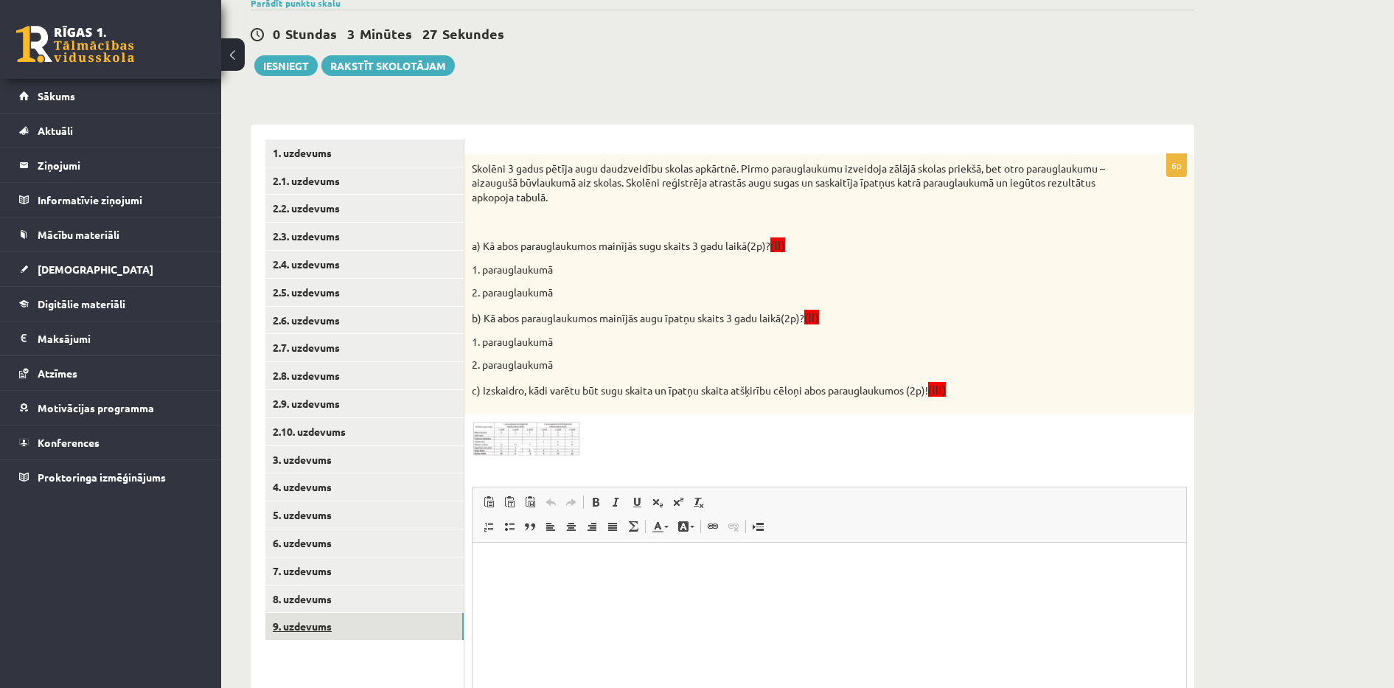
scroll to position [0, 0]
click at [547, 438] on img at bounding box center [527, 439] width 111 height 36
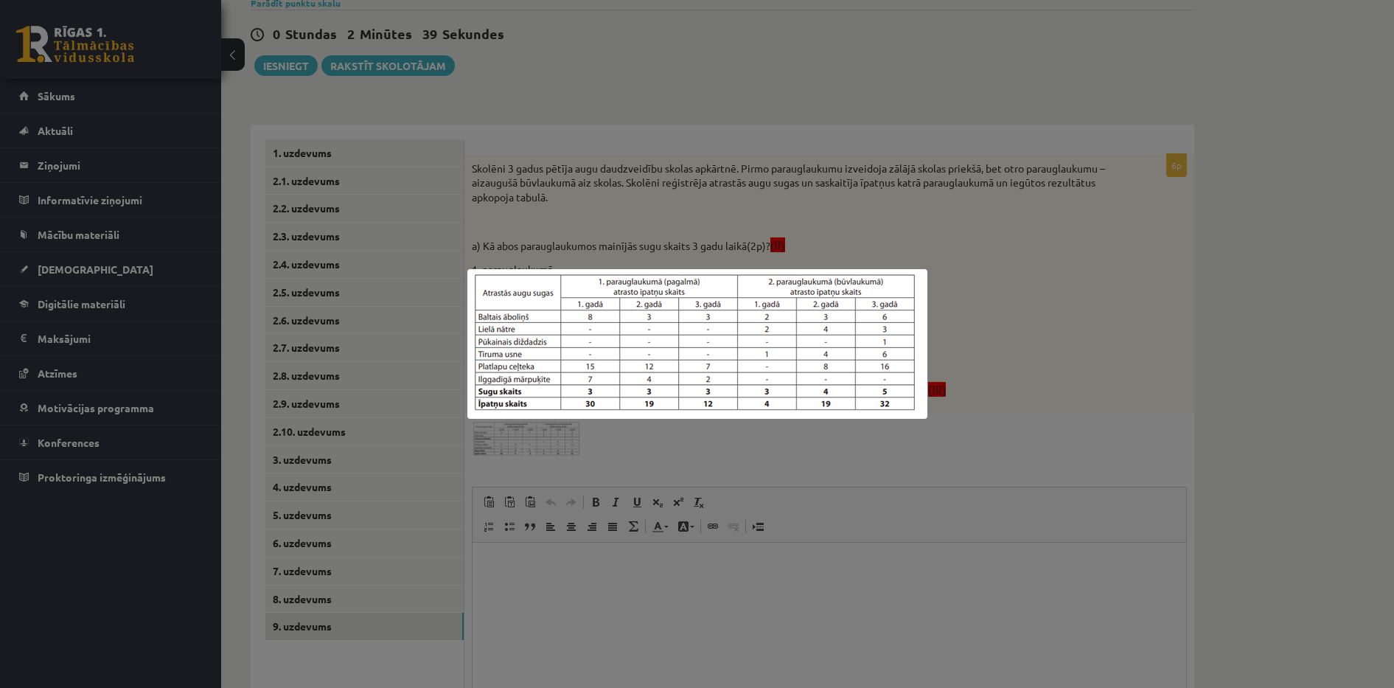
click at [618, 439] on div at bounding box center [697, 344] width 1394 height 688
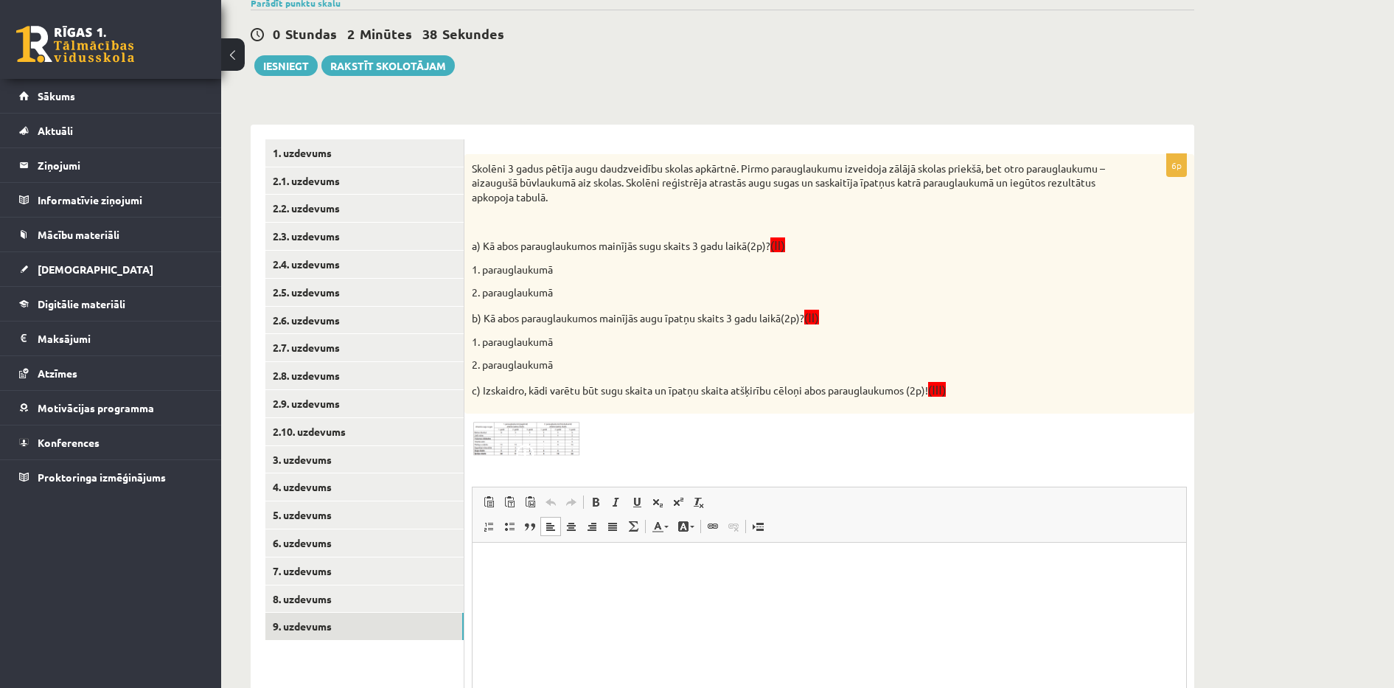
click at [487, 555] on html at bounding box center [828, 564] width 713 height 45
click at [528, 444] on img at bounding box center [527, 439] width 111 height 36
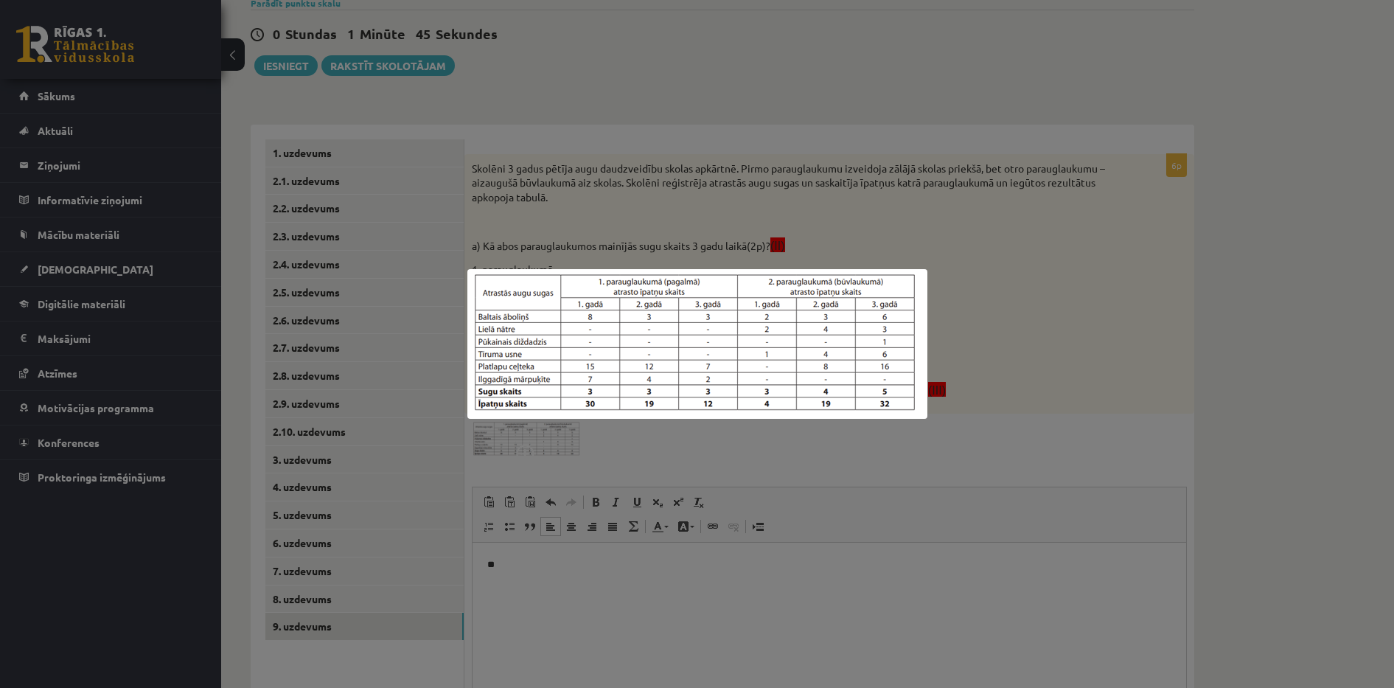
click at [563, 570] on div at bounding box center [697, 344] width 1394 height 688
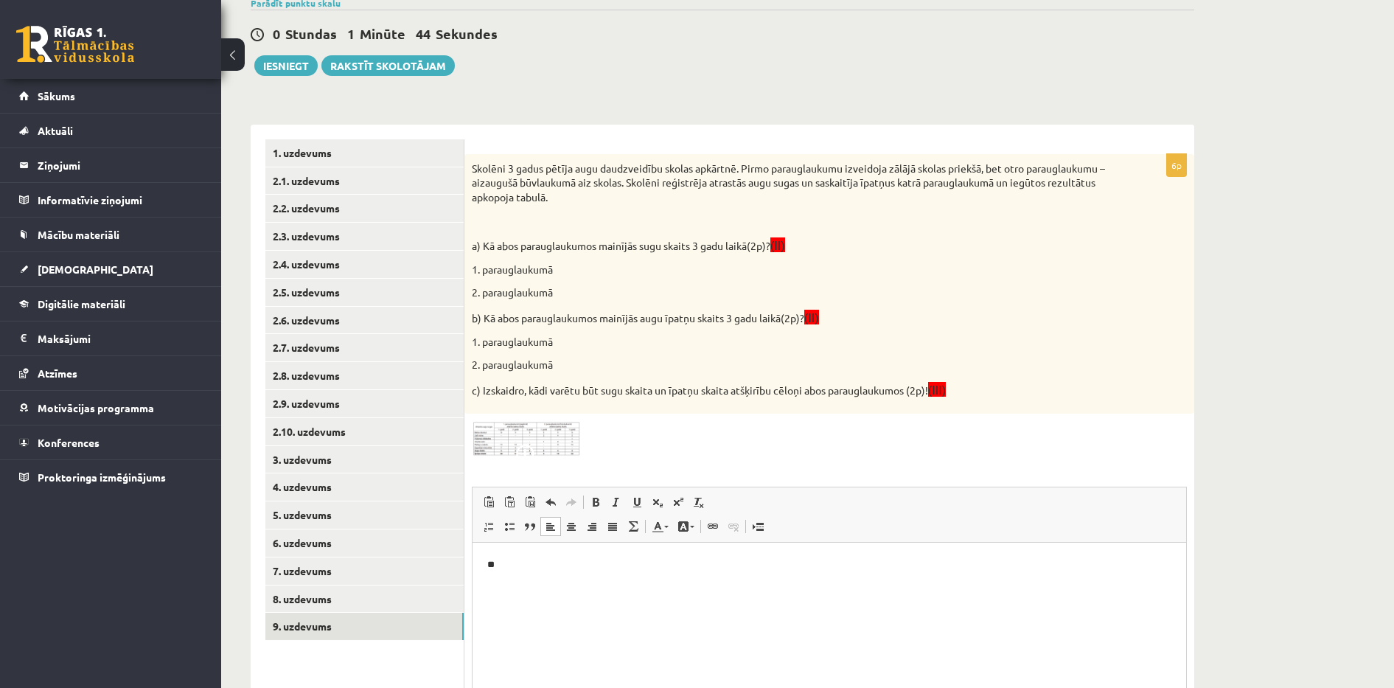
click at [563, 570] on p "**" at bounding box center [829, 564] width 684 height 15
click at [545, 434] on img at bounding box center [527, 439] width 111 height 36
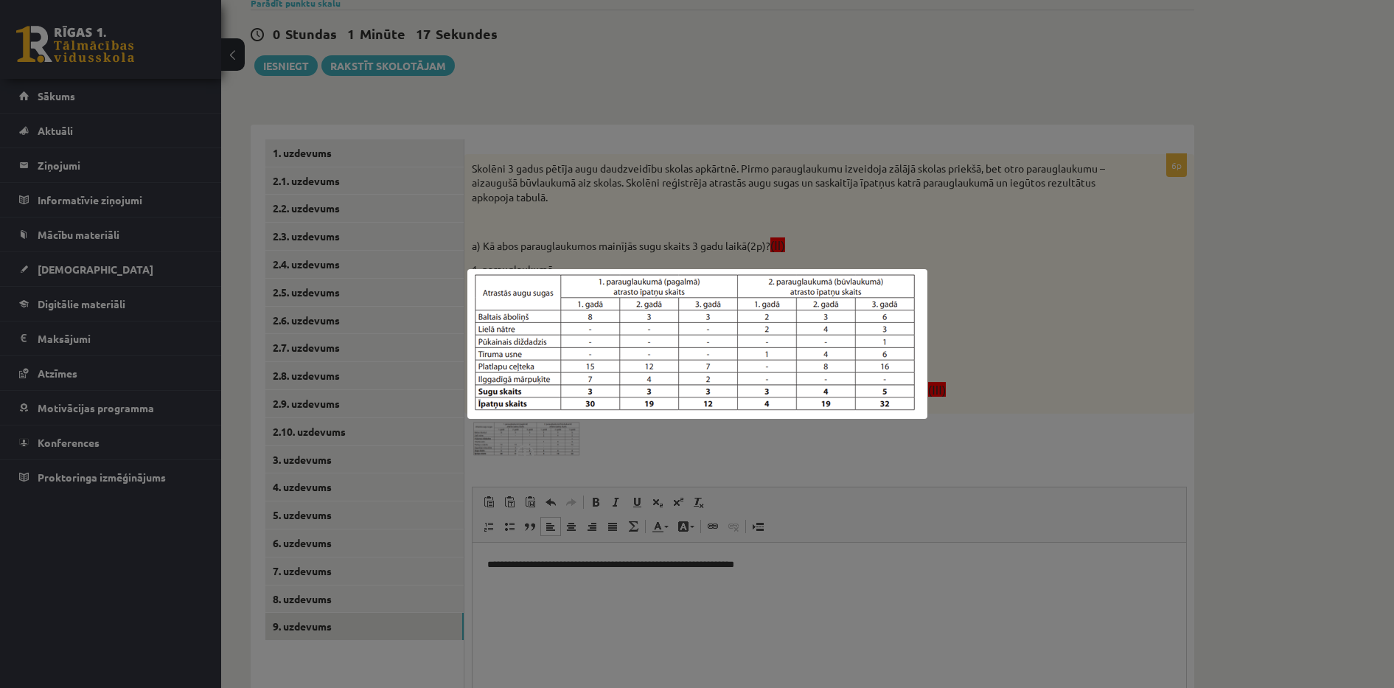
click at [545, 434] on div at bounding box center [697, 344] width 1394 height 688
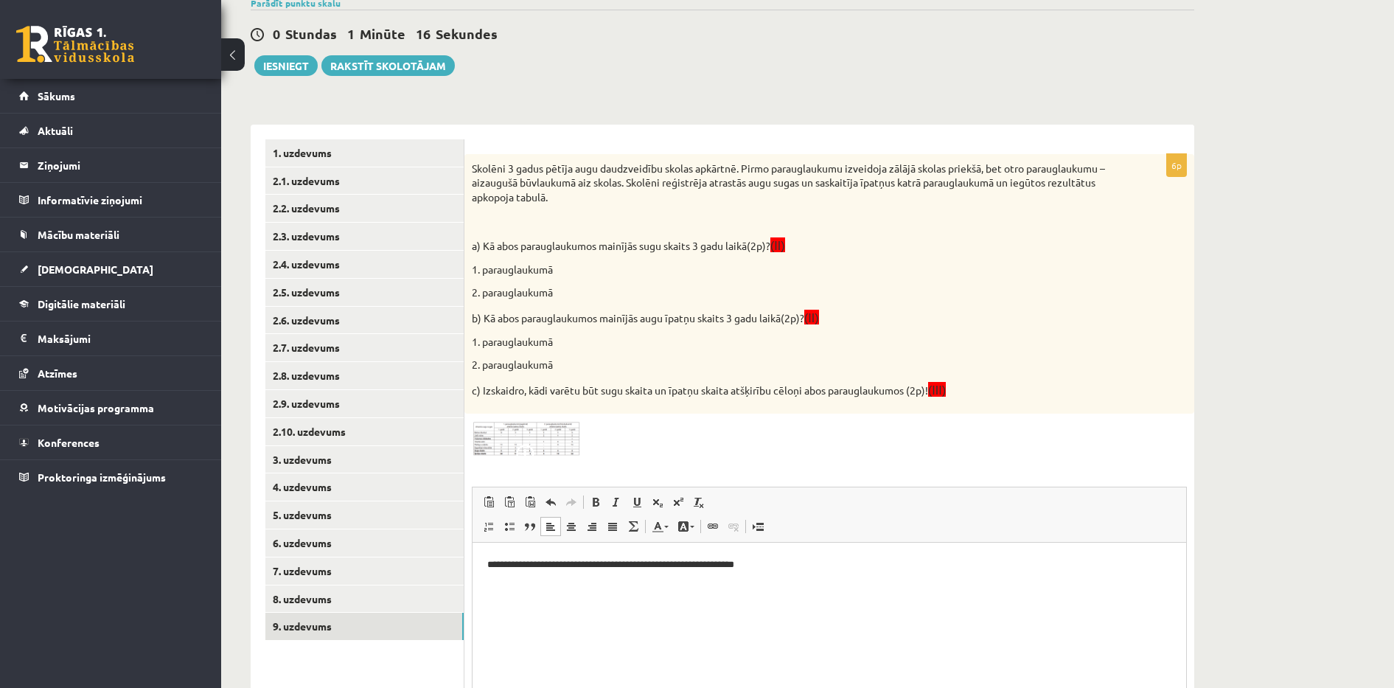
click at [545, 434] on img at bounding box center [527, 439] width 111 height 36
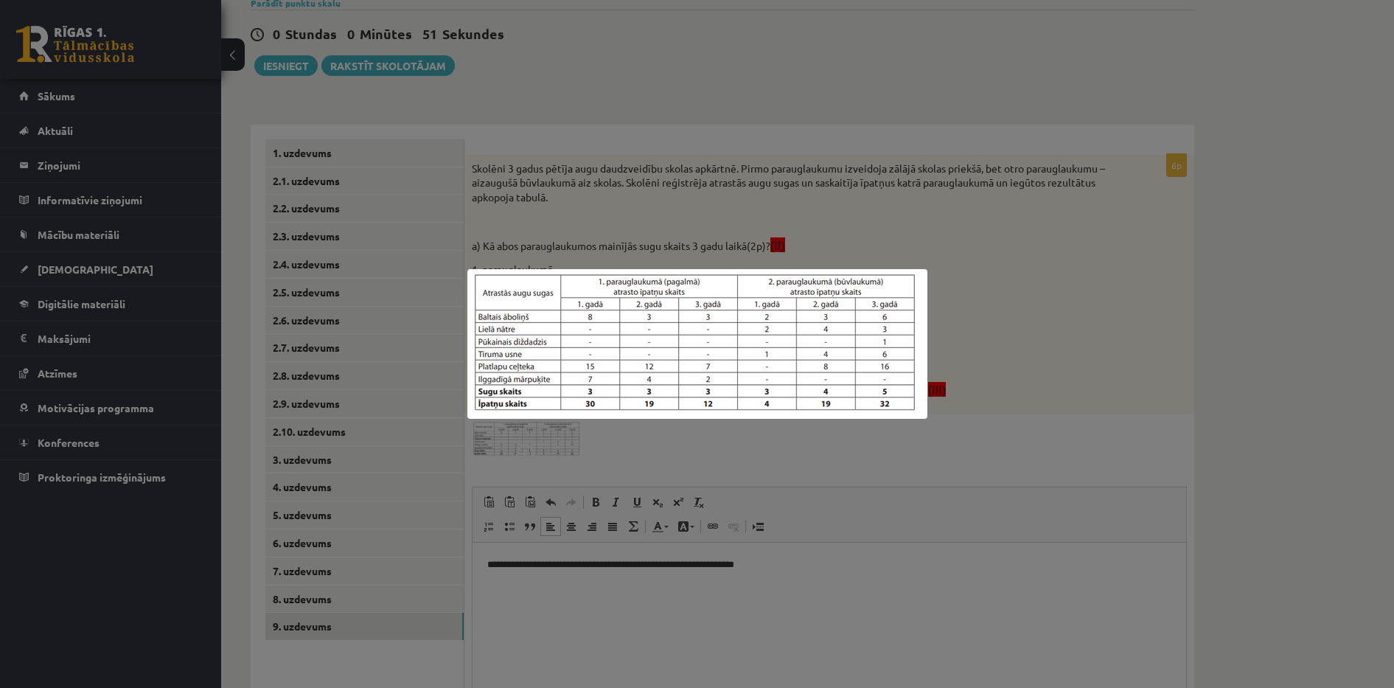
click at [852, 455] on div at bounding box center [697, 344] width 1394 height 688
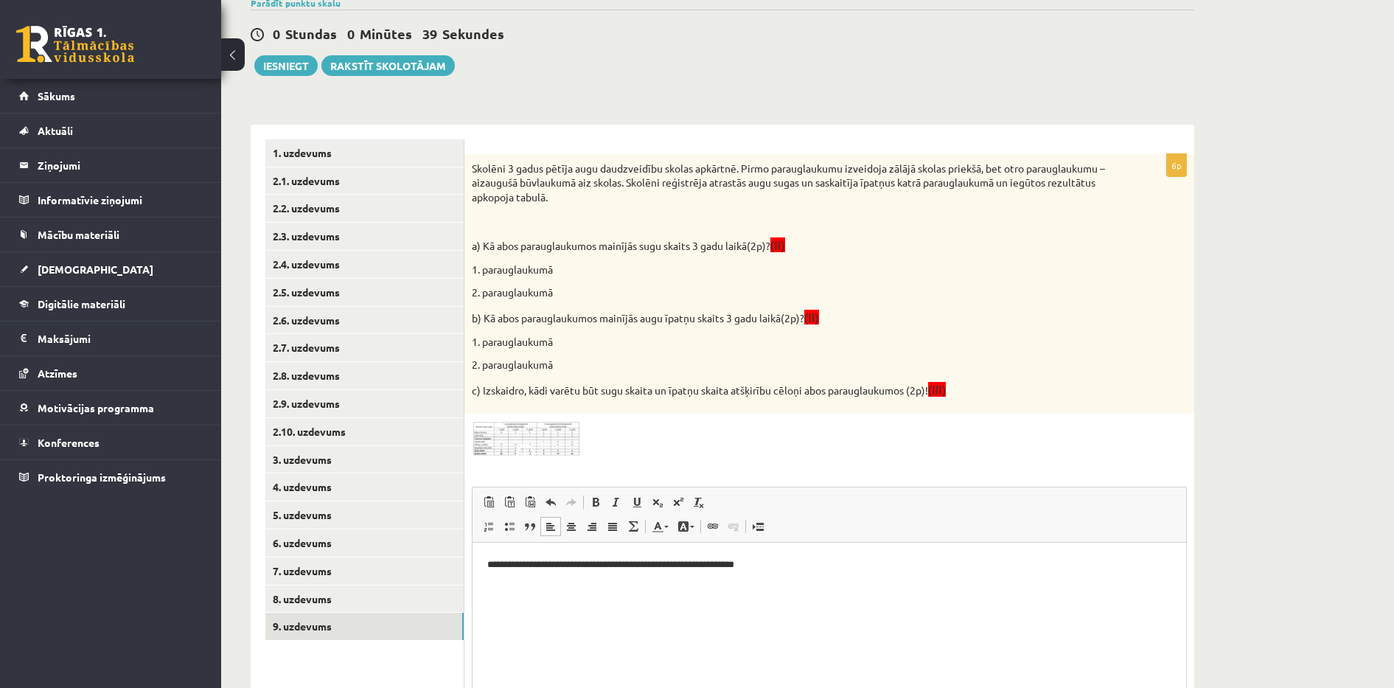
click at [502, 587] on p "Визуальный текстовый редактор, wiswyg-editor-user-answer-47024771433180" at bounding box center [829, 589] width 684 height 15
click at [497, 565] on p "**********" at bounding box center [829, 564] width 684 height 15
click at [713, 598] on html "**********" at bounding box center [828, 576] width 713 height 69
click at [278, 68] on button "Iesniegt" at bounding box center [285, 65] width 63 height 21
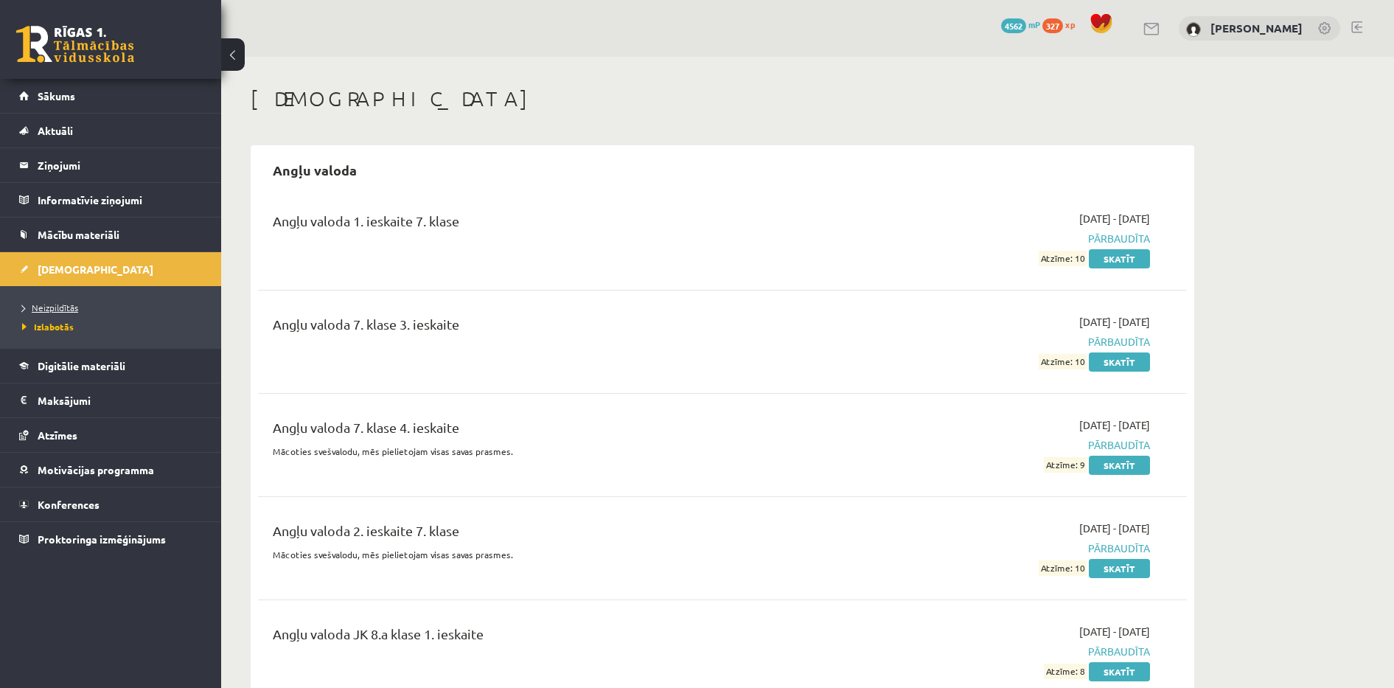
click at [71, 304] on span "Neizpildītās" at bounding box center [50, 307] width 56 height 12
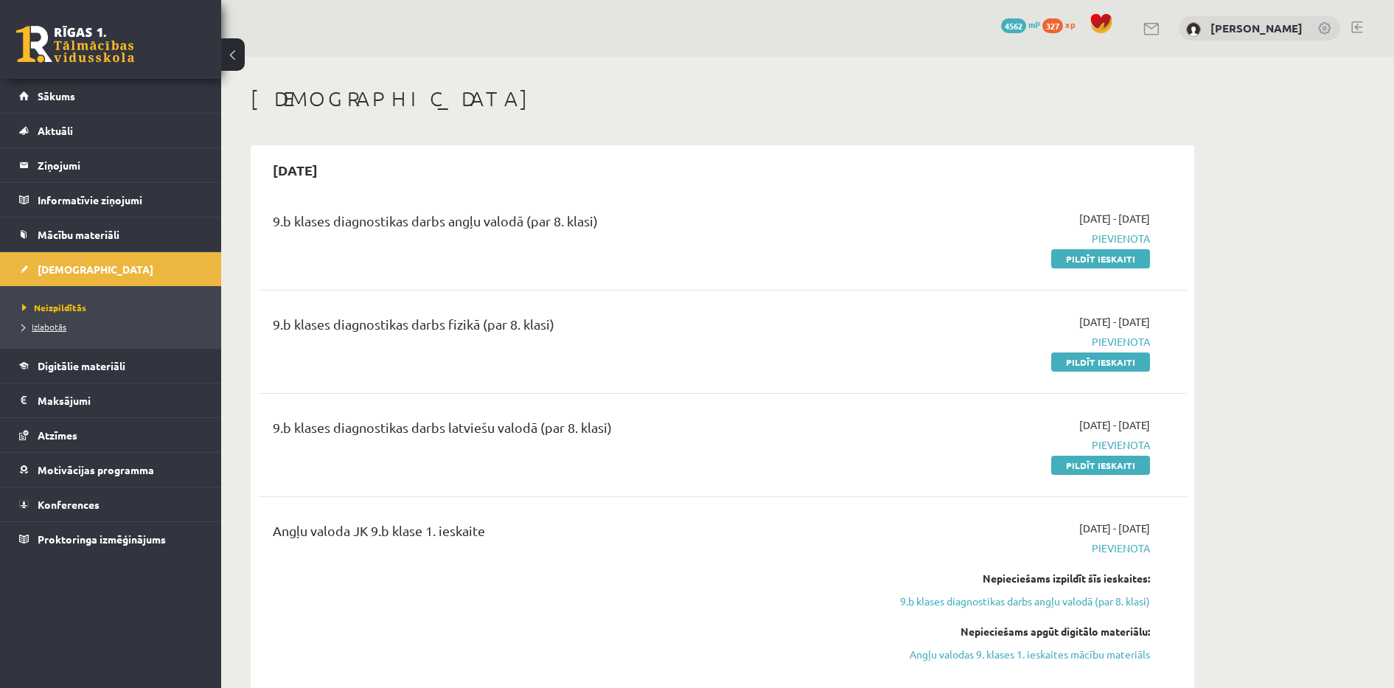
click at [49, 325] on span "Izlabotās" at bounding box center [44, 327] width 44 height 12
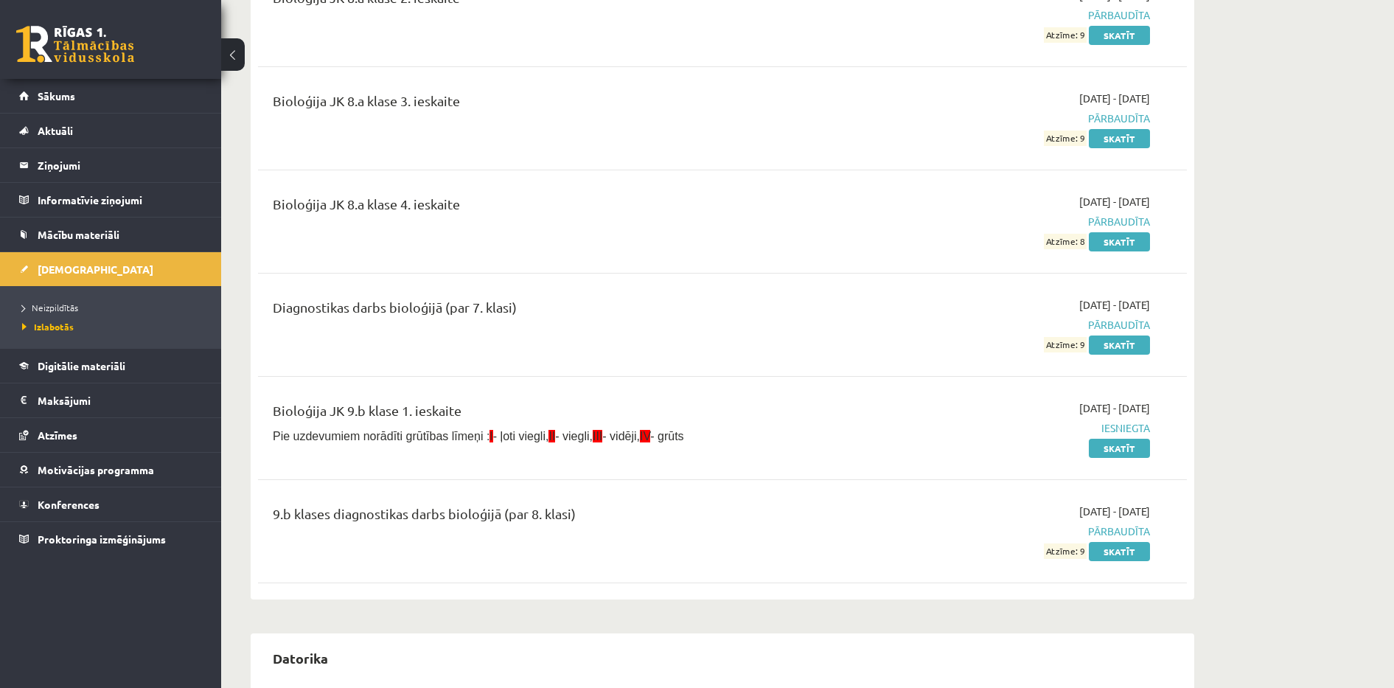
scroll to position [1769, 0]
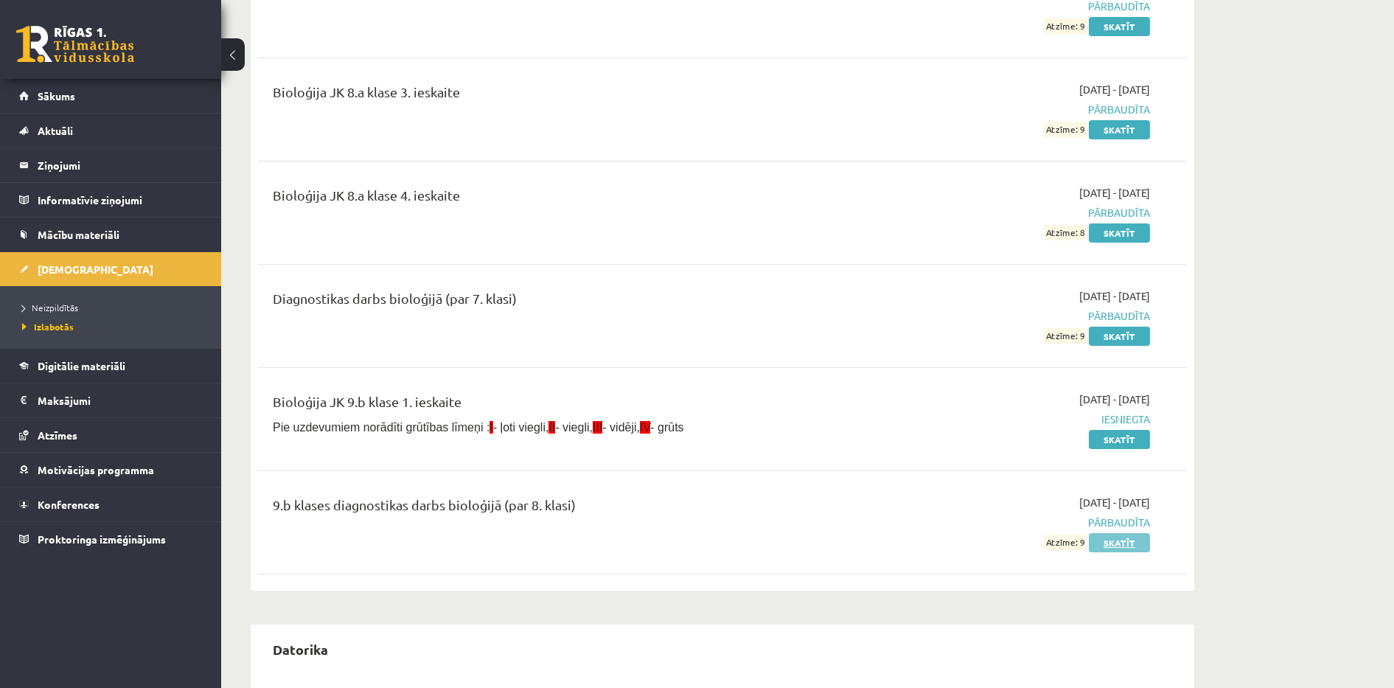
click at [1131, 539] on link "Skatīt" at bounding box center [1119, 542] width 61 height 19
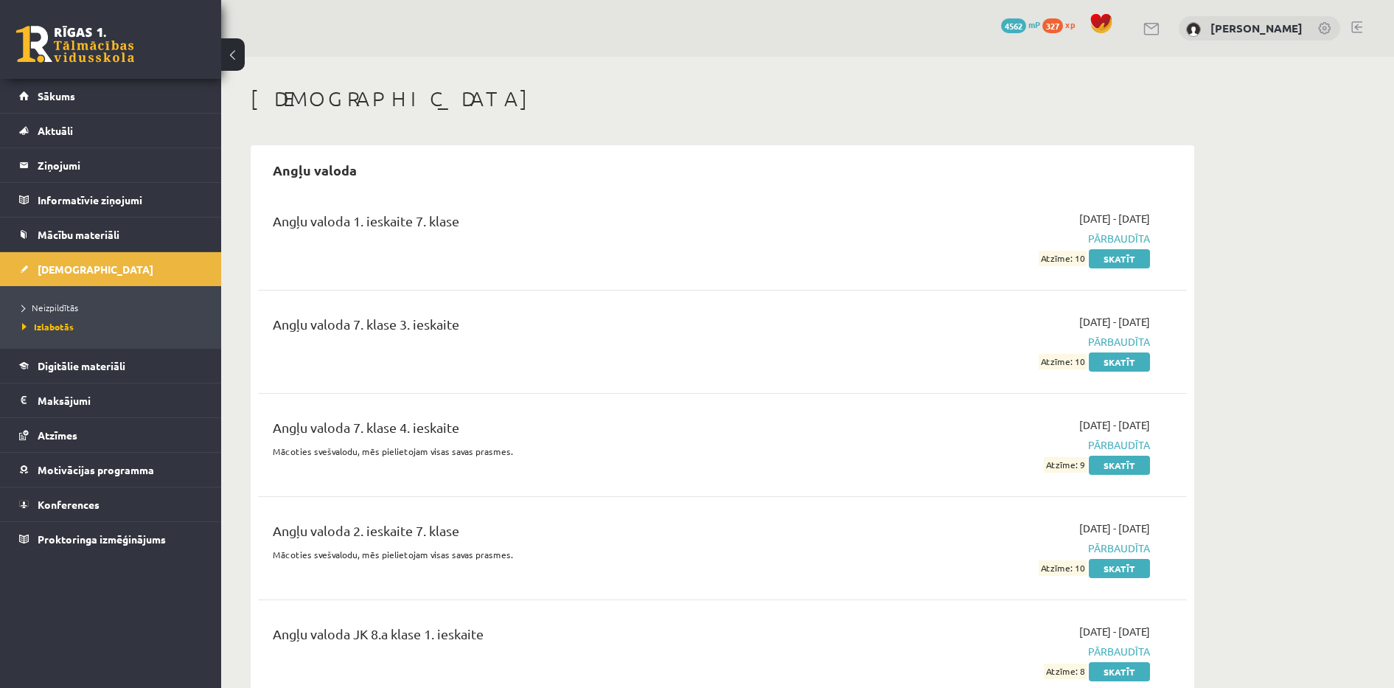
scroll to position [1769, 0]
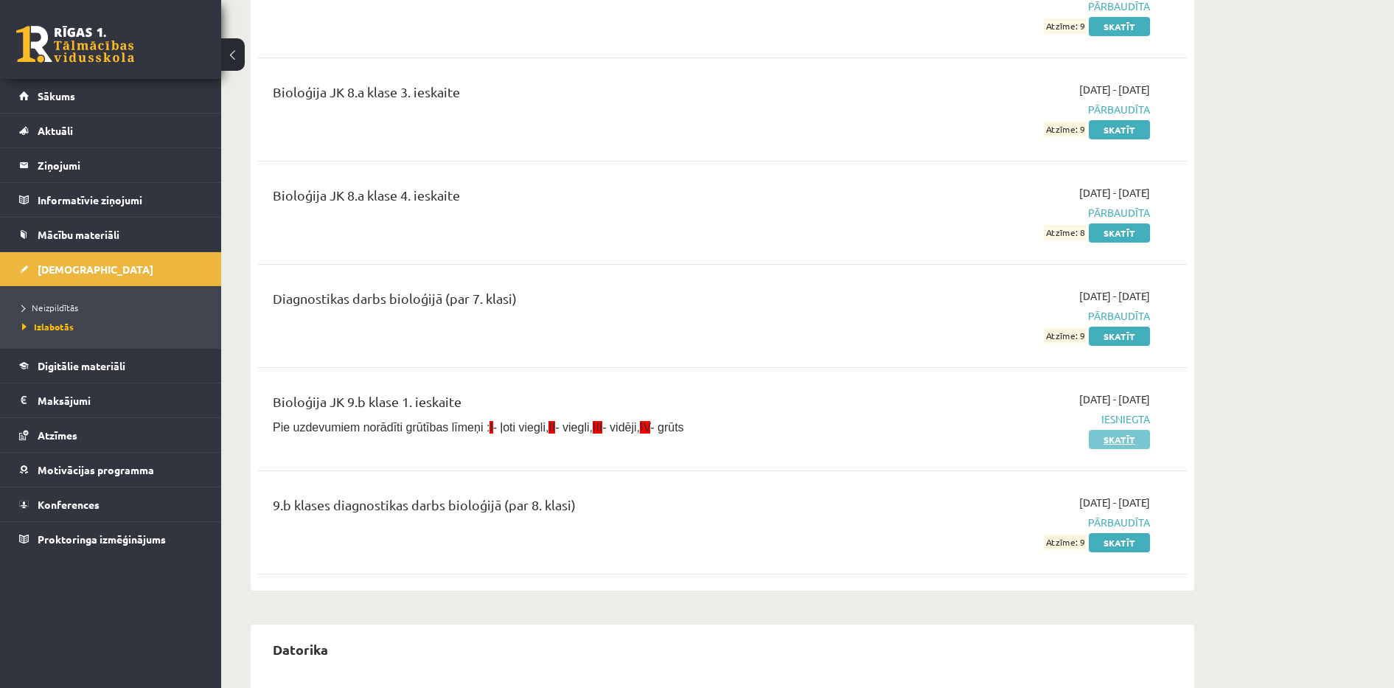
click at [1123, 441] on link "Skatīt" at bounding box center [1119, 439] width 61 height 19
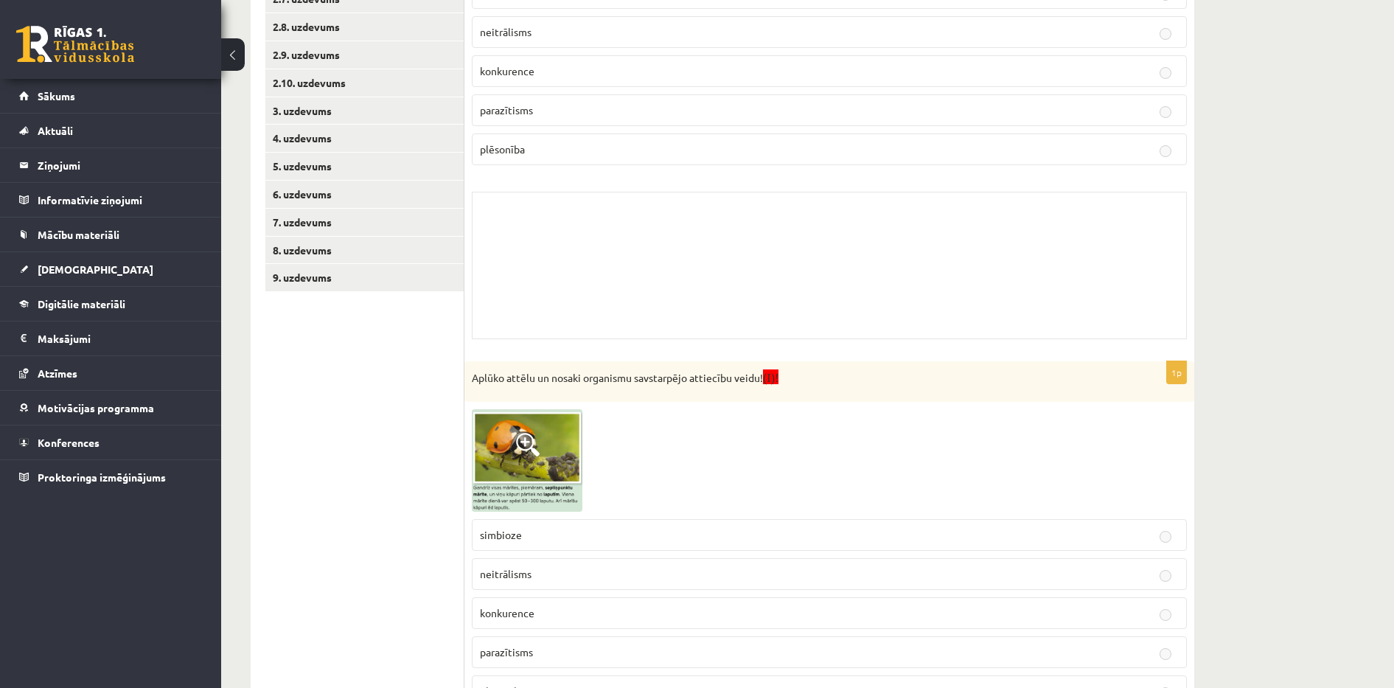
scroll to position [443, 0]
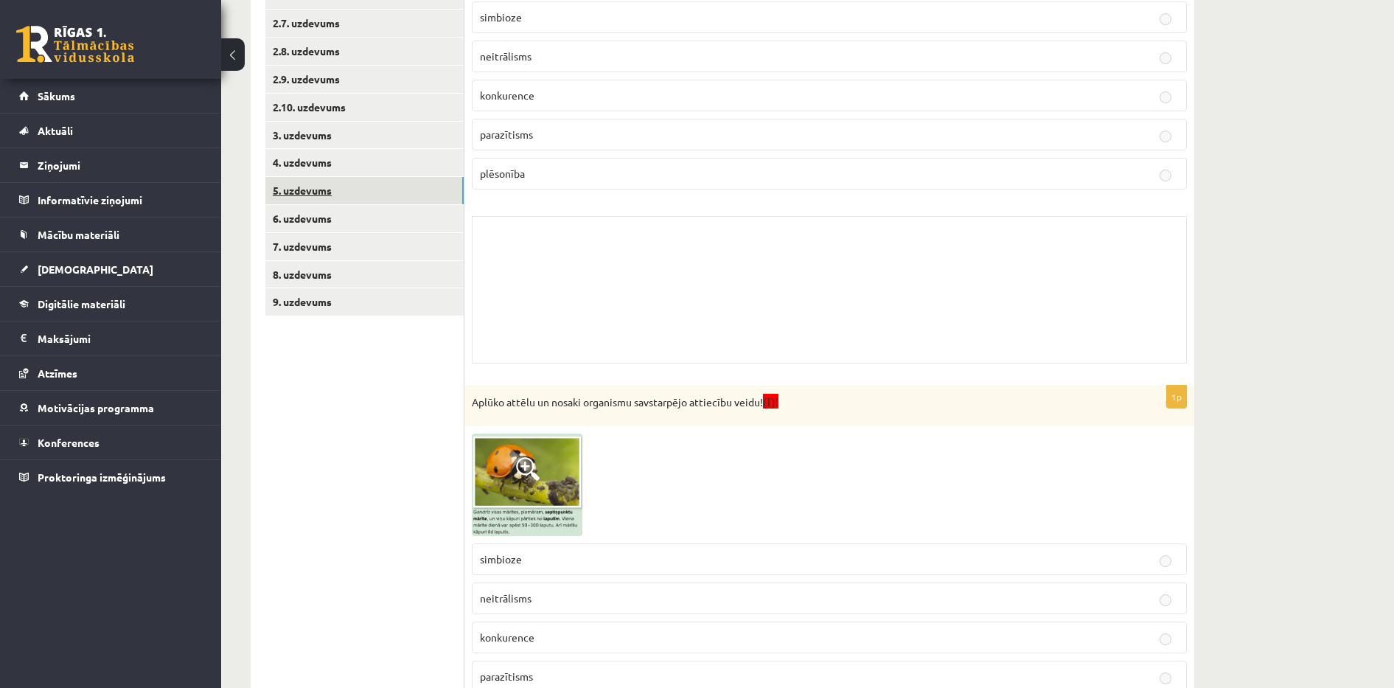
click at [274, 192] on link "5. uzdevums" at bounding box center [364, 190] width 198 height 27
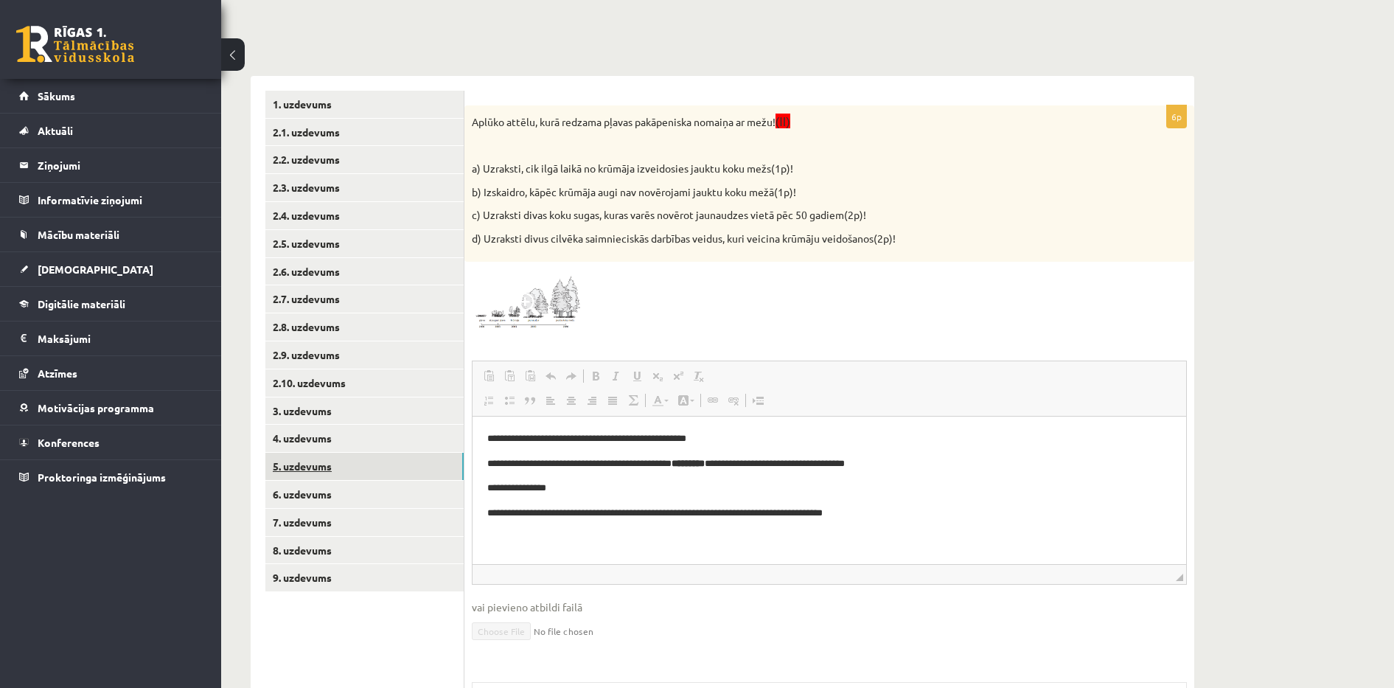
scroll to position [0, 0]
click at [304, 214] on link "2.4. uzdevums" at bounding box center [364, 215] width 198 height 27
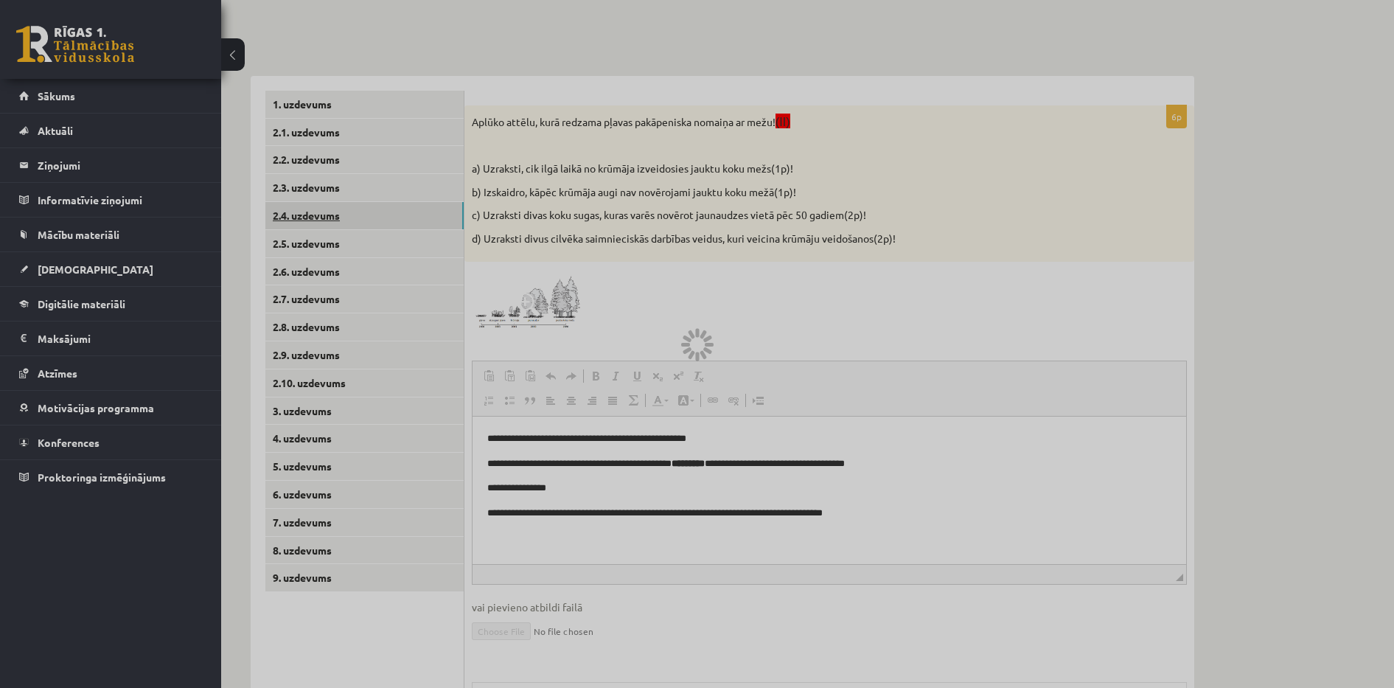
scroll to position [116, 0]
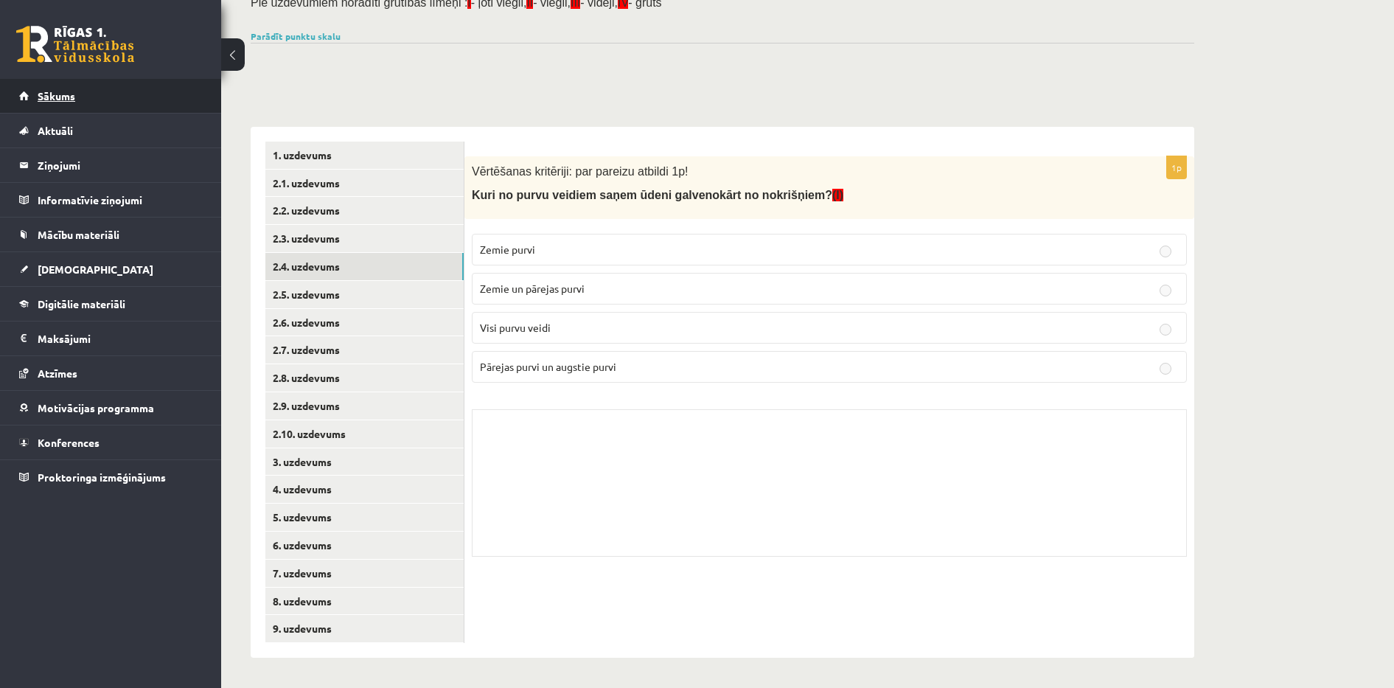
click at [160, 97] on link "Sākums" at bounding box center [111, 96] width 184 height 34
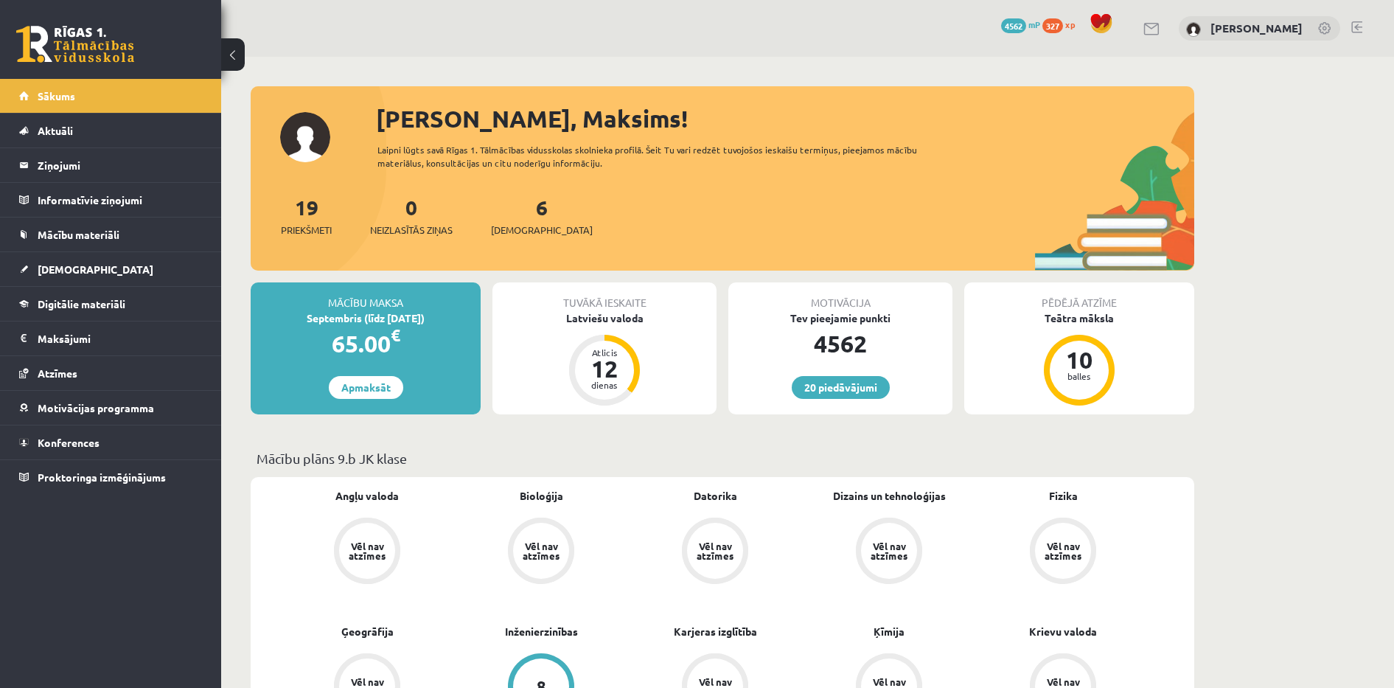
drag, startPoint x: 0, startPoint y: 0, endPoint x: 659, endPoint y: 74, distance: 663.0
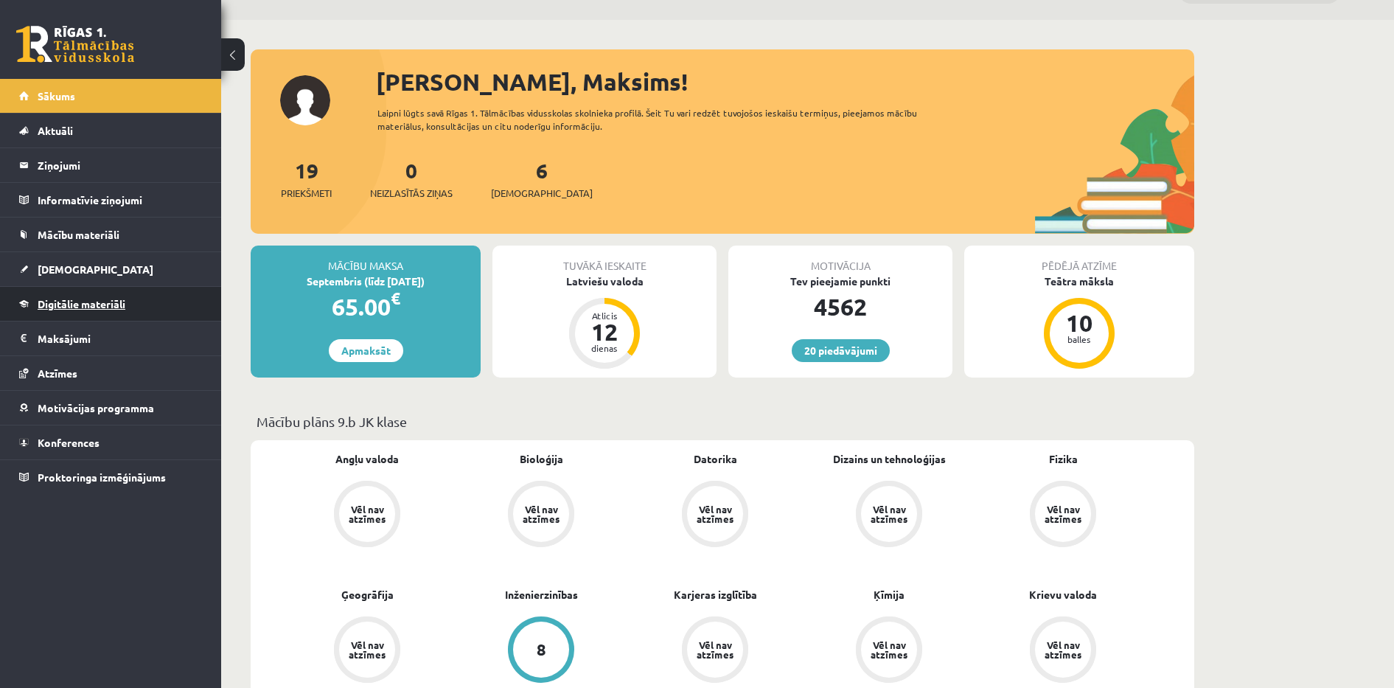
click at [128, 298] on link "Digitālie materiāli" at bounding box center [111, 304] width 184 height 34
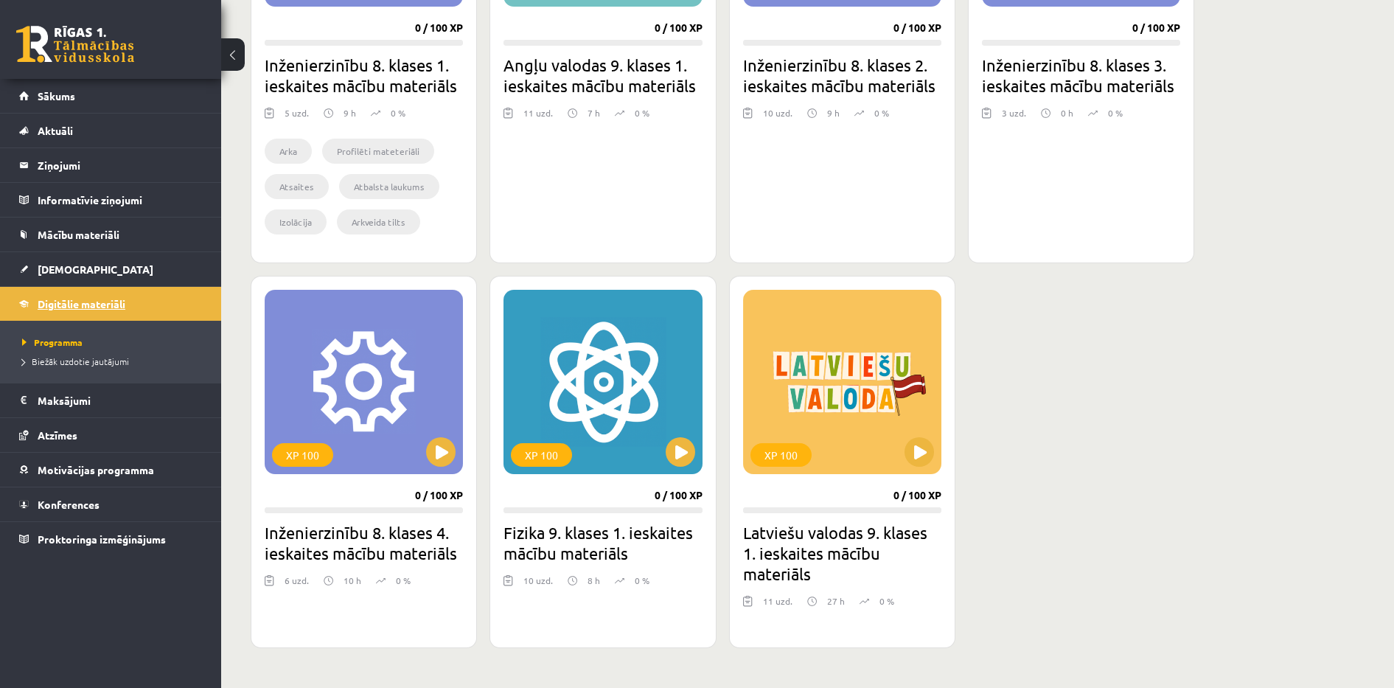
scroll to position [1119, 0]
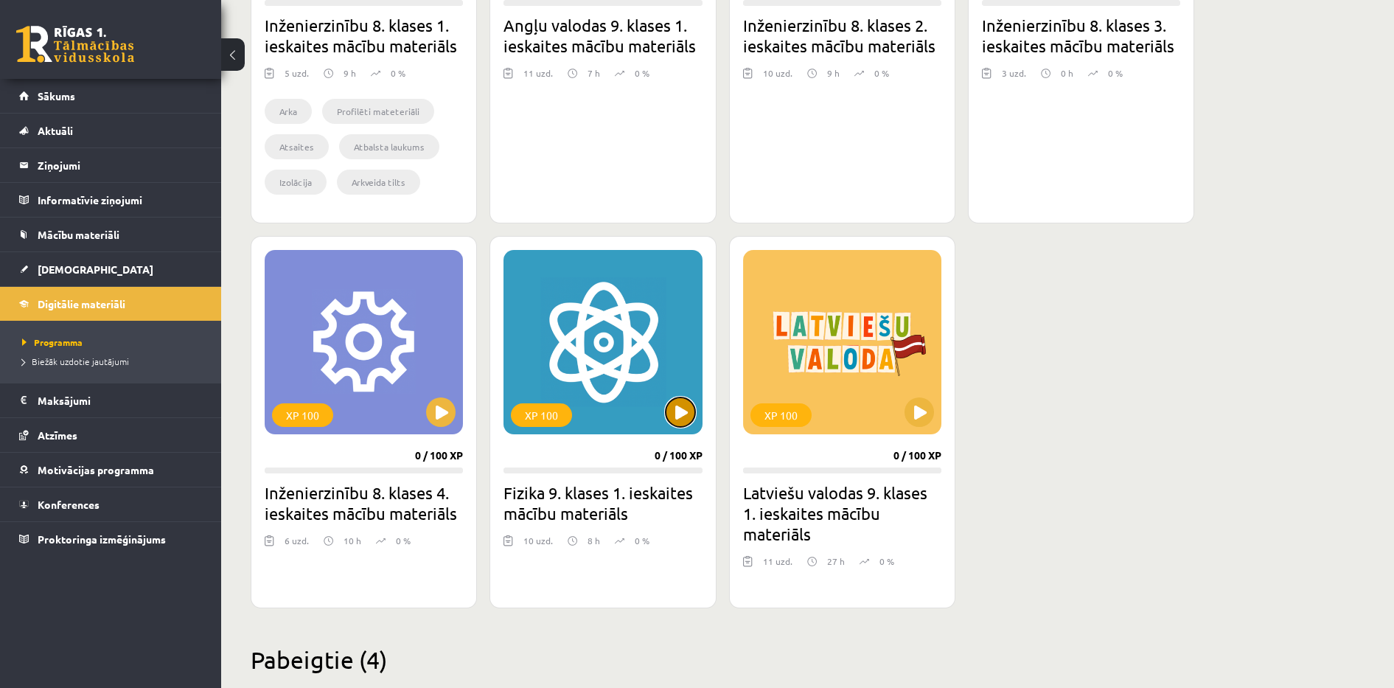
click at [688, 409] on button at bounding box center [679, 411] width 29 height 29
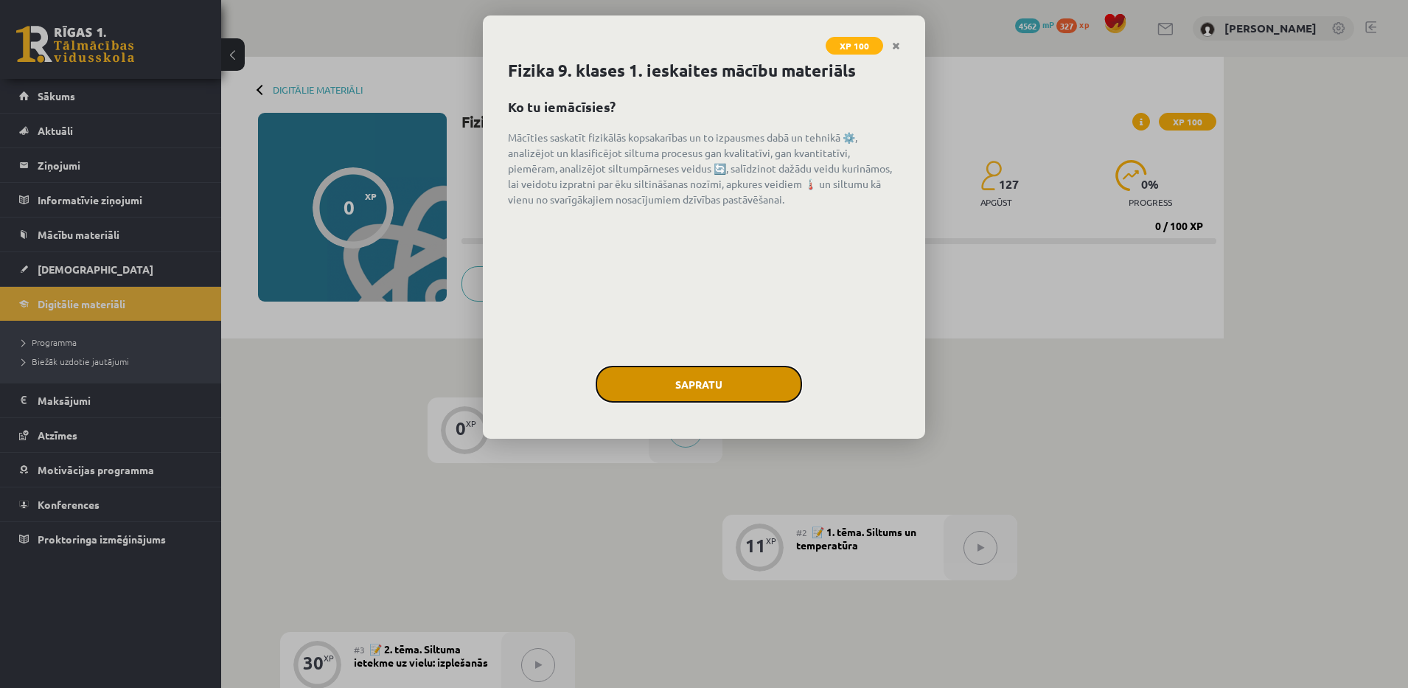
click at [702, 376] on button "Sapratu" at bounding box center [698, 384] width 206 height 37
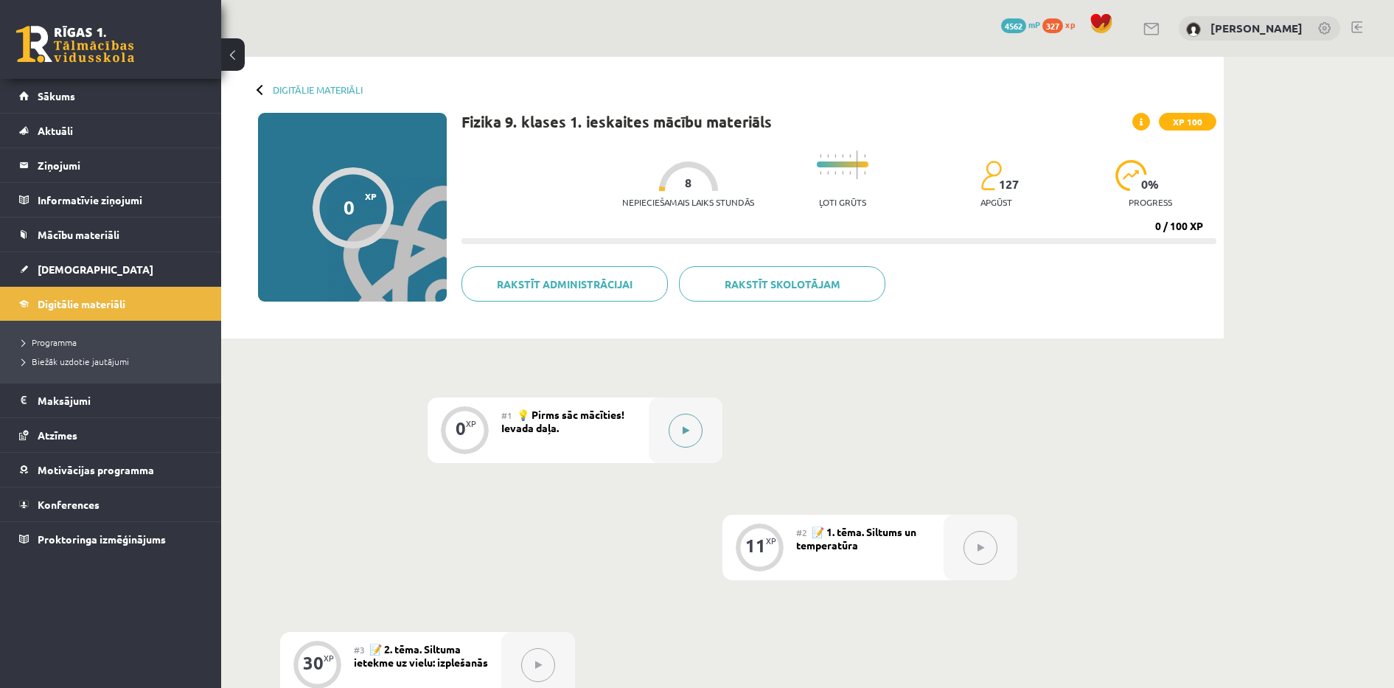
click at [676, 433] on button at bounding box center [685, 430] width 34 height 34
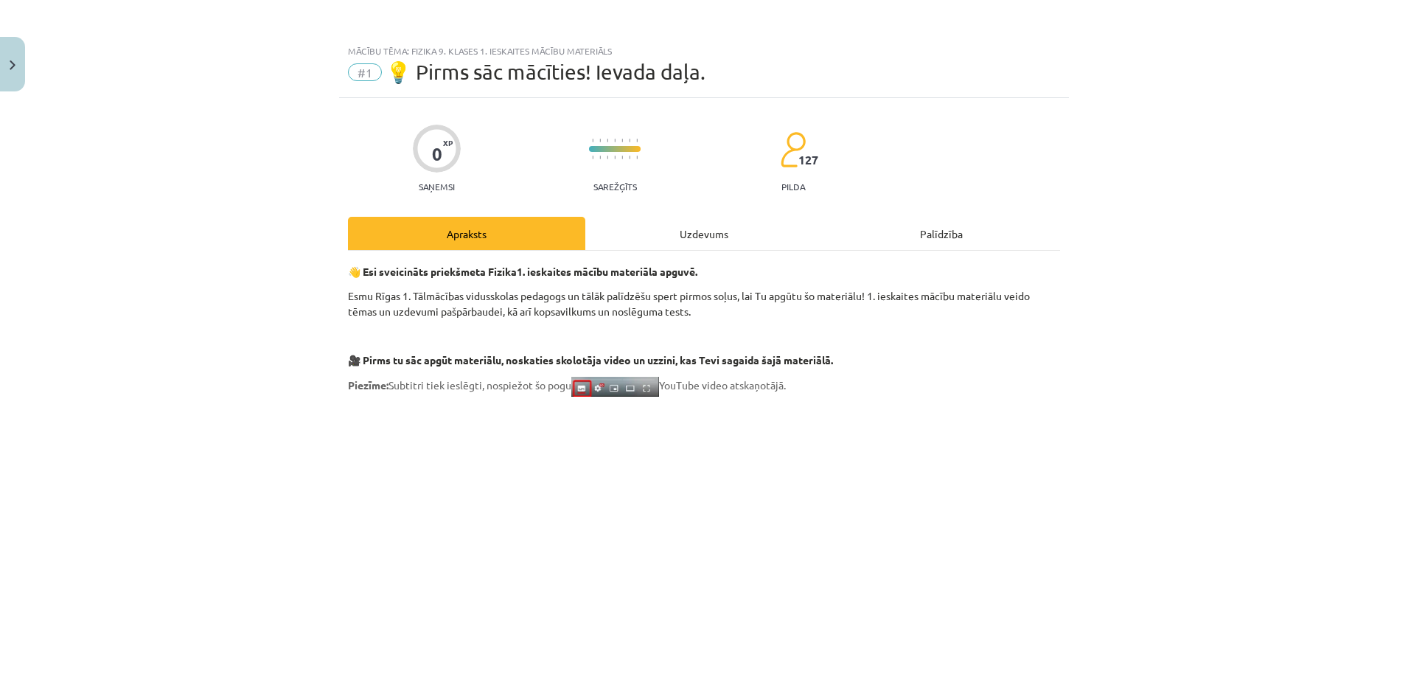
click at [1300, 320] on div "Mācību tēma: Fizika 9. klases 1. ieskaites mācību materiāls #1 💡 Pirms sāc mācī…" at bounding box center [704, 344] width 1408 height 688
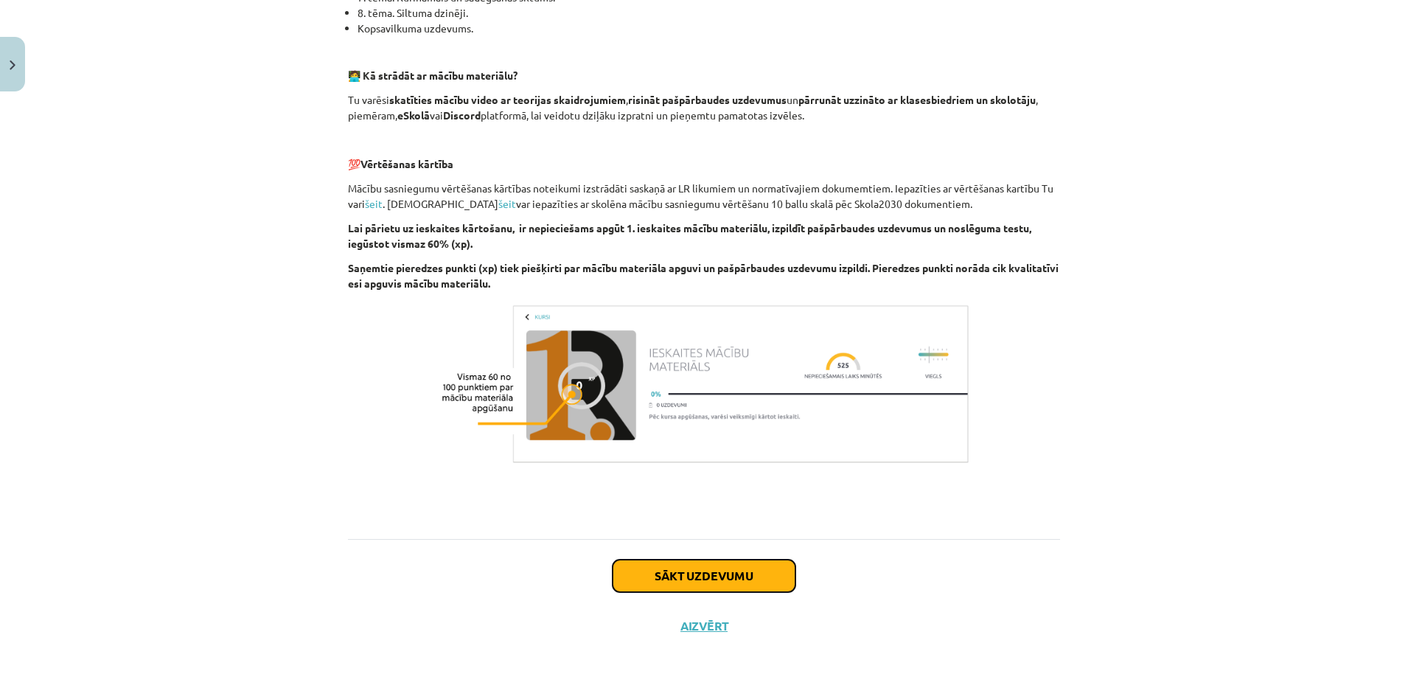
click at [670, 588] on button "Sākt uzdevumu" at bounding box center [703, 575] width 183 height 32
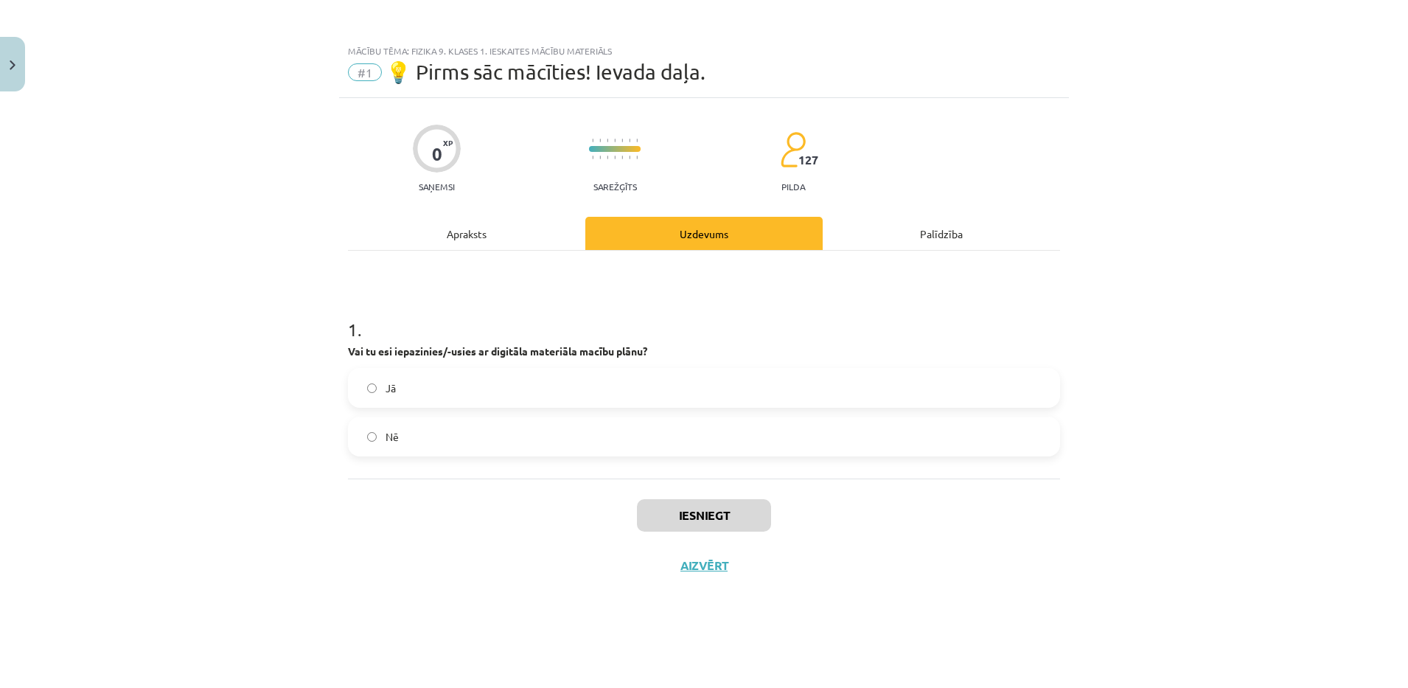
click at [441, 388] on label "Jā" at bounding box center [703, 387] width 709 height 37
click at [713, 520] on button "Iesniegt" at bounding box center [704, 515] width 134 height 32
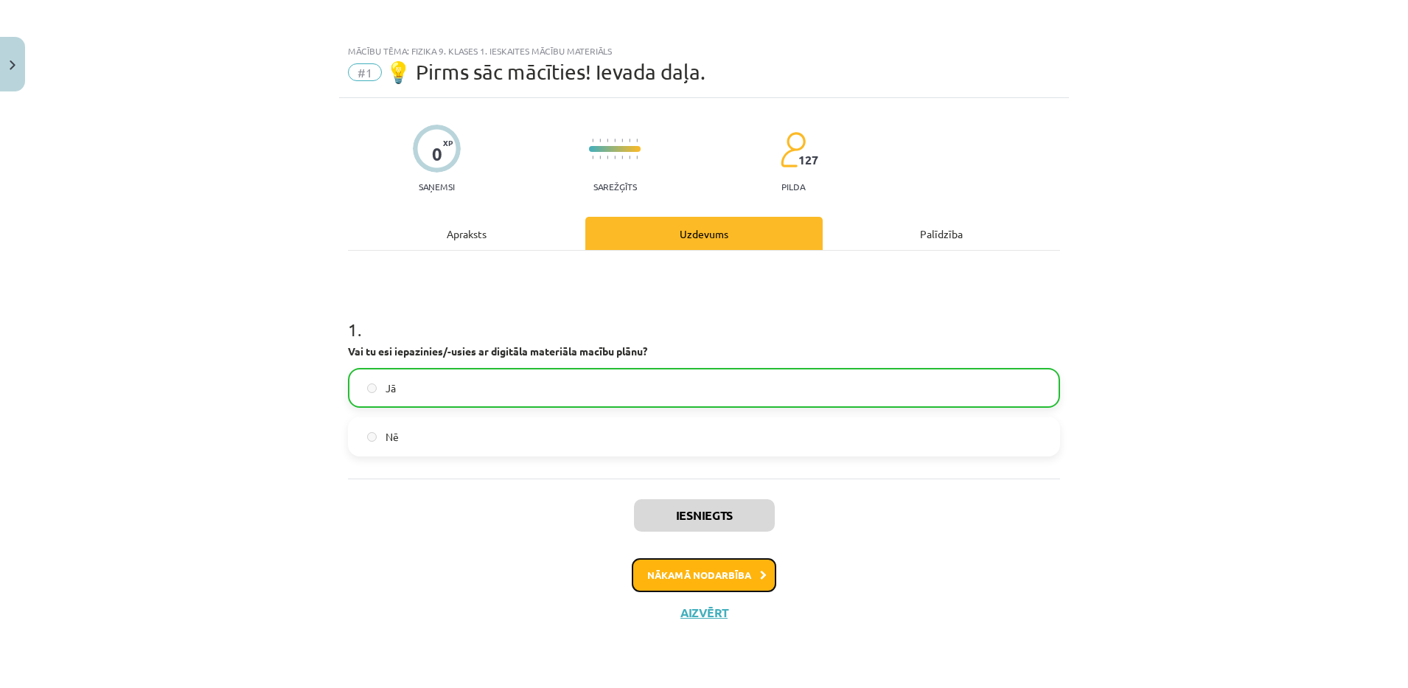
click at [706, 588] on button "Nākamā nodarbība" at bounding box center [704, 575] width 144 height 34
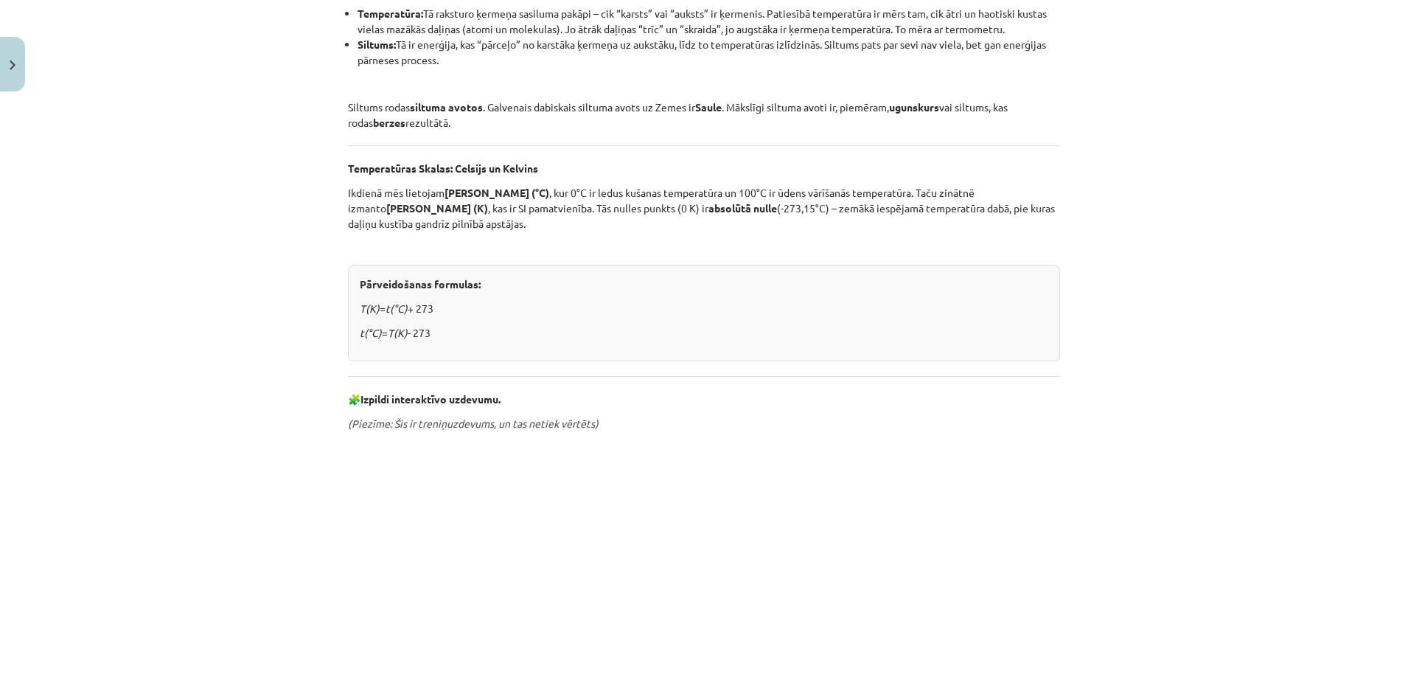
scroll to position [636, 0]
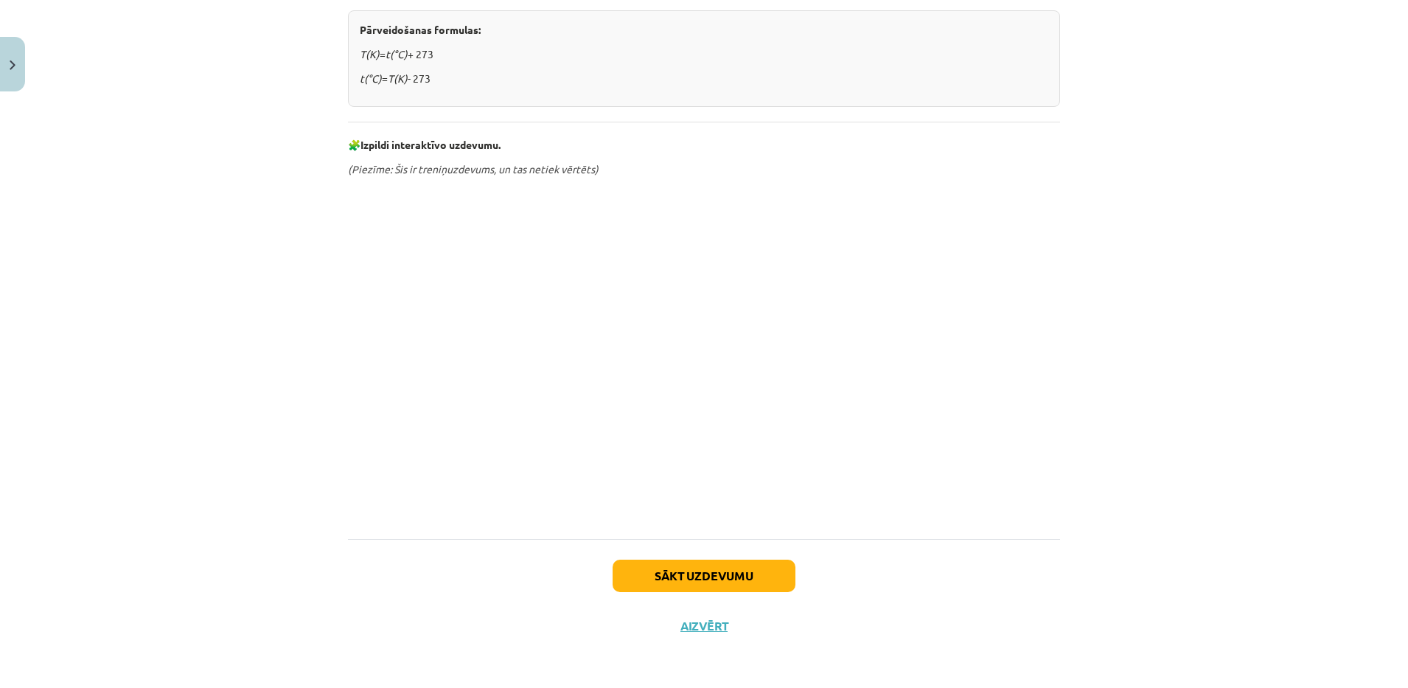
click at [301, 290] on div "Mācību tēma: Fizika 9. klases 1. ieskaites mācību materiāls #2 📝 1. tēma. Siltu…" at bounding box center [704, 344] width 1408 height 688
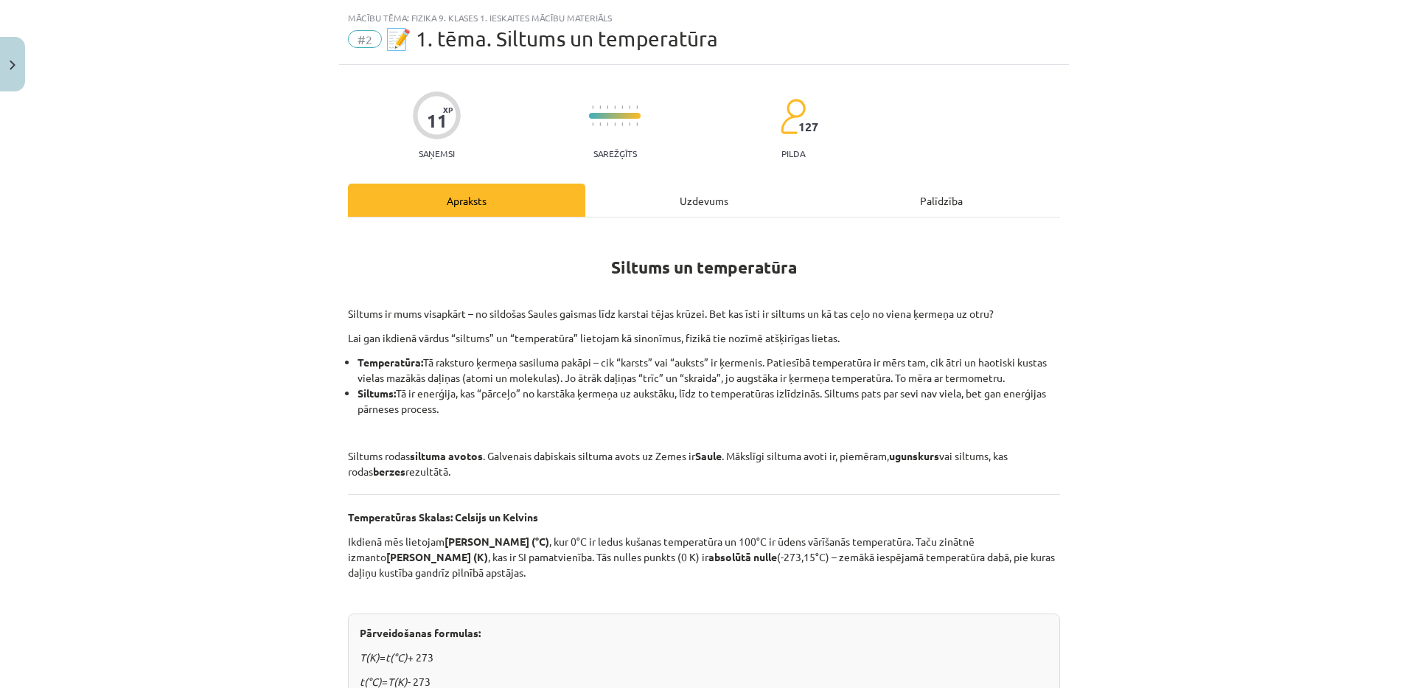
scroll to position [0, 0]
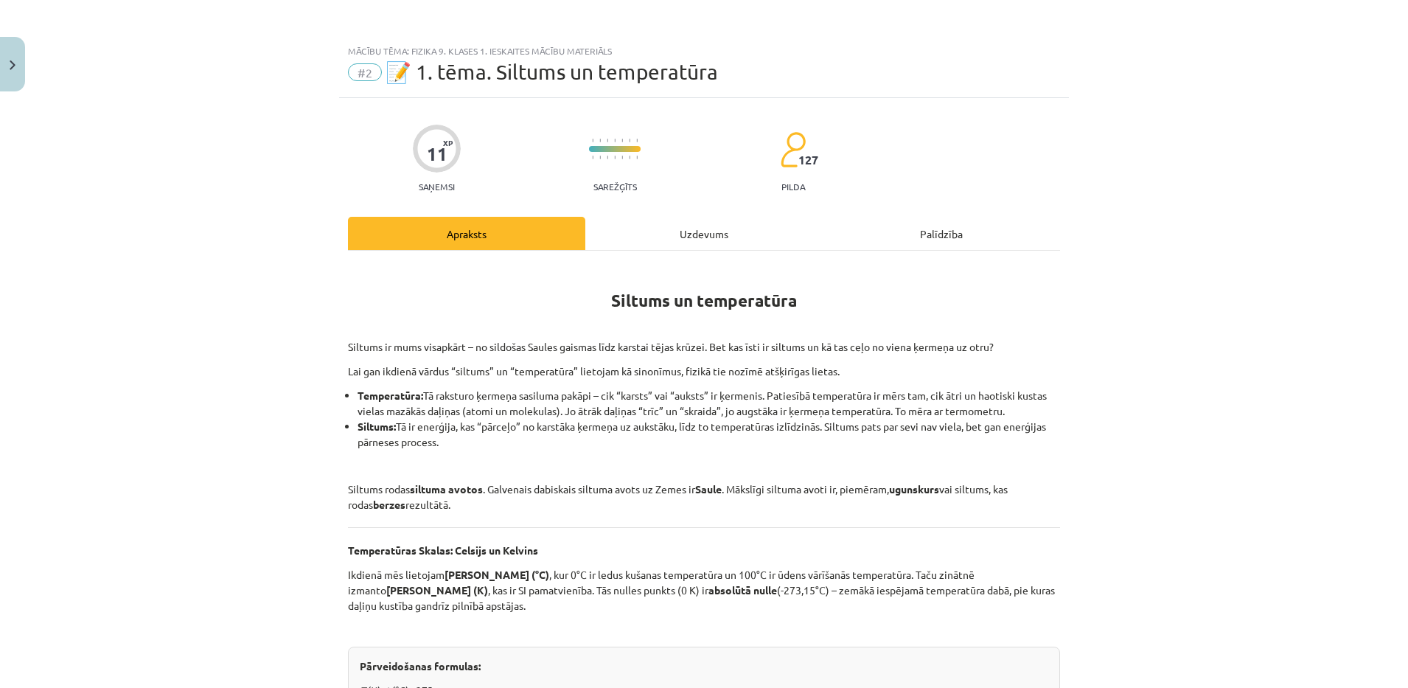
click at [713, 225] on div "Uzdevums" at bounding box center [703, 233] width 237 height 33
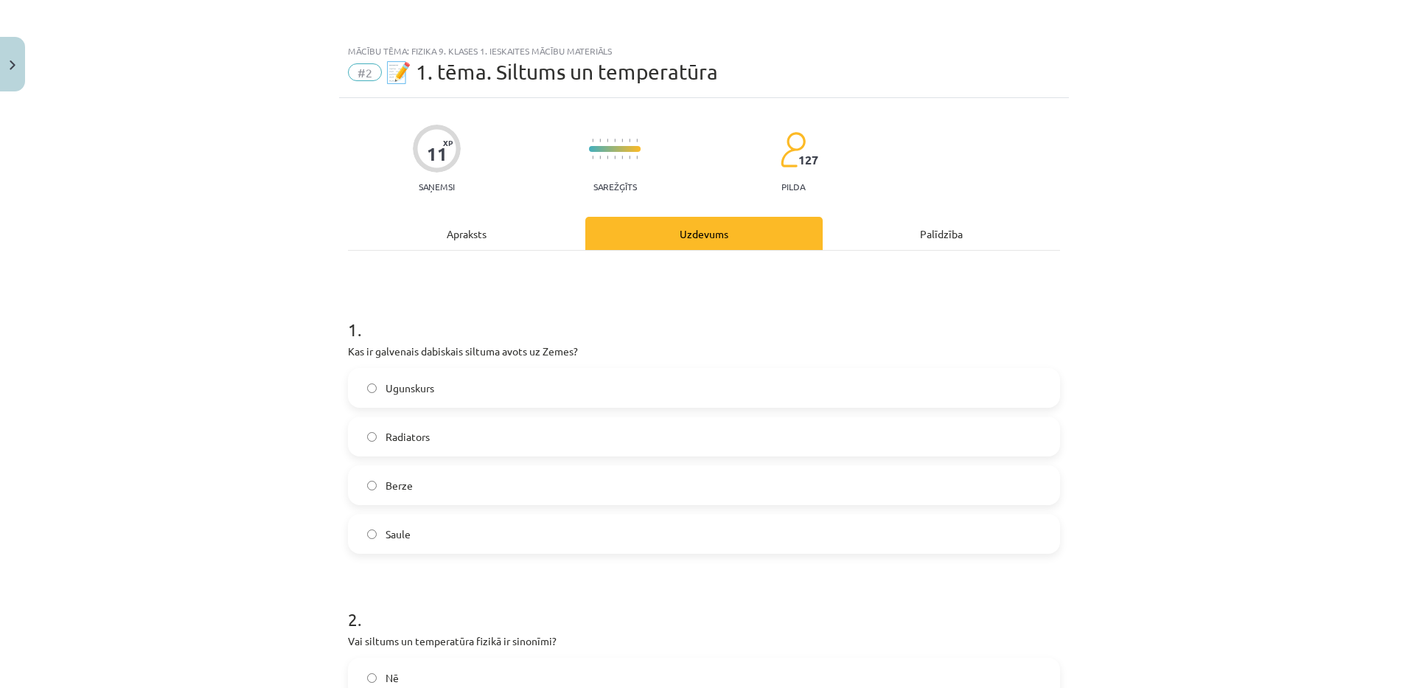
scroll to position [37, 0]
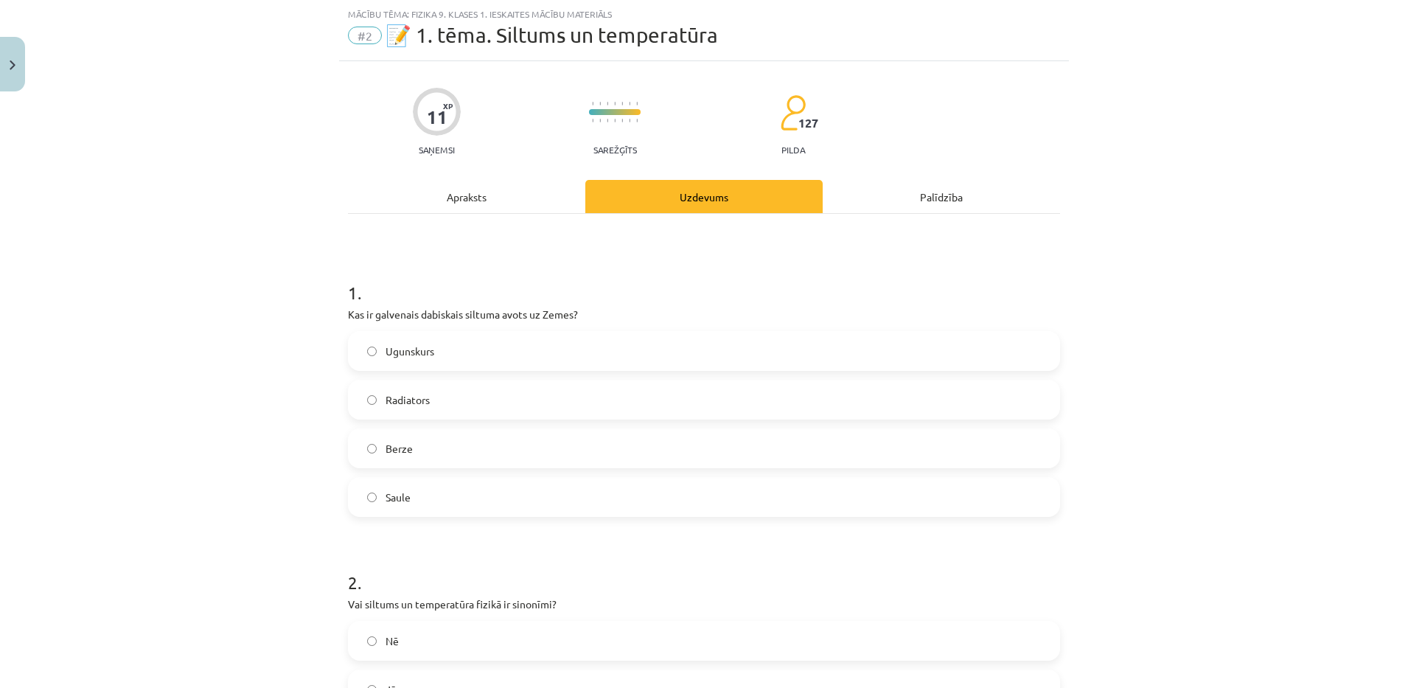
click at [523, 192] on div "Apraksts" at bounding box center [466, 196] width 237 height 33
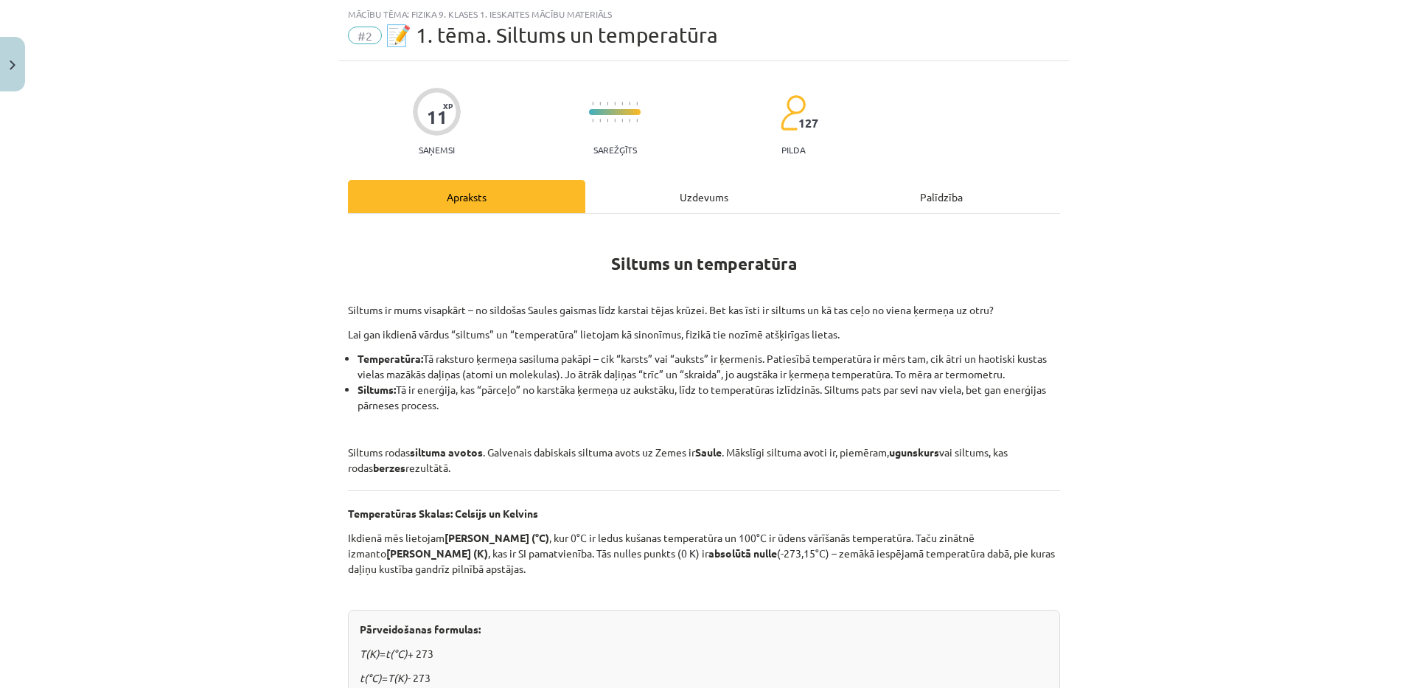
click at [674, 184] on div "Uzdevums" at bounding box center [703, 196] width 237 height 33
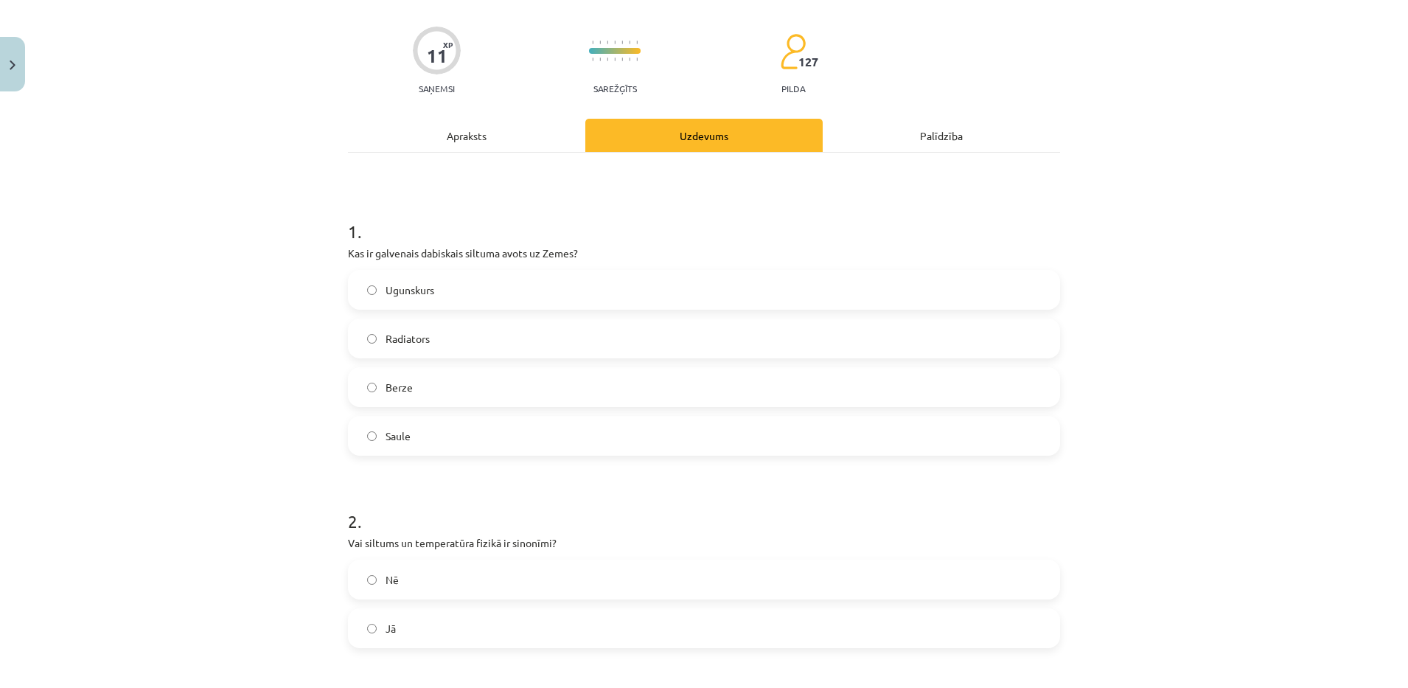
scroll to position [0, 0]
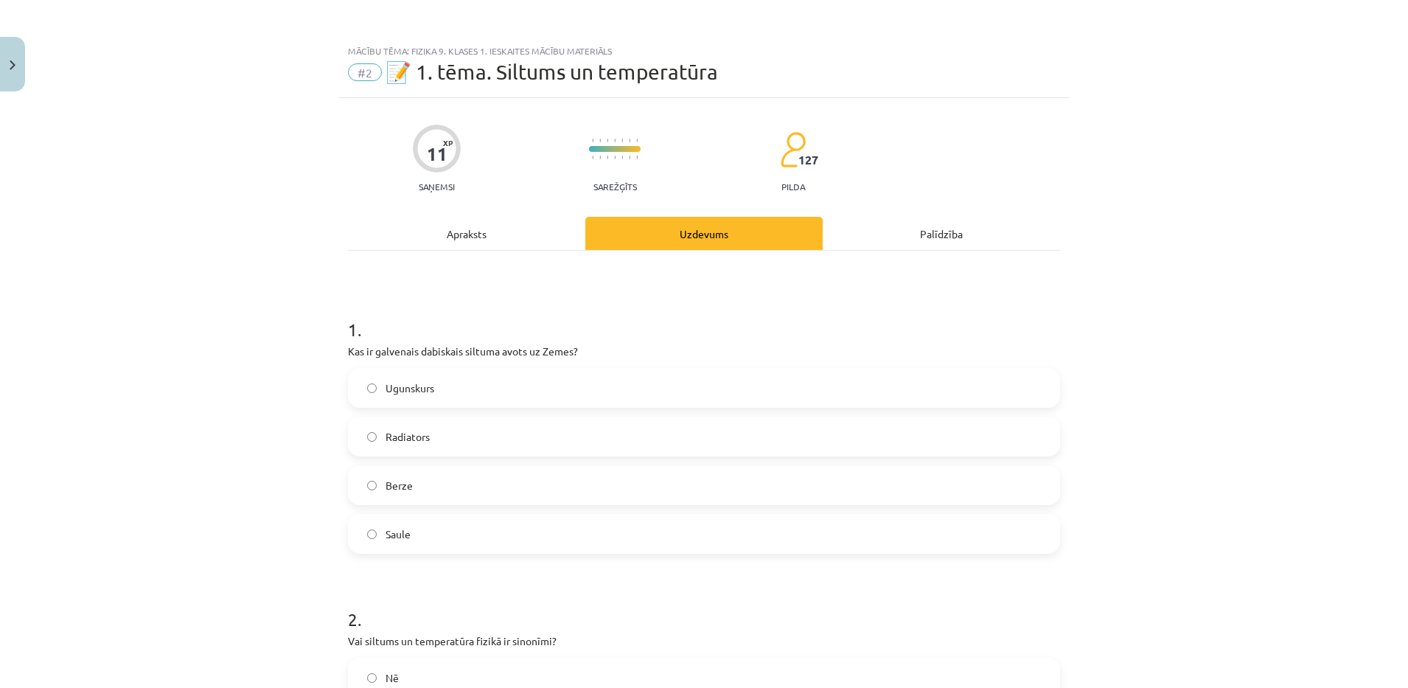
click at [452, 217] on div "Apraksts" at bounding box center [466, 233] width 237 height 33
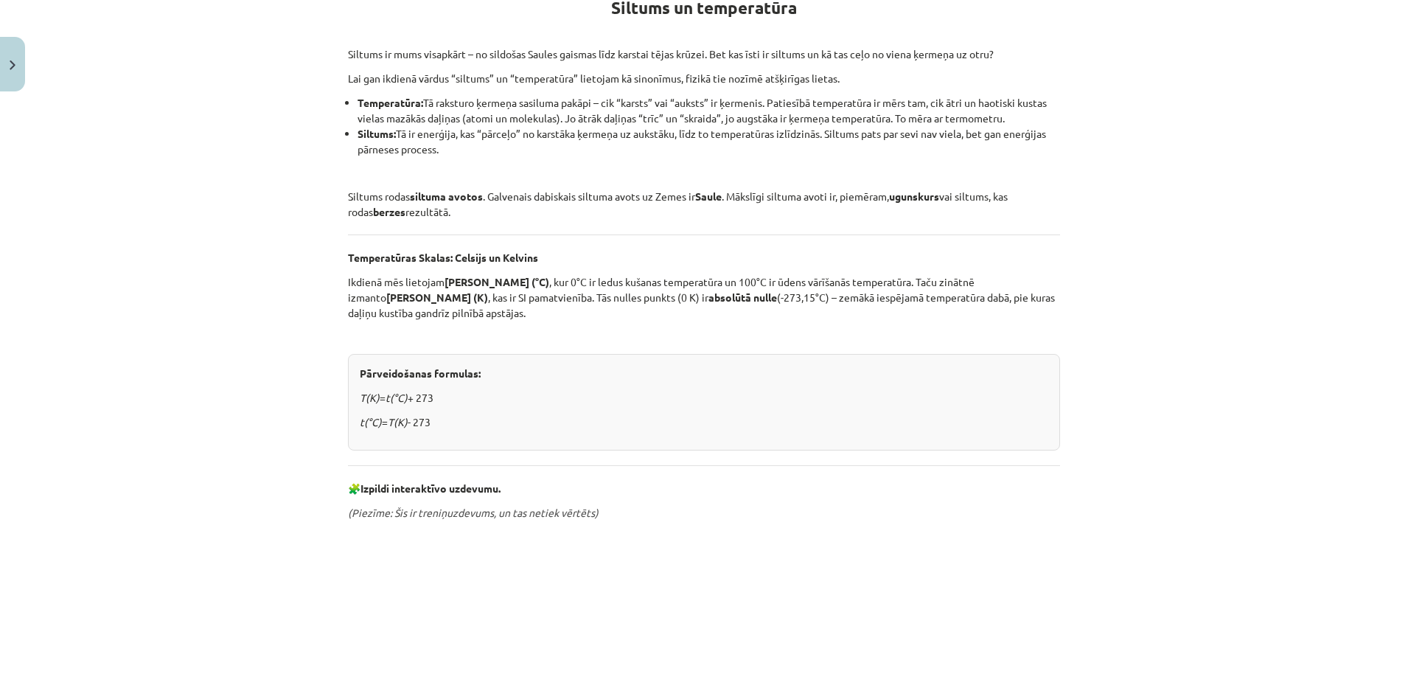
scroll to position [340, 0]
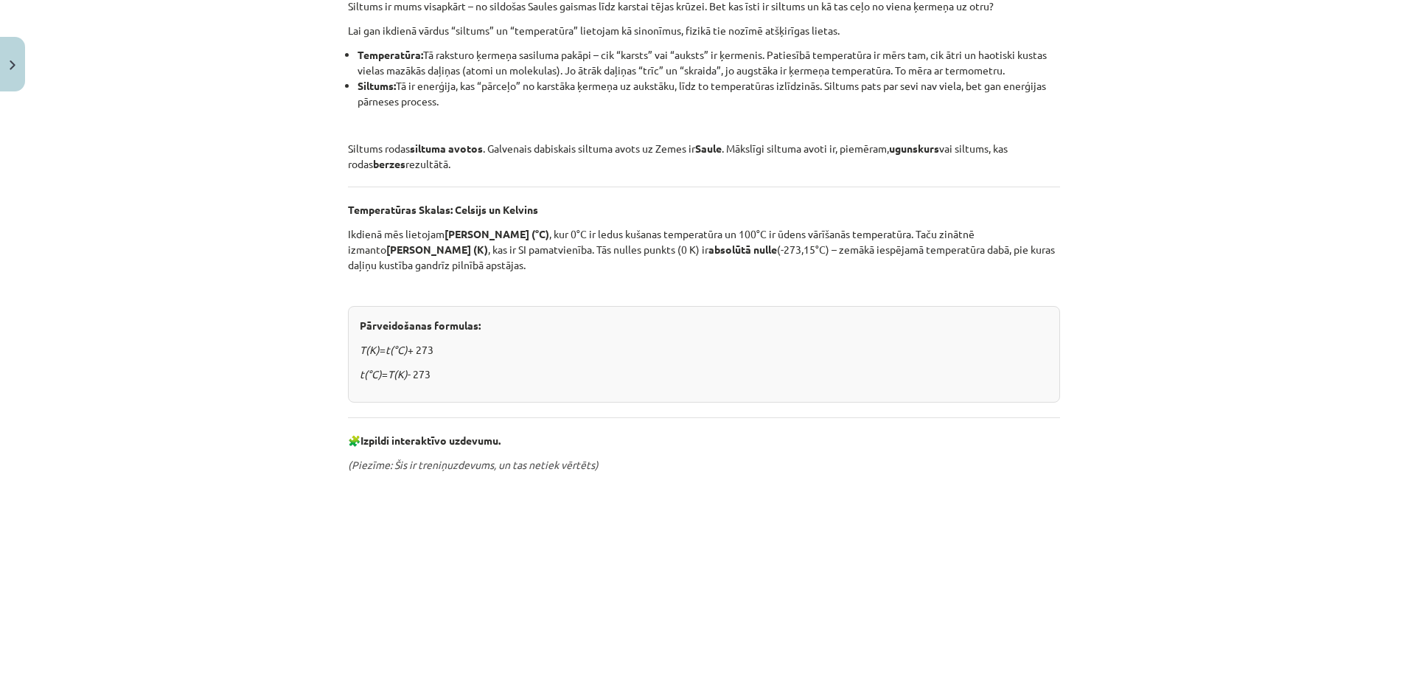
click at [1392, 392] on div "Mācību tēma: Fizika 9. klases 1. ieskaites mācību materiāls #2 📝 1. tēma. Siltu…" at bounding box center [704, 344] width 1408 height 688
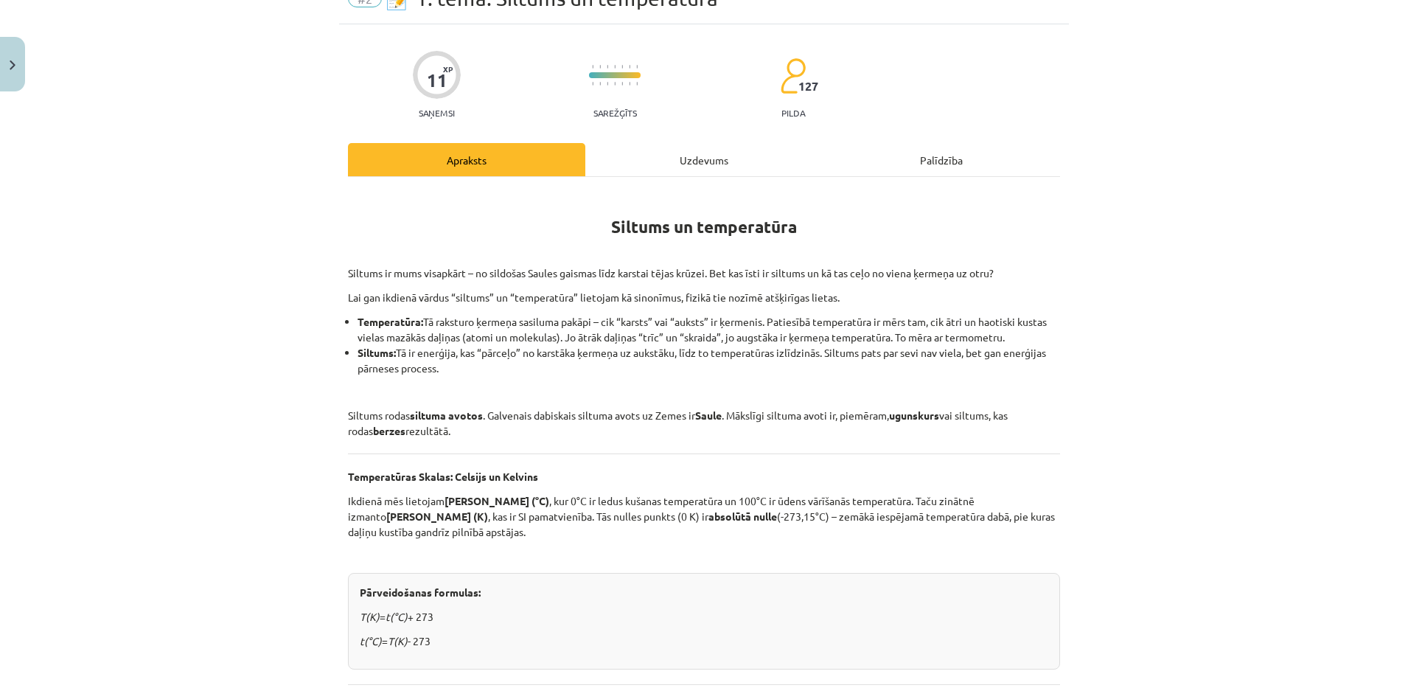
scroll to position [80, 0]
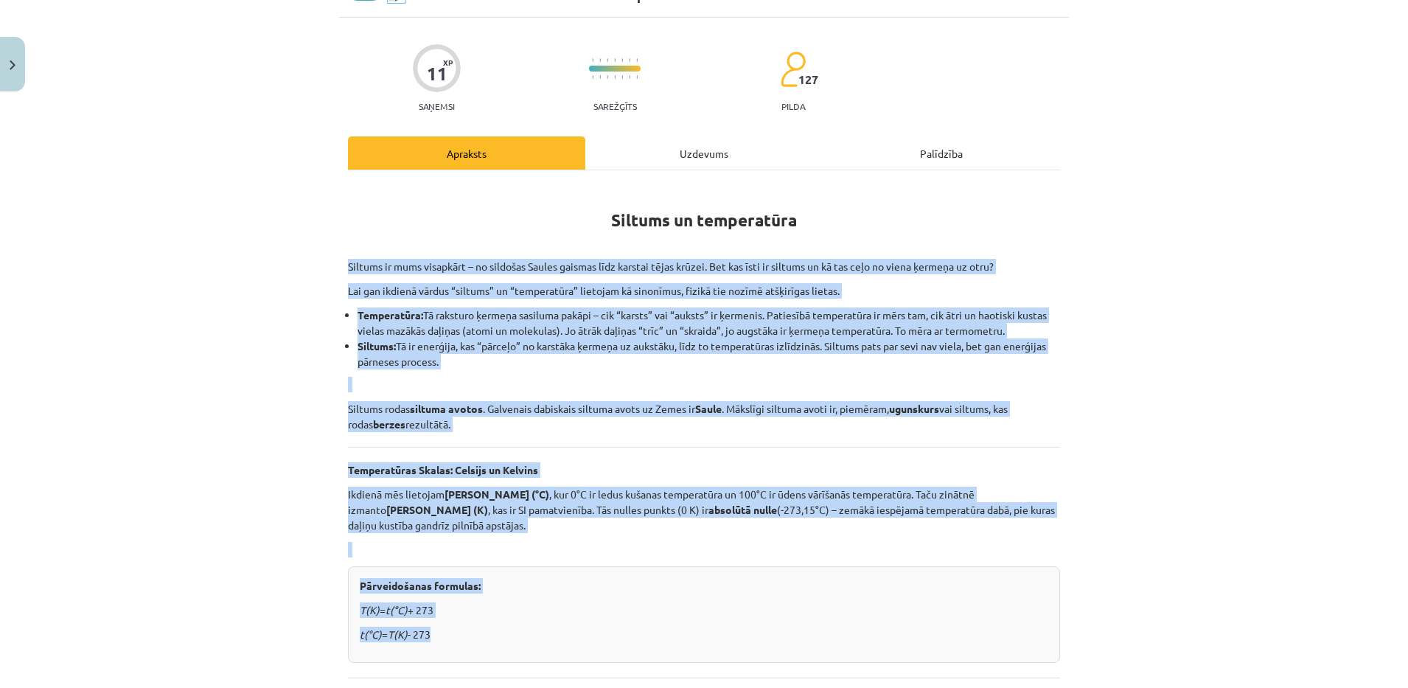
drag, startPoint x: 342, startPoint y: 259, endPoint x: 519, endPoint y: 680, distance: 457.1
click at [519, 680] on div "Siltums un temperatūra Siltums ir mums visapkārt – no sildošas Saules gaismas l…" at bounding box center [704, 628] width 712 height 889
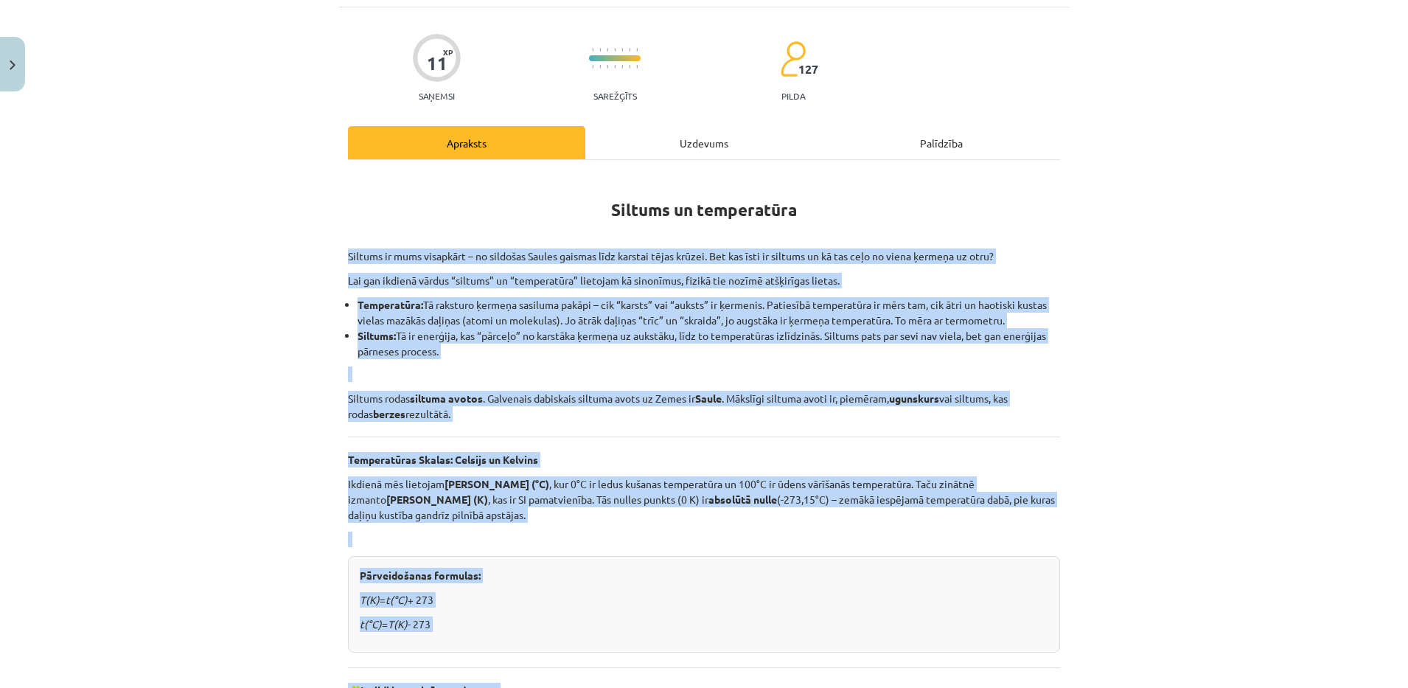
click at [198, 545] on div "Mācību tēma: Fizika 9. klases 1. ieskaites mācību materiāls #2 📝 1. tēma. Siltu…" at bounding box center [704, 344] width 1408 height 688
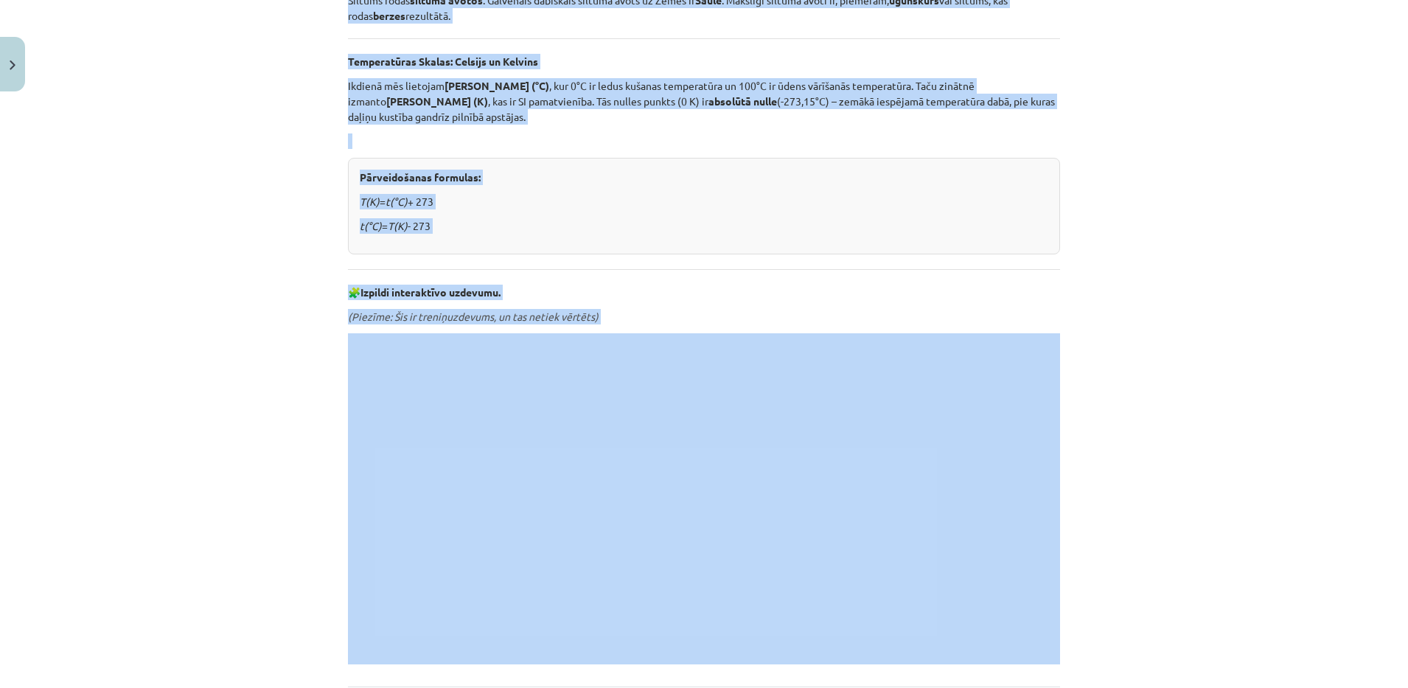
scroll to position [636, 0]
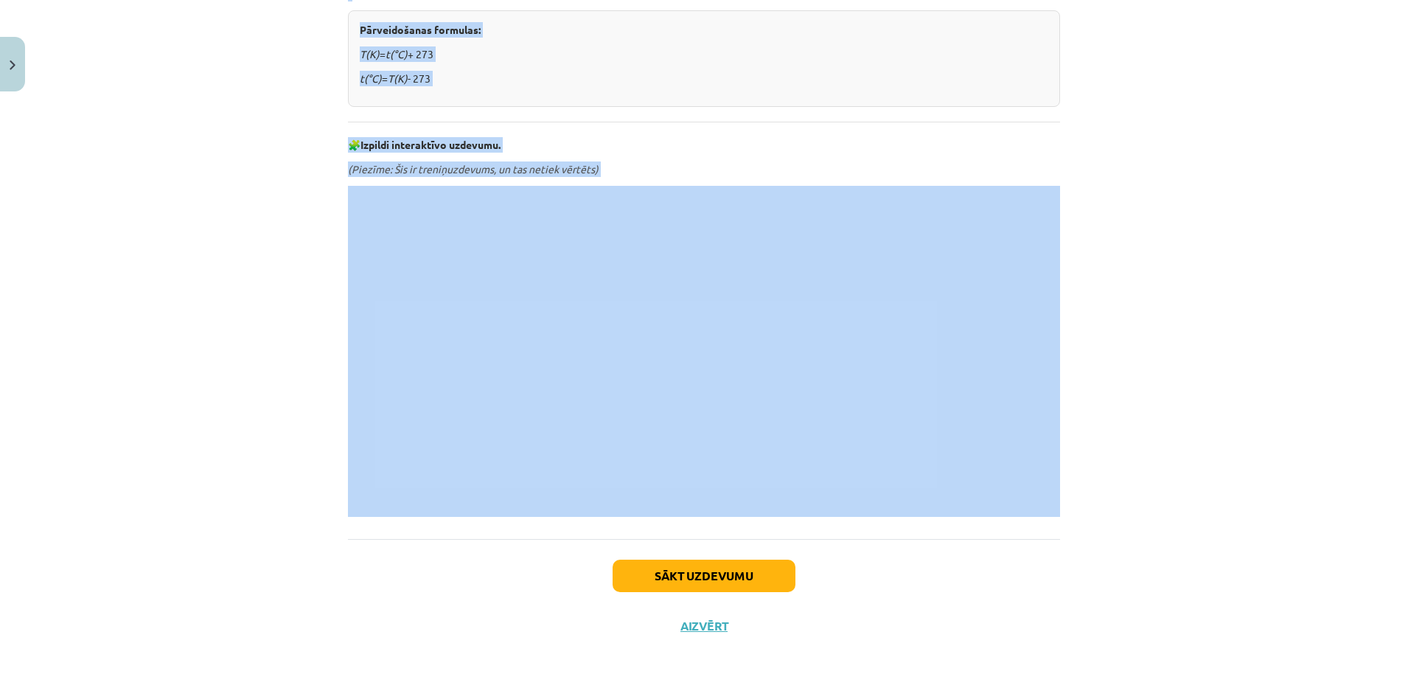
drag, startPoint x: 334, startPoint y: 245, endPoint x: 459, endPoint y: 83, distance: 205.5
click at [459, 83] on div "11 XP Saņemsi Sarežģīts 127 pilda Apraksts Uzdevums Palīdzība Siltums un temper…" at bounding box center [704, 56] width 730 height 1189
copy div "Loremip do sita consectet – ad elitsedd Eiusmo tempori utla etdolor magna aliqu…"
